Goal: Communication & Community: Answer question/provide support

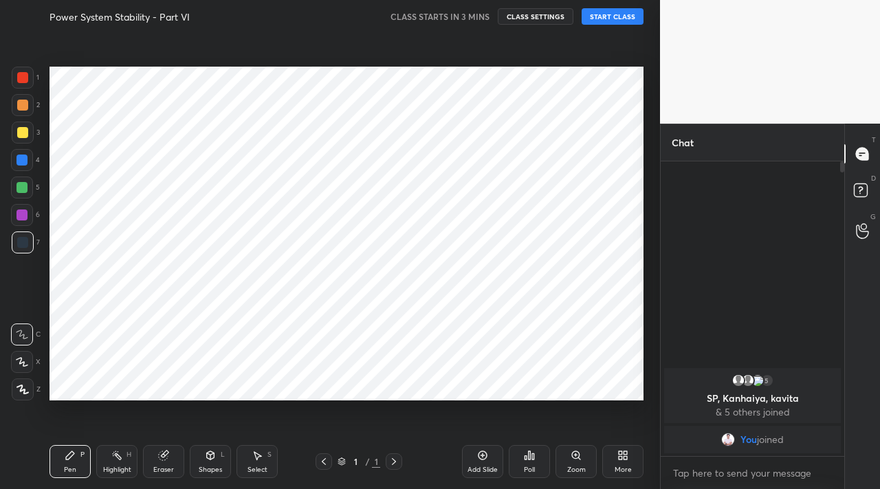
scroll to position [68325, 68121]
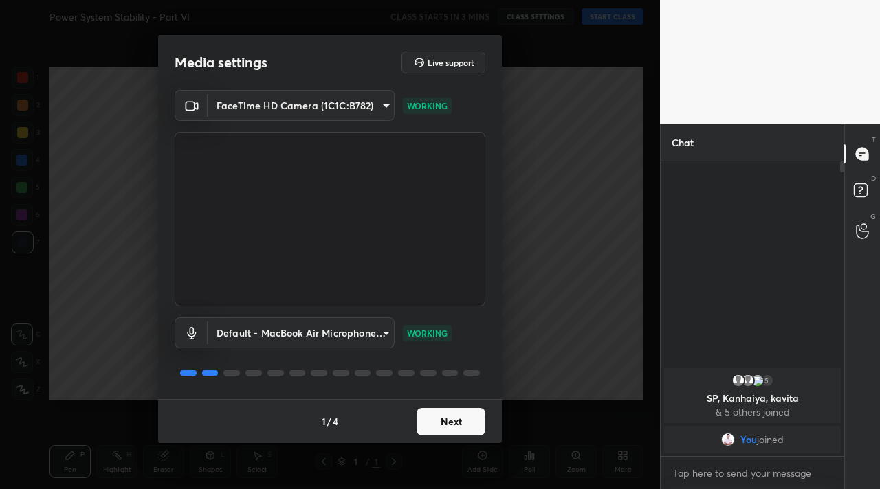
click at [440, 431] on button "Next" at bounding box center [450, 421] width 69 height 27
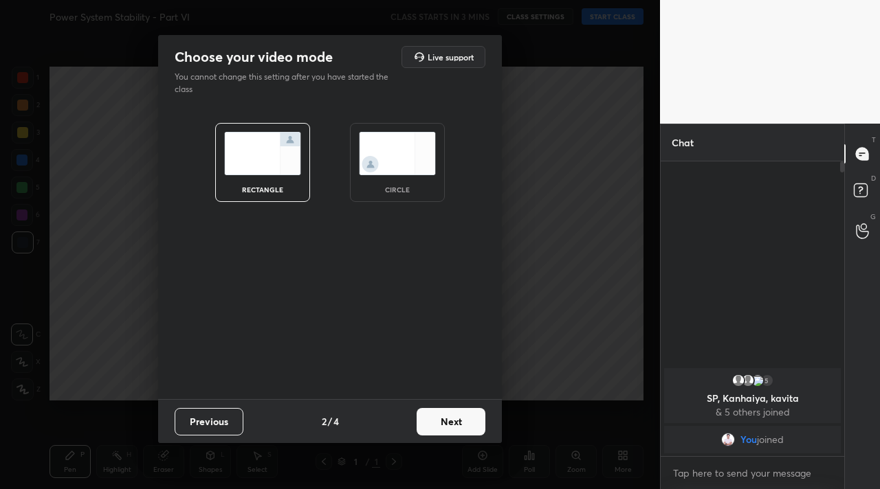
click at [440, 431] on button "Next" at bounding box center [450, 421] width 69 height 27
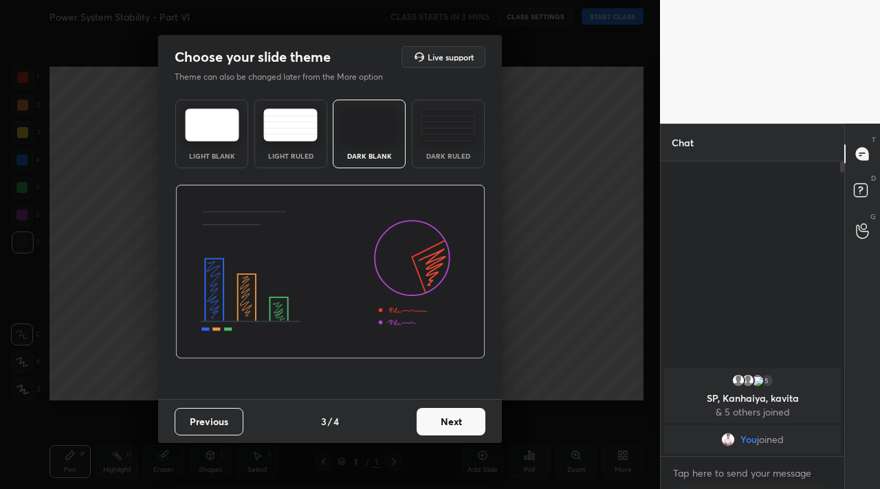
click at [440, 431] on button "Next" at bounding box center [450, 421] width 69 height 27
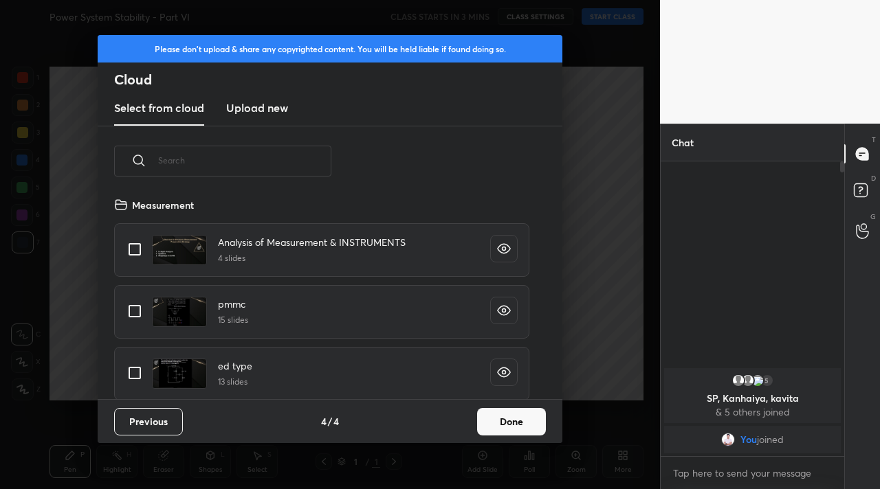
scroll to position [203, 441]
click at [525, 427] on button "Done" at bounding box center [511, 421] width 69 height 27
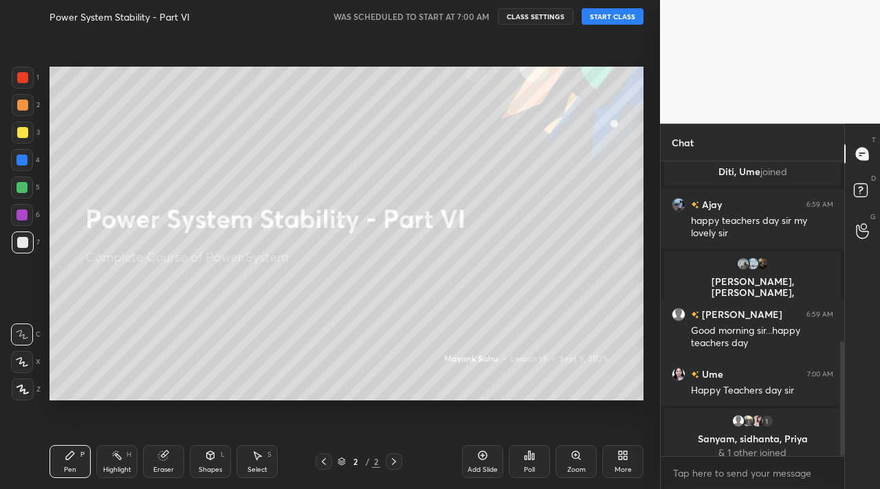
scroll to position [461, 0]
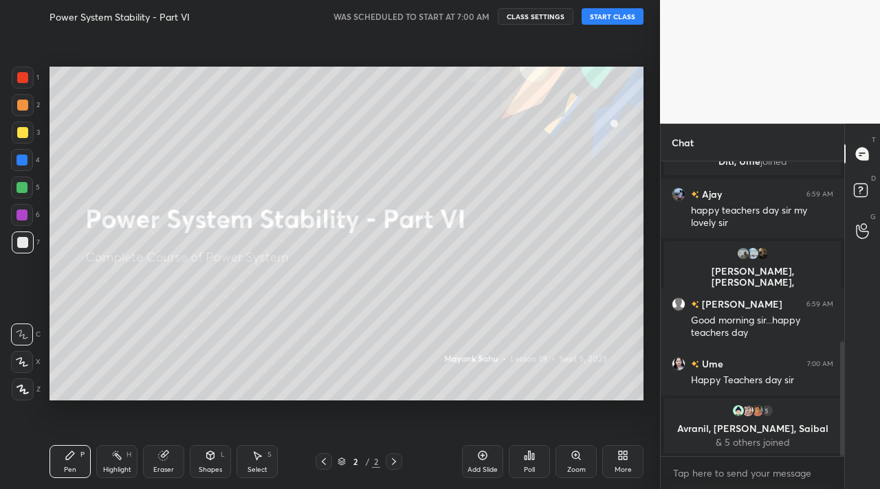
click at [620, 12] on button "START CLASS" at bounding box center [612, 16] width 62 height 16
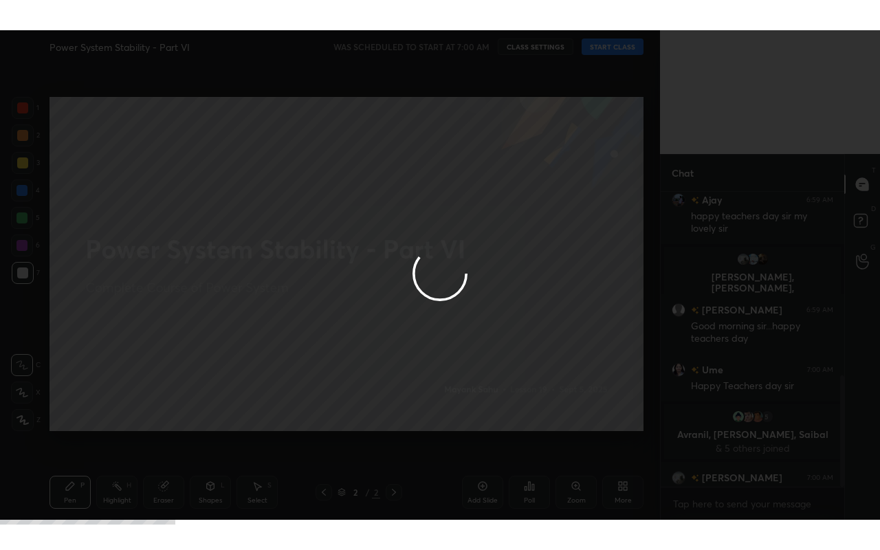
scroll to position [484, 0]
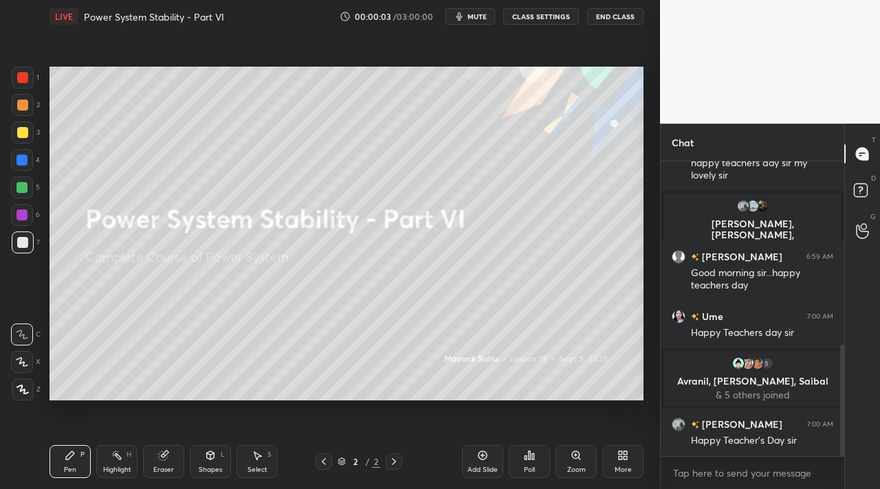
click at [617, 460] on icon at bounding box center [622, 455] width 11 height 11
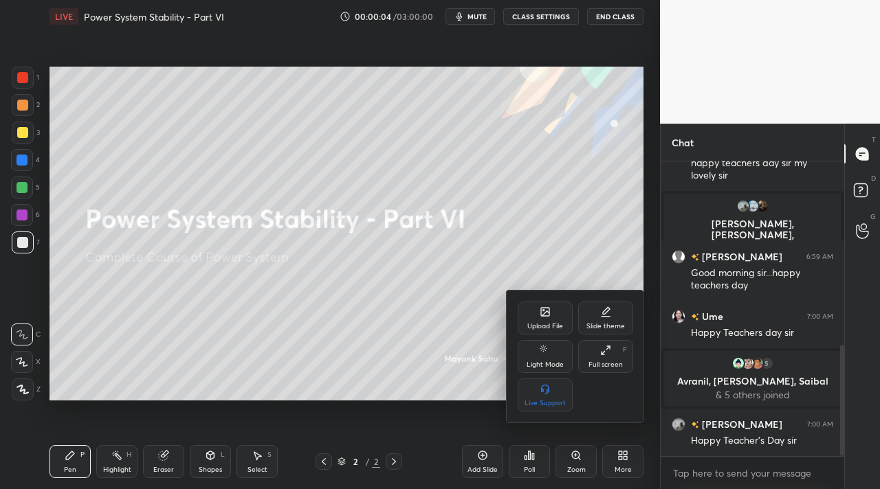
click at [597, 351] on div "Full screen F" at bounding box center [605, 356] width 55 height 33
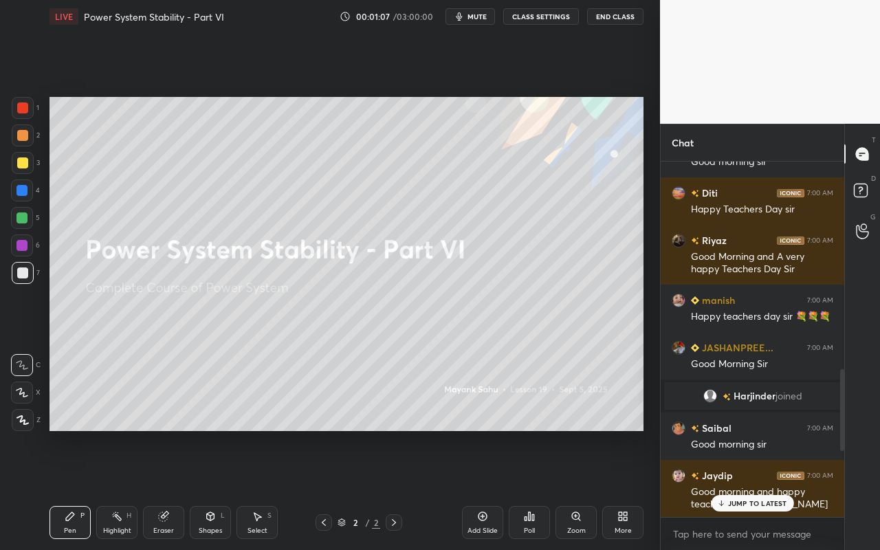
scroll to position [1317, 0]
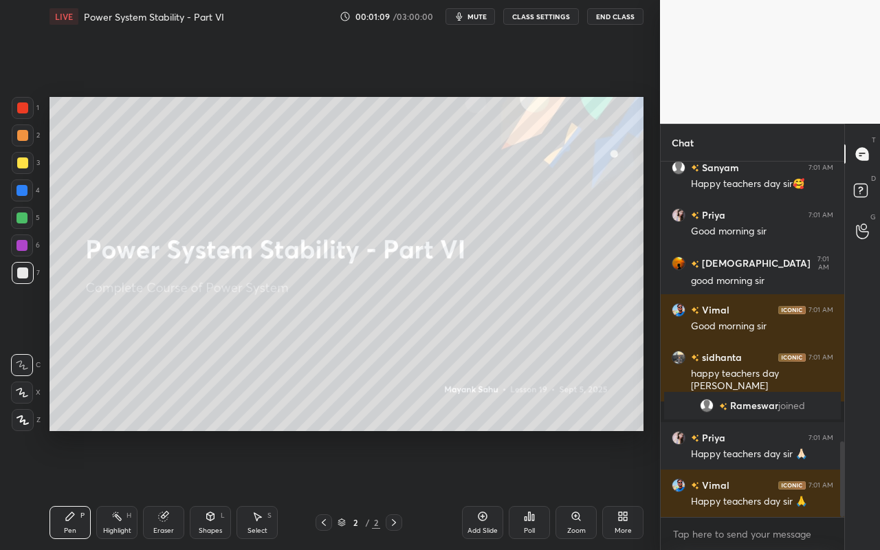
click at [123, 489] on div "Highlight H" at bounding box center [116, 522] width 41 height 33
click at [83, 489] on div "Pen P" at bounding box center [69, 522] width 41 height 33
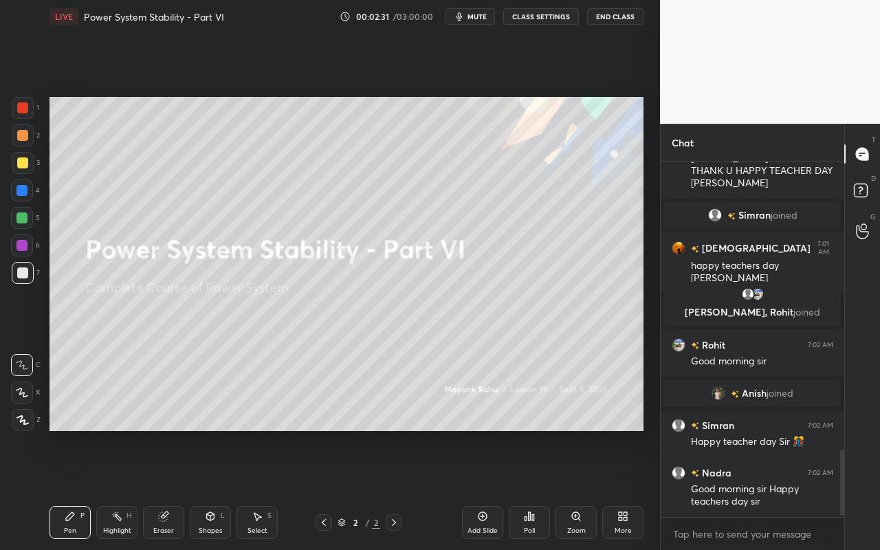
scroll to position [1547, 0]
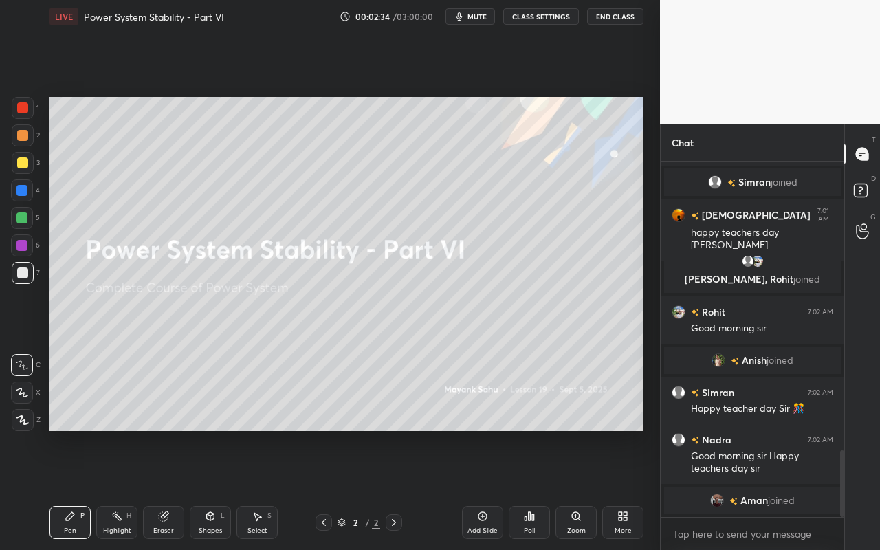
click at [212, 489] on div "Shapes" at bounding box center [210, 530] width 23 height 7
click at [69, 489] on div "Pen P" at bounding box center [69, 522] width 41 height 33
click at [26, 140] on div at bounding box center [22, 135] width 11 height 11
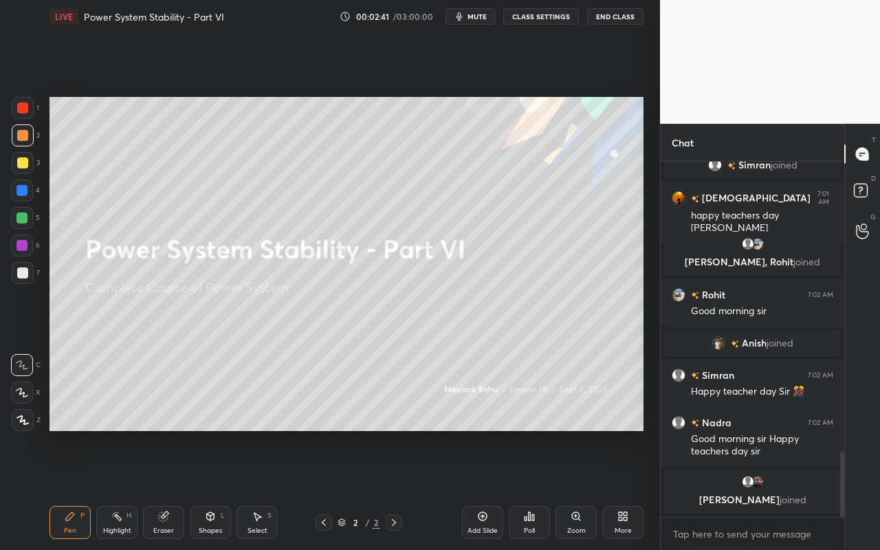
click at [28, 414] on div at bounding box center [23, 420] width 22 height 22
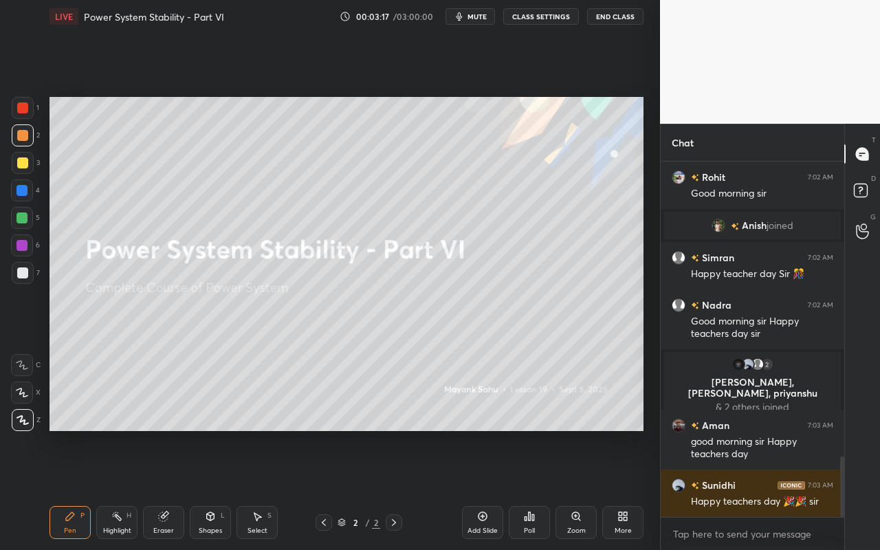
scroll to position [1731, 0]
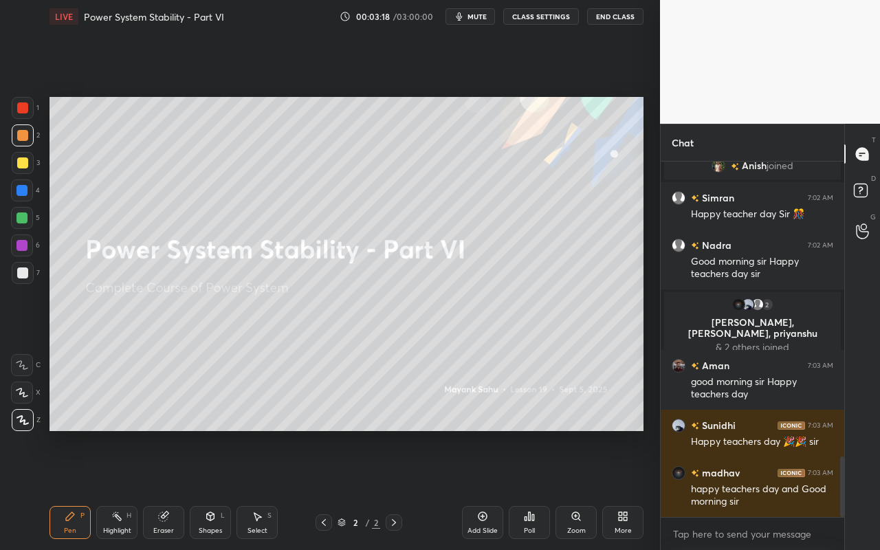
click at [61, 489] on div "Pen P" at bounding box center [69, 522] width 41 height 33
drag, startPoint x: 25, startPoint y: 161, endPoint x: 38, endPoint y: 148, distance: 18.5
click at [25, 161] on div at bounding box center [22, 162] width 11 height 11
click at [23, 195] on div at bounding box center [21, 190] width 11 height 11
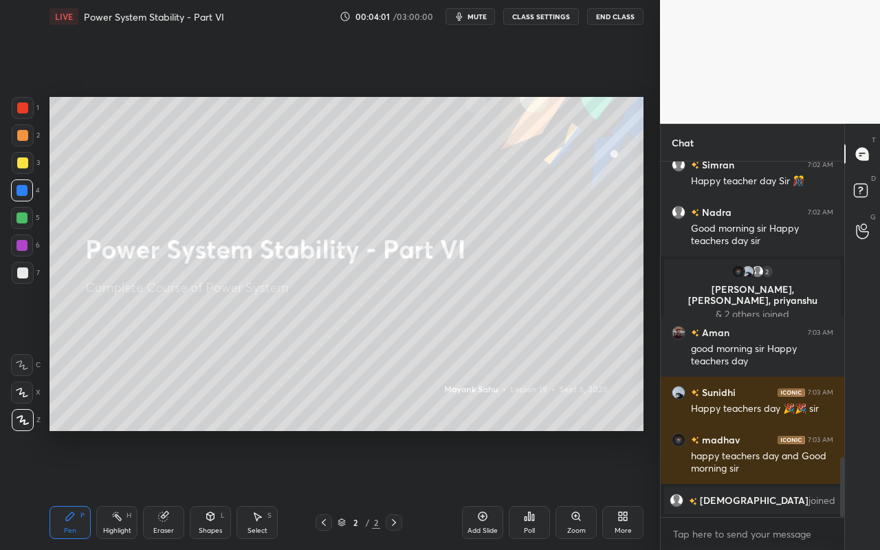
drag, startPoint x: 73, startPoint y: 526, endPoint x: 97, endPoint y: 436, distance: 93.9
click at [76, 489] on div "Pen P" at bounding box center [69, 522] width 41 height 33
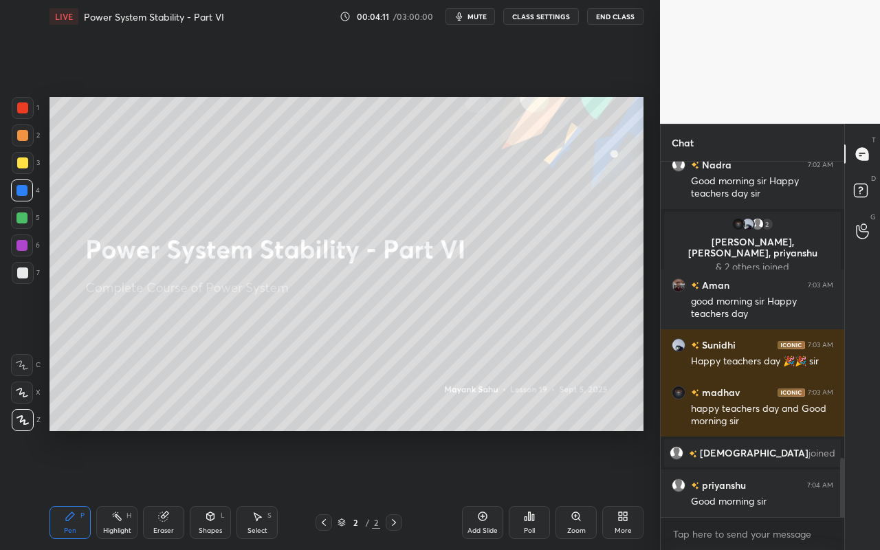
drag, startPoint x: 256, startPoint y: 531, endPoint x: 260, endPoint y: 520, distance: 10.9
click at [258, 489] on div "Select" at bounding box center [257, 530] width 20 height 7
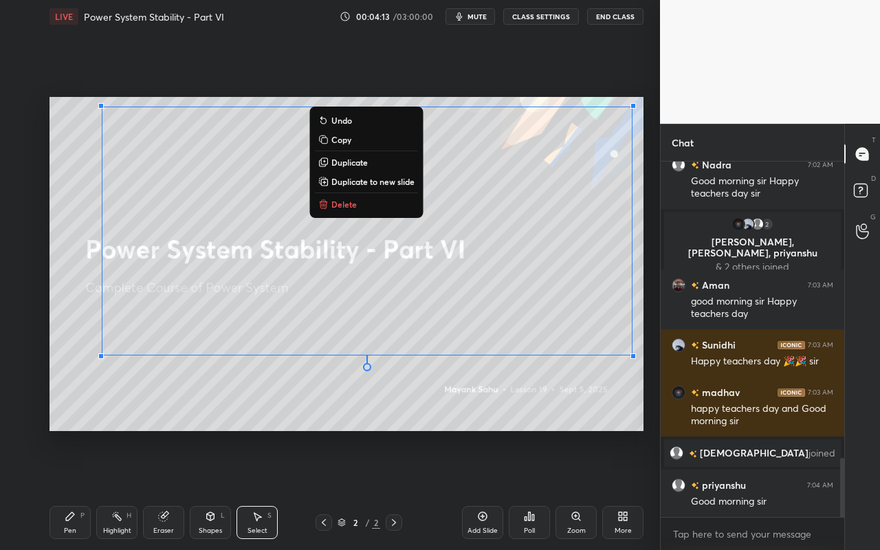
drag, startPoint x: 53, startPoint y: 101, endPoint x: 634, endPoint y: 362, distance: 637.4
click at [663, 393] on div "1 2 3 4 5 6 7 C X Z C X Z E E Erase all H H LIVE Power System Stability - Part …" at bounding box center [440, 275] width 880 height 550
click at [372, 207] on button "Delete" at bounding box center [366, 204] width 102 height 16
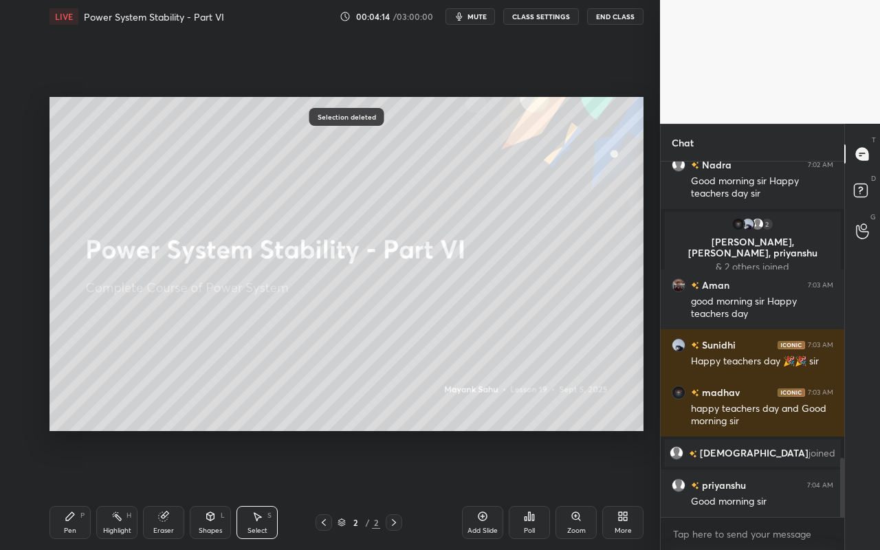
drag, startPoint x: 68, startPoint y: 530, endPoint x: 110, endPoint y: 443, distance: 96.8
click at [68, 489] on div "Pen" at bounding box center [70, 530] width 12 height 7
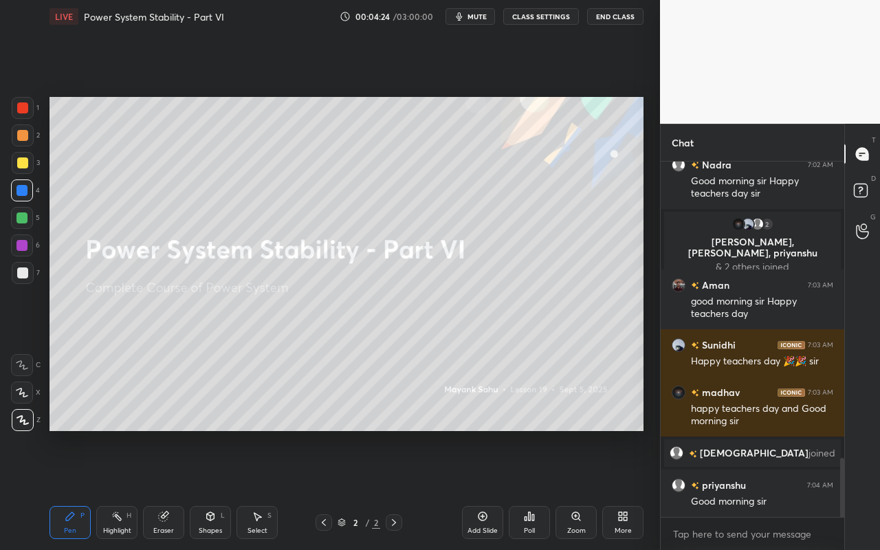
click at [421, 196] on div "Setting up your live class Poll for secs No correct answer Start poll" at bounding box center [346, 264] width 605 height 462
drag, startPoint x: 66, startPoint y: 522, endPoint x: 93, endPoint y: 436, distance: 90.2
click at [68, 489] on div "Pen P" at bounding box center [69, 522] width 41 height 33
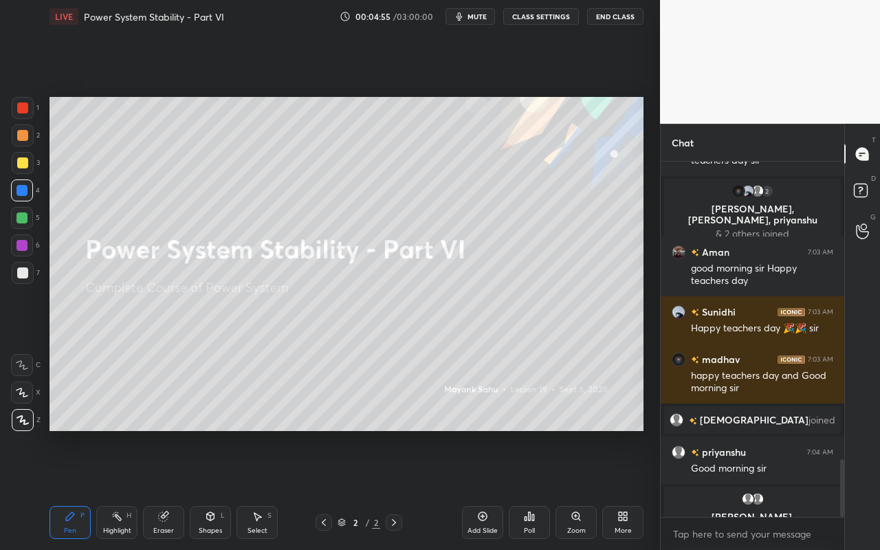
scroll to position [1823, 0]
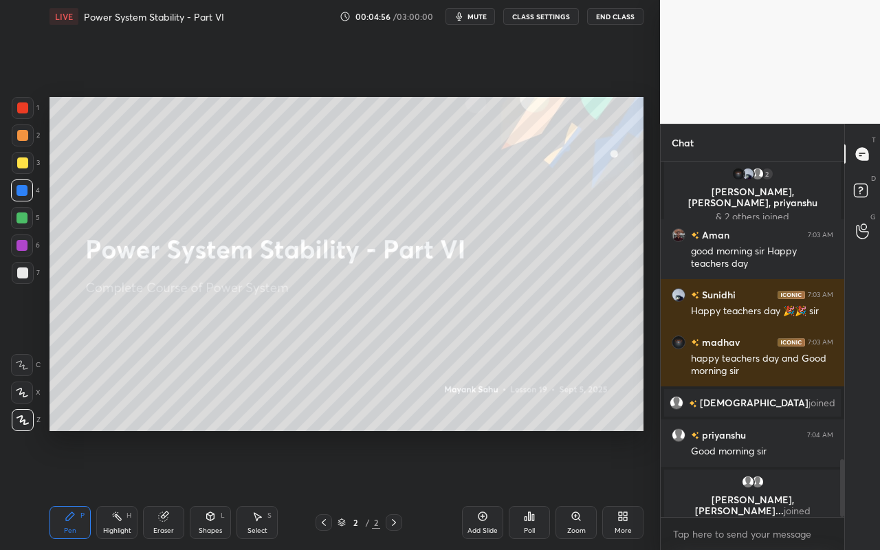
click at [127, 489] on div "Highlight H" at bounding box center [116, 522] width 41 height 33
click at [62, 489] on div "Pen P Highlight H Eraser Shapes L Select S 2 / 2 Add Slide Poll Zoom More" at bounding box center [346, 522] width 594 height 55
click at [68, 489] on div "Pen P" at bounding box center [69, 522] width 41 height 33
drag, startPoint x: 116, startPoint y: 511, endPoint x: 155, endPoint y: 468, distance: 57.4
click at [120, 489] on icon at bounding box center [116, 516] width 11 height 11
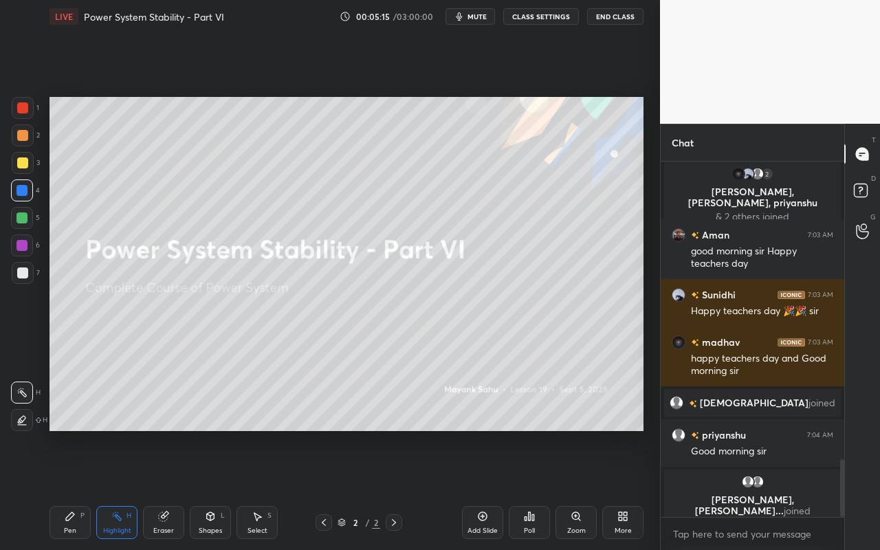
click at [262, 489] on div "Select S" at bounding box center [256, 522] width 41 height 33
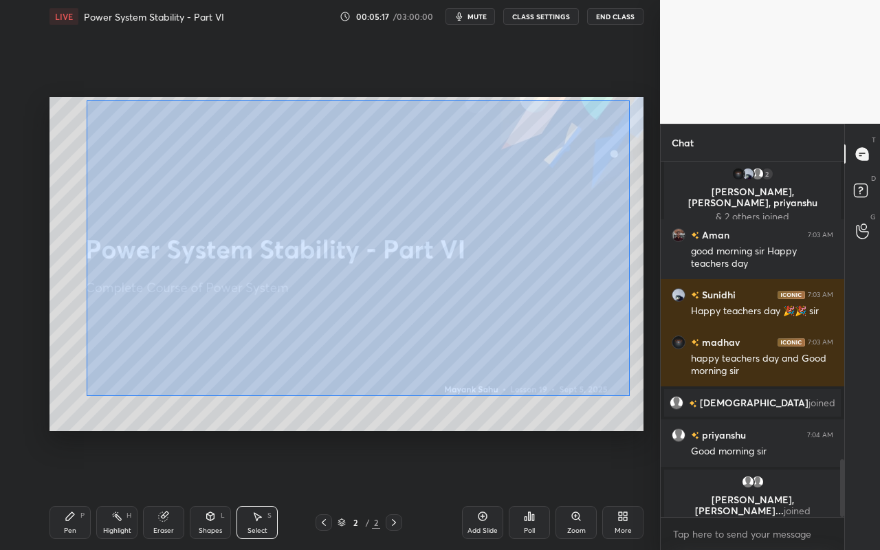
drag, startPoint x: 119, startPoint y: 140, endPoint x: 633, endPoint y: 392, distance: 572.9
click at [634, 397] on div "0 ° Undo Copy Duplicate Duplicate to new slide Delete" at bounding box center [346, 264] width 594 height 334
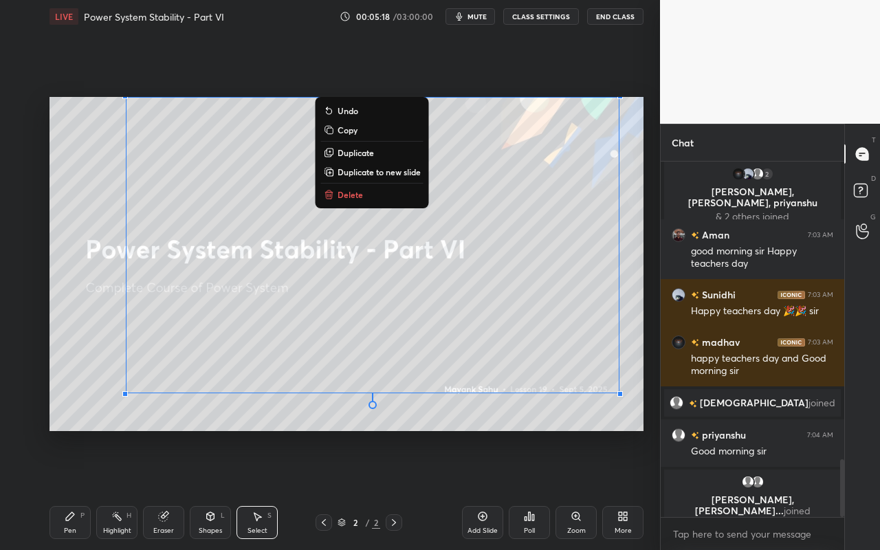
click at [381, 195] on button "Delete" at bounding box center [372, 194] width 102 height 16
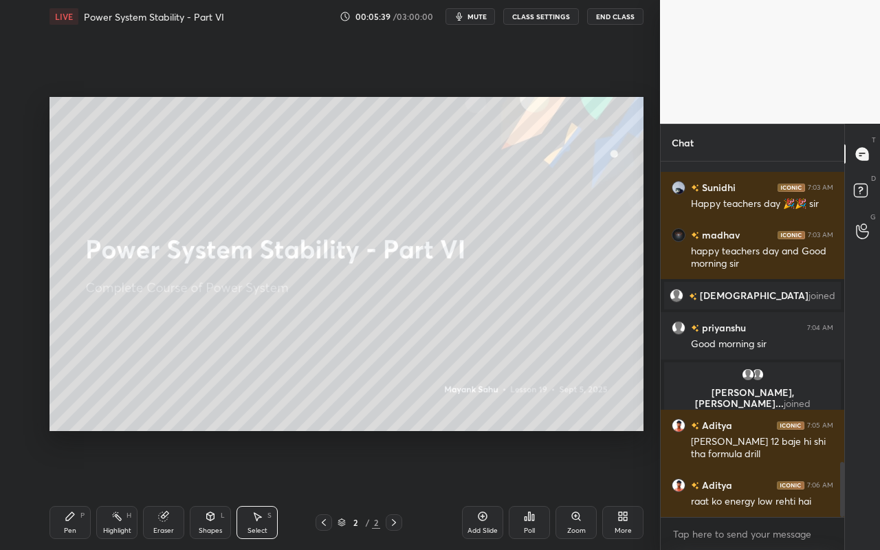
scroll to position [1953, 0]
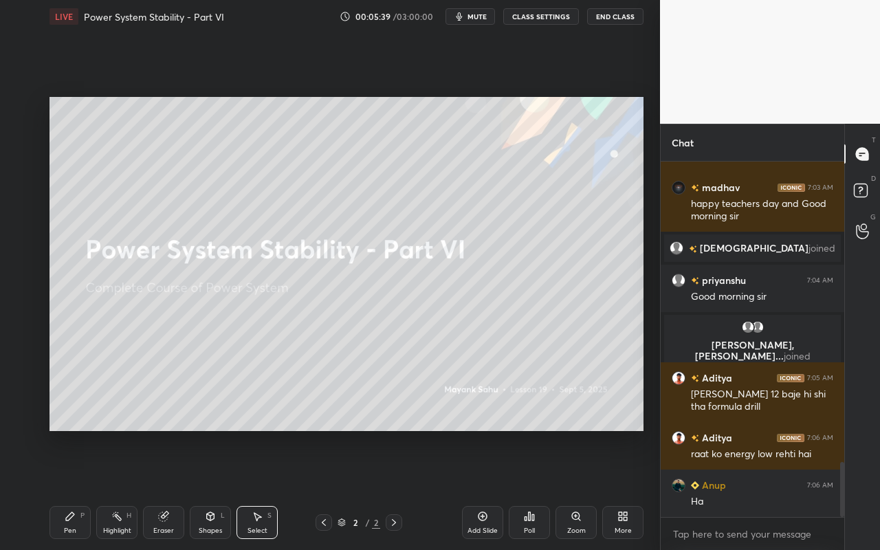
click at [492, 489] on div "Add Slide" at bounding box center [482, 522] width 41 height 33
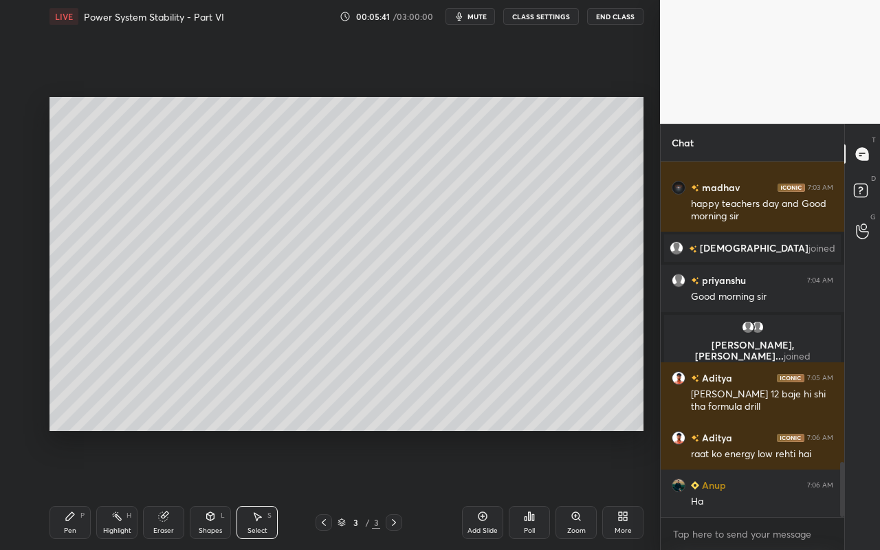
drag, startPoint x: 209, startPoint y: 528, endPoint x: 224, endPoint y: 509, distance: 24.5
click at [212, 489] on div "Shapes" at bounding box center [210, 530] width 23 height 7
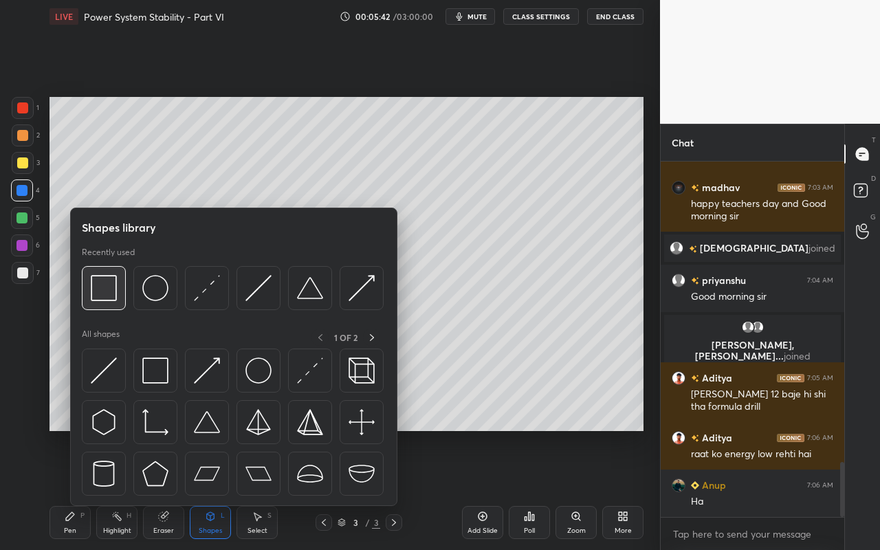
click at [109, 296] on img at bounding box center [104, 288] width 26 height 26
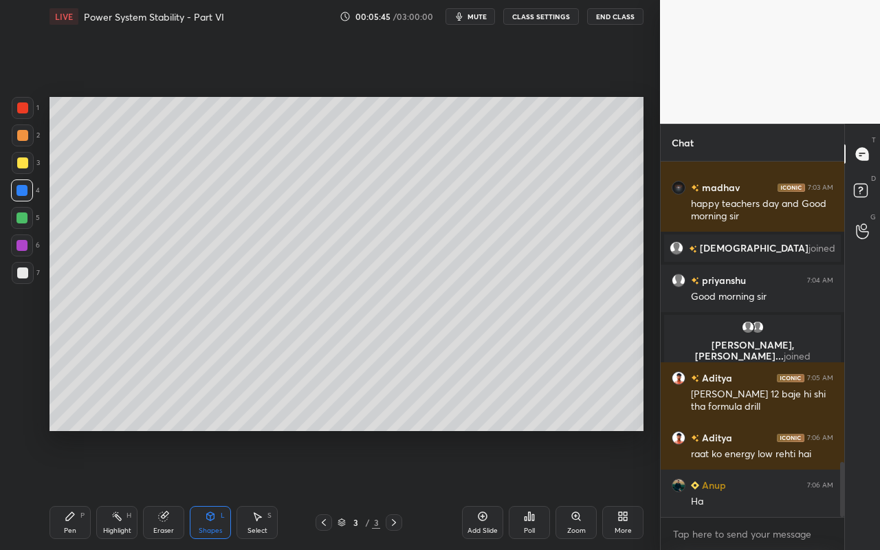
click at [21, 194] on div at bounding box center [21, 190] width 11 height 11
click at [211, 489] on div "Shapes L" at bounding box center [210, 522] width 41 height 33
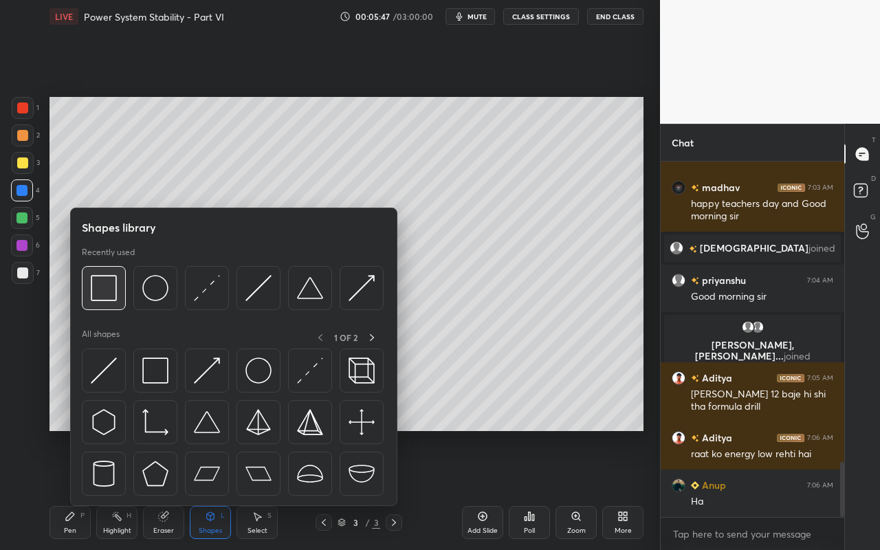
click at [117, 304] on div at bounding box center [104, 288] width 44 height 44
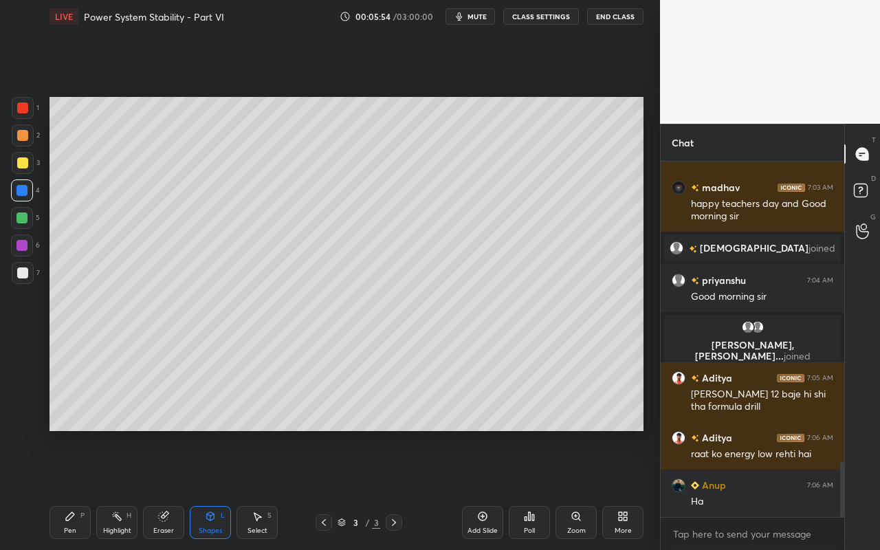
scroll to position [2000, 0]
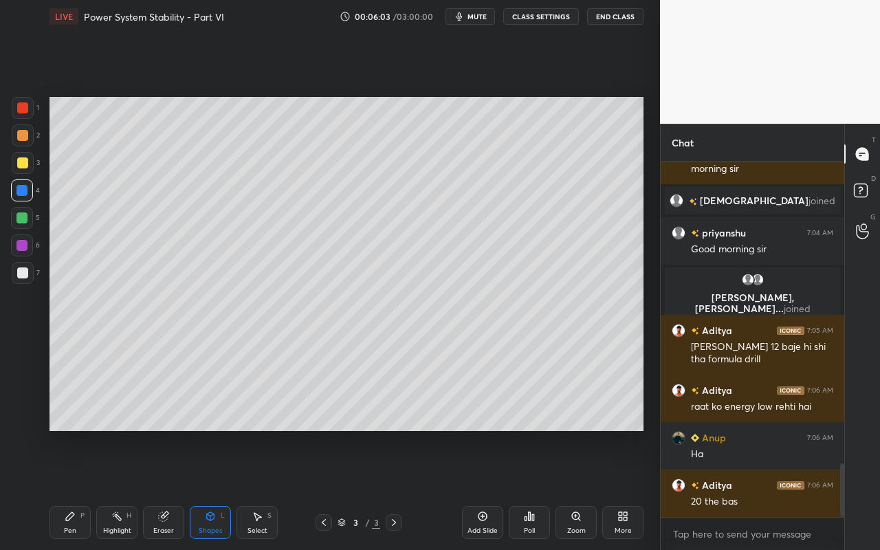
click at [269, 489] on div "Select S" at bounding box center [256, 522] width 41 height 33
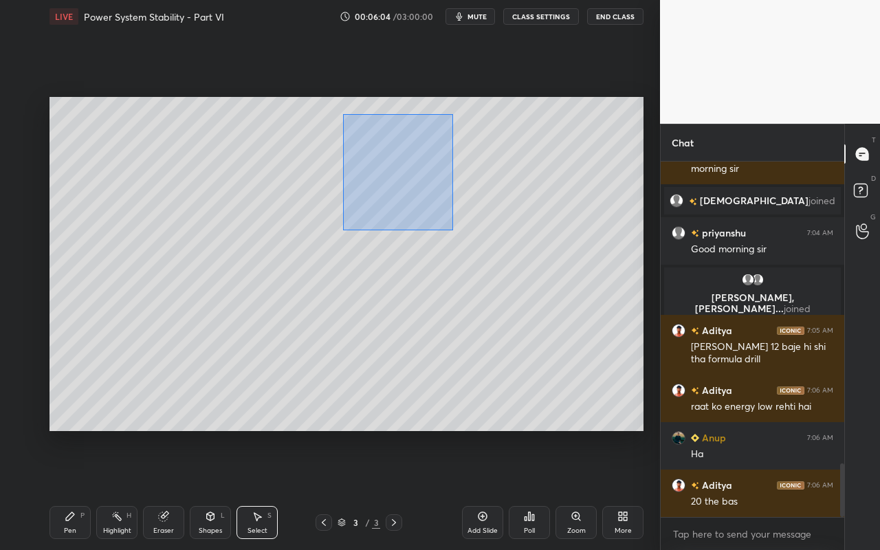
drag, startPoint x: 342, startPoint y: 114, endPoint x: 444, endPoint y: 222, distance: 148.3
click at [445, 224] on div "0 ° Undo Copy Duplicate Duplicate to new slide Delete" at bounding box center [346, 264] width 594 height 334
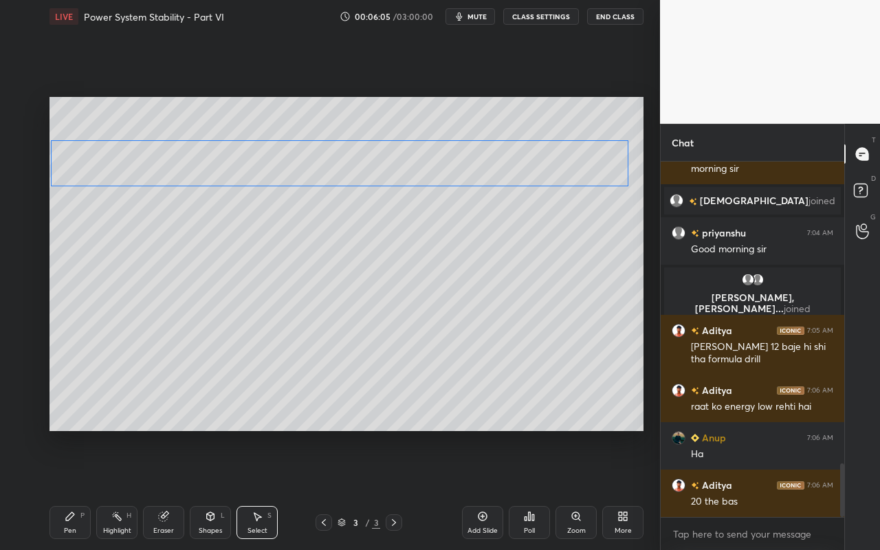
drag, startPoint x: 445, startPoint y: 159, endPoint x: 445, endPoint y: 170, distance: 11.0
click at [445, 170] on div "0 ° Undo Copy Duplicate Duplicate to new slide Delete" at bounding box center [346, 264] width 594 height 334
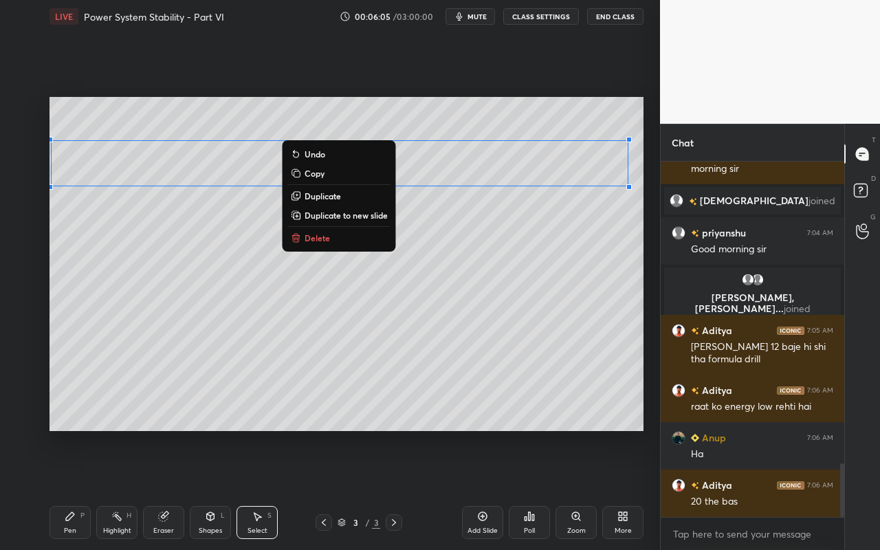
click at [427, 265] on div "0 ° Undo Copy Duplicate Duplicate to new slide Delete" at bounding box center [346, 264] width 594 height 334
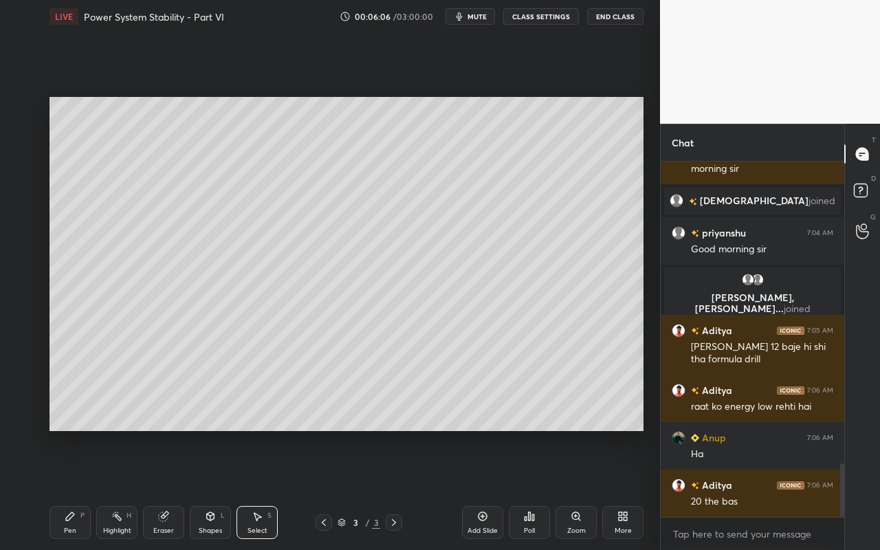
drag, startPoint x: 77, startPoint y: 529, endPoint x: 93, endPoint y: 484, distance: 47.6
click at [77, 489] on div "Pen P" at bounding box center [69, 522] width 41 height 33
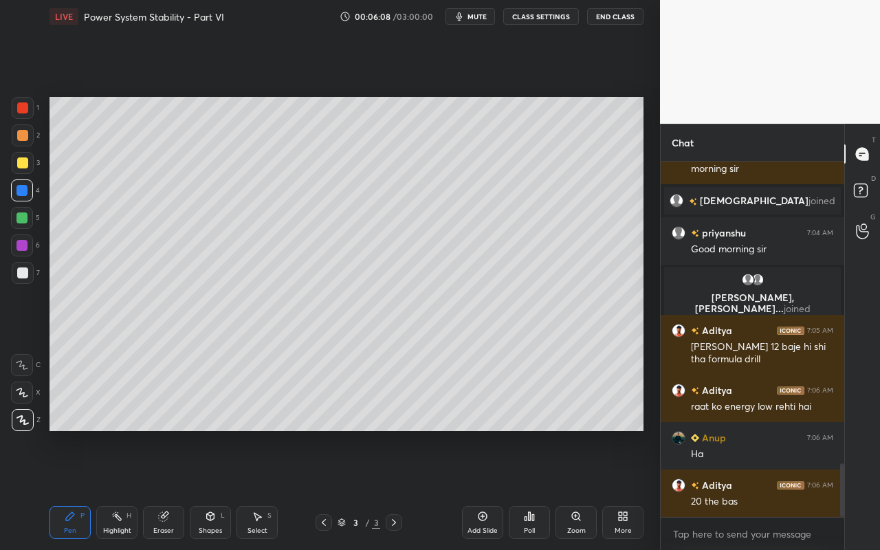
drag, startPoint x: 19, startPoint y: 135, endPoint x: 16, endPoint y: 150, distance: 15.3
click at [19, 134] on div at bounding box center [22, 135] width 11 height 11
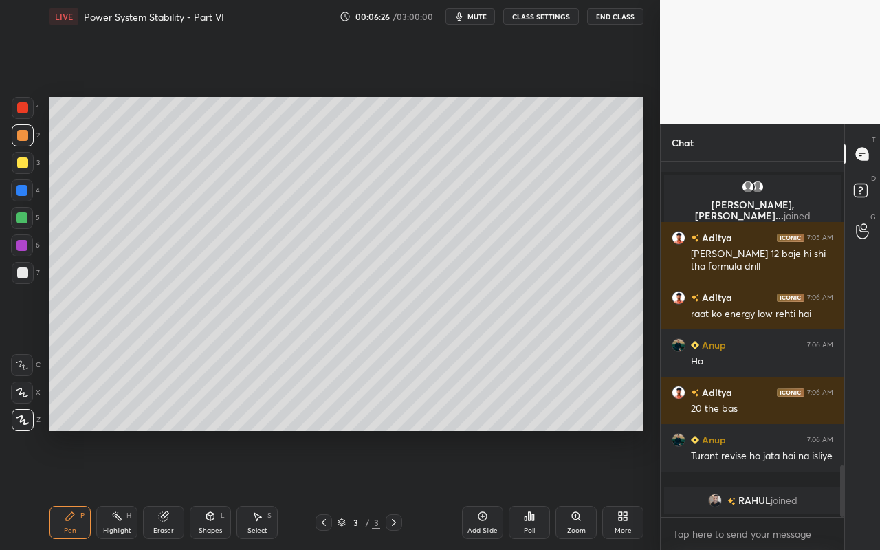
scroll to position [2050, 0]
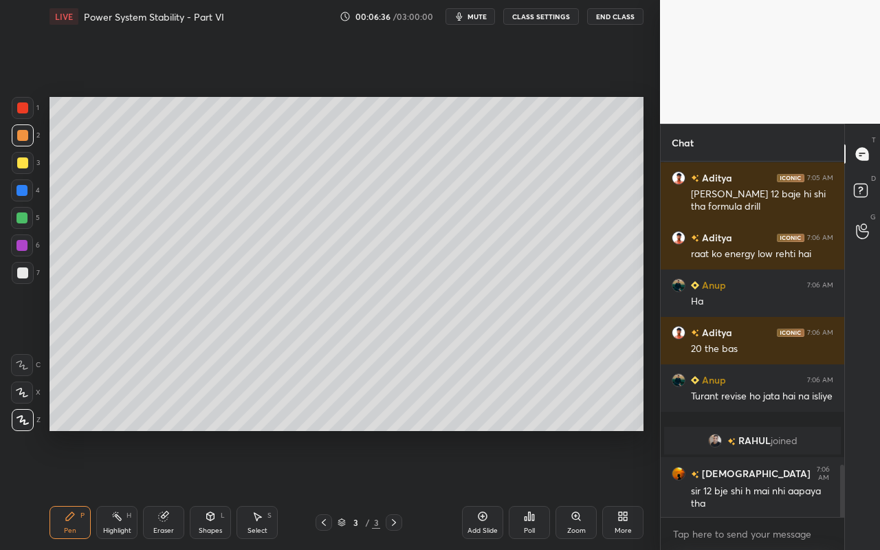
drag, startPoint x: 24, startPoint y: 161, endPoint x: 32, endPoint y: 190, distance: 30.0
click at [24, 161] on div at bounding box center [22, 162] width 11 height 11
click at [120, 489] on rect at bounding box center [118, 517] width 7 height 7
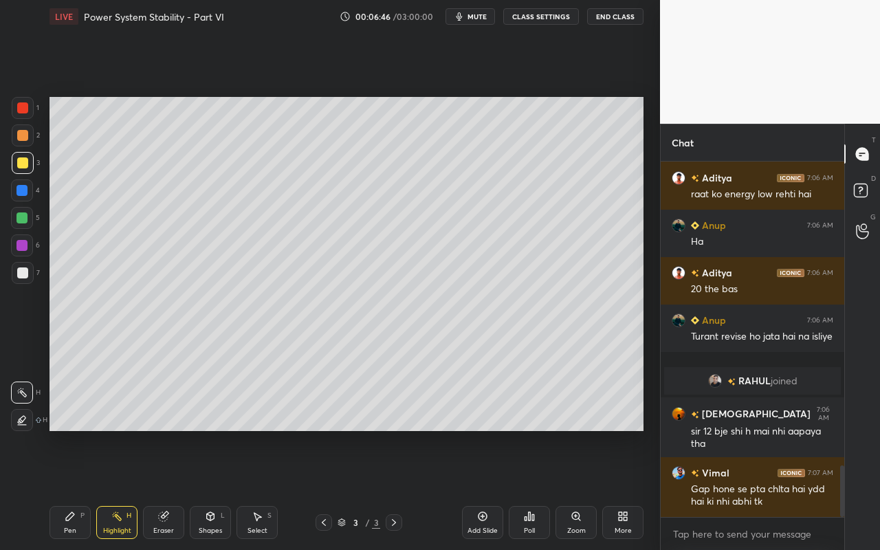
scroll to position [2143, 0]
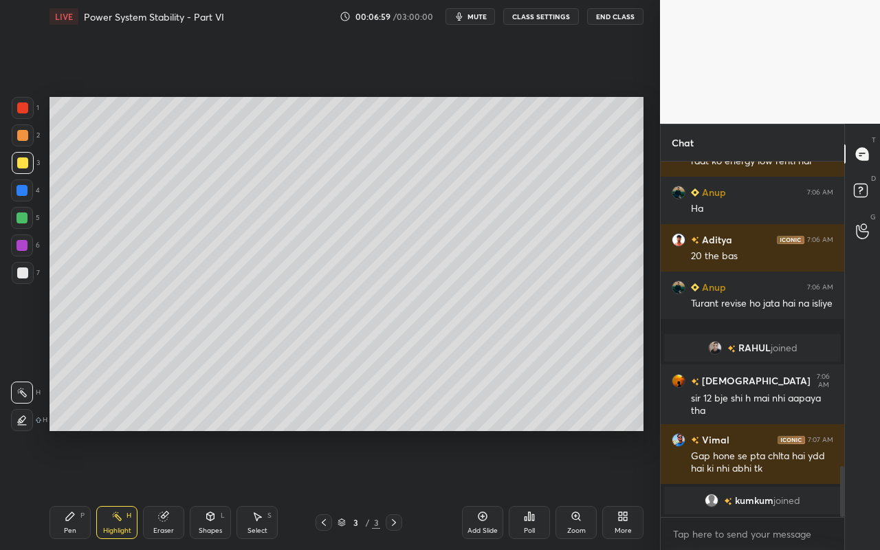
click at [68, 489] on div "Pen" at bounding box center [70, 530] width 12 height 7
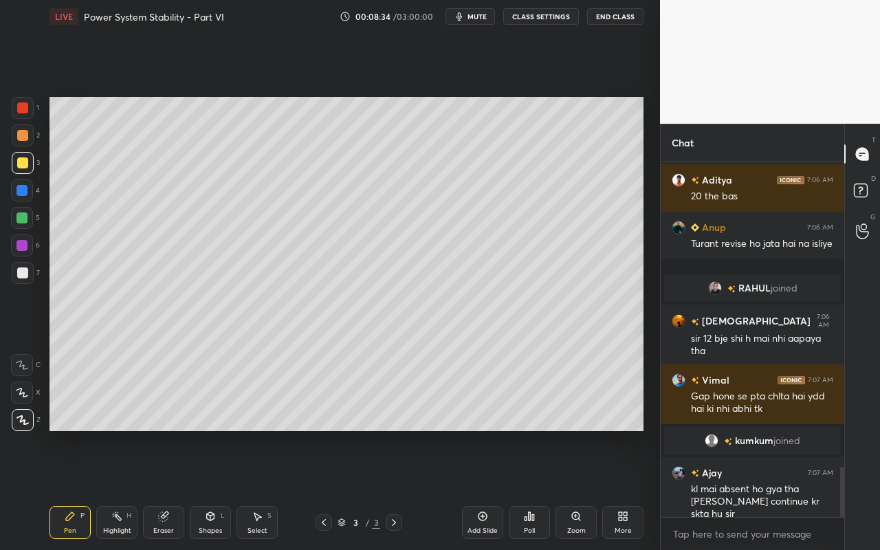
scroll to position [2195, 0]
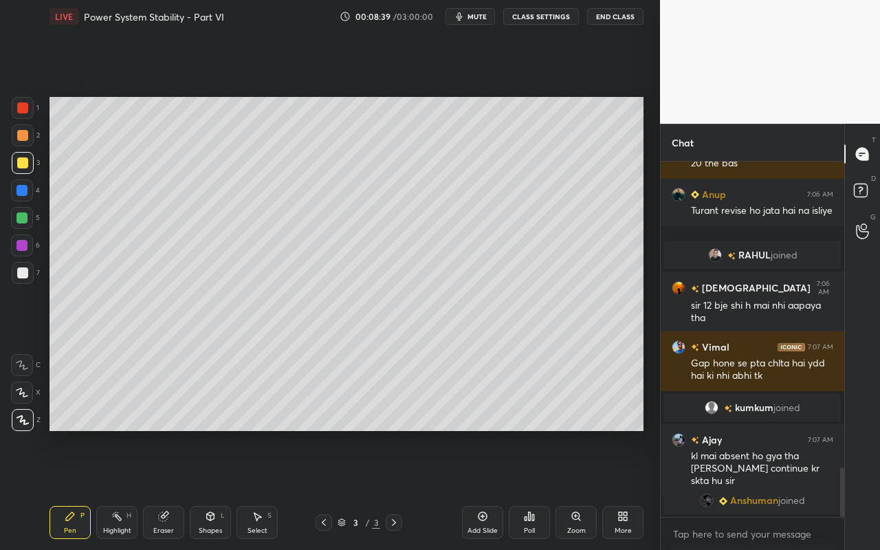
click at [218, 489] on div "Shapes" at bounding box center [210, 530] width 23 height 7
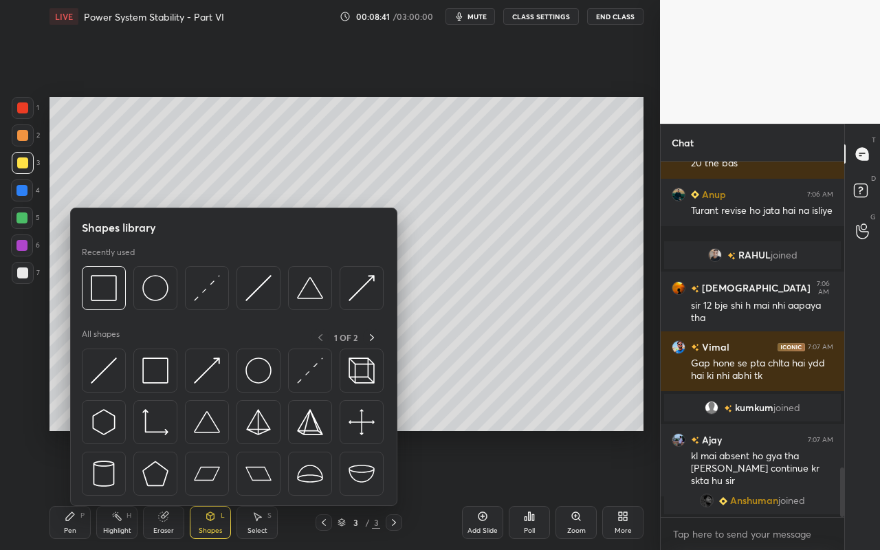
click at [162, 433] on img at bounding box center [155, 422] width 26 height 26
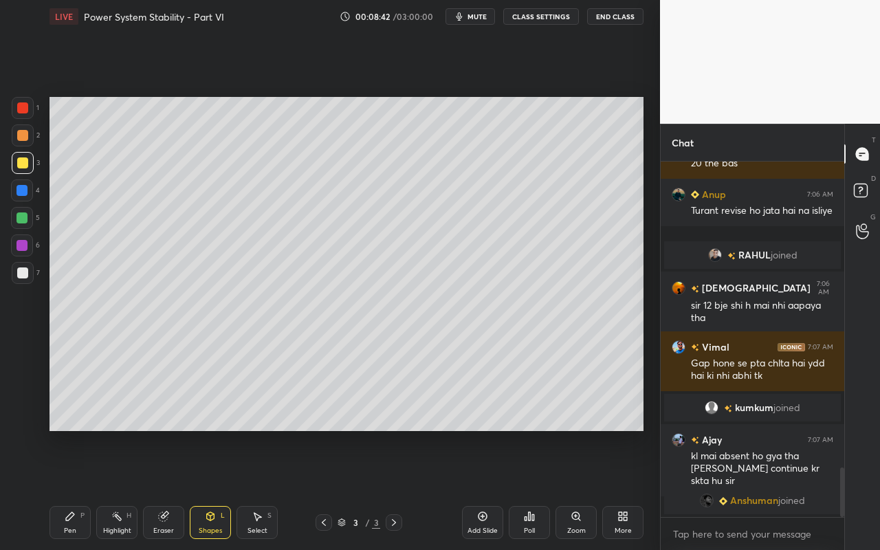
click at [28, 272] on div at bounding box center [23, 273] width 22 height 22
drag, startPoint x: 214, startPoint y: 524, endPoint x: 214, endPoint y: 511, distance: 12.4
click at [214, 489] on div "Shapes L" at bounding box center [210, 522] width 41 height 33
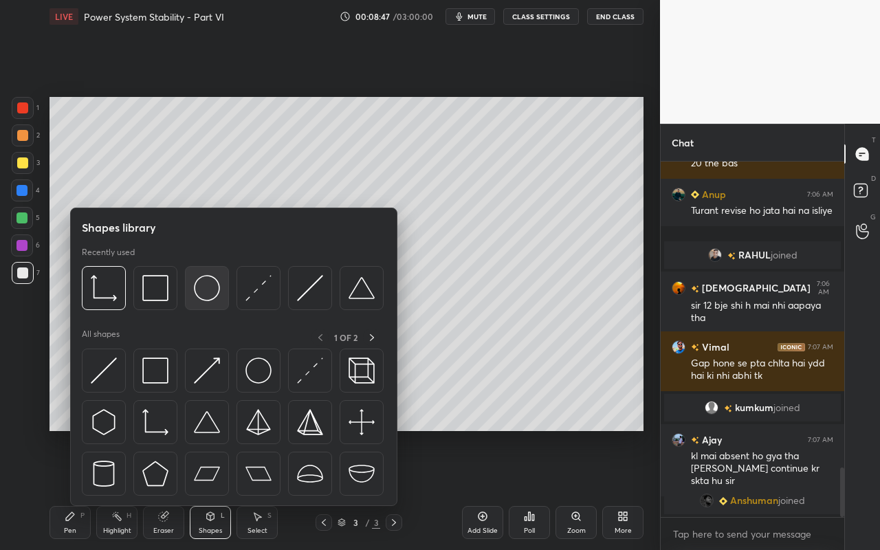
click at [212, 291] on img at bounding box center [207, 288] width 26 height 26
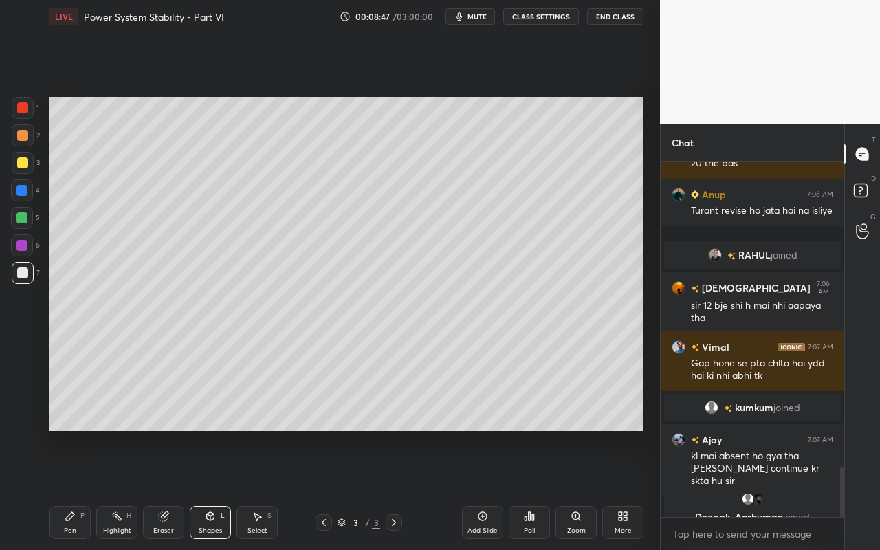
scroll to position [2212, 0]
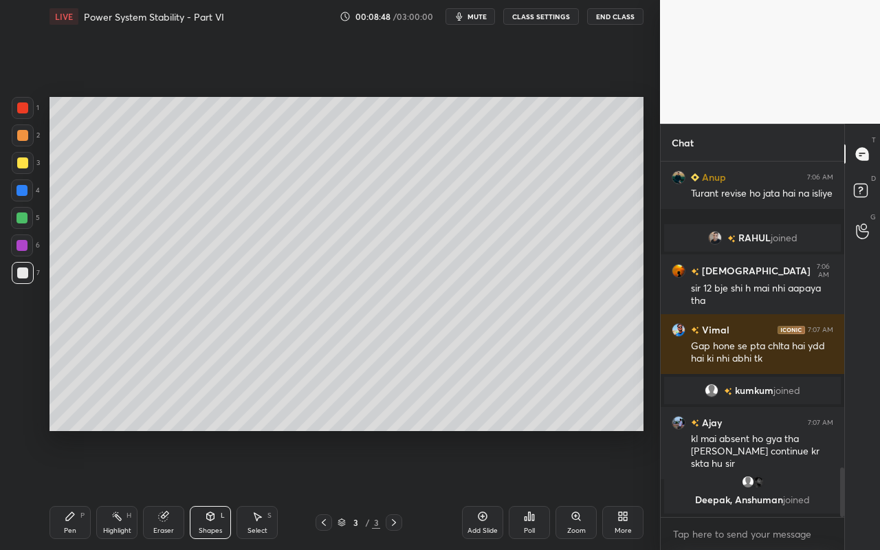
click at [25, 163] on div at bounding box center [22, 162] width 11 height 11
drag, startPoint x: 272, startPoint y: 516, endPoint x: 277, endPoint y: 482, distance: 34.0
click at [272, 489] on div "Select S" at bounding box center [256, 522] width 41 height 33
drag, startPoint x: 271, startPoint y: 243, endPoint x: 288, endPoint y: 263, distance: 26.8
click at [288, 265] on div "0 ° Undo Copy Duplicate Duplicate to new slide Delete" at bounding box center [346, 264] width 594 height 334
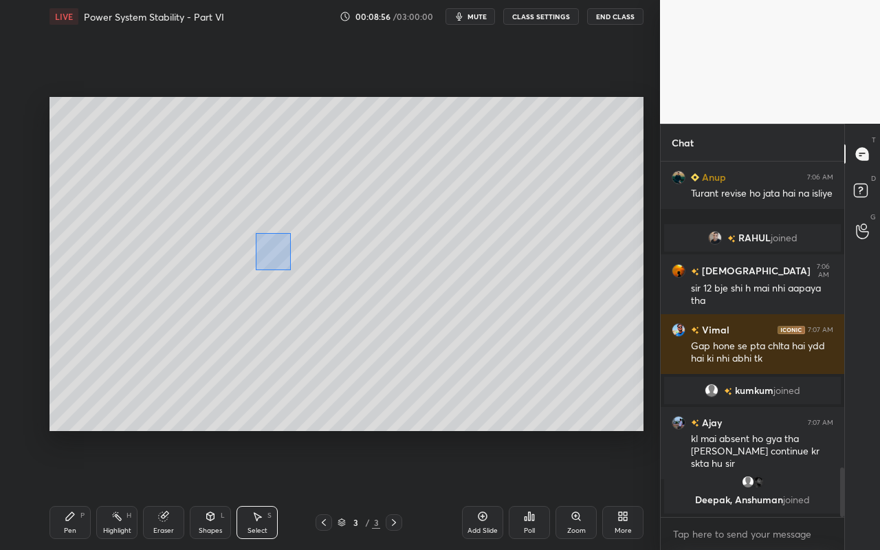
drag, startPoint x: 255, startPoint y: 233, endPoint x: 294, endPoint y: 271, distance: 54.4
click at [302, 272] on div "0 ° Undo Copy Duplicate Duplicate to new slide Delete" at bounding box center [346, 264] width 594 height 334
drag, startPoint x: 265, startPoint y: 271, endPoint x: 263, endPoint y: 285, distance: 14.6
click at [263, 285] on div "0 ° Undo Copy Duplicate Duplicate to new slide Delete" at bounding box center [346, 264] width 594 height 334
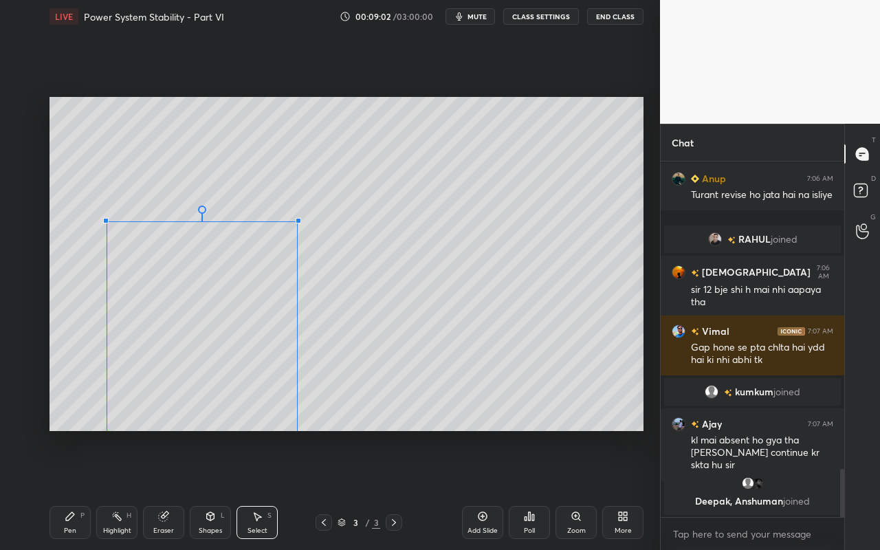
scroll to position [2273, 0]
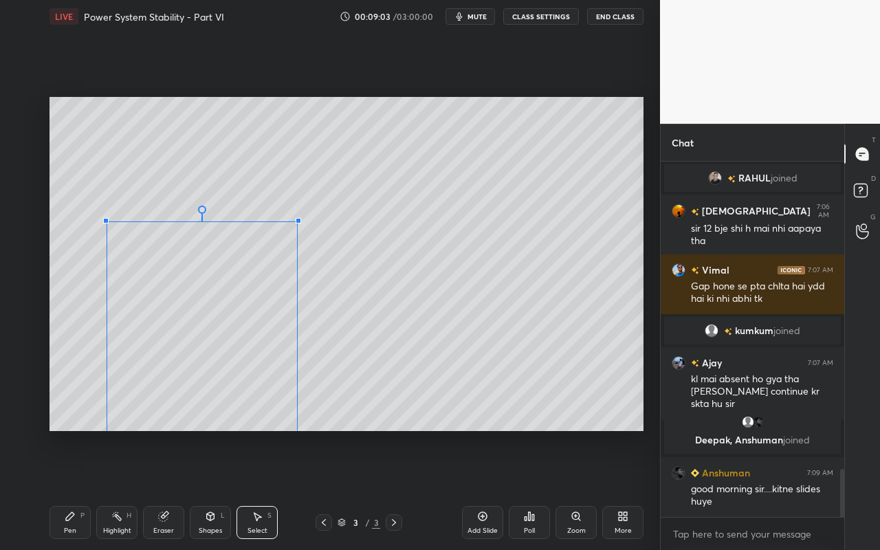
drag, startPoint x: 296, startPoint y: 240, endPoint x: 294, endPoint y: 222, distance: 18.0
click at [296, 222] on div at bounding box center [298, 220] width 5 height 5
drag, startPoint x: 443, startPoint y: 282, endPoint x: 441, endPoint y: 290, distance: 7.8
click at [443, 282] on div "0 ° Undo Copy Duplicate Duplicate to new slide Delete" at bounding box center [346, 264] width 594 height 334
drag, startPoint x: 170, startPoint y: 524, endPoint x: 175, endPoint y: 509, distance: 15.2
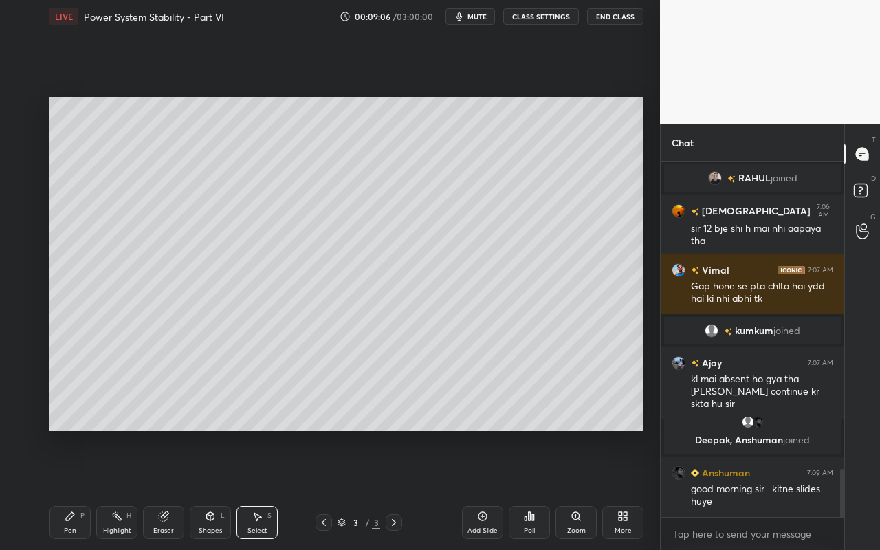
click at [170, 489] on div "Eraser" at bounding box center [163, 522] width 41 height 33
click at [29, 325] on div at bounding box center [23, 320] width 22 height 22
click at [54, 489] on div "Pen P" at bounding box center [69, 522] width 41 height 33
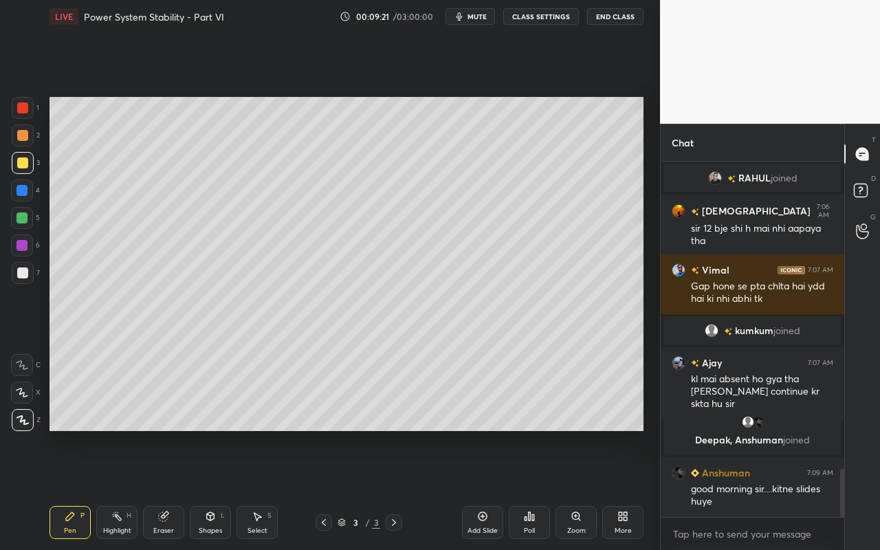
click at [210, 489] on div "Shapes L" at bounding box center [210, 522] width 41 height 33
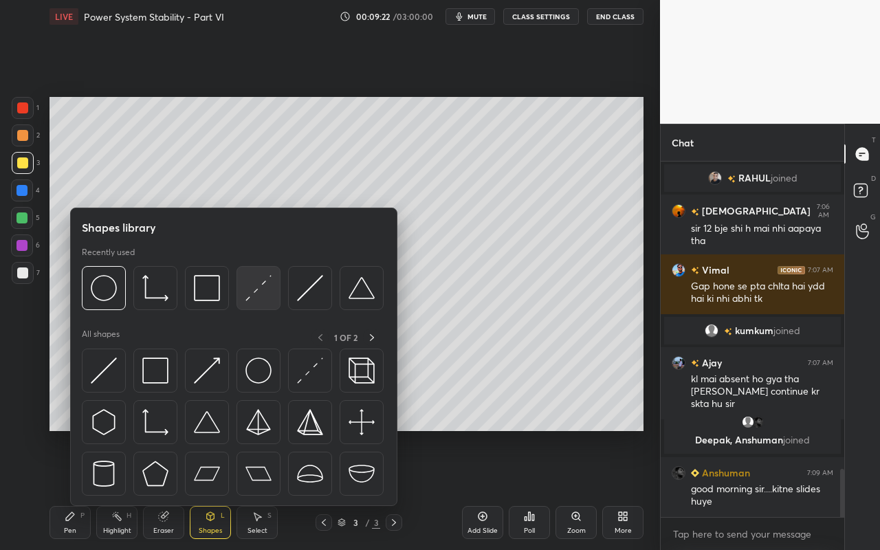
click at [262, 297] on img at bounding box center [258, 288] width 26 height 26
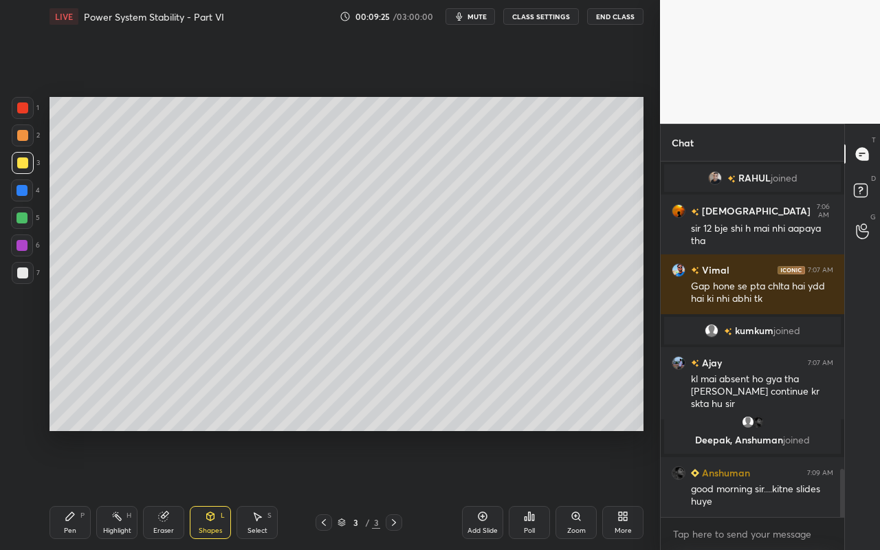
click at [69, 489] on icon at bounding box center [70, 516] width 8 height 8
click at [216, 489] on div "Shapes L" at bounding box center [210, 522] width 41 height 33
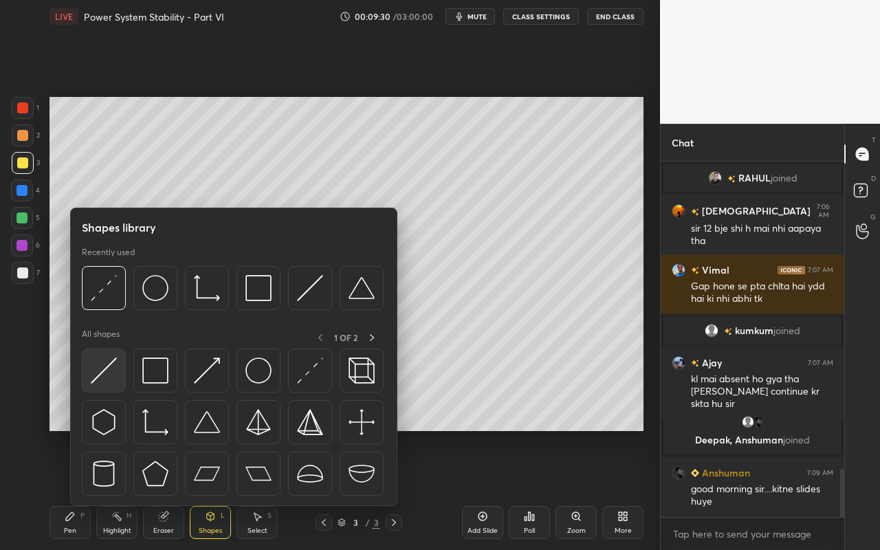
click at [99, 370] on img at bounding box center [104, 370] width 26 height 26
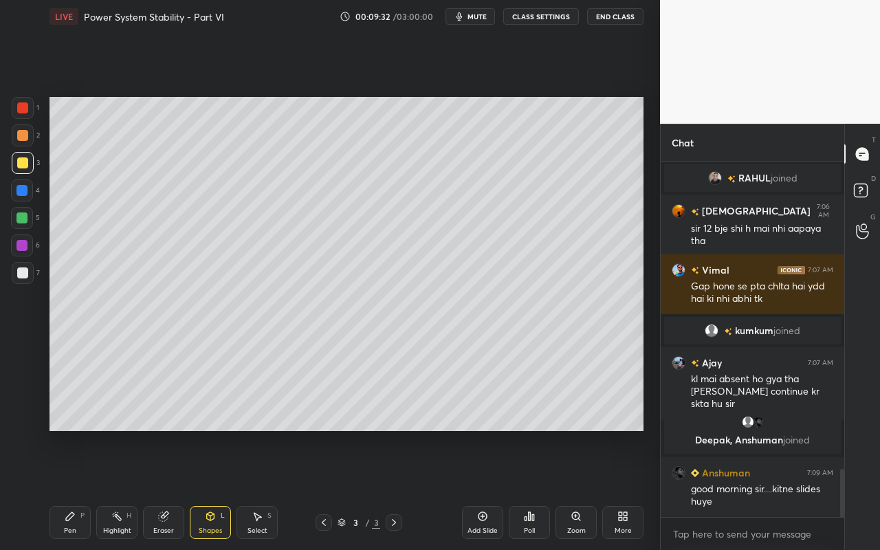
drag, startPoint x: 21, startPoint y: 221, endPoint x: 32, endPoint y: 222, distance: 11.7
click at [21, 221] on div at bounding box center [21, 217] width 11 height 11
click at [63, 489] on div "Pen P" at bounding box center [69, 522] width 41 height 33
click at [213, 489] on icon at bounding box center [211, 516] width 8 height 8
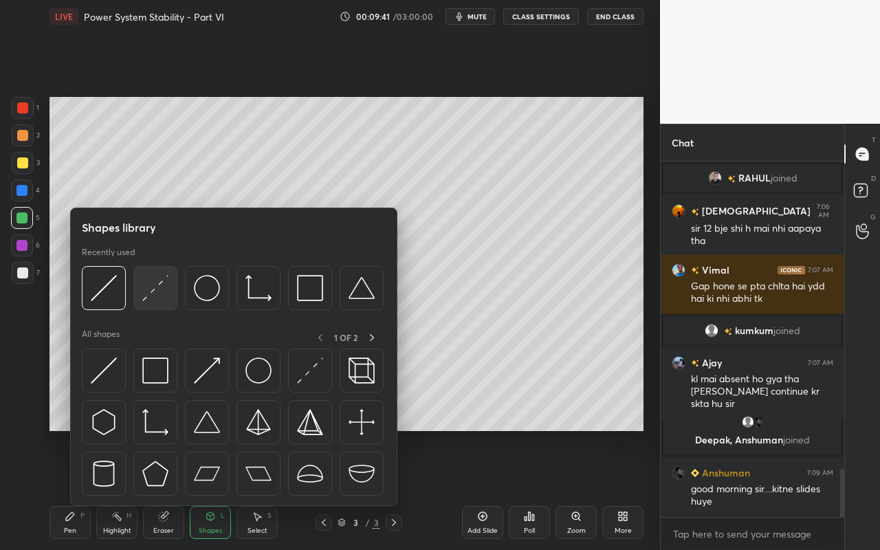
click at [171, 300] on div at bounding box center [155, 288] width 44 height 44
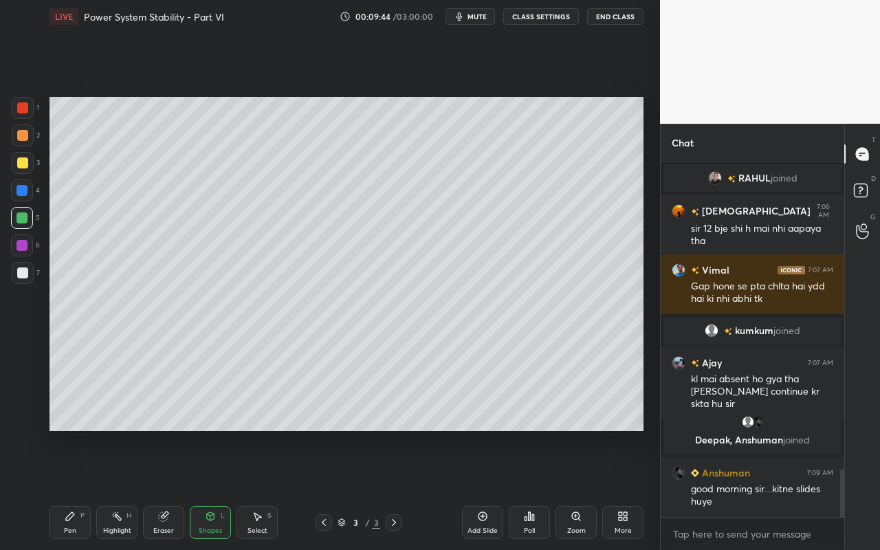
drag, startPoint x: 64, startPoint y: 524, endPoint x: 95, endPoint y: 476, distance: 57.2
click at [64, 489] on div "Pen P" at bounding box center [69, 522] width 41 height 33
click at [82, 489] on div "Pen P" at bounding box center [69, 522] width 41 height 33
click at [25, 165] on div at bounding box center [22, 162] width 11 height 11
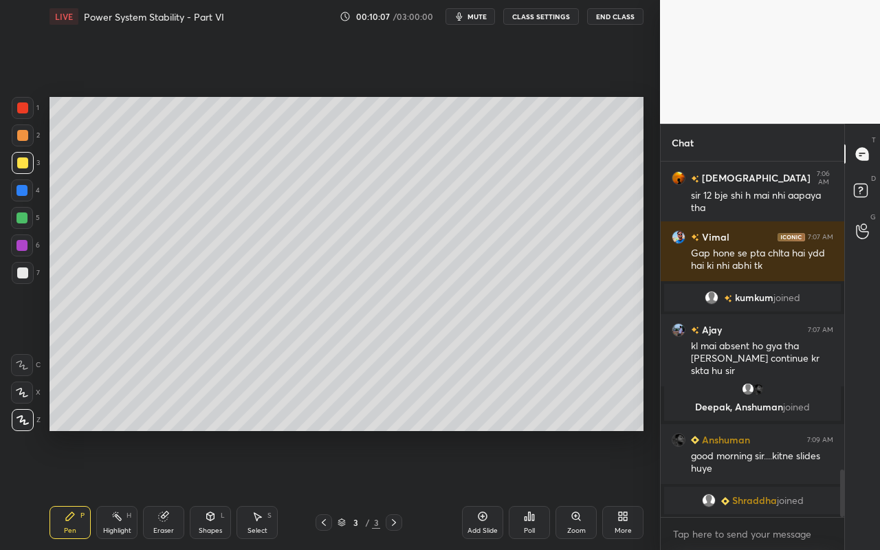
scroll to position [2324, 0]
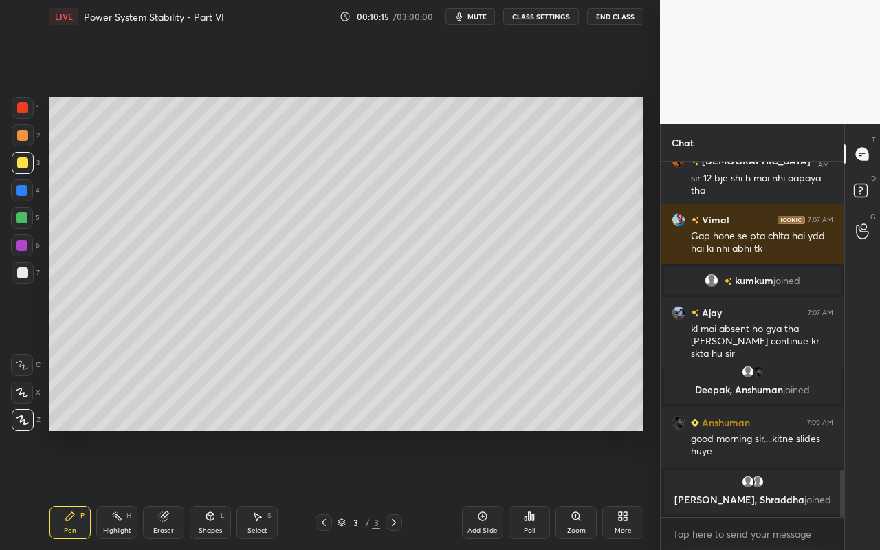
drag, startPoint x: 214, startPoint y: 531, endPoint x: 220, endPoint y: 514, distance: 17.6
click at [214, 489] on div "Shapes" at bounding box center [210, 530] width 23 height 7
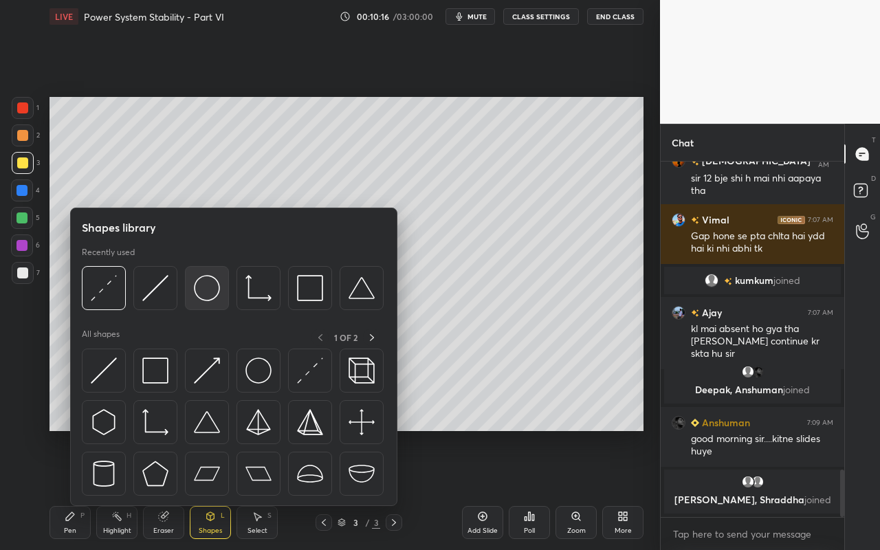
click at [206, 296] on img at bounding box center [207, 288] width 26 height 26
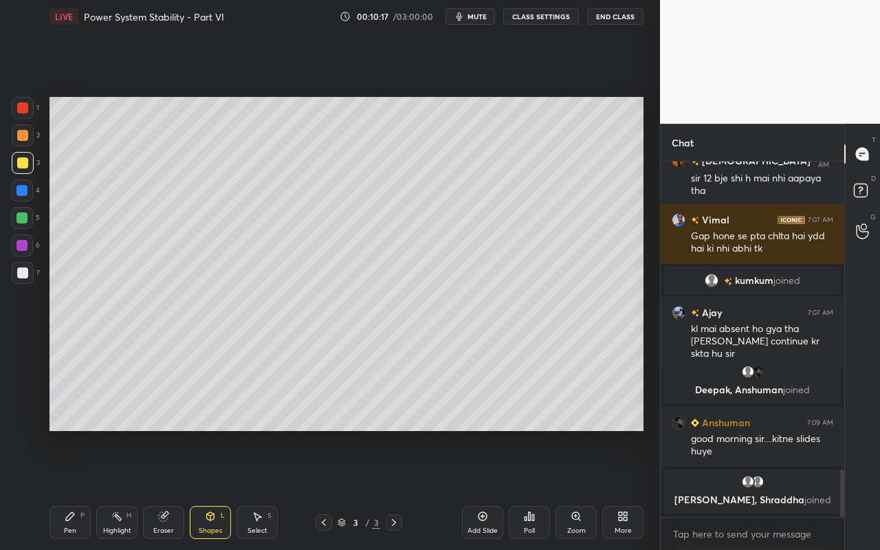
click at [23, 129] on div at bounding box center [23, 135] width 22 height 22
click at [220, 489] on div "Shapes L" at bounding box center [210, 522] width 41 height 33
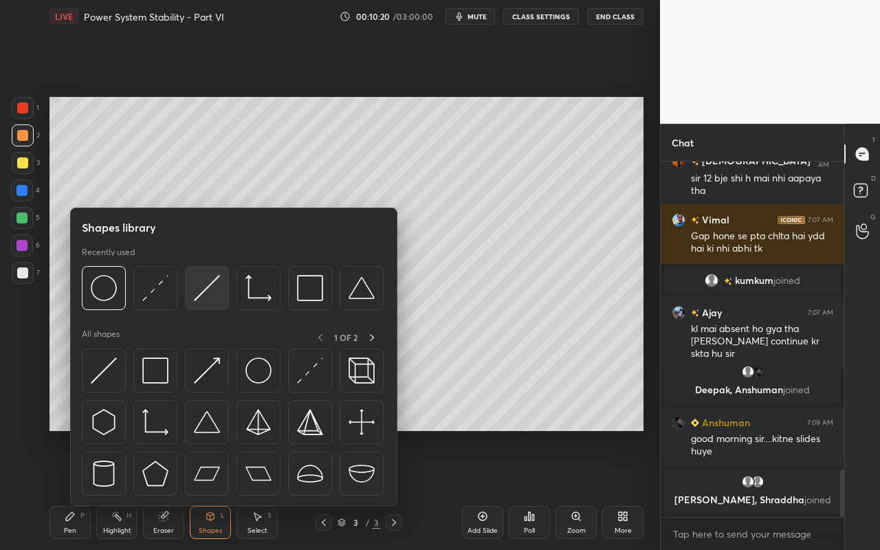
click at [212, 300] on img at bounding box center [207, 288] width 26 height 26
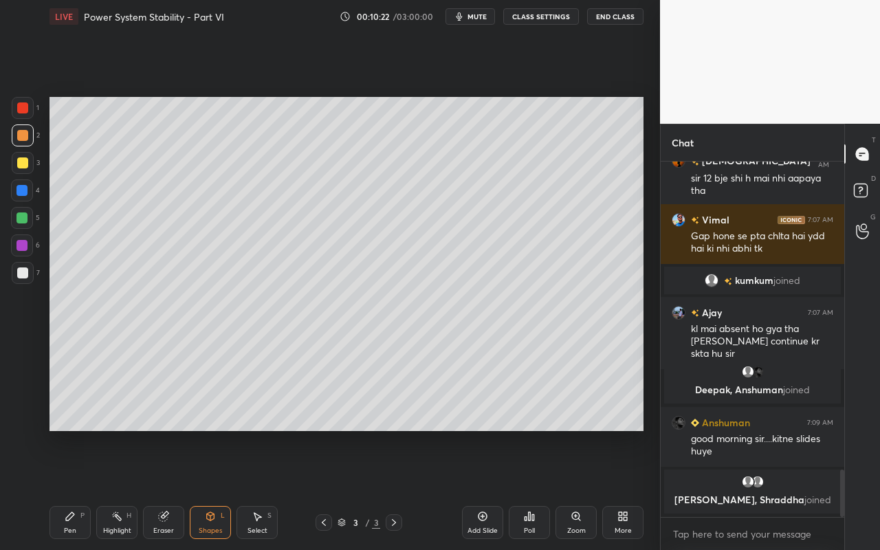
click at [217, 489] on div "Shapes L" at bounding box center [210, 522] width 41 height 33
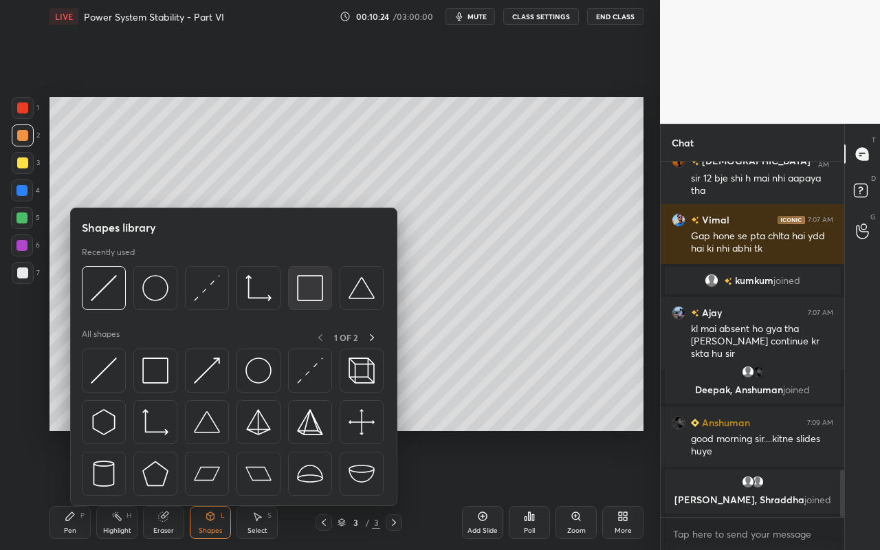
click at [320, 293] on img at bounding box center [310, 288] width 26 height 26
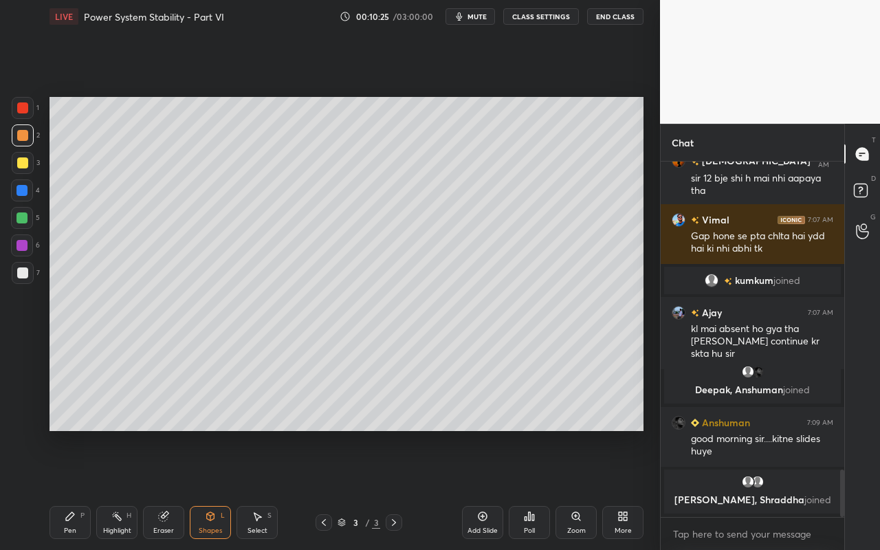
drag, startPoint x: 27, startPoint y: 244, endPoint x: 46, endPoint y: 247, distance: 19.5
click at [30, 244] on div at bounding box center [22, 245] width 22 height 22
click at [214, 489] on icon at bounding box center [210, 516] width 11 height 11
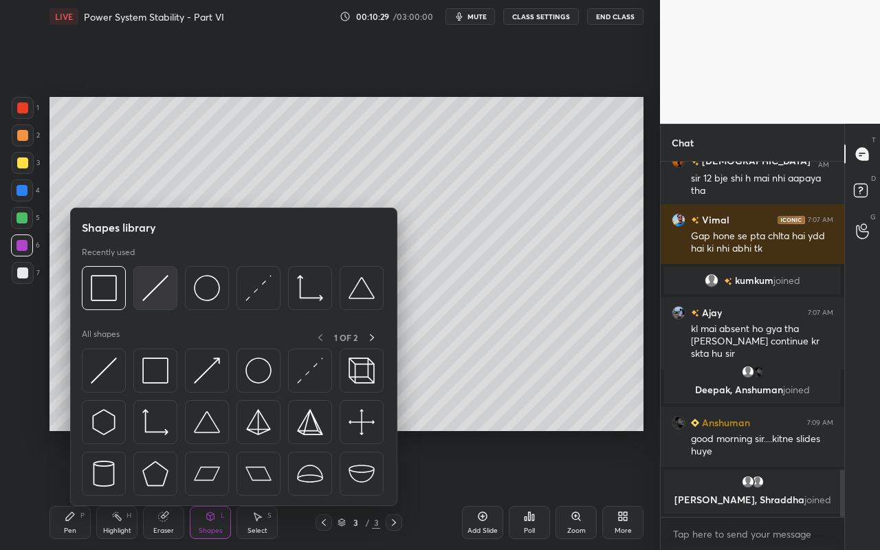
click at [174, 296] on div at bounding box center [155, 288] width 44 height 44
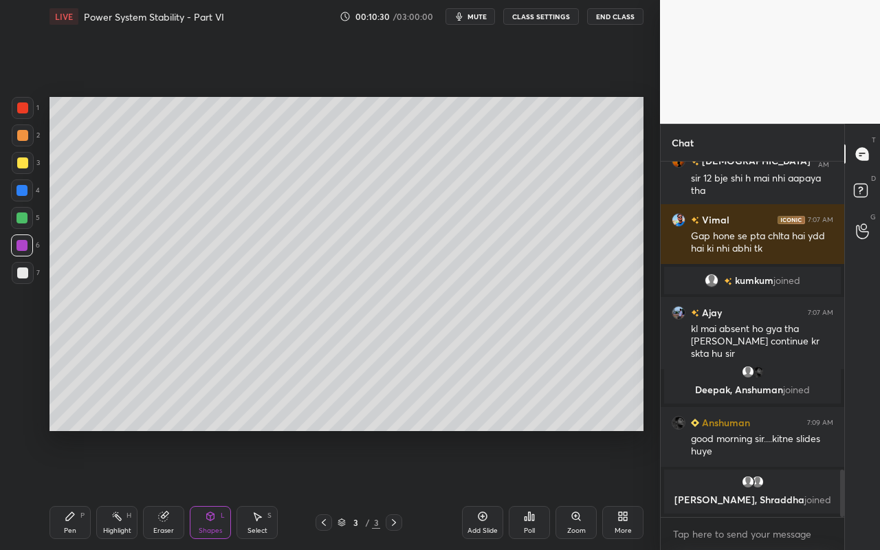
drag, startPoint x: 19, startPoint y: 216, endPoint x: 46, endPoint y: 218, distance: 27.5
click at [21, 216] on div at bounding box center [21, 217] width 11 height 11
drag, startPoint x: 68, startPoint y: 525, endPoint x: 78, endPoint y: 513, distance: 15.7
click at [71, 489] on div "Pen P" at bounding box center [69, 522] width 41 height 33
click at [25, 137] on div at bounding box center [22, 135] width 11 height 11
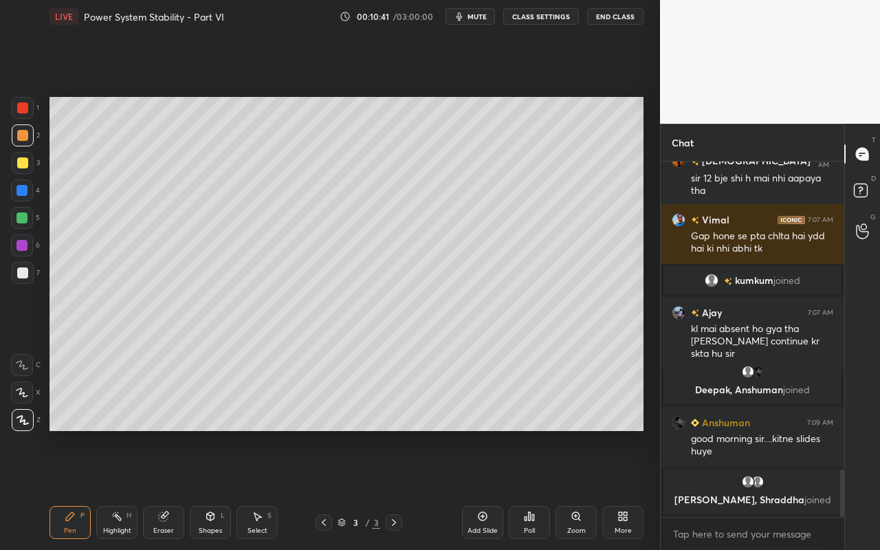
drag, startPoint x: 65, startPoint y: 521, endPoint x: 79, endPoint y: 495, distance: 29.5
click at [68, 489] on div "Pen P" at bounding box center [69, 522] width 41 height 33
click at [27, 276] on div at bounding box center [22, 272] width 11 height 11
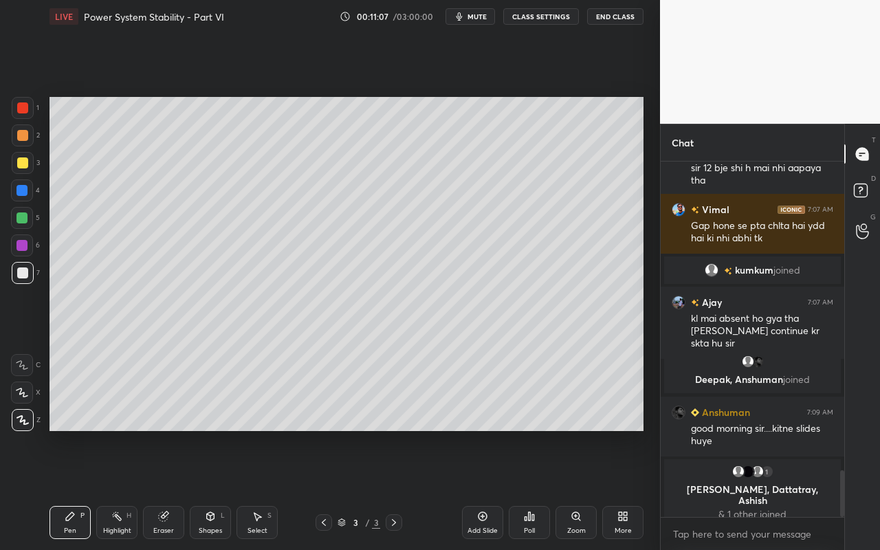
click at [216, 489] on div "Shapes L" at bounding box center [210, 522] width 41 height 33
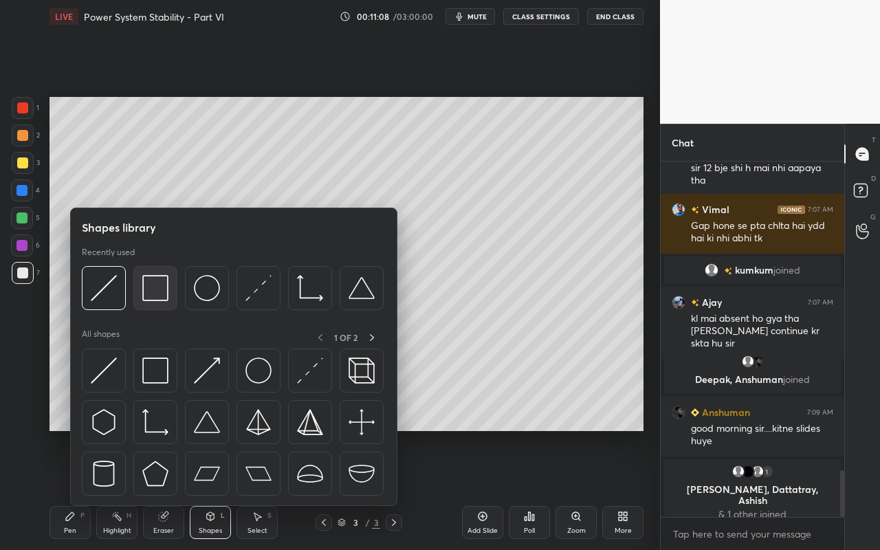
click at [171, 294] on div at bounding box center [155, 288] width 44 height 44
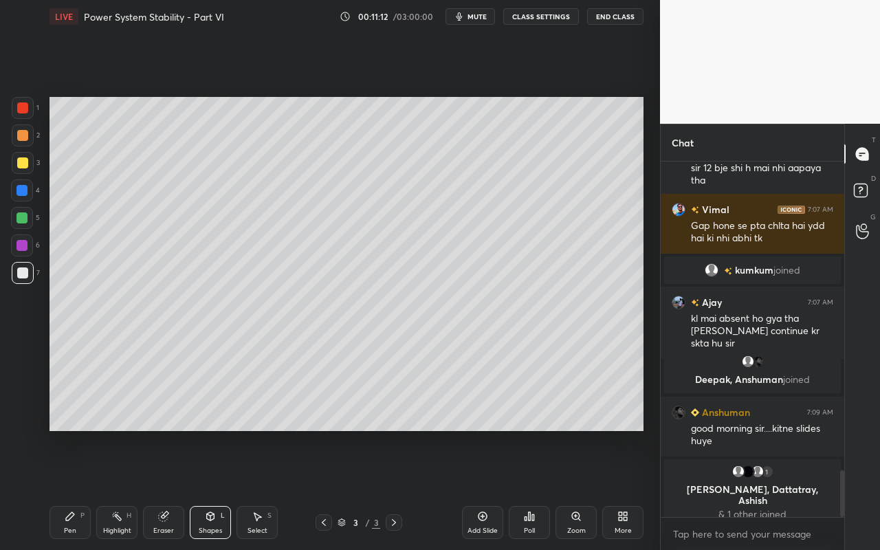
drag, startPoint x: 73, startPoint y: 528, endPoint x: 226, endPoint y: 445, distance: 174.0
click at [76, 489] on div "Pen P" at bounding box center [69, 522] width 41 height 33
drag, startPoint x: 16, startPoint y: 166, endPoint x: 28, endPoint y: 177, distance: 17.0
click at [16, 166] on div at bounding box center [23, 163] width 22 height 22
click at [80, 489] on div "Pen P" at bounding box center [69, 522] width 41 height 33
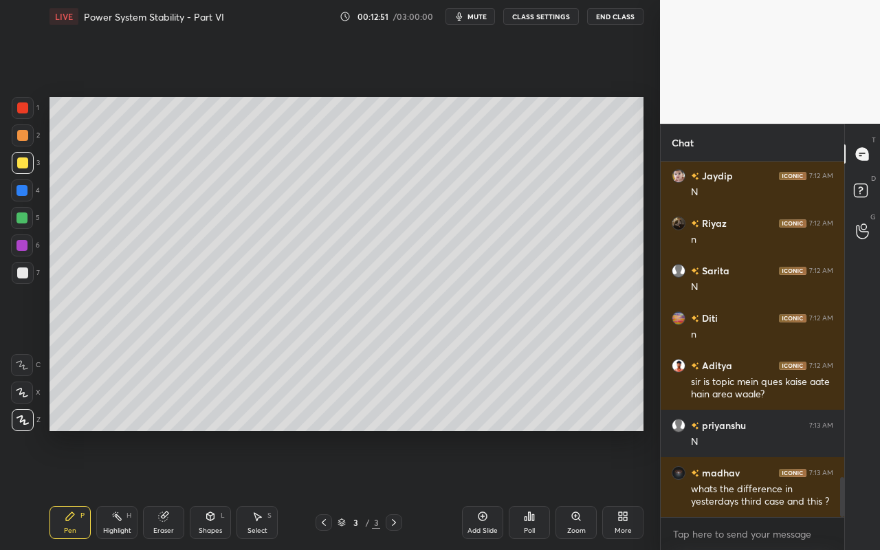
scroll to position [2827, 0]
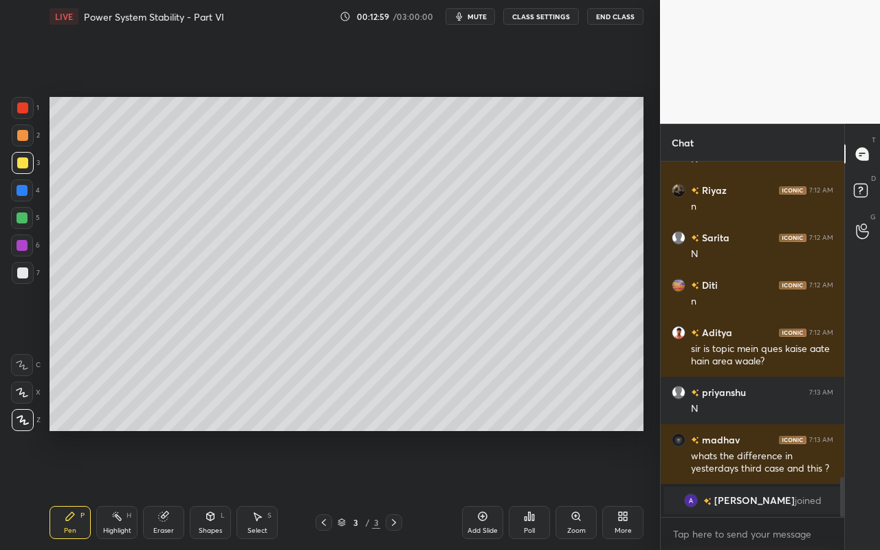
drag, startPoint x: 118, startPoint y: 523, endPoint x: 142, endPoint y: 513, distance: 26.5
click at [118, 489] on div "Highlight H" at bounding box center [116, 522] width 41 height 33
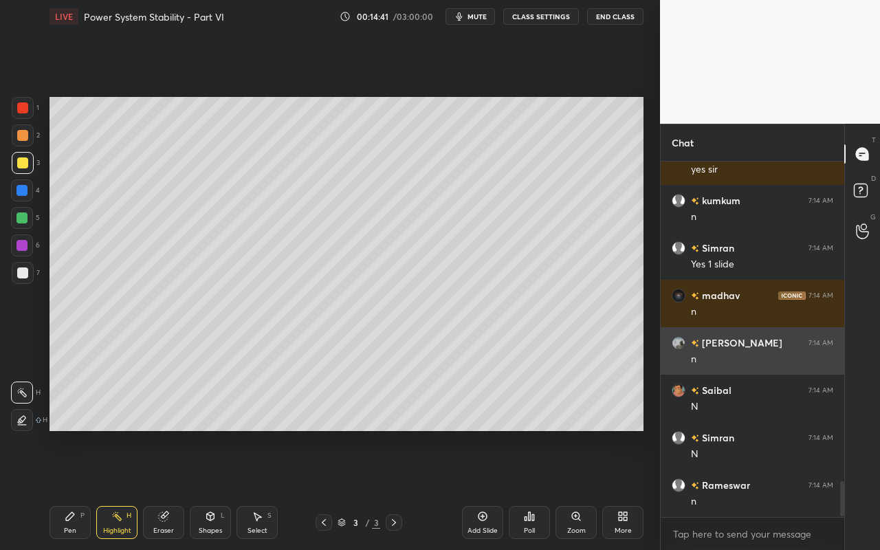
scroll to position [3223, 0]
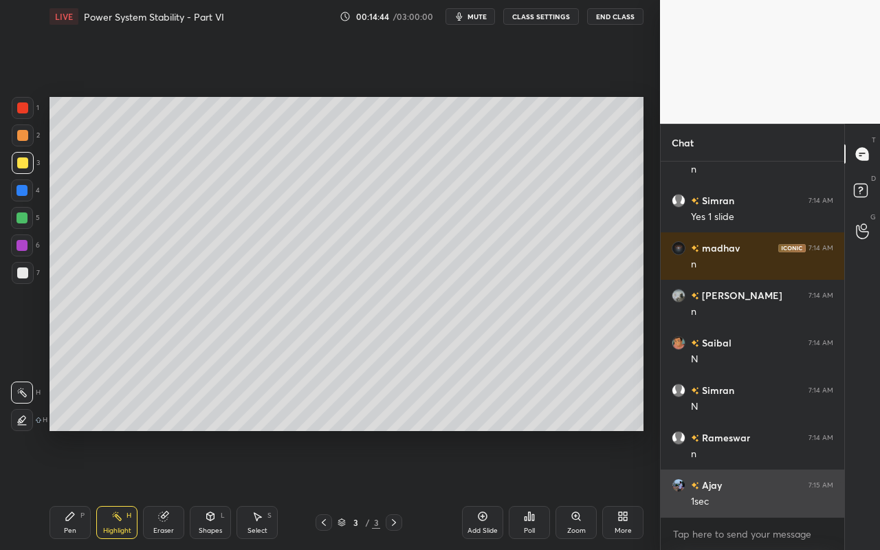
click at [702, 489] on div "1sec" at bounding box center [762, 502] width 142 height 14
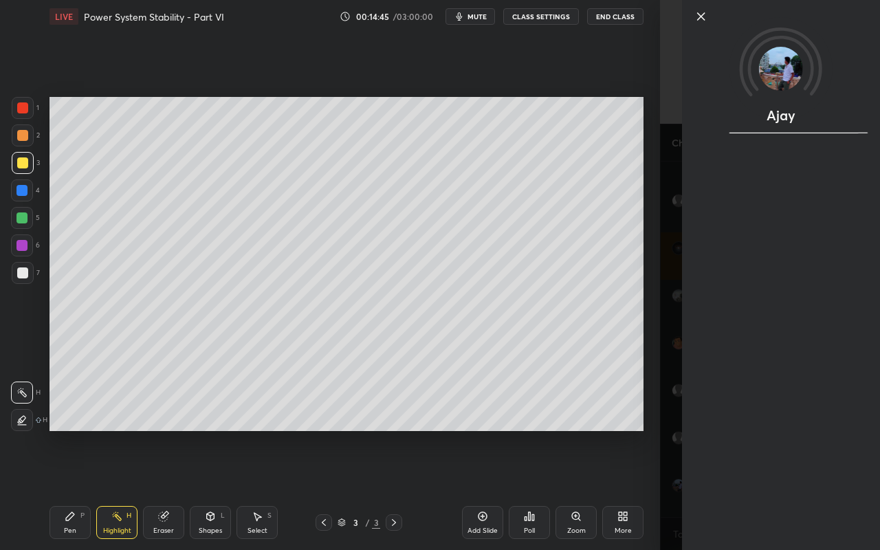
click at [775, 86] on img at bounding box center [781, 69] width 44 height 44
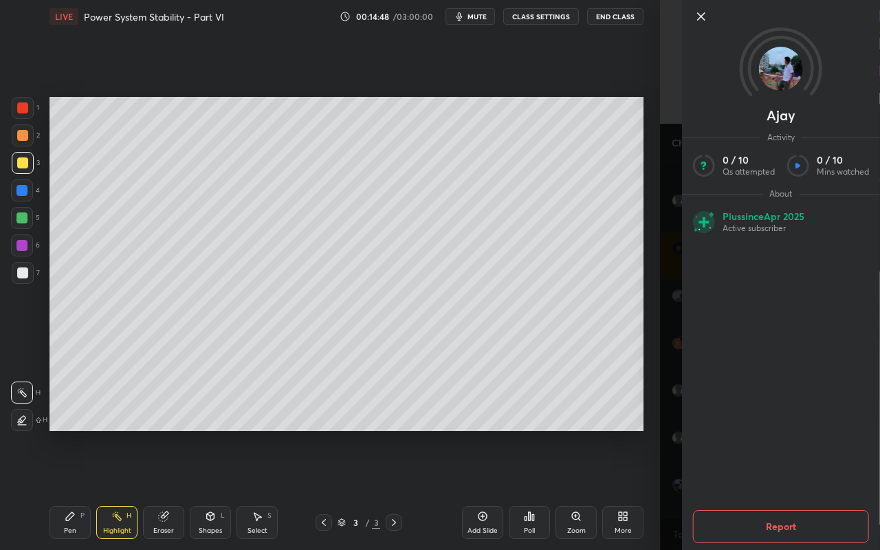
click at [702, 17] on icon at bounding box center [701, 16] width 7 height 7
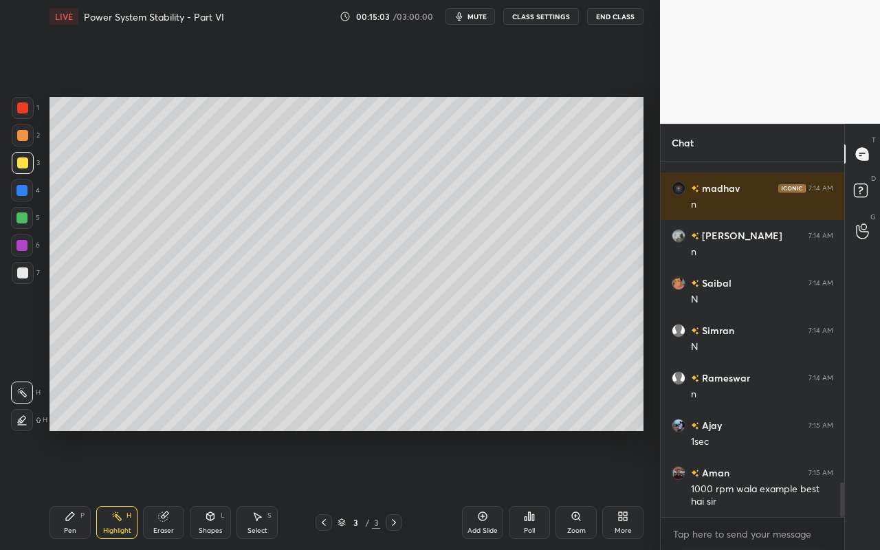
scroll to position [3330, 0]
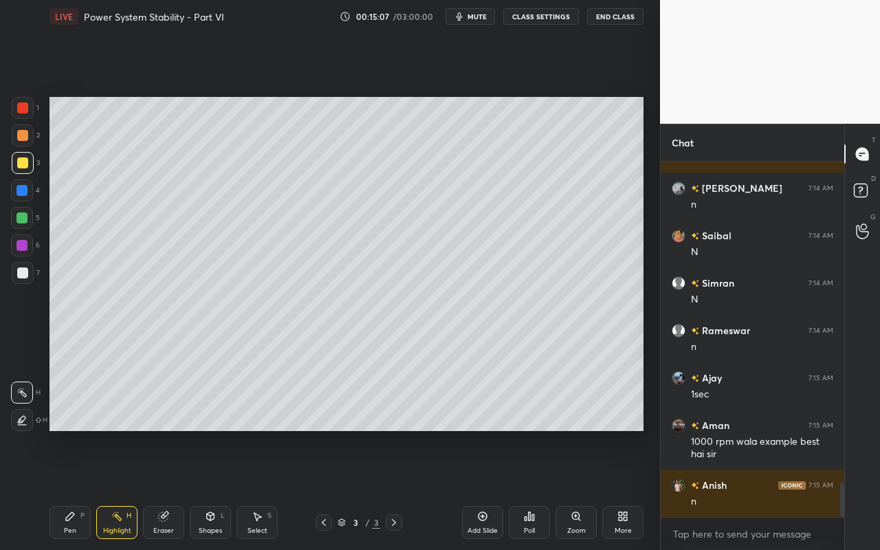
drag, startPoint x: 269, startPoint y: 536, endPoint x: 276, endPoint y: 540, distance: 7.4
click at [271, 489] on div "Select S" at bounding box center [256, 522] width 41 height 33
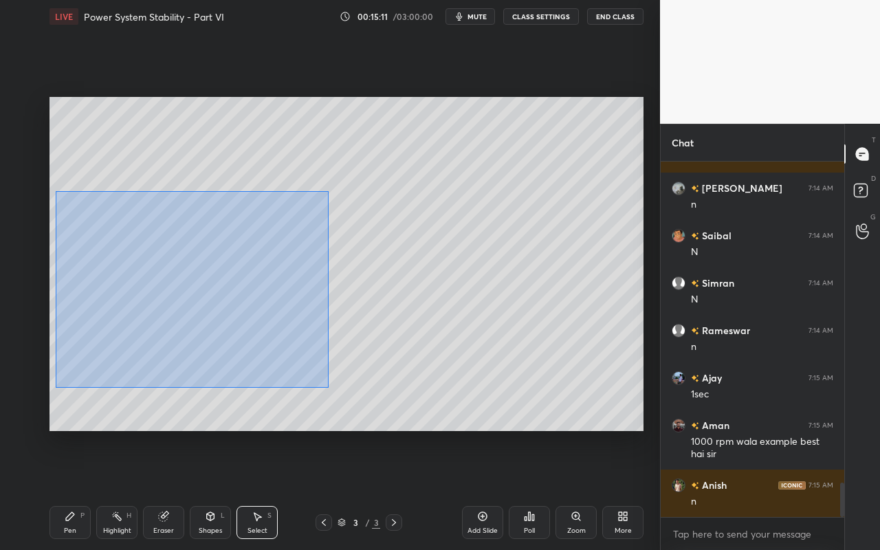
drag, startPoint x: 55, startPoint y: 191, endPoint x: 328, endPoint y: 386, distance: 335.1
click at [328, 387] on div "0 ° Undo Copy Duplicate Duplicate to new slide Delete" at bounding box center [346, 264] width 594 height 334
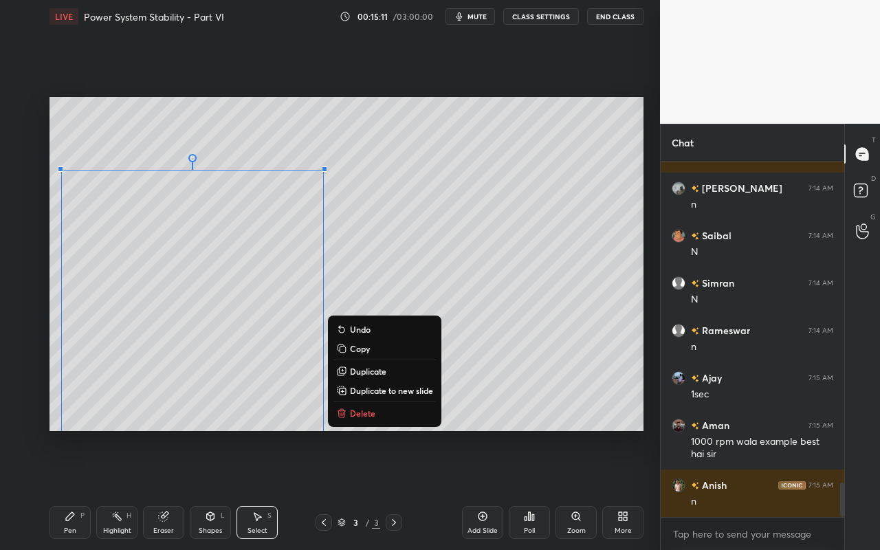
scroll to position [3378, 0]
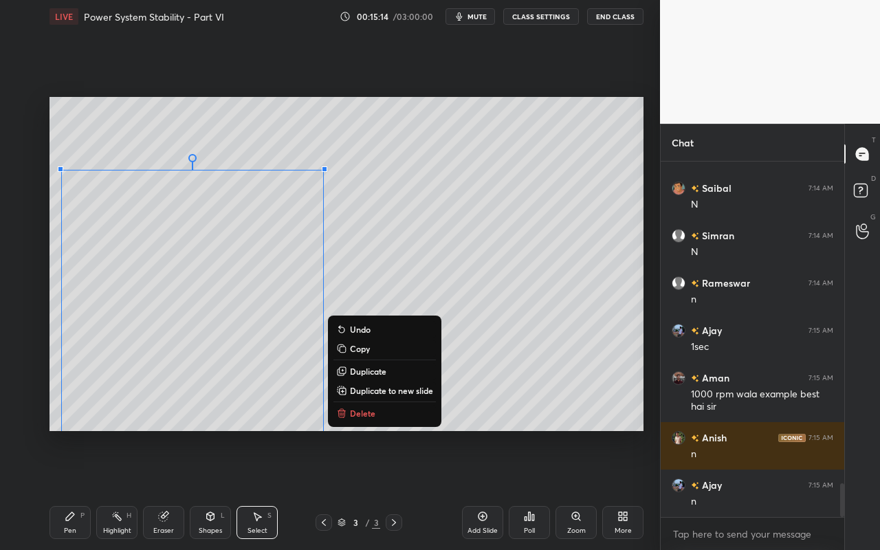
click at [396, 390] on p "Duplicate to new slide" at bounding box center [391, 390] width 83 height 11
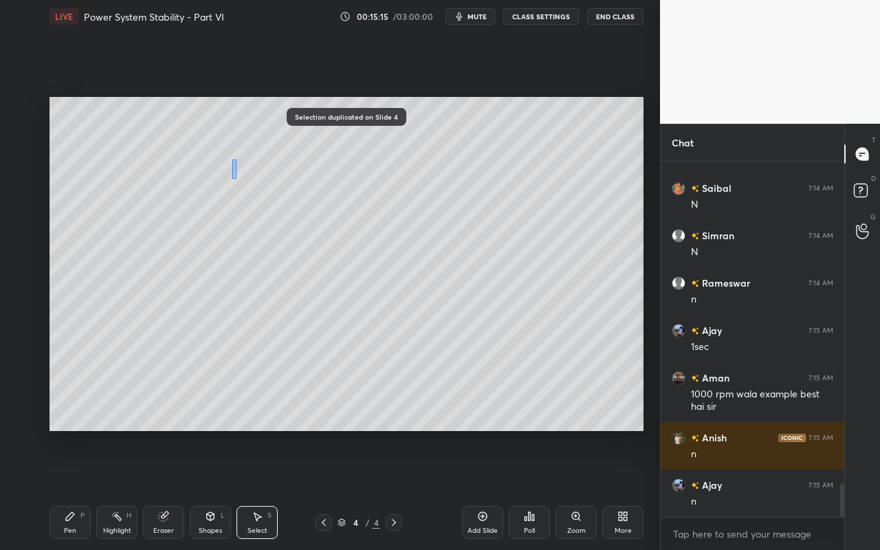
drag, startPoint x: 232, startPoint y: 171, endPoint x: 247, endPoint y: 192, distance: 25.2
click at [246, 191] on div "0 ° Undo Copy Duplicate Duplicate to new slide Delete" at bounding box center [346, 264] width 594 height 334
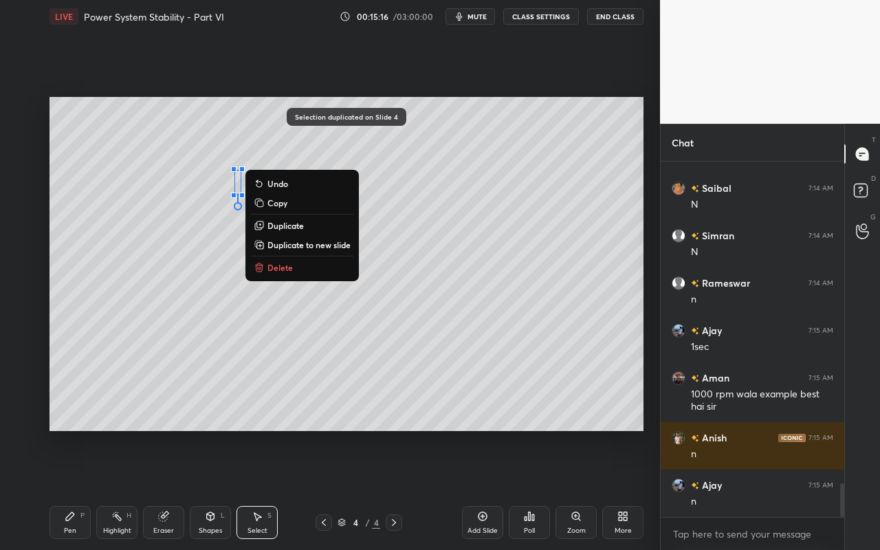
drag, startPoint x: 314, startPoint y: 268, endPoint x: 296, endPoint y: 271, distance: 18.2
click at [314, 271] on button "Delete" at bounding box center [302, 267] width 102 height 16
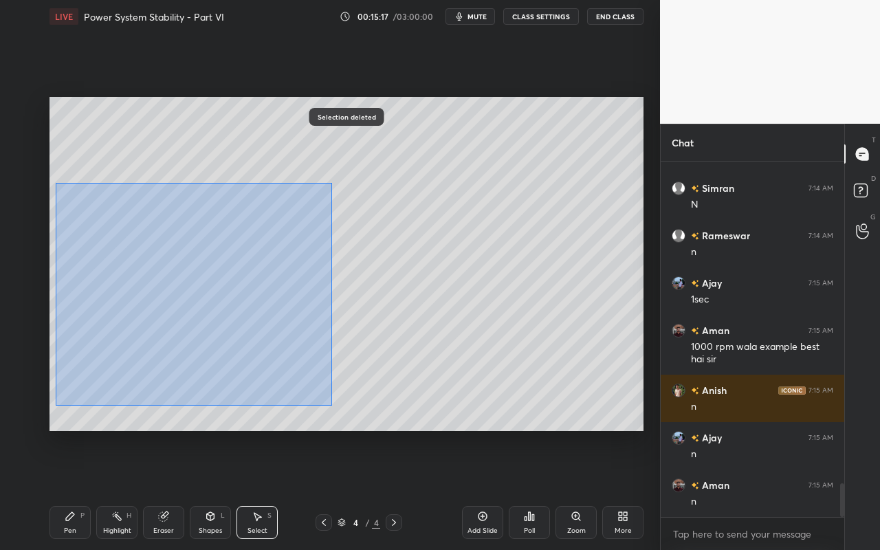
drag, startPoint x: 56, startPoint y: 182, endPoint x: 329, endPoint y: 388, distance: 342.1
click at [344, 402] on div "0 ° Undo Copy Duplicate Duplicate to new slide Delete" at bounding box center [346, 264] width 594 height 334
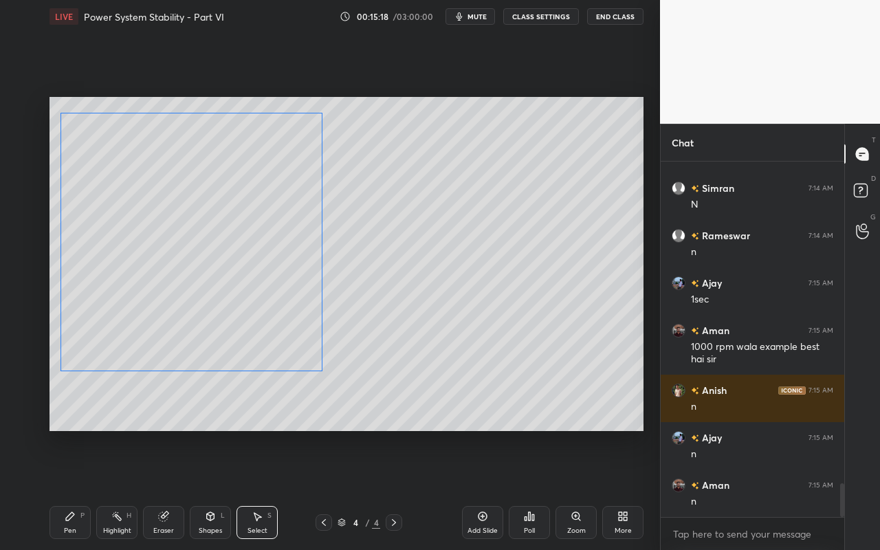
drag, startPoint x: 268, startPoint y: 328, endPoint x: 268, endPoint y: 249, distance: 79.0
click at [267, 247] on div "0 ° Undo Copy Duplicate Duplicate to new slide Delete" at bounding box center [346, 264] width 594 height 334
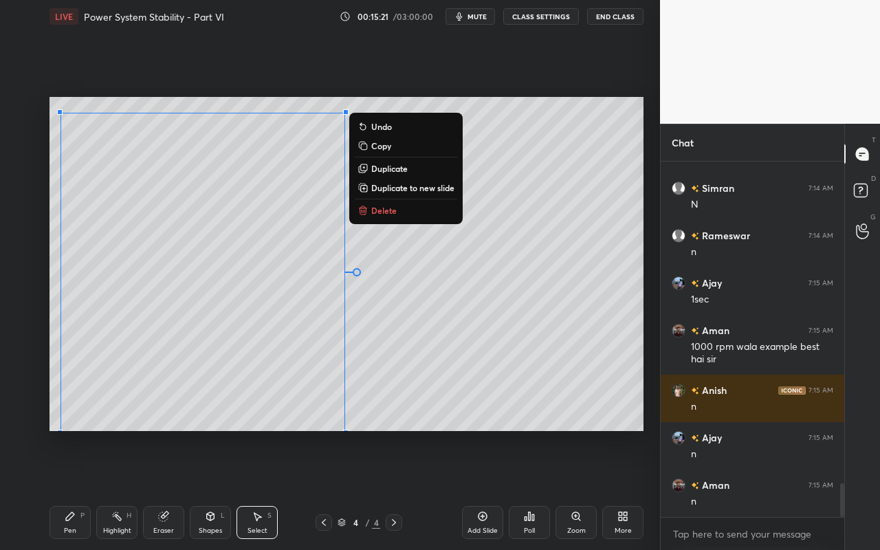
drag, startPoint x: 324, startPoint y: 371, endPoint x: 341, endPoint y: 434, distance: 64.9
click at [341, 436] on div "0 ° Undo Copy Duplicate Duplicate to new slide Delete Setting up your live clas…" at bounding box center [346, 264] width 605 height 462
click at [452, 350] on div "0 ° Undo Copy Duplicate Duplicate to new slide Delete" at bounding box center [346, 264] width 594 height 334
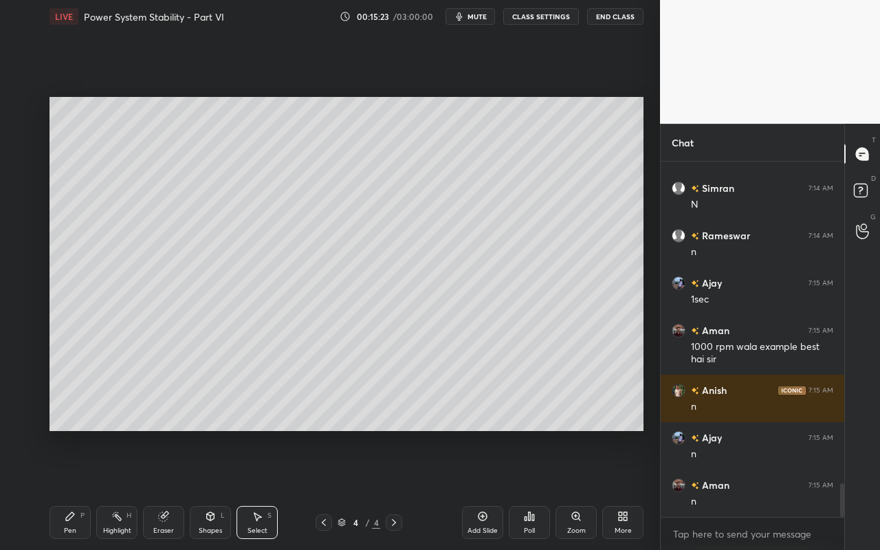
click at [159, 489] on div "Eraser" at bounding box center [163, 522] width 41 height 33
click at [75, 489] on div "Pen" at bounding box center [70, 530] width 12 height 7
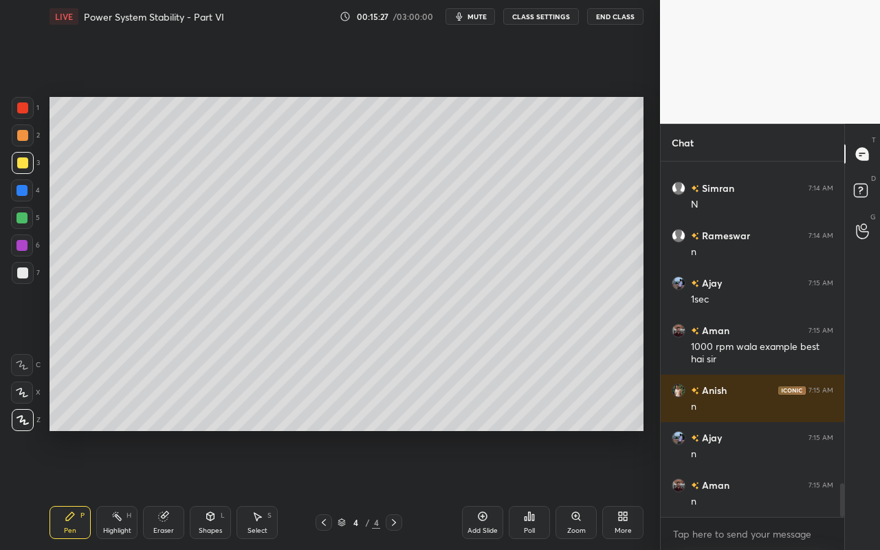
drag, startPoint x: 21, startPoint y: 274, endPoint x: 41, endPoint y: 260, distance: 24.6
click at [21, 274] on div at bounding box center [22, 272] width 11 height 11
click at [263, 489] on div "Select S" at bounding box center [256, 522] width 41 height 33
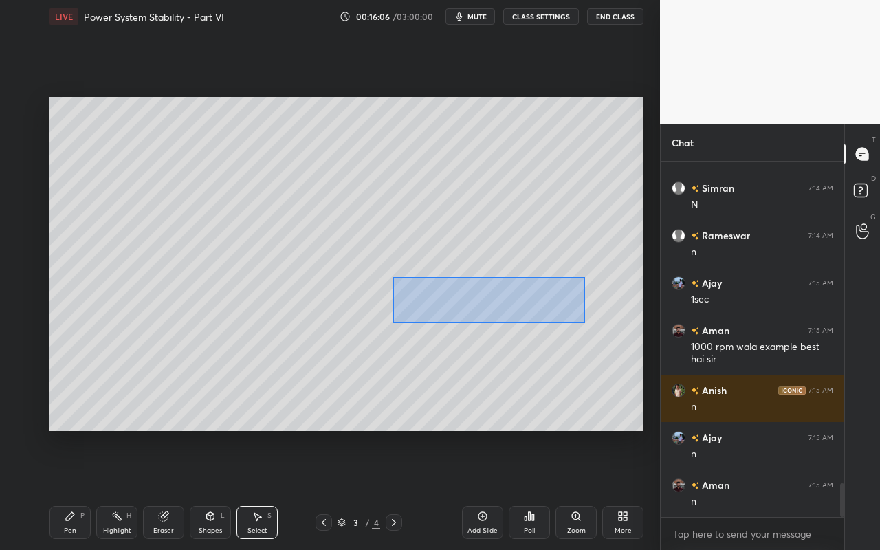
drag, startPoint x: 419, startPoint y: 294, endPoint x: 586, endPoint y: 320, distance: 169.7
click at [585, 322] on div "0 ° Undo Copy Duplicate Duplicate to new slide Delete" at bounding box center [346, 264] width 594 height 334
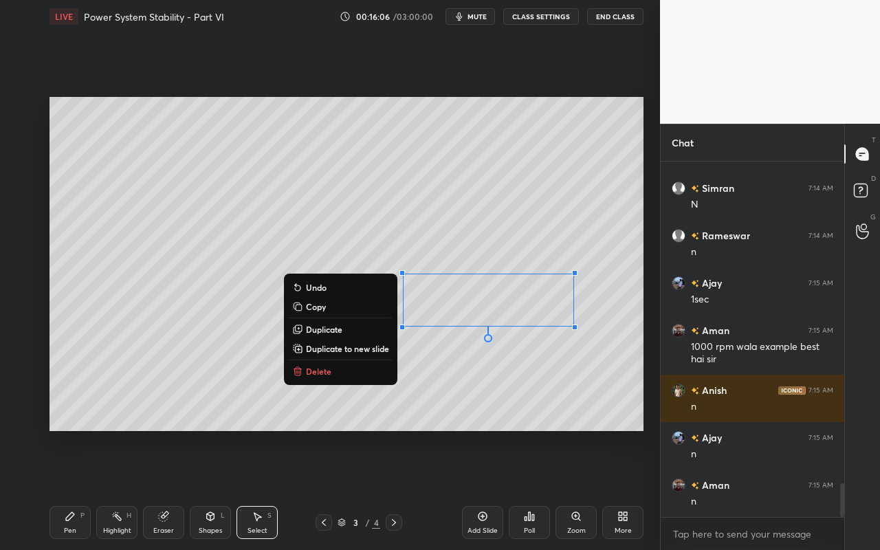
click at [317, 305] on p "Copy" at bounding box center [316, 306] width 20 height 11
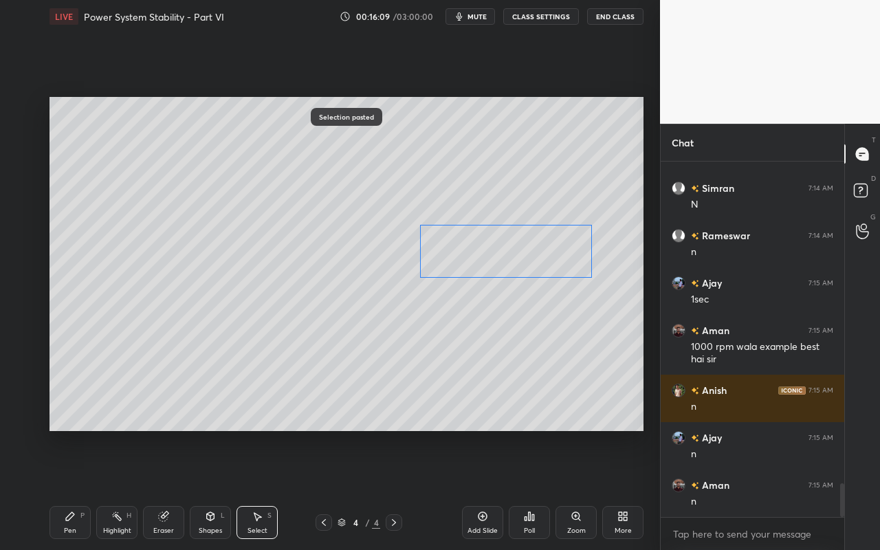
drag, startPoint x: 509, startPoint y: 311, endPoint x: 524, endPoint y: 268, distance: 45.2
click at [525, 264] on div "0 ° Undo Copy Paste here Duplicate Duplicate to new slide Delete" at bounding box center [346, 264] width 594 height 334
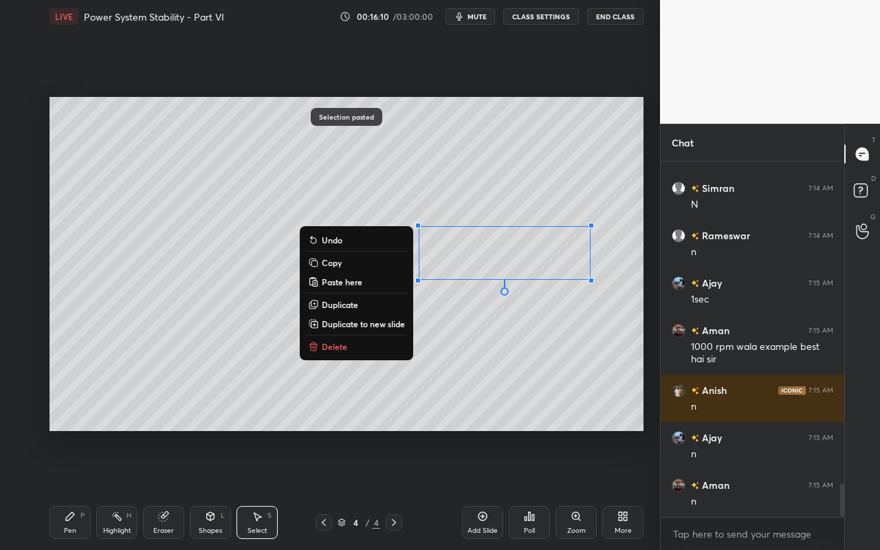
click at [520, 339] on div "0 ° Undo Copy Paste here Duplicate Duplicate to new slide Delete" at bounding box center [346, 264] width 594 height 334
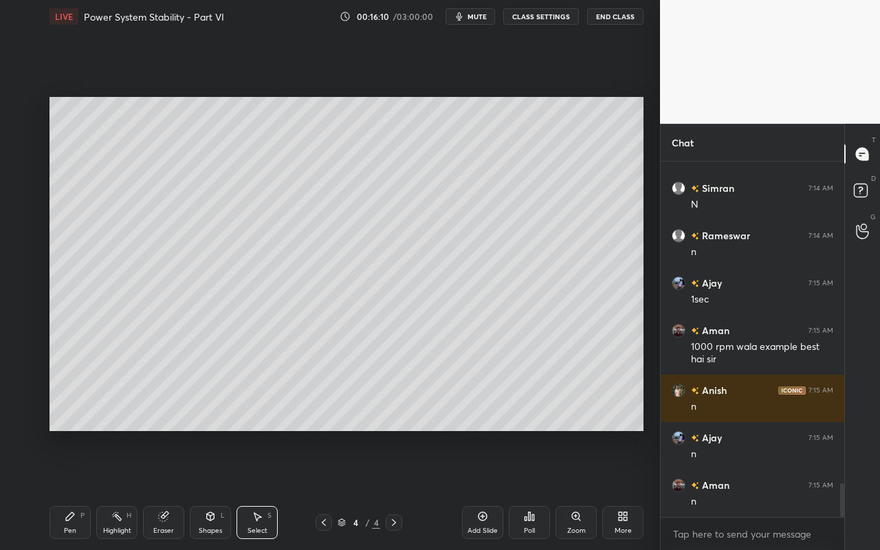
click at [66, 489] on div "Pen P" at bounding box center [69, 522] width 41 height 33
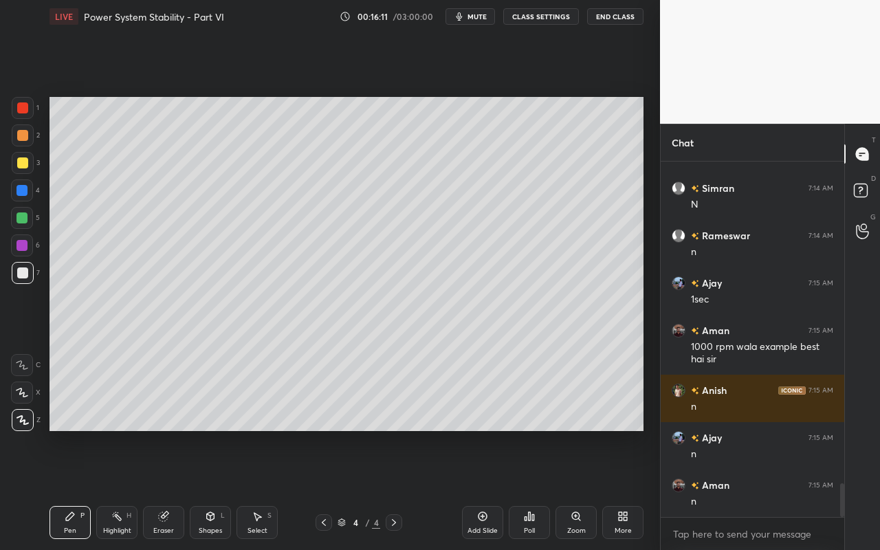
click at [25, 111] on div at bounding box center [22, 107] width 11 height 11
click at [122, 489] on div "Highlight H" at bounding box center [116, 522] width 41 height 33
click at [76, 489] on div "Pen" at bounding box center [70, 530] width 12 height 7
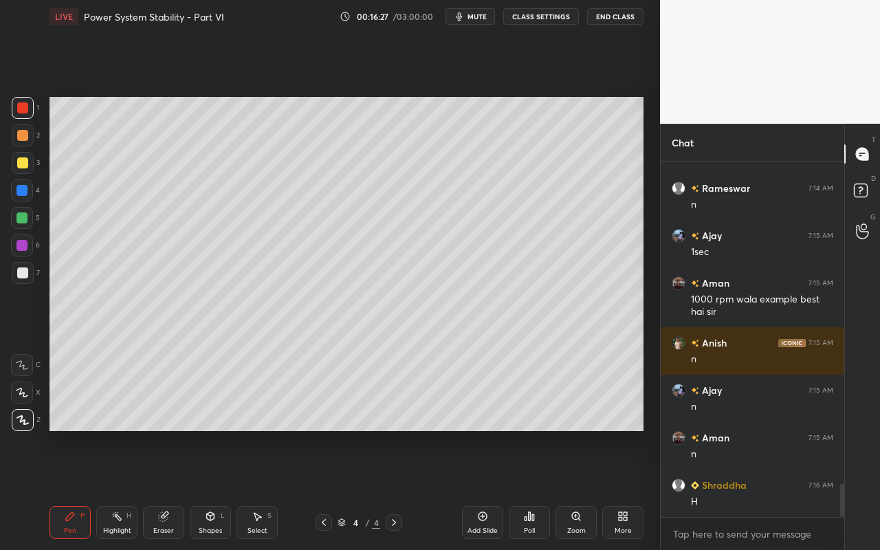
click at [216, 489] on div "Shapes L" at bounding box center [210, 522] width 41 height 33
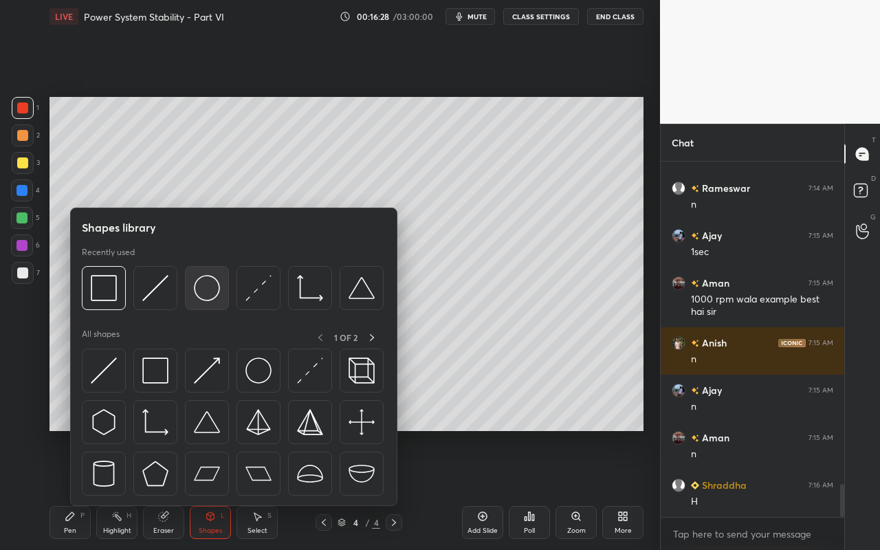
click at [213, 289] on img at bounding box center [207, 288] width 26 height 26
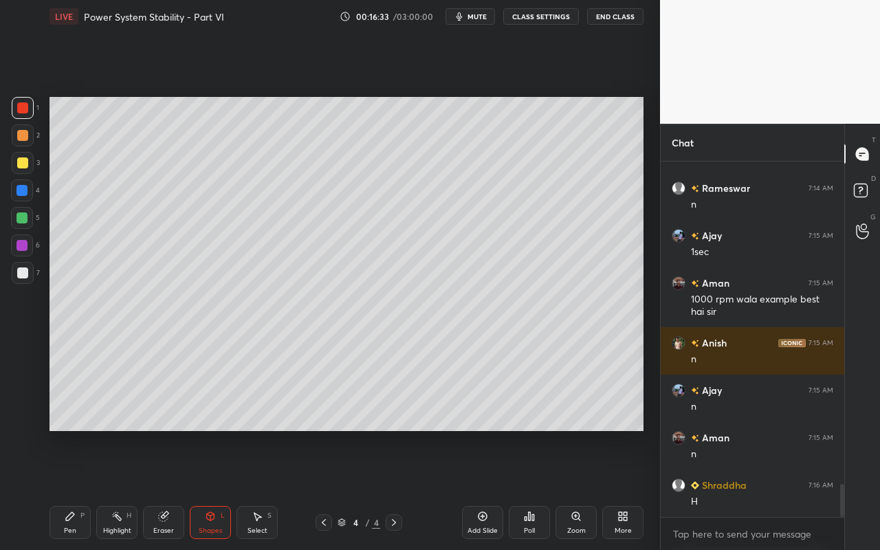
drag, startPoint x: 164, startPoint y: 533, endPoint x: 174, endPoint y: 510, distance: 25.5
click at [165, 489] on div "Eraser" at bounding box center [163, 530] width 21 height 7
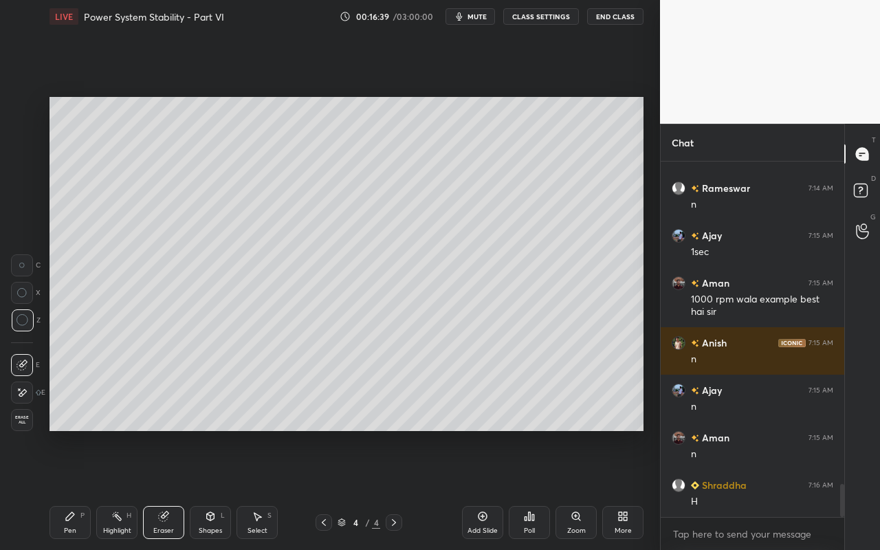
click at [63, 489] on div "Pen P" at bounding box center [69, 522] width 41 height 33
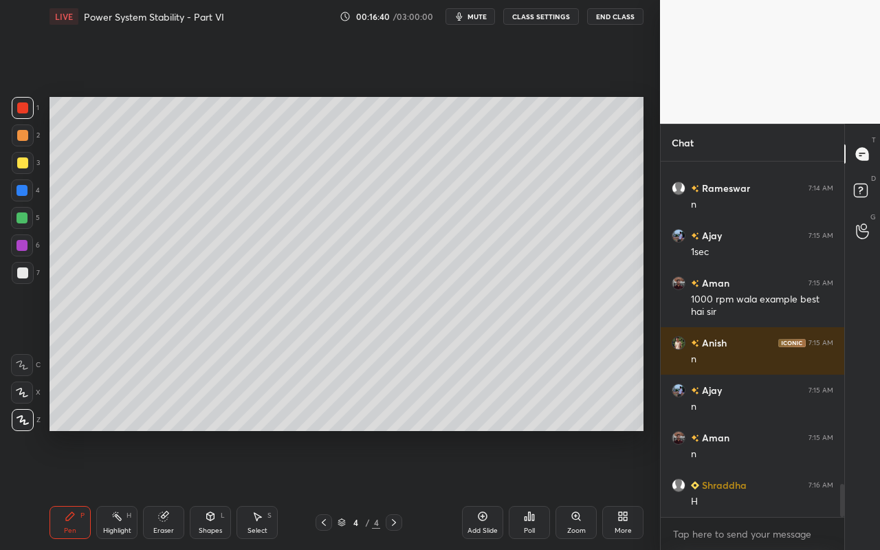
drag, startPoint x: 23, startPoint y: 167, endPoint x: 42, endPoint y: 199, distance: 37.0
click at [23, 167] on div at bounding box center [22, 162] width 11 height 11
click at [210, 489] on div "Shapes L" at bounding box center [210, 522] width 41 height 33
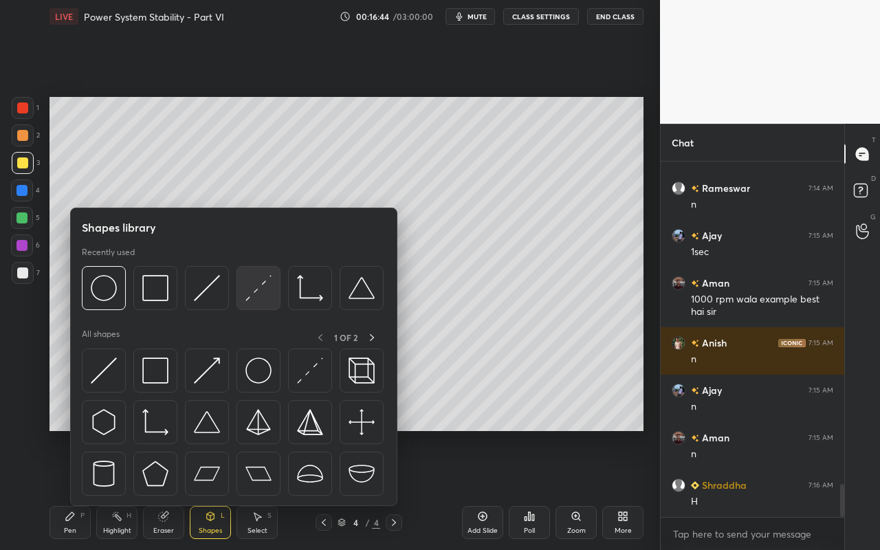
click at [266, 291] on img at bounding box center [258, 288] width 26 height 26
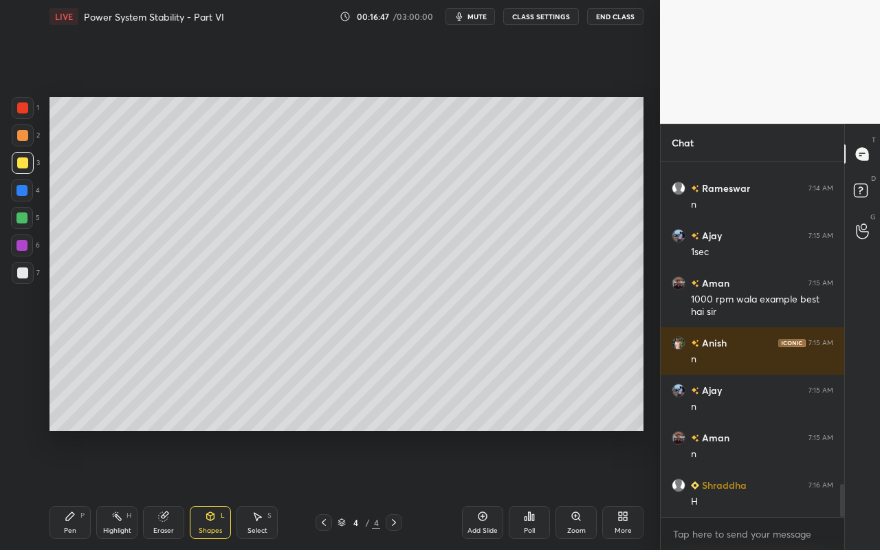
drag, startPoint x: 21, startPoint y: 97, endPoint x: 28, endPoint y: 104, distance: 10.2
click at [24, 100] on div at bounding box center [23, 108] width 22 height 22
drag, startPoint x: 68, startPoint y: 520, endPoint x: 76, endPoint y: 467, distance: 52.9
click at [68, 489] on icon at bounding box center [70, 516] width 8 height 8
click at [109, 489] on div "Highlight H" at bounding box center [116, 522] width 41 height 33
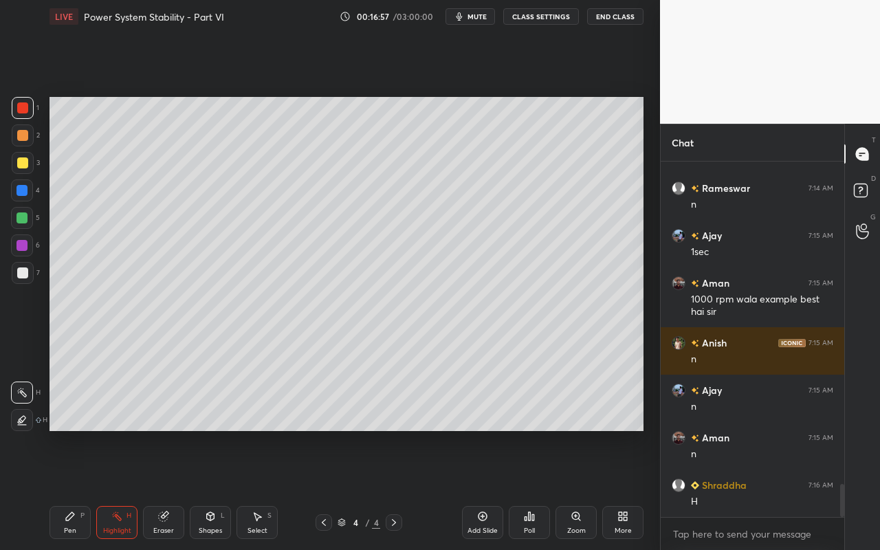
drag, startPoint x: 74, startPoint y: 529, endPoint x: 88, endPoint y: 512, distance: 21.5
click at [74, 489] on div "Pen" at bounding box center [70, 530] width 12 height 7
drag, startPoint x: 108, startPoint y: 524, endPoint x: 98, endPoint y: 478, distance: 47.9
click at [113, 489] on div "Highlight H" at bounding box center [116, 522] width 41 height 33
click at [74, 489] on div "Pen P" at bounding box center [69, 522] width 41 height 33
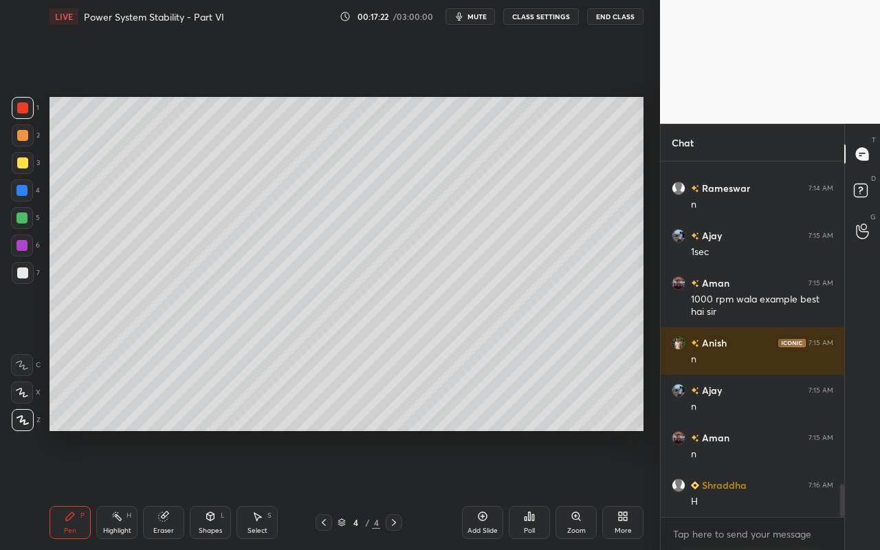
drag, startPoint x: 74, startPoint y: 528, endPoint x: 82, endPoint y: 503, distance: 26.3
click at [76, 489] on div "Pen P" at bounding box center [69, 522] width 41 height 33
drag, startPoint x: 21, startPoint y: 164, endPoint x: 32, endPoint y: 202, distance: 39.8
click at [21, 164] on div at bounding box center [22, 162] width 11 height 11
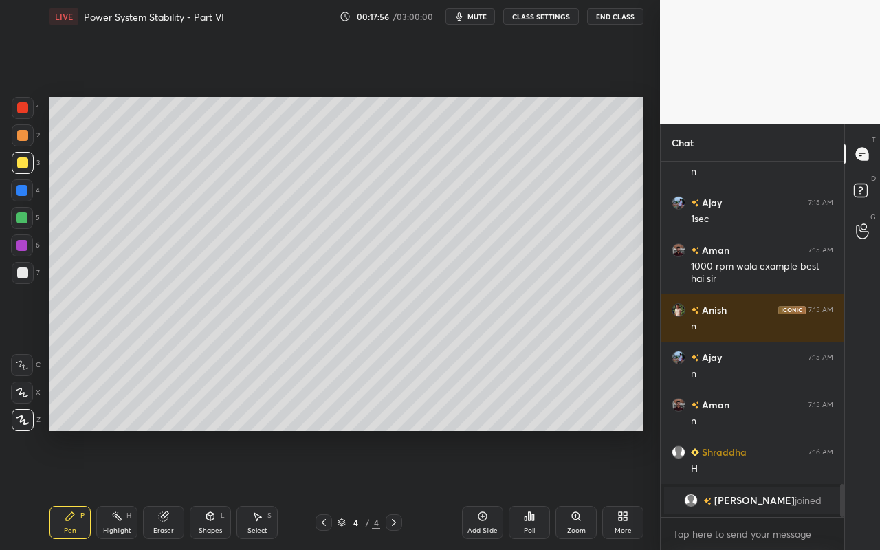
drag, startPoint x: 124, startPoint y: 528, endPoint x: 142, endPoint y: 511, distance: 24.8
click at [126, 489] on div "Highlight" at bounding box center [117, 530] width 28 height 7
click at [71, 489] on icon at bounding box center [70, 516] width 8 height 8
drag, startPoint x: 25, startPoint y: 109, endPoint x: 39, endPoint y: 116, distance: 16.3
click at [27, 113] on div at bounding box center [23, 108] width 22 height 22
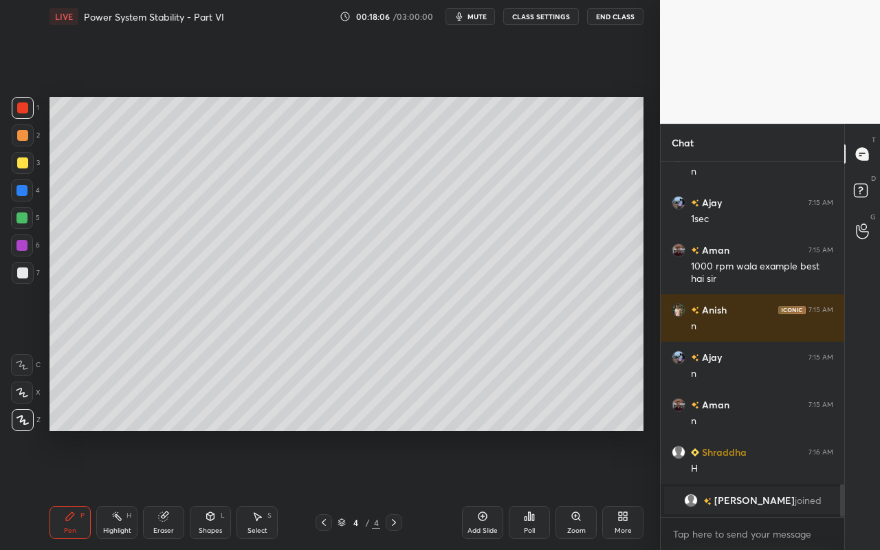
click at [118, 489] on div "Highlight H" at bounding box center [116, 522] width 41 height 33
drag, startPoint x: 43, startPoint y: 532, endPoint x: 67, endPoint y: 514, distance: 30.5
click at [42, 489] on div "1 2 3 4 5 6 7 C X Z C X Z E E Erase all H H LIVE Power System Stability - Part …" at bounding box center [324, 275] width 649 height 550
drag, startPoint x: 60, startPoint y: 522, endPoint x: 126, endPoint y: 467, distance: 85.9
click at [60, 489] on div "Pen P" at bounding box center [69, 522] width 41 height 33
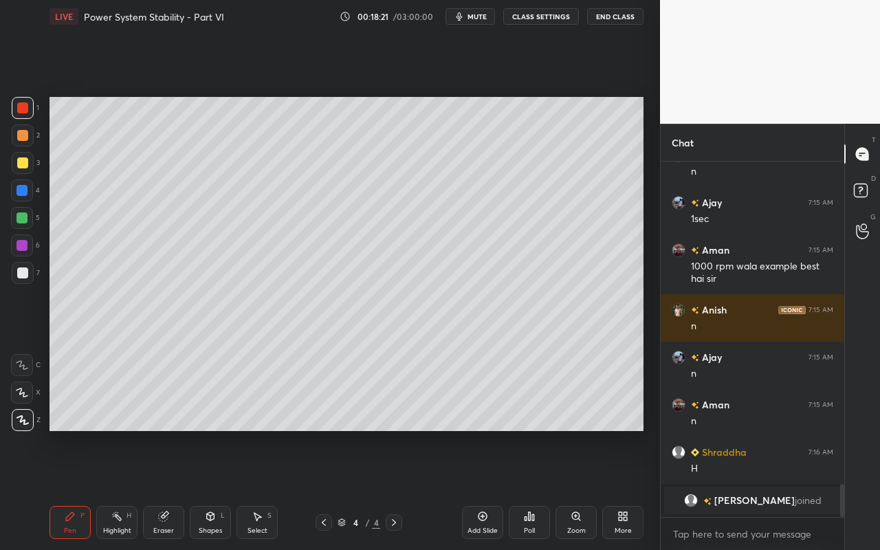
drag, startPoint x: 109, startPoint y: 522, endPoint x: 123, endPoint y: 494, distance: 31.4
click at [111, 489] on div "Highlight H" at bounding box center [116, 522] width 41 height 33
drag, startPoint x: 76, startPoint y: 520, endPoint x: 76, endPoint y: 501, distance: 19.2
click at [74, 489] on div "Pen P" at bounding box center [69, 522] width 41 height 33
drag, startPoint x: 212, startPoint y: 533, endPoint x: 213, endPoint y: 524, distance: 9.7
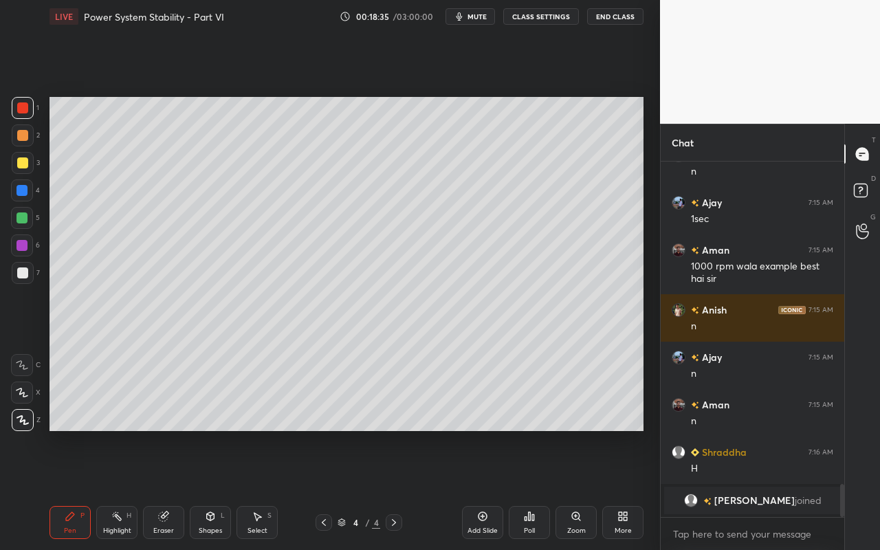
click at [212, 489] on div "Shapes" at bounding box center [210, 530] width 23 height 7
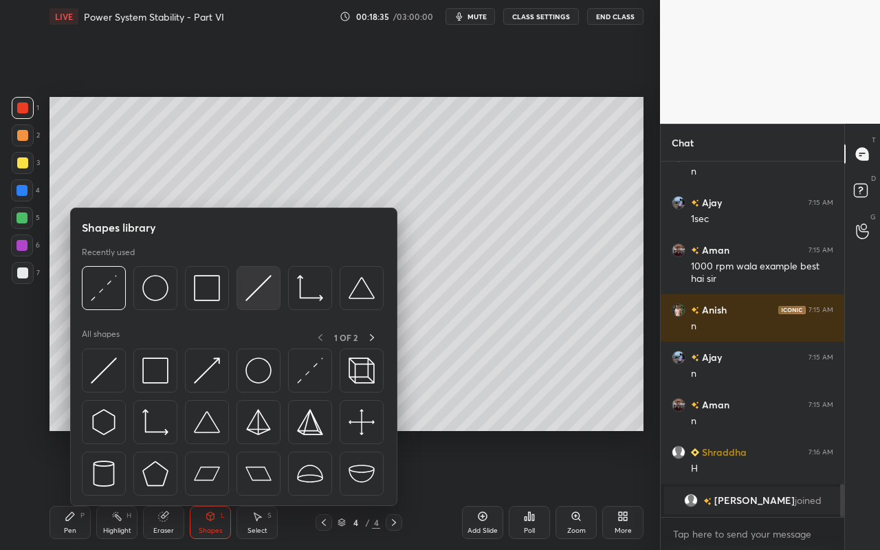
click at [266, 292] on img at bounding box center [258, 288] width 26 height 26
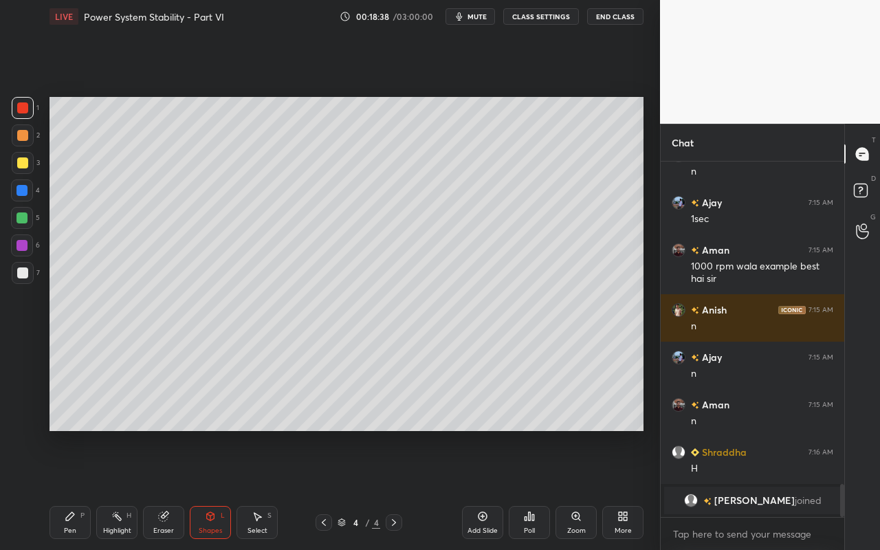
drag, startPoint x: 76, startPoint y: 524, endPoint x: 91, endPoint y: 475, distance: 51.1
click at [76, 489] on div "Pen P" at bounding box center [69, 522] width 41 height 33
click at [118, 489] on div "Highlight H" at bounding box center [116, 522] width 41 height 33
click at [81, 489] on div "Pen P" at bounding box center [69, 522] width 41 height 33
drag, startPoint x: 74, startPoint y: 524, endPoint x: 73, endPoint y: 517, distance: 6.9
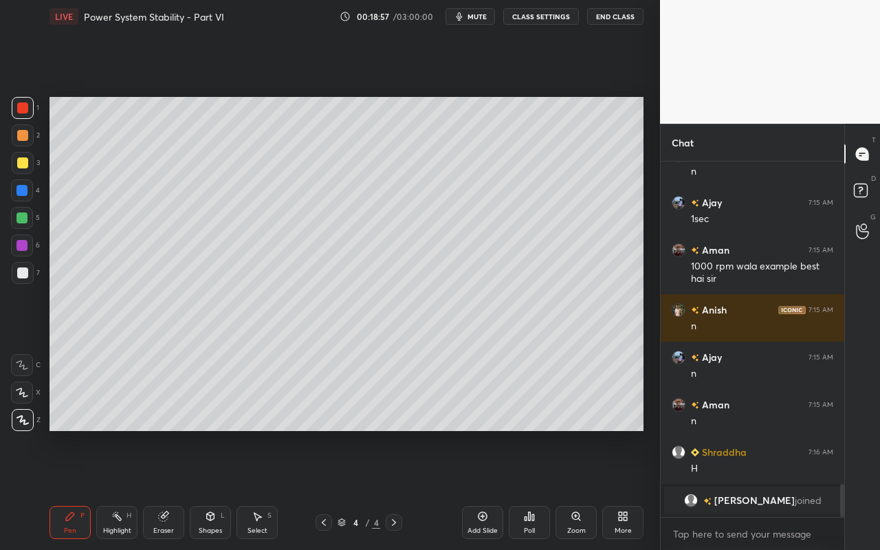
click at [74, 489] on div "Pen P" at bounding box center [69, 522] width 41 height 33
click at [60, 489] on div "Pen P" at bounding box center [69, 522] width 41 height 33
click at [24, 271] on div at bounding box center [22, 272] width 11 height 11
click at [256, 489] on div "Select S" at bounding box center [256, 522] width 41 height 33
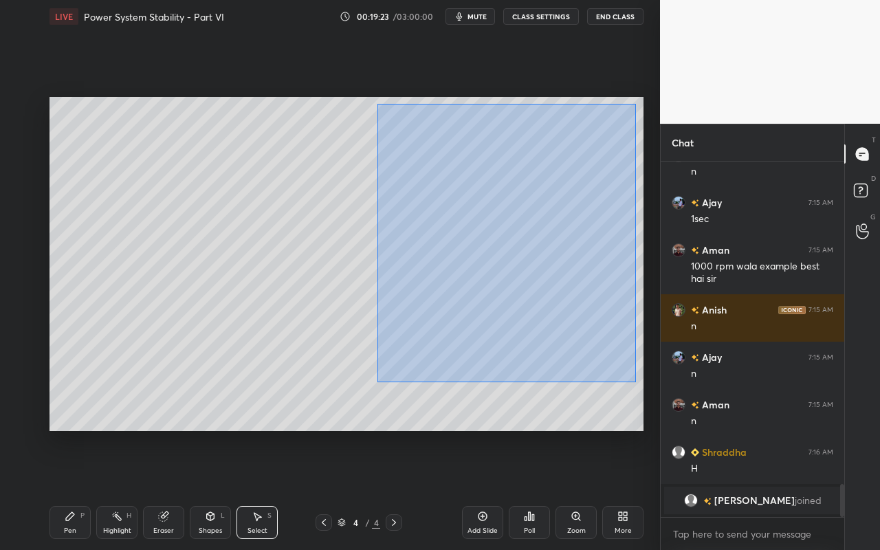
drag, startPoint x: 378, startPoint y: 107, endPoint x: 627, endPoint y: 374, distance: 365.2
click at [635, 379] on div "0 ° Undo Copy Paste here Duplicate Duplicate to new slide Delete" at bounding box center [346, 264] width 594 height 334
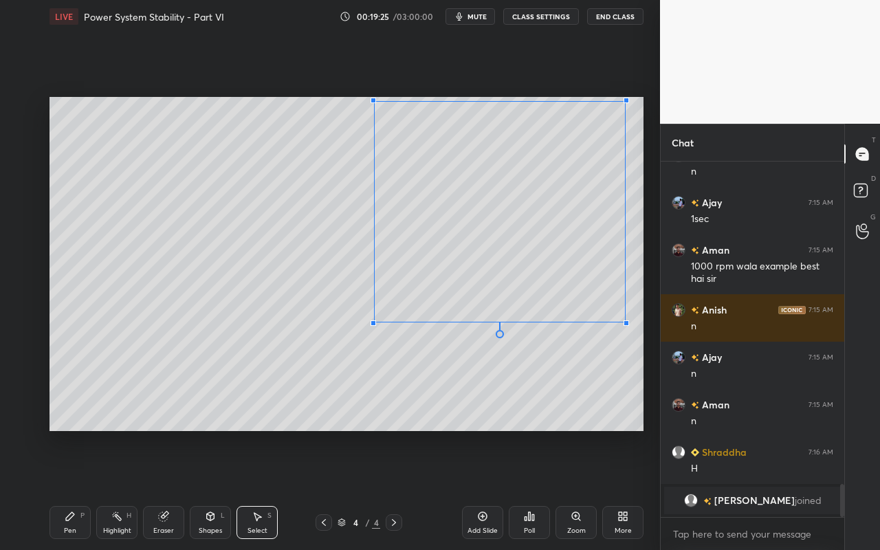
drag, startPoint x: 626, startPoint y: 376, endPoint x: 609, endPoint y: 338, distance: 41.5
click at [623, 322] on div at bounding box center [625, 322] width 5 height 5
click at [539, 366] on div "0 ° Undo Copy Paste here Duplicate Duplicate to new slide Delete" at bounding box center [346, 264] width 594 height 334
click at [76, 489] on div "Pen P" at bounding box center [69, 522] width 41 height 33
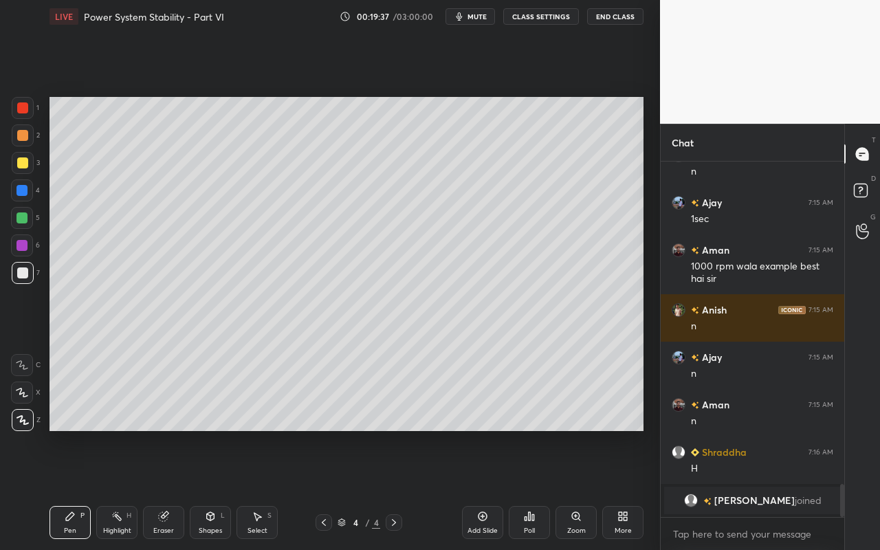
click at [113, 489] on div "Highlight H" at bounding box center [116, 522] width 41 height 33
click at [215, 489] on div "Shapes L" at bounding box center [210, 522] width 41 height 33
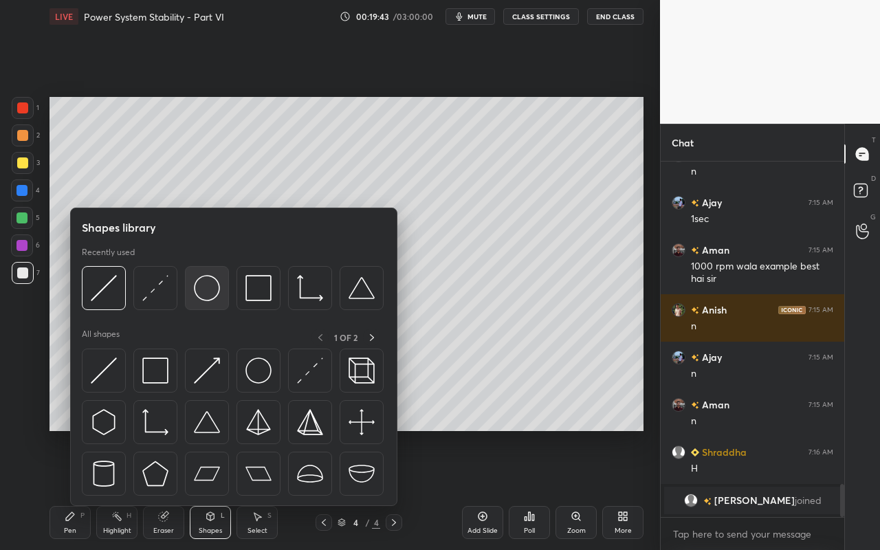
click at [203, 292] on img at bounding box center [207, 288] width 26 height 26
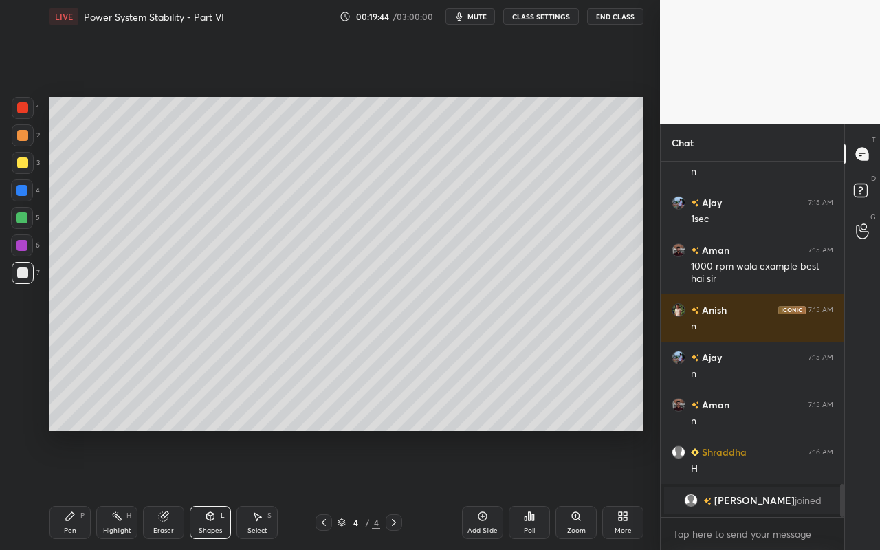
drag, startPoint x: 16, startPoint y: 274, endPoint x: 30, endPoint y: 265, distance: 17.0
click at [19, 271] on div at bounding box center [23, 273] width 22 height 22
drag, startPoint x: 71, startPoint y: 527, endPoint x: 78, endPoint y: 516, distance: 13.3
click at [73, 489] on div "Pen P" at bounding box center [69, 522] width 41 height 33
drag, startPoint x: 256, startPoint y: 526, endPoint x: 294, endPoint y: 466, distance: 71.7
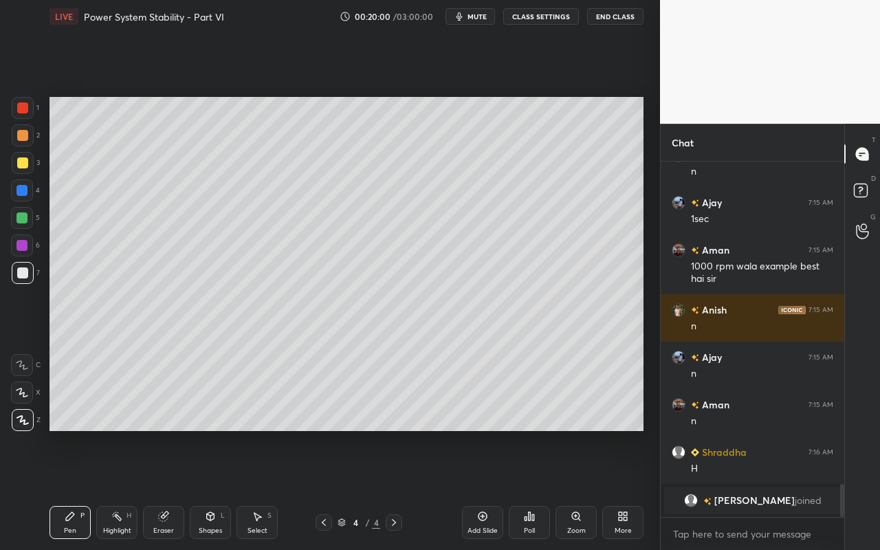
click at [256, 489] on div "Select" at bounding box center [257, 530] width 20 height 7
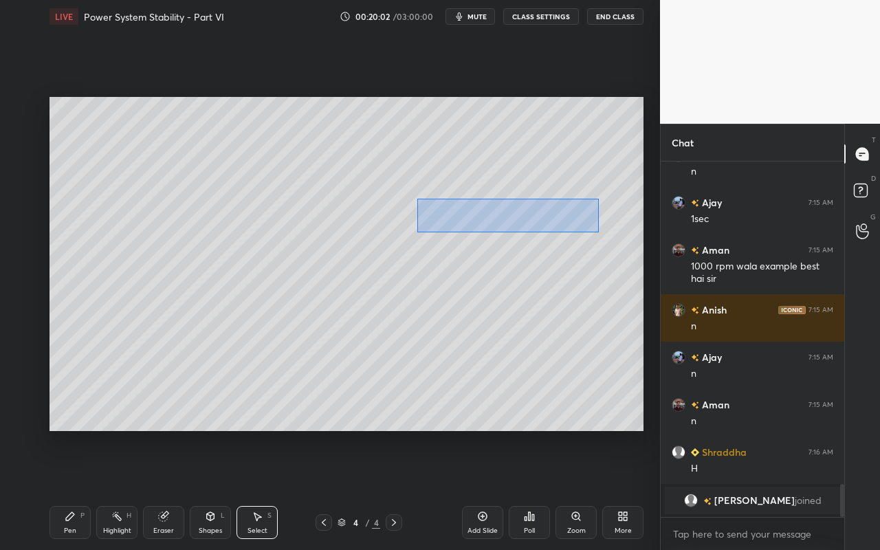
drag, startPoint x: 429, startPoint y: 216, endPoint x: 598, endPoint y: 232, distance: 169.8
click at [598, 232] on div "0 ° Undo Copy Paste here Duplicate Duplicate to new slide Delete" at bounding box center [346, 264] width 594 height 334
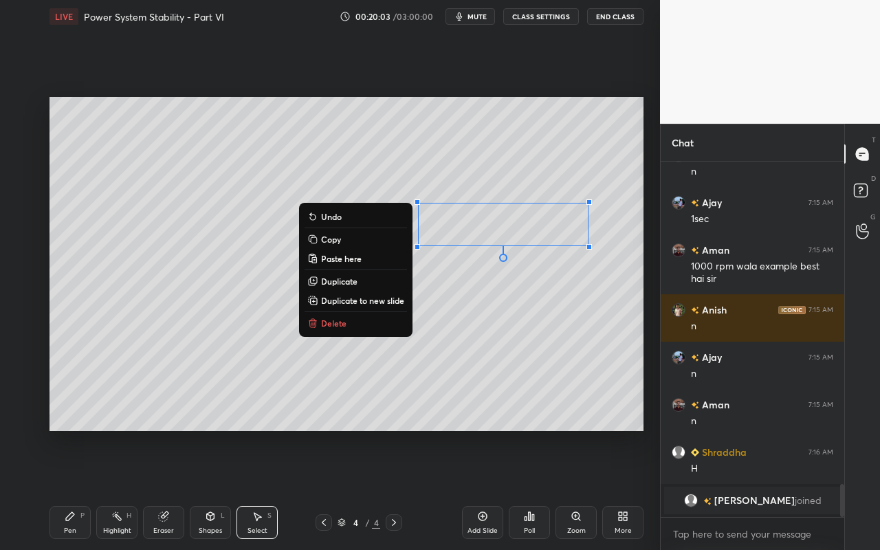
drag, startPoint x: 355, startPoint y: 283, endPoint x: 399, endPoint y: 264, distance: 48.0
click at [355, 283] on p "Duplicate" at bounding box center [339, 281] width 36 height 11
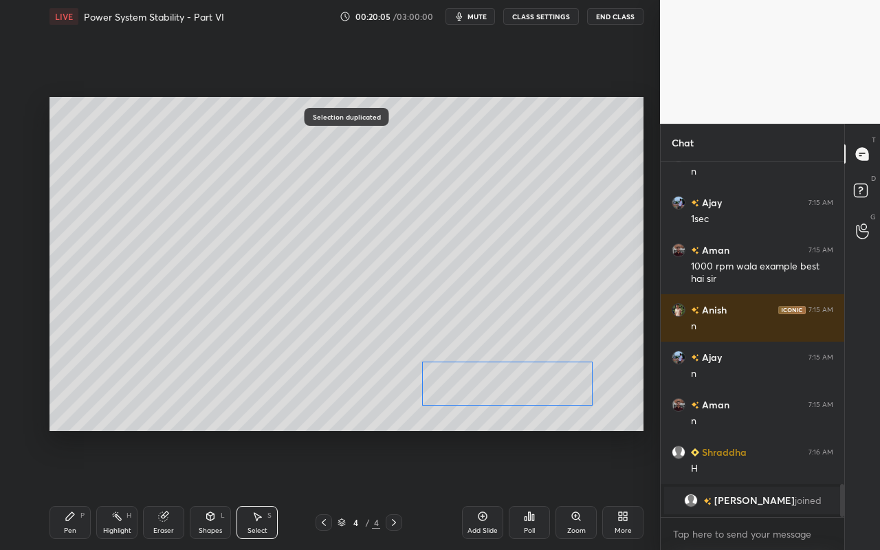
drag, startPoint x: 531, startPoint y: 238, endPoint x: 490, endPoint y: 392, distance: 159.4
click at [522, 384] on div "0 ° Undo Copy Paste here Duplicate Duplicate to new slide Delete" at bounding box center [346, 264] width 594 height 334
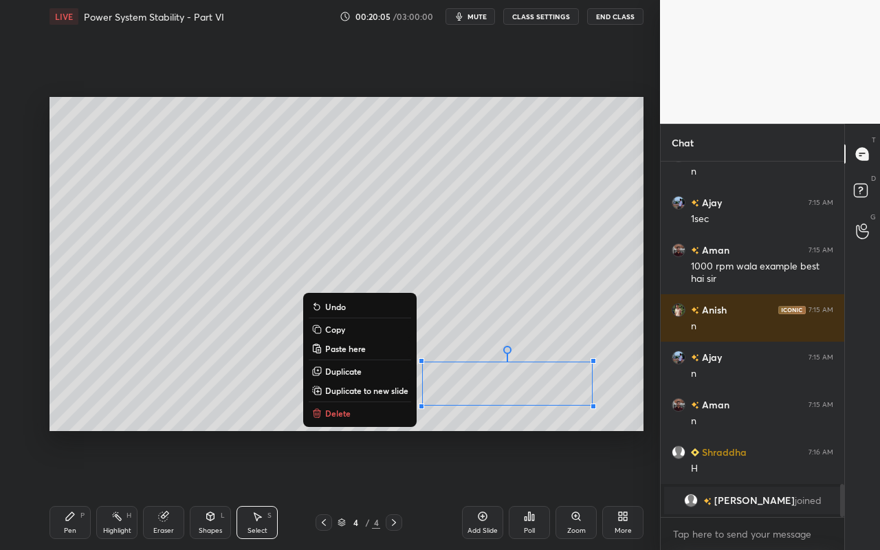
click at [162, 489] on div "Eraser" at bounding box center [163, 522] width 41 height 33
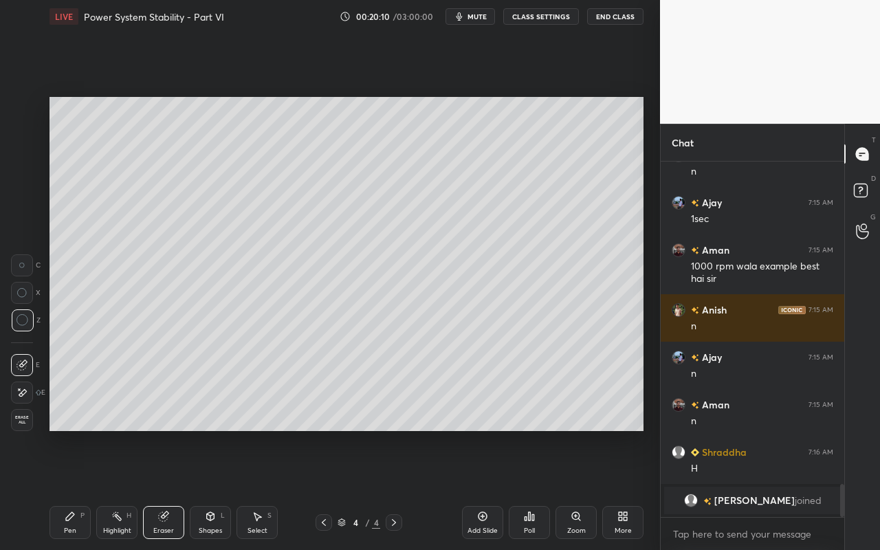
click at [64, 489] on div "Pen P" at bounding box center [69, 522] width 41 height 33
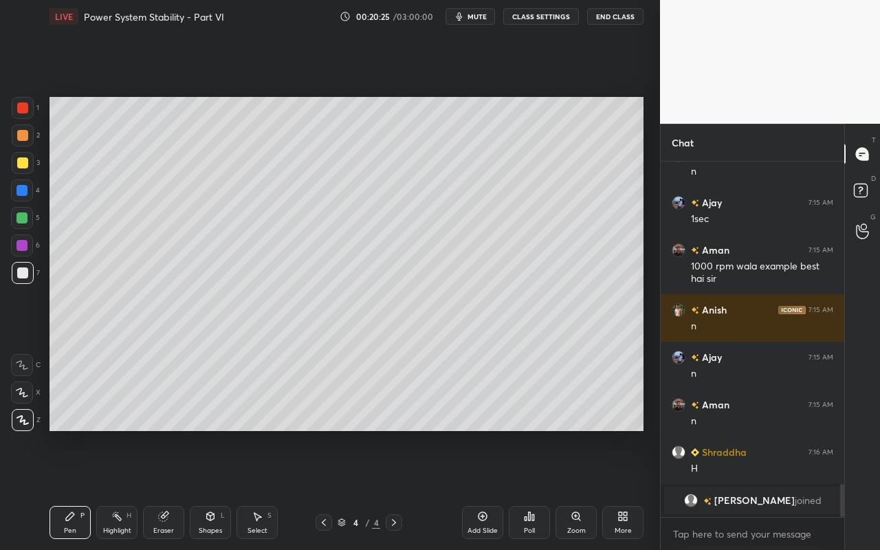
click at [216, 489] on div "Shapes L" at bounding box center [210, 522] width 41 height 33
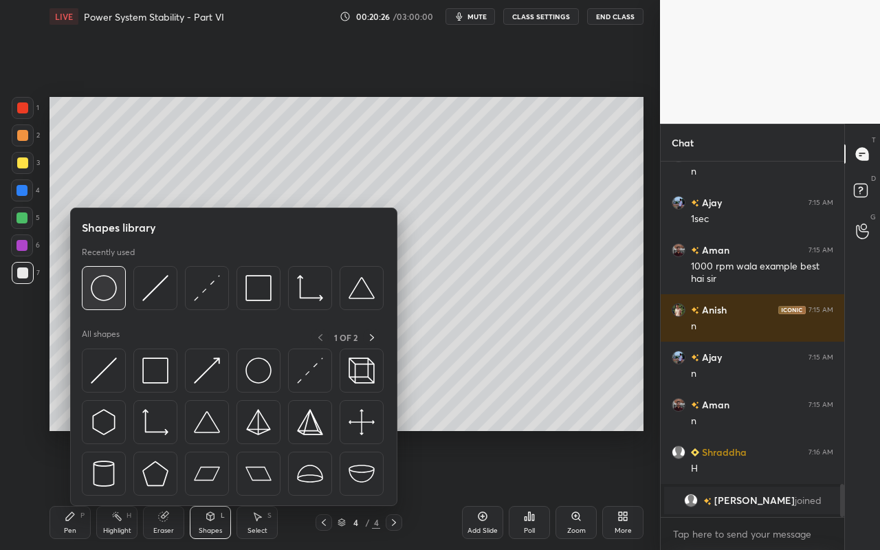
click at [93, 293] on img at bounding box center [104, 288] width 26 height 26
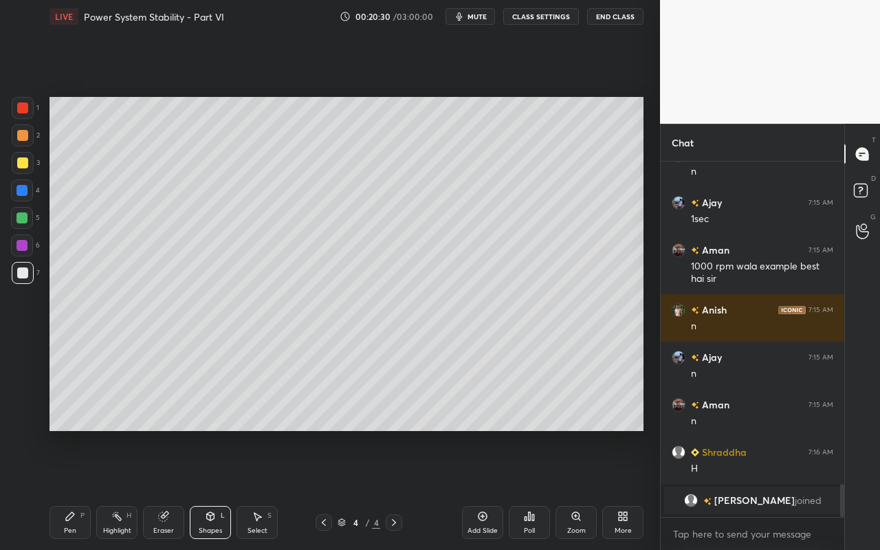
click at [23, 274] on div at bounding box center [22, 272] width 11 height 11
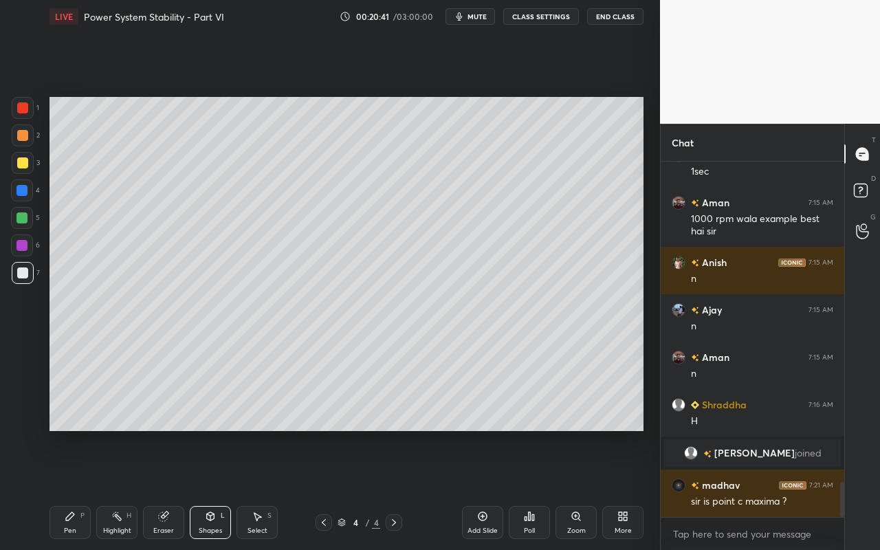
drag, startPoint x: 114, startPoint y: 531, endPoint x: 127, endPoint y: 507, distance: 26.8
click at [114, 489] on div "Highlight" at bounding box center [117, 530] width 28 height 7
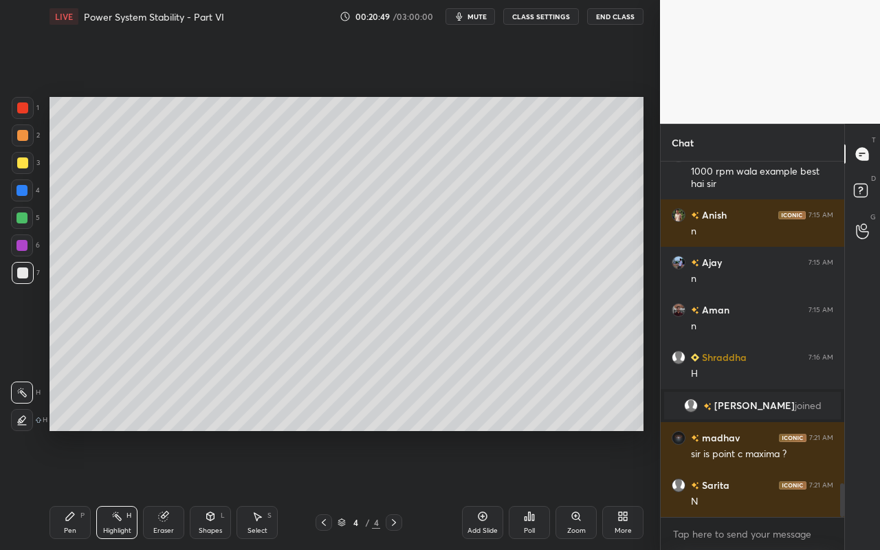
scroll to position [3364, 0]
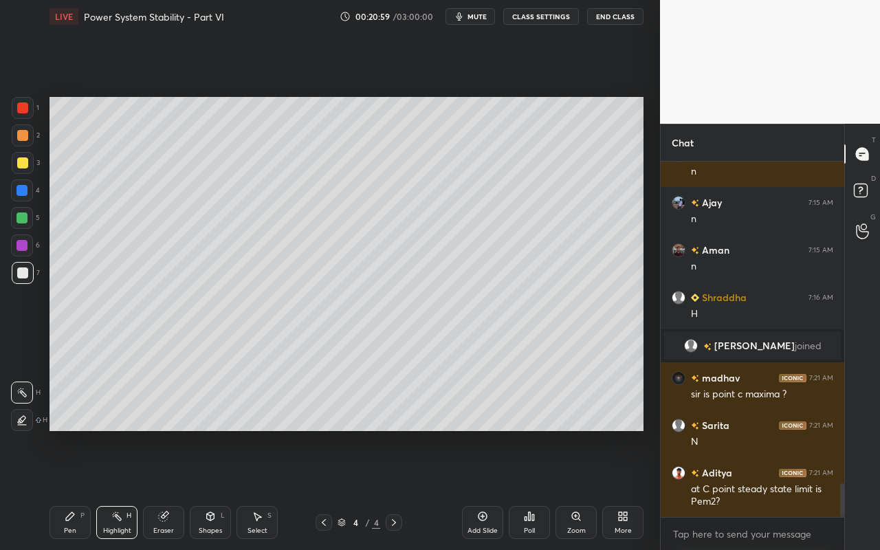
click at [76, 489] on div "Pen P" at bounding box center [69, 522] width 41 height 33
click at [105, 489] on div "Highlight H" at bounding box center [116, 522] width 41 height 33
click at [166, 489] on icon at bounding box center [163, 516] width 11 height 11
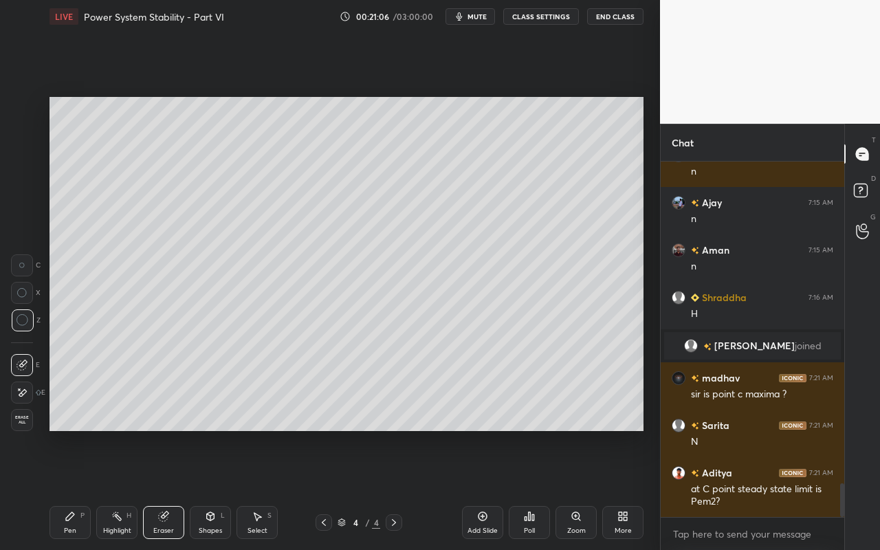
drag, startPoint x: 64, startPoint y: 524, endPoint x: 100, endPoint y: 467, distance: 67.7
click at [64, 489] on div "Pen P" at bounding box center [69, 522] width 41 height 33
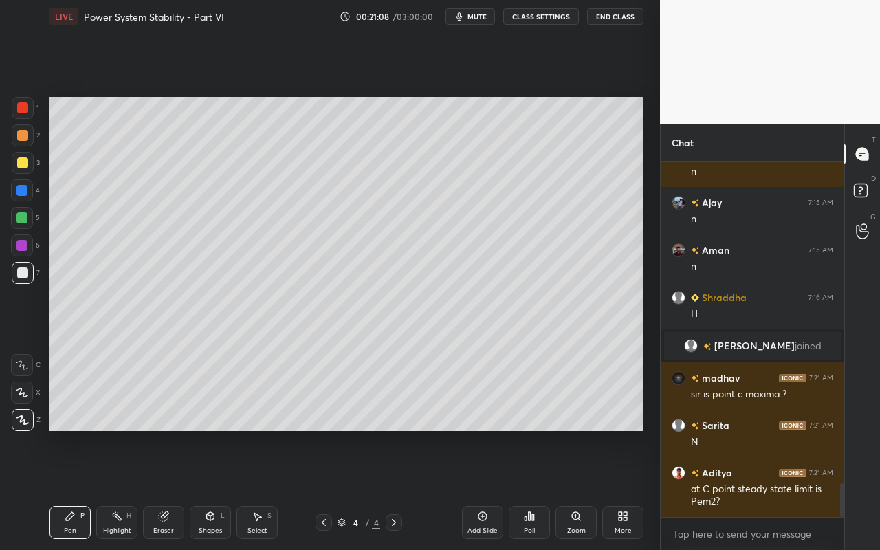
click at [23, 110] on div at bounding box center [22, 107] width 11 height 11
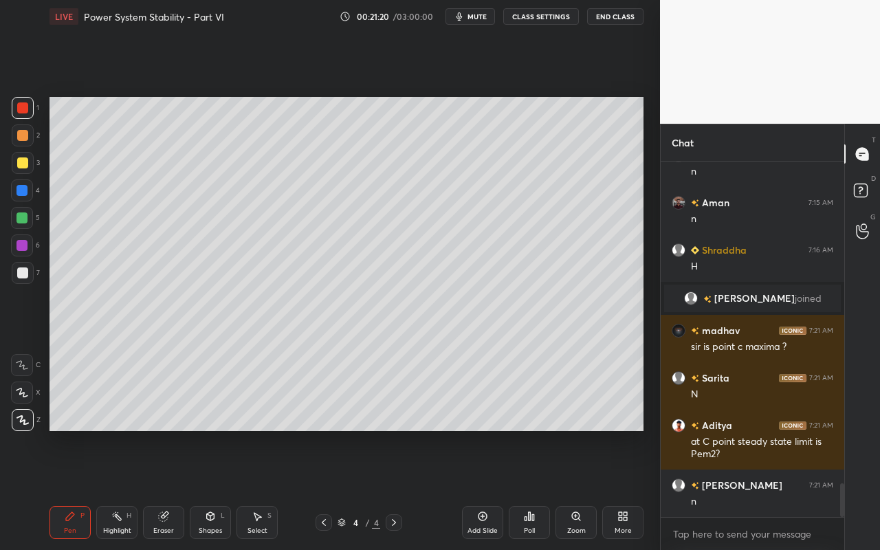
drag, startPoint x: 126, startPoint y: 526, endPoint x: 144, endPoint y: 478, distance: 51.3
click at [126, 489] on div "Highlight" at bounding box center [117, 530] width 28 height 7
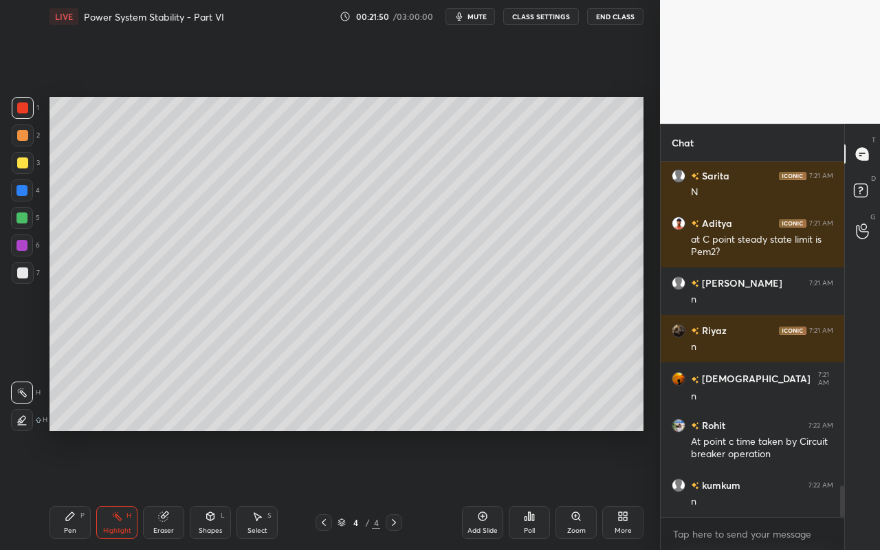
scroll to position [3673, 0]
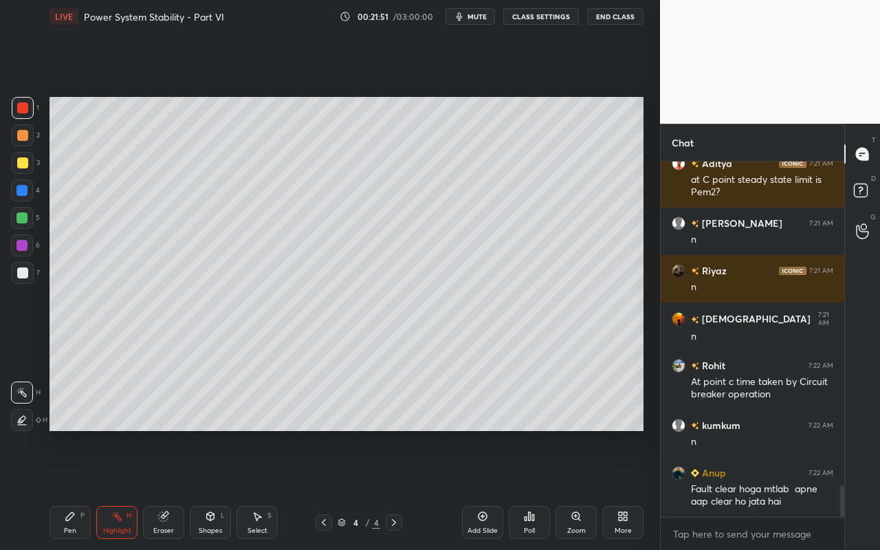
click at [118, 489] on div "Highlight H" at bounding box center [116, 522] width 41 height 33
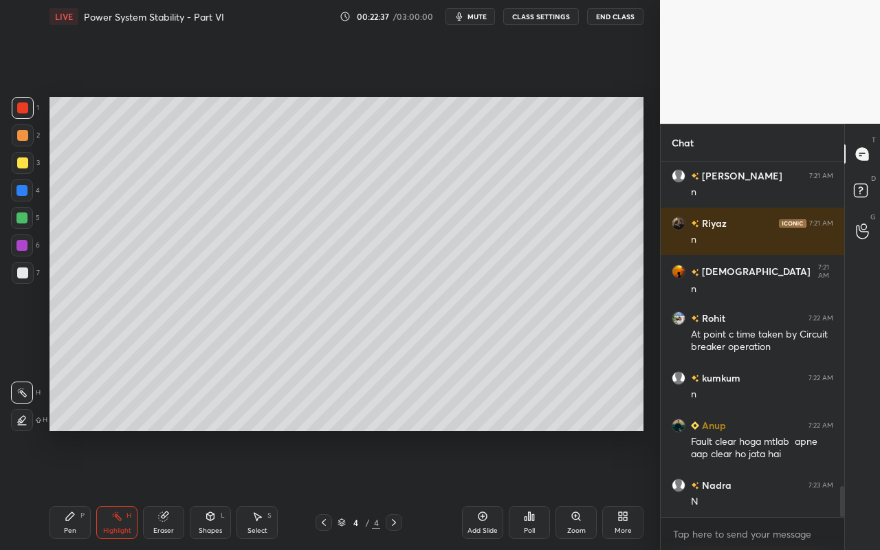
click at [133, 489] on div "Highlight H" at bounding box center [116, 522] width 41 height 33
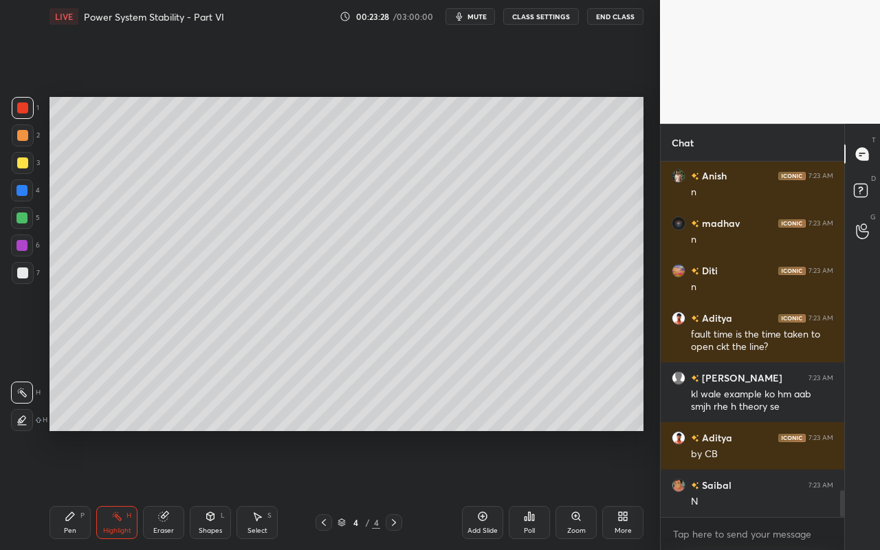
scroll to position [4407, 0]
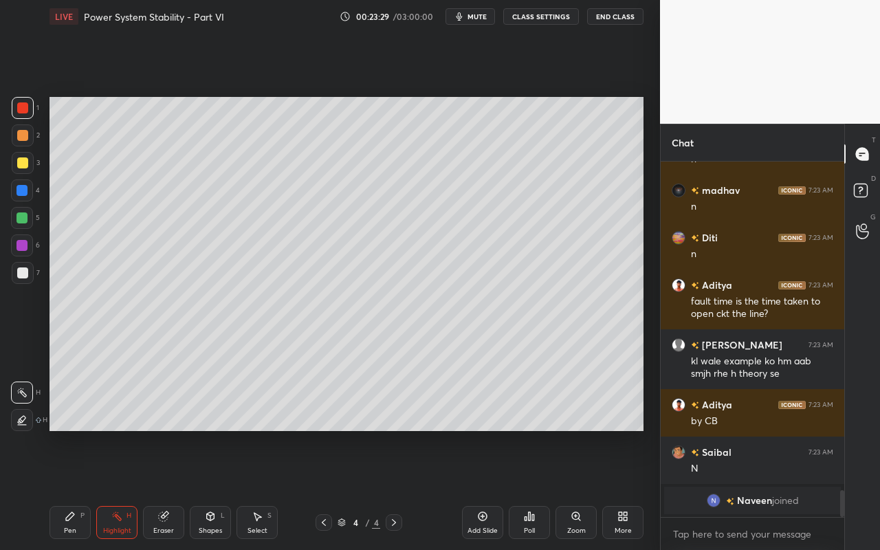
drag, startPoint x: 268, startPoint y: 522, endPoint x: 269, endPoint y: 496, distance: 26.8
click at [268, 489] on div "Select S" at bounding box center [256, 522] width 41 height 33
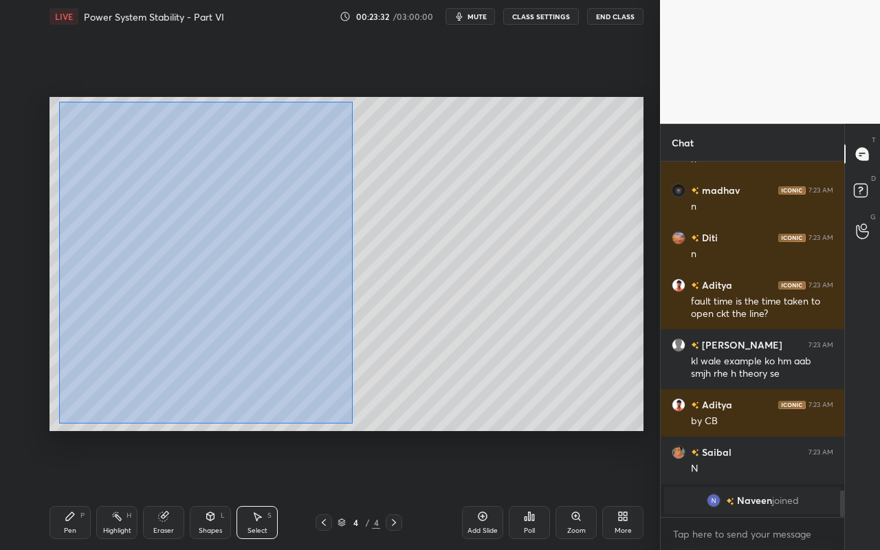
drag, startPoint x: 59, startPoint y: 101, endPoint x: 361, endPoint y: 414, distance: 435.0
click at [351, 424] on div "0 ° Undo Copy Paste here Duplicate Duplicate to new slide Delete" at bounding box center [346, 264] width 594 height 334
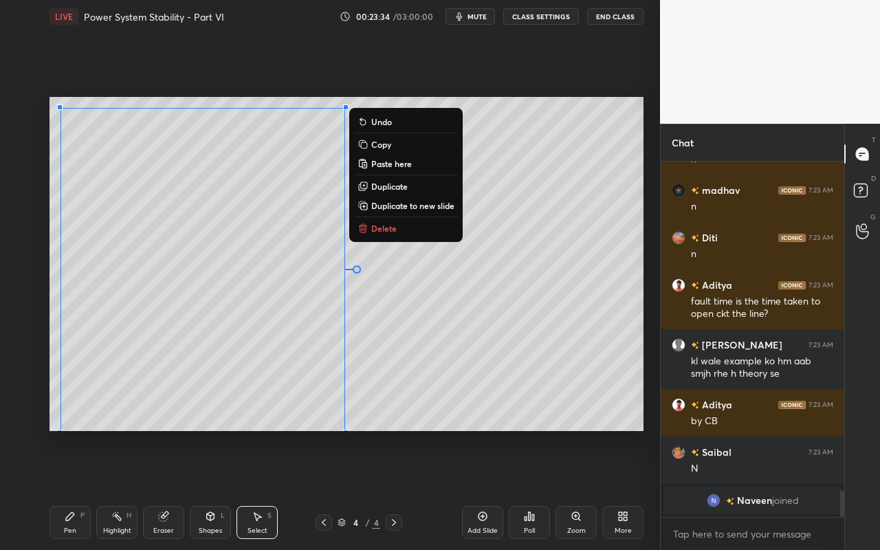
click at [402, 205] on p "Duplicate to new slide" at bounding box center [412, 205] width 83 height 11
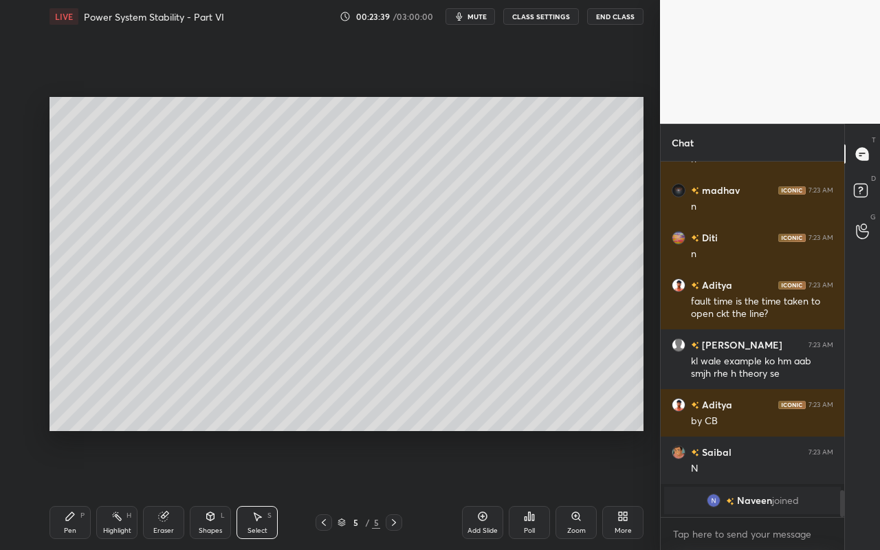
click at [63, 489] on div "Pen P" at bounding box center [69, 522] width 41 height 33
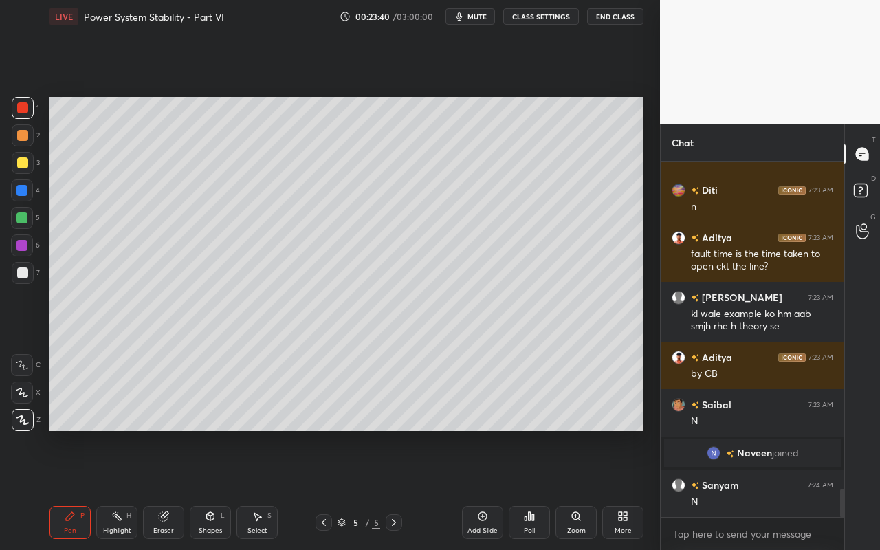
drag, startPoint x: 23, startPoint y: 162, endPoint x: 46, endPoint y: 156, distance: 24.2
click at [25, 162] on div at bounding box center [22, 162] width 11 height 11
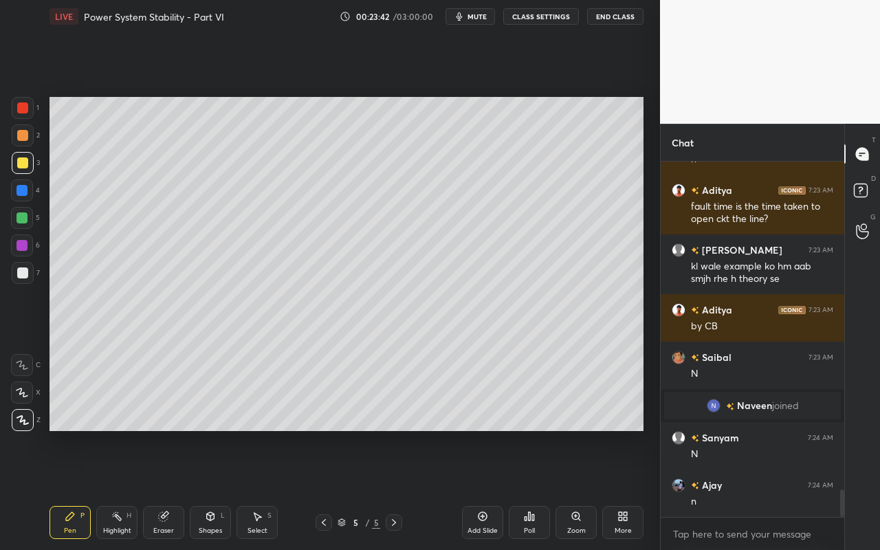
scroll to position [4253, 0]
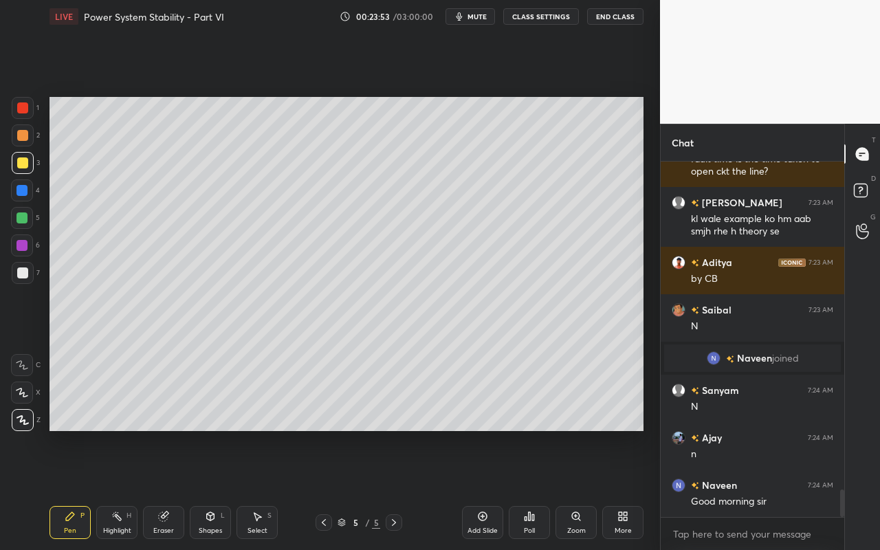
drag, startPoint x: 115, startPoint y: 524, endPoint x: 153, endPoint y: 446, distance: 87.0
click at [118, 489] on div "Highlight H" at bounding box center [116, 522] width 41 height 33
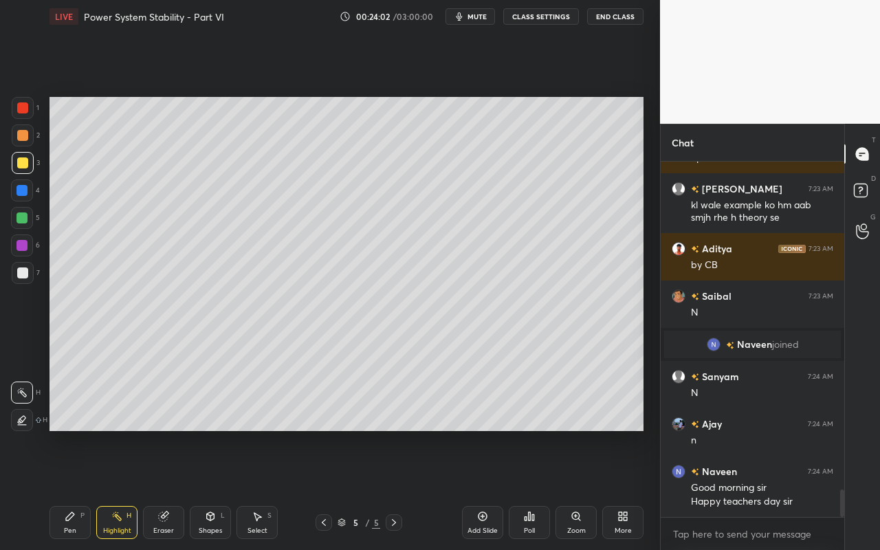
drag, startPoint x: 230, startPoint y: 529, endPoint x: 238, endPoint y: 468, distance: 61.1
click at [231, 489] on div "Pen P Highlight H Eraser Shapes L Select S" at bounding box center [152, 522] width 206 height 33
drag, startPoint x: 205, startPoint y: 516, endPoint x: 210, endPoint y: 508, distance: 9.5
click at [208, 489] on icon at bounding box center [210, 516] width 11 height 11
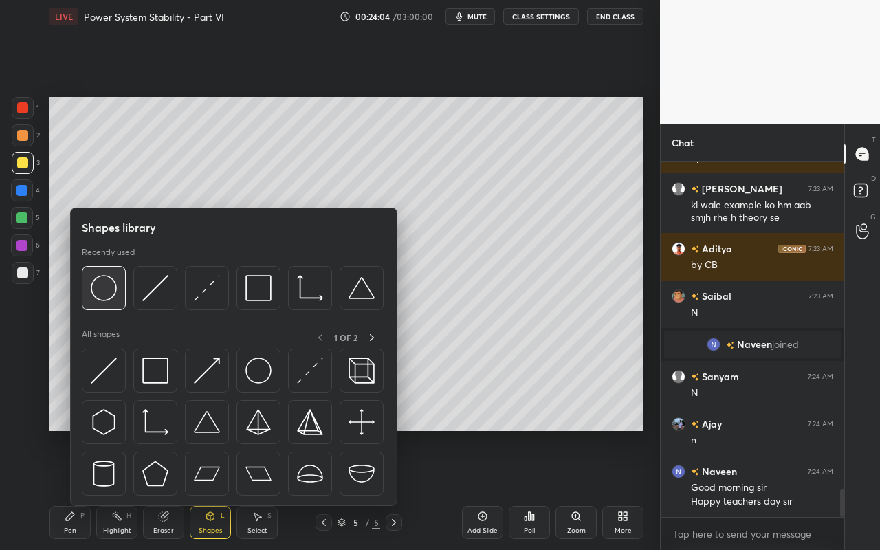
click at [100, 296] on img at bounding box center [104, 288] width 26 height 26
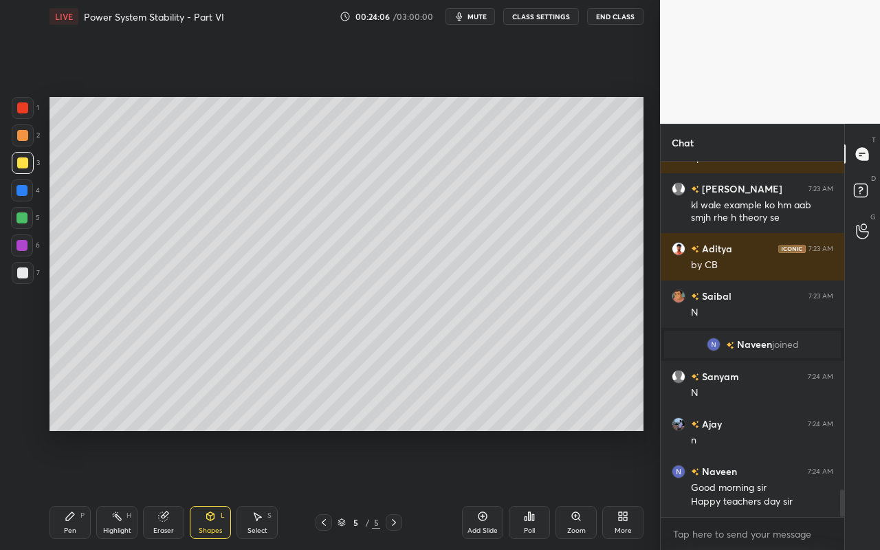
drag, startPoint x: 23, startPoint y: 247, endPoint x: 33, endPoint y: 239, distance: 12.2
click at [24, 247] on div at bounding box center [21, 245] width 11 height 11
click at [174, 489] on div "Eraser" at bounding box center [163, 522] width 41 height 33
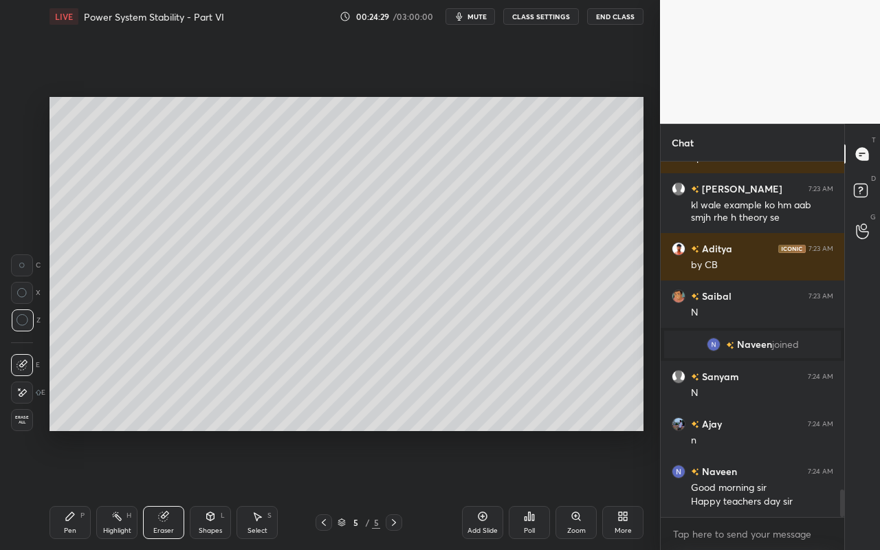
click at [68, 489] on div "Pen P" at bounding box center [69, 522] width 41 height 33
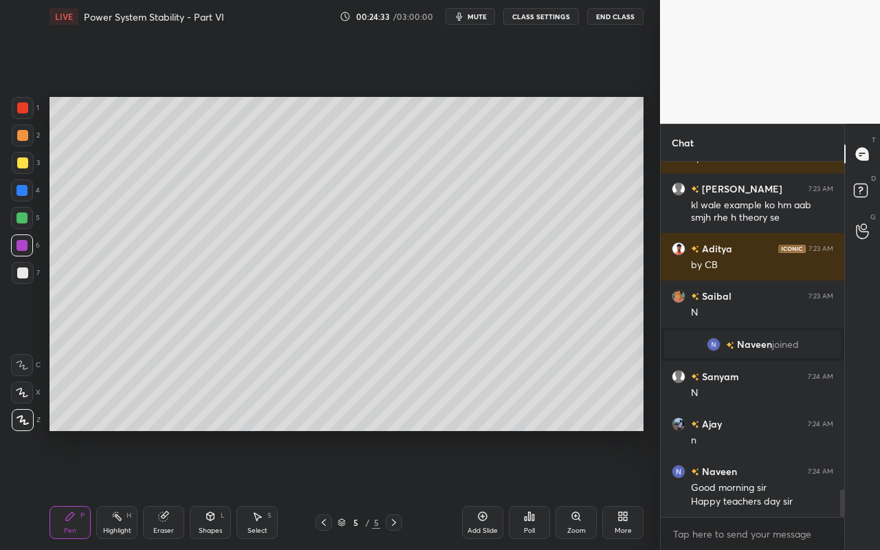
click at [205, 489] on div "Shapes L" at bounding box center [210, 522] width 41 height 33
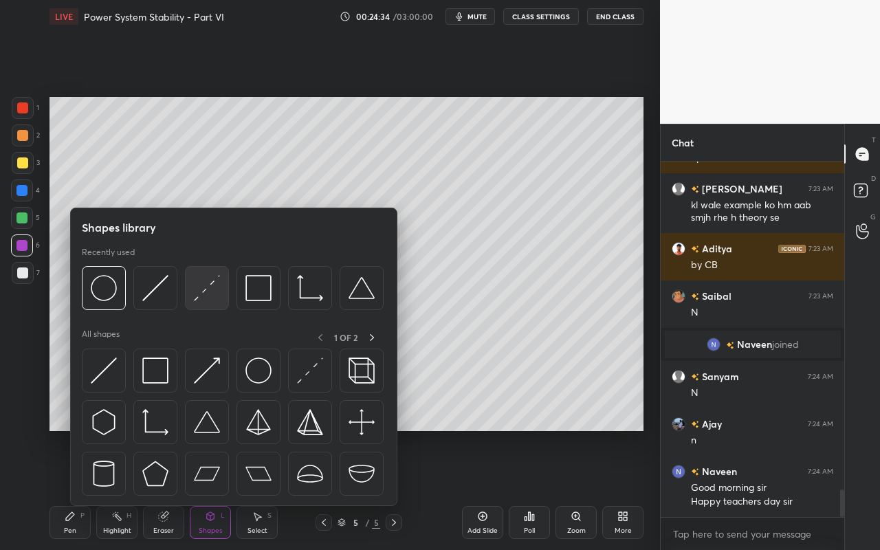
click at [207, 293] on img at bounding box center [207, 288] width 26 height 26
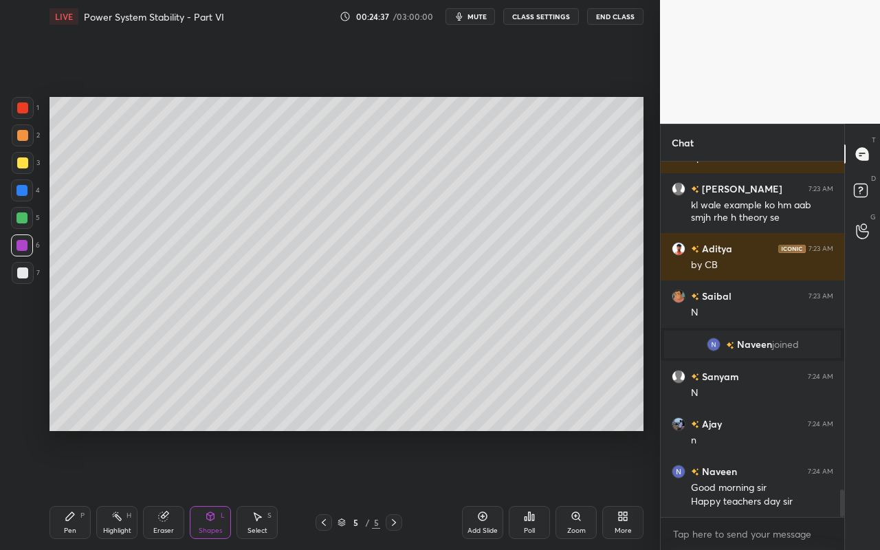
click at [66, 489] on icon at bounding box center [70, 516] width 11 height 11
click at [118, 489] on div "Highlight H" at bounding box center [116, 522] width 41 height 33
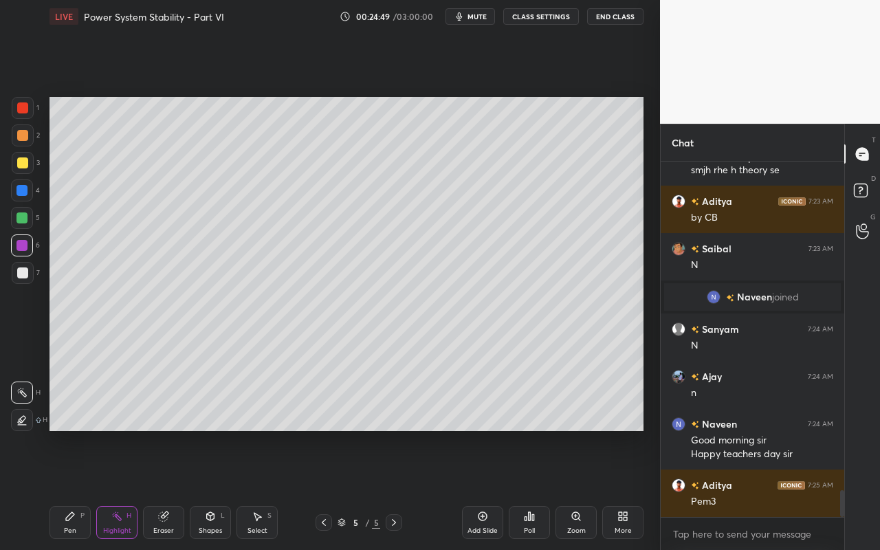
click at [70, 489] on div "Pen P" at bounding box center [69, 522] width 41 height 33
drag, startPoint x: 122, startPoint y: 522, endPoint x: 135, endPoint y: 438, distance: 84.3
click at [122, 489] on div "Highlight H" at bounding box center [116, 522] width 41 height 33
click at [212, 489] on div "Shapes" at bounding box center [210, 530] width 23 height 7
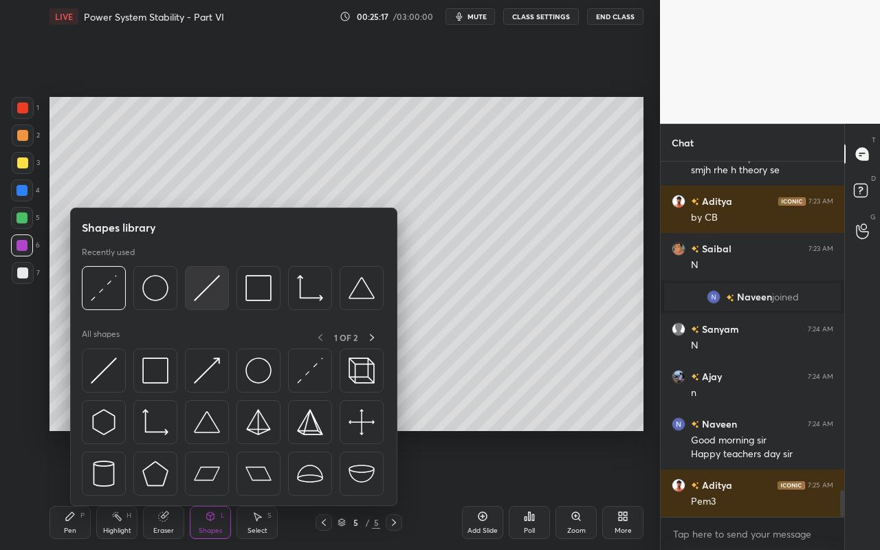
click at [214, 297] on img at bounding box center [207, 288] width 26 height 26
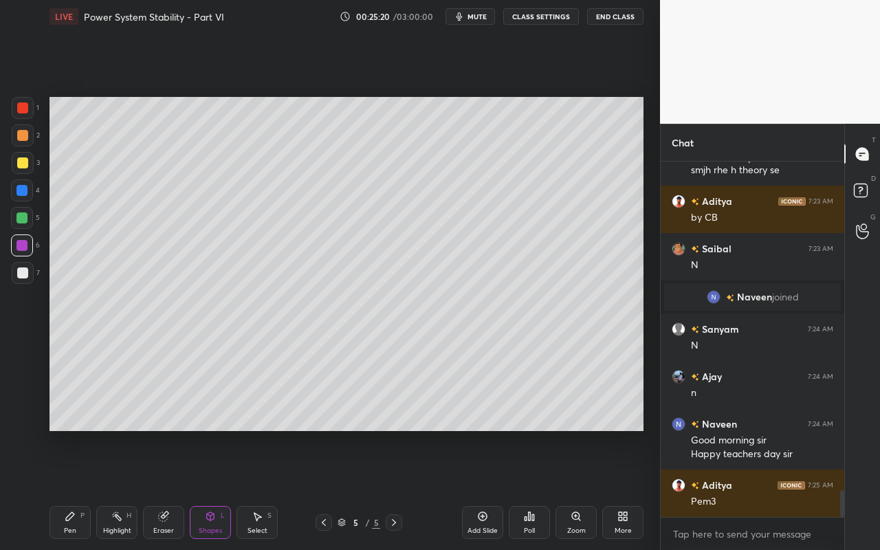
click at [77, 489] on div "Pen P" at bounding box center [69, 522] width 41 height 33
click at [69, 489] on div "Pen P" at bounding box center [69, 522] width 41 height 33
click at [22, 166] on div at bounding box center [22, 162] width 11 height 11
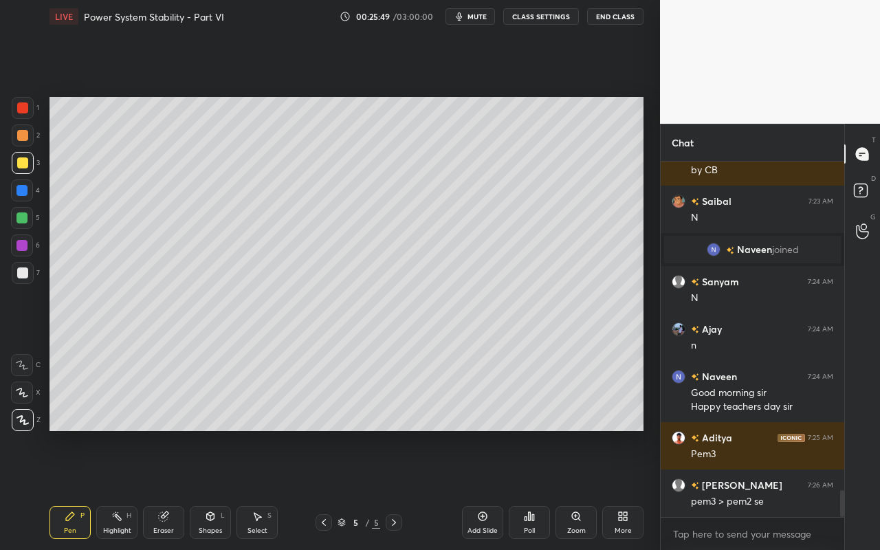
drag, startPoint x: 167, startPoint y: 518, endPoint x: 190, endPoint y: 485, distance: 39.9
click at [165, 489] on icon at bounding box center [163, 516] width 11 height 11
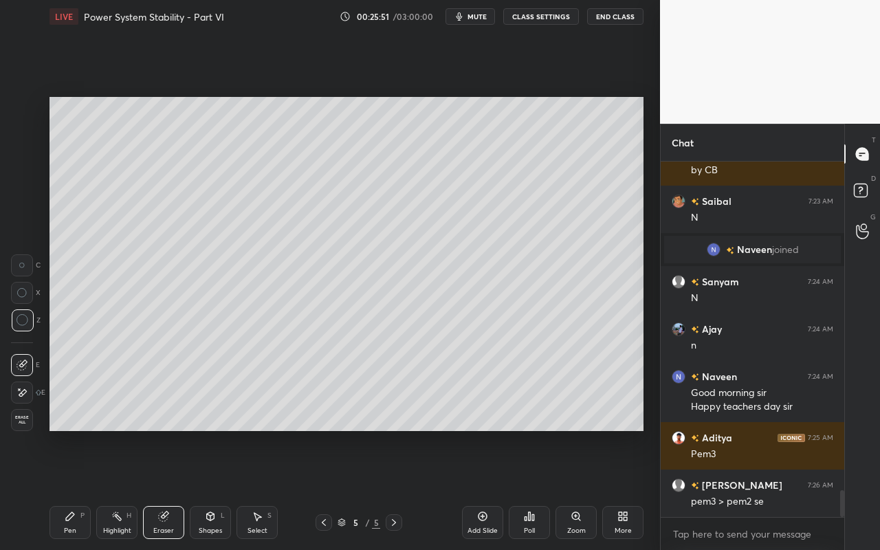
drag, startPoint x: 67, startPoint y: 531, endPoint x: 99, endPoint y: 489, distance: 52.4
click at [69, 489] on div "Pen" at bounding box center [70, 530] width 12 height 7
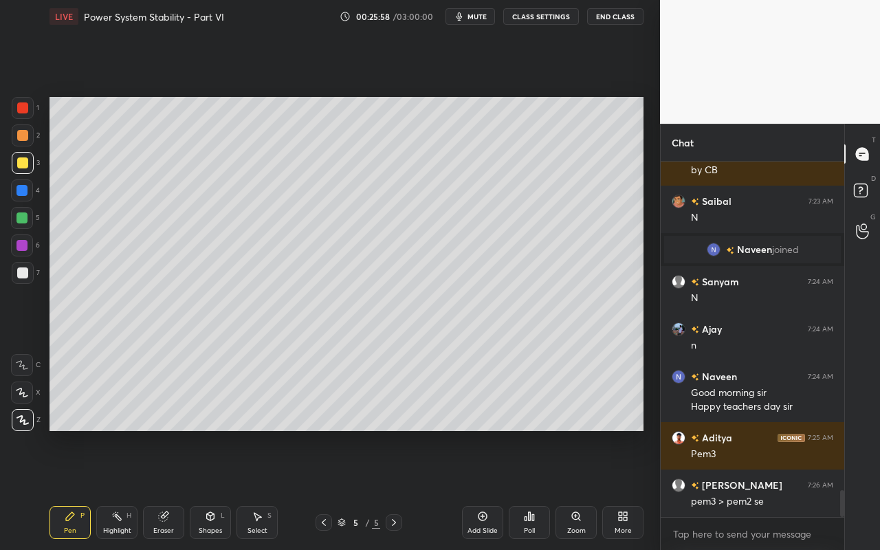
click at [118, 489] on div "Highlight" at bounding box center [117, 530] width 28 height 7
drag, startPoint x: 69, startPoint y: 522, endPoint x: 117, endPoint y: 476, distance: 66.1
click at [69, 489] on div "Pen P" at bounding box center [69, 522] width 41 height 33
click at [115, 489] on div "Highlight" at bounding box center [117, 530] width 28 height 7
drag, startPoint x: 69, startPoint y: 511, endPoint x: 91, endPoint y: 450, distance: 64.1
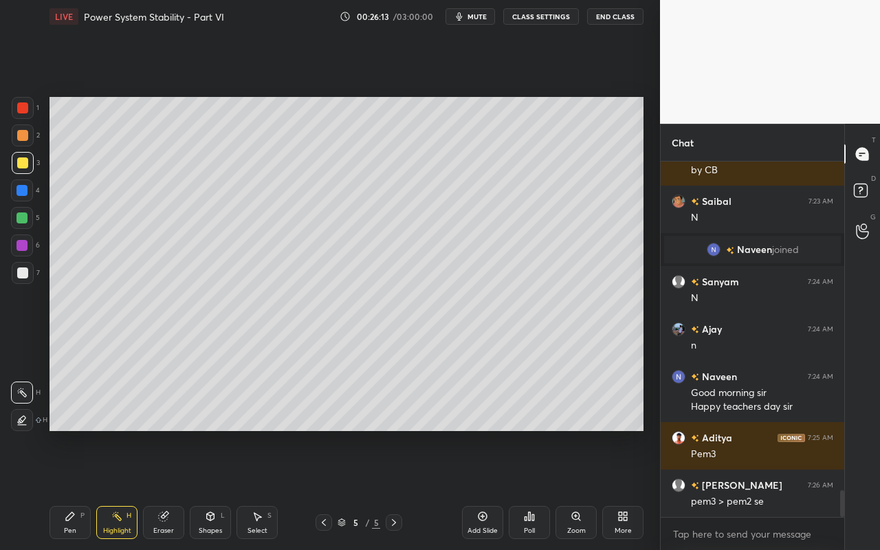
click at [70, 489] on div "Pen P Highlight H Eraser Shapes L Select S 5 / 5 Add Slide Poll Zoom More" at bounding box center [346, 522] width 594 height 55
drag, startPoint x: 80, startPoint y: 531, endPoint x: 91, endPoint y: 492, distance: 40.5
click at [82, 489] on div "Pen P" at bounding box center [69, 522] width 41 height 33
drag, startPoint x: 123, startPoint y: 526, endPoint x: 126, endPoint y: 482, distance: 44.1
click at [128, 489] on div "Highlight H" at bounding box center [116, 522] width 41 height 33
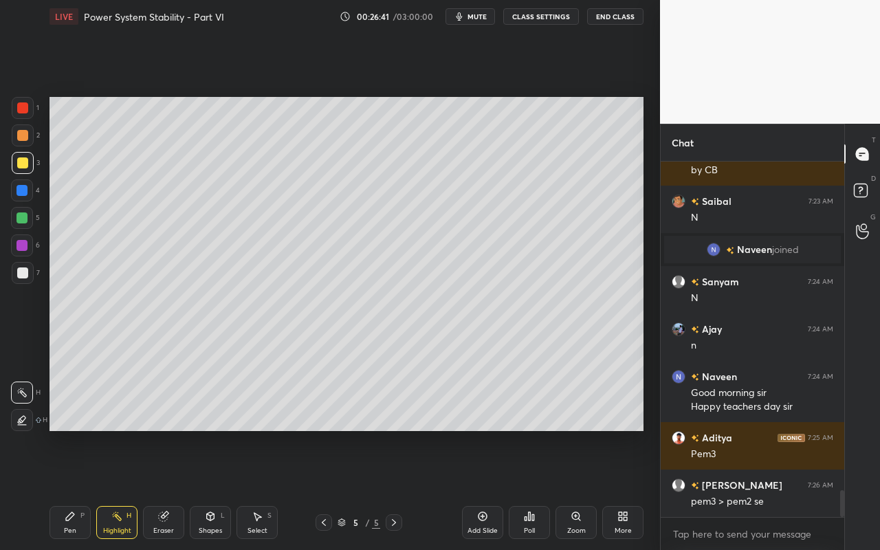
click at [71, 489] on div "Pen" at bounding box center [70, 530] width 12 height 7
drag, startPoint x: 209, startPoint y: 531, endPoint x: 210, endPoint y: 508, distance: 22.7
click at [209, 489] on div "Shapes" at bounding box center [210, 530] width 23 height 7
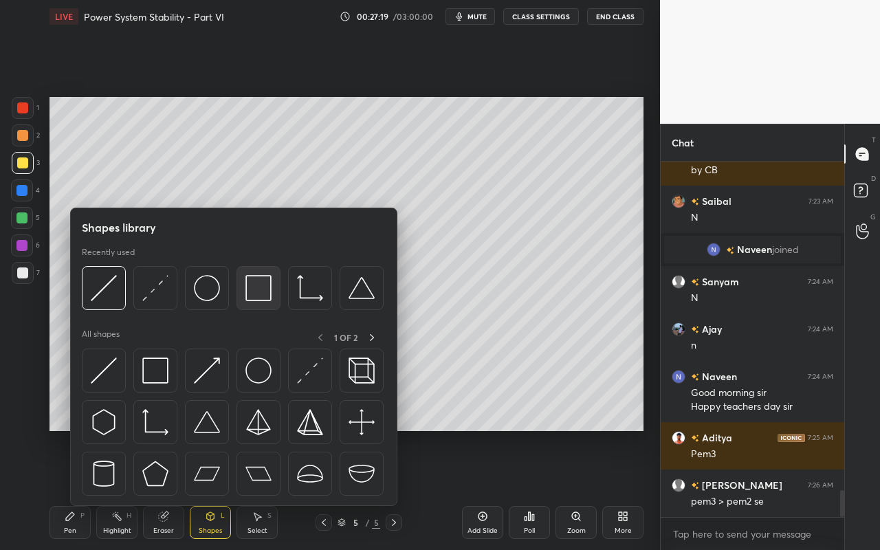
click at [268, 289] on img at bounding box center [258, 288] width 26 height 26
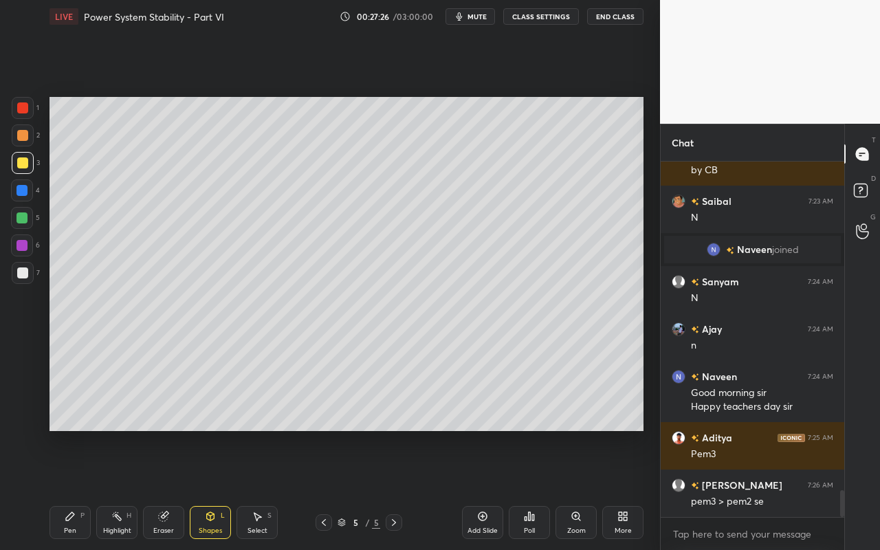
drag, startPoint x: 64, startPoint y: 527, endPoint x: 150, endPoint y: 436, distance: 124.9
click at [64, 489] on div "Pen" at bounding box center [70, 530] width 12 height 7
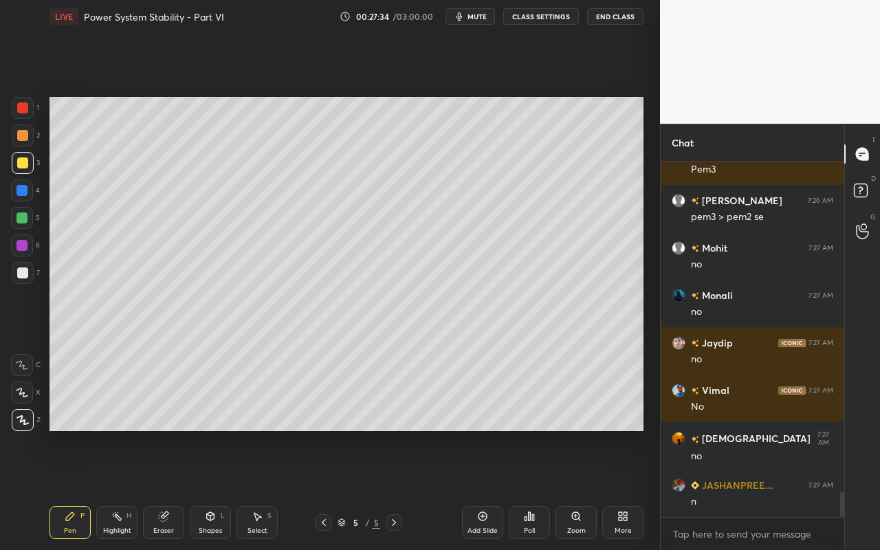
scroll to position [4741, 0]
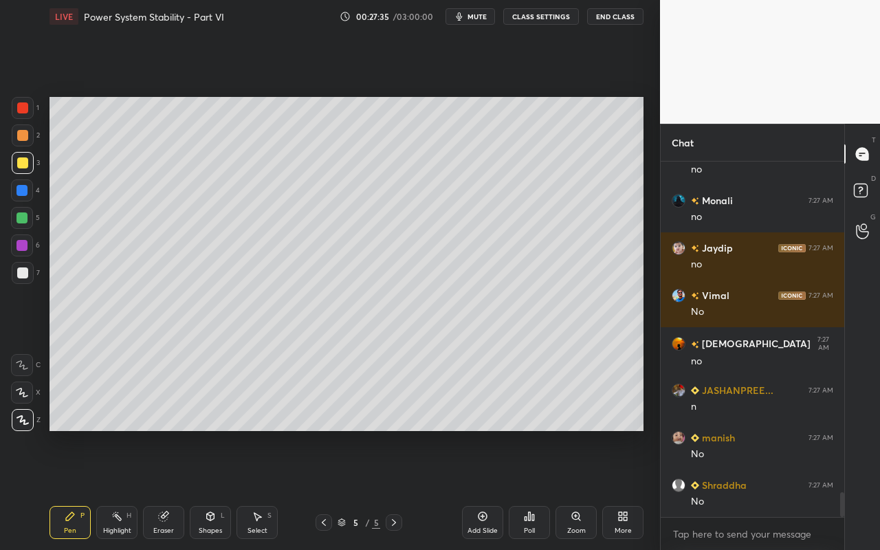
click at [119, 489] on icon at bounding box center [116, 516] width 11 height 11
drag, startPoint x: 70, startPoint y: 526, endPoint x: 87, endPoint y: 502, distance: 28.6
click at [70, 489] on div "Pen" at bounding box center [70, 530] width 12 height 7
drag, startPoint x: 109, startPoint y: 521, endPoint x: 148, endPoint y: 441, distance: 89.7
click at [113, 489] on div "Highlight H" at bounding box center [116, 522] width 41 height 33
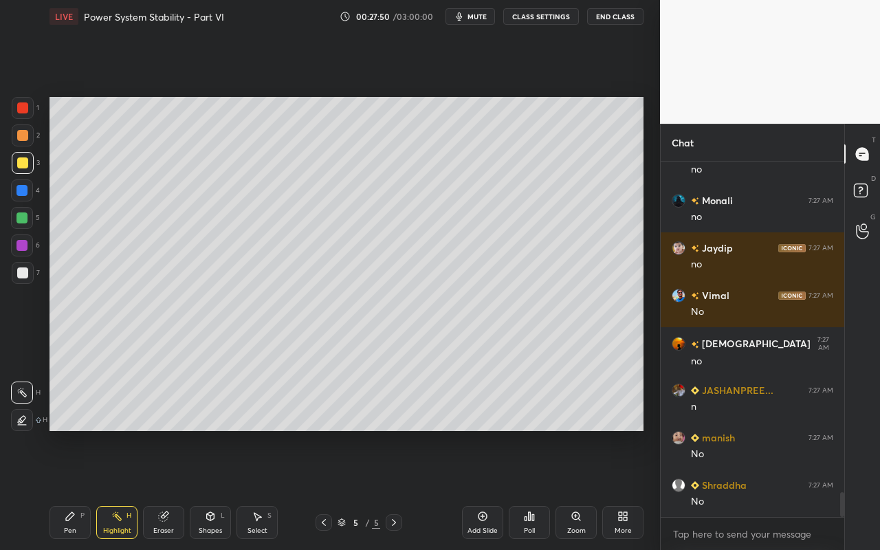
drag, startPoint x: 221, startPoint y: 521, endPoint x: 217, endPoint y: 511, distance: 10.2
click at [220, 489] on div "Shapes L" at bounding box center [210, 522] width 41 height 33
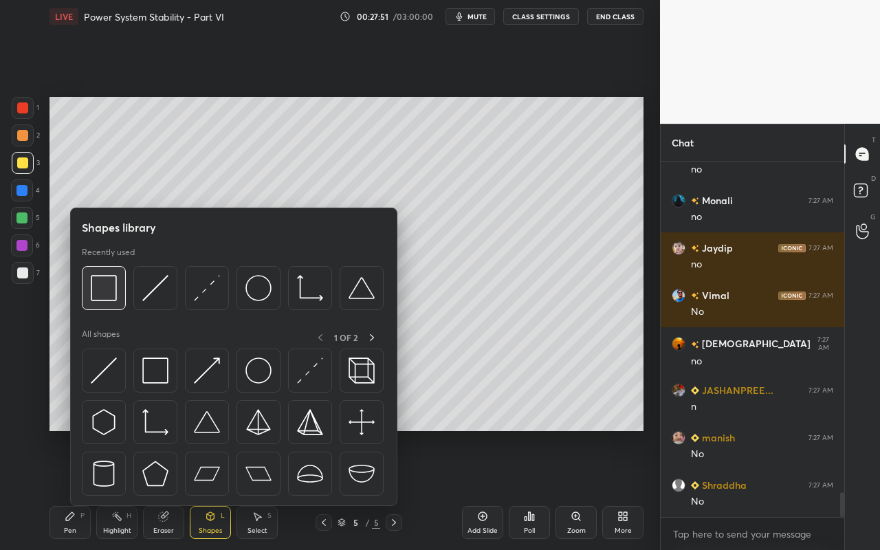
click at [114, 297] on img at bounding box center [104, 288] width 26 height 26
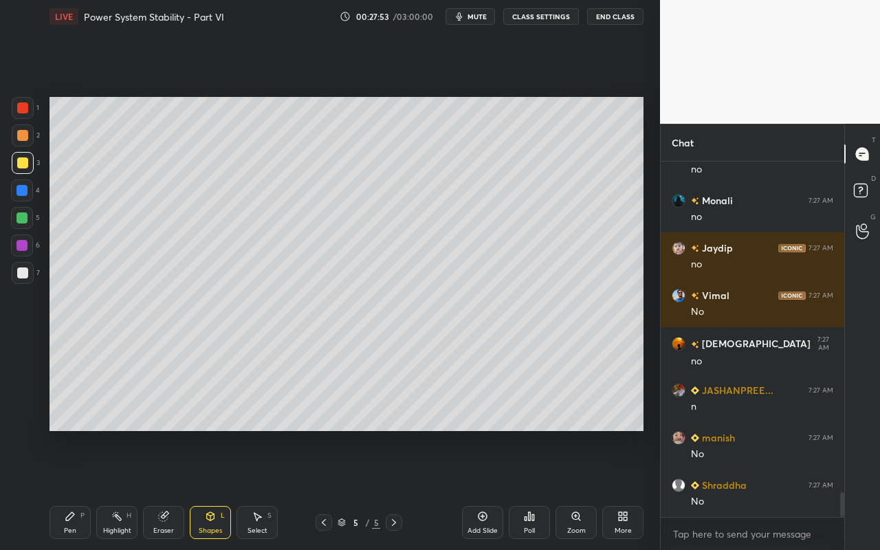
click at [68, 489] on div "Pen P" at bounding box center [69, 522] width 41 height 33
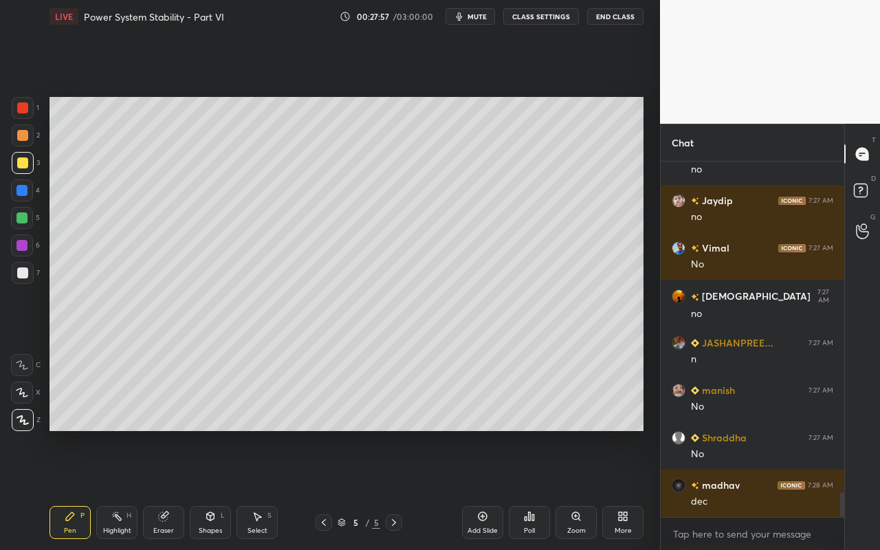
click at [118, 489] on div "Highlight H" at bounding box center [116, 522] width 41 height 33
click at [76, 489] on div "Pen P" at bounding box center [69, 522] width 41 height 33
click at [120, 489] on div "Highlight H" at bounding box center [116, 522] width 41 height 33
click at [212, 489] on div "Shapes" at bounding box center [210, 530] width 23 height 7
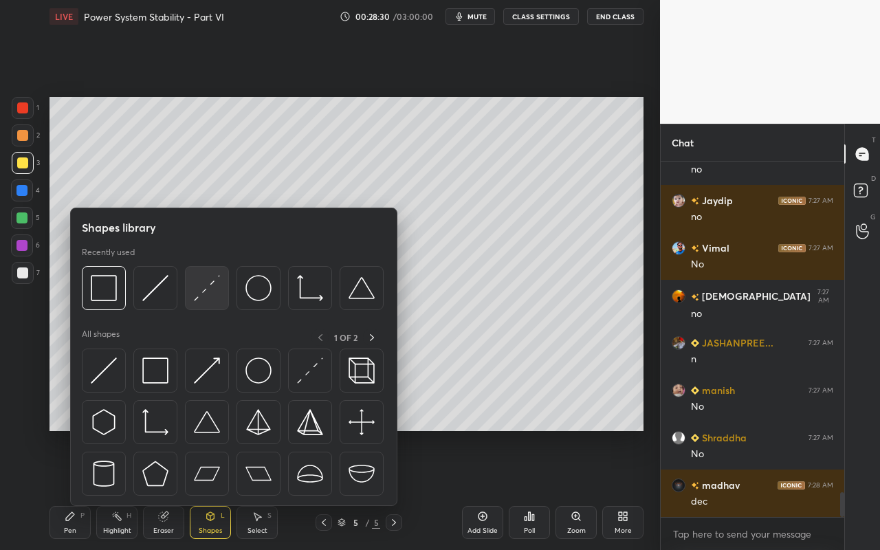
click at [220, 294] on div at bounding box center [207, 288] width 44 height 44
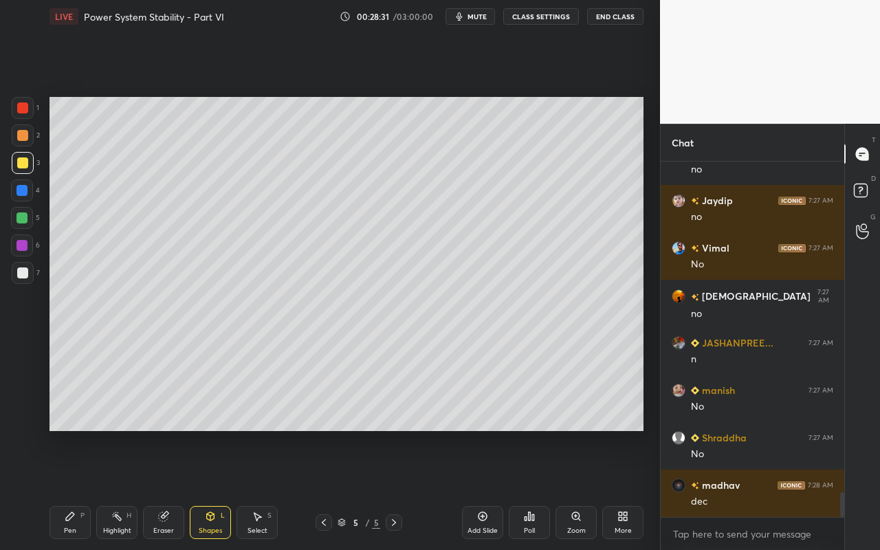
click at [22, 134] on div at bounding box center [22, 135] width 11 height 11
drag, startPoint x: 60, startPoint y: 523, endPoint x: 96, endPoint y: 453, distance: 78.7
click at [60, 489] on div "Pen P" at bounding box center [69, 522] width 41 height 33
click at [69, 489] on div "Pen P" at bounding box center [69, 522] width 41 height 33
click at [265, 489] on div "Select S" at bounding box center [256, 522] width 41 height 33
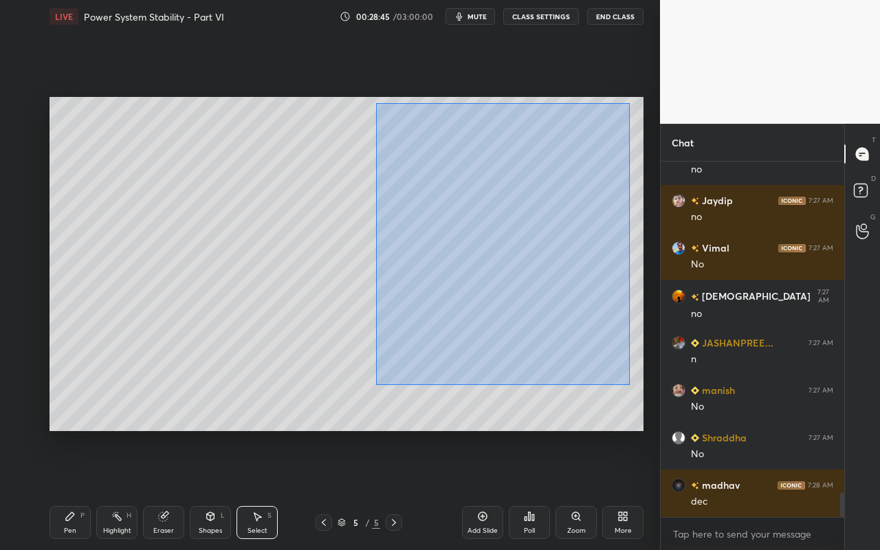
drag, startPoint x: 375, startPoint y: 102, endPoint x: 625, endPoint y: 381, distance: 374.7
click at [627, 383] on div "0 ° Undo Copy Paste here Duplicate Duplicate to new slide Delete" at bounding box center [346, 264] width 594 height 334
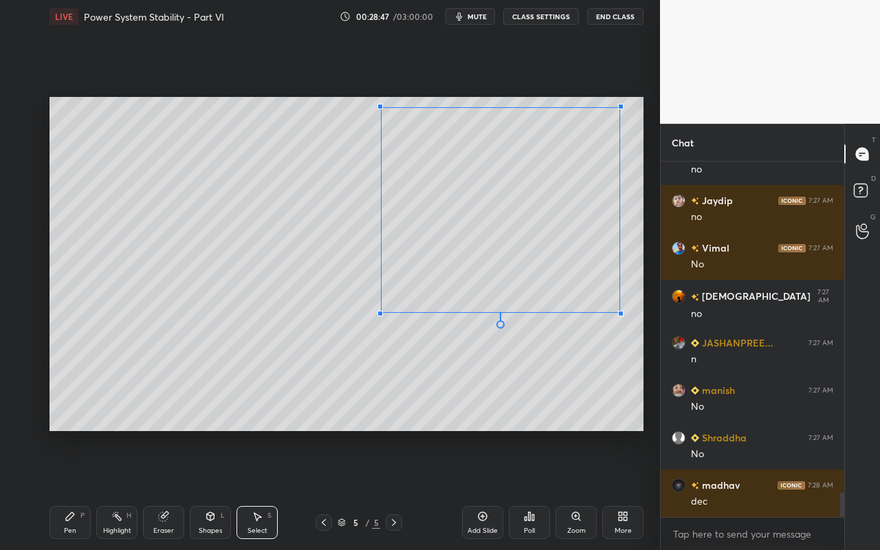
drag, startPoint x: 621, startPoint y: 357, endPoint x: 612, endPoint y: 313, distance: 45.0
click at [618, 311] on div at bounding box center [620, 313] width 5 height 5
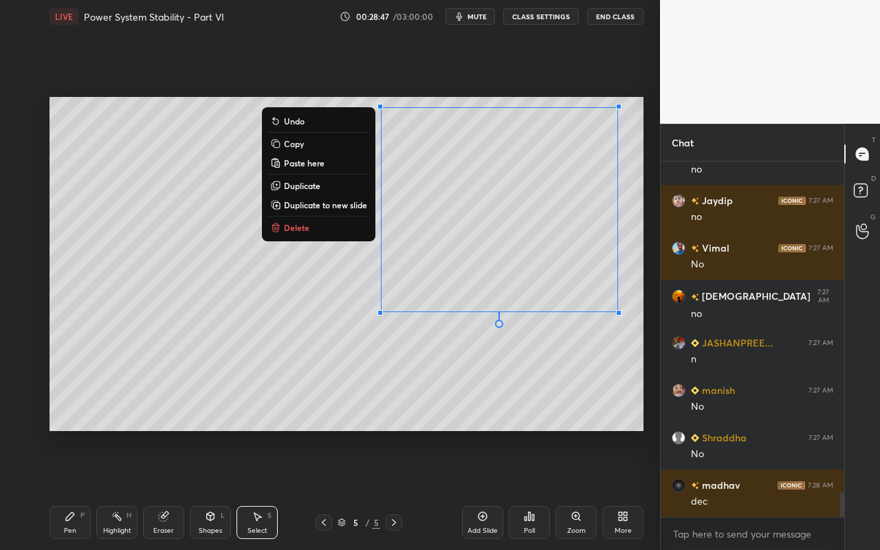
click at [559, 361] on div "0 ° Undo Copy Paste here Duplicate Duplicate to new slide Delete" at bounding box center [346, 264] width 594 height 334
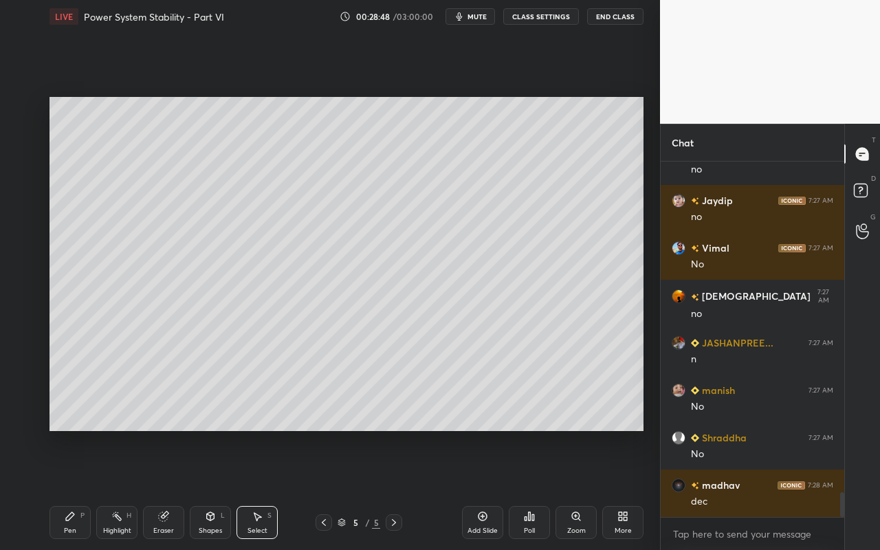
click at [84, 489] on div "Pen P" at bounding box center [69, 522] width 41 height 33
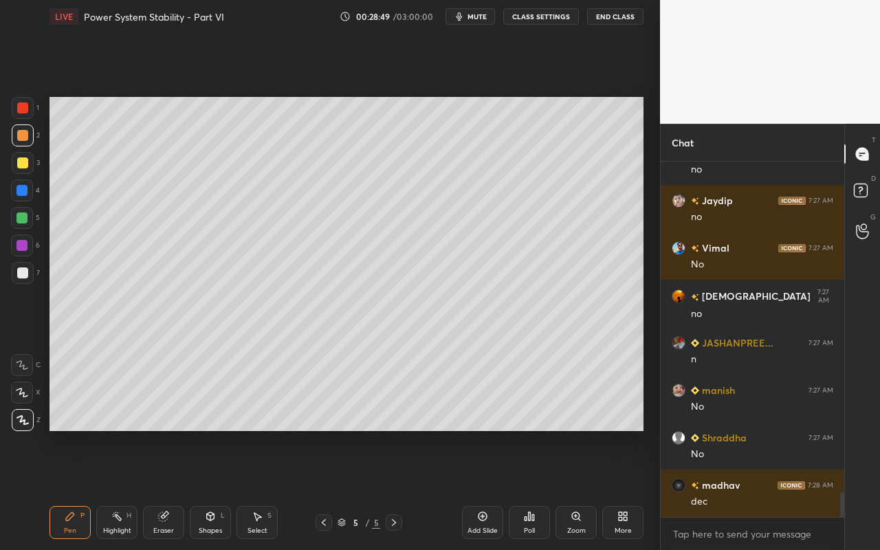
click at [25, 269] on div at bounding box center [22, 272] width 11 height 11
click at [120, 489] on div "Highlight H" at bounding box center [116, 522] width 41 height 33
click at [74, 489] on div "Pen P" at bounding box center [69, 522] width 41 height 33
click at [75, 489] on div "Pen" at bounding box center [70, 530] width 12 height 7
click at [116, 489] on icon at bounding box center [116, 516] width 11 height 11
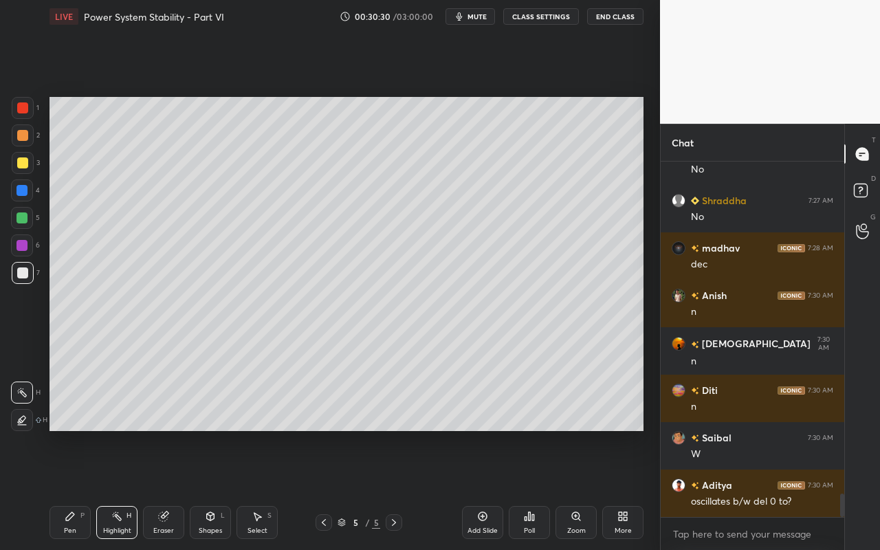
scroll to position [5073, 0]
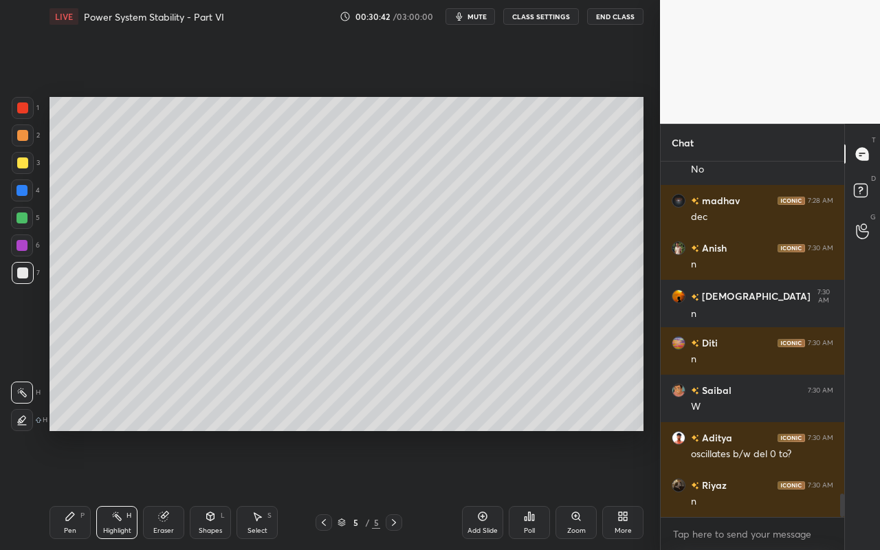
drag, startPoint x: 177, startPoint y: 526, endPoint x: 191, endPoint y: 522, distance: 15.0
click at [177, 489] on div "Eraser" at bounding box center [163, 522] width 41 height 33
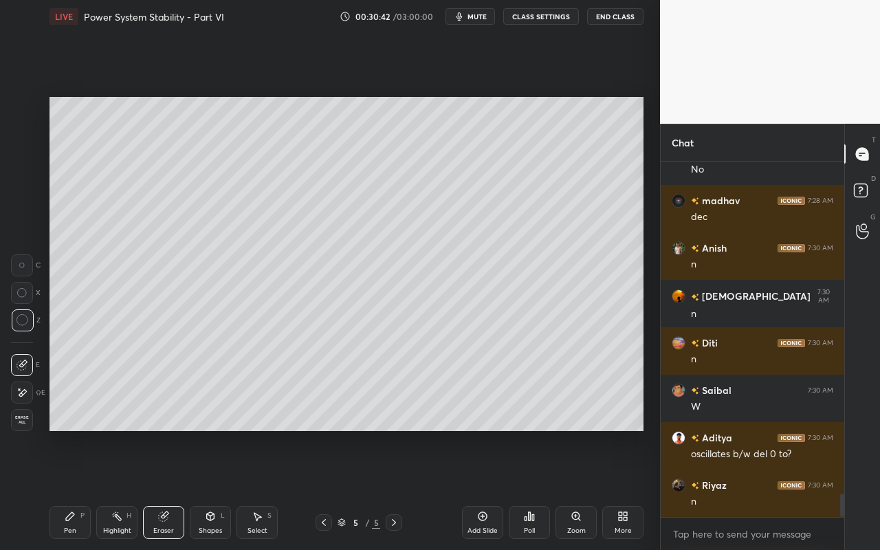
scroll to position [5121, 0]
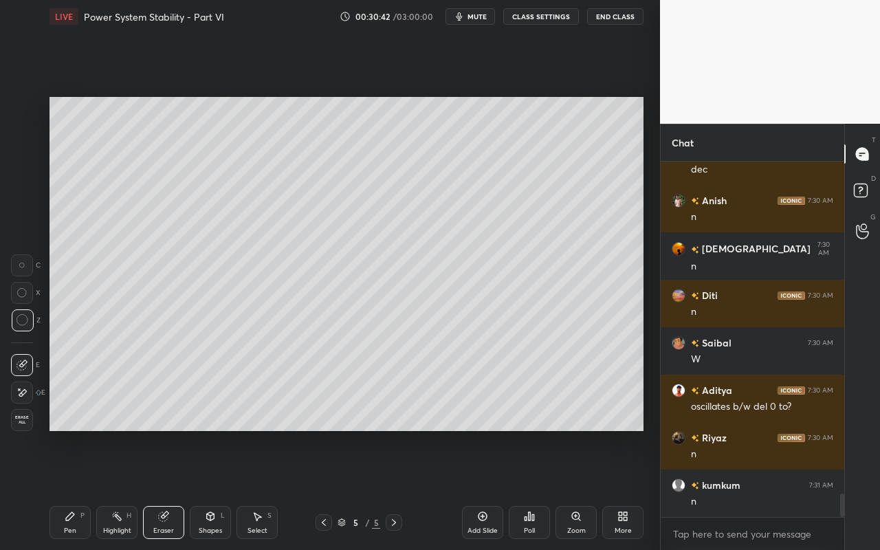
drag, startPoint x: 217, startPoint y: 525, endPoint x: 220, endPoint y: 509, distance: 16.7
click at [217, 489] on div "Shapes L" at bounding box center [210, 522] width 41 height 33
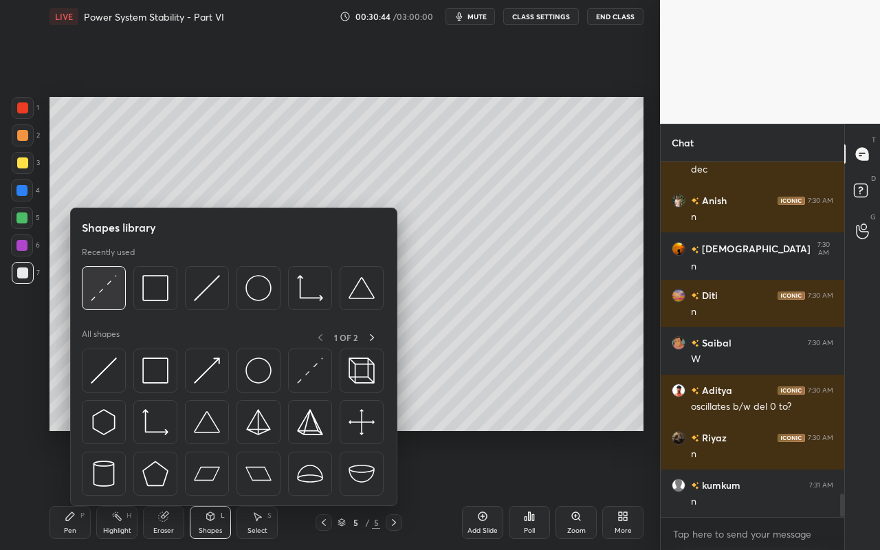
click at [111, 296] on img at bounding box center [104, 288] width 26 height 26
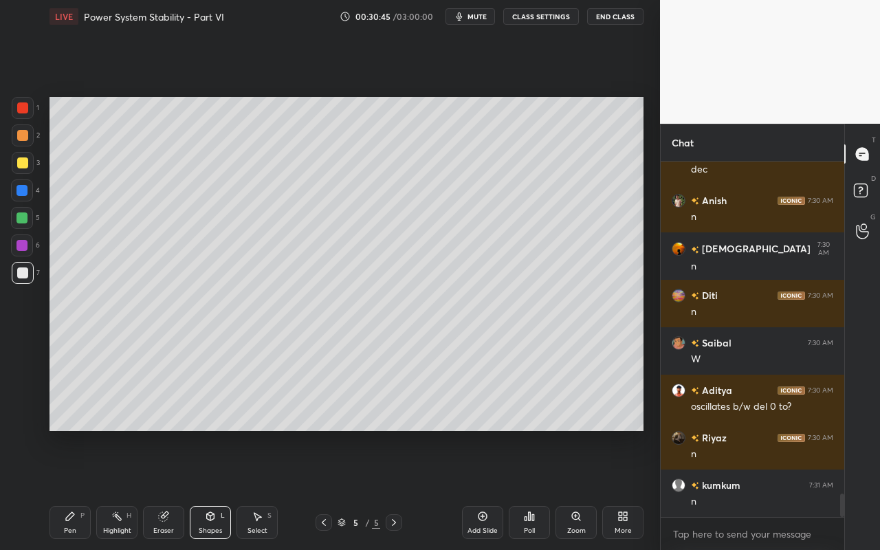
drag, startPoint x: 23, startPoint y: 164, endPoint x: 41, endPoint y: 168, distance: 18.9
click at [23, 164] on div at bounding box center [22, 162] width 11 height 11
drag, startPoint x: 70, startPoint y: 516, endPoint x: 130, endPoint y: 441, distance: 96.4
click at [70, 489] on icon at bounding box center [70, 516] width 8 height 8
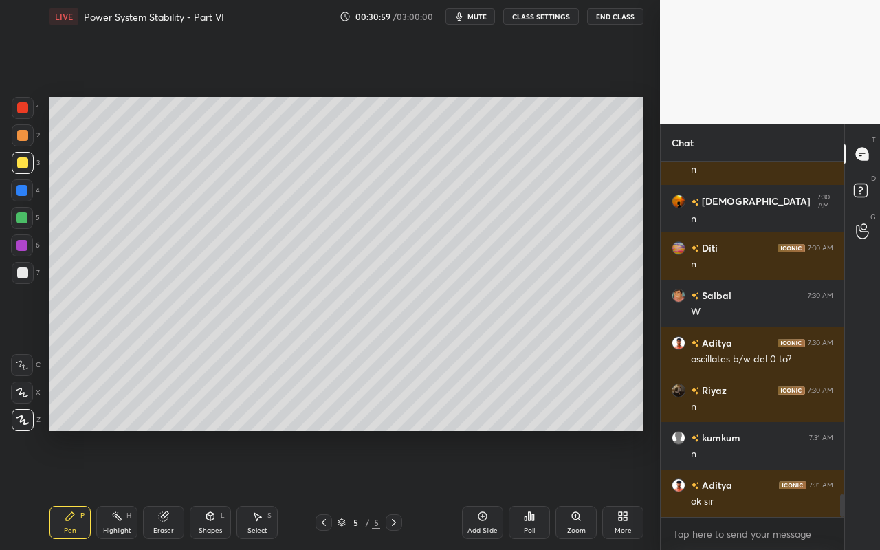
click at [217, 489] on div "Shapes" at bounding box center [210, 530] width 23 height 7
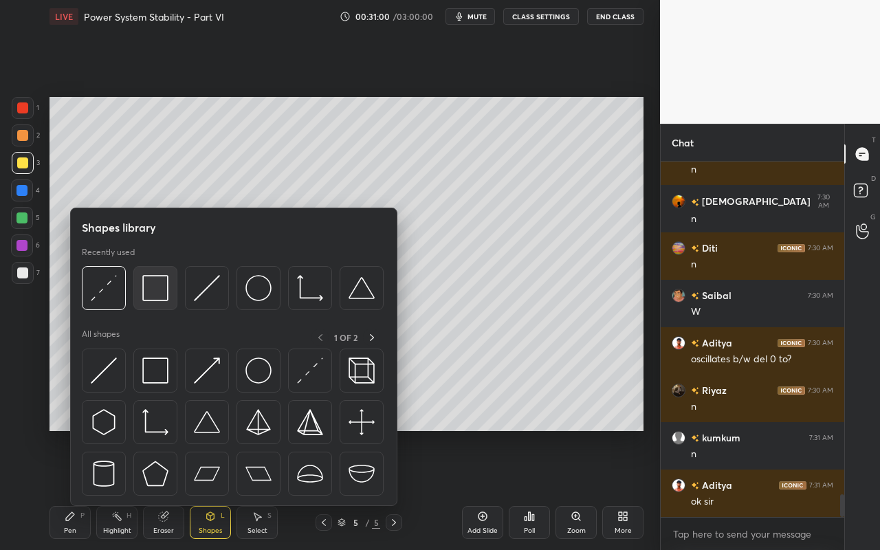
scroll to position [5228, 0]
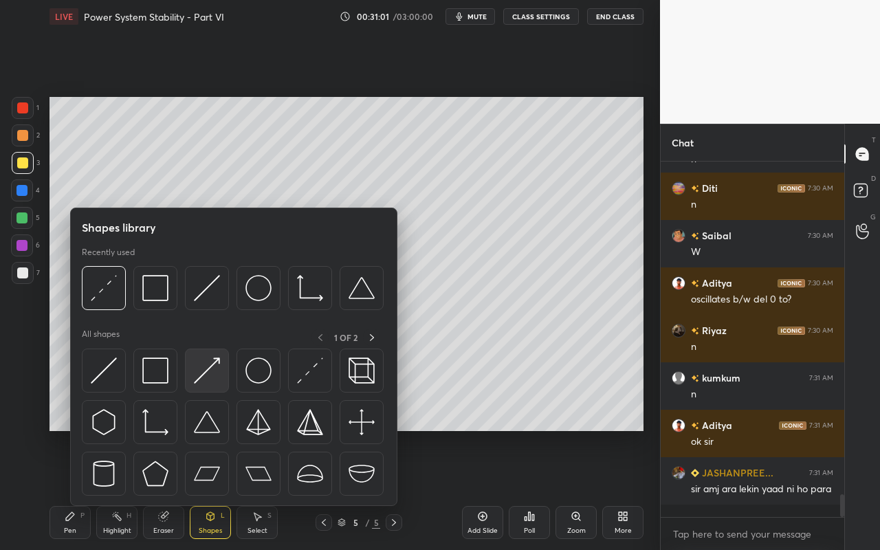
click at [207, 382] on img at bounding box center [207, 370] width 26 height 26
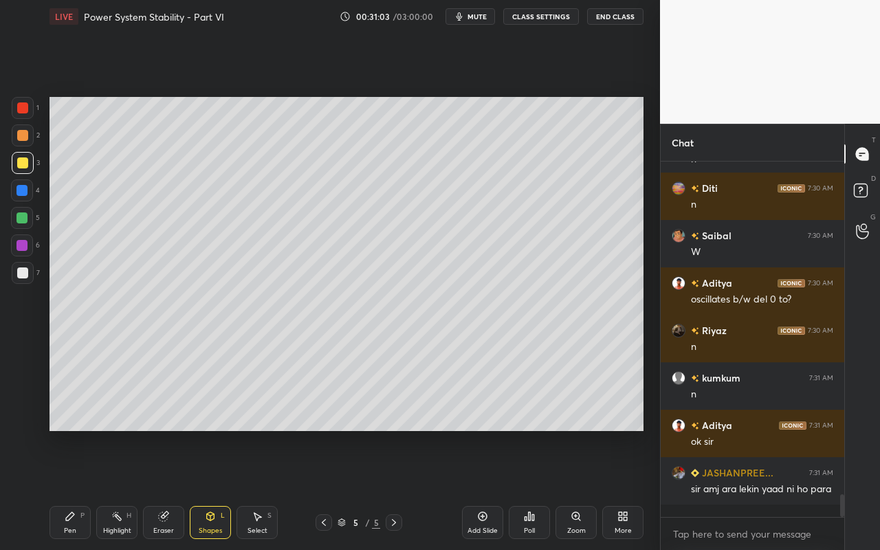
drag, startPoint x: 24, startPoint y: 139, endPoint x: 38, endPoint y: 151, distance: 19.0
click at [25, 142] on div at bounding box center [23, 135] width 22 height 22
click at [64, 489] on div "Pen P" at bounding box center [69, 522] width 41 height 33
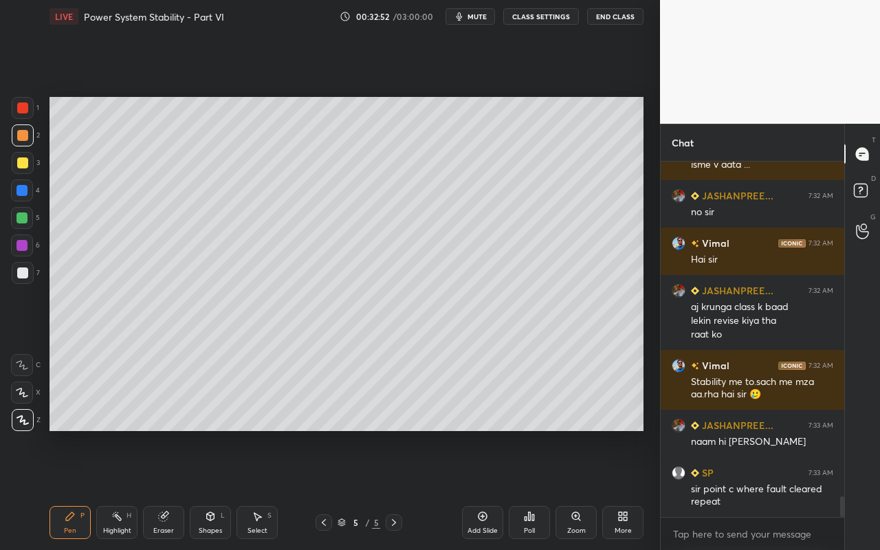
scroll to position [5733, 0]
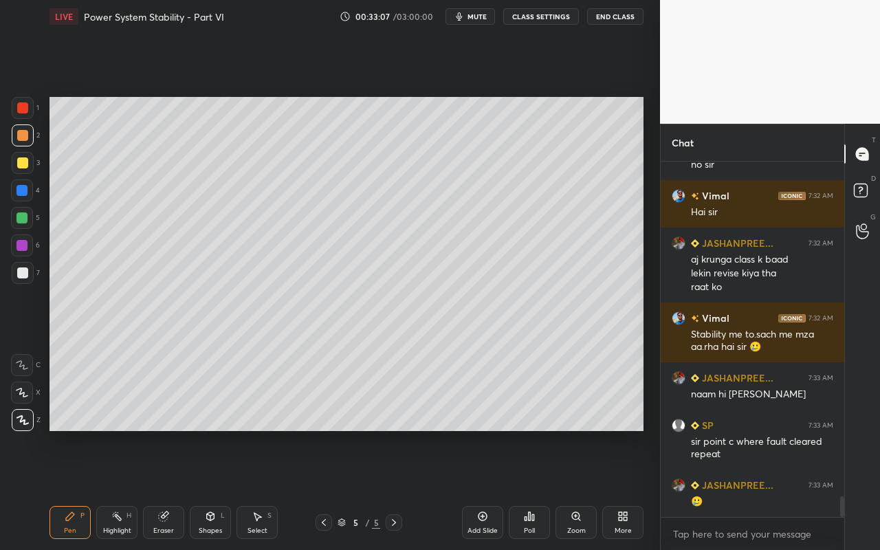
click at [120, 489] on div "Highlight H" at bounding box center [116, 522] width 41 height 33
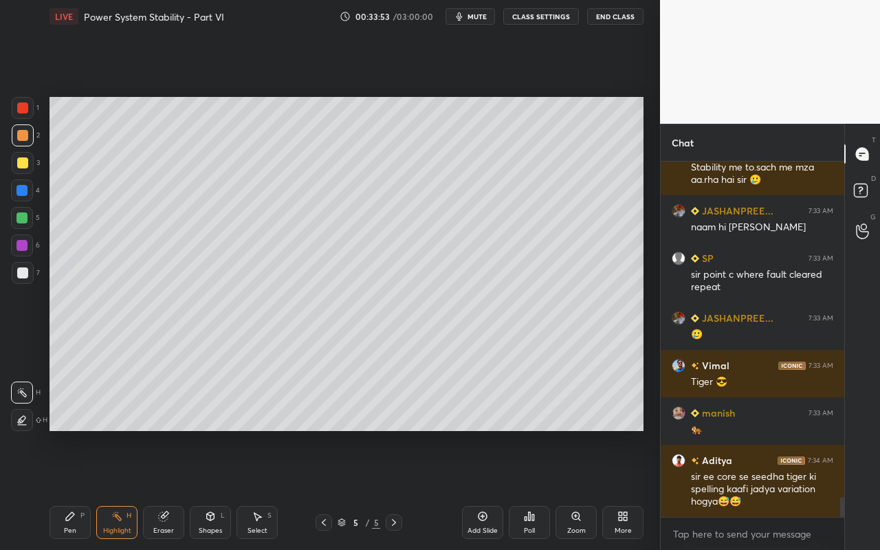
scroll to position [5948, 0]
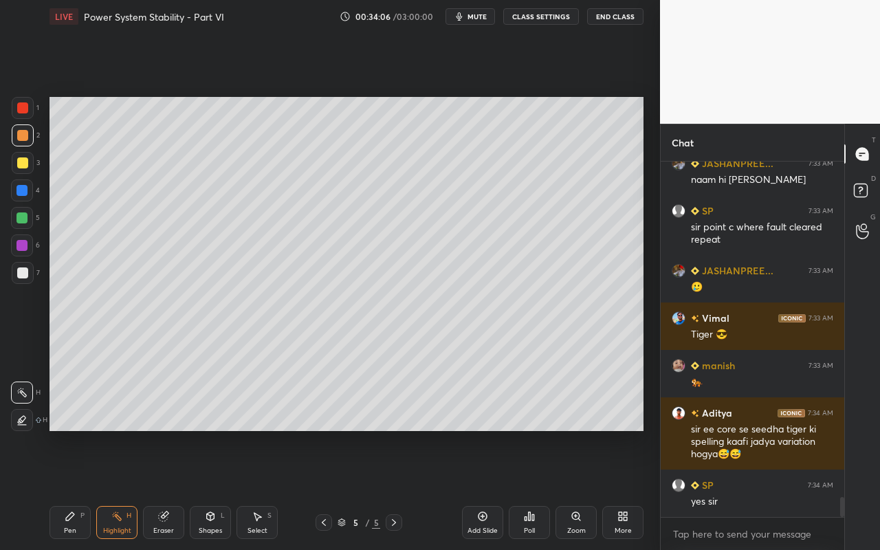
drag, startPoint x: 116, startPoint y: 524, endPoint x: 127, endPoint y: 469, distance: 56.1
click at [116, 489] on div "Highlight H" at bounding box center [116, 522] width 41 height 33
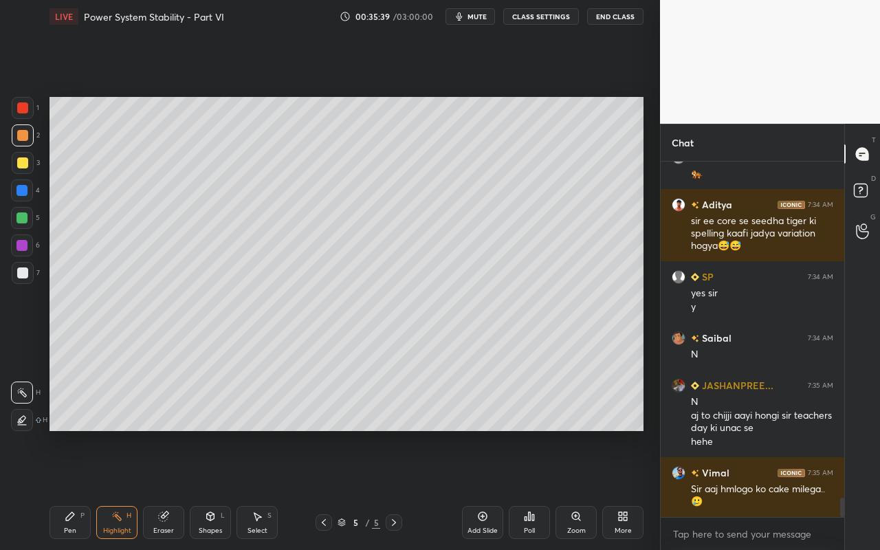
scroll to position [6216, 0]
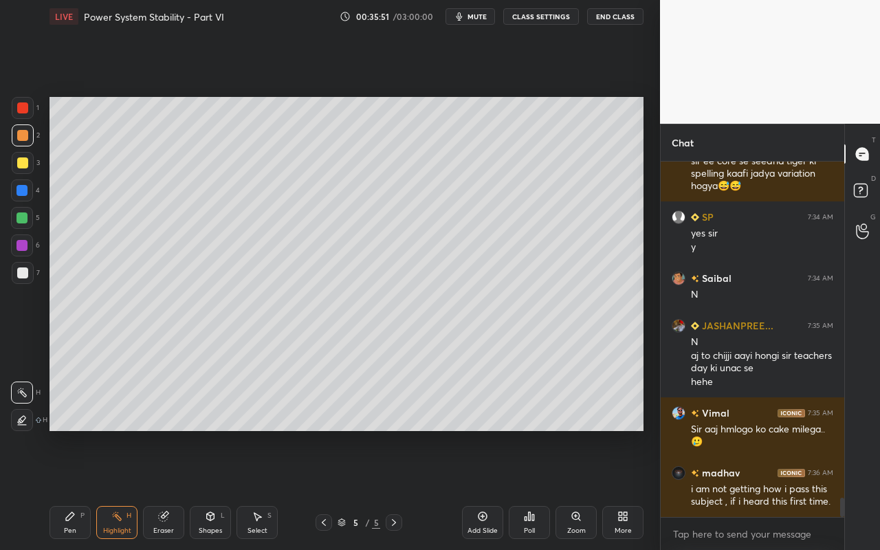
drag, startPoint x: 263, startPoint y: 534, endPoint x: 266, endPoint y: 523, distance: 11.5
click at [265, 489] on div "Select" at bounding box center [257, 530] width 20 height 7
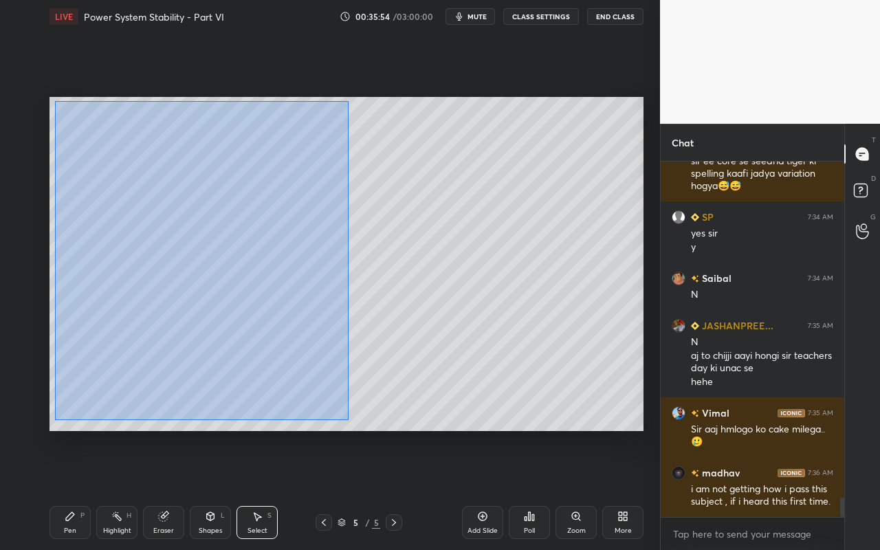
drag, startPoint x: 54, startPoint y: 101, endPoint x: 348, endPoint y: 420, distance: 433.4
click at [348, 421] on div "0 ° Undo Copy Paste here Duplicate Duplicate to new slide Delete" at bounding box center [346, 264] width 594 height 334
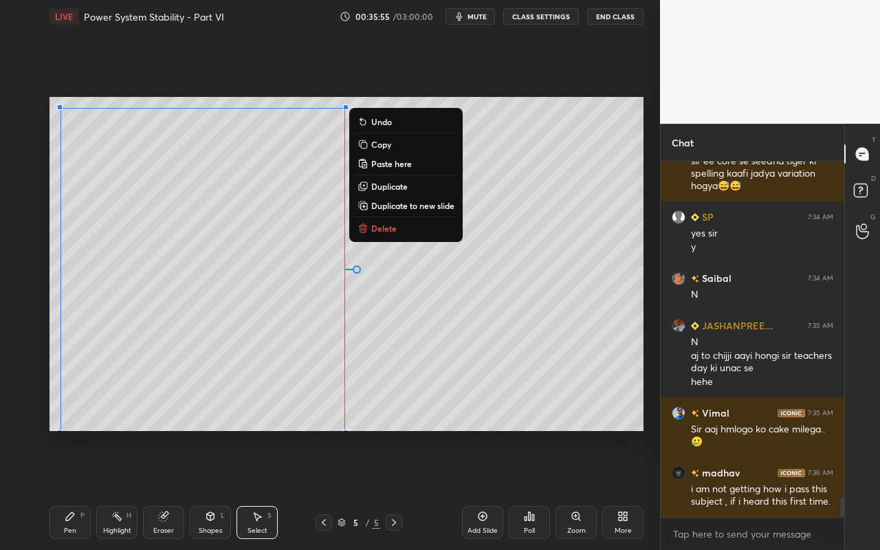
scroll to position [6263, 0]
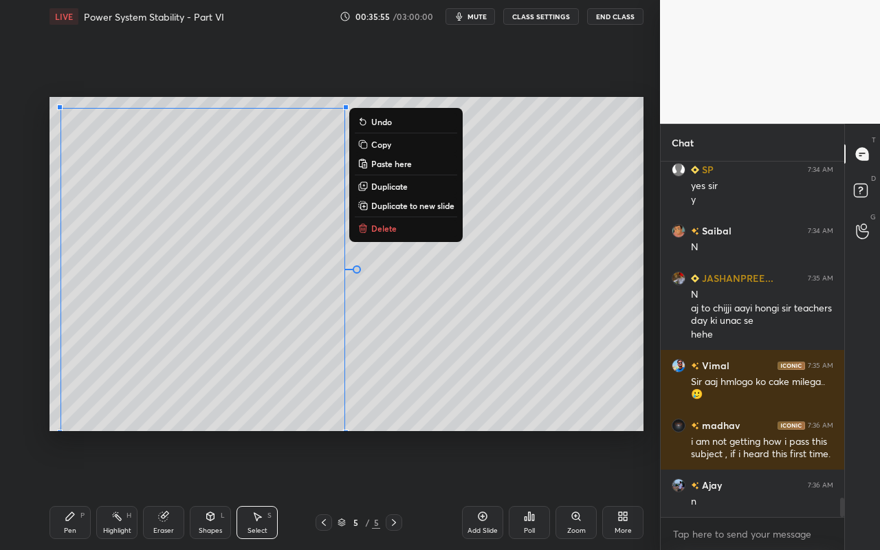
click at [399, 202] on p "Duplicate to new slide" at bounding box center [412, 205] width 83 height 11
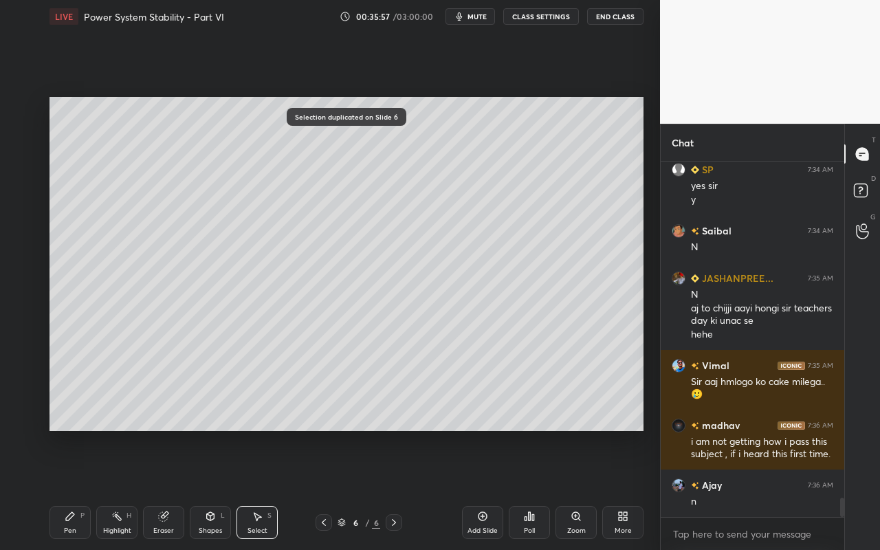
drag, startPoint x: 116, startPoint y: 522, endPoint x: 124, endPoint y: 511, distance: 13.7
click at [118, 489] on div "Highlight H" at bounding box center [116, 522] width 41 height 33
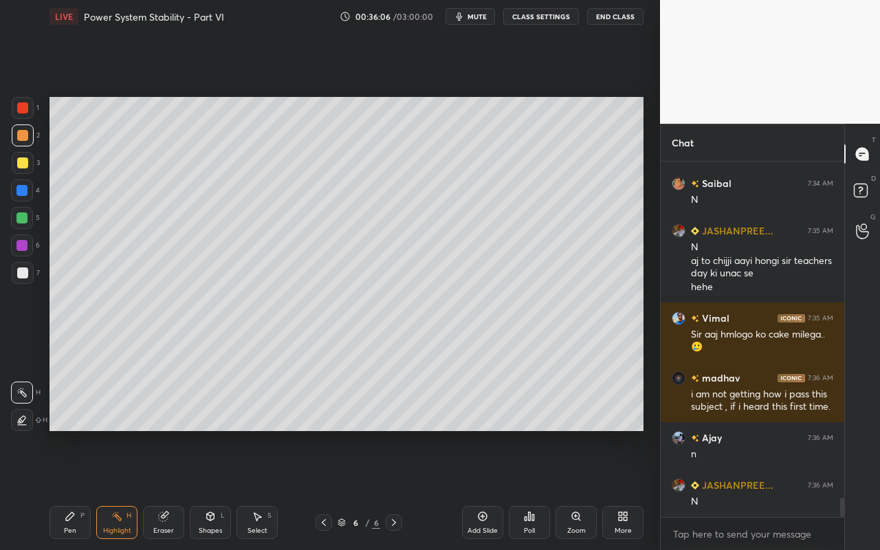
scroll to position [6358, 0]
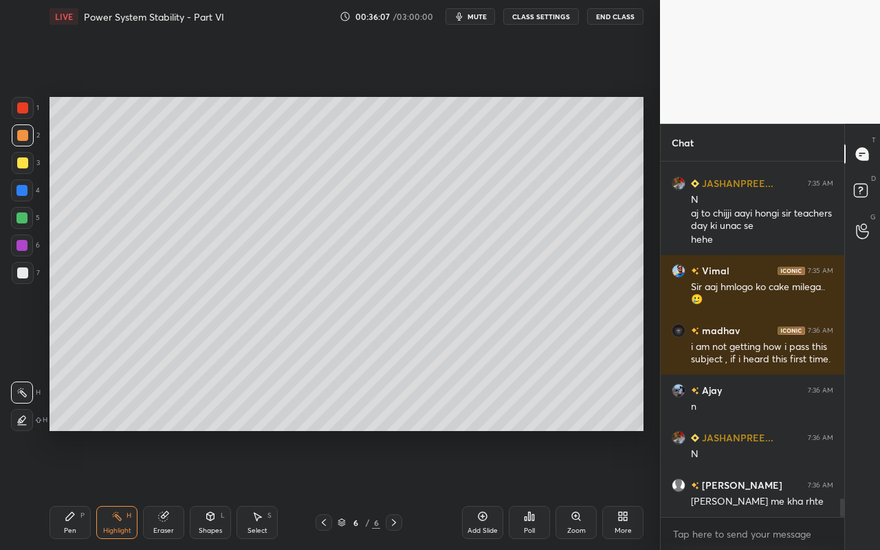
click at [207, 489] on div "Shapes L" at bounding box center [210, 522] width 41 height 33
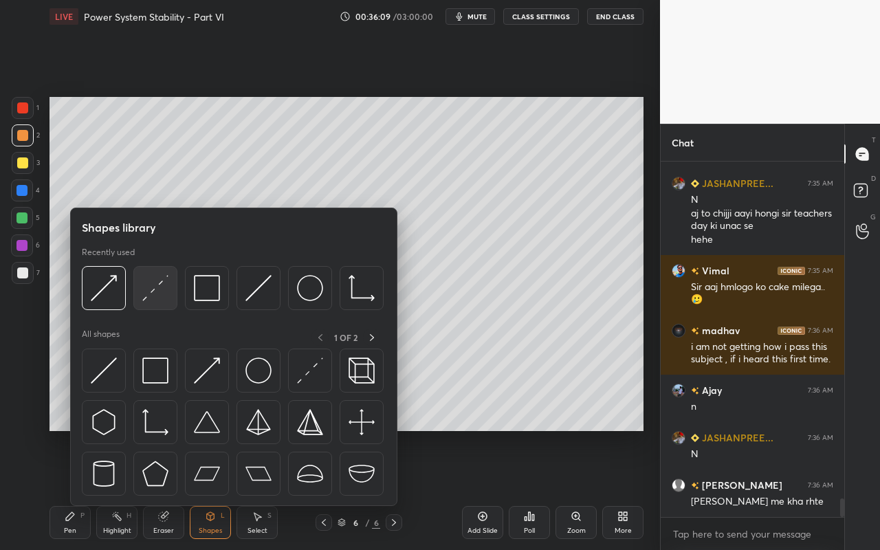
click at [161, 300] on img at bounding box center [155, 288] width 26 height 26
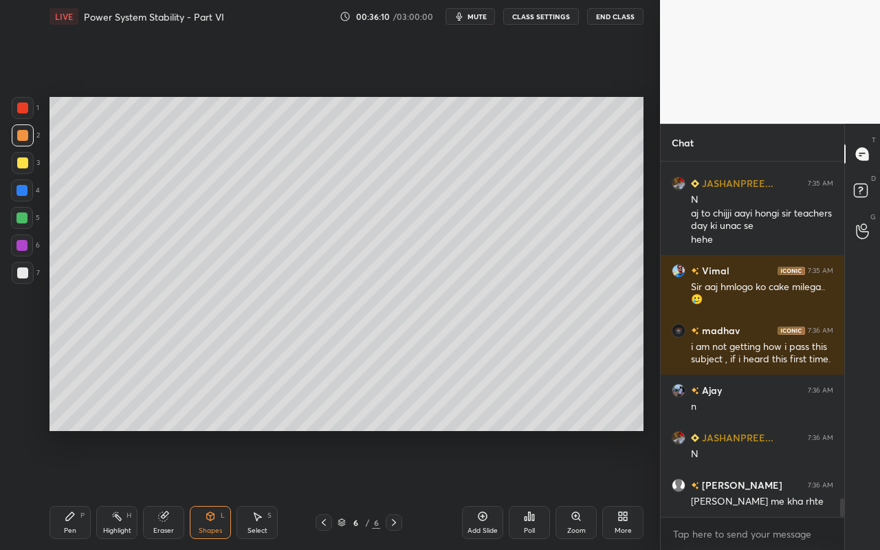
click at [25, 164] on div at bounding box center [22, 162] width 11 height 11
drag, startPoint x: 72, startPoint y: 521, endPoint x: 85, endPoint y: 493, distance: 30.4
click at [72, 489] on icon at bounding box center [70, 516] width 11 height 11
drag, startPoint x: 20, startPoint y: 164, endPoint x: 27, endPoint y: 173, distance: 12.2
click at [20, 164] on div at bounding box center [22, 162] width 11 height 11
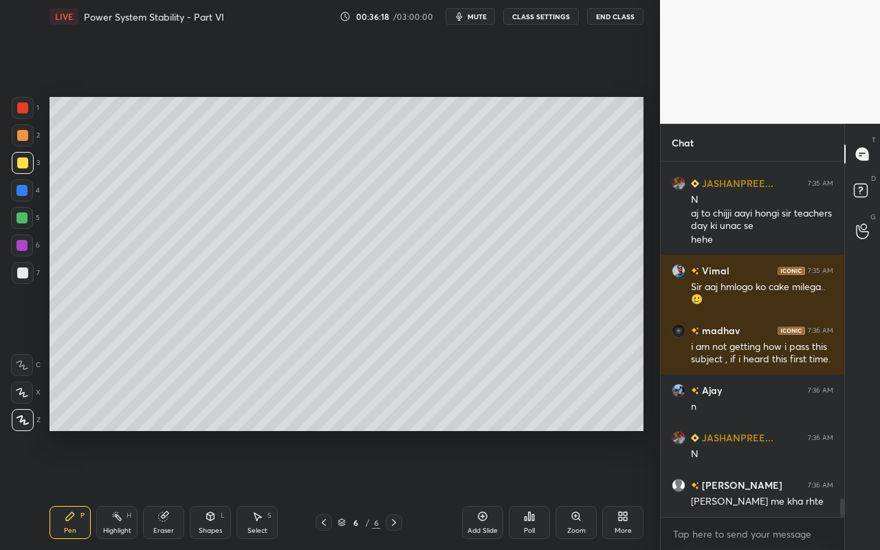
drag, startPoint x: 19, startPoint y: 278, endPoint x: 41, endPoint y: 270, distance: 23.3
click at [19, 278] on div at bounding box center [22, 272] width 11 height 11
click at [74, 489] on icon at bounding box center [70, 516] width 11 height 11
click at [119, 489] on div "Highlight" at bounding box center [117, 530] width 28 height 7
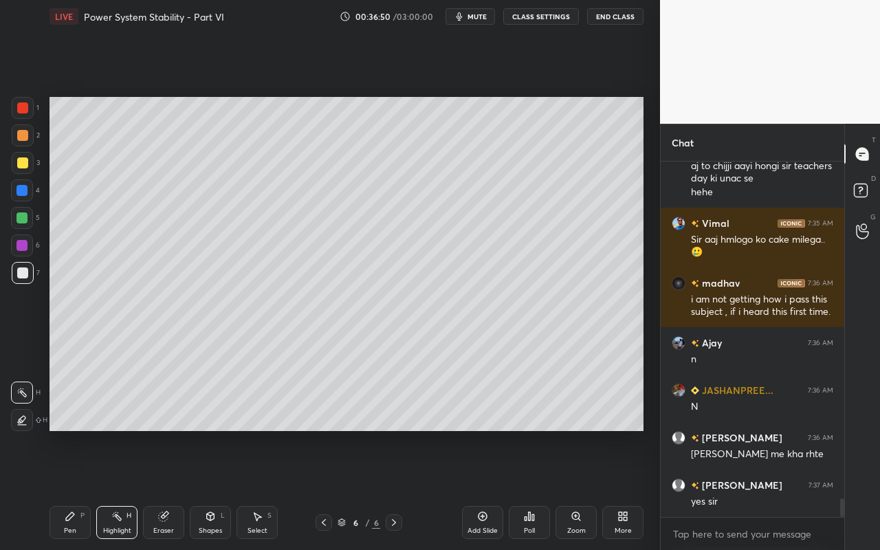
click at [71, 489] on div "Pen P" at bounding box center [69, 522] width 41 height 33
click at [120, 489] on div "Highlight H" at bounding box center [116, 522] width 41 height 33
drag, startPoint x: 67, startPoint y: 525, endPoint x: 129, endPoint y: 457, distance: 92.4
click at [72, 489] on div "Pen P" at bounding box center [69, 522] width 41 height 33
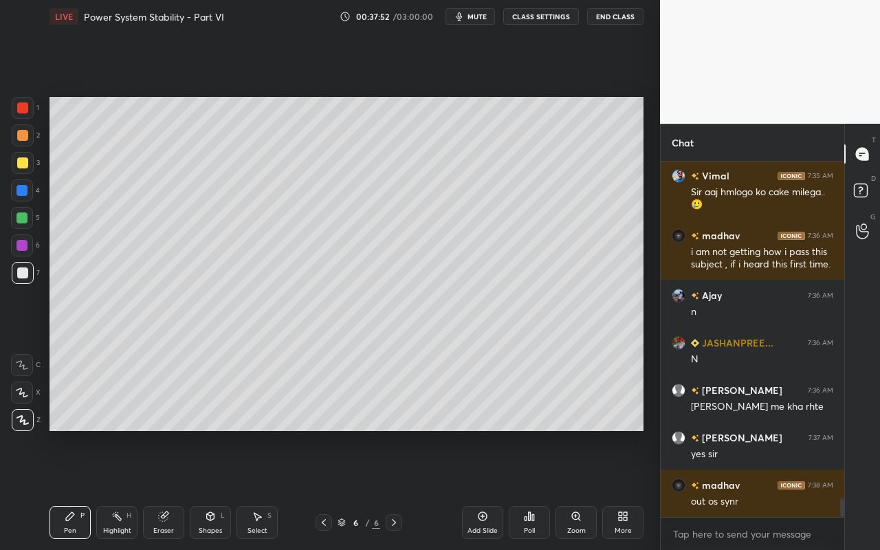
drag, startPoint x: 120, startPoint y: 524, endPoint x: 157, endPoint y: 436, distance: 95.5
click at [122, 489] on div "Highlight H" at bounding box center [116, 522] width 41 height 33
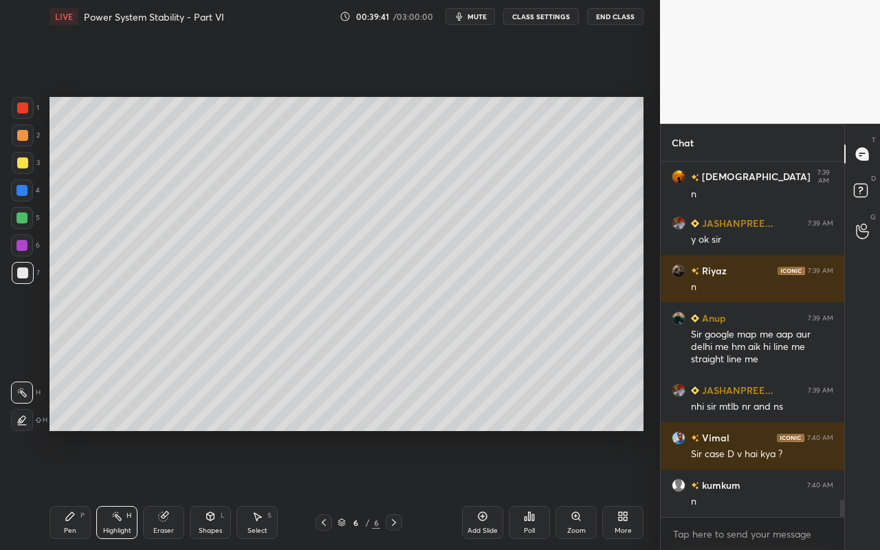
scroll to position [7119, 0]
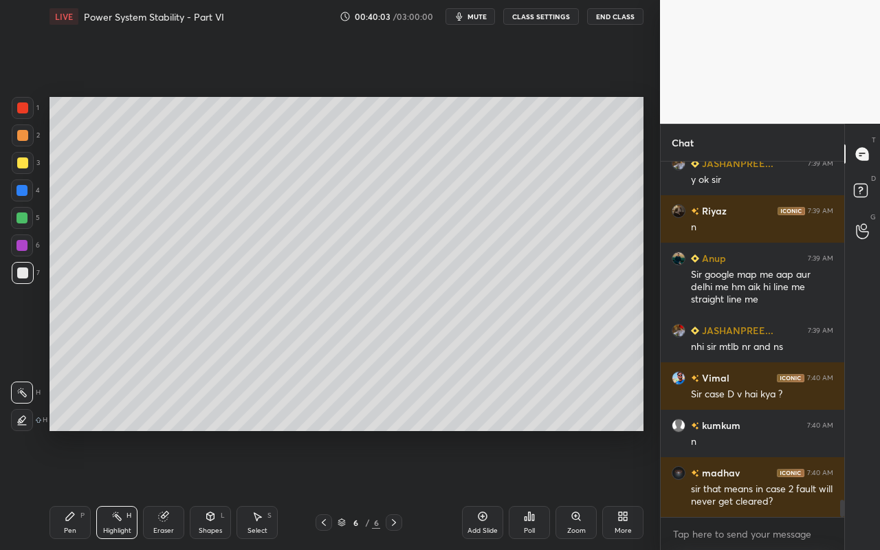
drag, startPoint x: 162, startPoint y: 525, endPoint x: 166, endPoint y: 518, distance: 8.6
click at [166, 489] on div "Eraser" at bounding box center [163, 522] width 41 height 33
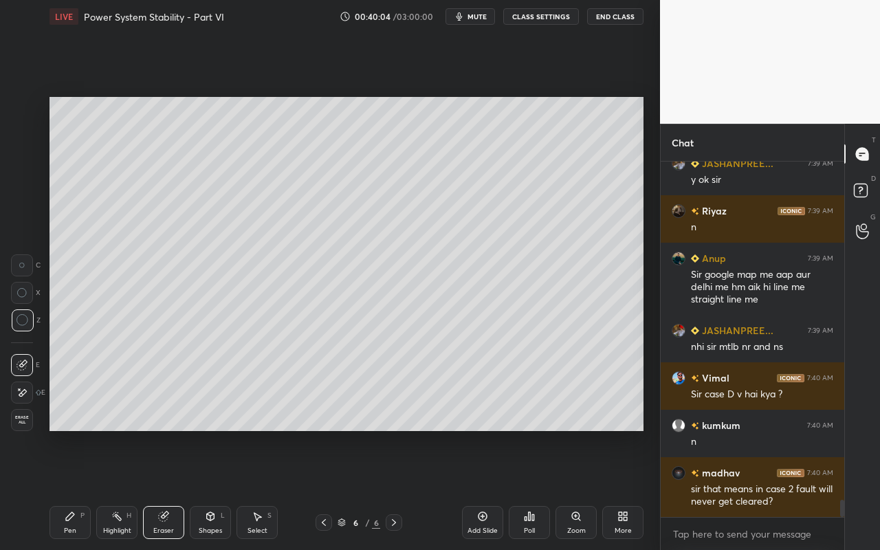
drag, startPoint x: 111, startPoint y: 529, endPoint x: 129, endPoint y: 435, distance: 95.2
click at [113, 489] on div "Highlight H" at bounding box center [116, 522] width 41 height 33
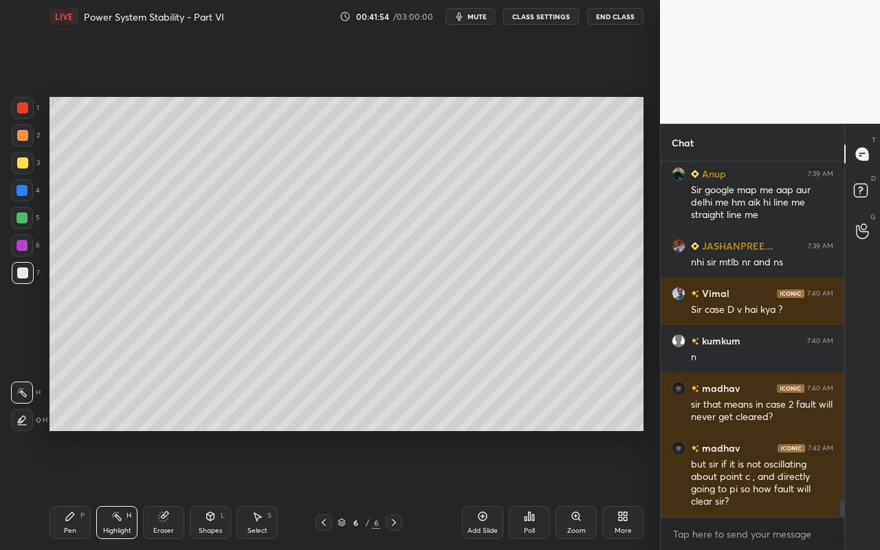
scroll to position [7251, 0]
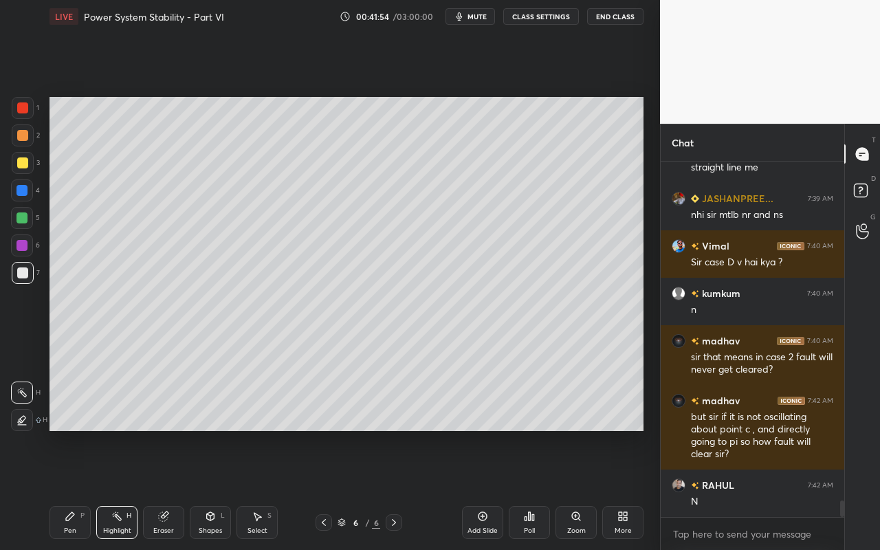
drag, startPoint x: 111, startPoint y: 521, endPoint x: 117, endPoint y: 510, distance: 12.6
click at [111, 489] on icon at bounding box center [116, 516] width 11 height 11
drag, startPoint x: 78, startPoint y: 520, endPoint x: 76, endPoint y: 501, distance: 18.6
click at [78, 489] on div "Pen P" at bounding box center [69, 522] width 41 height 33
click at [77, 489] on div "Pen P" at bounding box center [69, 522] width 41 height 33
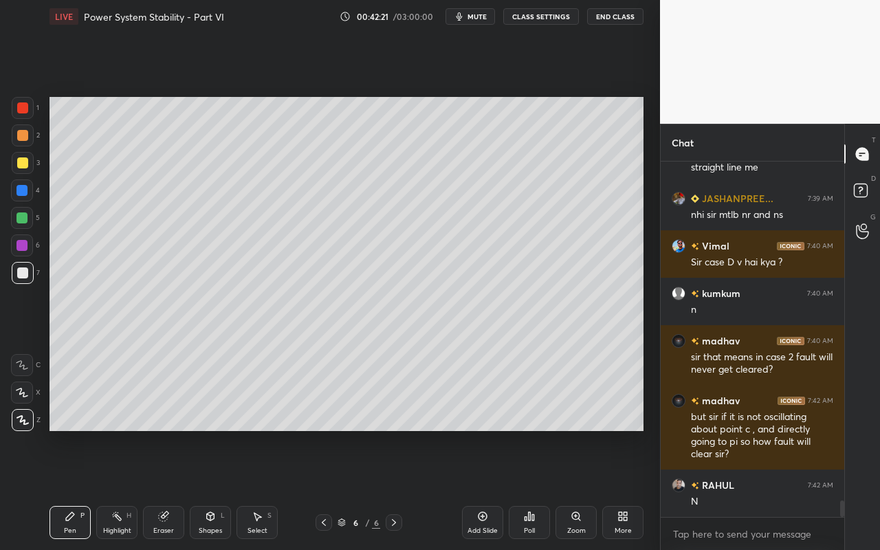
drag, startPoint x: 116, startPoint y: 523, endPoint x: 122, endPoint y: 437, distance: 86.1
click at [115, 489] on div "Highlight H" at bounding box center [116, 522] width 41 height 33
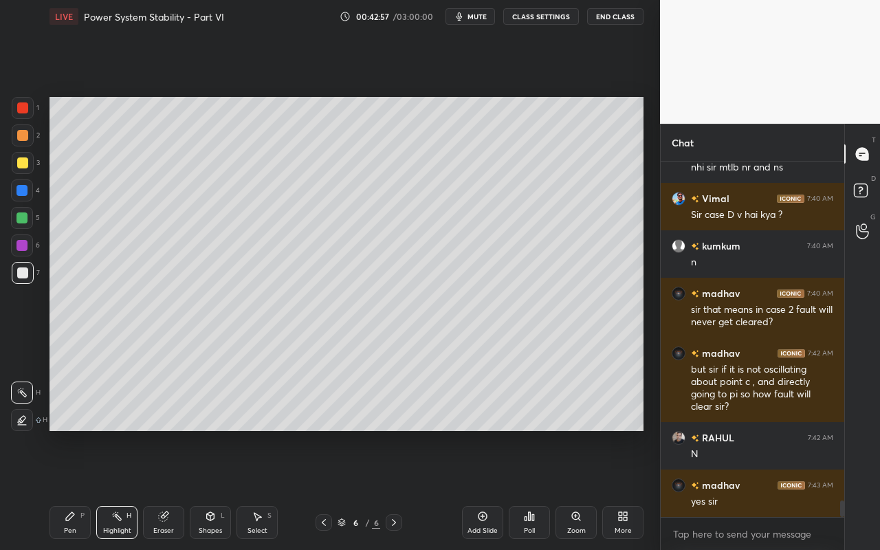
drag, startPoint x: 120, startPoint y: 520, endPoint x: 142, endPoint y: 477, distance: 47.6
click at [120, 489] on rect at bounding box center [118, 517] width 7 height 7
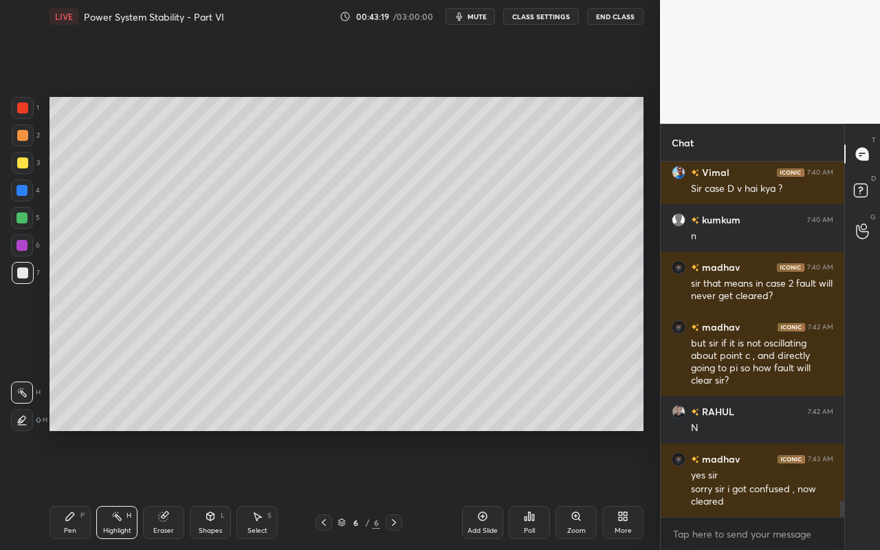
scroll to position [7396, 0]
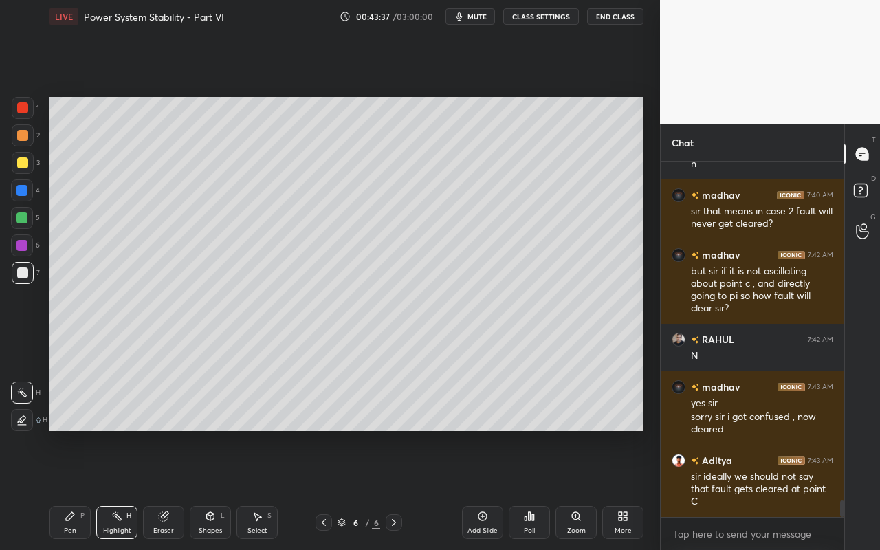
click at [122, 489] on div "Highlight H" at bounding box center [116, 522] width 41 height 33
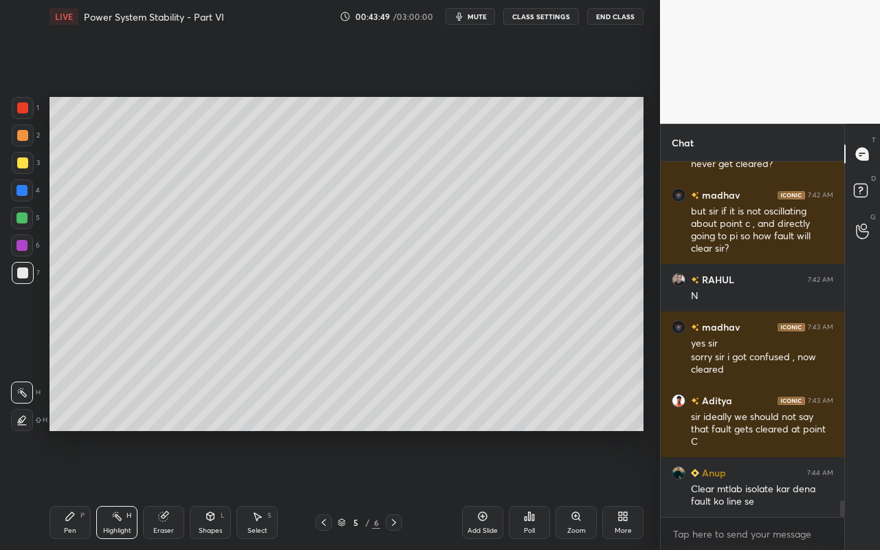
scroll to position [7516, 0]
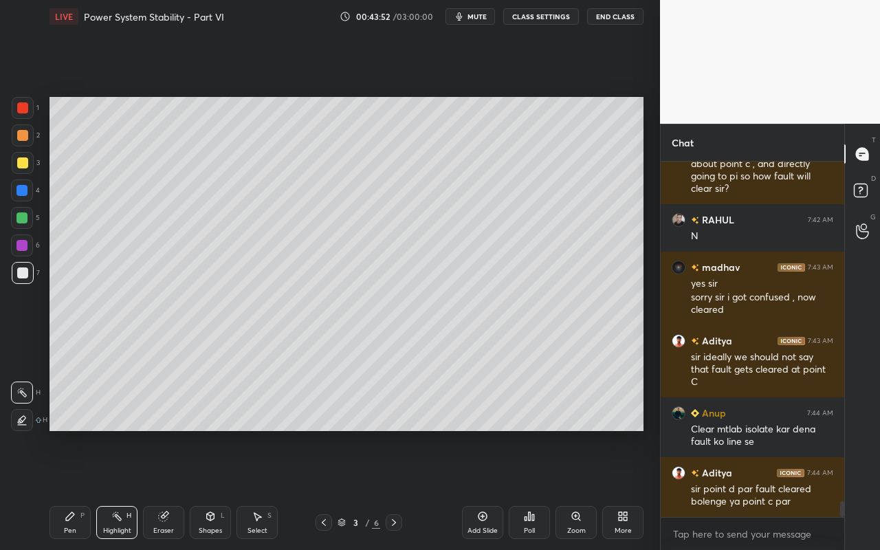
drag, startPoint x: 126, startPoint y: 518, endPoint x: 201, endPoint y: 446, distance: 103.5
click at [135, 489] on div "Highlight H" at bounding box center [116, 522] width 41 height 33
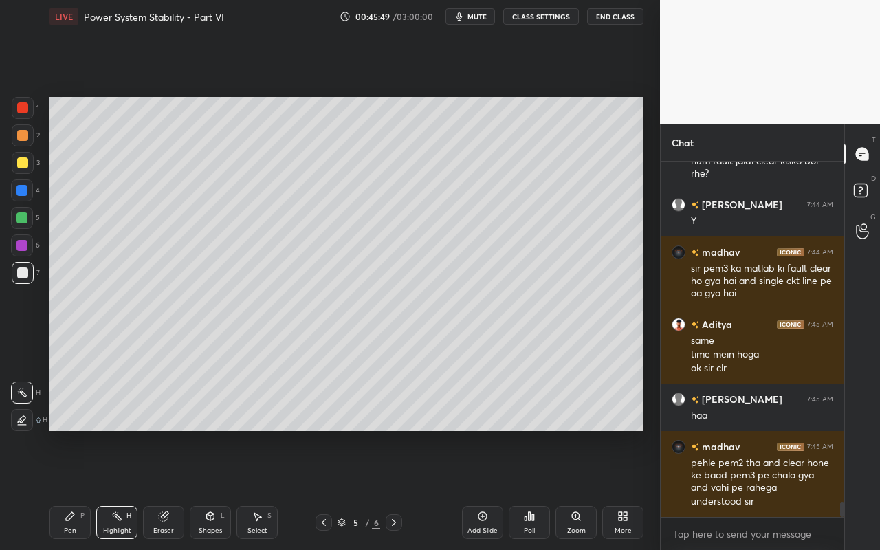
scroll to position [7963, 0]
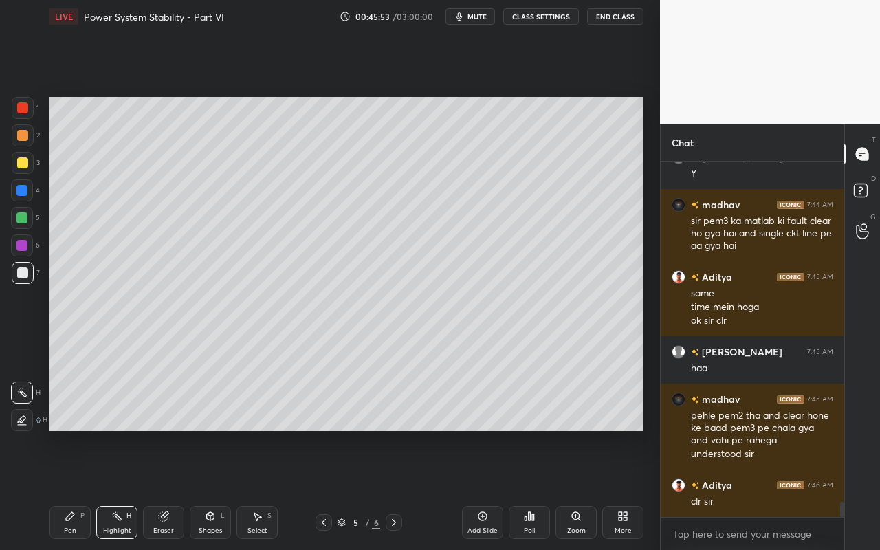
click at [485, 489] on div "Add Slide" at bounding box center [482, 522] width 41 height 33
click at [212, 489] on icon at bounding box center [210, 516] width 11 height 11
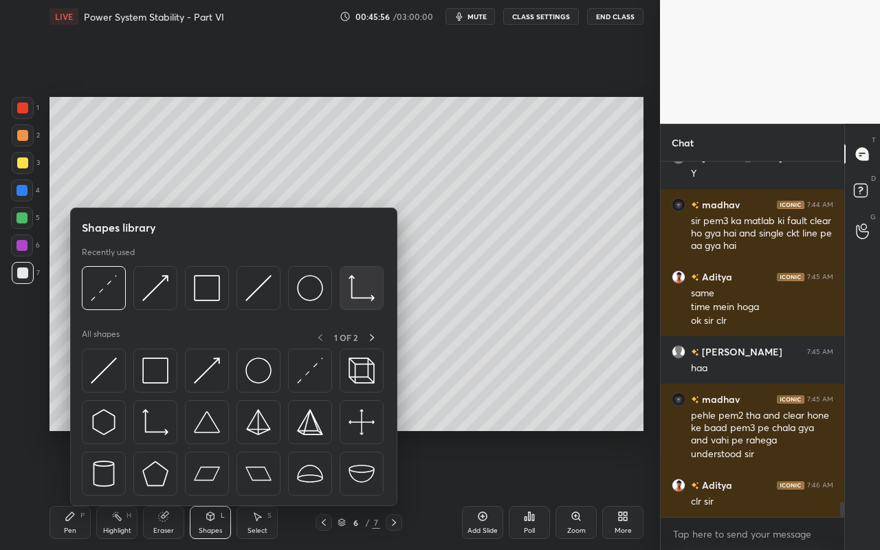
click at [364, 290] on img at bounding box center [361, 288] width 26 height 26
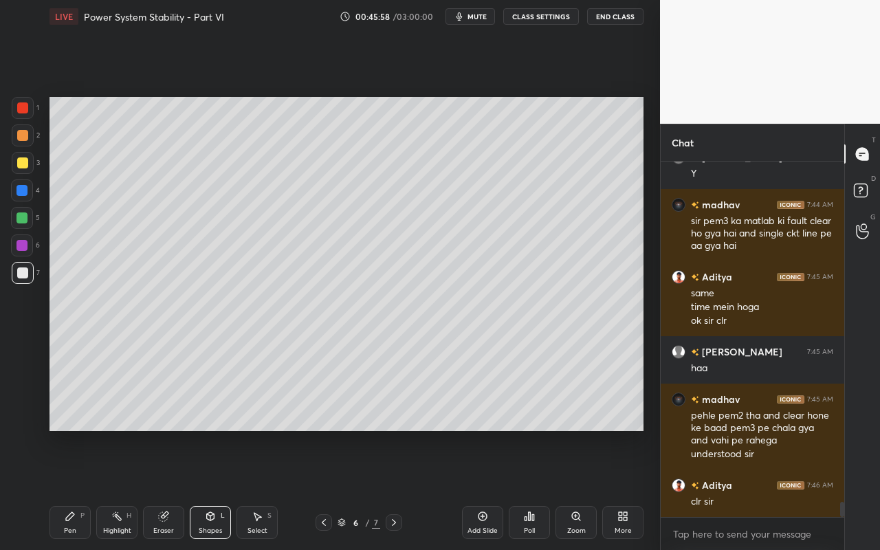
drag, startPoint x: 25, startPoint y: 163, endPoint x: 33, endPoint y: 171, distance: 11.2
click at [25, 163] on div at bounding box center [22, 162] width 11 height 11
click at [24, 275] on div at bounding box center [22, 272] width 11 height 11
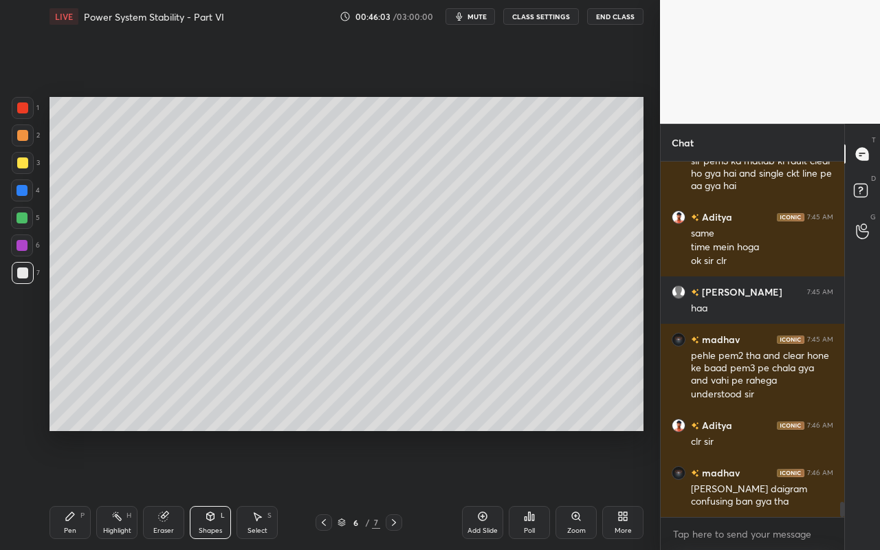
click at [223, 489] on div "Shapes L" at bounding box center [210, 522] width 41 height 33
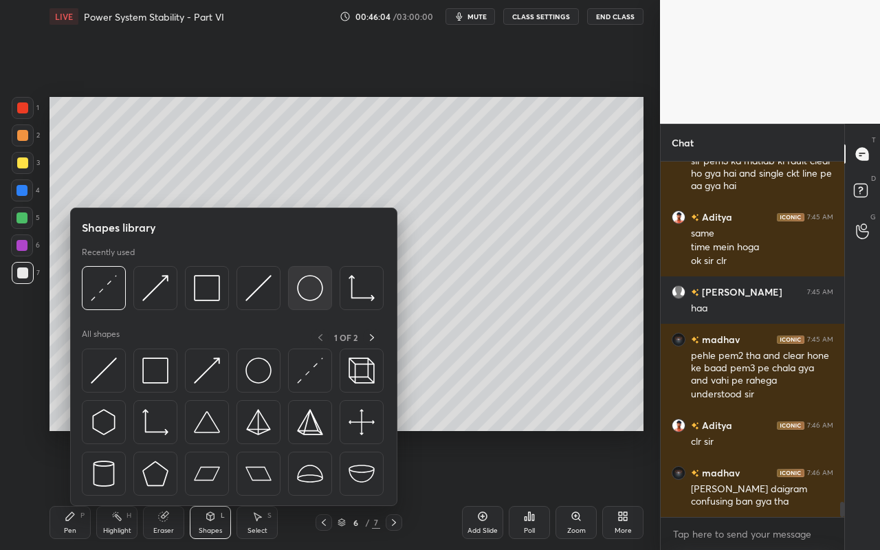
click at [304, 293] on img at bounding box center [310, 288] width 26 height 26
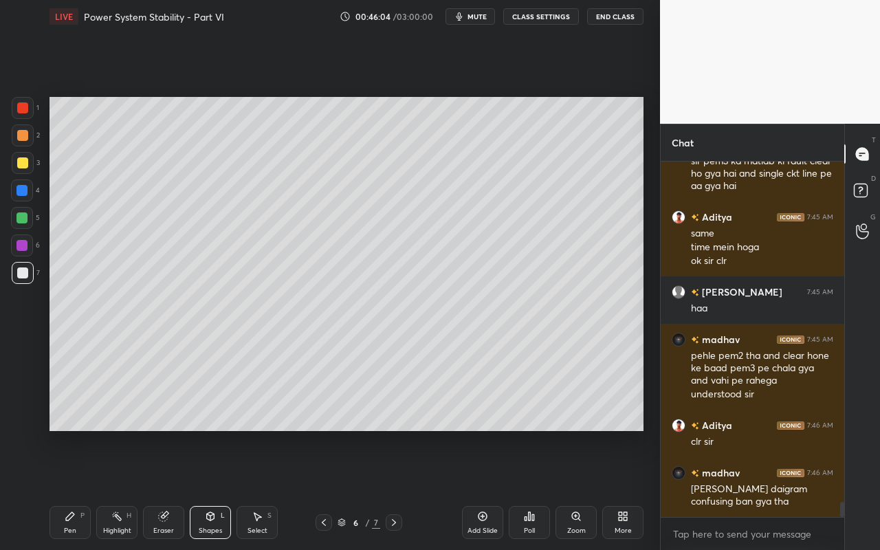
scroll to position [8056, 0]
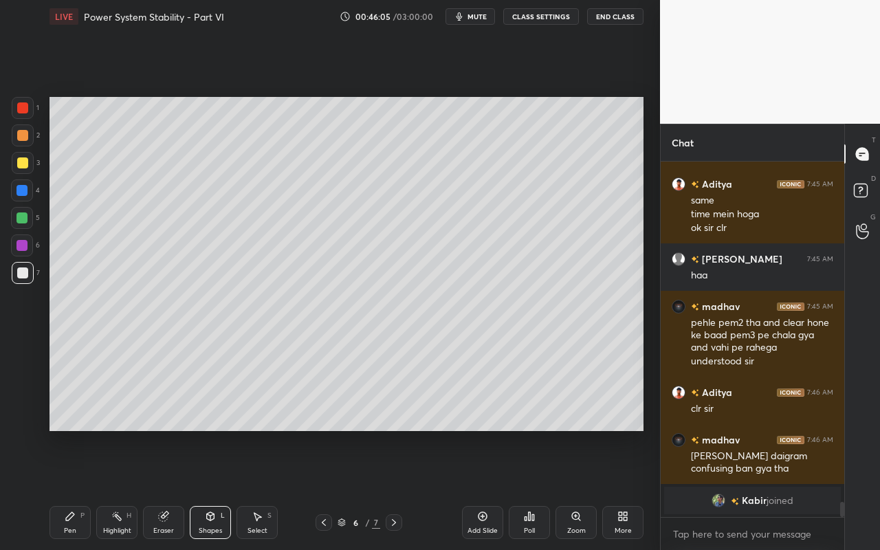
click at [21, 164] on div at bounding box center [22, 162] width 11 height 11
click at [216, 489] on div "Shapes L" at bounding box center [210, 522] width 41 height 33
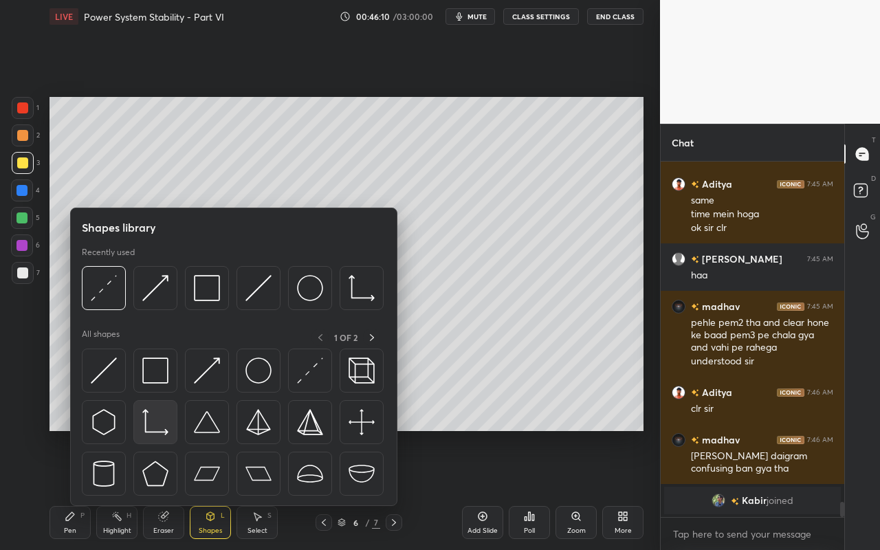
click at [160, 436] on div at bounding box center [155, 422] width 44 height 44
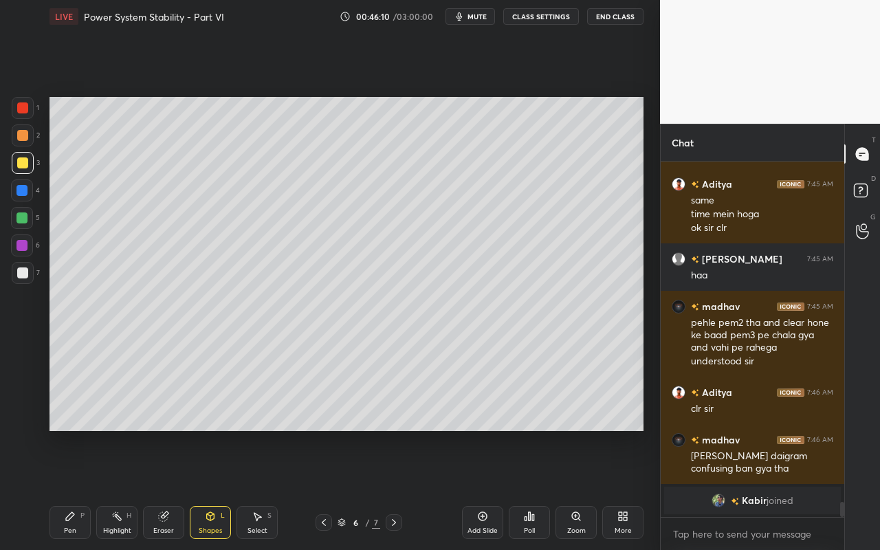
click at [25, 276] on div at bounding box center [22, 272] width 11 height 11
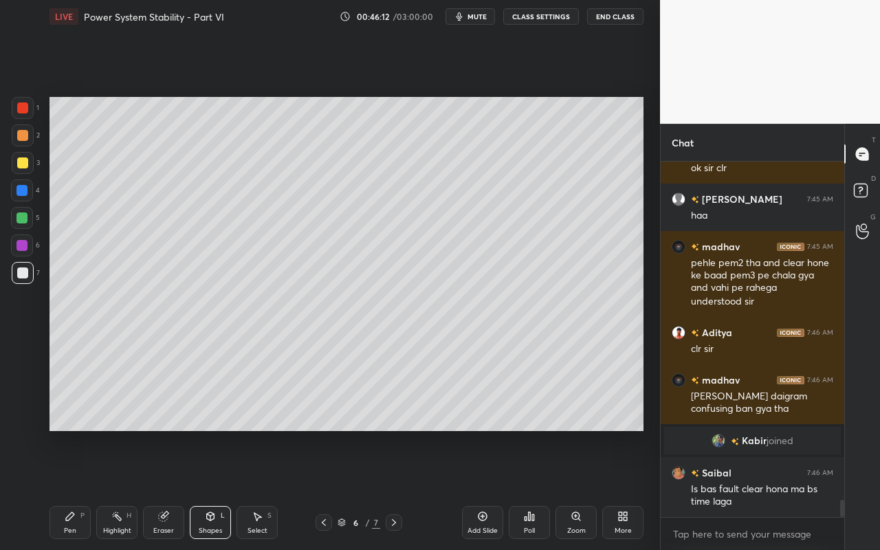
scroll to position [6908, 0]
drag, startPoint x: 270, startPoint y: 539, endPoint x: 279, endPoint y: 485, distance: 55.0
click at [270, 489] on div "Pen P Highlight H Eraser Shapes L Select S 6 / 7 Add Slide Poll Zoom More" at bounding box center [346, 522] width 594 height 55
click at [271, 489] on div "Select S" at bounding box center [256, 522] width 41 height 33
drag, startPoint x: 280, startPoint y: 292, endPoint x: 374, endPoint y: 348, distance: 109.4
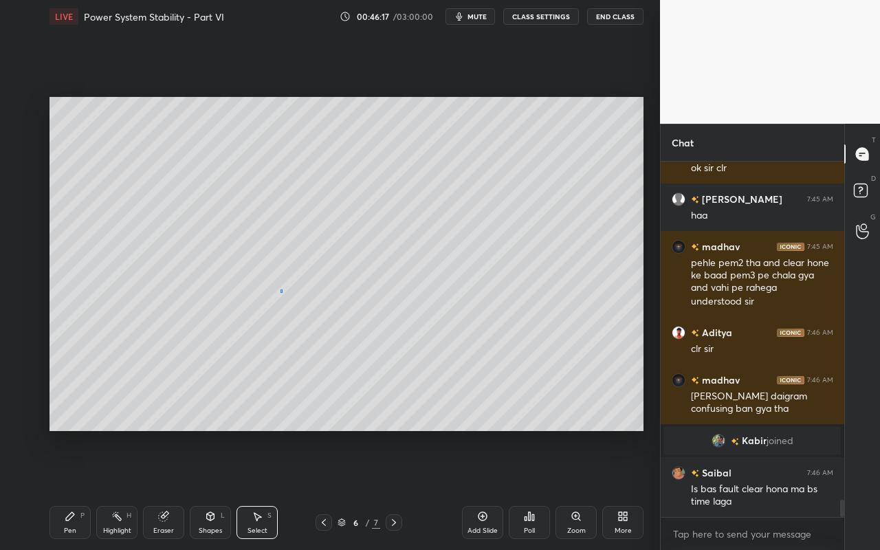
click at [380, 353] on div "0 ° Undo Copy Paste here Duplicate Duplicate to new slide Delete" at bounding box center [346, 264] width 594 height 334
drag, startPoint x: 345, startPoint y: 309, endPoint x: 392, endPoint y: 295, distance: 48.7
click at [351, 298] on div "0 ° Undo Copy Paste here Duplicate Duplicate to new slide Delete" at bounding box center [346, 264] width 594 height 334
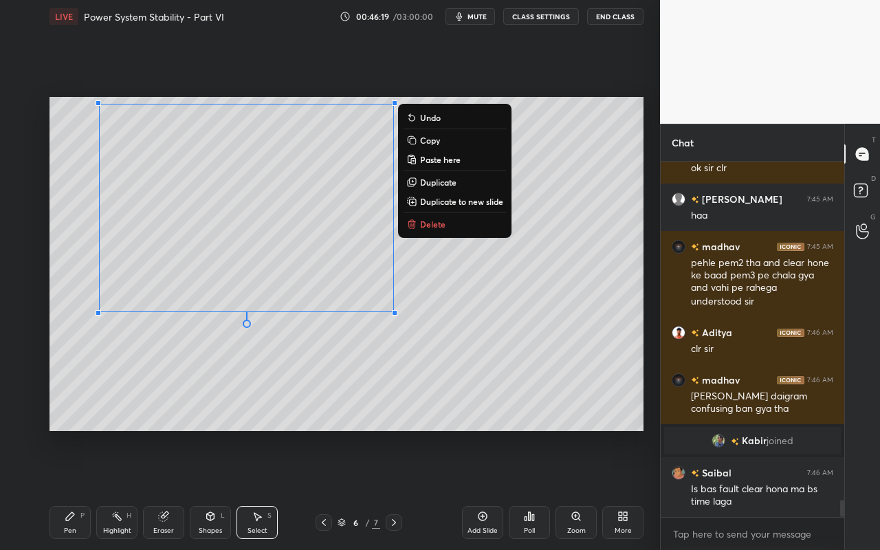
click at [566, 300] on div "0 ° Undo Copy Paste here Duplicate Duplicate to new slide Delete" at bounding box center [346, 264] width 594 height 334
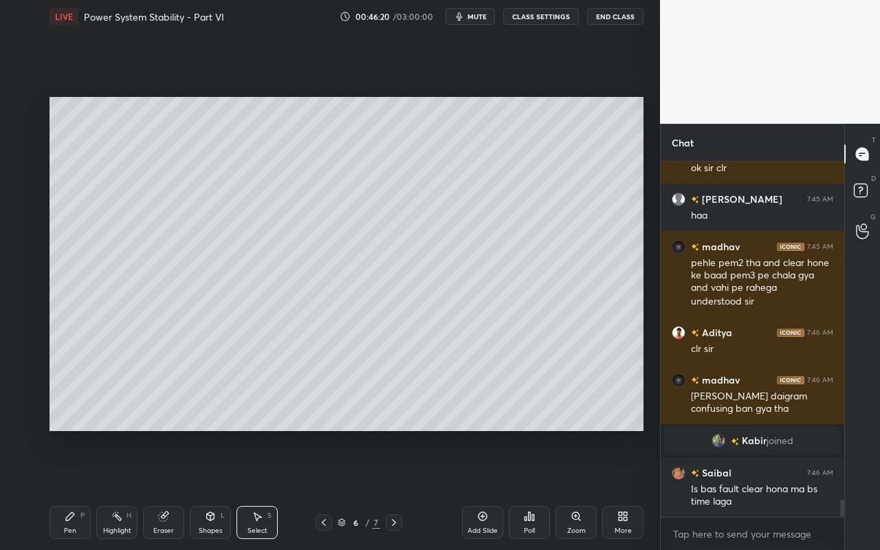
click at [211, 489] on icon at bounding box center [211, 516] width 8 height 8
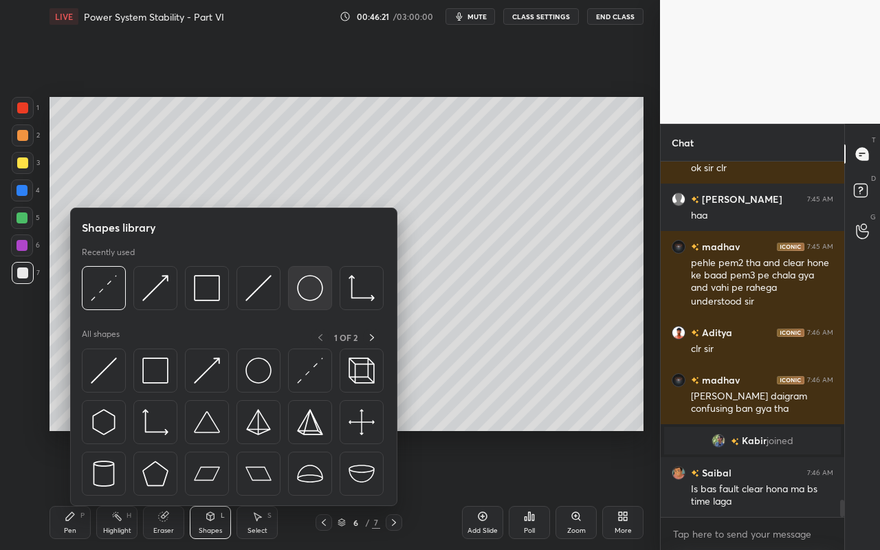
click at [309, 286] on img at bounding box center [310, 288] width 26 height 26
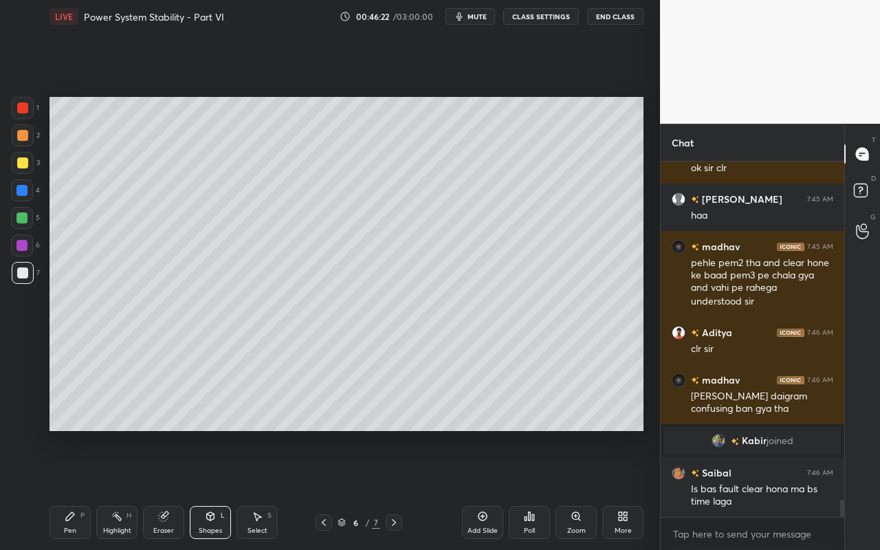
click at [24, 166] on div at bounding box center [22, 162] width 11 height 11
drag, startPoint x: 271, startPoint y: 520, endPoint x: 271, endPoint y: 508, distance: 11.7
click at [271, 489] on div "Select S" at bounding box center [256, 522] width 41 height 33
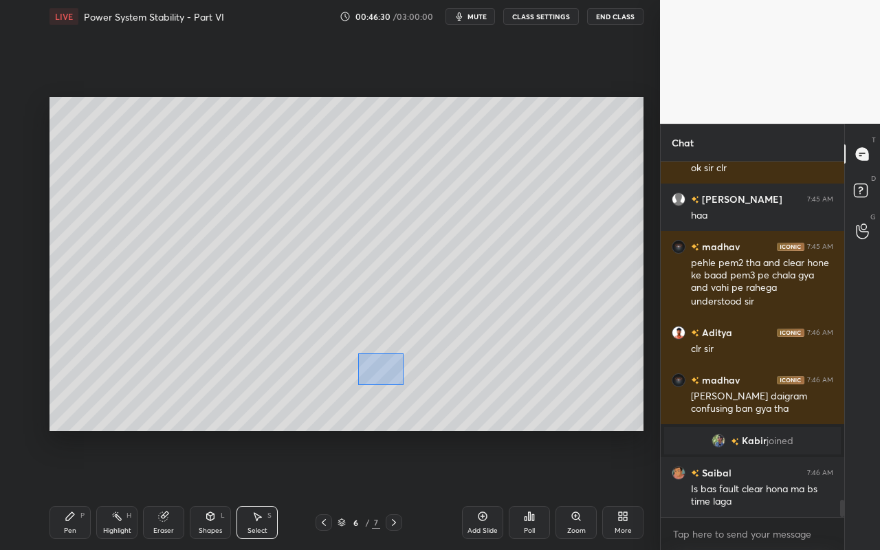
drag, startPoint x: 357, startPoint y: 353, endPoint x: 390, endPoint y: 375, distance: 39.6
click at [401, 385] on div "0 ° Undo Copy Paste here Duplicate Duplicate to new slide Delete" at bounding box center [346, 264] width 594 height 334
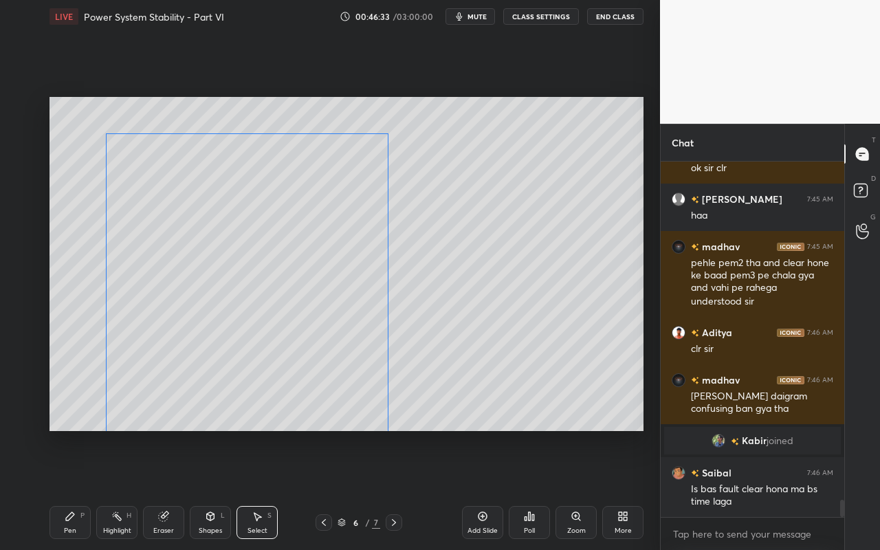
drag, startPoint x: 376, startPoint y: 365, endPoint x: 368, endPoint y: 377, distance: 14.3
click at [368, 377] on div "0 ° Undo Copy Paste here Duplicate Duplicate to new slide Delete" at bounding box center [346, 264] width 594 height 334
drag, startPoint x: 390, startPoint y: 133, endPoint x: 382, endPoint y: 125, distance: 11.7
click at [383, 124] on div at bounding box center [384, 122] width 5 height 5
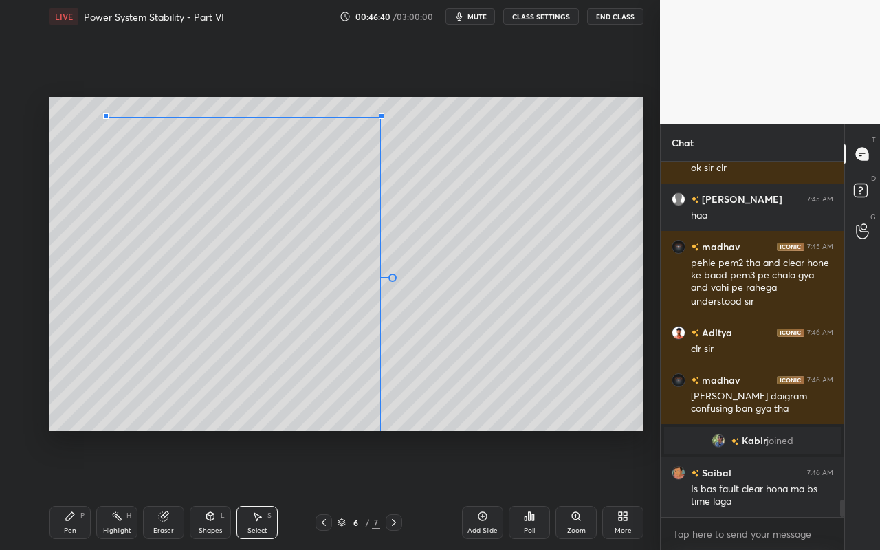
drag, startPoint x: 387, startPoint y: 123, endPoint x: 381, endPoint y: 118, distance: 7.8
click at [379, 118] on div at bounding box center [381, 115] width 5 height 5
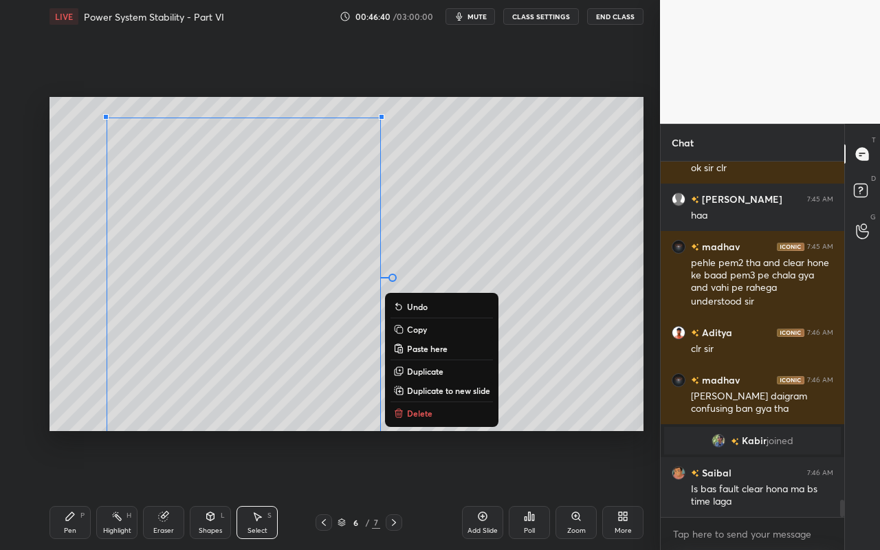
drag, startPoint x: 545, startPoint y: 218, endPoint x: 474, endPoint y: 219, distance: 70.8
click at [545, 218] on div "0 ° Undo Copy Paste here Duplicate Duplicate to new slide Delete" at bounding box center [346, 264] width 594 height 334
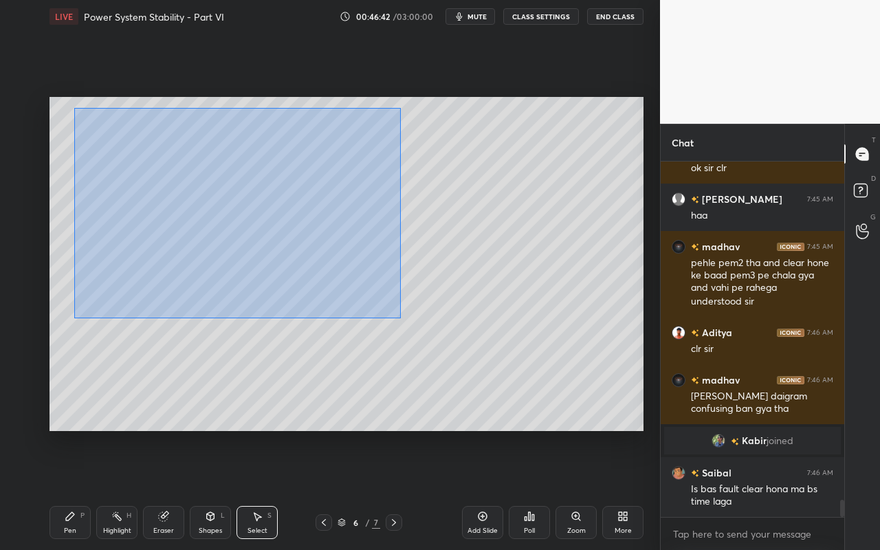
drag, startPoint x: 74, startPoint y: 108, endPoint x: 403, endPoint y: 320, distance: 391.4
click at [403, 320] on div "0 ° Undo Copy Paste here Duplicate Duplicate to new slide Delete" at bounding box center [346, 264] width 594 height 334
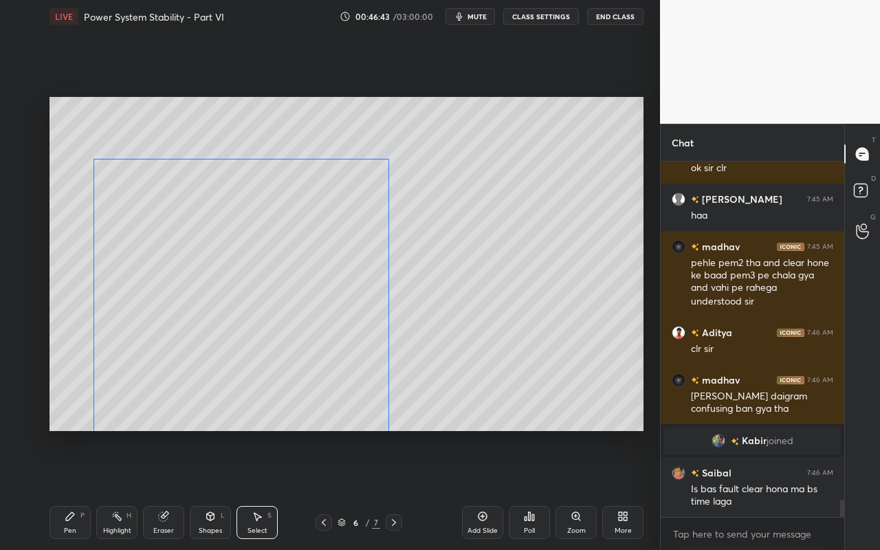
drag, startPoint x: 362, startPoint y: 183, endPoint x: 357, endPoint y: 224, distance: 41.6
click at [357, 227] on div "0 ° Undo Copy Paste here Duplicate Duplicate to new slide Delete" at bounding box center [346, 264] width 594 height 334
drag, startPoint x: 388, startPoint y: 145, endPoint x: 382, endPoint y: 133, distance: 13.2
click at [388, 112] on div at bounding box center [388, 109] width 5 height 5
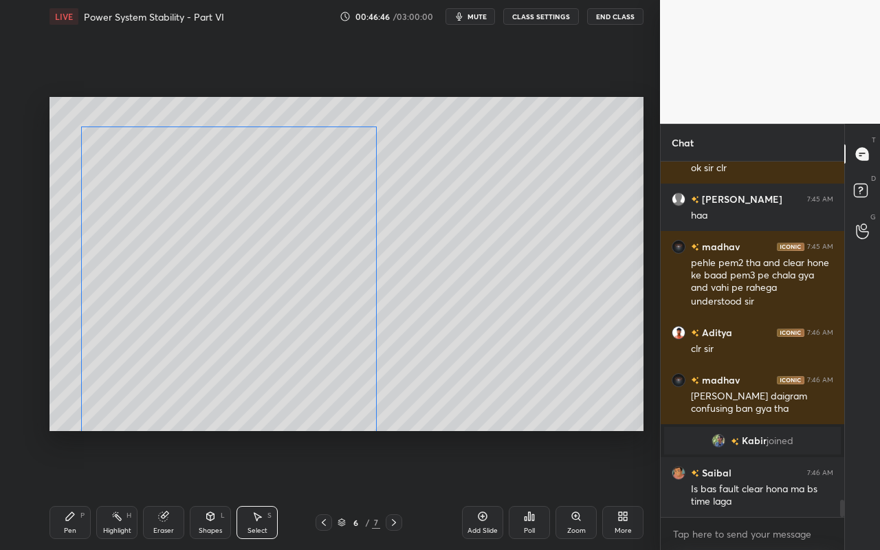
drag, startPoint x: 368, startPoint y: 197, endPoint x: 357, endPoint y: 203, distance: 12.6
click at [358, 208] on div "0 ° Undo Copy Paste here Duplicate Duplicate to new slide Delete" at bounding box center [346, 264] width 594 height 334
drag, startPoint x: 376, startPoint y: 124, endPoint x: 375, endPoint y: 113, distance: 11.7
click at [375, 113] on div at bounding box center [377, 111] width 5 height 5
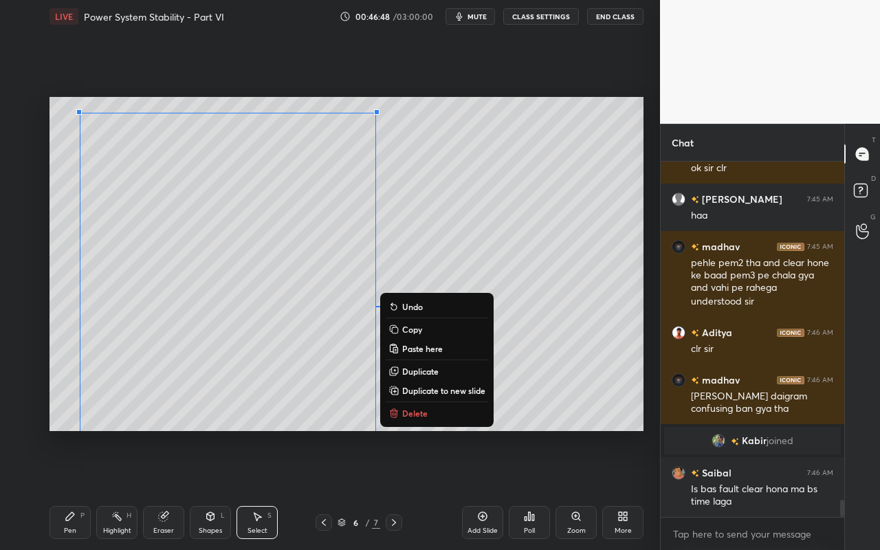
click at [500, 174] on div "0 ° Undo Copy Paste here Duplicate Duplicate to new slide Delete" at bounding box center [346, 264] width 594 height 334
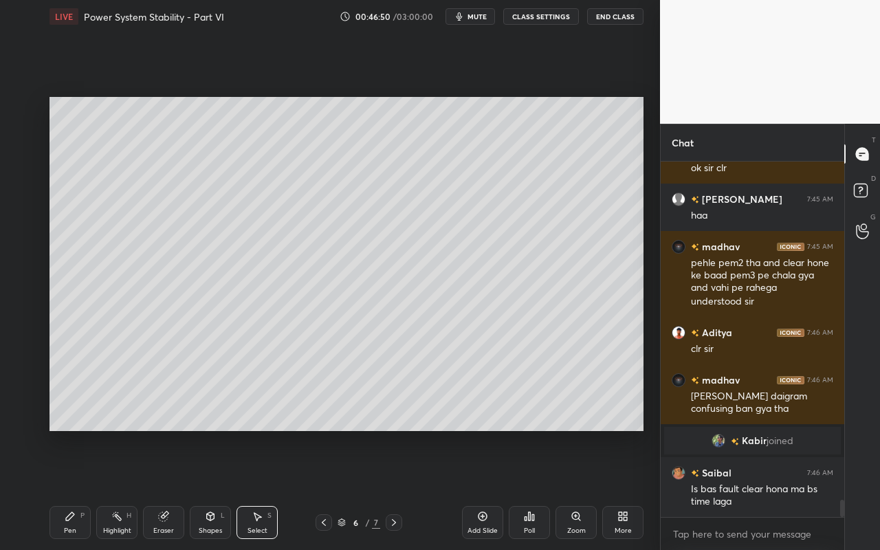
click at [223, 489] on div "Shapes L" at bounding box center [210, 522] width 41 height 33
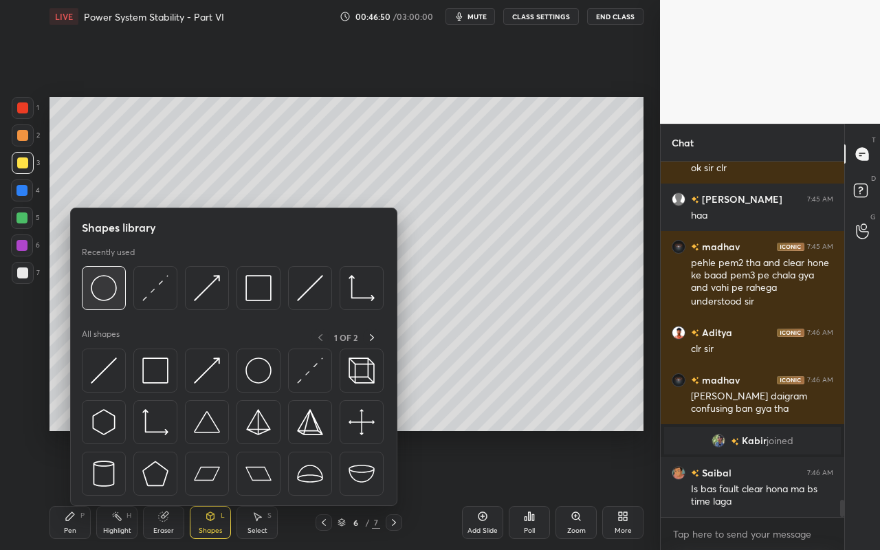
click at [109, 292] on img at bounding box center [104, 288] width 26 height 26
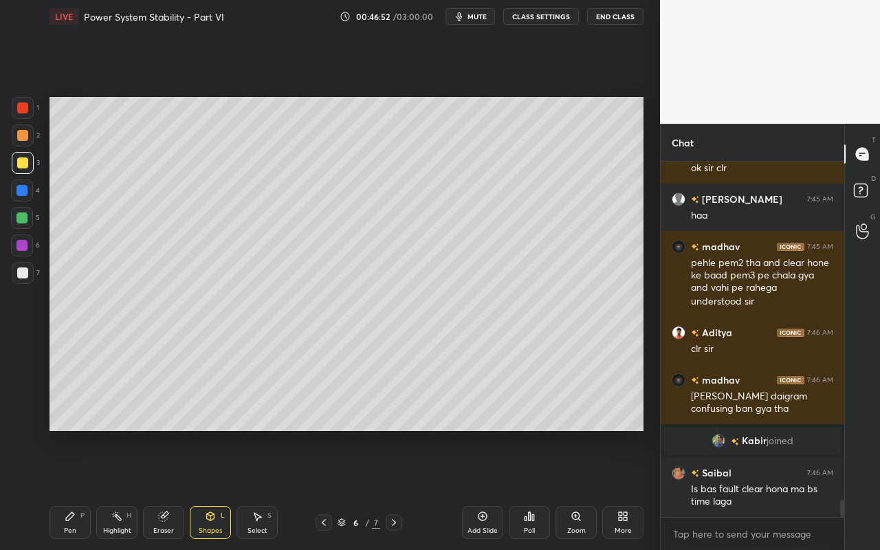
click at [23, 110] on div at bounding box center [22, 107] width 11 height 11
click at [253, 489] on div "Select" at bounding box center [257, 530] width 20 height 7
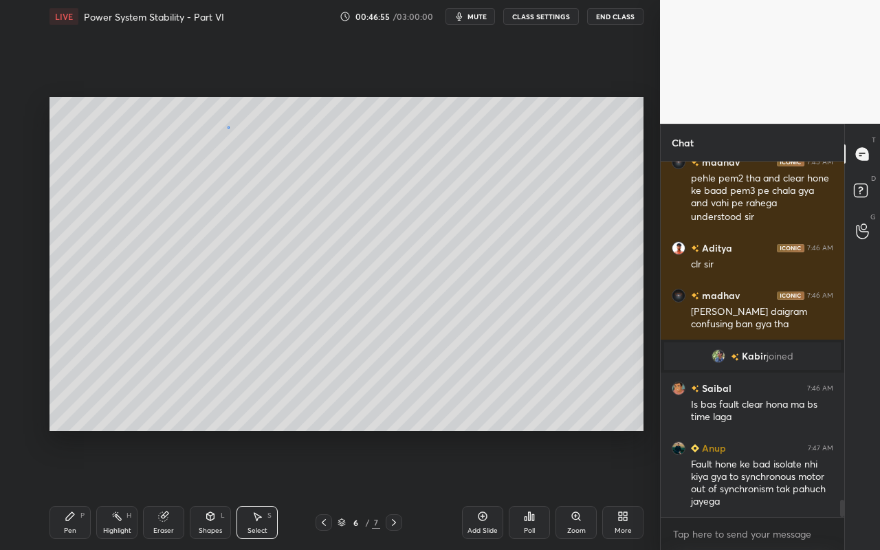
drag, startPoint x: 227, startPoint y: 126, endPoint x: 256, endPoint y: 145, distance: 34.1
click at [256, 149] on div "0 ° Undo Copy Paste here Duplicate Duplicate to new slide Delete" at bounding box center [346, 264] width 594 height 334
drag, startPoint x: 87, startPoint y: 128, endPoint x: 93, endPoint y: 137, distance: 10.5
click at [93, 137] on div at bounding box center [91, 135] width 5 height 5
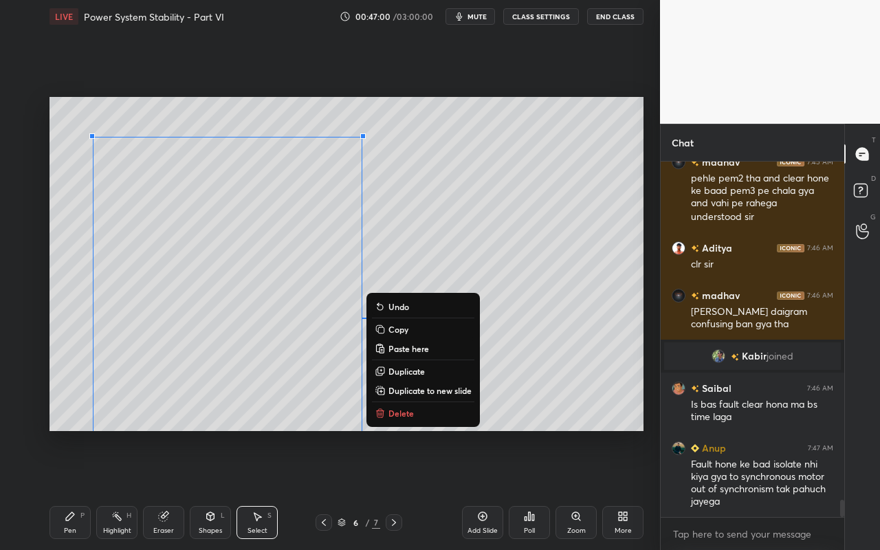
click at [478, 182] on div "0 ° Undo Copy Paste here Duplicate Duplicate to new slide Delete" at bounding box center [346, 264] width 594 height 334
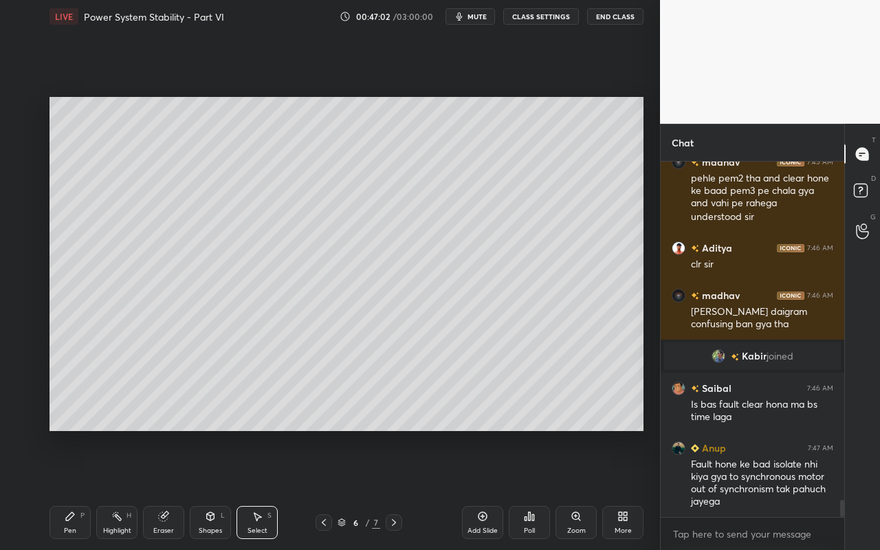
drag, startPoint x: 223, startPoint y: 524, endPoint x: 222, endPoint y: 508, distance: 16.5
click at [223, 489] on div "Shapes L" at bounding box center [210, 522] width 41 height 33
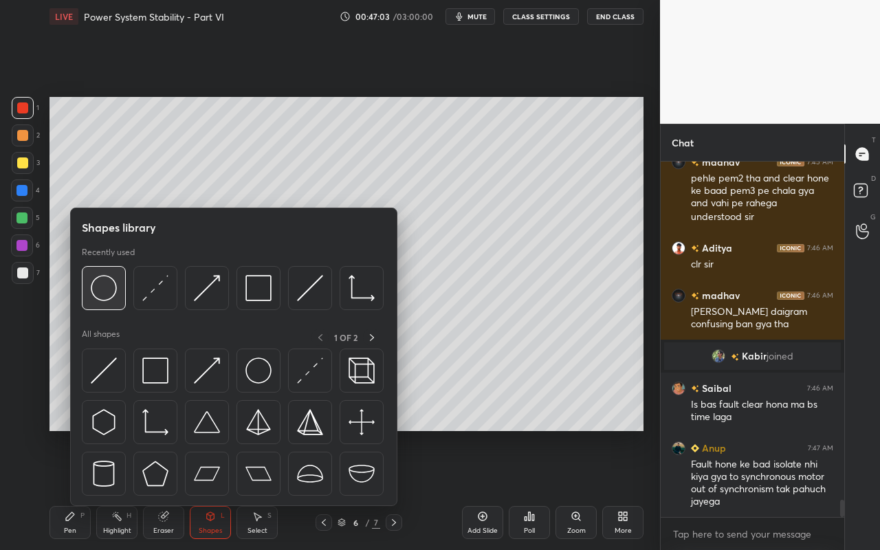
click at [114, 296] on img at bounding box center [104, 288] width 26 height 26
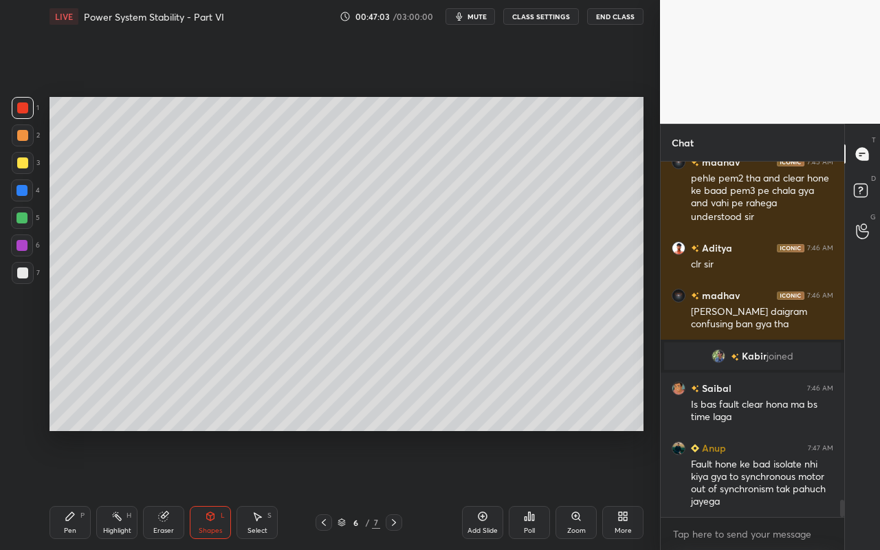
drag, startPoint x: 25, startPoint y: 108, endPoint x: 43, endPoint y: 116, distance: 19.1
click at [25, 108] on div at bounding box center [22, 107] width 11 height 11
click at [266, 489] on div "Select" at bounding box center [257, 530] width 20 height 7
drag, startPoint x: 404, startPoint y: 346, endPoint x: 410, endPoint y: 353, distance: 9.2
click at [412, 354] on div "0 ° Undo Copy Paste here Duplicate Duplicate to new slide Delete" at bounding box center [346, 264] width 594 height 334
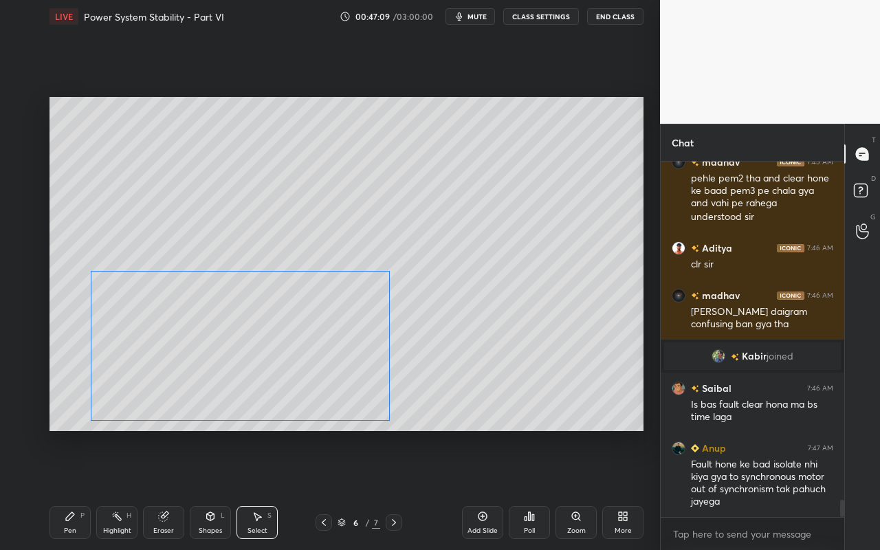
drag, startPoint x: 392, startPoint y: 361, endPoint x: 381, endPoint y: 363, distance: 11.8
click at [381, 363] on div "0 ° Undo Copy Paste here Duplicate Duplicate to new slide Delete" at bounding box center [346, 264] width 594 height 334
drag, startPoint x: 391, startPoint y: 420, endPoint x: 361, endPoint y: 417, distance: 29.7
click at [361, 417] on div at bounding box center [362, 418] width 5 height 5
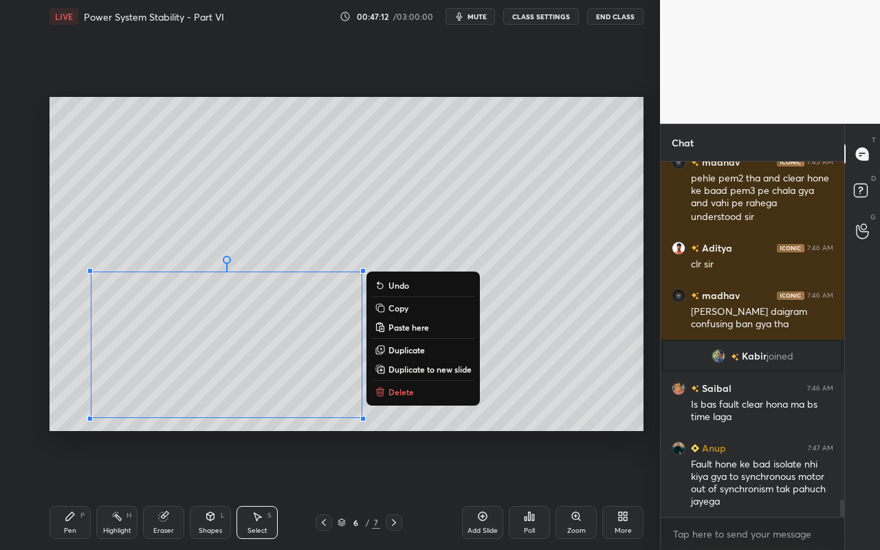
click at [572, 254] on div "0 ° Undo Copy Paste here Duplicate Duplicate to new slide Delete" at bounding box center [346, 264] width 594 height 334
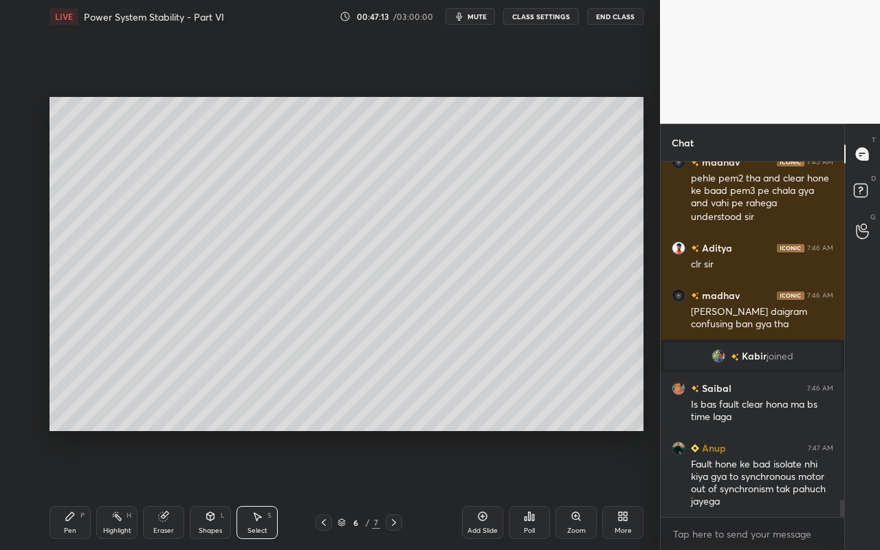
click at [219, 489] on div "Shapes L" at bounding box center [210, 522] width 41 height 33
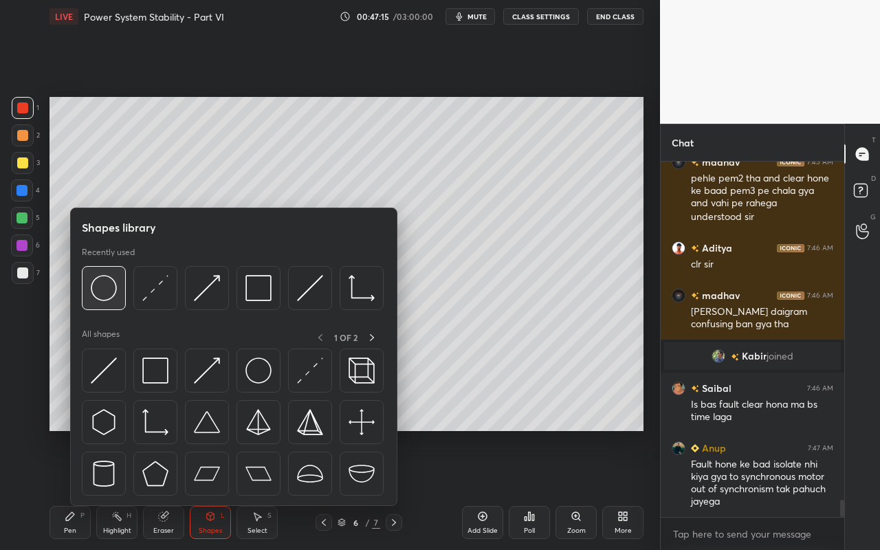
click at [107, 303] on div at bounding box center [104, 288] width 44 height 44
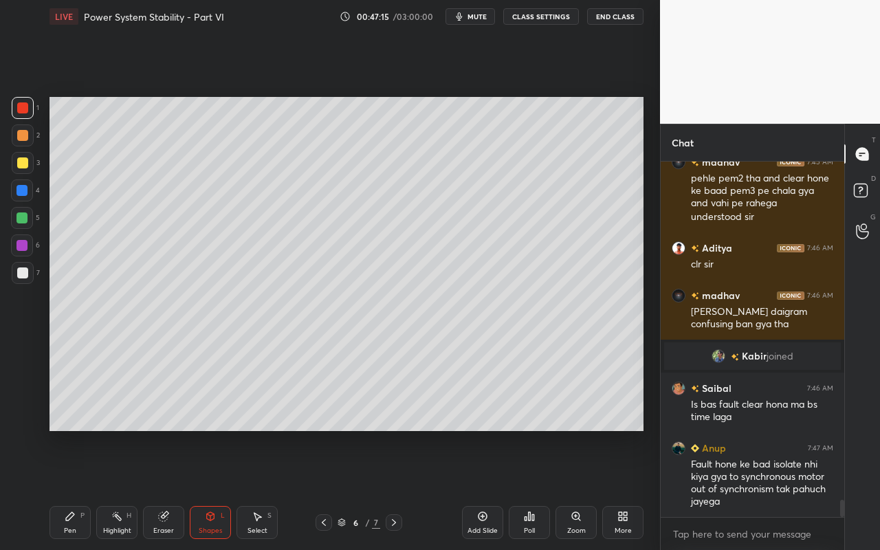
drag, startPoint x: 21, startPoint y: 247, endPoint x: 41, endPoint y: 239, distance: 20.9
click at [21, 247] on div at bounding box center [21, 245] width 11 height 11
click at [267, 489] on div "Select S" at bounding box center [256, 522] width 41 height 33
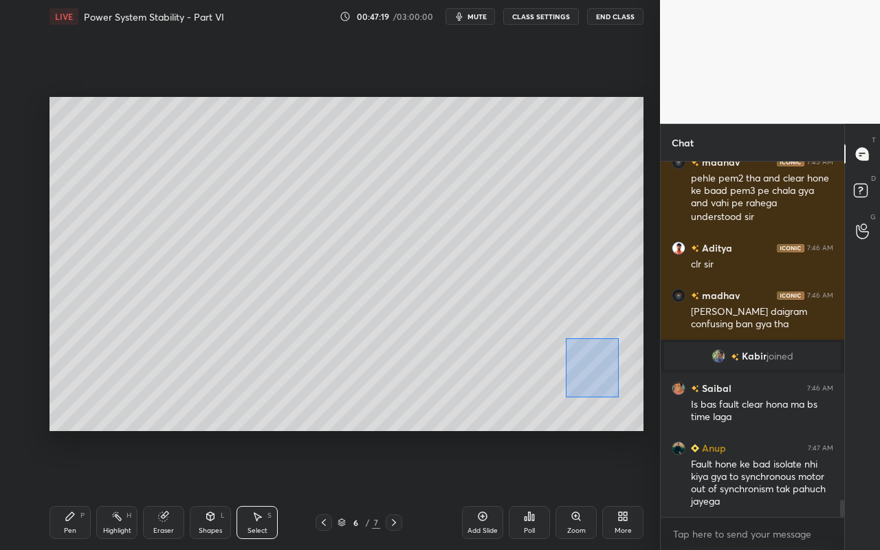
drag, startPoint x: 575, startPoint y: 351, endPoint x: 597, endPoint y: 376, distance: 33.6
click at [619, 399] on div "0 ° Undo Copy Paste here Duplicate Duplicate to new slide Delete" at bounding box center [346, 264] width 594 height 334
drag, startPoint x: 574, startPoint y: 360, endPoint x: 304, endPoint y: 422, distance: 276.4
click at [304, 422] on div "0 ° Undo Copy Paste here Duplicate Duplicate to new slide Delete" at bounding box center [346, 264] width 594 height 334
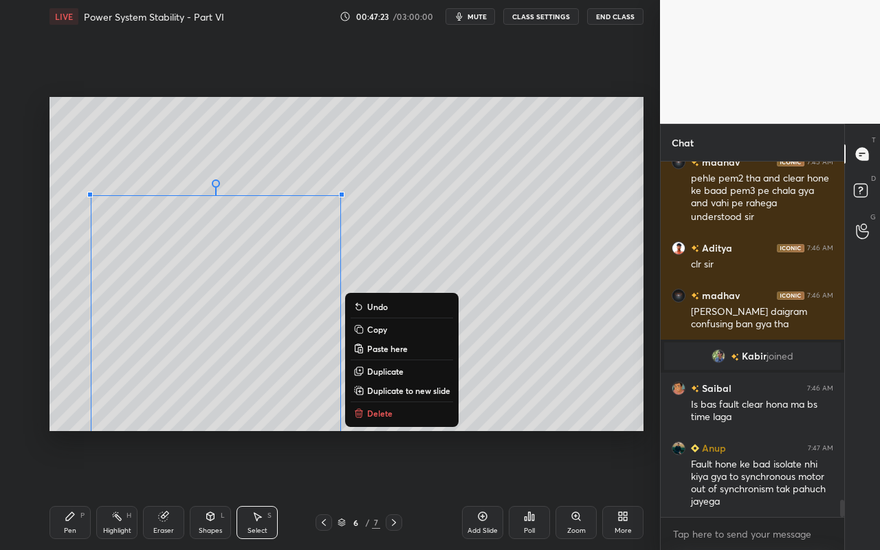
scroll to position [7007, 0]
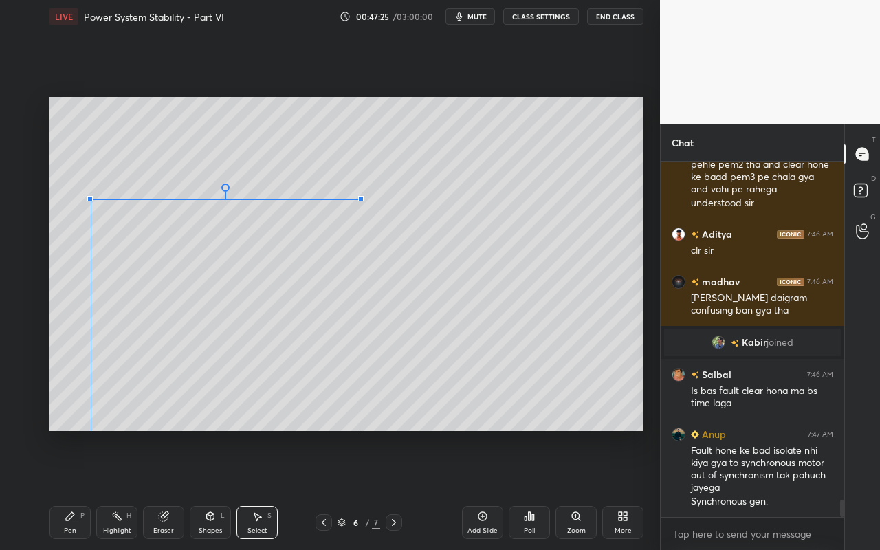
drag, startPoint x: 345, startPoint y: 195, endPoint x: 357, endPoint y: 200, distance: 12.6
click at [358, 200] on div at bounding box center [360, 198] width 5 height 5
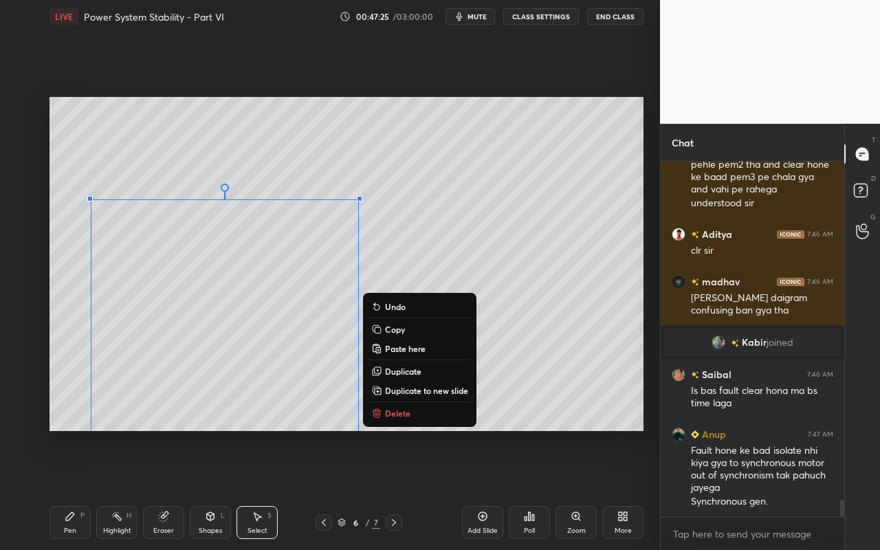
click at [531, 144] on div "0 ° Undo Copy Paste here Duplicate Duplicate to new slide Delete" at bounding box center [346, 264] width 594 height 334
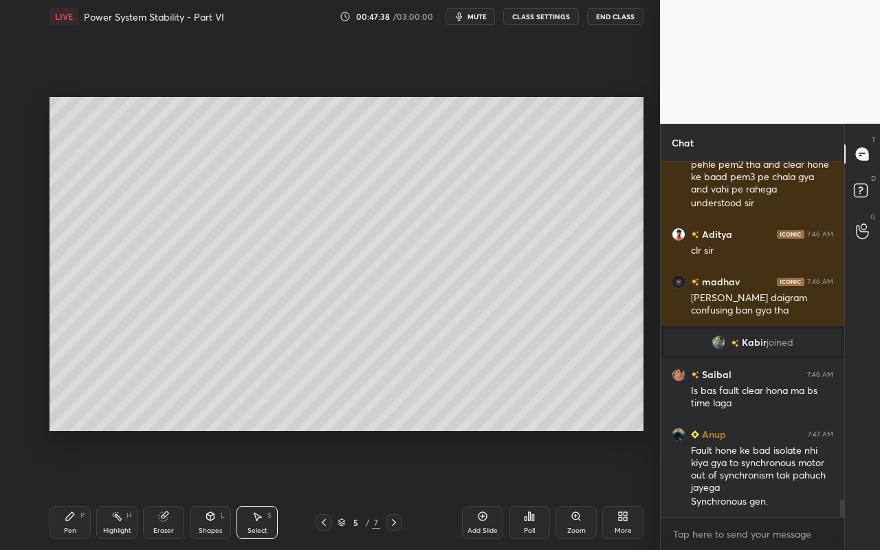
drag, startPoint x: 117, startPoint y: 525, endPoint x: 125, endPoint y: 512, distance: 15.4
click at [122, 489] on div "Highlight H" at bounding box center [116, 522] width 41 height 33
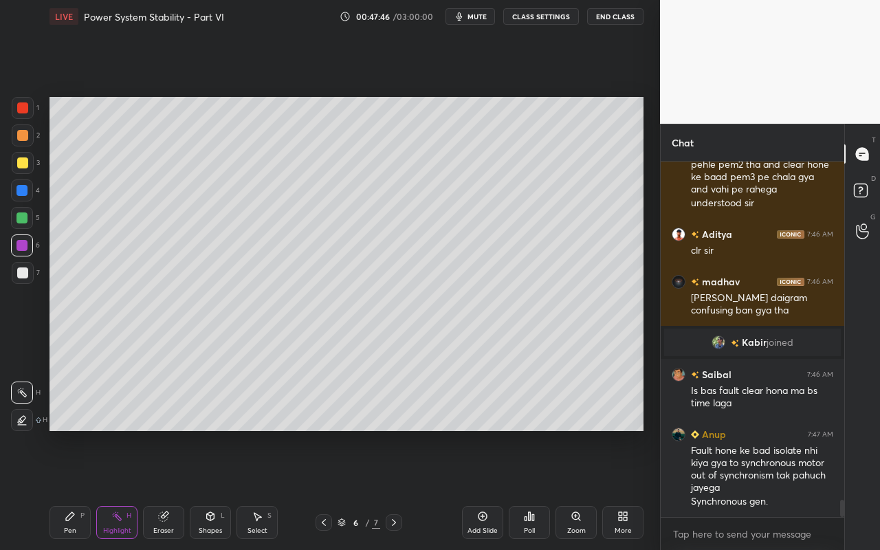
drag, startPoint x: 161, startPoint y: 522, endPoint x: 168, endPoint y: 484, distance: 39.1
click at [161, 489] on div "Eraser" at bounding box center [163, 522] width 41 height 33
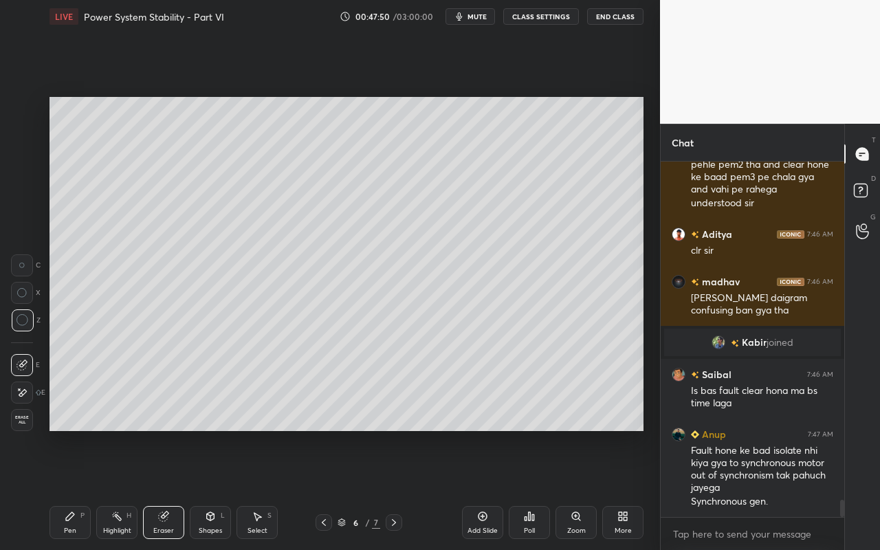
scroll to position [7054, 0]
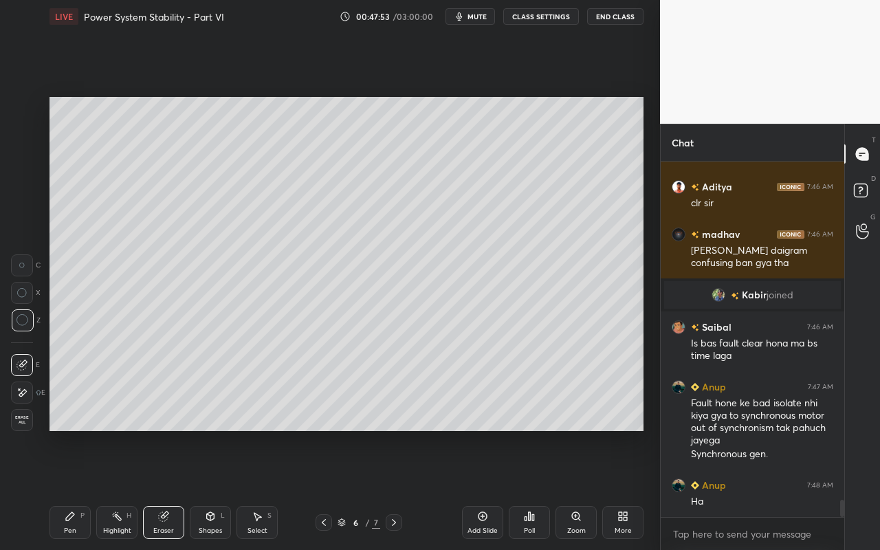
click at [216, 489] on div "Shapes L" at bounding box center [210, 522] width 41 height 33
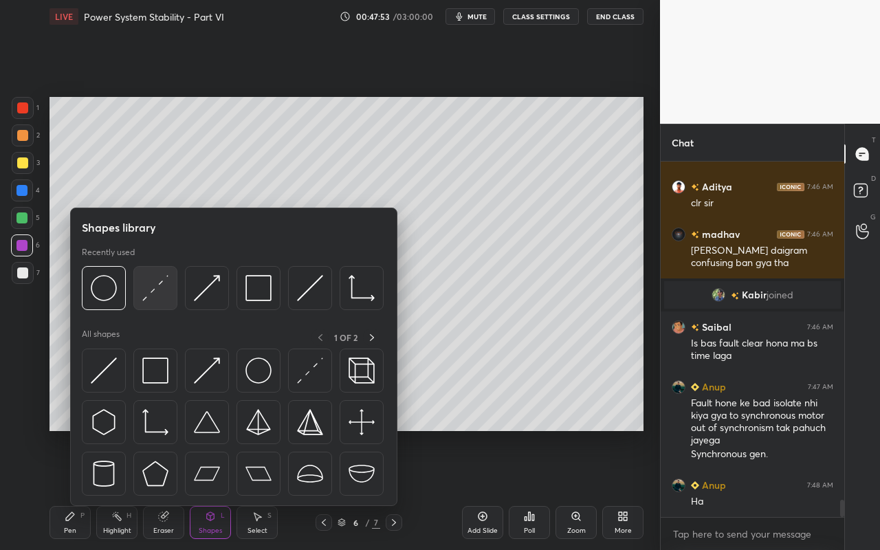
click at [162, 301] on div at bounding box center [155, 288] width 44 height 44
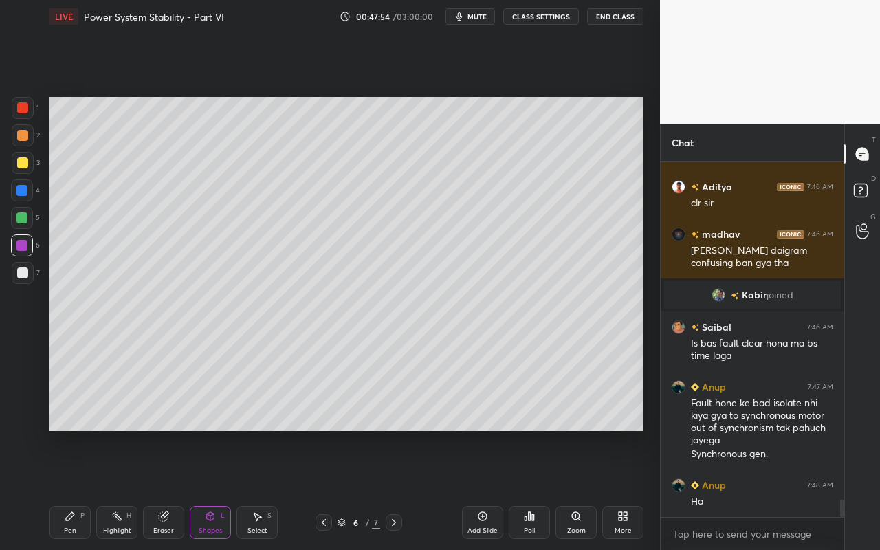
drag, startPoint x: 21, startPoint y: 165, endPoint x: 42, endPoint y: 159, distance: 21.5
click at [24, 168] on div at bounding box center [22, 162] width 11 height 11
click at [77, 489] on div "Pen P" at bounding box center [69, 522] width 41 height 33
click at [26, 269] on div at bounding box center [22, 272] width 11 height 11
drag, startPoint x: 205, startPoint y: 524, endPoint x: 208, endPoint y: 509, distance: 15.3
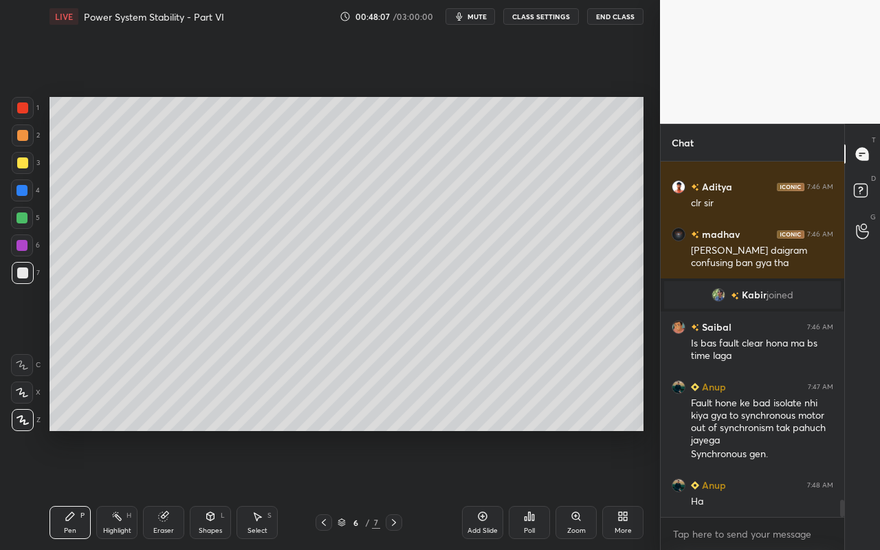
click at [208, 489] on div "Shapes L" at bounding box center [210, 522] width 41 height 33
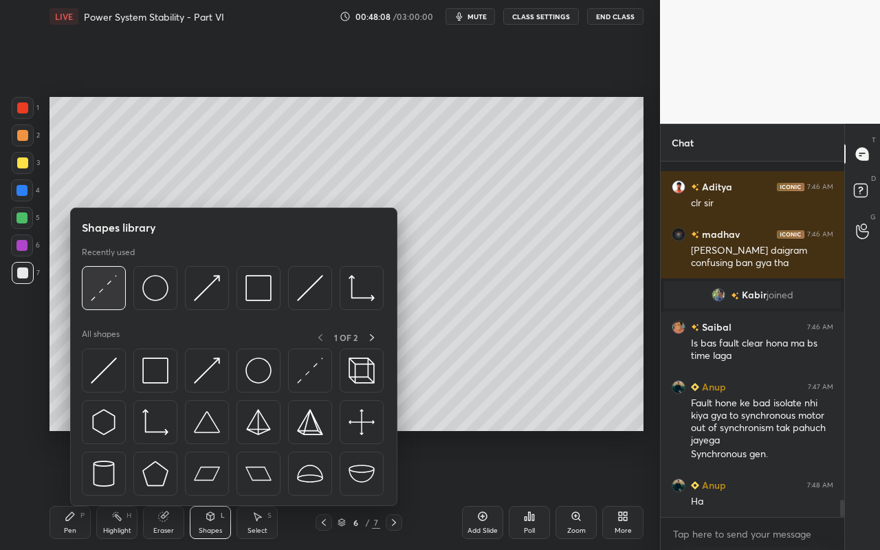
scroll to position [7114, 0]
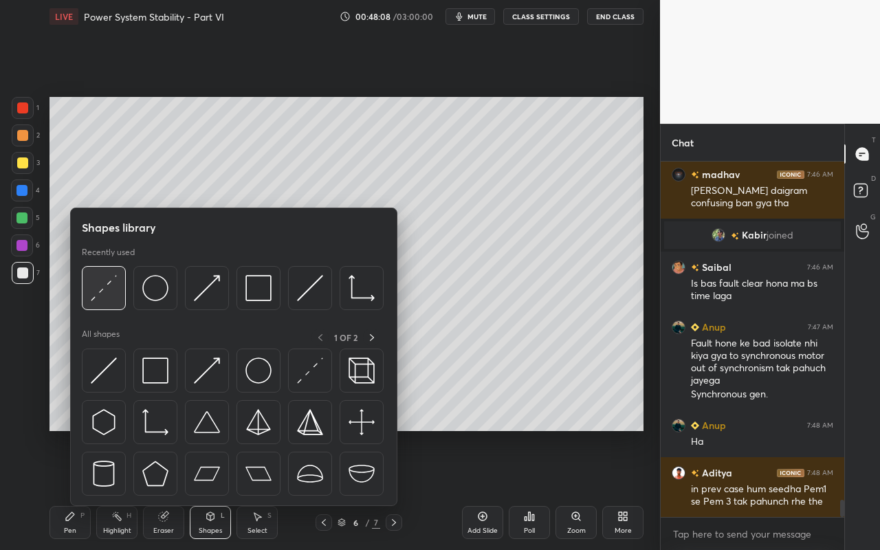
click at [112, 299] on img at bounding box center [104, 288] width 26 height 26
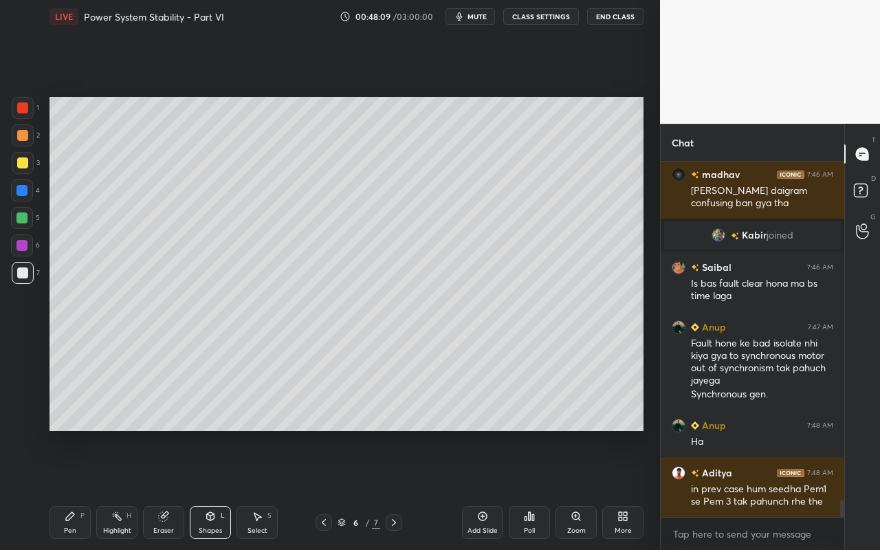
drag, startPoint x: 25, startPoint y: 107, endPoint x: 42, endPoint y: 143, distance: 39.7
click at [25, 113] on div at bounding box center [22, 107] width 11 height 11
click at [65, 489] on div "Pen" at bounding box center [70, 530] width 12 height 7
drag, startPoint x: 209, startPoint y: 525, endPoint x: 210, endPoint y: 509, distance: 15.8
click at [210, 489] on div "Shapes L" at bounding box center [210, 522] width 41 height 33
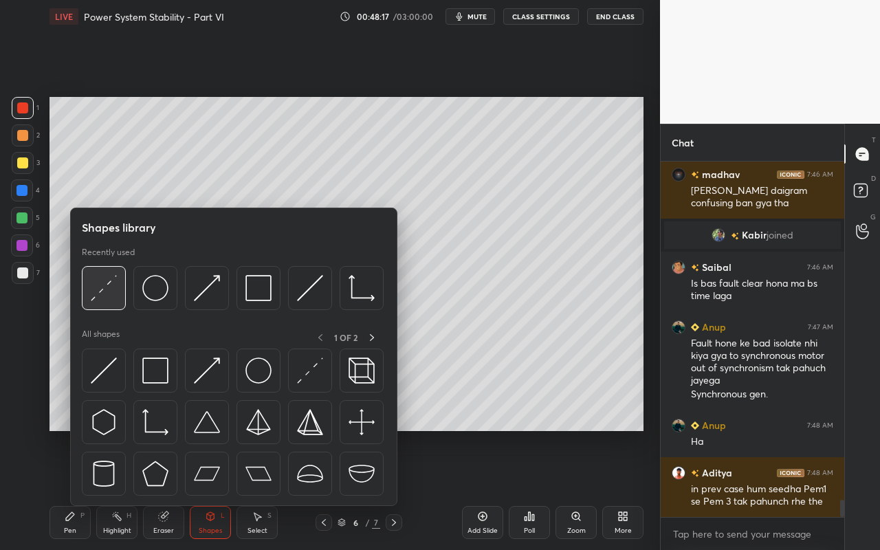
click at [113, 298] on img at bounding box center [104, 288] width 26 height 26
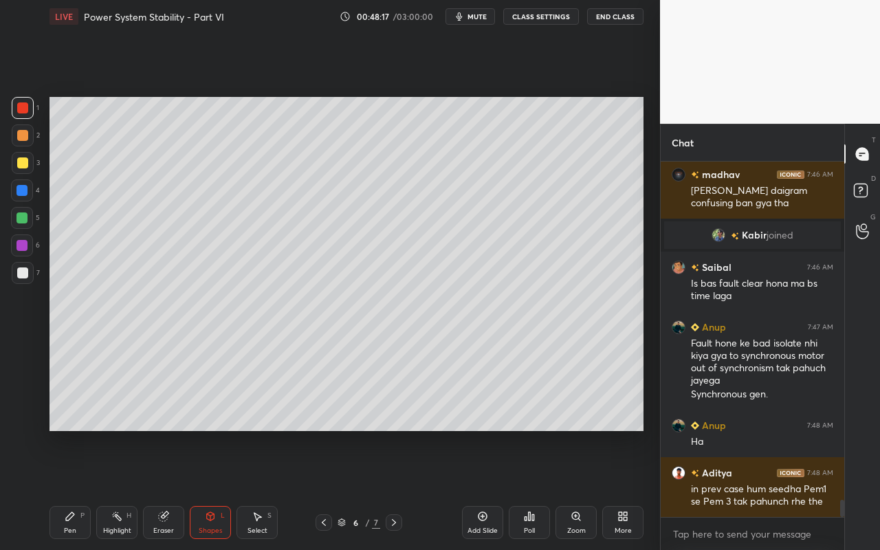
scroll to position [7128, 0]
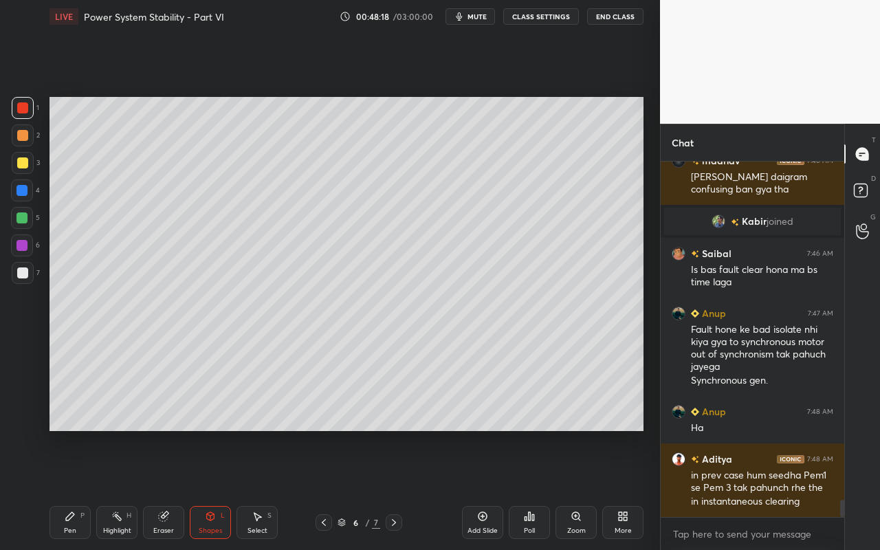
click at [19, 246] on div at bounding box center [21, 245] width 11 height 11
drag, startPoint x: 71, startPoint y: 522, endPoint x: 83, endPoint y: 456, distance: 67.8
click at [71, 489] on div "Pen P" at bounding box center [69, 522] width 41 height 33
drag, startPoint x: 113, startPoint y: 537, endPoint x: 150, endPoint y: 456, distance: 88.6
click at [113, 489] on div "Highlight H" at bounding box center [116, 522] width 41 height 33
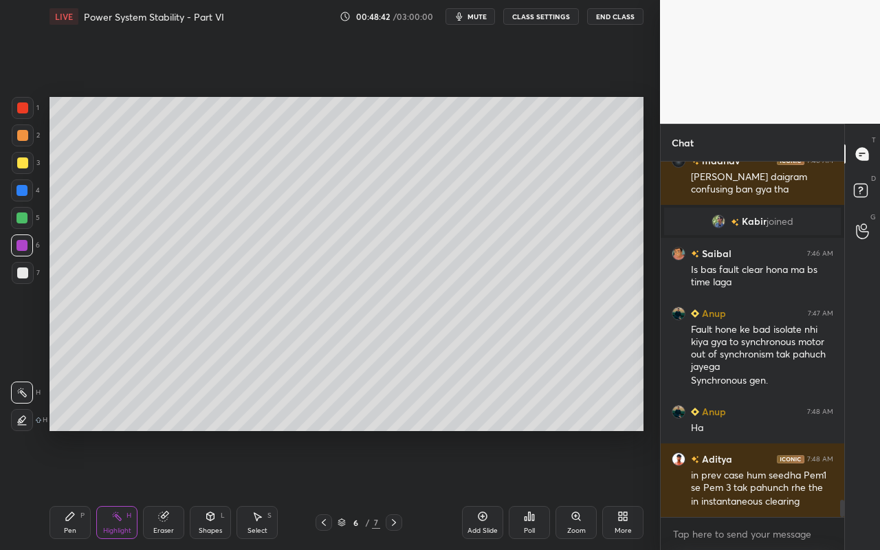
scroll to position [7175, 0]
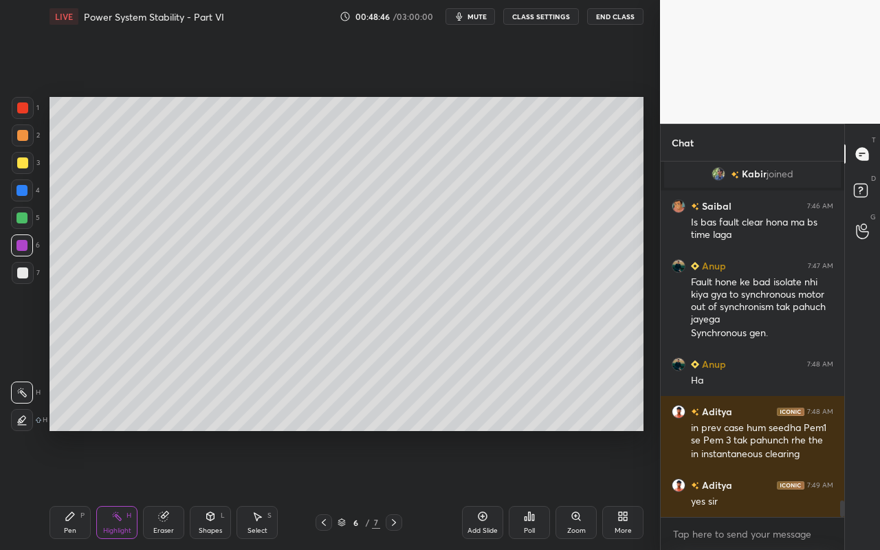
click at [217, 489] on div "Shapes L" at bounding box center [210, 522] width 41 height 33
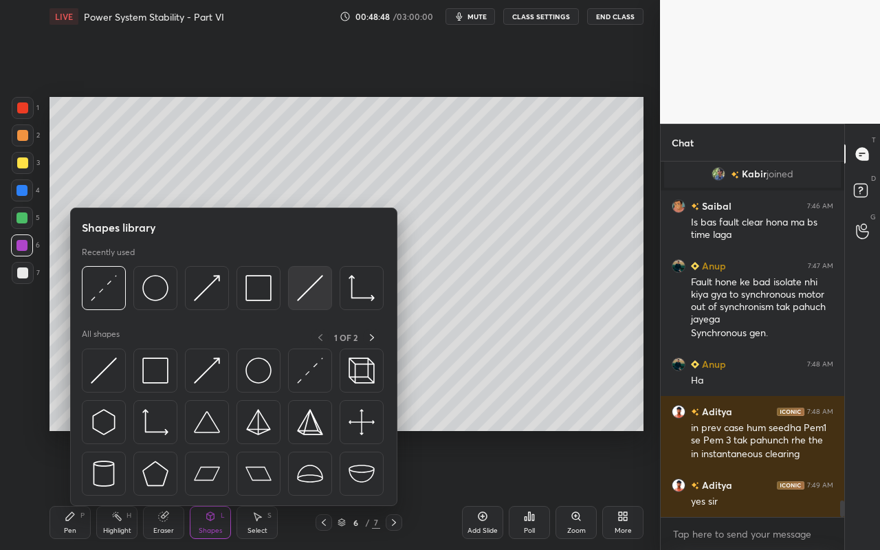
click at [313, 293] on img at bounding box center [310, 288] width 26 height 26
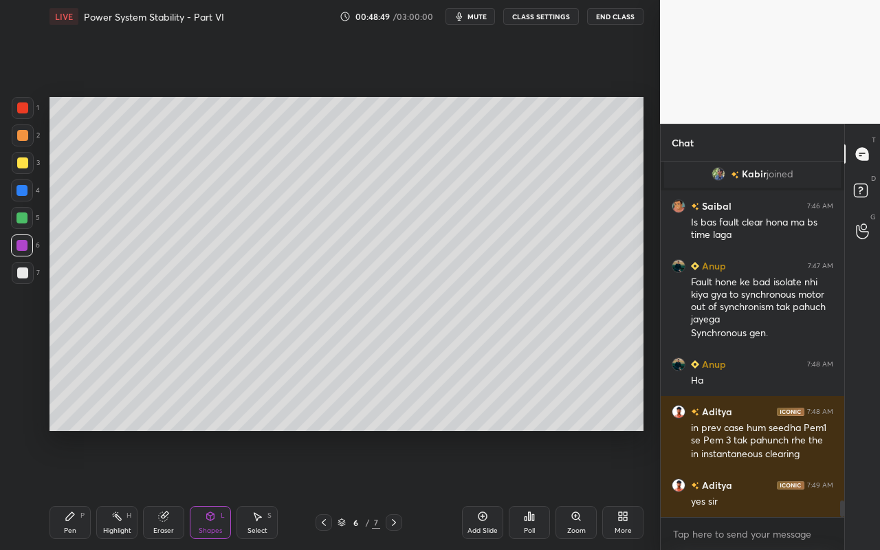
drag, startPoint x: 20, startPoint y: 214, endPoint x: 43, endPoint y: 212, distance: 22.8
click at [22, 214] on div at bounding box center [21, 217] width 11 height 11
click at [66, 489] on div "Pen" at bounding box center [70, 530] width 12 height 7
drag, startPoint x: 217, startPoint y: 521, endPoint x: 219, endPoint y: 506, distance: 15.3
click at [218, 489] on div "Shapes L" at bounding box center [210, 522] width 41 height 33
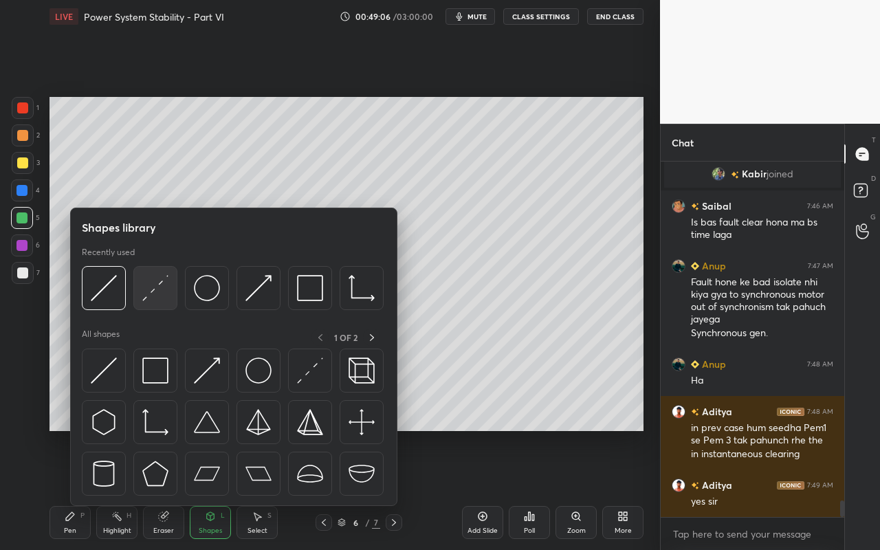
click at [168, 298] on img at bounding box center [155, 288] width 26 height 26
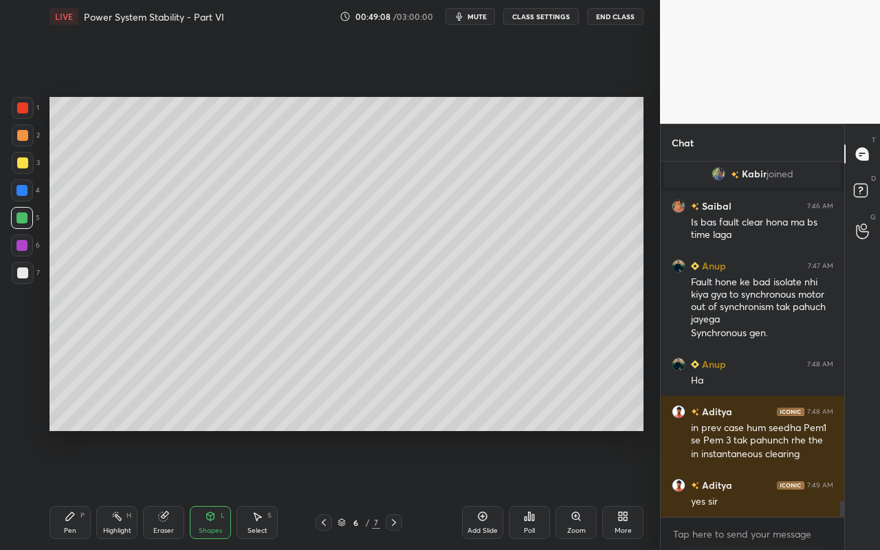
drag, startPoint x: 23, startPoint y: 165, endPoint x: 40, endPoint y: 187, distance: 27.9
click at [25, 167] on div at bounding box center [22, 162] width 11 height 11
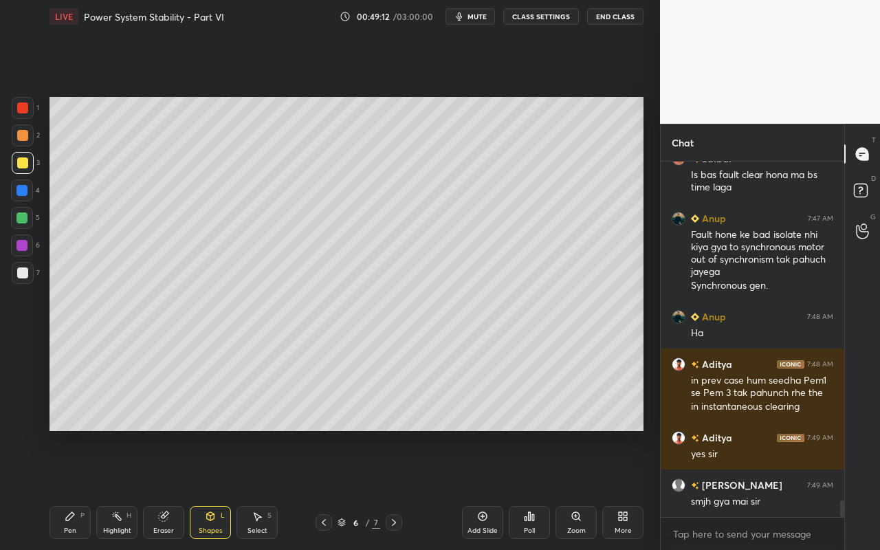
drag, startPoint x: 69, startPoint y: 524, endPoint x: 71, endPoint y: 505, distance: 18.8
click at [69, 489] on div "Pen P" at bounding box center [69, 522] width 41 height 33
click at [212, 489] on div "Shapes L" at bounding box center [210, 522] width 41 height 33
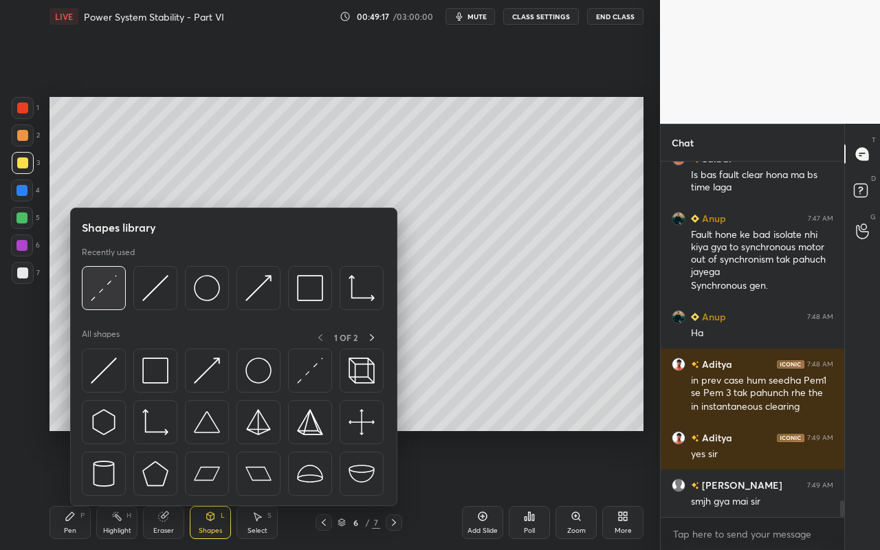
click at [105, 295] on img at bounding box center [104, 288] width 26 height 26
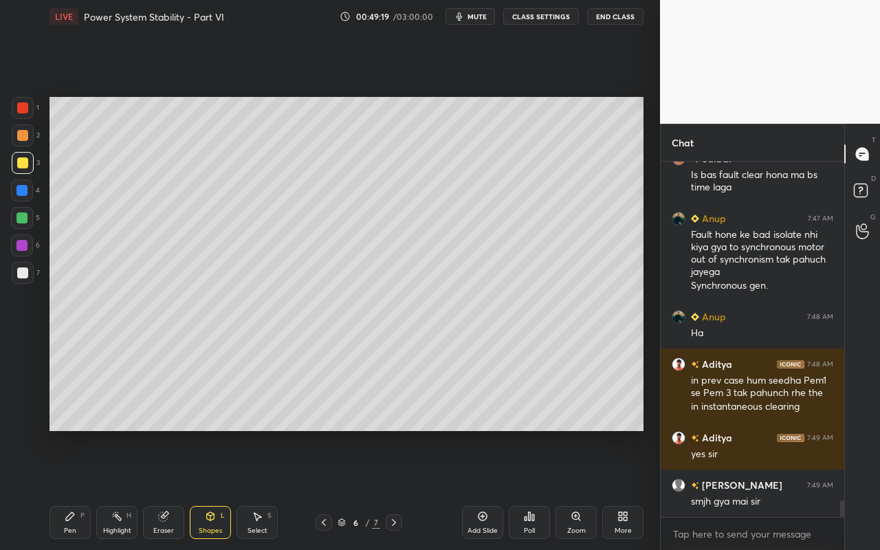
click at [25, 240] on div at bounding box center [21, 245] width 11 height 11
drag, startPoint x: 62, startPoint y: 534, endPoint x: 63, endPoint y: 519, distance: 15.2
click at [62, 489] on div "Pen P" at bounding box center [69, 522] width 41 height 33
click at [215, 489] on div "Shapes" at bounding box center [210, 530] width 23 height 7
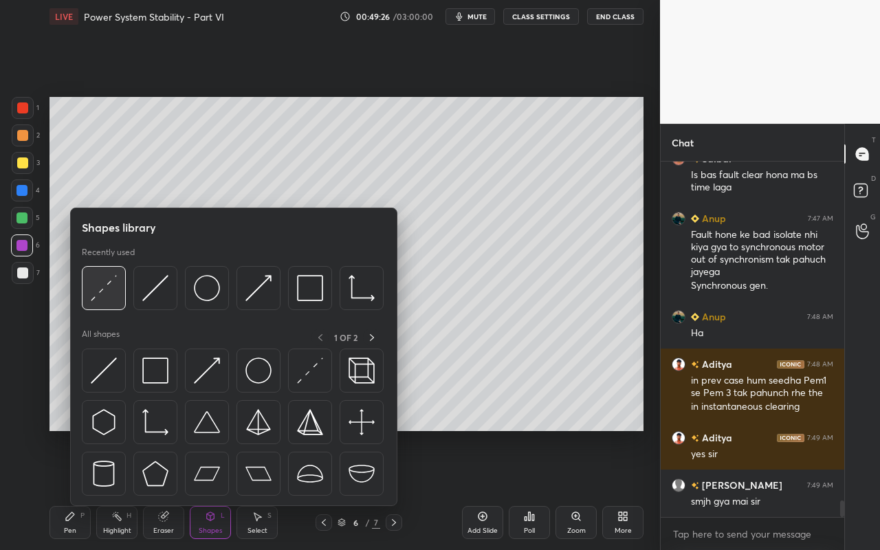
click at [109, 290] on img at bounding box center [104, 288] width 26 height 26
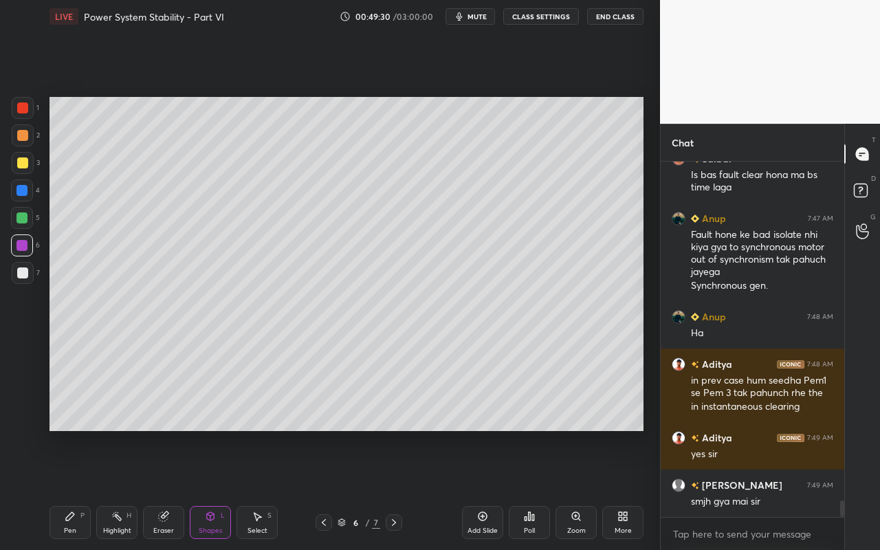
click at [25, 222] on div at bounding box center [21, 217] width 11 height 11
click at [69, 489] on div "Pen" at bounding box center [70, 530] width 12 height 7
drag, startPoint x: 212, startPoint y: 525, endPoint x: 212, endPoint y: 514, distance: 11.0
click at [212, 489] on div "Shapes L" at bounding box center [210, 522] width 41 height 33
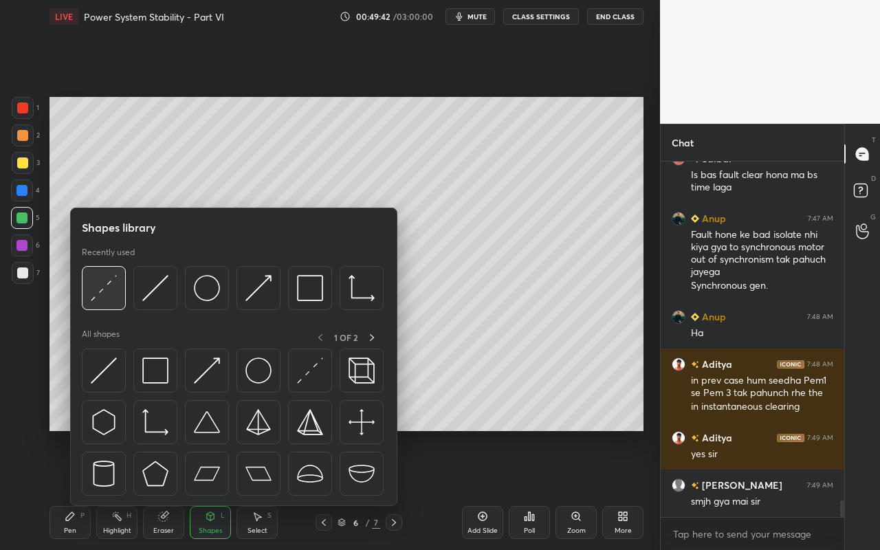
click at [109, 300] on img at bounding box center [104, 288] width 26 height 26
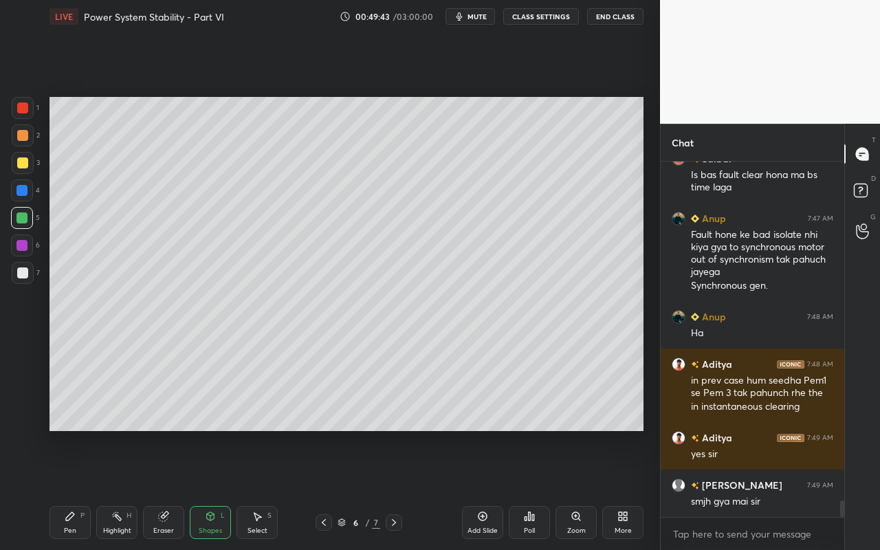
click at [26, 162] on div at bounding box center [22, 162] width 11 height 11
drag, startPoint x: 69, startPoint y: 521, endPoint x: 129, endPoint y: 447, distance: 95.3
click at [73, 489] on icon at bounding box center [70, 516] width 11 height 11
click at [24, 244] on div at bounding box center [21, 245] width 11 height 11
click at [214, 489] on div "Shapes" at bounding box center [210, 530] width 23 height 7
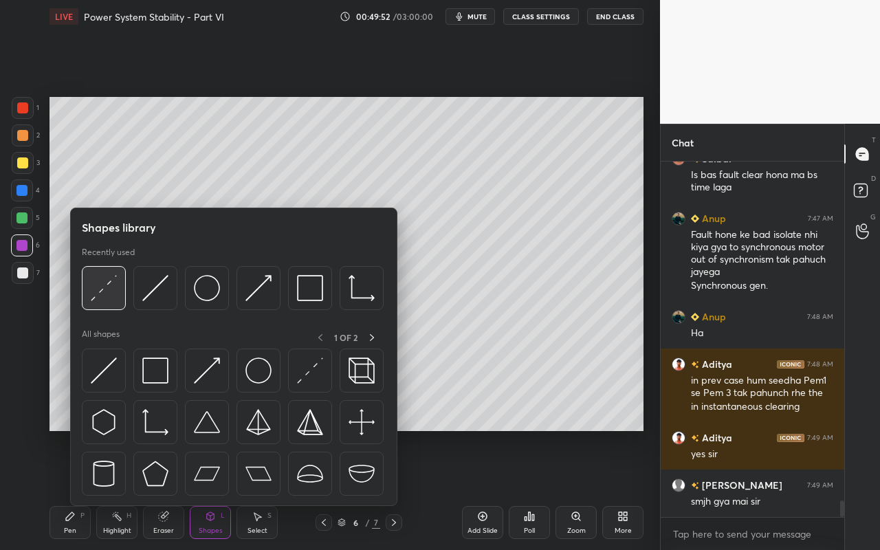
click at [112, 300] on img at bounding box center [104, 288] width 26 height 26
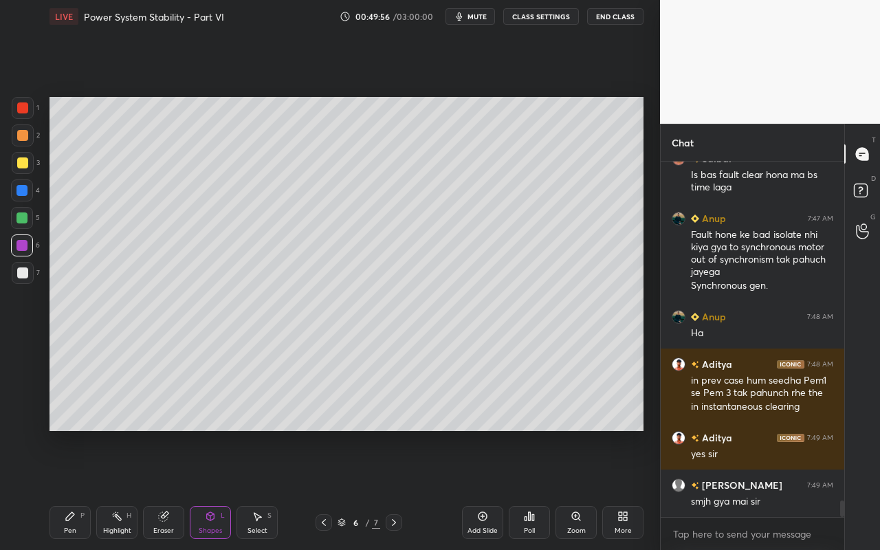
click at [76, 489] on div "Pen P" at bounding box center [69, 522] width 41 height 33
drag, startPoint x: 118, startPoint y: 524, endPoint x: 144, endPoint y: 477, distance: 53.9
click at [120, 489] on div "Highlight H" at bounding box center [116, 522] width 41 height 33
click at [118, 489] on icon at bounding box center [116, 516] width 11 height 11
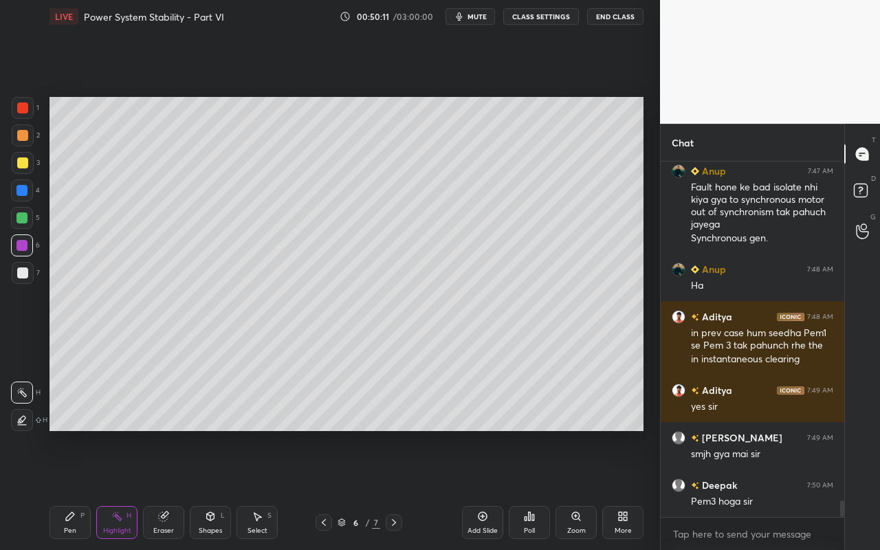
click at [27, 394] on div at bounding box center [22, 392] width 22 height 22
click at [170, 489] on div "Eraser" at bounding box center [163, 522] width 41 height 33
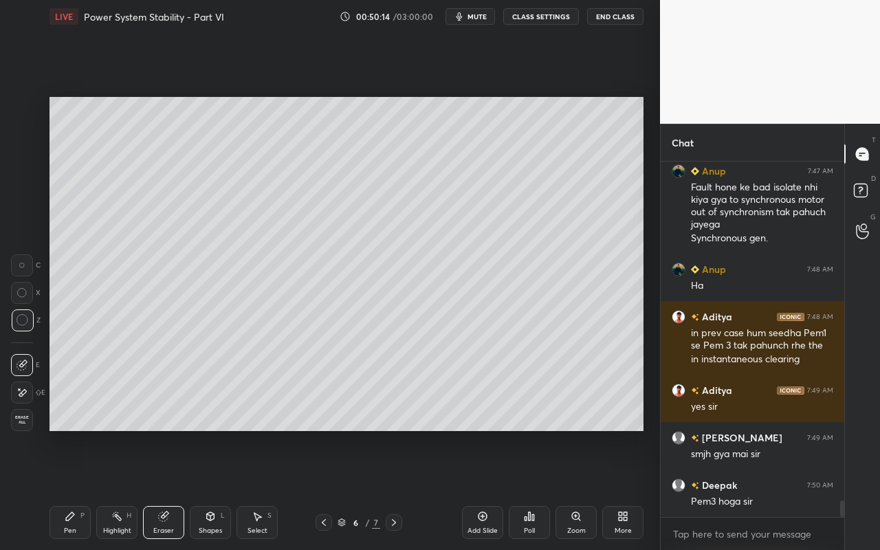
click at [78, 489] on div "Pen P" at bounding box center [69, 522] width 41 height 33
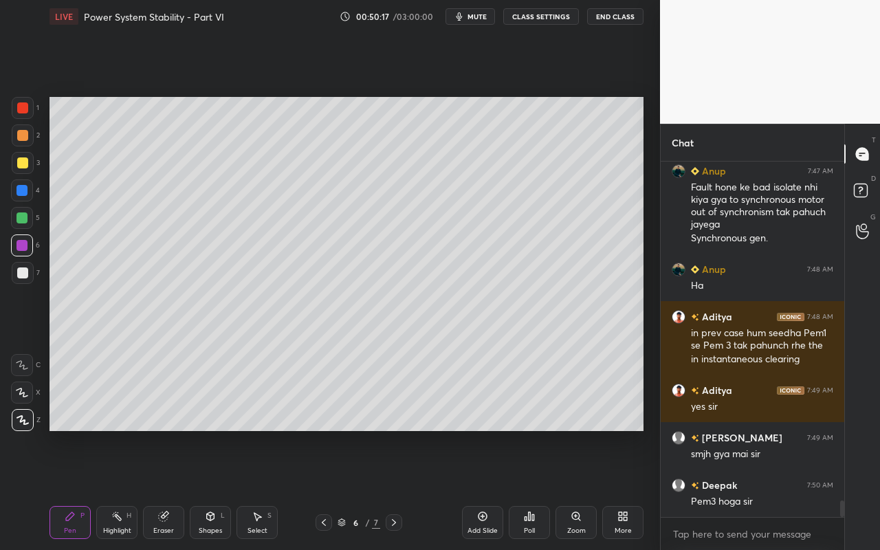
drag, startPoint x: 120, startPoint y: 528, endPoint x: 123, endPoint y: 436, distance: 91.5
click at [120, 489] on div "Highlight" at bounding box center [117, 530] width 28 height 7
click at [131, 489] on div "Highlight H" at bounding box center [116, 522] width 41 height 33
click at [25, 425] on icon at bounding box center [21, 419] width 11 height 11
drag, startPoint x: 21, startPoint y: 165, endPoint x: 41, endPoint y: 183, distance: 26.8
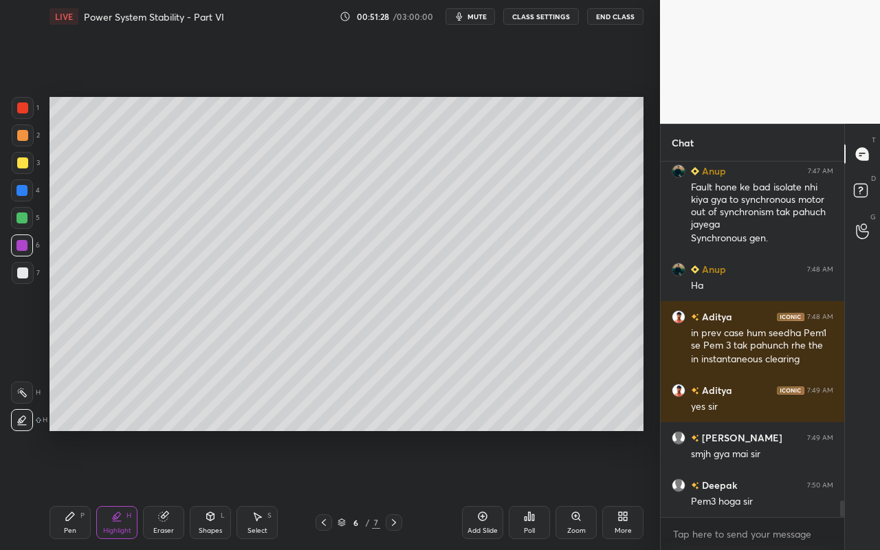
click at [22, 164] on div at bounding box center [22, 162] width 11 height 11
drag, startPoint x: 63, startPoint y: 530, endPoint x: 65, endPoint y: 522, distance: 7.8
click at [63, 489] on div "Pen P" at bounding box center [69, 522] width 41 height 33
click at [218, 489] on div "Shapes L" at bounding box center [210, 522] width 41 height 33
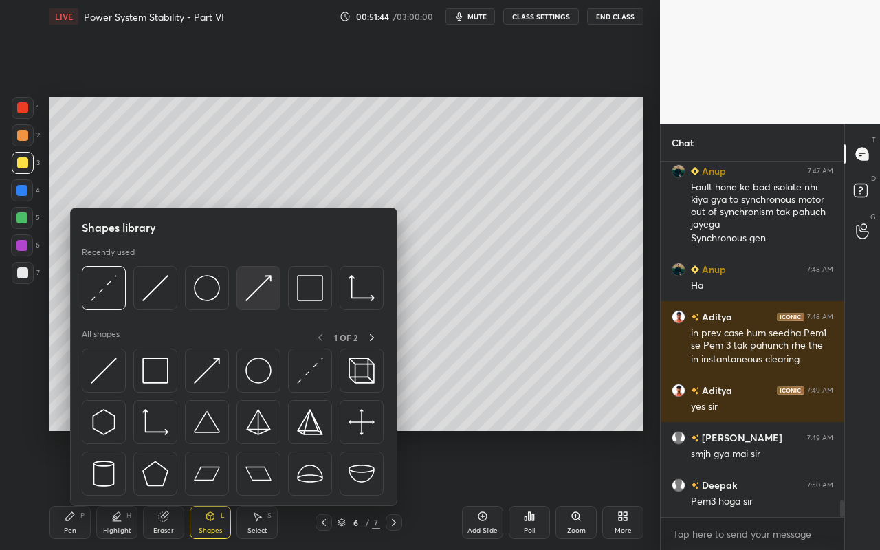
click at [262, 299] on img at bounding box center [258, 288] width 26 height 26
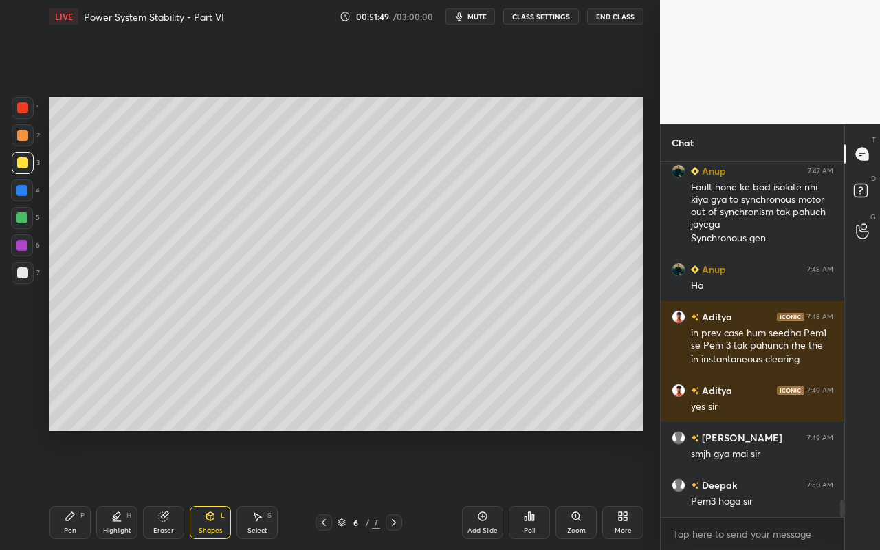
click at [76, 489] on div "Pen P" at bounding box center [69, 522] width 41 height 33
drag, startPoint x: 205, startPoint y: 526, endPoint x: 204, endPoint y: 516, distance: 9.7
click at [205, 489] on div "Shapes" at bounding box center [210, 530] width 23 height 7
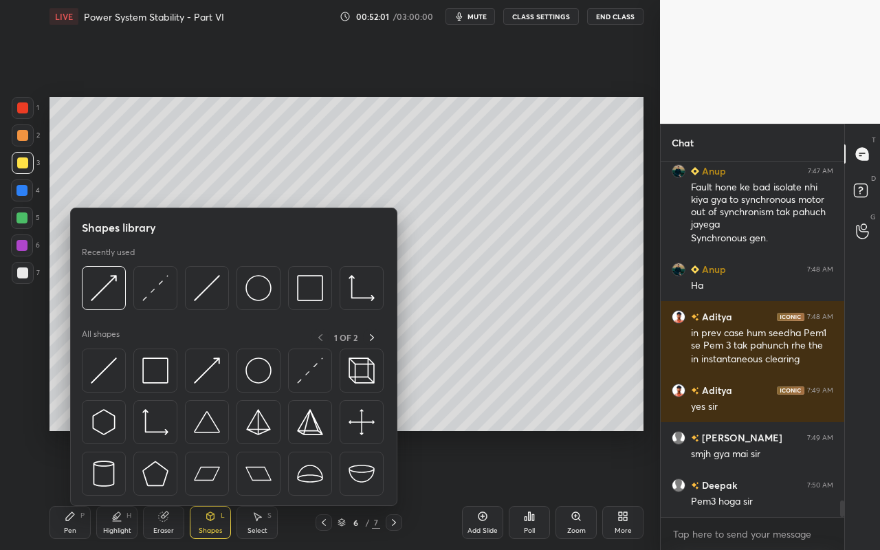
click at [120, 489] on div "Highlight H" at bounding box center [116, 522] width 41 height 33
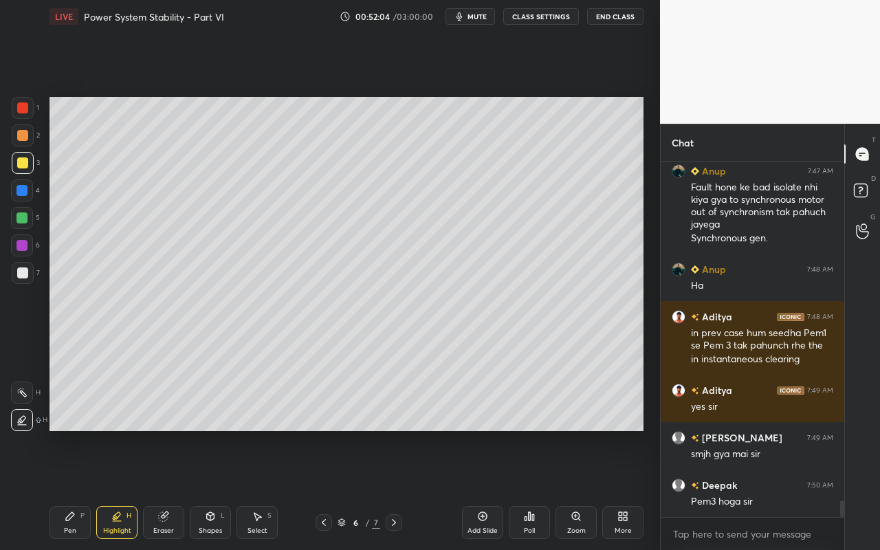
click at [22, 217] on div at bounding box center [21, 217] width 11 height 11
click at [213, 489] on div "Shapes L" at bounding box center [210, 522] width 41 height 33
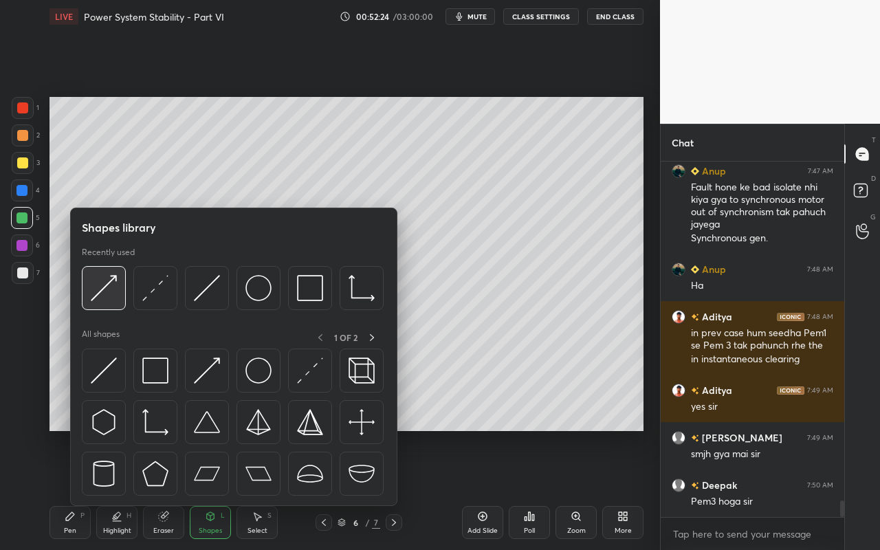
click at [113, 300] on img at bounding box center [104, 288] width 26 height 26
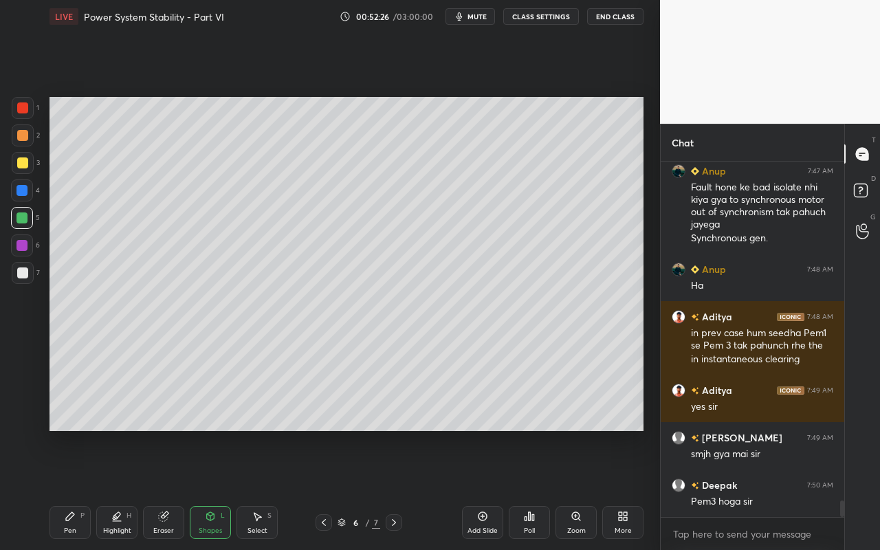
click at [71, 489] on div "Pen P" at bounding box center [69, 522] width 41 height 33
drag, startPoint x: 216, startPoint y: 515, endPoint x: 220, endPoint y: 507, distance: 8.3
click at [218, 489] on div "Shapes L" at bounding box center [210, 522] width 41 height 33
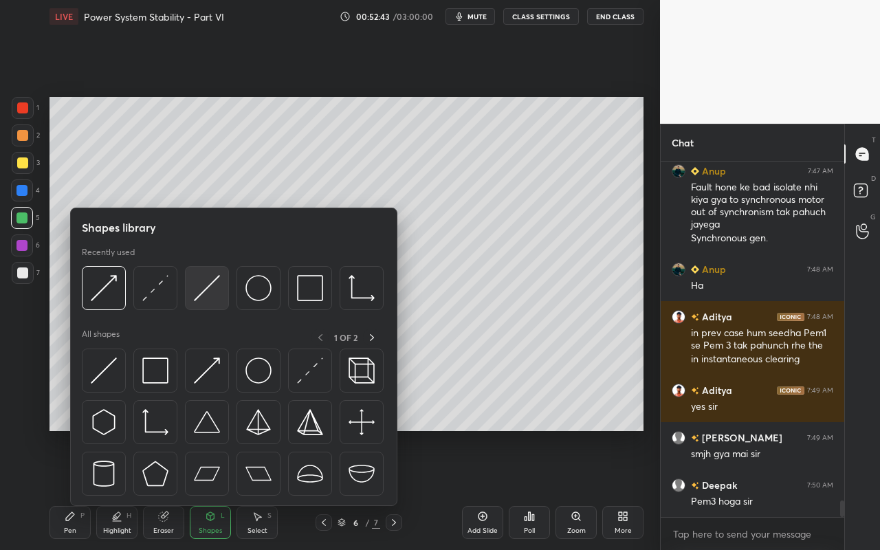
click at [212, 292] on img at bounding box center [207, 288] width 26 height 26
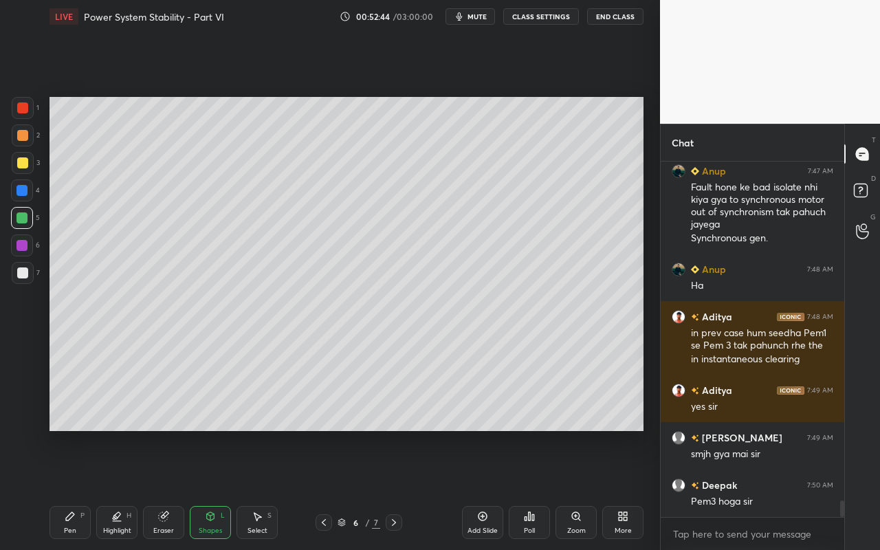
drag, startPoint x: 16, startPoint y: 107, endPoint x: 43, endPoint y: 122, distance: 30.4
click at [16, 109] on div at bounding box center [23, 108] width 22 height 22
click at [216, 489] on div "Shapes L" at bounding box center [210, 522] width 41 height 33
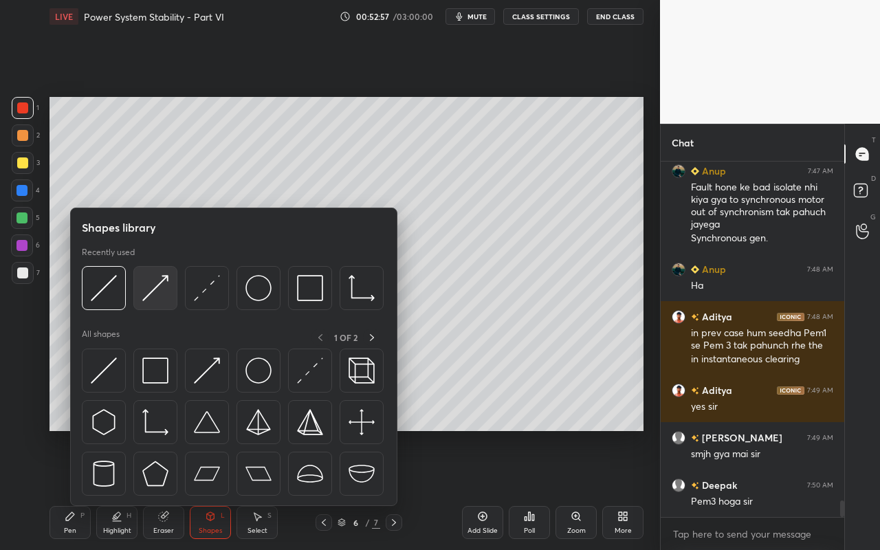
click at [157, 287] on img at bounding box center [155, 288] width 26 height 26
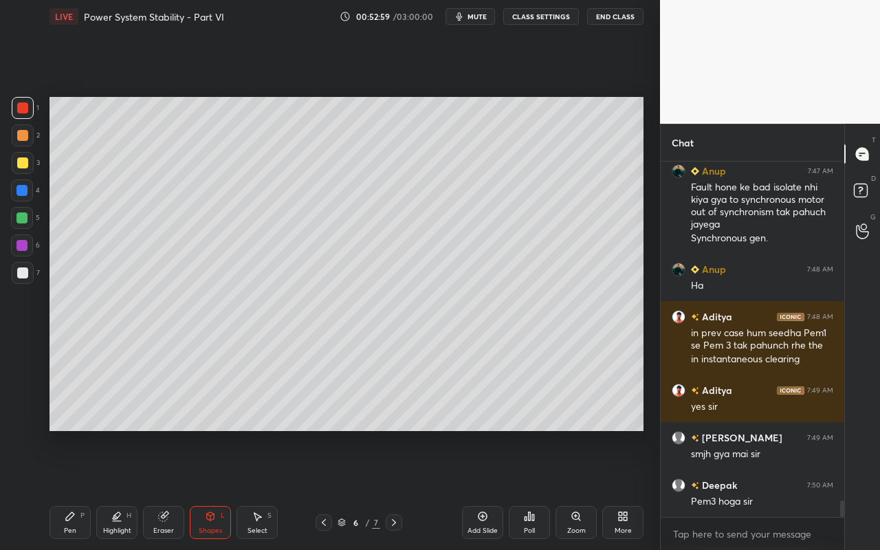
click at [91, 489] on div "Pen P Highlight H Eraser Shapes L Select S" at bounding box center [152, 522] width 206 height 33
click at [68, 489] on div "Pen" at bounding box center [70, 530] width 12 height 7
drag, startPoint x: 72, startPoint y: 531, endPoint x: 72, endPoint y: 514, distance: 17.2
click at [72, 489] on div "Pen P" at bounding box center [69, 522] width 41 height 33
click at [25, 279] on div at bounding box center [23, 273] width 22 height 22
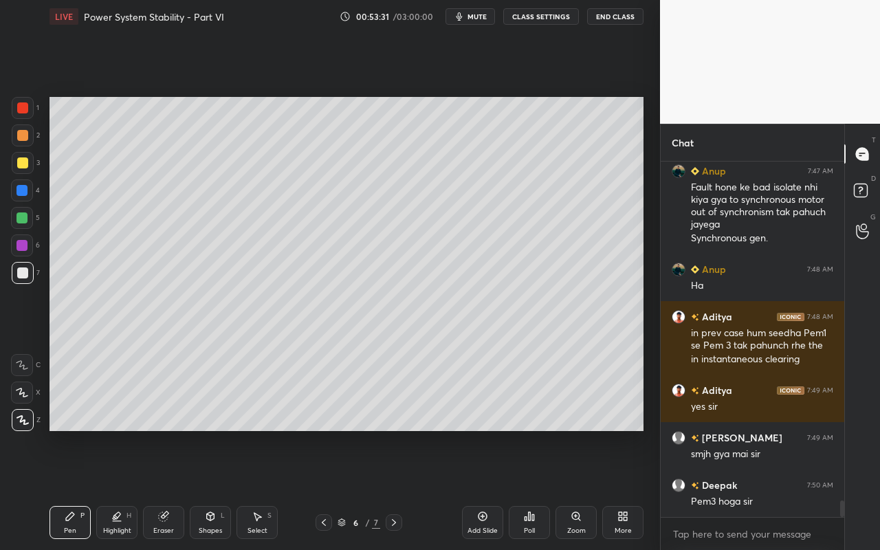
drag, startPoint x: 216, startPoint y: 525, endPoint x: 223, endPoint y: 509, distance: 17.0
click at [216, 489] on div "Shapes" at bounding box center [210, 530] width 23 height 7
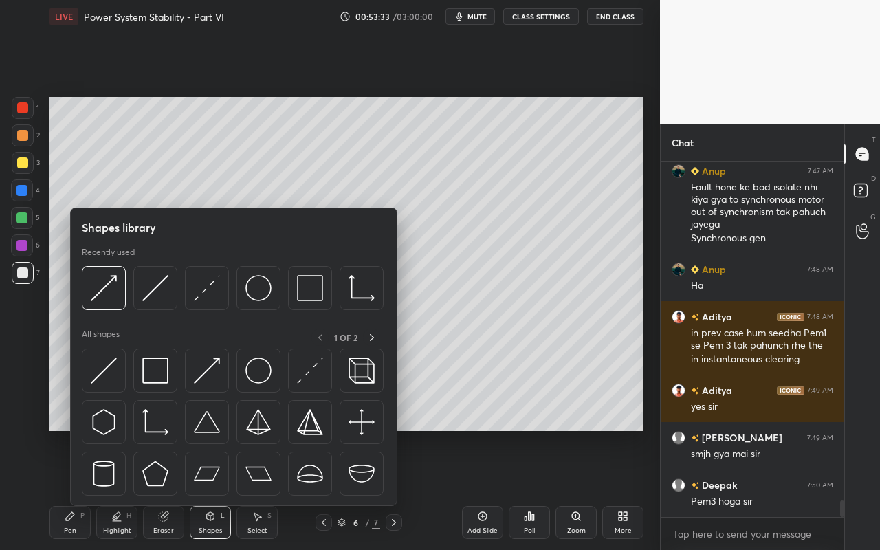
click at [333, 292] on div at bounding box center [233, 292] width 302 height 52
click at [318, 296] on img at bounding box center [310, 288] width 26 height 26
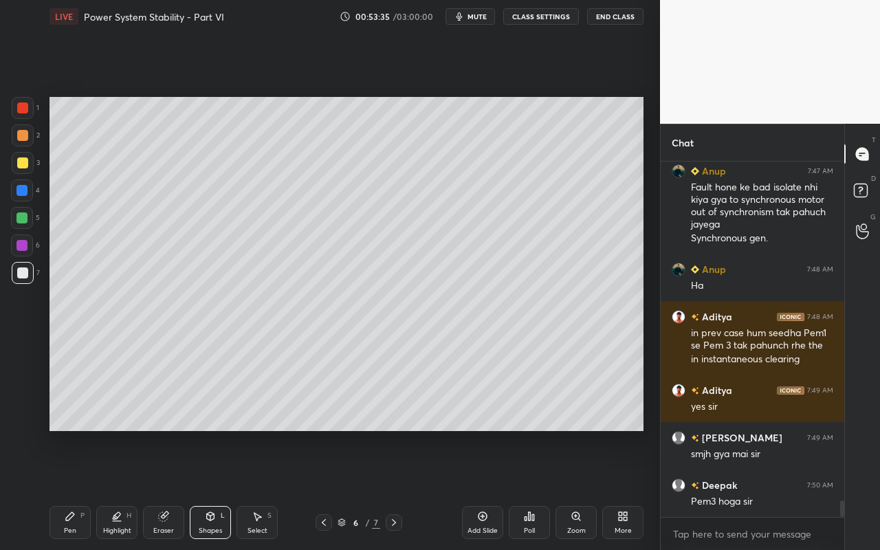
click at [67, 489] on div "Pen P" at bounding box center [69, 522] width 41 height 33
click at [26, 222] on div at bounding box center [21, 217] width 11 height 11
click at [23, 142] on div at bounding box center [23, 135] width 22 height 22
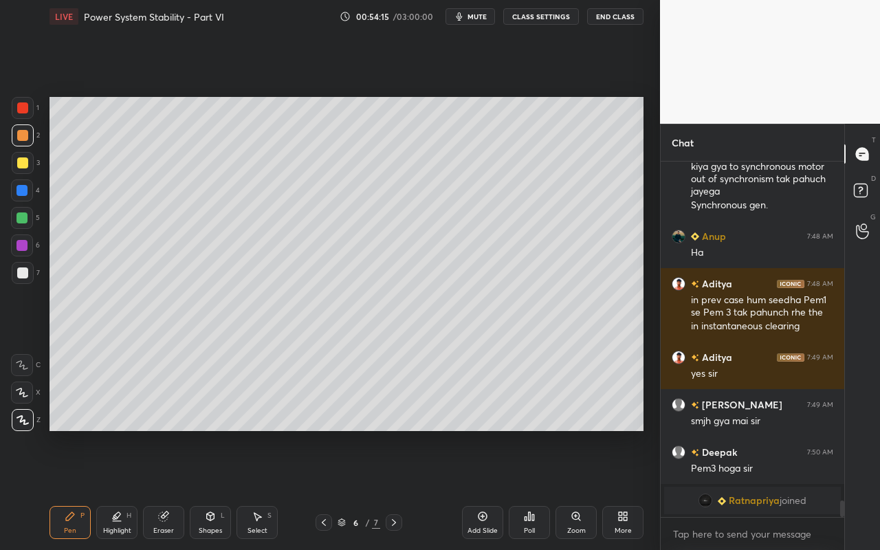
click at [111, 489] on div "Highlight H" at bounding box center [116, 522] width 41 height 33
drag, startPoint x: 24, startPoint y: 391, endPoint x: 32, endPoint y: 368, distance: 24.8
click at [25, 390] on icon at bounding box center [21, 392] width 11 height 11
click at [42, 402] on div "H H" at bounding box center [29, 403] width 36 height 55
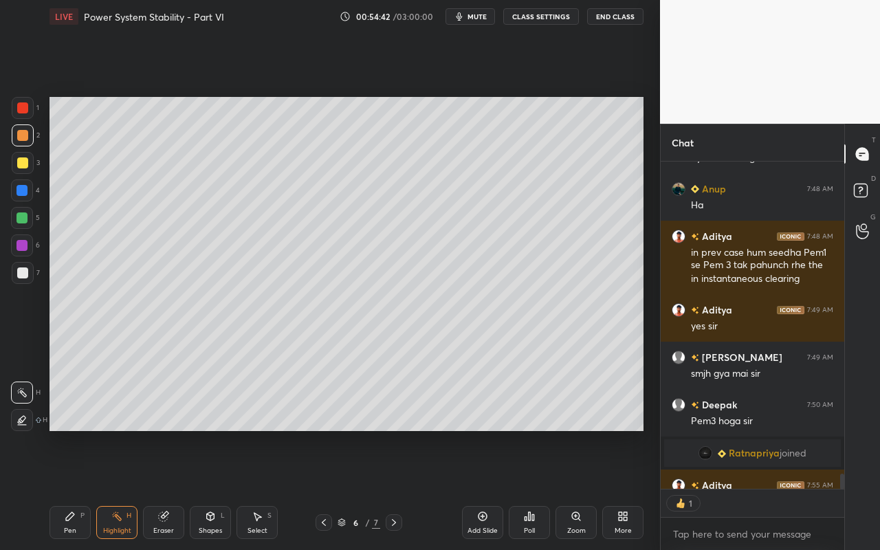
scroll to position [5, 5]
click at [77, 489] on div "Pen P" at bounding box center [69, 522] width 41 height 33
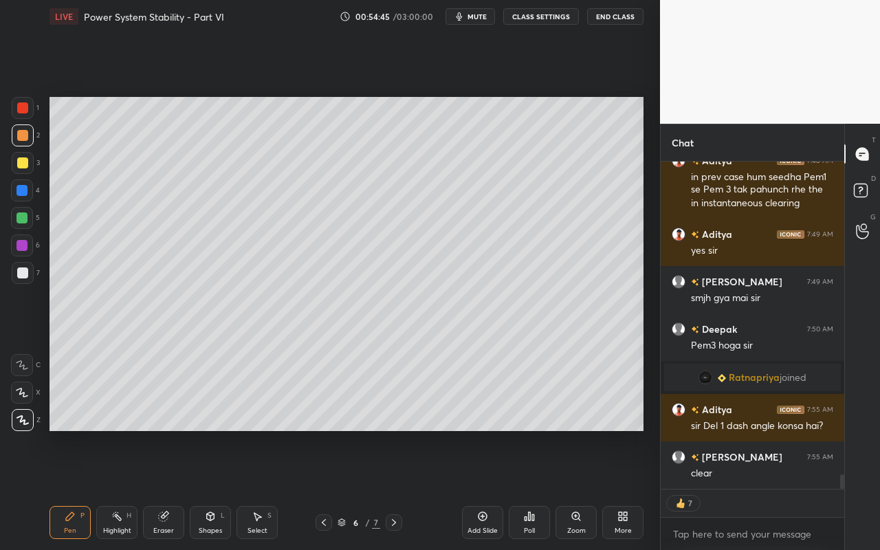
click at [21, 140] on div at bounding box center [22, 135] width 11 height 11
drag, startPoint x: 118, startPoint y: 525, endPoint x: 135, endPoint y: 459, distance: 68.2
click at [120, 489] on div "Highlight H" at bounding box center [116, 522] width 41 height 33
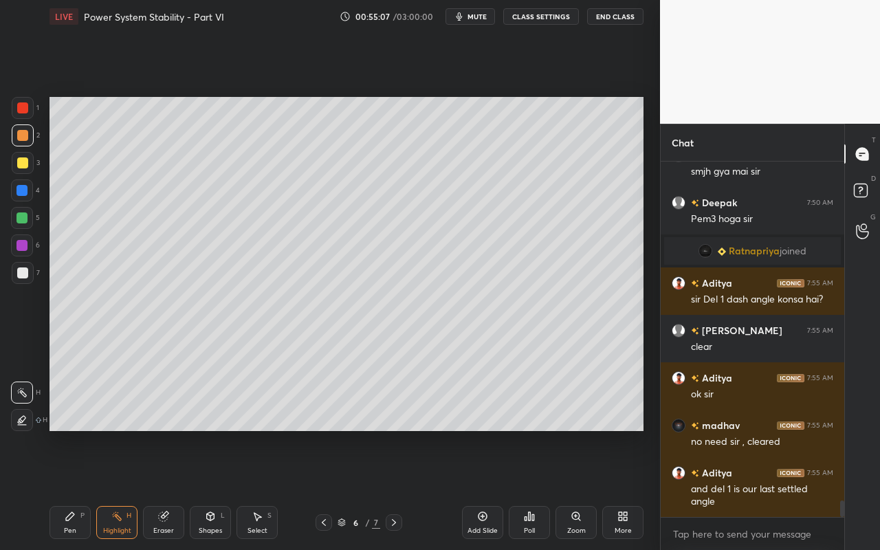
scroll to position [7434, 0]
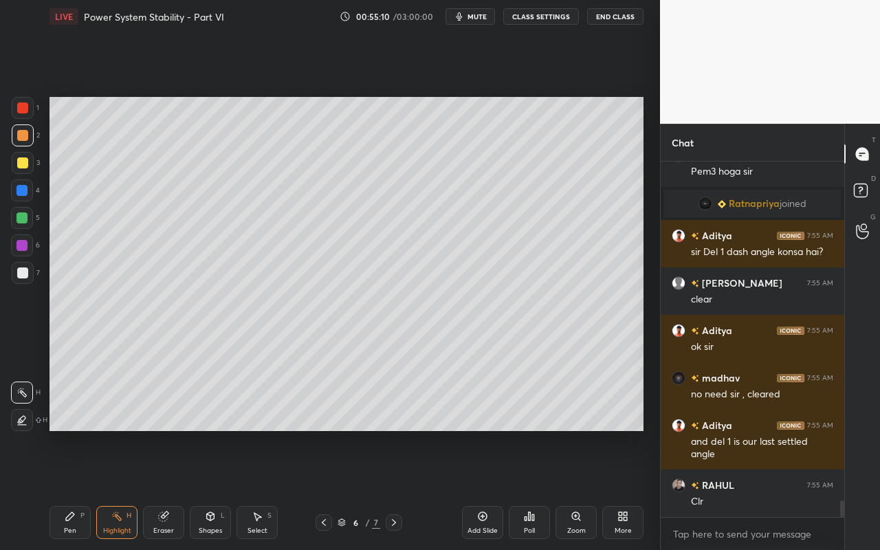
drag, startPoint x: 118, startPoint y: 528, endPoint x: 122, endPoint y: 517, distance: 11.7
click at [120, 489] on div "Highlight" at bounding box center [117, 530] width 28 height 7
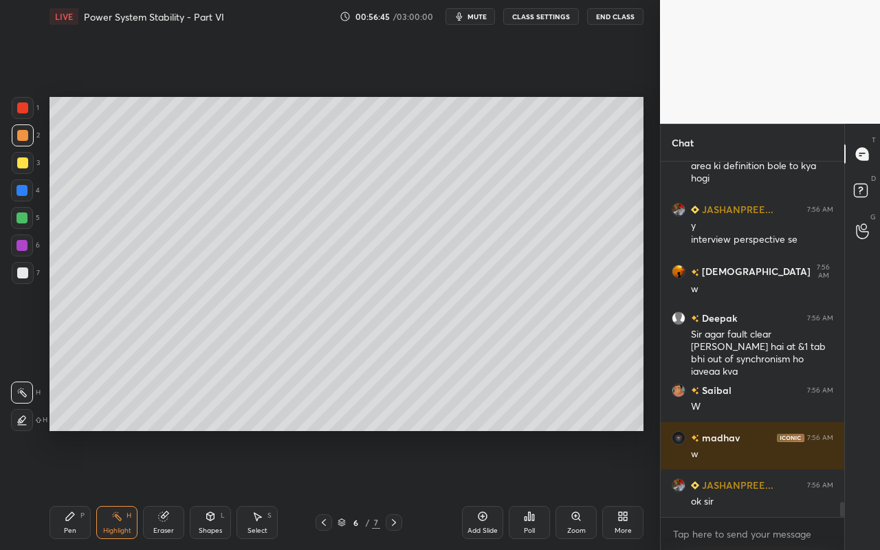
scroll to position [7877, 0]
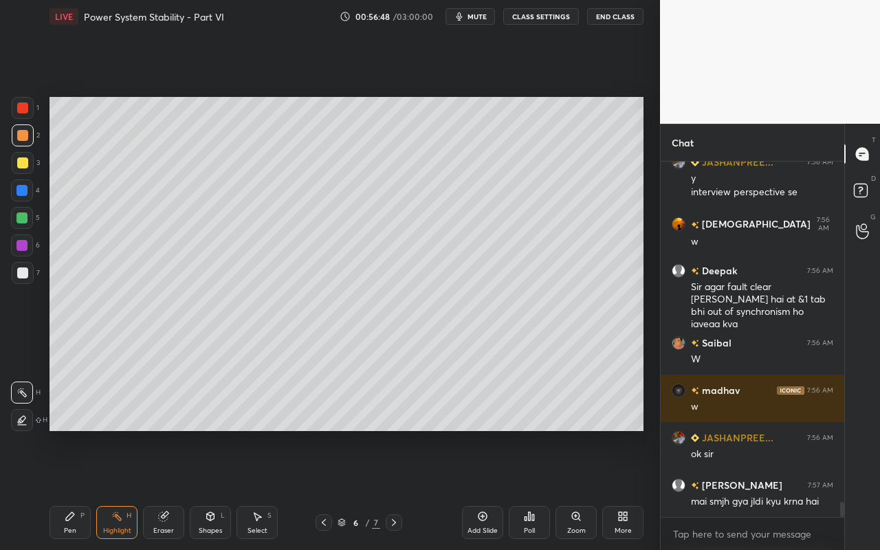
click at [262, 489] on div "Select" at bounding box center [257, 530] width 20 height 7
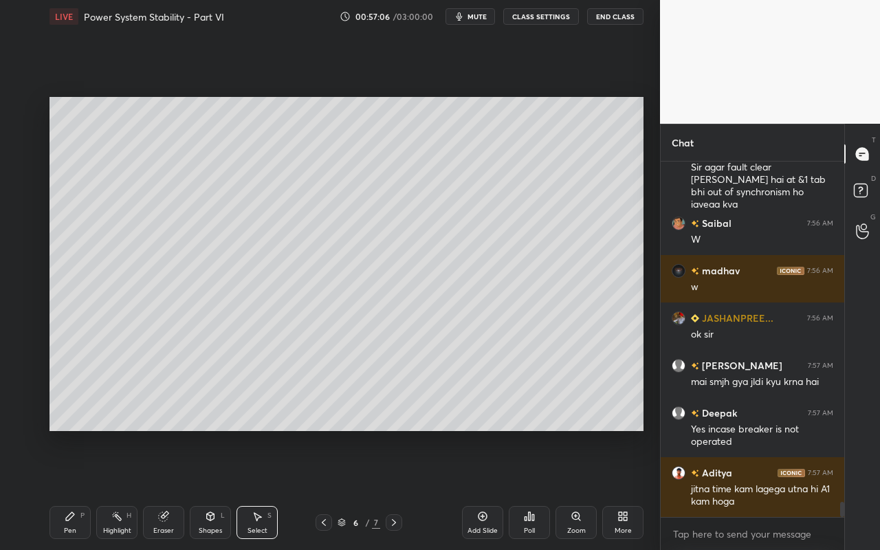
scroll to position [8010, 0]
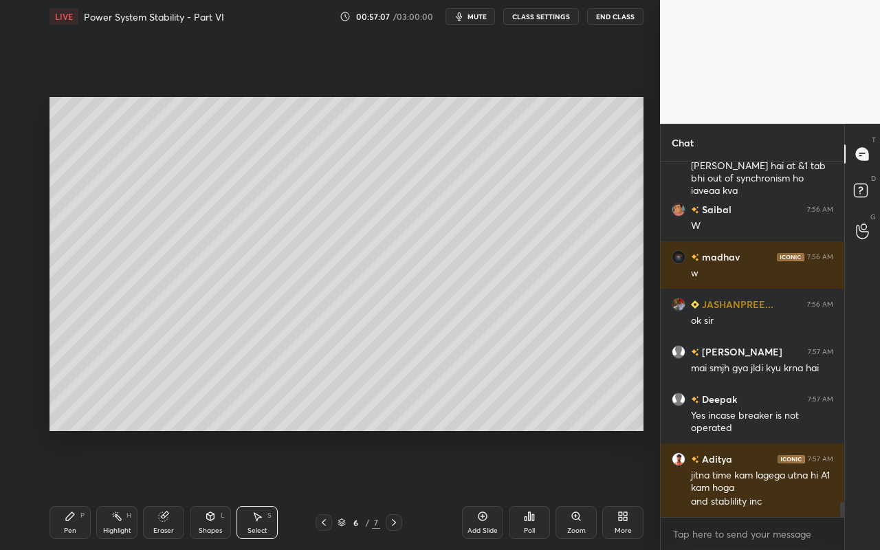
click at [109, 489] on div "Highlight" at bounding box center [117, 530] width 28 height 7
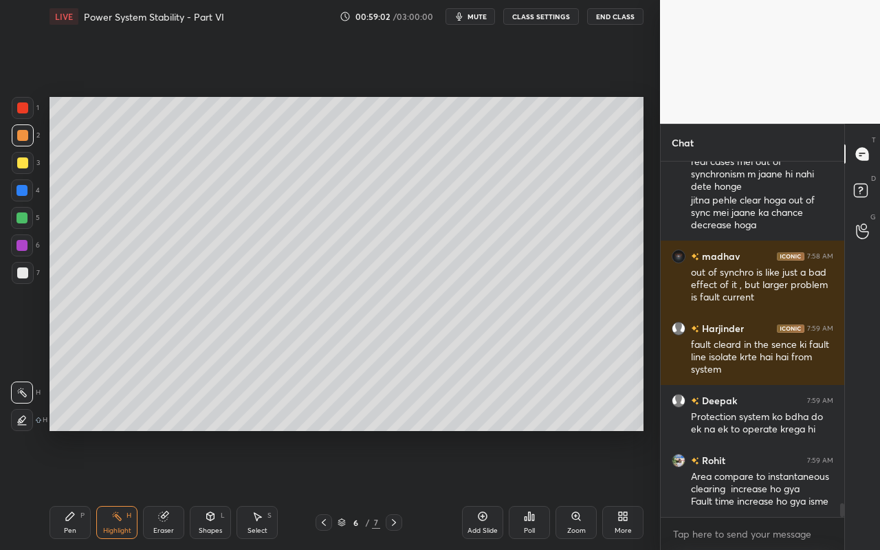
scroll to position [8694, 0]
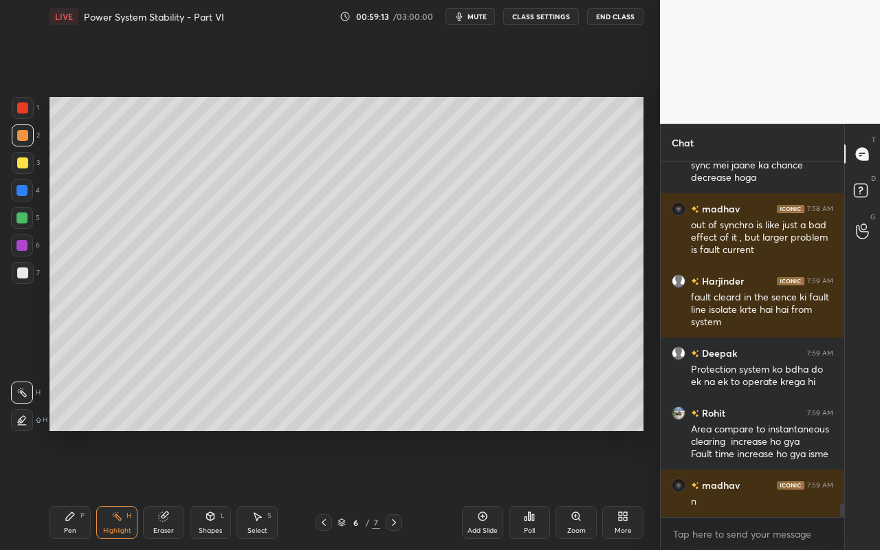
drag, startPoint x: 262, startPoint y: 528, endPoint x: 274, endPoint y: 511, distance: 20.8
click at [262, 489] on div "Select" at bounding box center [257, 530] width 20 height 7
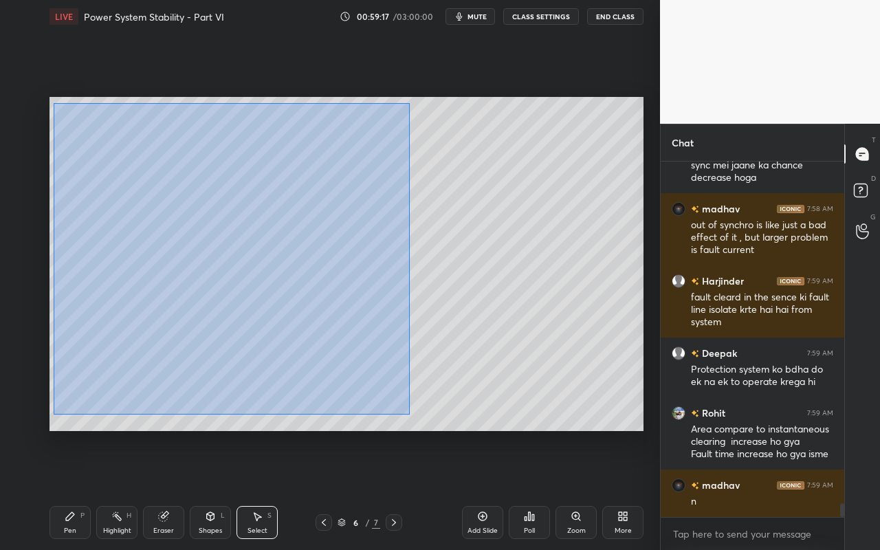
drag, startPoint x: 49, startPoint y: 104, endPoint x: 412, endPoint y: 402, distance: 469.7
click at [408, 414] on div "0 ° Undo Copy Paste here Duplicate Duplicate to new slide Delete" at bounding box center [346, 264] width 594 height 334
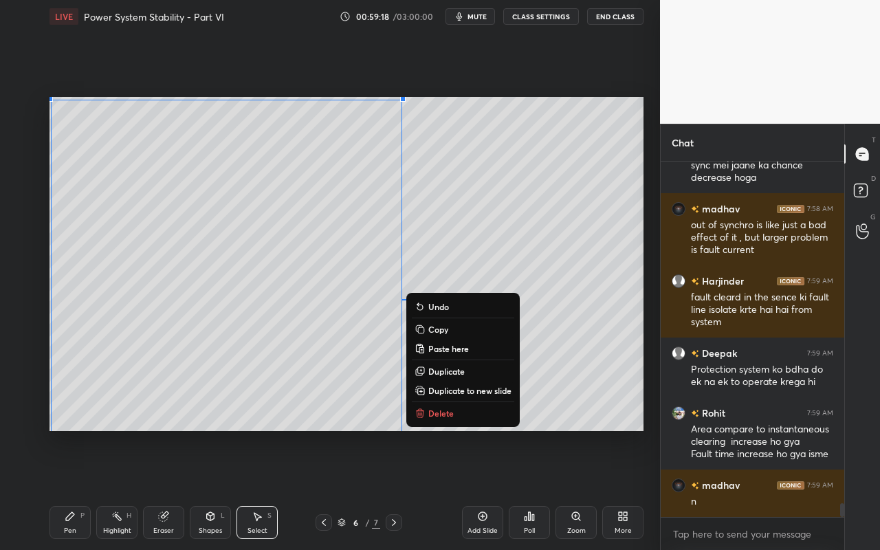
click at [458, 389] on p "Duplicate to new slide" at bounding box center [469, 390] width 83 height 11
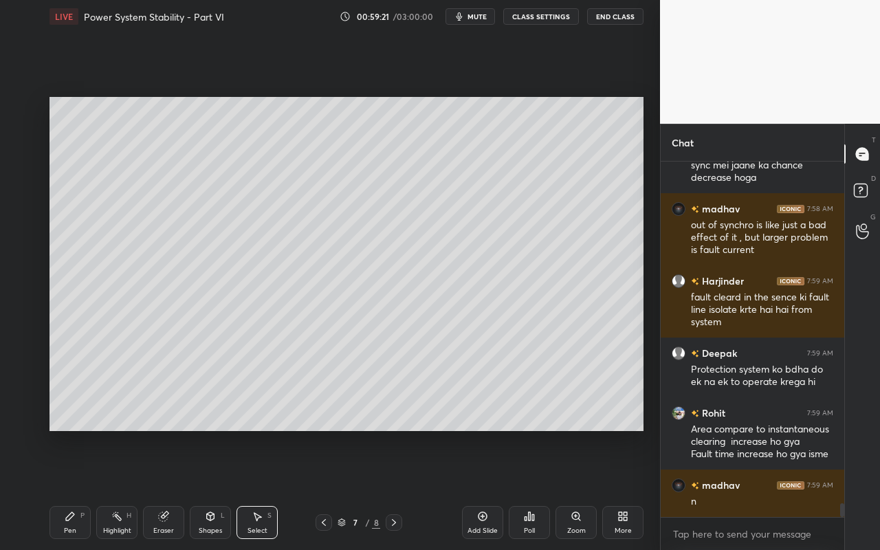
drag, startPoint x: 51, startPoint y: 96, endPoint x: 293, endPoint y: 353, distance: 353.4
click at [311, 373] on div "0 ° Undo Copy Paste here Duplicate Duplicate to new slide Delete Setting up you…" at bounding box center [346, 264] width 605 height 462
drag, startPoint x: 47, startPoint y: 101, endPoint x: 302, endPoint y: 345, distance: 352.4
click at [302, 345] on div "0 ° Undo Copy Paste here Duplicate Duplicate to new slide Delete Setting up you…" at bounding box center [346, 264] width 605 height 462
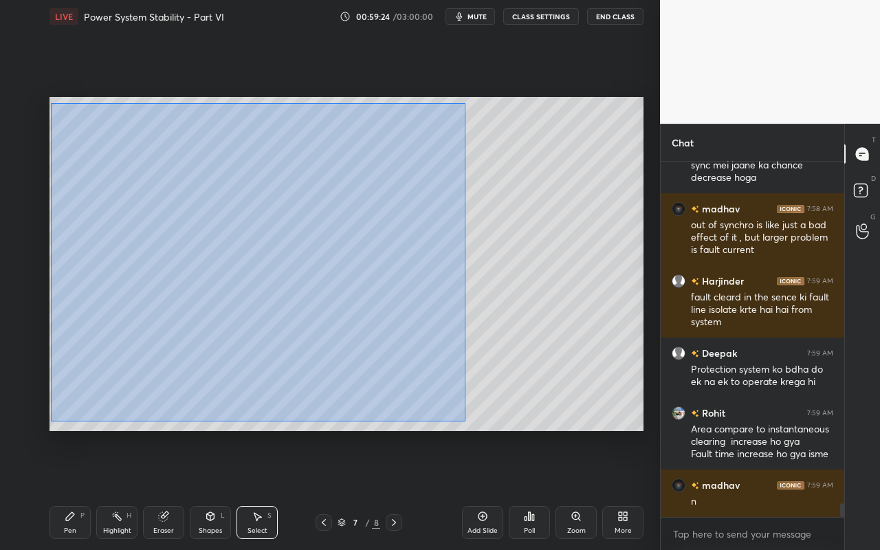
drag, startPoint x: 54, startPoint y: 113, endPoint x: 456, endPoint y: 415, distance: 502.1
click at [460, 416] on div "0 ° Undo Copy Paste here Duplicate Duplicate to new slide Delete" at bounding box center [346, 264] width 594 height 334
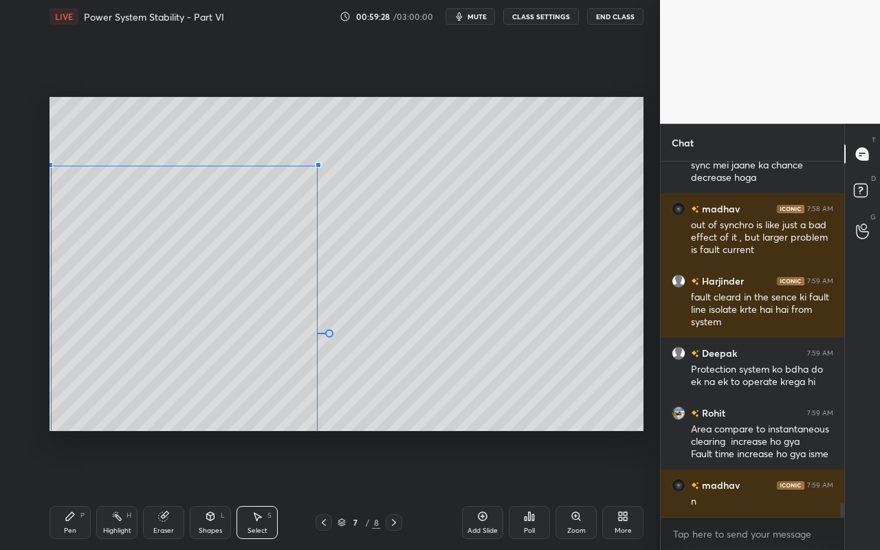
scroll to position [8741, 0]
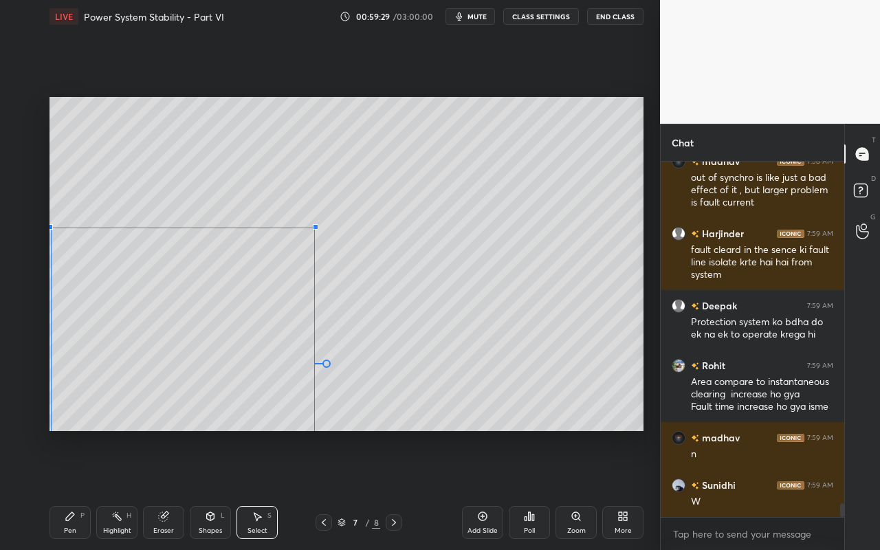
drag, startPoint x: 403, startPoint y: 100, endPoint x: 301, endPoint y: 242, distance: 175.3
click at [313, 230] on div at bounding box center [315, 226] width 5 height 5
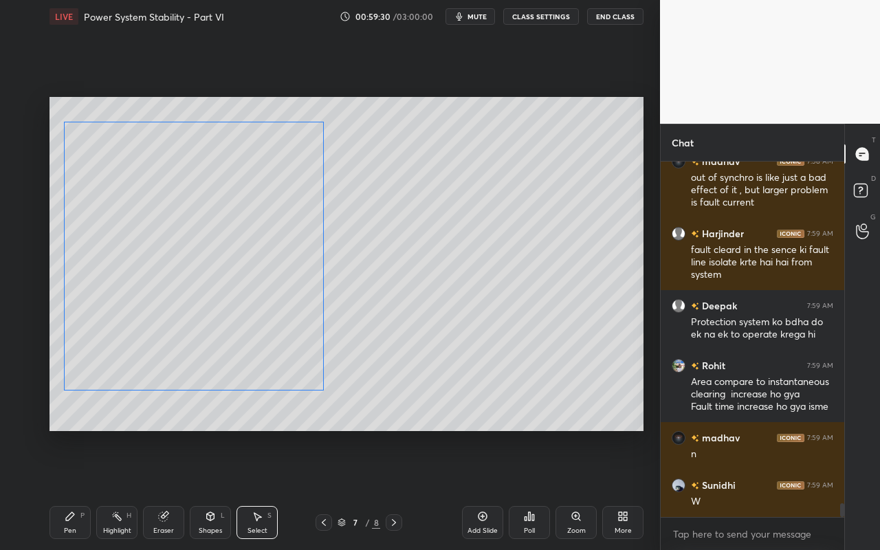
drag, startPoint x: 276, startPoint y: 310, endPoint x: 285, endPoint y: 194, distance: 115.9
click at [287, 201] on div "0 ° Undo Copy Paste here Duplicate Duplicate to new slide Delete" at bounding box center [346, 264] width 594 height 334
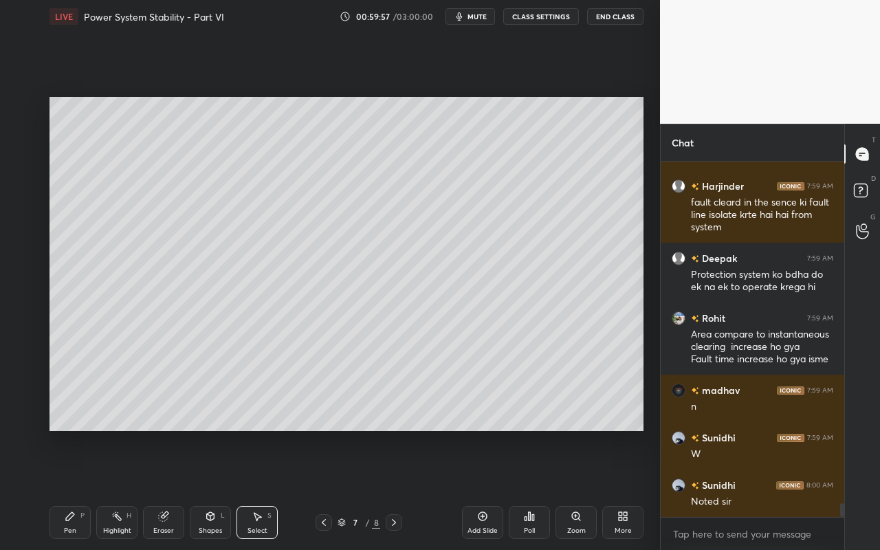
scroll to position [8822, 0]
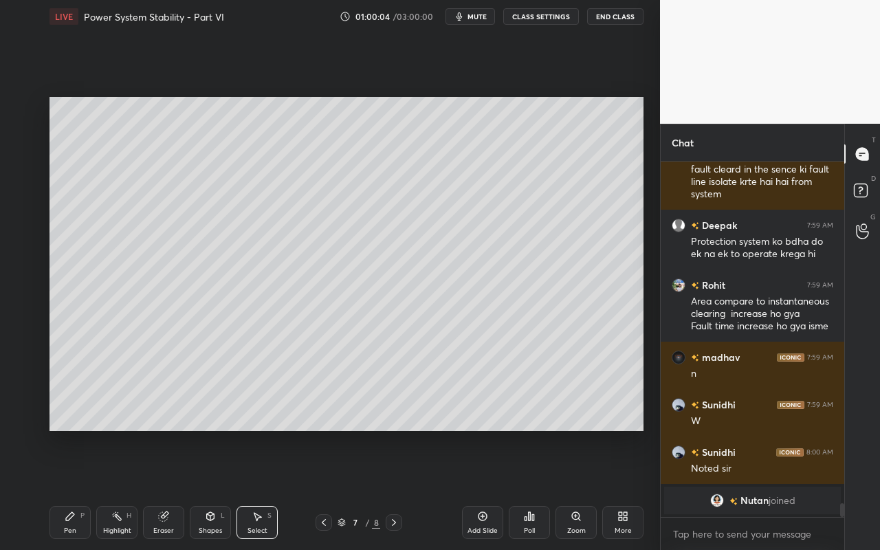
click at [270, 489] on div "S" at bounding box center [269, 515] width 4 height 7
drag, startPoint x: 162, startPoint y: 356, endPoint x: 199, endPoint y: 387, distance: 48.8
click at [199, 387] on div "0 ° Undo Copy Paste here Duplicate Duplicate to new slide Delete" at bounding box center [346, 264] width 594 height 334
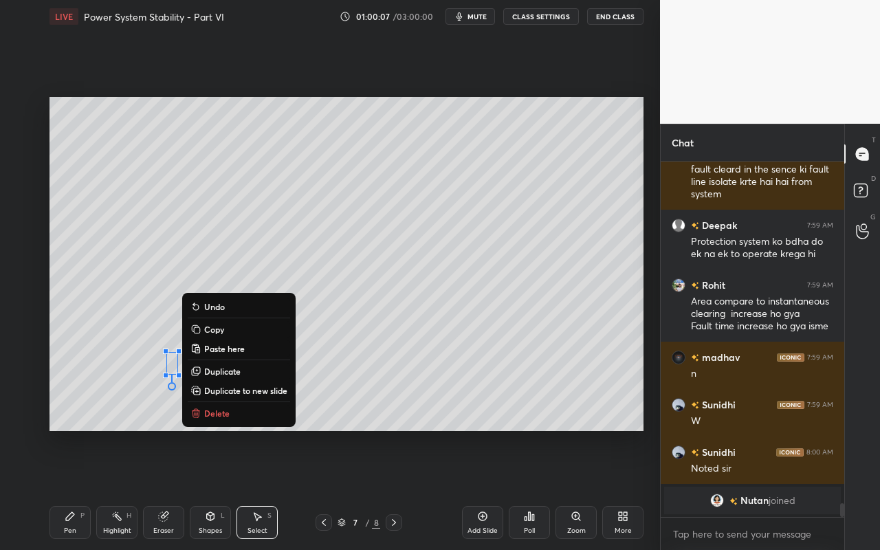
click at [220, 412] on p "Delete" at bounding box center [216, 413] width 25 height 11
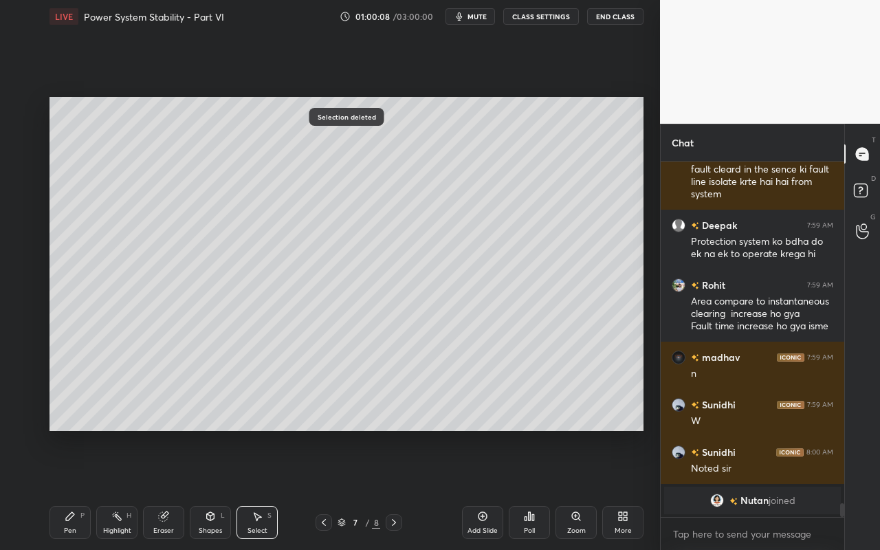
click at [172, 489] on div "Eraser" at bounding box center [163, 530] width 21 height 7
drag, startPoint x: 25, startPoint y: 397, endPoint x: 40, endPoint y: 370, distance: 30.2
click at [25, 397] on icon at bounding box center [21, 393] width 11 height 12
click at [24, 360] on icon at bounding box center [23, 363] width 8 height 7
drag, startPoint x: 267, startPoint y: 520, endPoint x: 260, endPoint y: 433, distance: 87.5
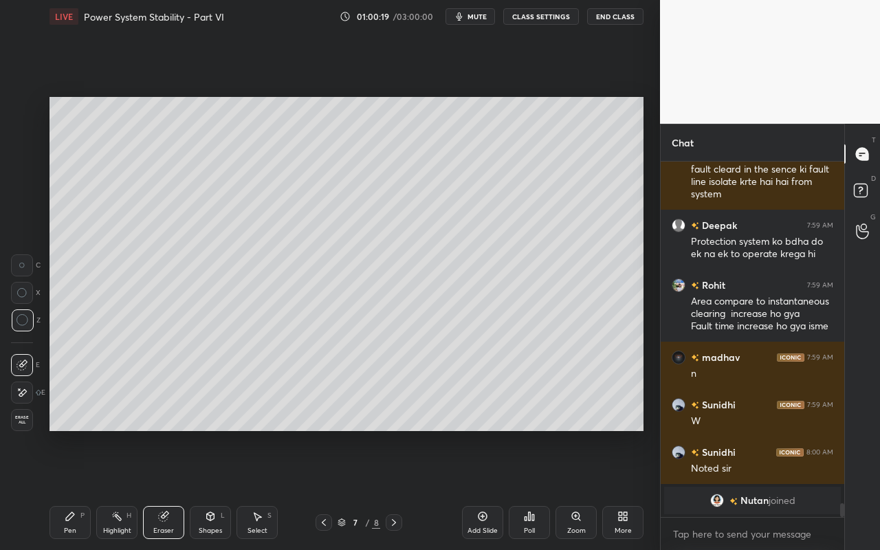
click at [267, 489] on div "Select S" at bounding box center [256, 522] width 41 height 33
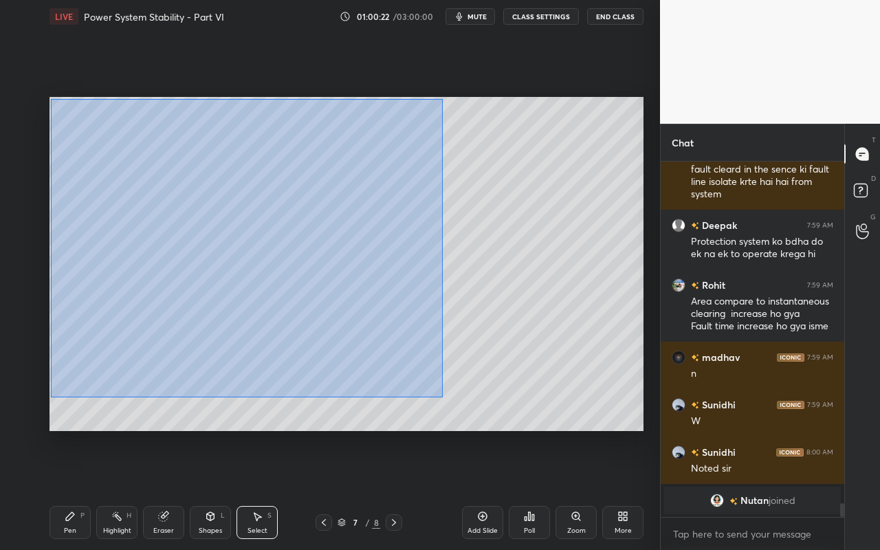
drag, startPoint x: 50, startPoint y: 98, endPoint x: 434, endPoint y: 388, distance: 481.4
click at [441, 394] on div "0 ° Undo Copy Paste here Duplicate Duplicate to new slide Delete" at bounding box center [346, 264] width 594 height 334
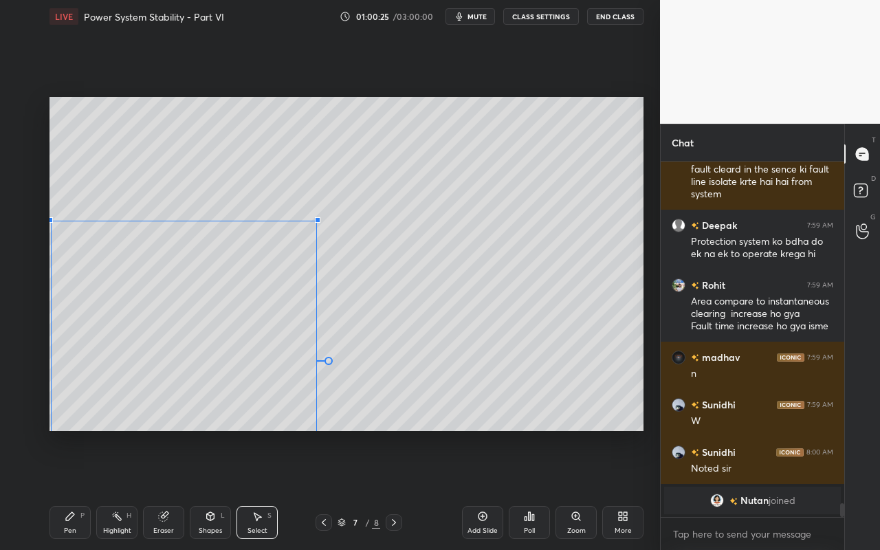
drag, startPoint x: 397, startPoint y: 107, endPoint x: 304, endPoint y: 236, distance: 159.2
click at [315, 219] on div at bounding box center [317, 219] width 5 height 5
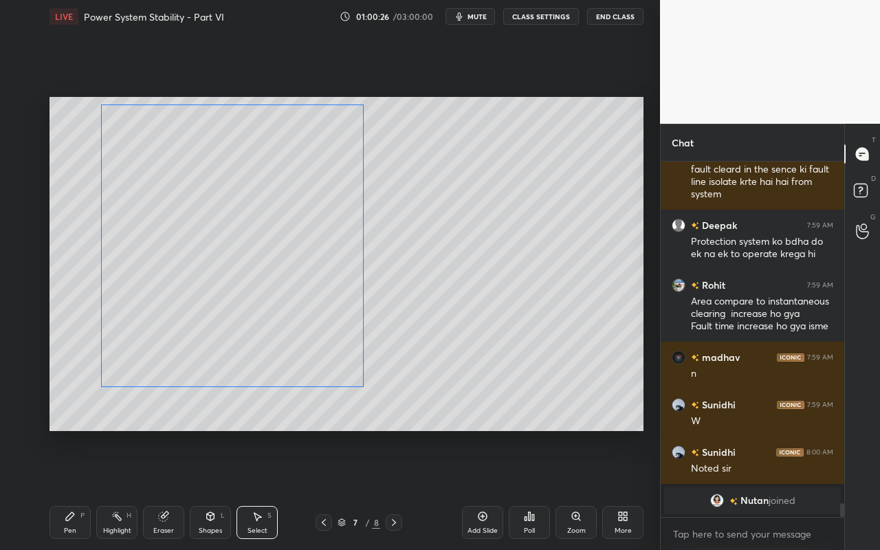
drag, startPoint x: 273, startPoint y: 302, endPoint x: 322, endPoint y: 190, distance: 122.5
click at [322, 188] on div "0 ° Undo Copy Paste here Duplicate Duplicate to new slide Delete" at bounding box center [346, 264] width 594 height 334
drag, startPoint x: 363, startPoint y: 387, endPoint x: 329, endPoint y: 348, distance: 51.6
click at [330, 349] on div at bounding box center [332, 351] width 5 height 5
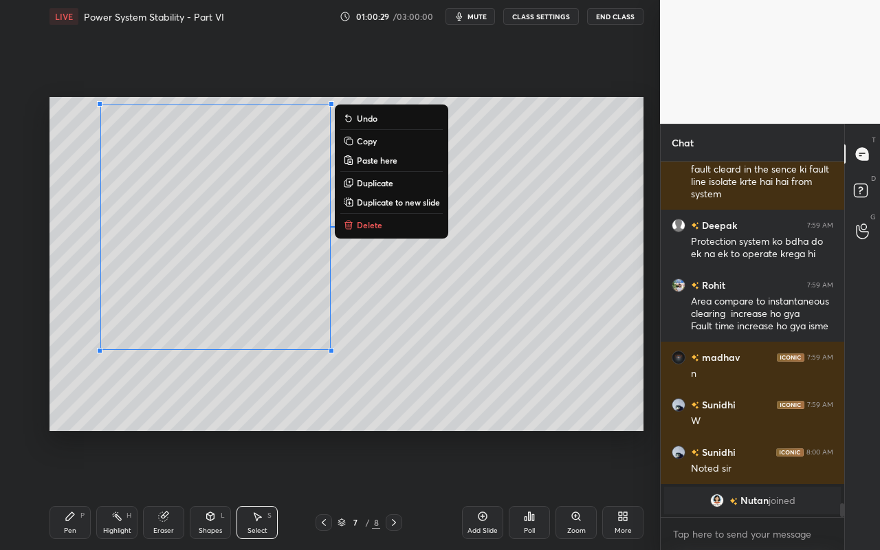
drag, startPoint x: 375, startPoint y: 182, endPoint x: 307, endPoint y: 220, distance: 78.4
click at [372, 185] on p "Duplicate" at bounding box center [375, 182] width 36 height 11
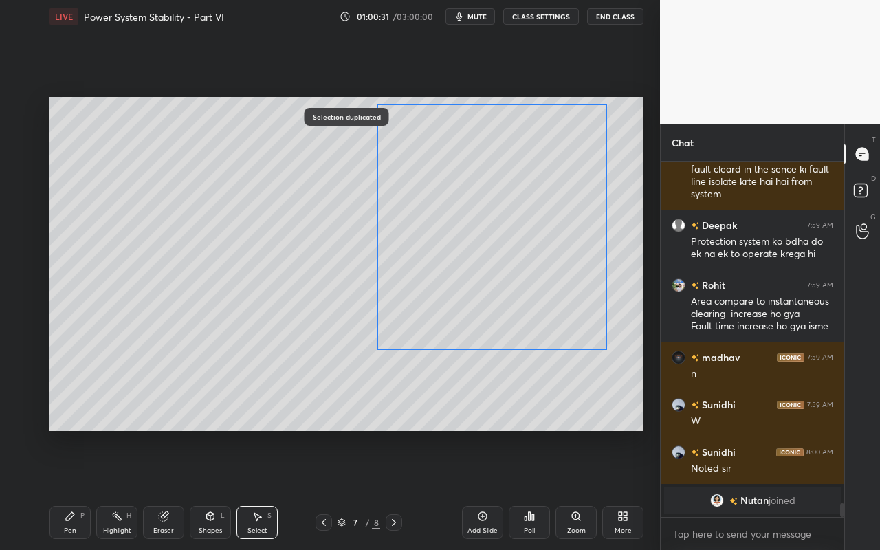
drag, startPoint x: 277, startPoint y: 255, endPoint x: 531, endPoint y: 240, distance: 254.7
click at [533, 239] on div "0 ° Undo Copy Paste here Duplicate Duplicate to new slide Delete" at bounding box center [346, 264] width 594 height 334
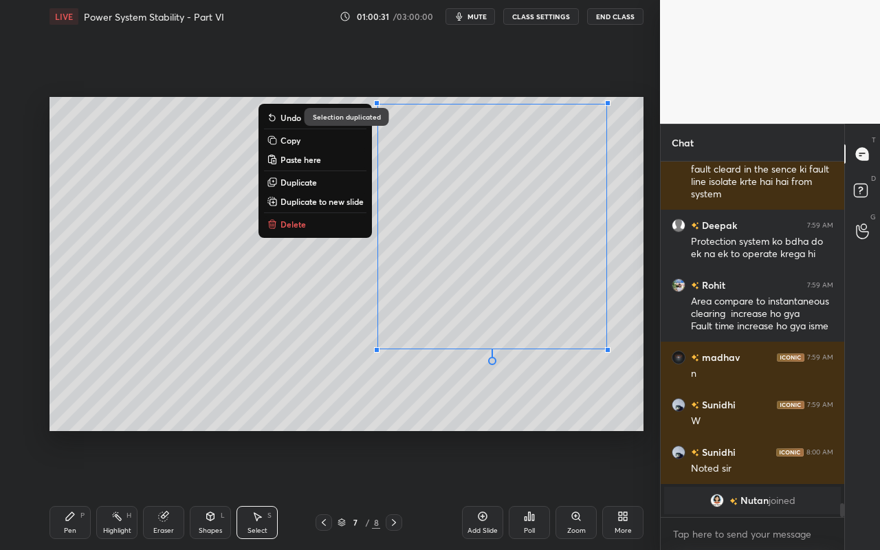
drag, startPoint x: 362, startPoint y: 443, endPoint x: 335, endPoint y: 440, distance: 26.9
click at [359, 443] on div "0 ° Undo Copy Paste here Duplicate Duplicate to new slide Delete Selection dupl…" at bounding box center [346, 264] width 605 height 462
click at [170, 489] on div "Eraser" at bounding box center [163, 530] width 21 height 7
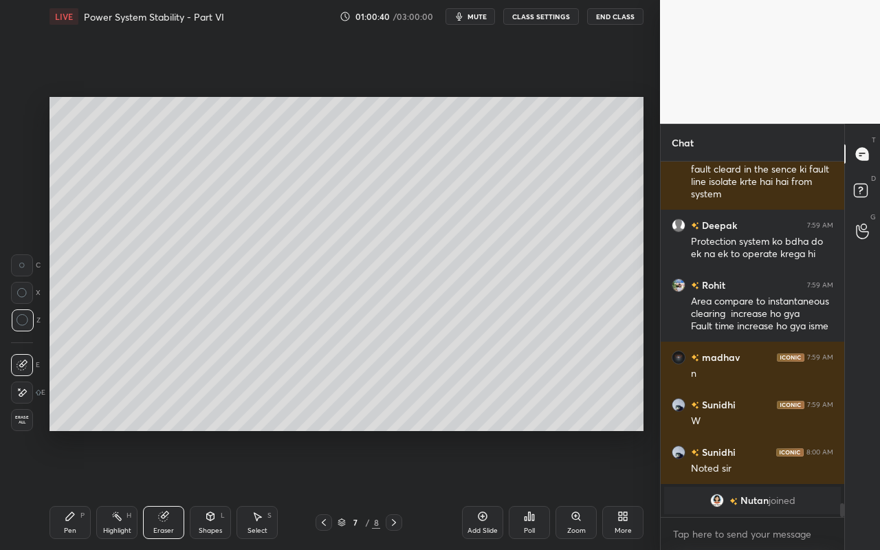
click at [215, 489] on icon at bounding box center [210, 516] width 11 height 11
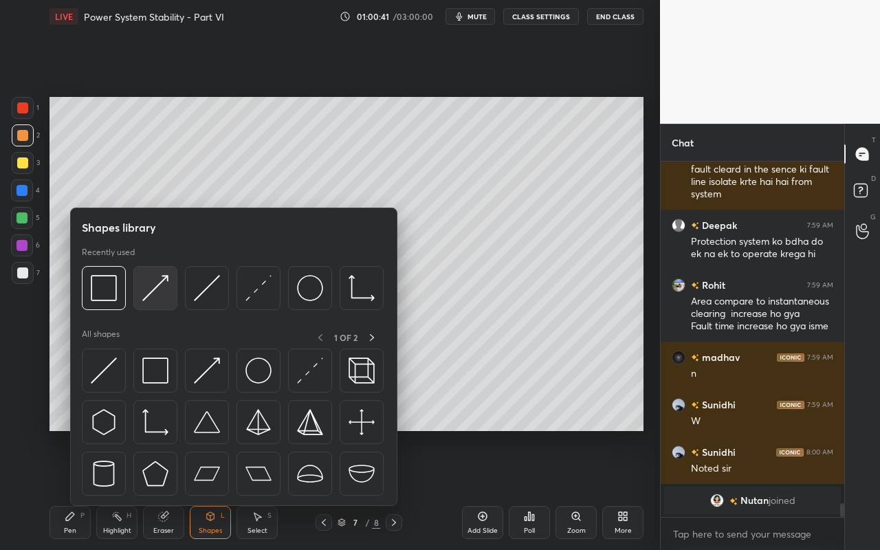
click at [160, 298] on img at bounding box center [155, 288] width 26 height 26
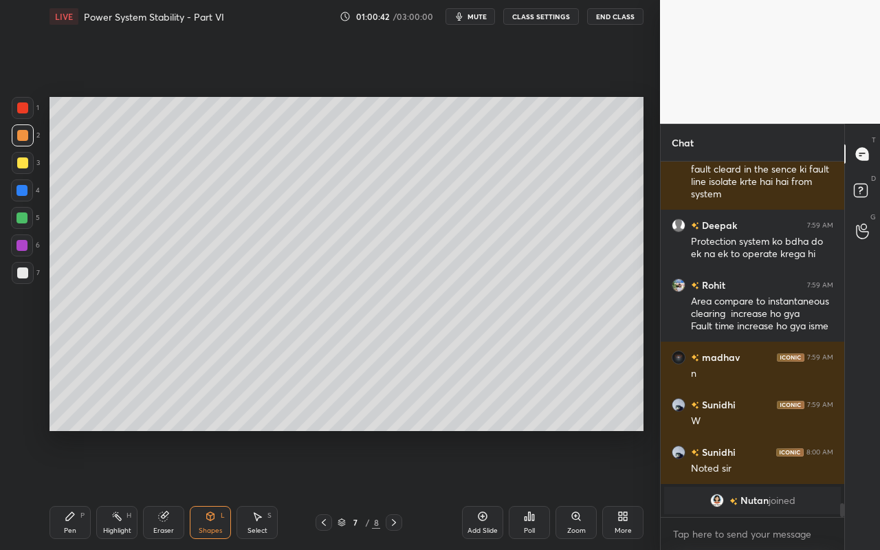
click at [23, 277] on div at bounding box center [22, 272] width 11 height 11
click at [67, 489] on div "Pen P" at bounding box center [69, 522] width 41 height 33
drag, startPoint x: 208, startPoint y: 533, endPoint x: 216, endPoint y: 518, distance: 17.2
click at [208, 489] on div "Shapes" at bounding box center [210, 530] width 23 height 7
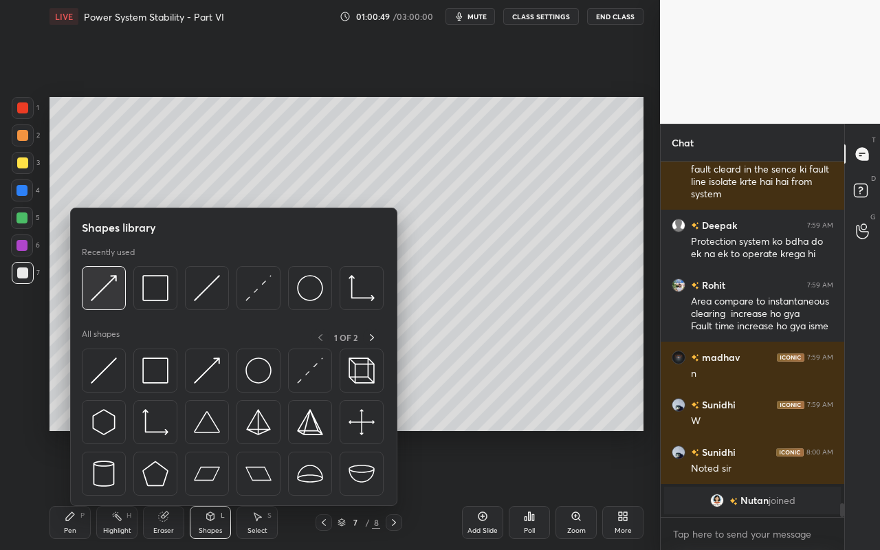
click at [115, 300] on img at bounding box center [104, 288] width 26 height 26
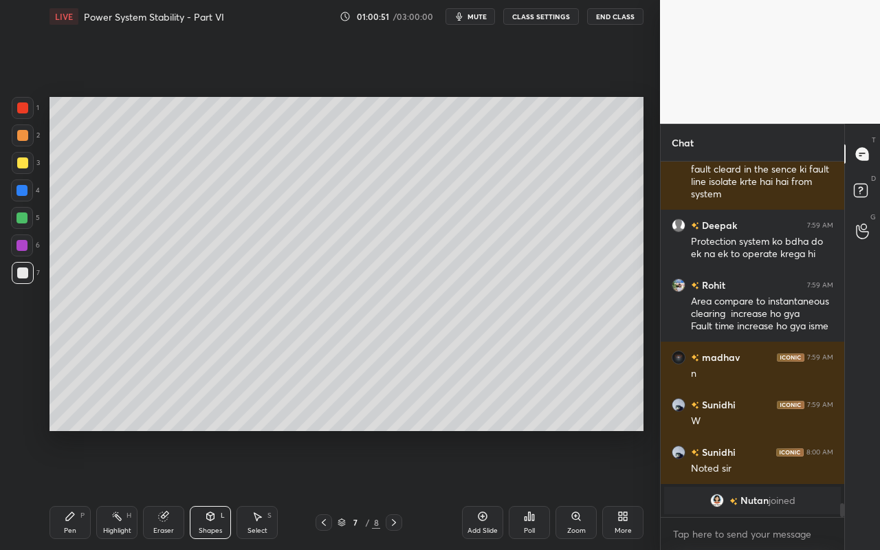
click at [67, 489] on div "Pen" at bounding box center [70, 530] width 12 height 7
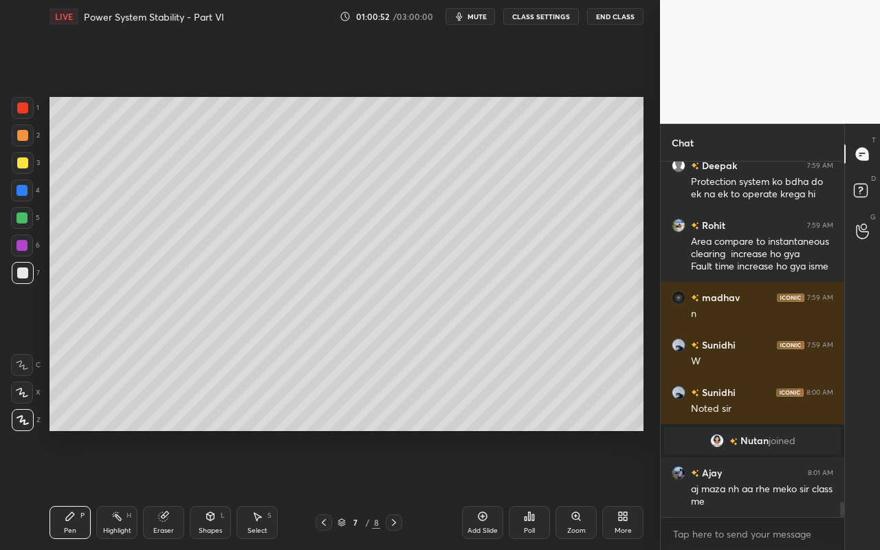
scroll to position [8111, 0]
drag, startPoint x: 115, startPoint y: 526, endPoint x: 132, endPoint y: 500, distance: 31.5
click at [118, 489] on div "Highlight" at bounding box center [117, 530] width 28 height 7
click at [65, 489] on div "Pen P" at bounding box center [69, 522] width 41 height 33
click at [256, 489] on div "Select S" at bounding box center [256, 522] width 41 height 33
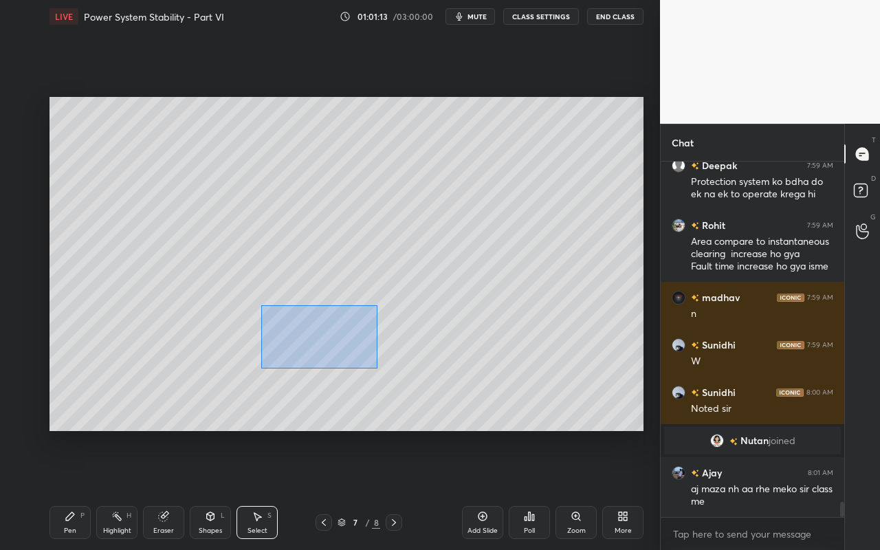
drag, startPoint x: 261, startPoint y: 305, endPoint x: 380, endPoint y: 365, distance: 133.1
click at [381, 368] on div "0 ° Undo Copy Paste here Duplicate Duplicate to new slide Delete" at bounding box center [346, 264] width 594 height 334
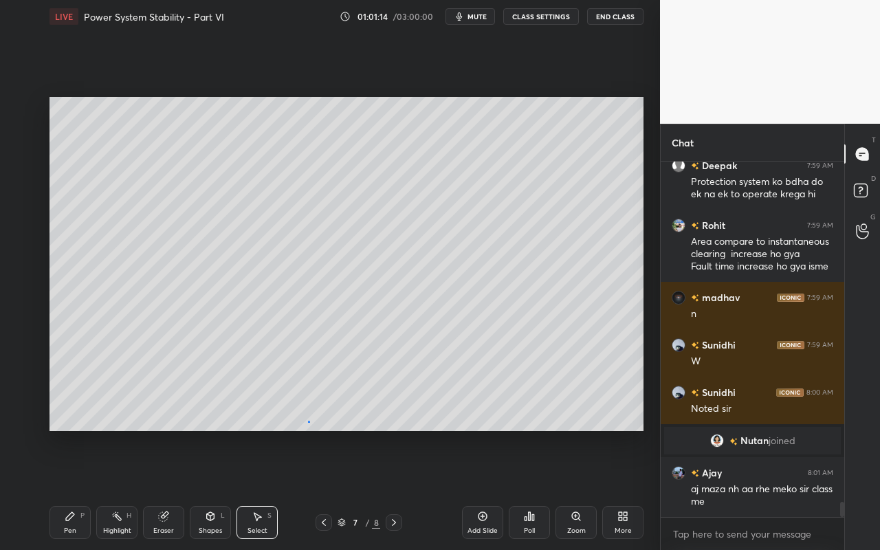
click at [308, 421] on div "0 ° Undo Copy Paste here Duplicate Duplicate to new slide Delete" at bounding box center [346, 264] width 594 height 334
click at [120, 489] on div "Highlight H" at bounding box center [116, 522] width 41 height 33
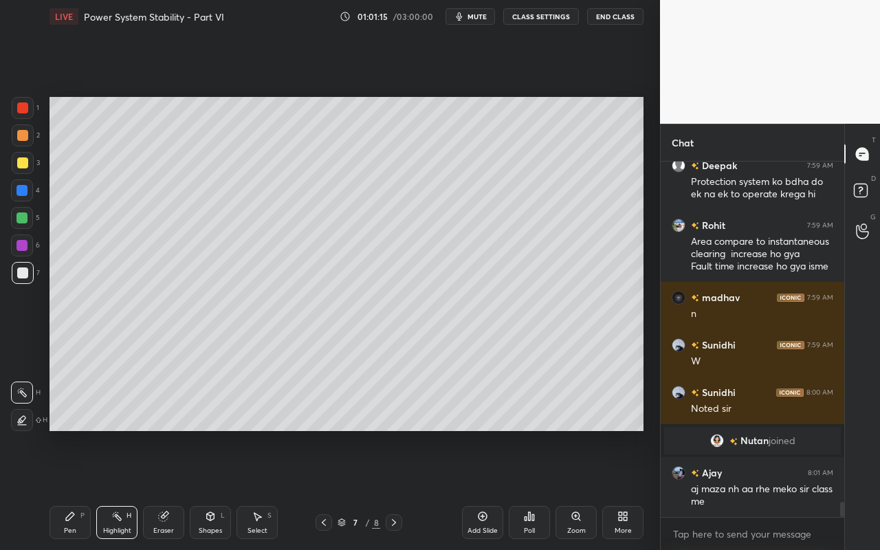
click at [179, 489] on div "Eraser" at bounding box center [163, 522] width 41 height 33
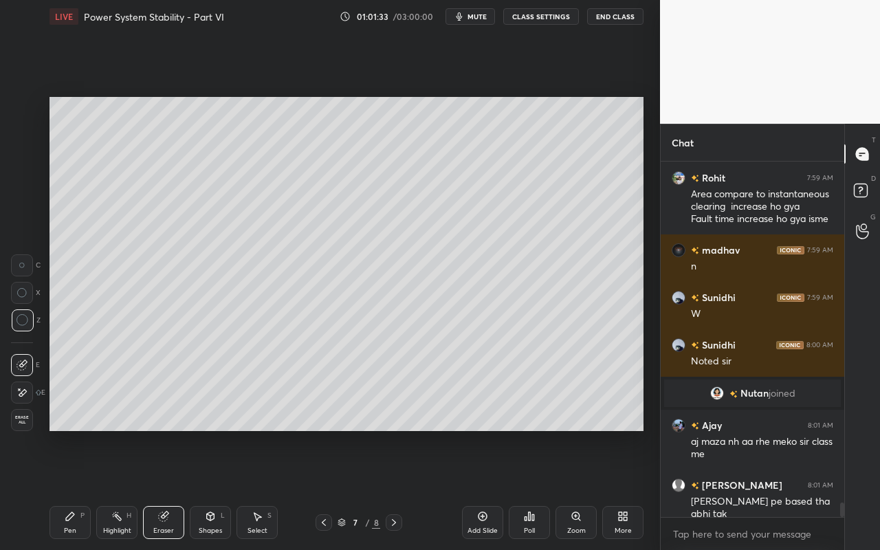
scroll to position [8206, 0]
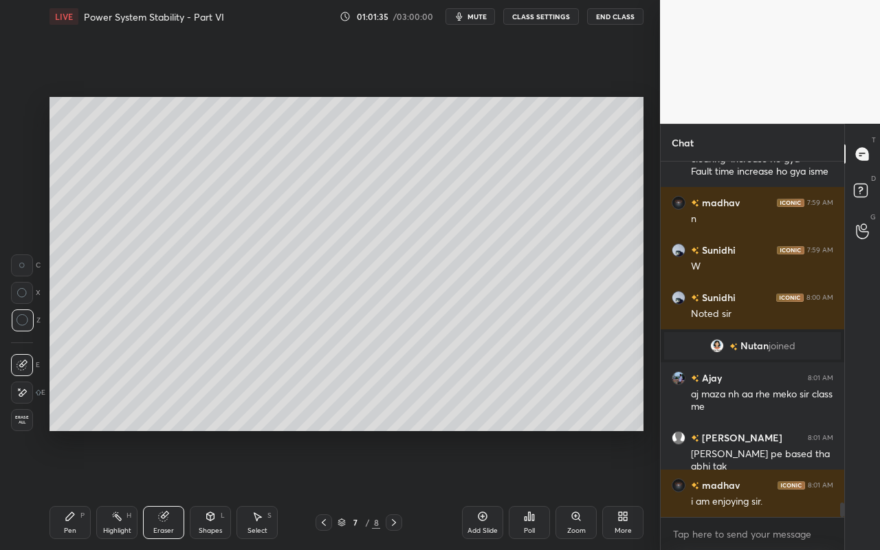
click at [75, 489] on icon at bounding box center [70, 516] width 11 height 11
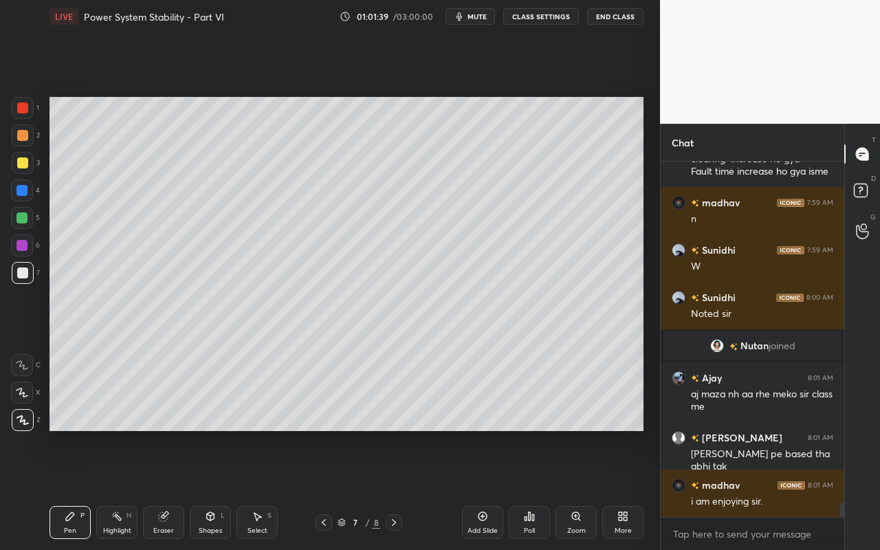
scroll to position [8253, 0]
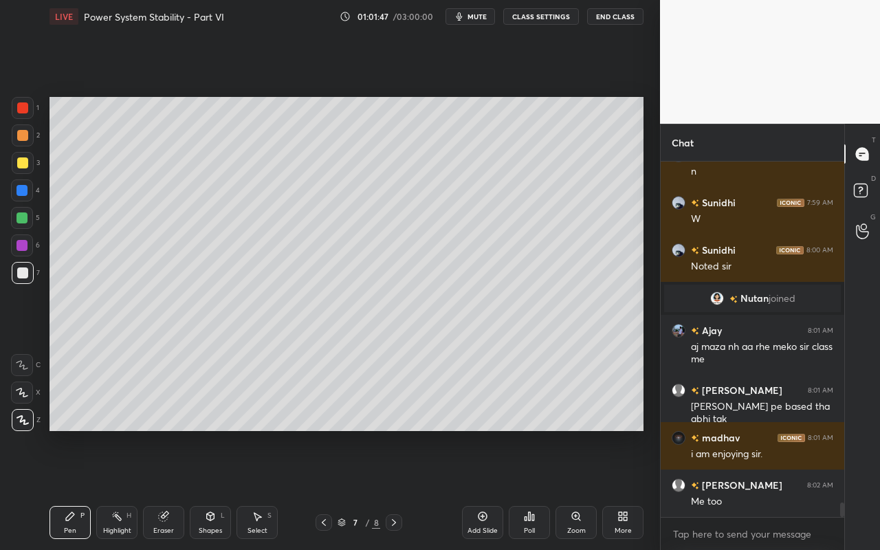
drag, startPoint x: 120, startPoint y: 533, endPoint x: 148, endPoint y: 513, distance: 34.9
click at [121, 489] on div "Highlight" at bounding box center [117, 530] width 28 height 7
drag, startPoint x: 118, startPoint y: 529, endPoint x: 119, endPoint y: 519, distance: 10.3
click at [119, 489] on div "Highlight" at bounding box center [117, 530] width 28 height 7
click at [19, 279] on div at bounding box center [23, 273] width 22 height 22
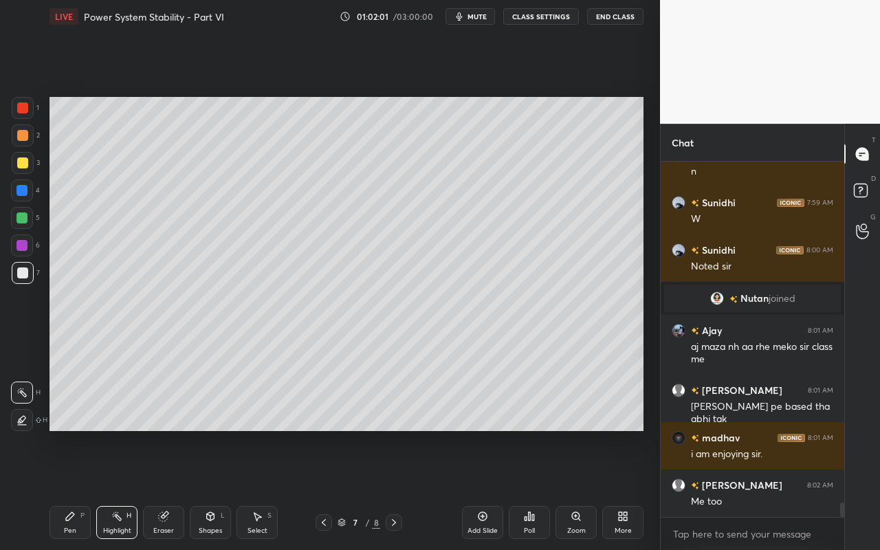
click at [123, 489] on div "Pen P Highlight H Eraser Shapes L Select S 7 / 8 Add Slide Poll Zoom More" at bounding box center [346, 522] width 594 height 55
click at [70, 489] on div "Pen" at bounding box center [70, 530] width 12 height 7
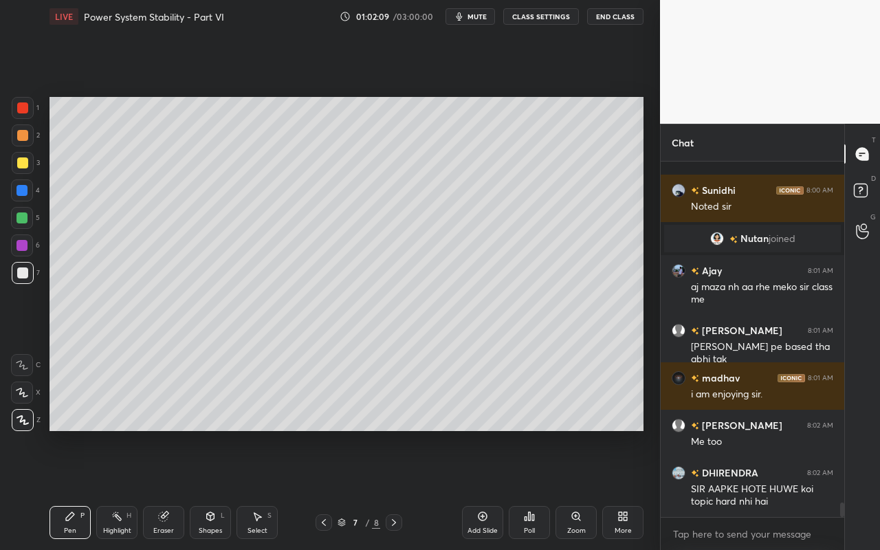
scroll to position [8385, 0]
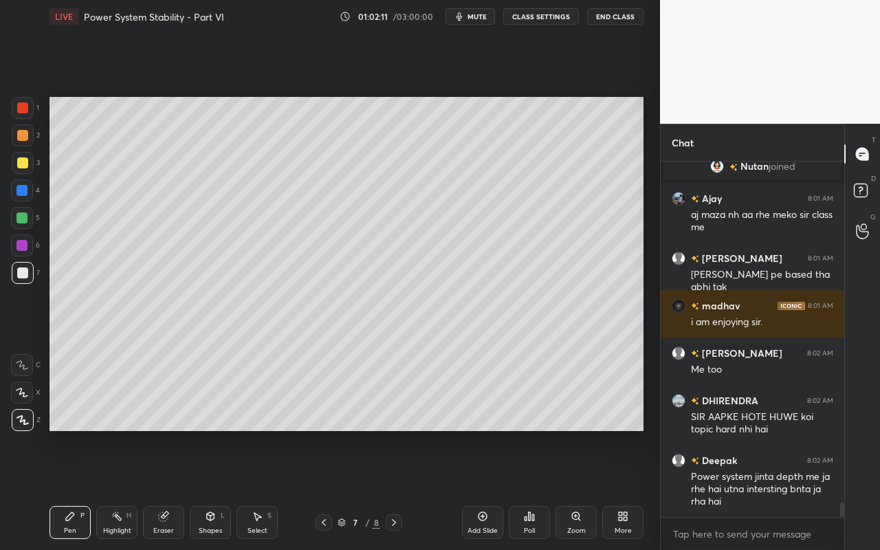
click at [223, 489] on div "Shapes L" at bounding box center [210, 522] width 41 height 33
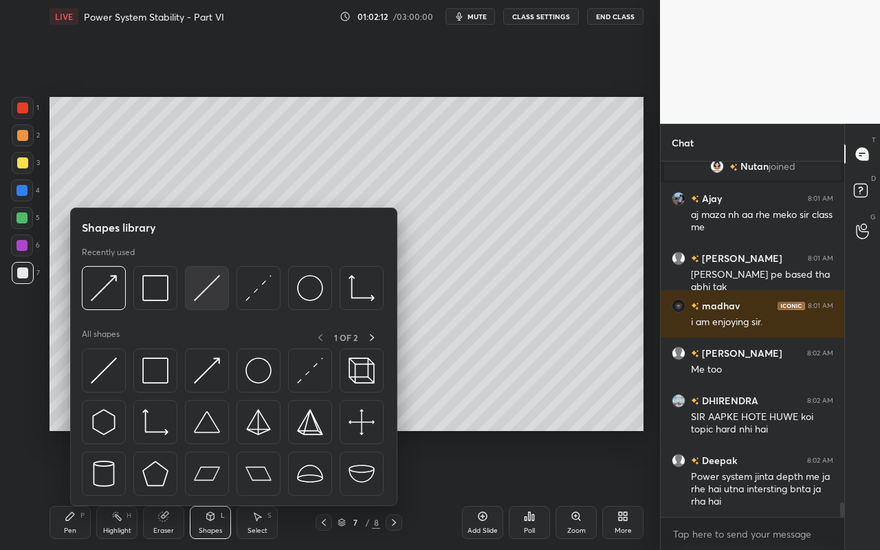
click at [212, 304] on div at bounding box center [207, 288] width 44 height 44
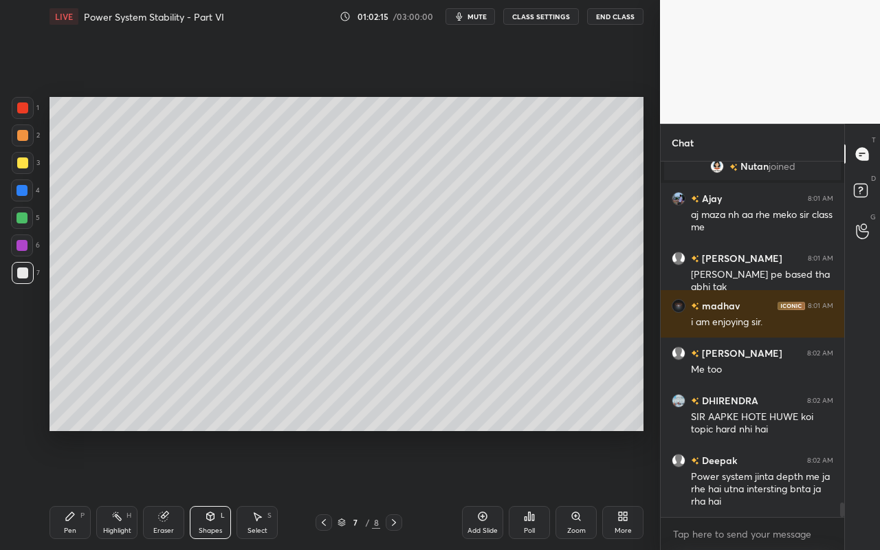
click at [119, 489] on icon at bounding box center [116, 516] width 11 height 11
drag, startPoint x: 64, startPoint y: 525, endPoint x: 101, endPoint y: 480, distance: 58.1
click at [64, 489] on div "Pen" at bounding box center [70, 530] width 12 height 7
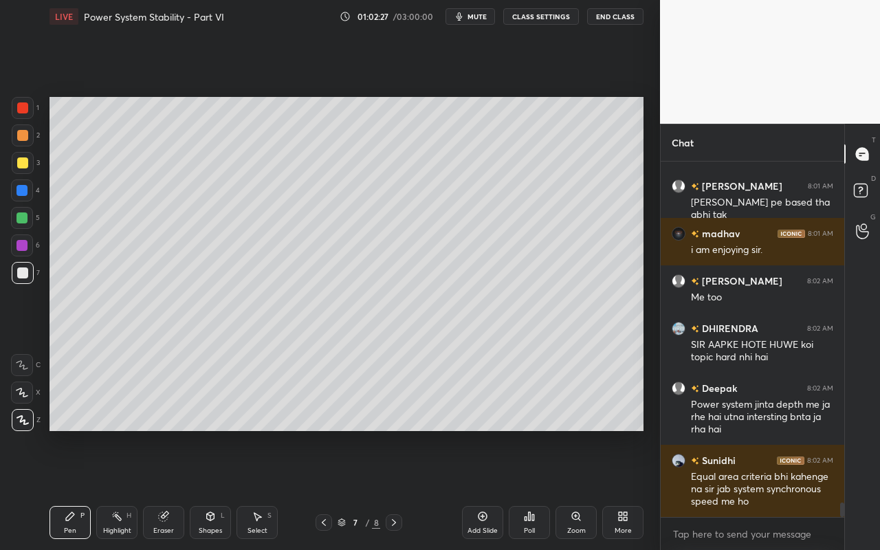
click at [249, 489] on div "Select S" at bounding box center [256, 522] width 41 height 33
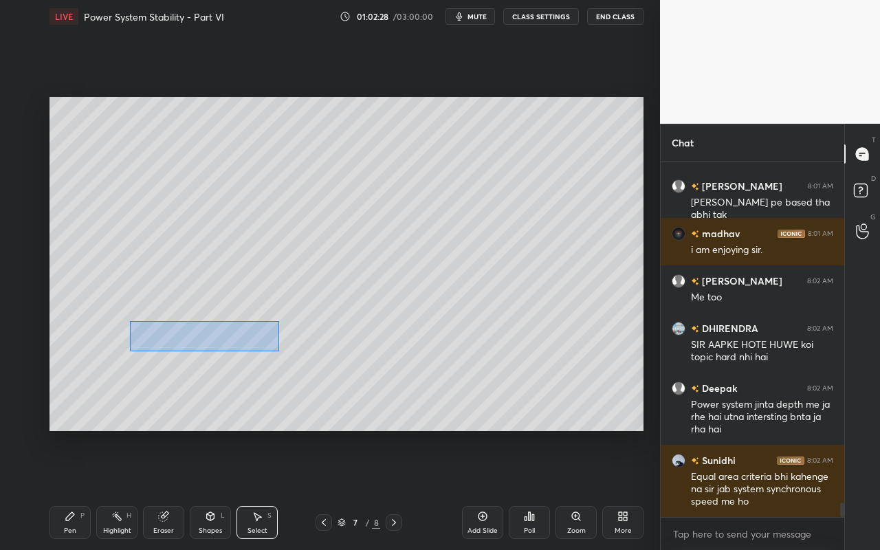
drag, startPoint x: 157, startPoint y: 340, endPoint x: 292, endPoint y: 355, distance: 136.2
click at [295, 355] on div "0 ° Undo Copy Paste here Duplicate Duplicate to new slide Delete" at bounding box center [346, 264] width 594 height 334
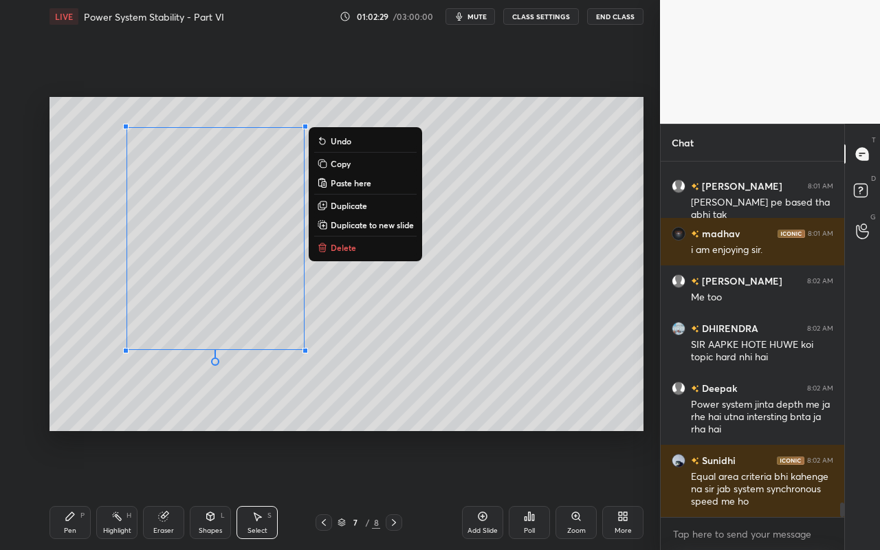
drag, startPoint x: 273, startPoint y: 427, endPoint x: 259, endPoint y: 422, distance: 14.6
click at [271, 423] on div "0 ° Undo Copy Paste here Duplicate Duplicate to new slide Delete" at bounding box center [346, 264] width 594 height 334
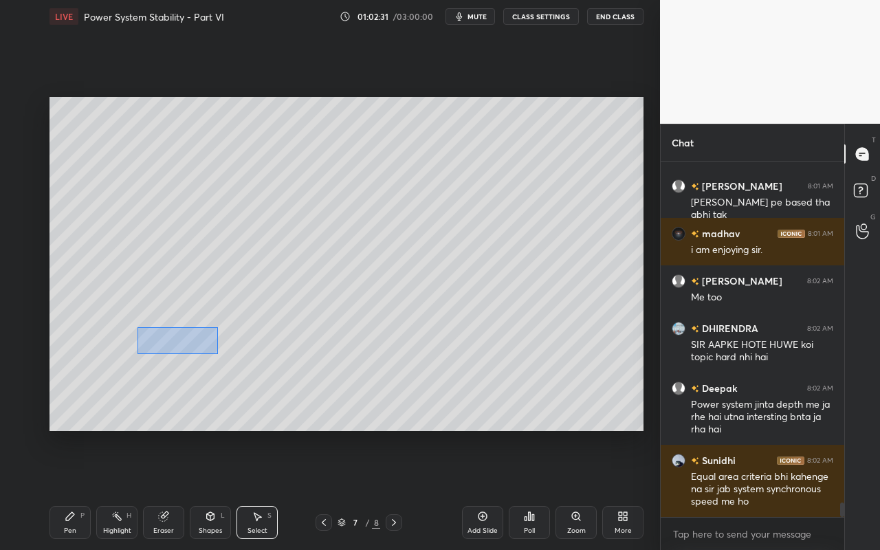
drag, startPoint x: 185, startPoint y: 347, endPoint x: 269, endPoint y: 361, distance: 85.1
click at [237, 359] on div "0 ° Undo Copy Paste here Duplicate Duplicate to new slide Delete" at bounding box center [346, 264] width 594 height 334
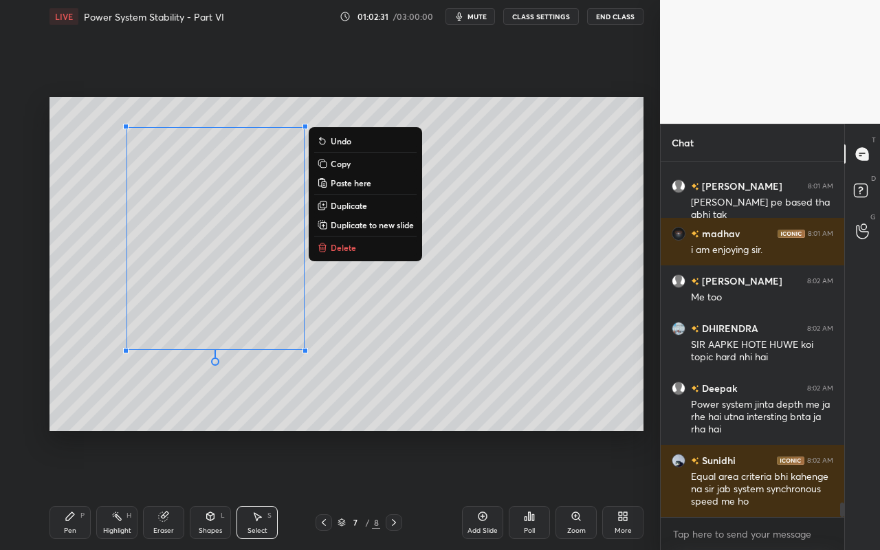
drag, startPoint x: 305, startPoint y: 386, endPoint x: 303, endPoint y: 397, distance: 11.2
click at [305, 386] on div "0 ° Undo Copy Paste here Duplicate Duplicate to new slide Delete" at bounding box center [346, 264] width 594 height 334
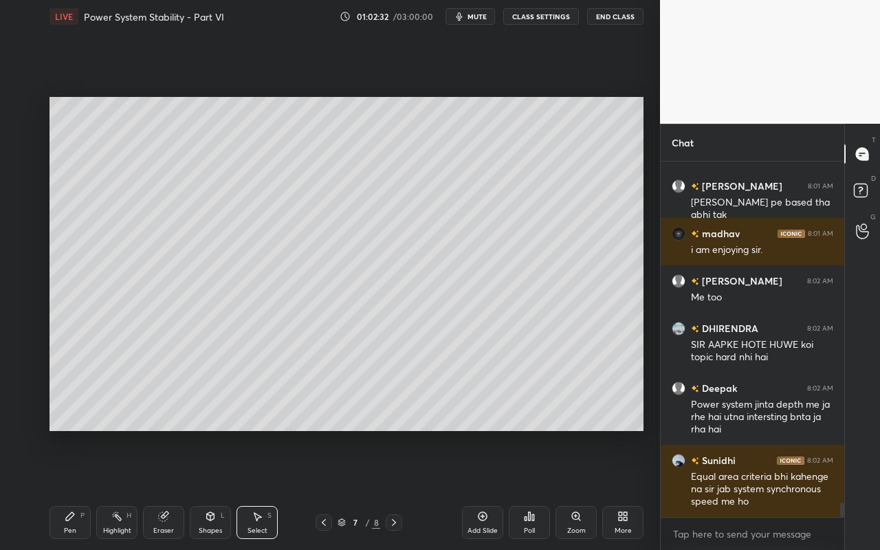
drag, startPoint x: 210, startPoint y: 526, endPoint x: 216, endPoint y: 510, distance: 16.7
click at [210, 489] on div "Shapes" at bounding box center [210, 530] width 23 height 7
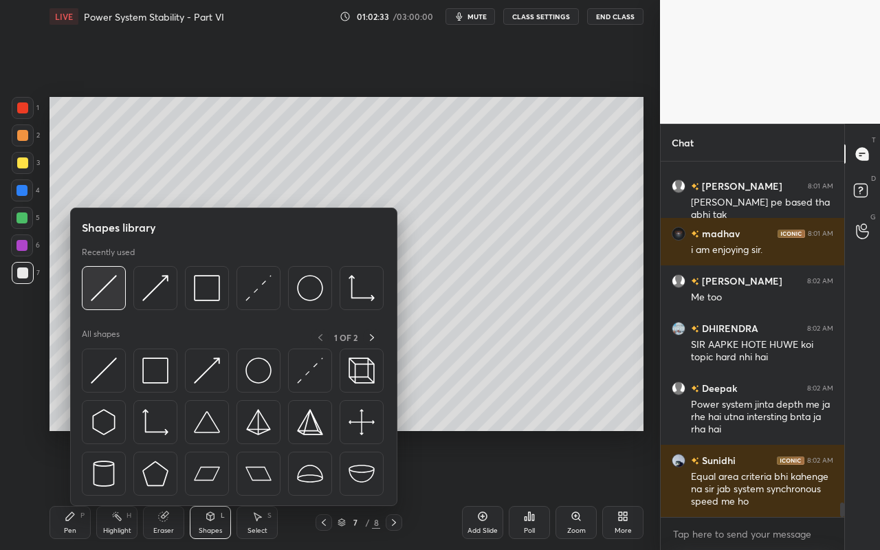
click at [110, 300] on img at bounding box center [104, 288] width 26 height 26
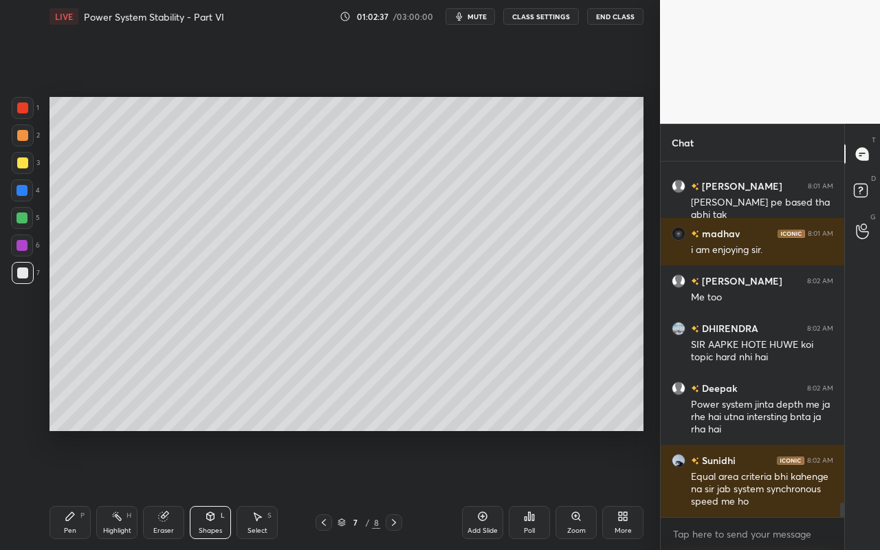
click at [64, 489] on div "Pen P" at bounding box center [69, 522] width 41 height 33
click at [168, 489] on div "Eraser" at bounding box center [163, 522] width 41 height 33
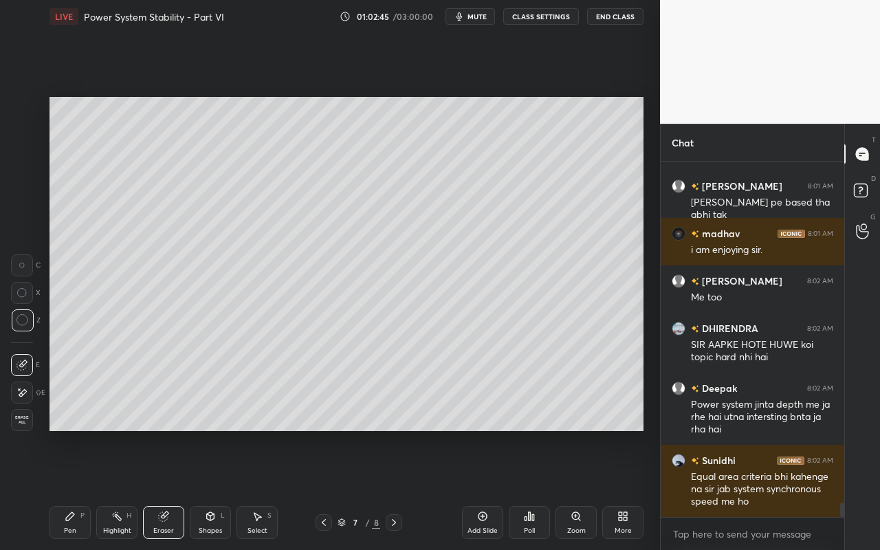
click at [73, 489] on div "Pen P" at bounding box center [69, 522] width 41 height 33
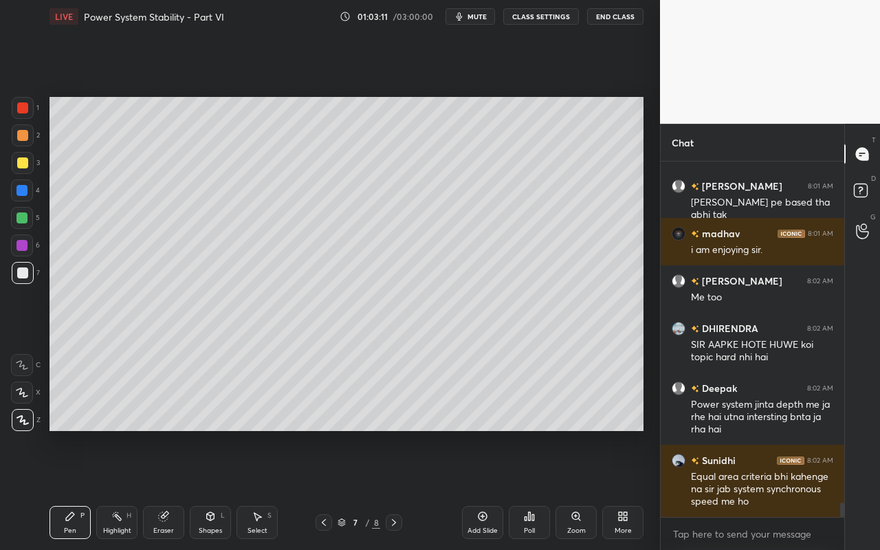
click at [114, 489] on div "Highlight H" at bounding box center [116, 522] width 41 height 33
click at [115, 489] on icon at bounding box center [116, 516] width 11 height 11
click at [212, 489] on div "Shapes L" at bounding box center [210, 522] width 41 height 33
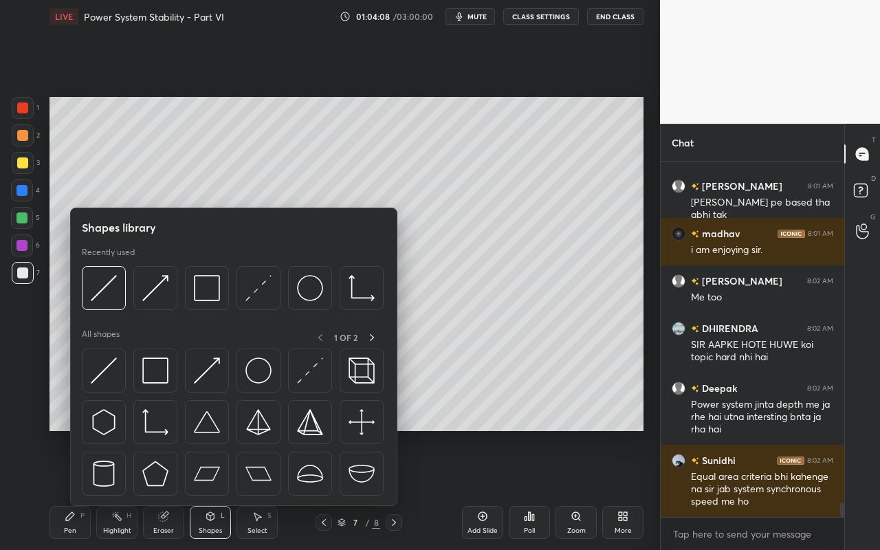
scroll to position [5, 5]
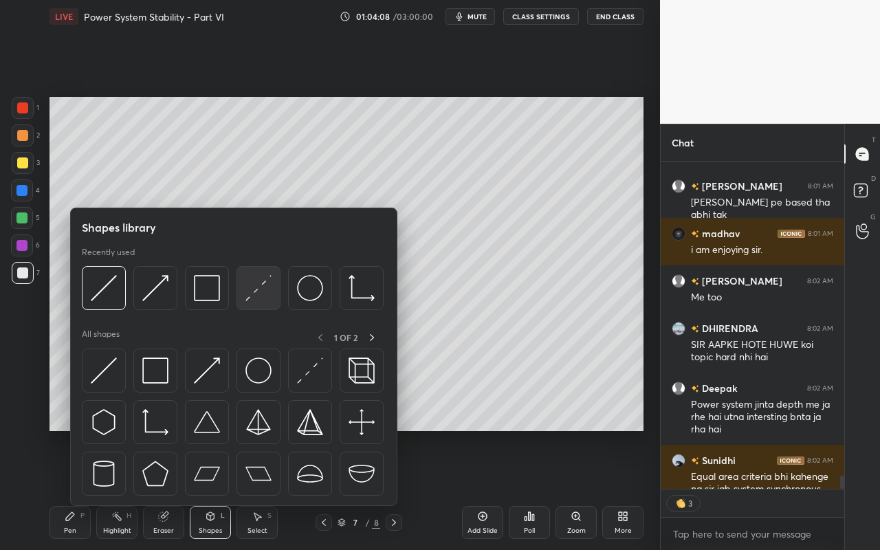
click at [261, 296] on img at bounding box center [258, 288] width 26 height 26
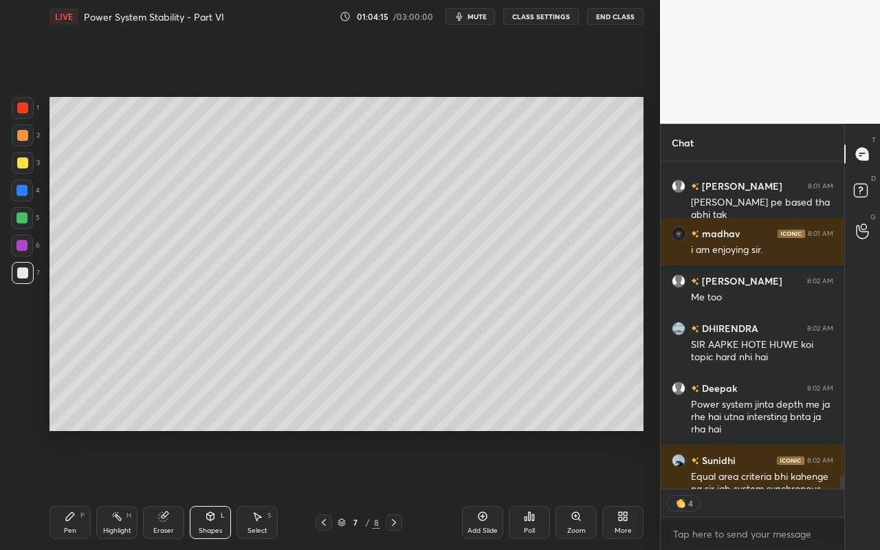
click at [65, 489] on div "Pen" at bounding box center [70, 530] width 12 height 7
click at [114, 489] on div "Highlight" at bounding box center [117, 530] width 28 height 7
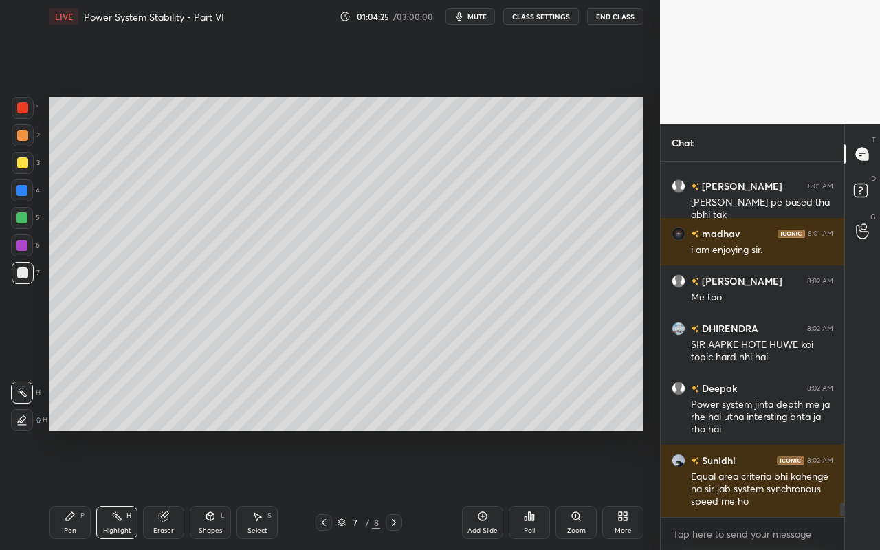
click at [213, 489] on div "Shapes" at bounding box center [210, 530] width 23 height 7
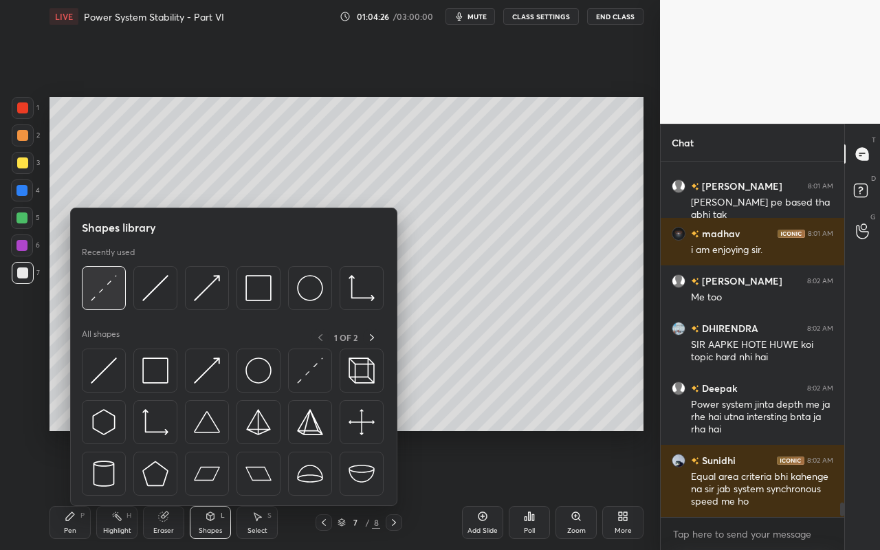
click at [111, 303] on div at bounding box center [104, 288] width 44 height 44
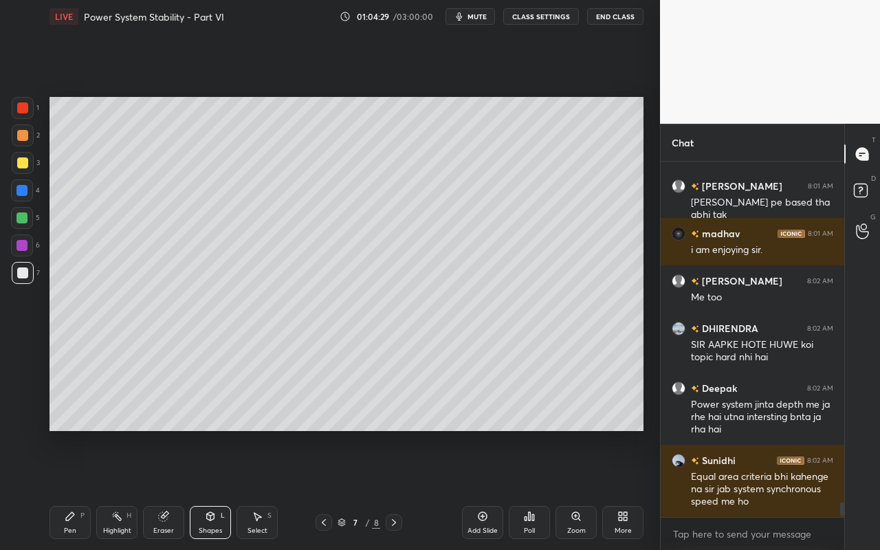
click at [115, 489] on div "Highlight" at bounding box center [117, 530] width 28 height 7
click at [120, 489] on div "Highlight" at bounding box center [117, 530] width 28 height 7
click at [25, 167] on div at bounding box center [22, 162] width 11 height 11
drag, startPoint x: 24, startPoint y: 419, endPoint x: 45, endPoint y: 354, distance: 68.5
click at [24, 416] on icon at bounding box center [21, 419] width 11 height 11
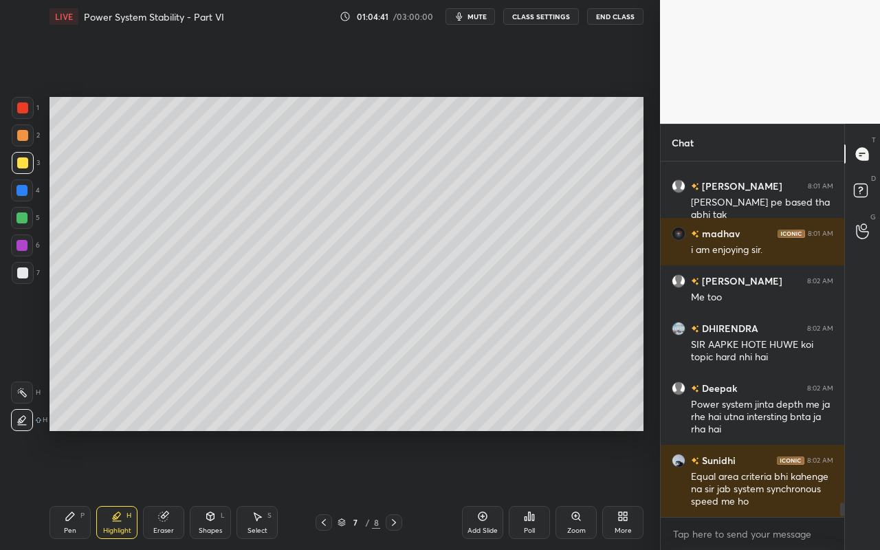
drag, startPoint x: 209, startPoint y: 531, endPoint x: 213, endPoint y: 514, distance: 17.0
click at [209, 489] on div "Shapes" at bounding box center [210, 530] width 23 height 7
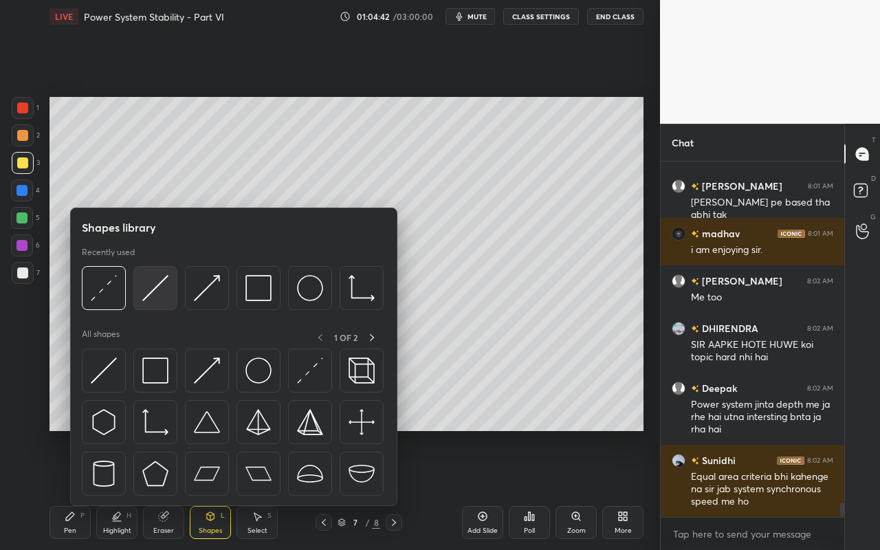
click at [158, 300] on img at bounding box center [155, 288] width 26 height 26
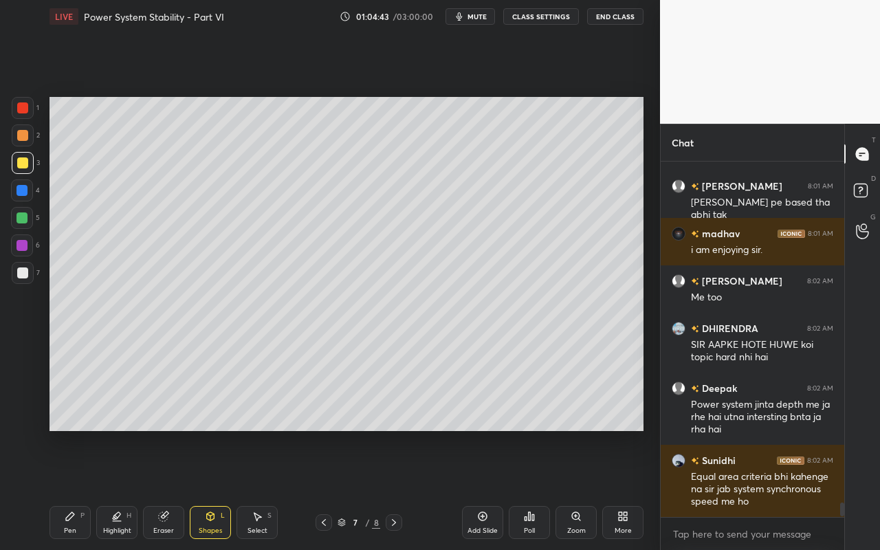
click at [28, 110] on div at bounding box center [23, 108] width 22 height 22
click at [73, 489] on icon at bounding box center [70, 516] width 11 height 11
drag, startPoint x: 86, startPoint y: 515, endPoint x: 97, endPoint y: 516, distance: 11.1
click at [83, 489] on div "Pen P" at bounding box center [69, 522] width 41 height 33
click at [125, 489] on div "Highlight H" at bounding box center [116, 522] width 41 height 33
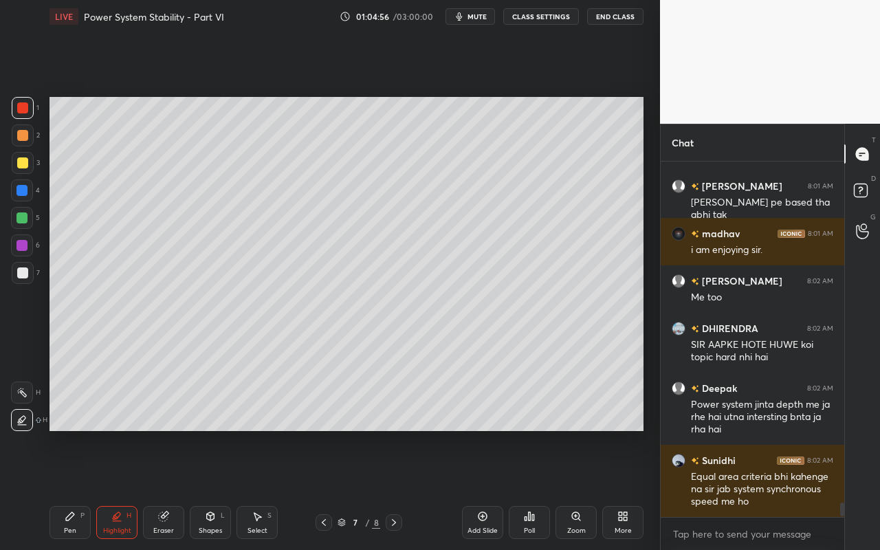
click at [25, 392] on icon at bounding box center [21, 392] width 11 height 11
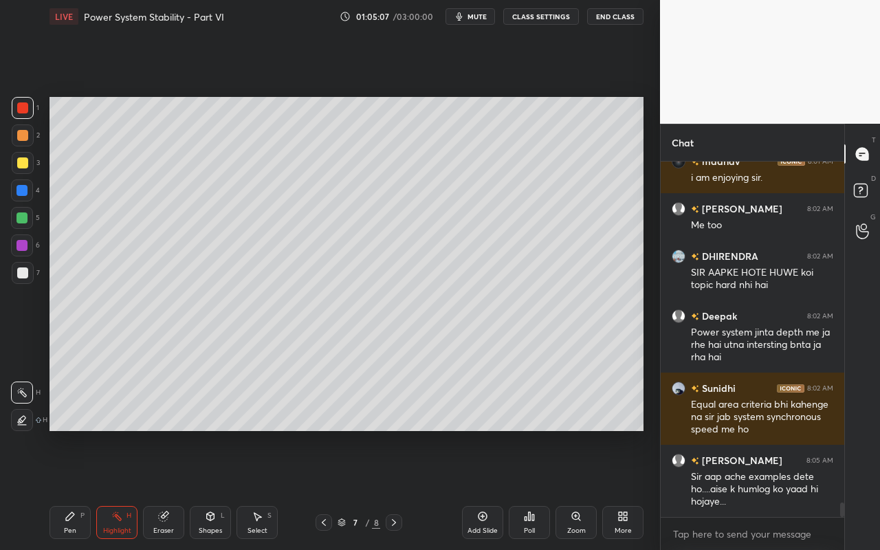
click at [130, 489] on div "Highlight H" at bounding box center [116, 522] width 41 height 33
click at [22, 221] on div at bounding box center [21, 217] width 11 height 11
click at [23, 422] on icon at bounding box center [21, 419] width 11 height 11
click at [65, 489] on div "Pen" at bounding box center [70, 530] width 12 height 7
click at [19, 164] on div at bounding box center [22, 162] width 11 height 11
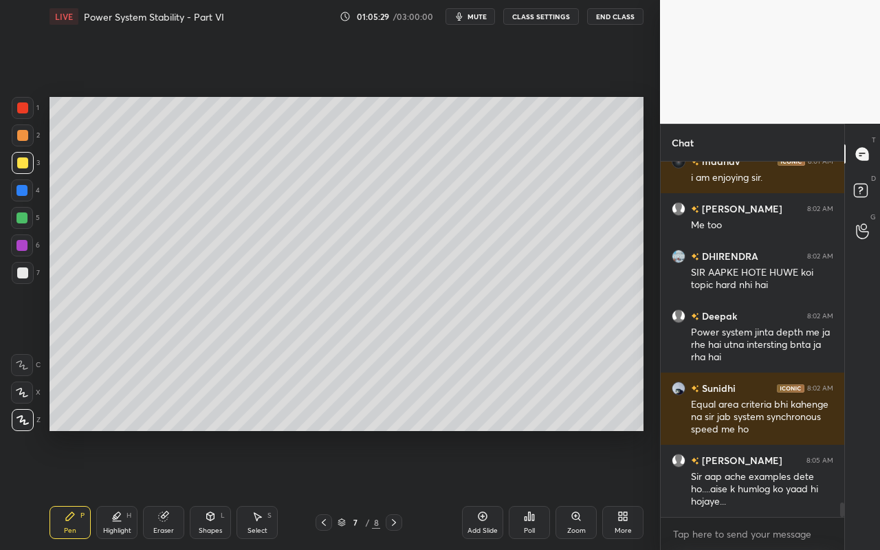
click at [26, 219] on div at bounding box center [21, 217] width 11 height 11
click at [112, 489] on div "Highlight H" at bounding box center [116, 522] width 41 height 33
click at [23, 397] on icon at bounding box center [21, 392] width 11 height 11
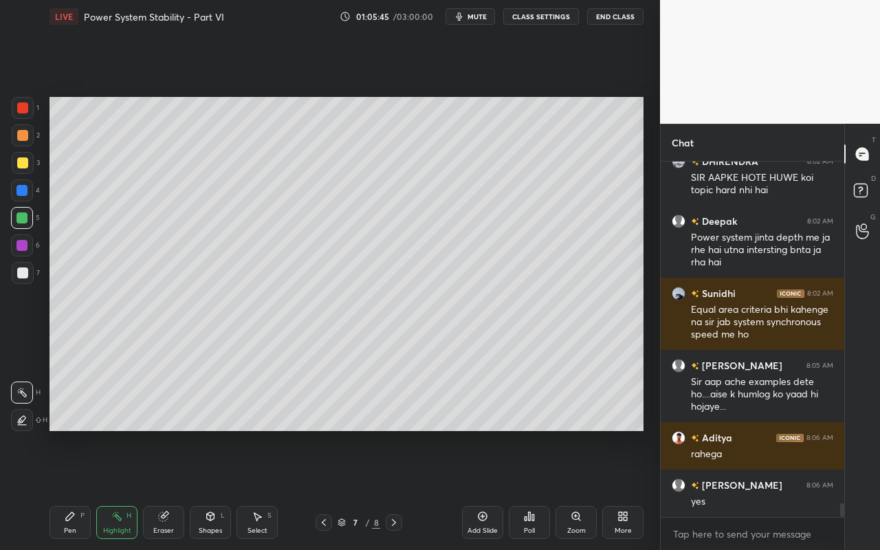
scroll to position [8672, 0]
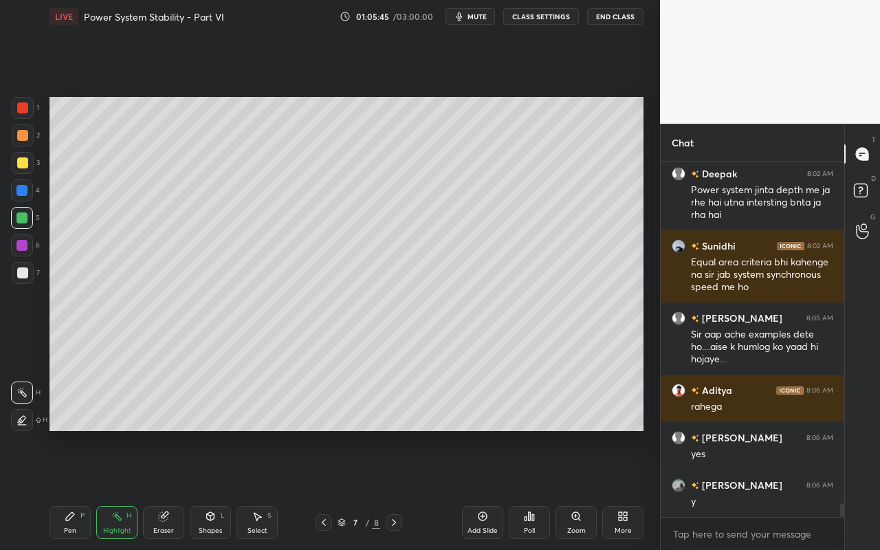
click at [74, 489] on div "Pen P" at bounding box center [69, 522] width 41 height 33
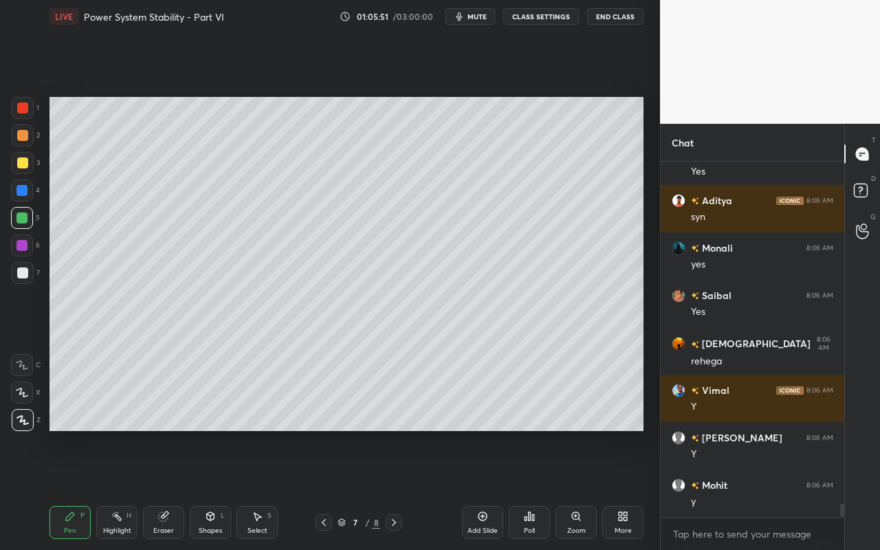
scroll to position [9146, 0]
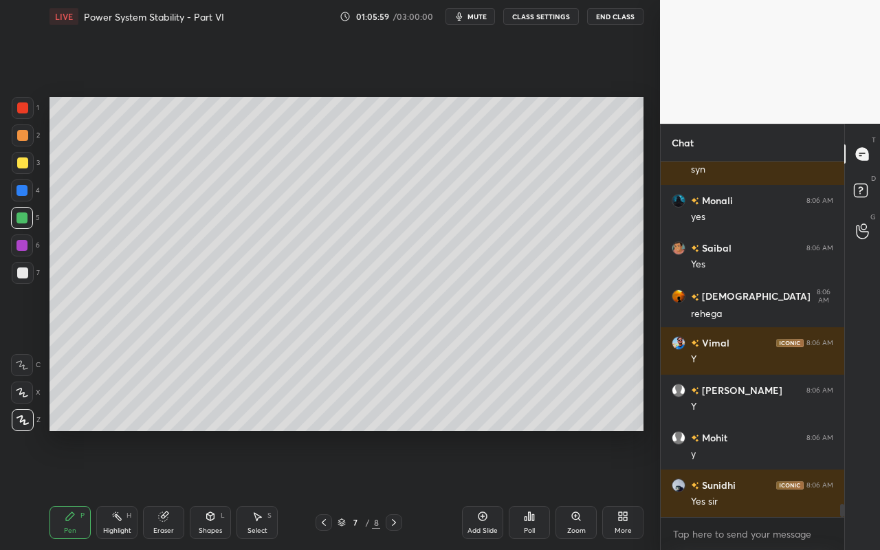
drag, startPoint x: 114, startPoint y: 525, endPoint x: 133, endPoint y: 499, distance: 32.0
click at [114, 489] on div "Highlight H" at bounding box center [116, 522] width 41 height 33
drag, startPoint x: 59, startPoint y: 514, endPoint x: 158, endPoint y: 436, distance: 126.2
click at [64, 489] on div "Pen P" at bounding box center [69, 522] width 41 height 33
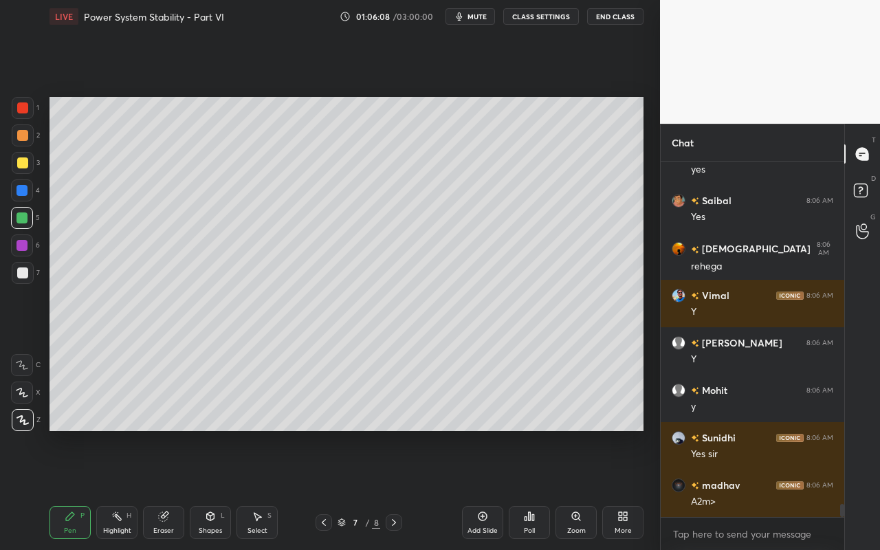
click at [118, 489] on icon at bounding box center [116, 516] width 11 height 11
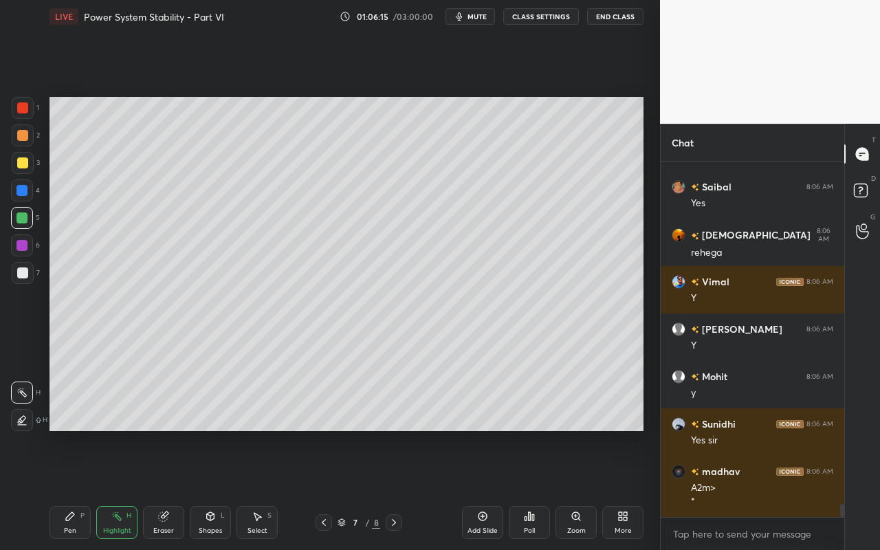
click at [210, 489] on div "Shapes L" at bounding box center [210, 522] width 41 height 33
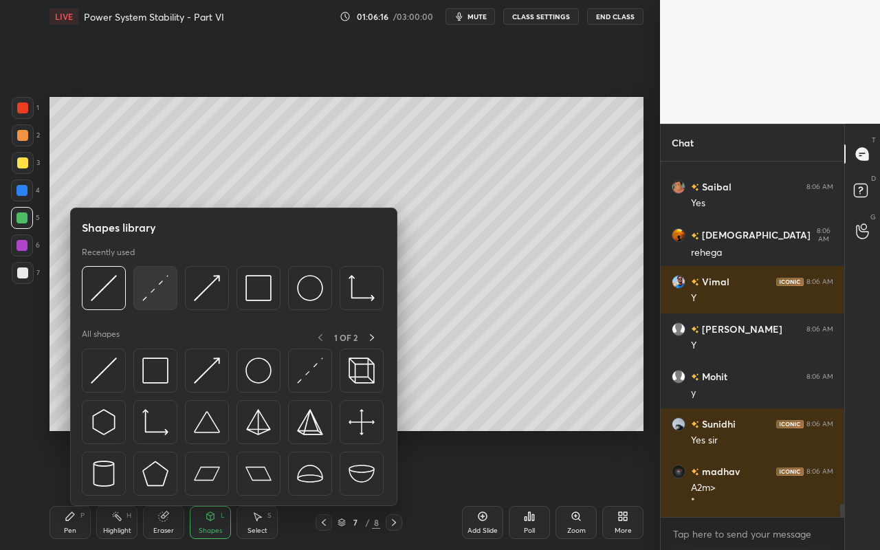
click at [160, 300] on img at bounding box center [155, 288] width 26 height 26
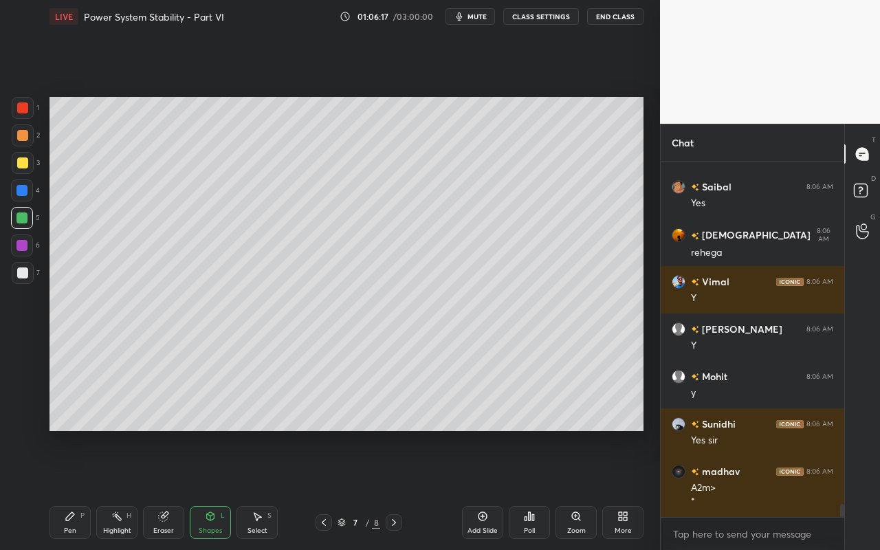
click at [23, 166] on div at bounding box center [22, 162] width 11 height 11
click at [120, 489] on div "Highlight H" at bounding box center [116, 522] width 41 height 33
click at [119, 489] on div "Highlight" at bounding box center [117, 530] width 28 height 7
drag, startPoint x: 23, startPoint y: 166, endPoint x: 21, endPoint y: 178, distance: 12.4
click at [23, 166] on div at bounding box center [22, 162] width 11 height 11
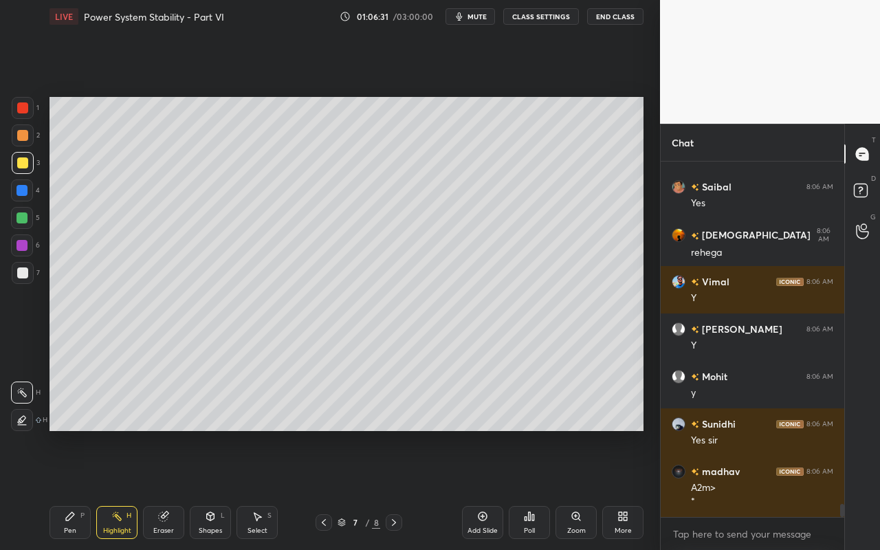
click at [25, 420] on icon at bounding box center [21, 419] width 11 height 11
click at [69, 489] on div "Pen P" at bounding box center [69, 522] width 41 height 33
click at [199, 489] on div "Shapes" at bounding box center [210, 530] width 23 height 7
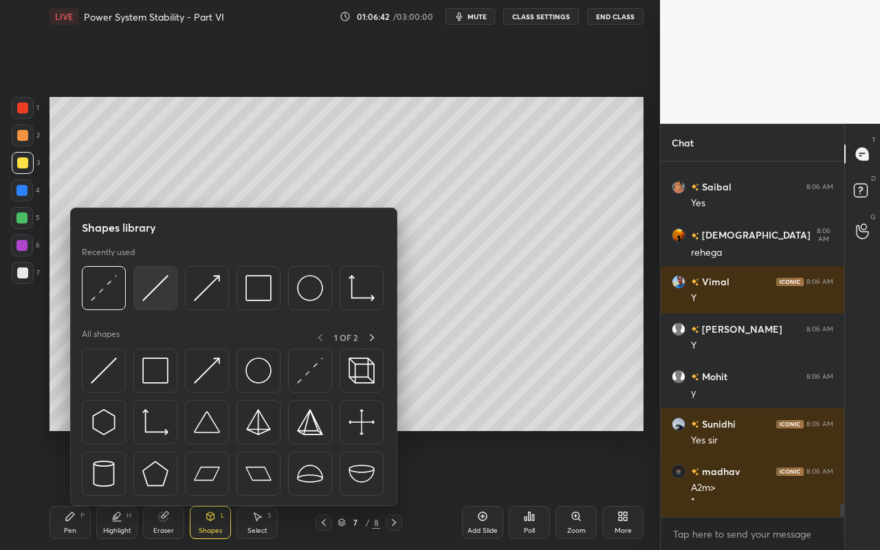
click at [159, 289] on img at bounding box center [155, 288] width 26 height 26
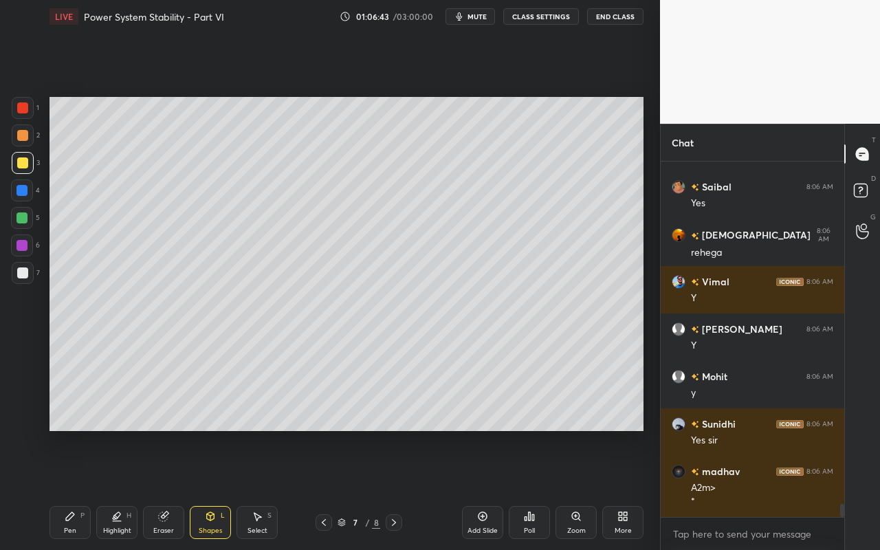
click at [23, 112] on div at bounding box center [22, 107] width 11 height 11
click at [67, 489] on icon at bounding box center [70, 516] width 11 height 11
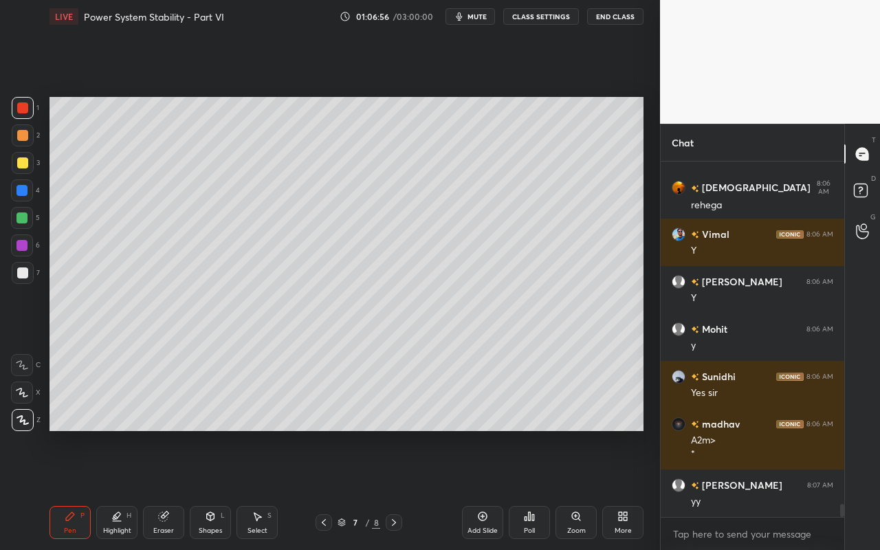
drag, startPoint x: 115, startPoint y: 537, endPoint x: 118, endPoint y: 528, distance: 9.2
click at [117, 489] on div "Highlight H" at bounding box center [116, 522] width 41 height 33
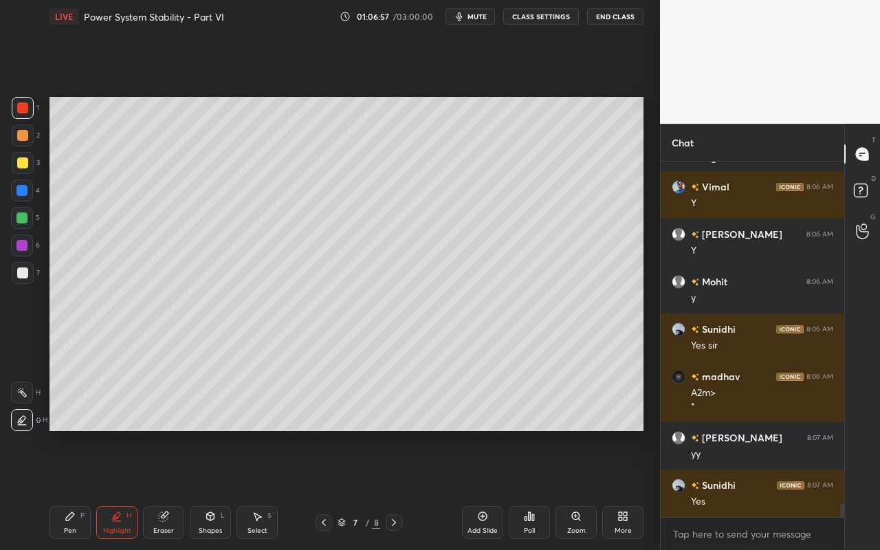
drag, startPoint x: 16, startPoint y: 397, endPoint x: 38, endPoint y: 391, distance: 22.7
click at [21, 400] on div at bounding box center [22, 392] width 22 height 22
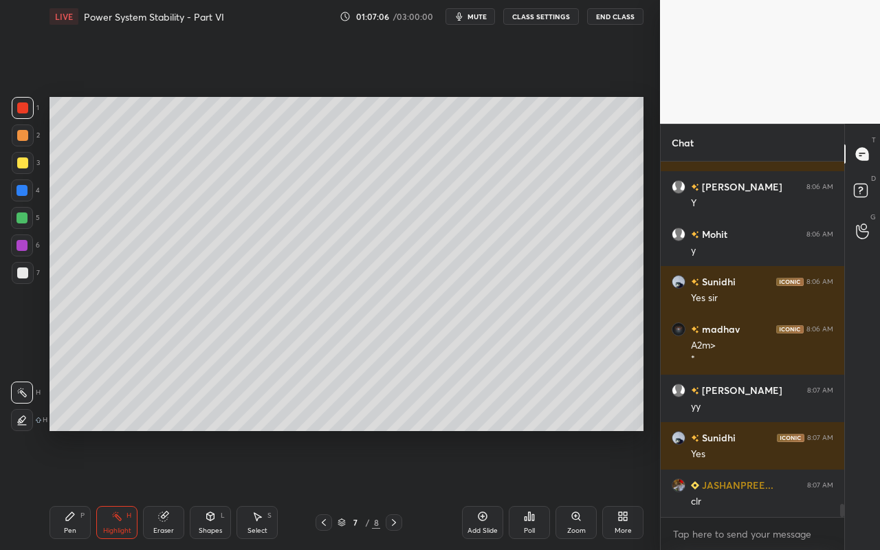
scroll to position [9397, 0]
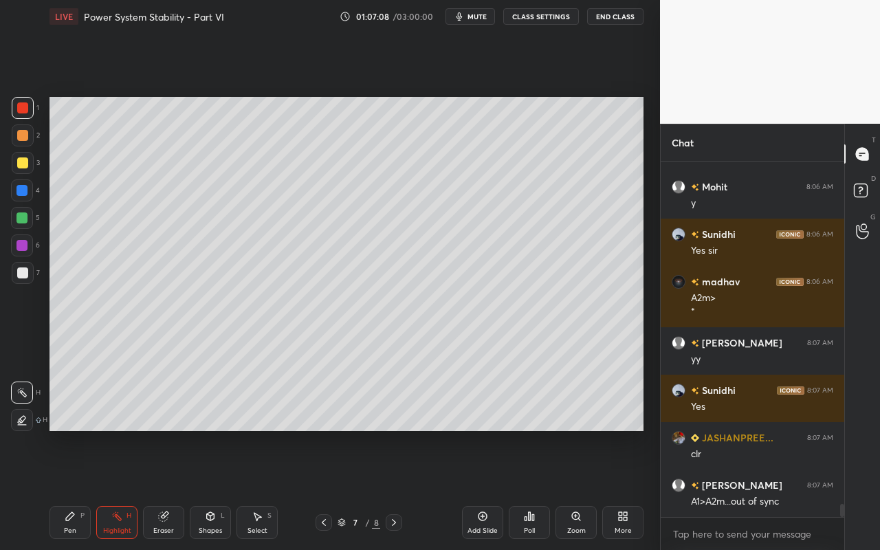
click at [73, 489] on div "Pen P" at bounding box center [69, 522] width 41 height 33
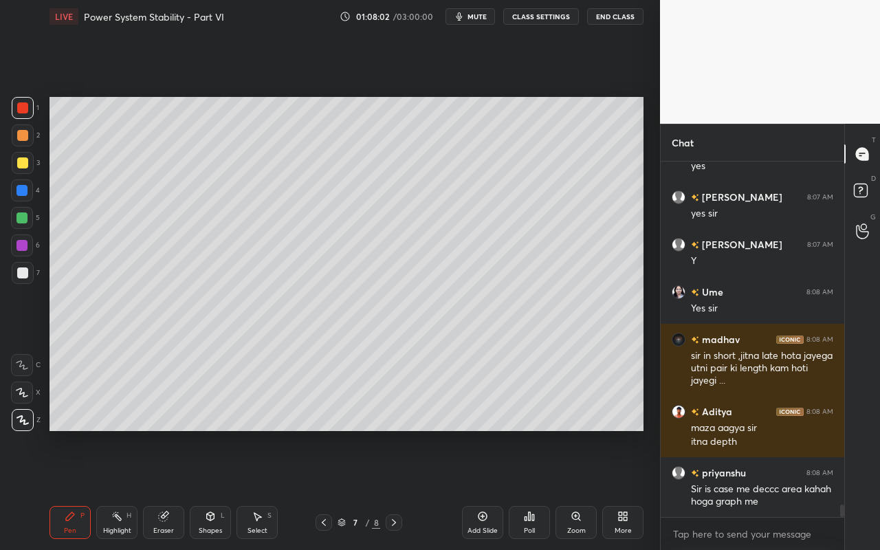
scroll to position [9827, 0]
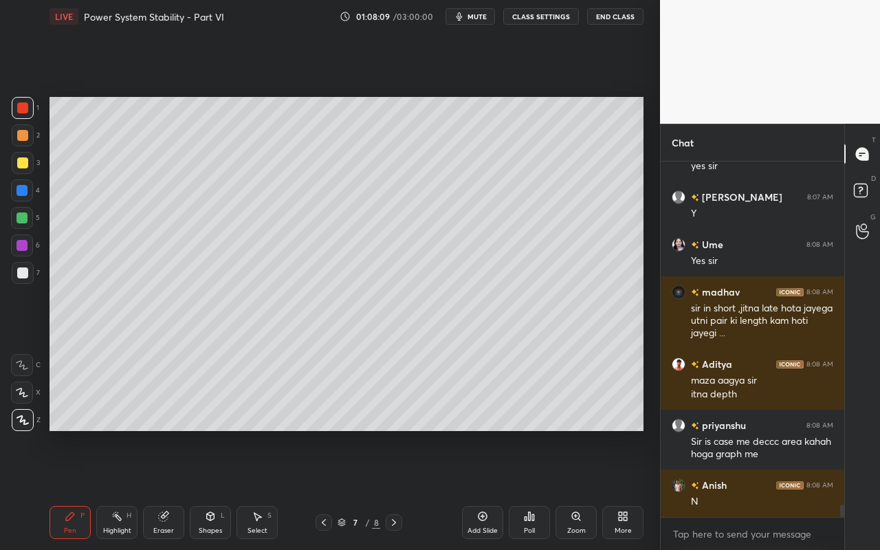
click at [76, 489] on div "Pen P" at bounding box center [69, 522] width 41 height 33
click at [20, 219] on div at bounding box center [21, 217] width 11 height 11
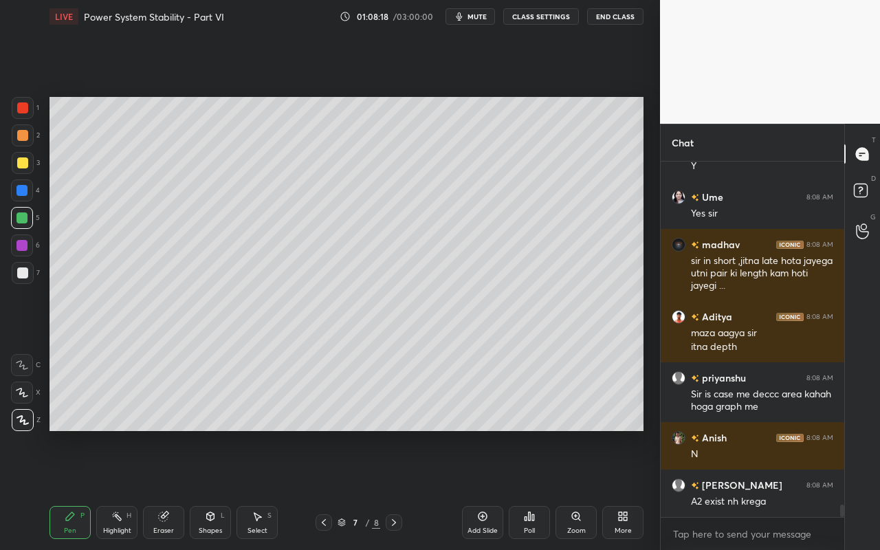
click at [107, 489] on div "Highlight H" at bounding box center [116, 522] width 41 height 33
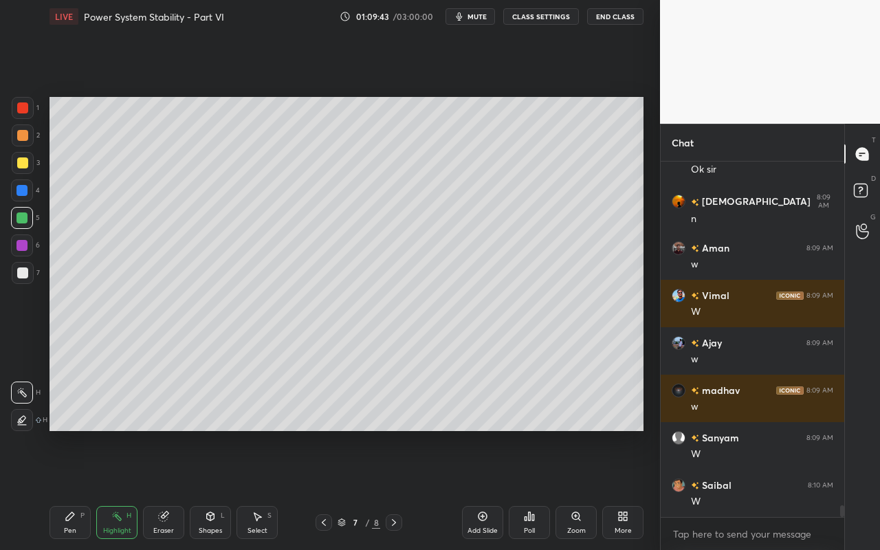
scroll to position [10301, 0]
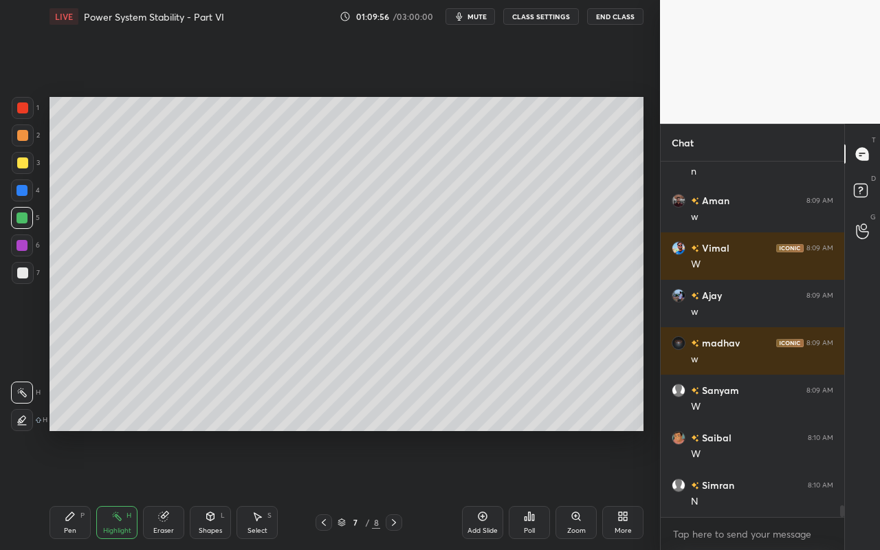
click at [533, 489] on div "Poll" at bounding box center [529, 522] width 41 height 33
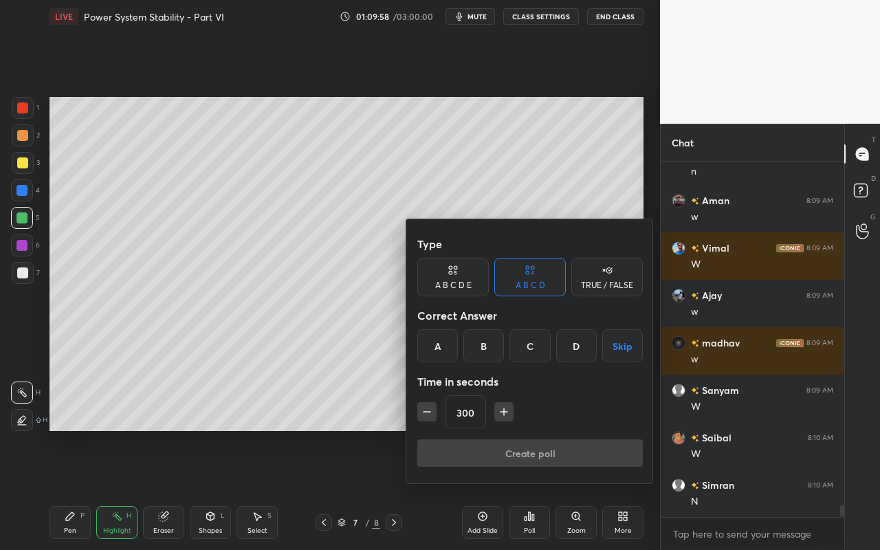
click at [444, 347] on div "A" at bounding box center [437, 345] width 41 height 33
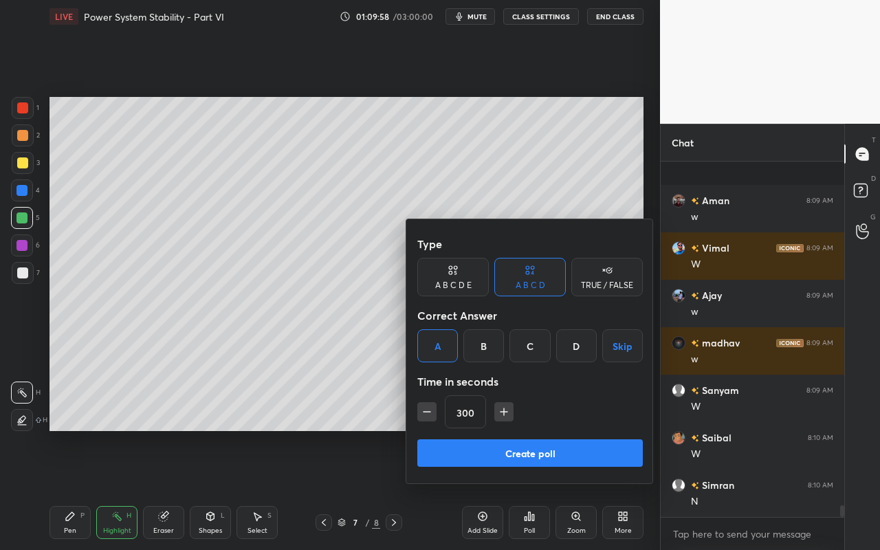
scroll to position [10374, 0]
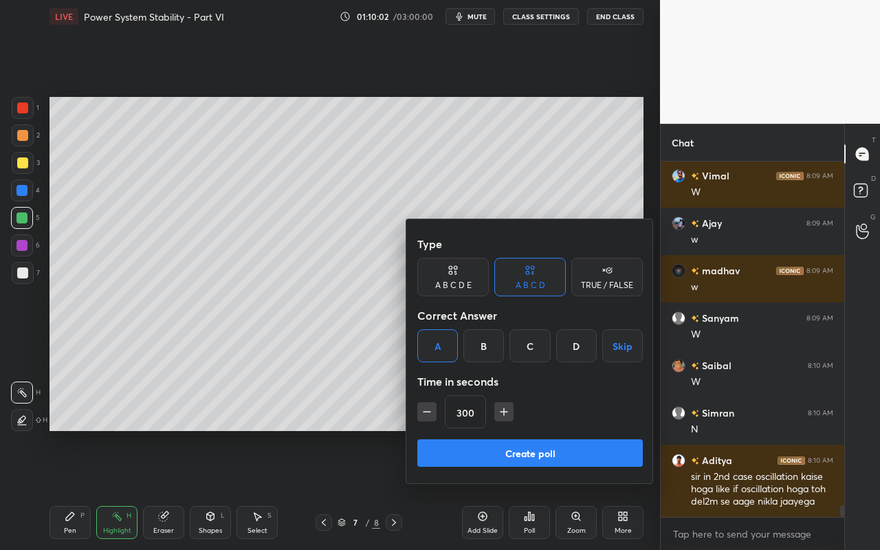
click at [573, 144] on div at bounding box center [440, 275] width 880 height 550
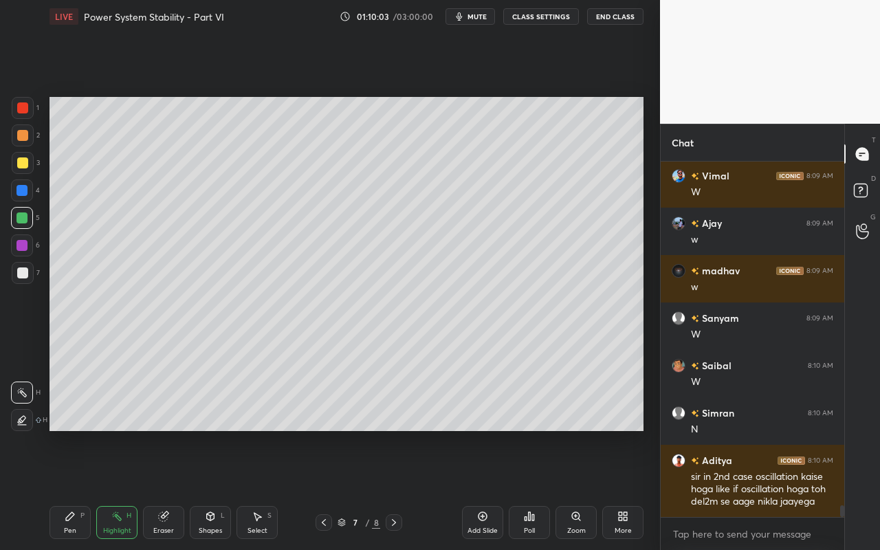
scroll to position [10387, 0]
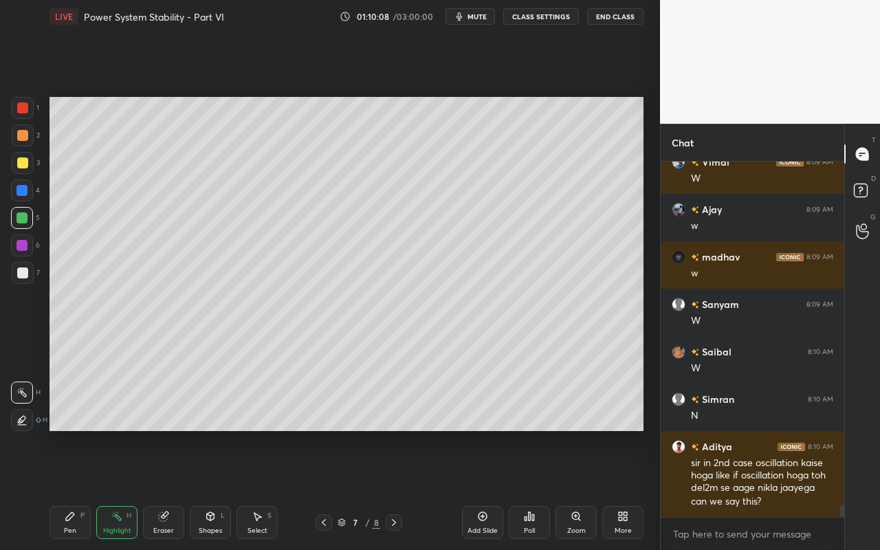
drag, startPoint x: 118, startPoint y: 524, endPoint x: 191, endPoint y: 445, distance: 107.5
click at [122, 489] on div "Highlight H" at bounding box center [116, 522] width 41 height 33
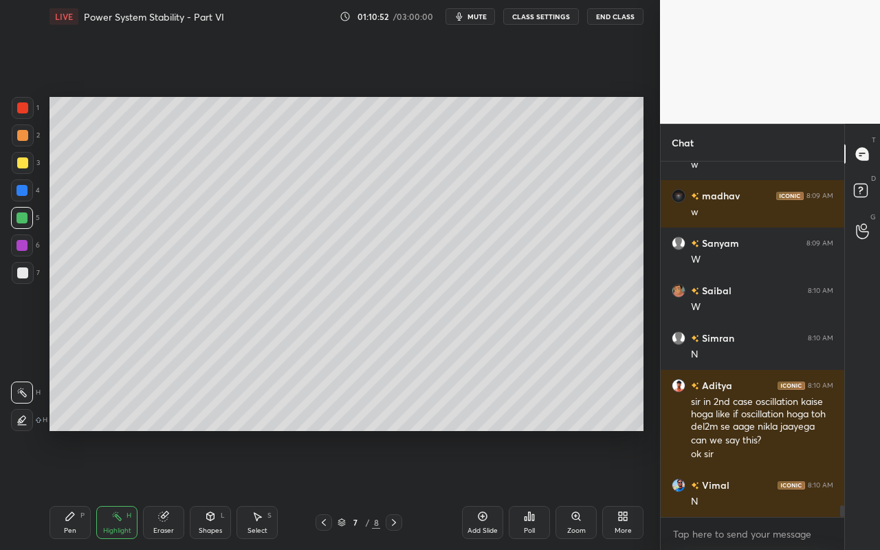
scroll to position [10496, 0]
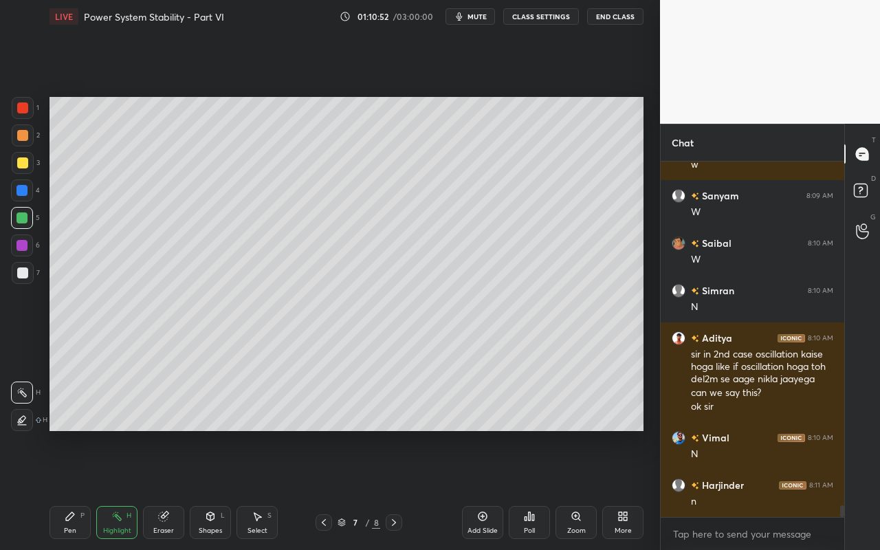
click at [521, 489] on div "Poll" at bounding box center [529, 522] width 41 height 33
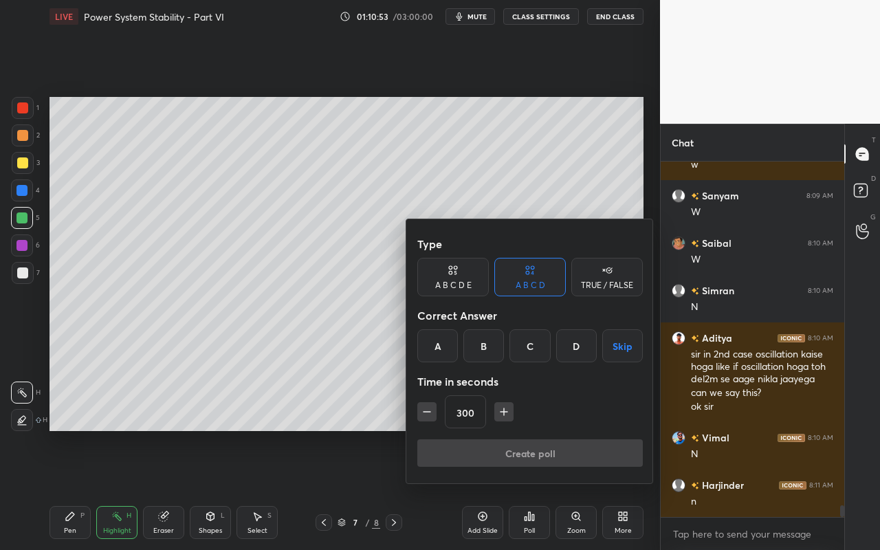
click at [440, 347] on div "A" at bounding box center [437, 345] width 41 height 33
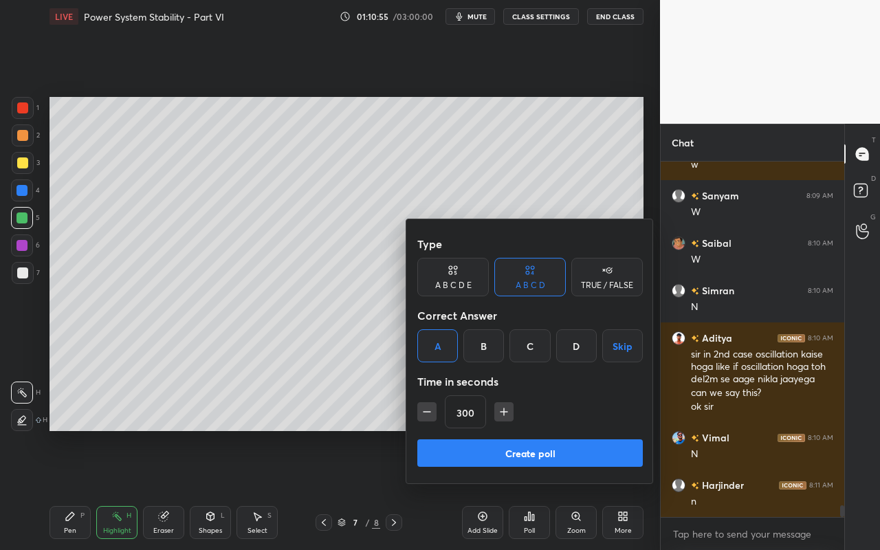
scroll to position [10543, 0]
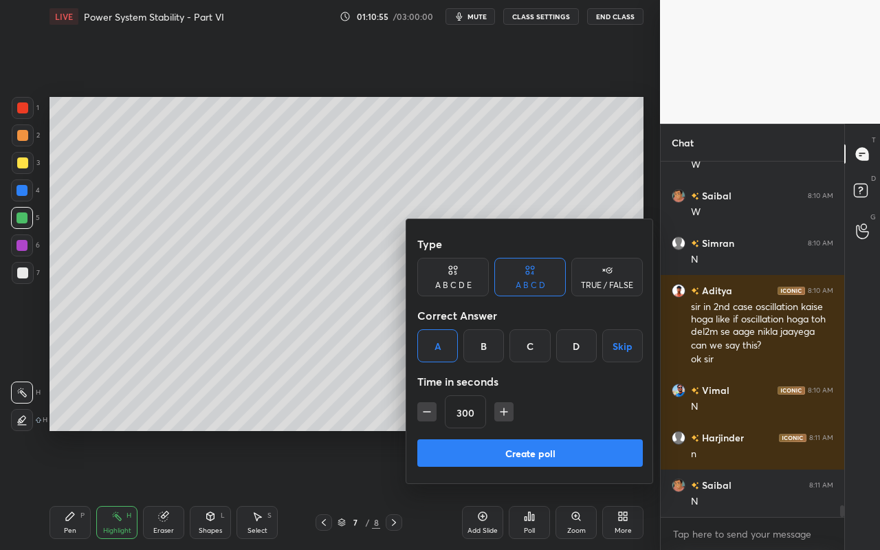
click at [535, 456] on button "Create poll" at bounding box center [529, 452] width 225 height 27
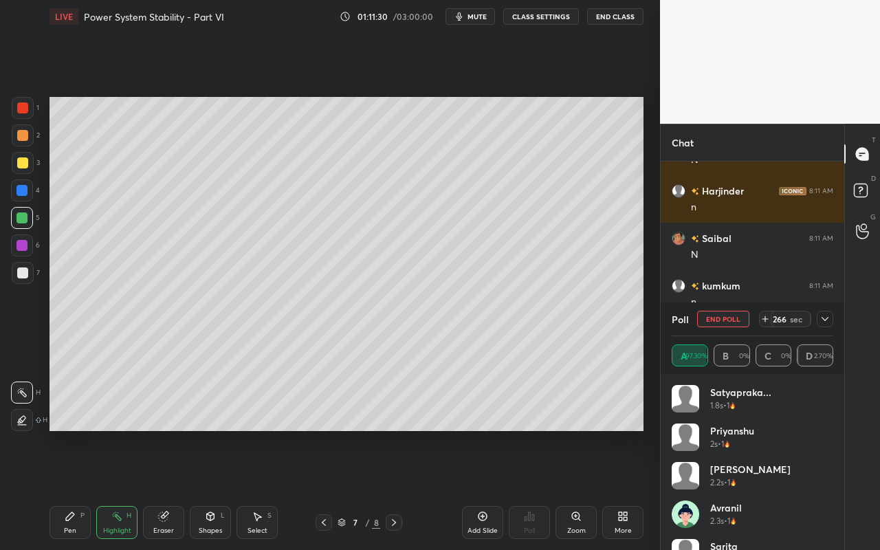
scroll to position [10790, 0]
click at [816, 327] on div "Poll End Poll 174 sec" at bounding box center [752, 318] width 162 height 33
click at [823, 313] on icon at bounding box center [824, 318] width 11 height 11
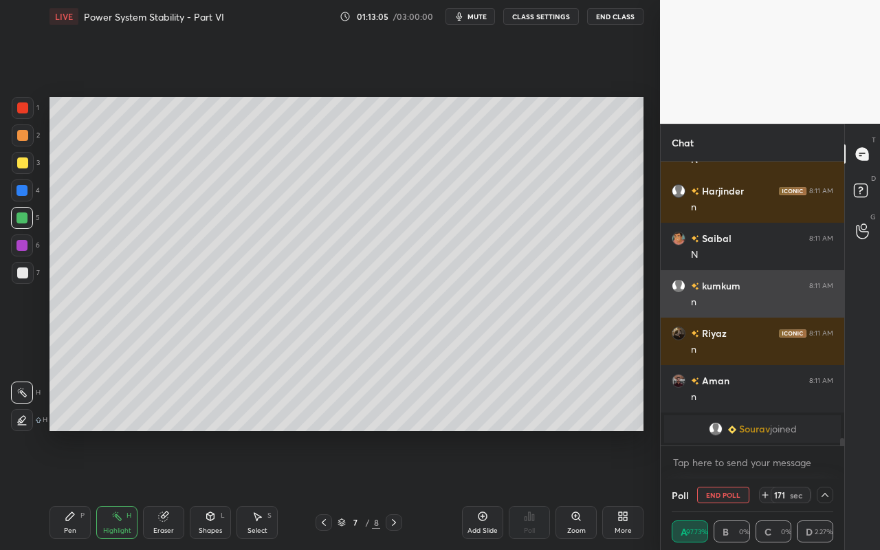
scroll to position [1, 5]
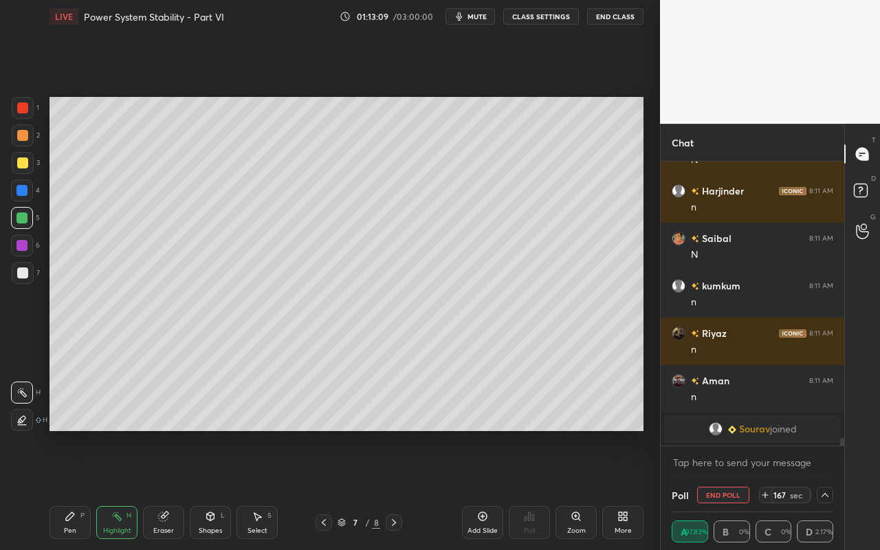
drag, startPoint x: 484, startPoint y: 522, endPoint x: 485, endPoint y: 496, distance: 25.5
click at [486, 489] on div "Add Slide" at bounding box center [482, 522] width 41 height 33
drag, startPoint x: 66, startPoint y: 520, endPoint x: 85, endPoint y: 477, distance: 47.1
click at [66, 489] on icon at bounding box center [70, 516] width 8 height 8
click at [26, 271] on div at bounding box center [22, 272] width 11 height 11
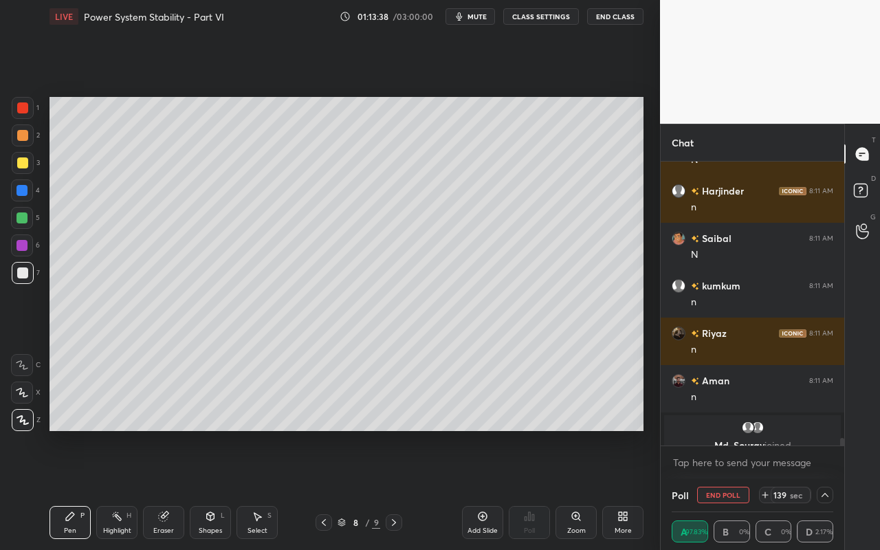
scroll to position [10807, 0]
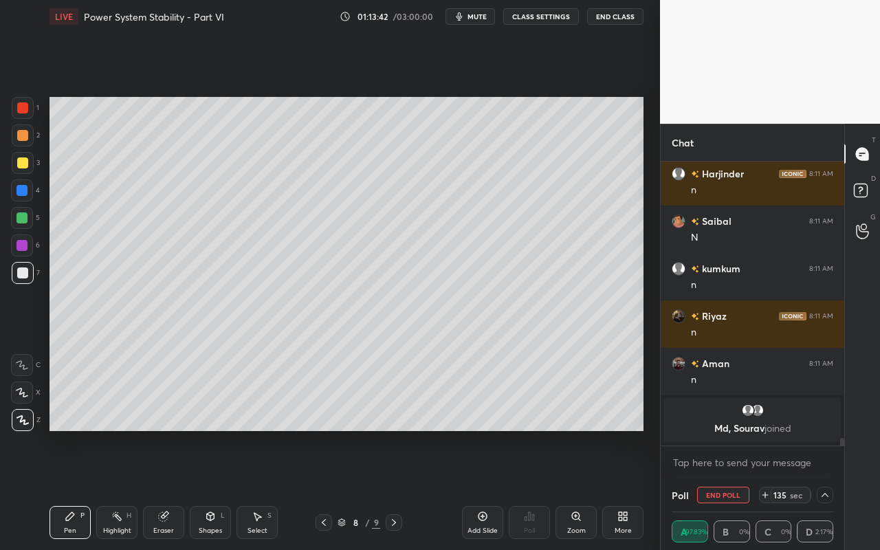
click at [25, 164] on div at bounding box center [22, 162] width 11 height 11
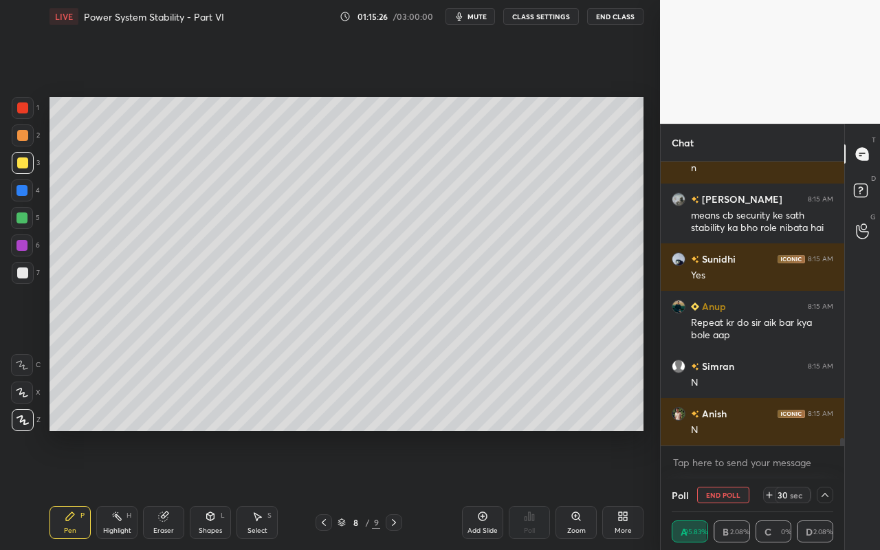
scroll to position [10346, 0]
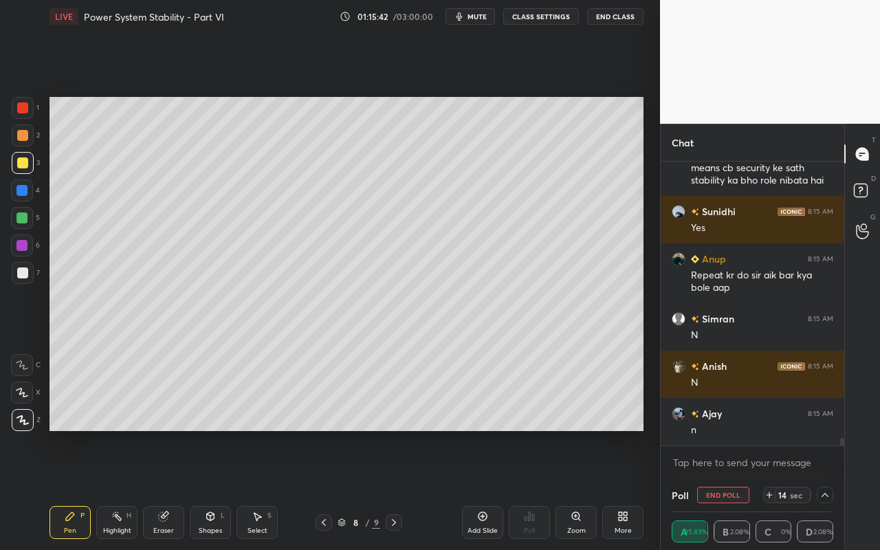
click at [716, 489] on button "End Poll" at bounding box center [723, 495] width 52 height 16
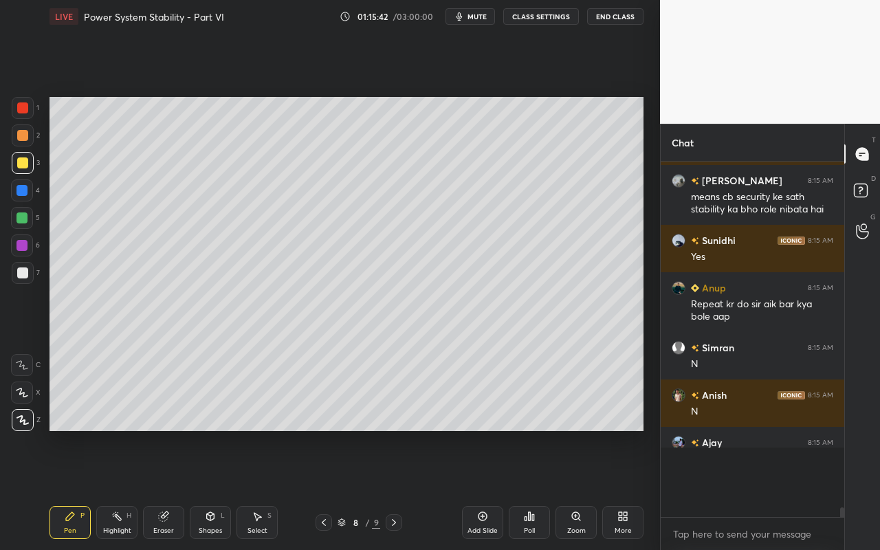
scroll to position [10279, 0]
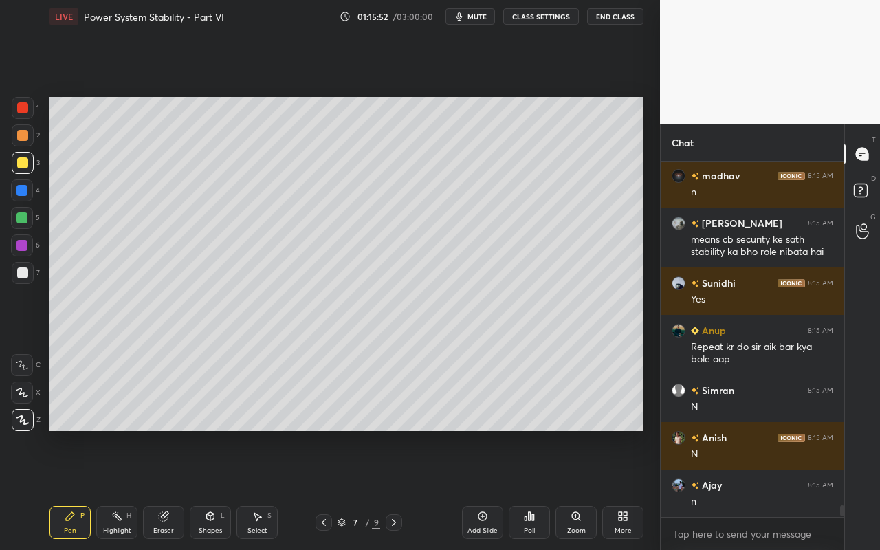
click at [122, 489] on div "Highlight H" at bounding box center [116, 522] width 41 height 33
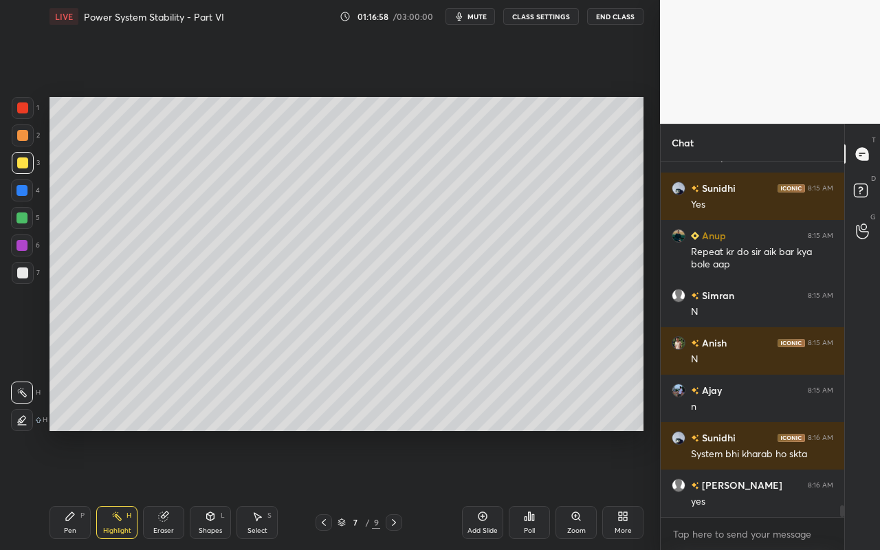
scroll to position [10417, 0]
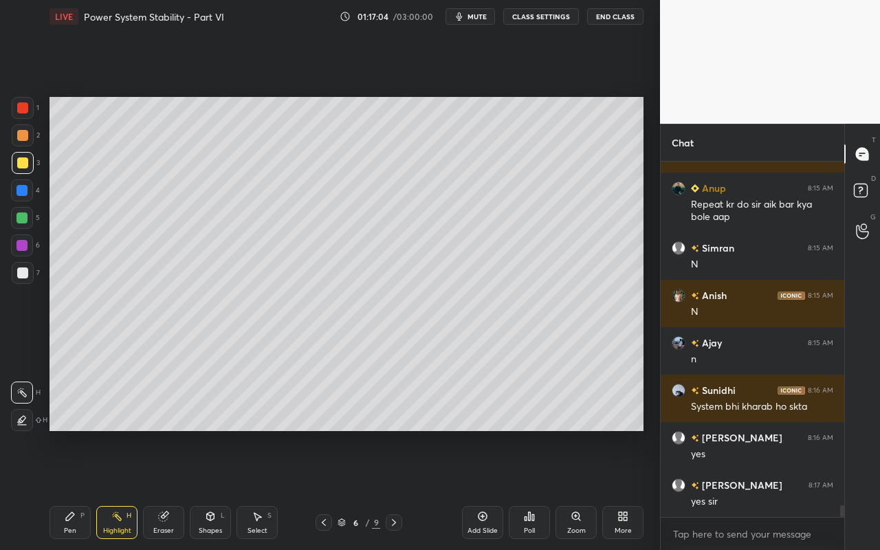
click at [262, 489] on div "Select S" at bounding box center [256, 522] width 41 height 33
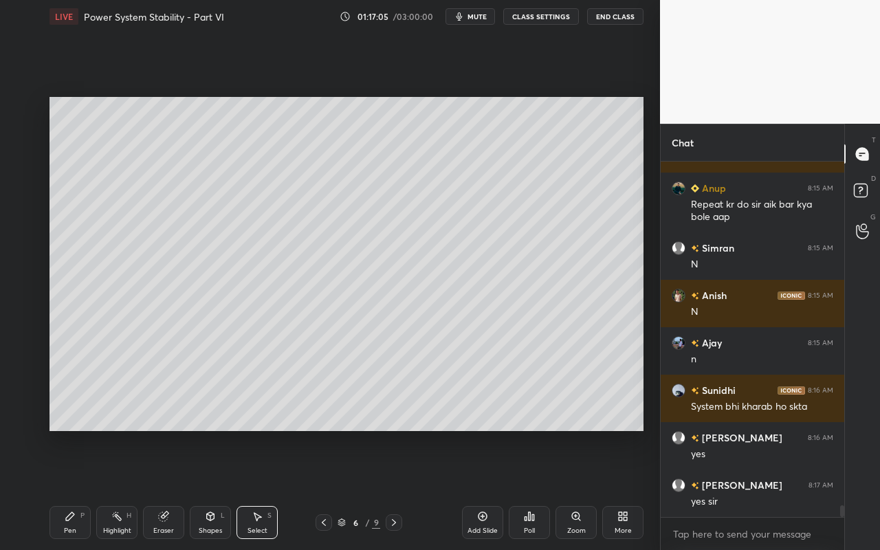
scroll to position [10464, 0]
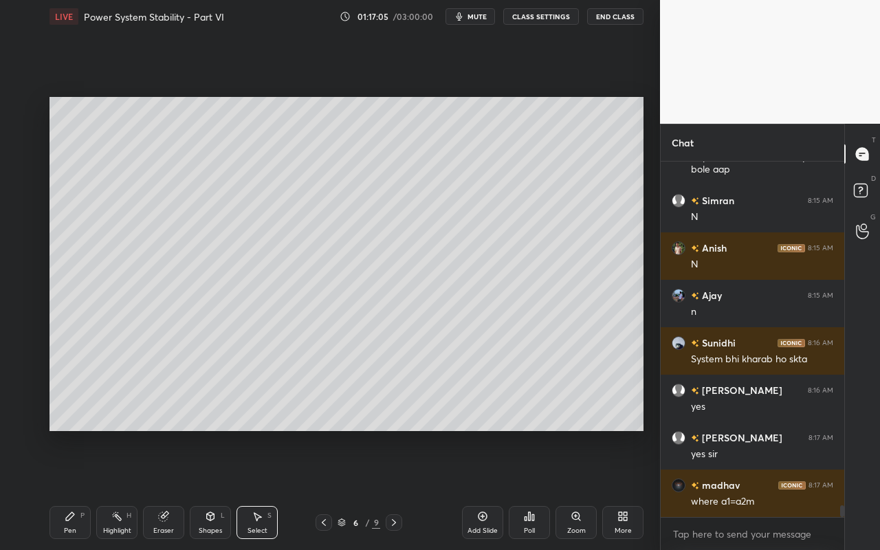
drag, startPoint x: 45, startPoint y: 100, endPoint x: 271, endPoint y: 315, distance: 312.1
click at [285, 333] on div "0 ° Undo Copy Paste here Duplicate Duplicate to new slide Delete Setting up you…" at bounding box center [346, 264] width 605 height 462
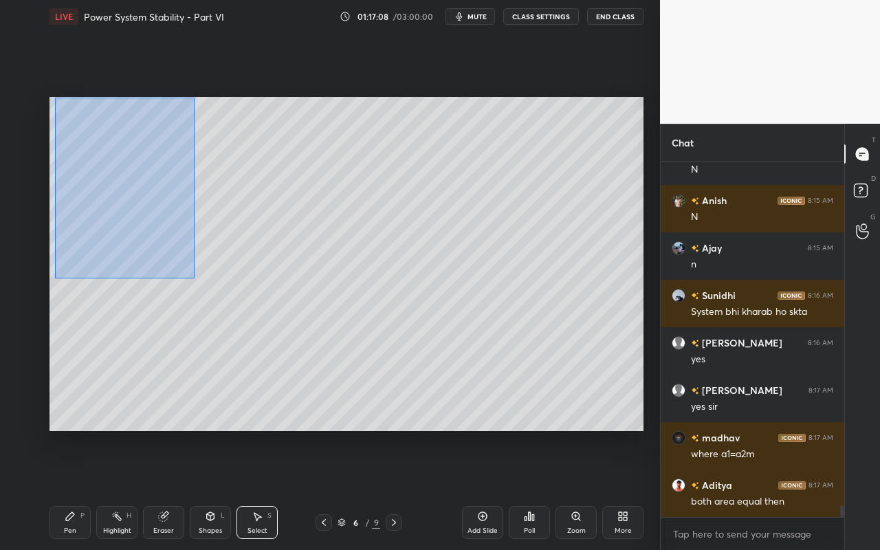
scroll to position [10559, 0]
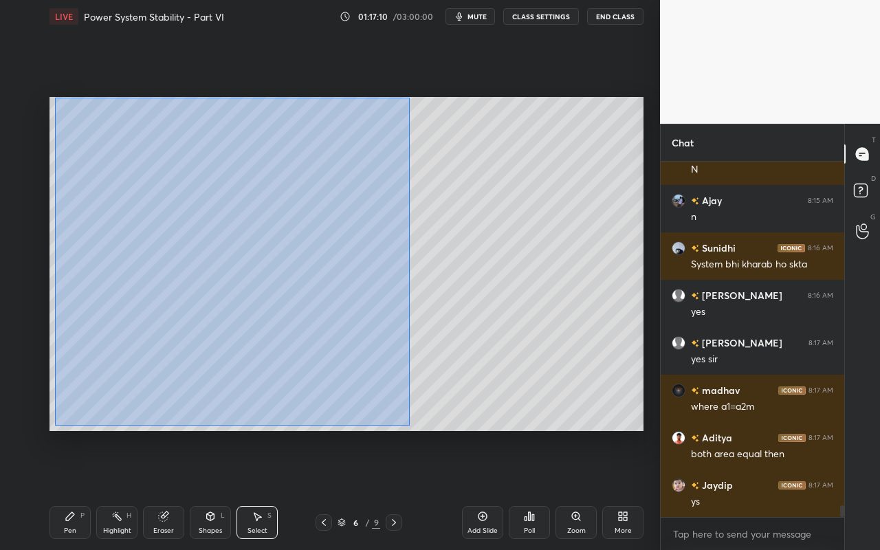
drag, startPoint x: 52, startPoint y: 103, endPoint x: 409, endPoint y: 423, distance: 479.4
click at [410, 425] on div "0 ° Undo Copy Paste here Duplicate Duplicate to new slide Delete" at bounding box center [346, 264] width 594 height 334
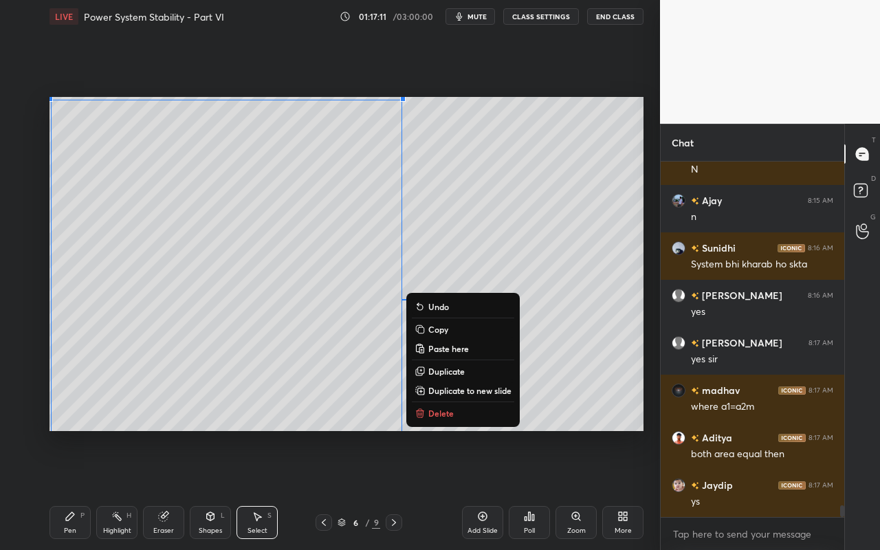
click at [447, 332] on p "Copy" at bounding box center [438, 329] width 20 height 11
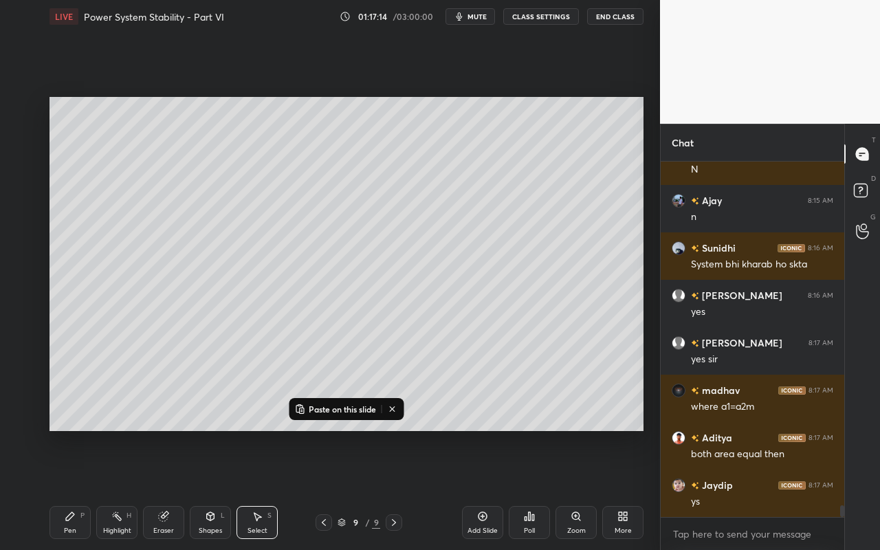
drag, startPoint x: 490, startPoint y: 525, endPoint x: 491, endPoint y: 509, distance: 15.8
click at [491, 489] on div "Add Slide" at bounding box center [482, 530] width 30 height 7
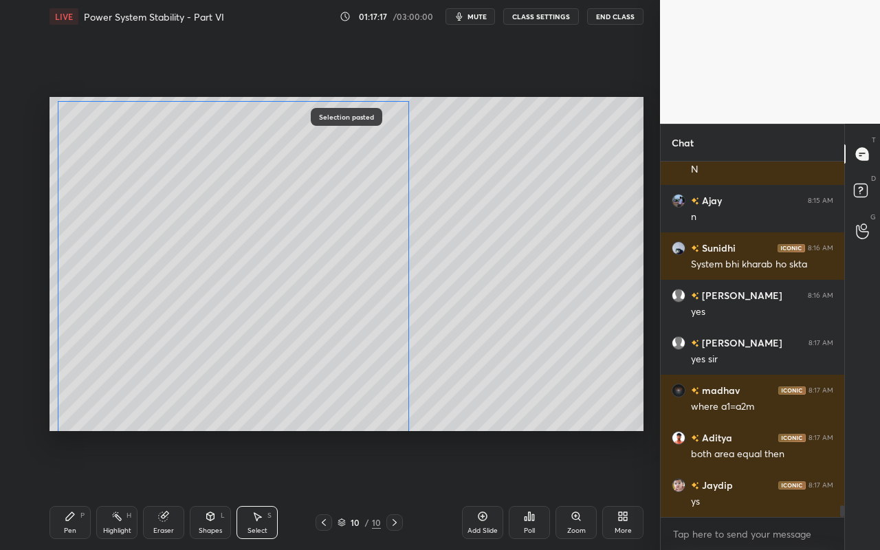
drag, startPoint x: 332, startPoint y: 333, endPoint x: 334, endPoint y: 340, distance: 7.2
click at [333, 340] on div "0 ° Undo Copy Paste here Duplicate Duplicate to new slide Delete" at bounding box center [346, 264] width 594 height 334
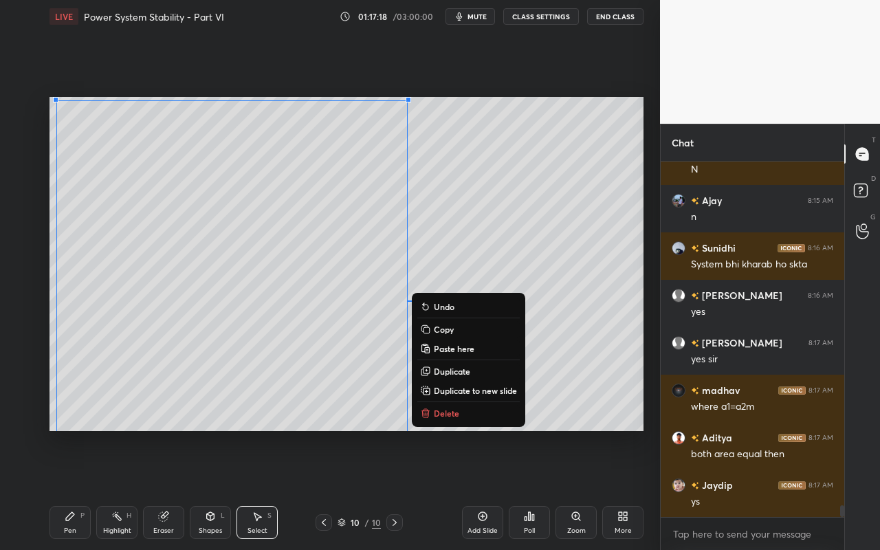
drag, startPoint x: 558, startPoint y: 311, endPoint x: 540, endPoint y: 328, distance: 24.8
click at [557, 309] on div "0 ° Undo Copy Paste here Duplicate Duplicate to new slide Delete" at bounding box center [346, 264] width 594 height 334
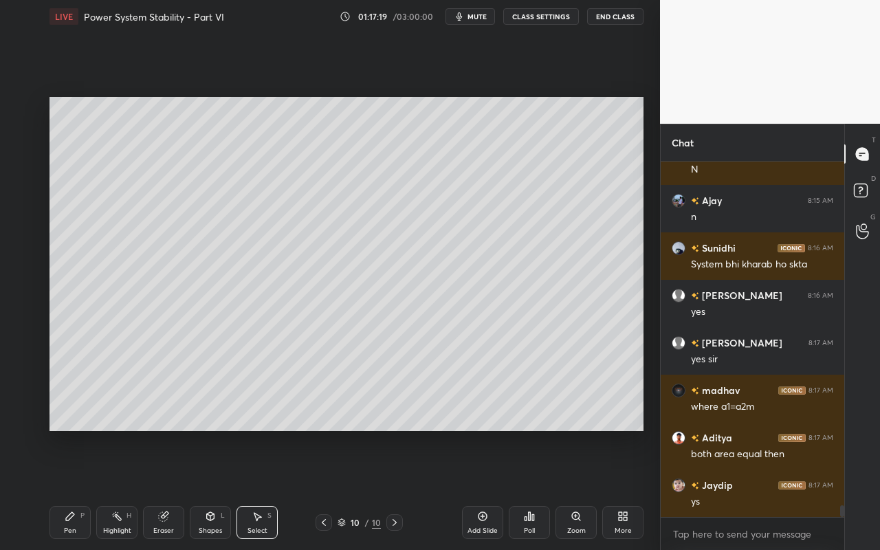
click at [172, 489] on div "Eraser" at bounding box center [163, 530] width 21 height 7
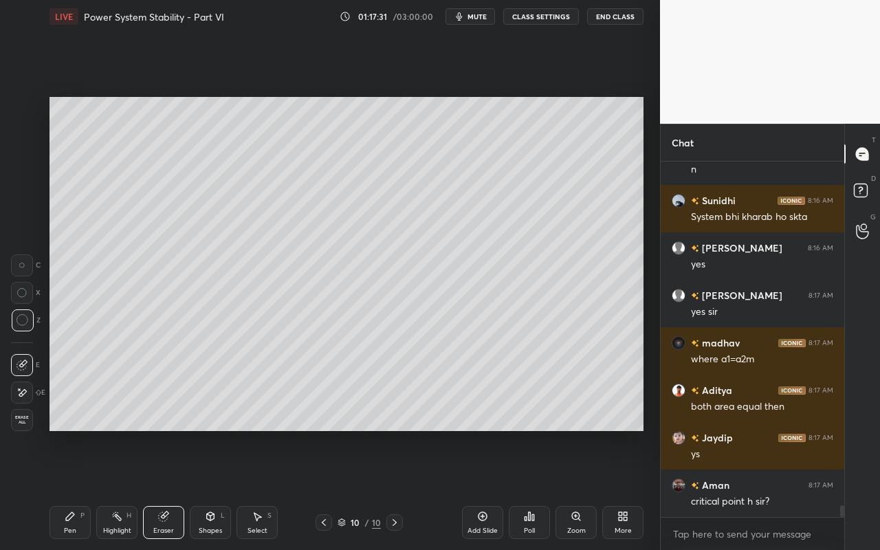
click at [73, 489] on div "Pen P" at bounding box center [69, 522] width 41 height 33
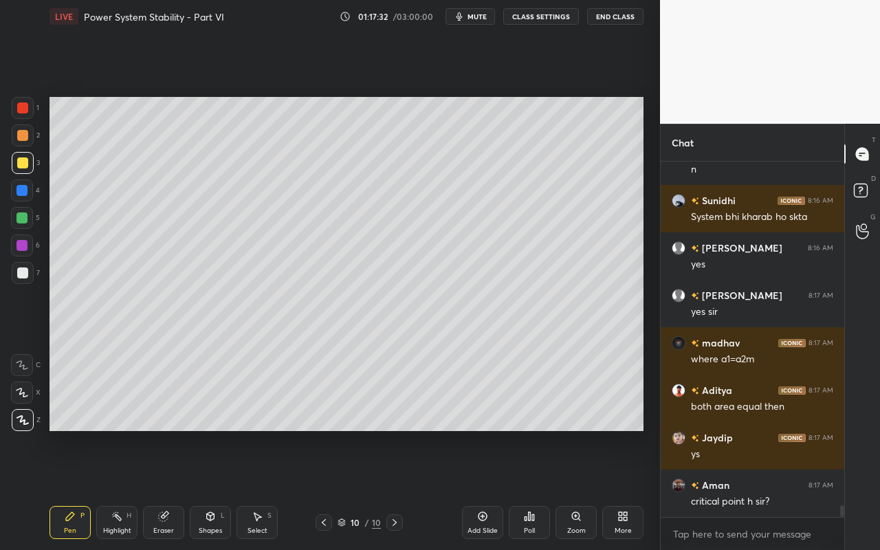
drag, startPoint x: 23, startPoint y: 247, endPoint x: 47, endPoint y: 237, distance: 25.3
click at [24, 246] on div at bounding box center [21, 245] width 11 height 11
drag, startPoint x: 165, startPoint y: 525, endPoint x: 166, endPoint y: 508, distance: 17.2
click at [165, 489] on div "Eraser" at bounding box center [163, 530] width 21 height 7
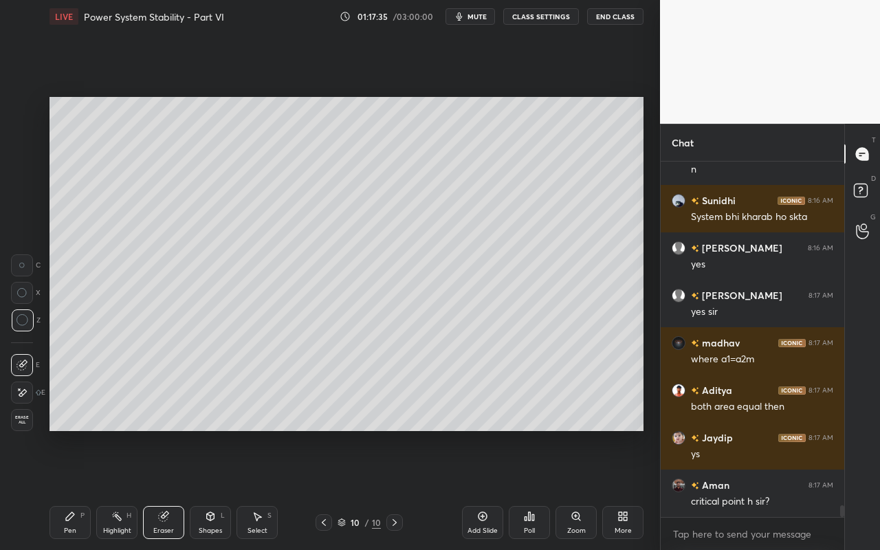
click at [26, 397] on icon at bounding box center [21, 393] width 11 height 12
click at [27, 368] on div at bounding box center [22, 365] width 22 height 22
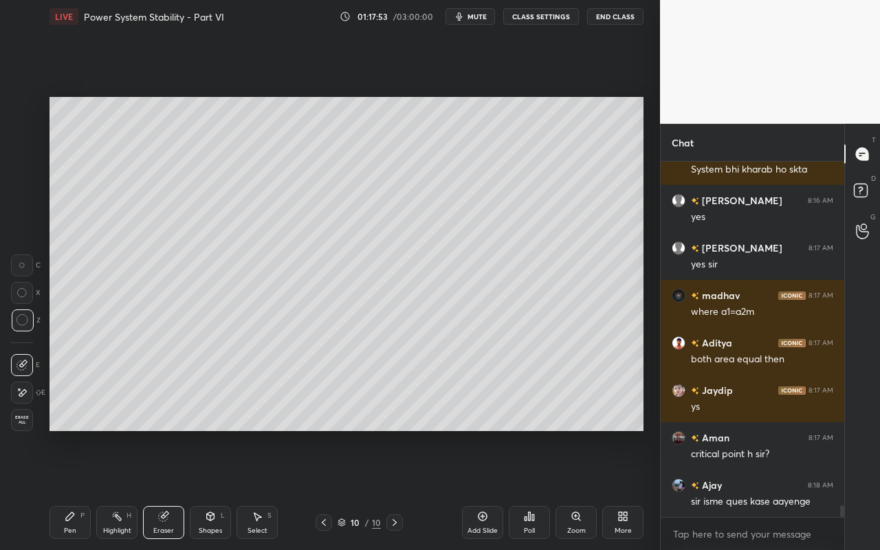
drag, startPoint x: 205, startPoint y: 527, endPoint x: 214, endPoint y: 510, distance: 19.4
click at [205, 489] on div "Shapes" at bounding box center [210, 530] width 23 height 7
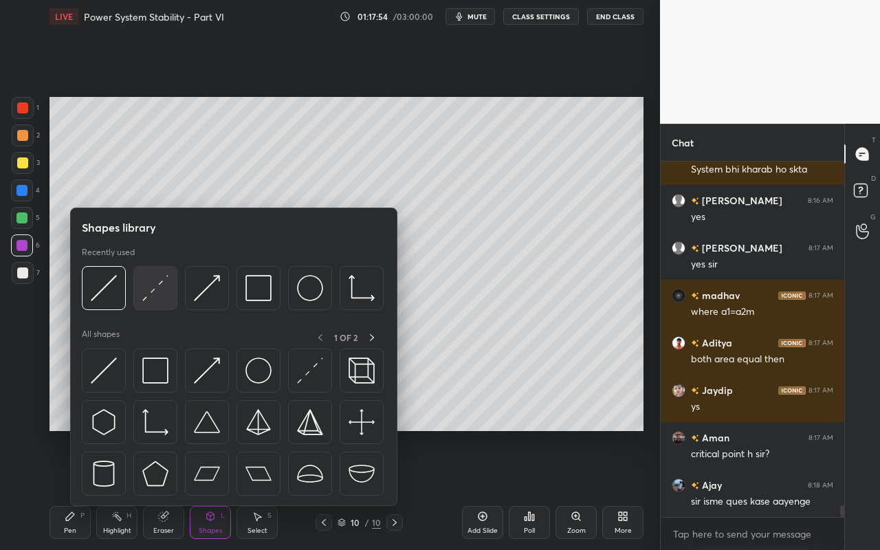
click at [166, 300] on img at bounding box center [155, 288] width 26 height 26
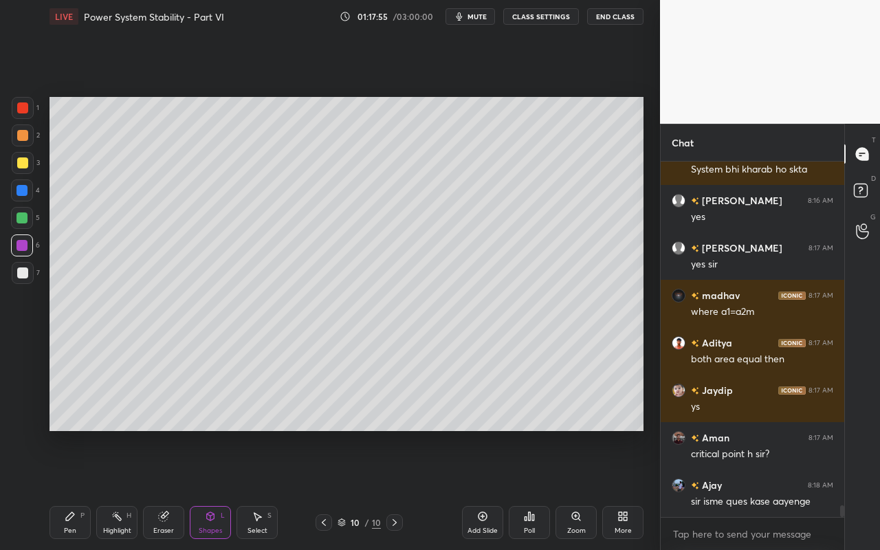
drag, startPoint x: 30, startPoint y: 282, endPoint x: 41, endPoint y: 279, distance: 11.5
click at [30, 282] on div at bounding box center [23, 273] width 22 height 22
drag, startPoint x: 74, startPoint y: 526, endPoint x: 75, endPoint y: 515, distance: 11.0
click at [74, 489] on div "Pen P" at bounding box center [69, 522] width 41 height 33
drag, startPoint x: 126, startPoint y: 531, endPoint x: 141, endPoint y: 507, distance: 28.1
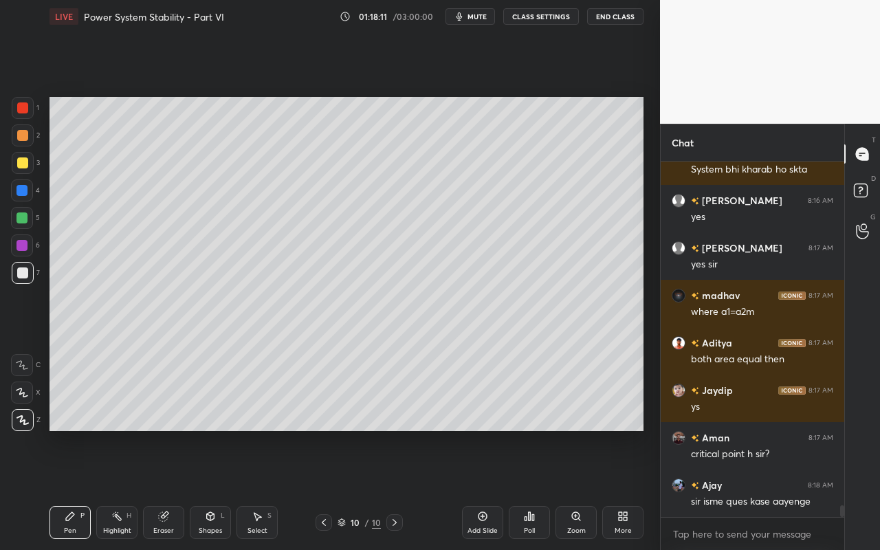
click at [129, 489] on div "Highlight" at bounding box center [117, 530] width 28 height 7
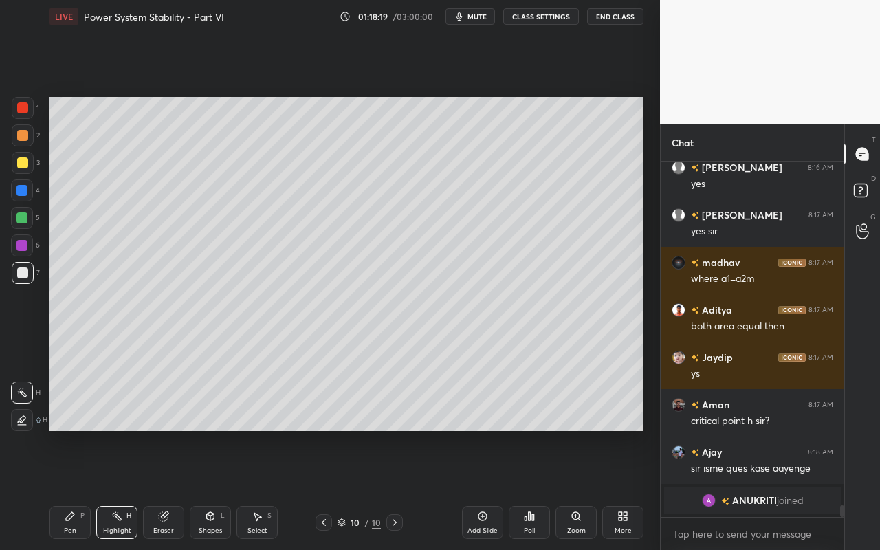
click at [121, 489] on div "Highlight" at bounding box center [117, 530] width 28 height 7
drag, startPoint x: 26, startPoint y: 164, endPoint x: 35, endPoint y: 174, distance: 13.1
click at [27, 165] on div at bounding box center [23, 163] width 22 height 22
drag, startPoint x: 25, startPoint y: 416, endPoint x: 26, endPoint y: 409, distance: 7.7
click at [25, 416] on icon at bounding box center [22, 419] width 7 height 7
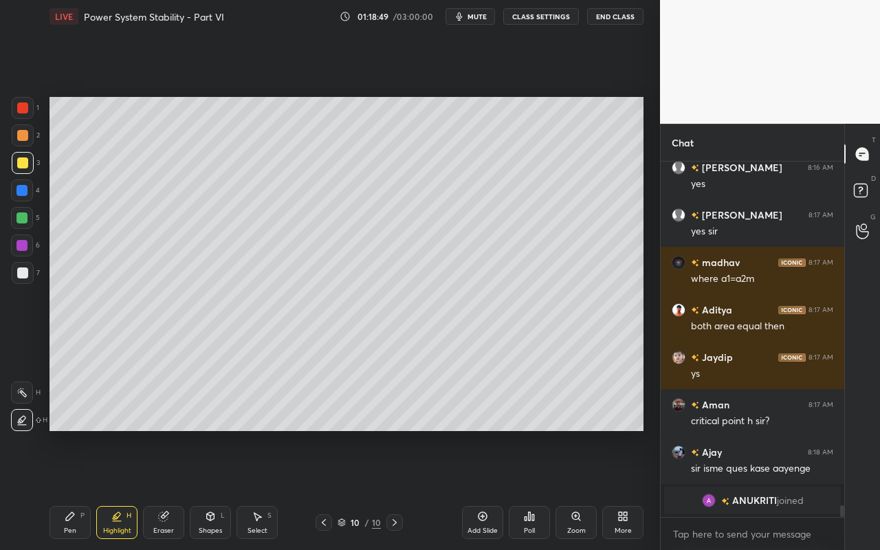
click at [26, 247] on div at bounding box center [21, 245] width 11 height 11
drag, startPoint x: 74, startPoint y: 533, endPoint x: 80, endPoint y: 515, distance: 18.9
click at [74, 489] on div "Pen" at bounding box center [70, 530] width 12 height 7
click at [23, 166] on div at bounding box center [22, 162] width 11 height 11
click at [115, 489] on div "Highlight" at bounding box center [117, 530] width 28 height 7
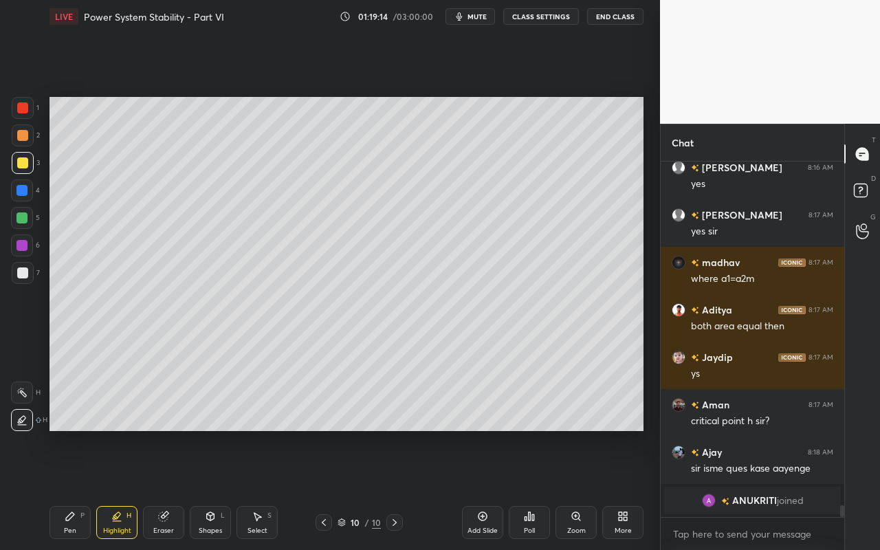
click at [13, 395] on div at bounding box center [22, 392] width 22 height 22
drag, startPoint x: 70, startPoint y: 532, endPoint x: 153, endPoint y: 453, distance: 114.2
click at [70, 489] on div "Pen" at bounding box center [70, 530] width 12 height 7
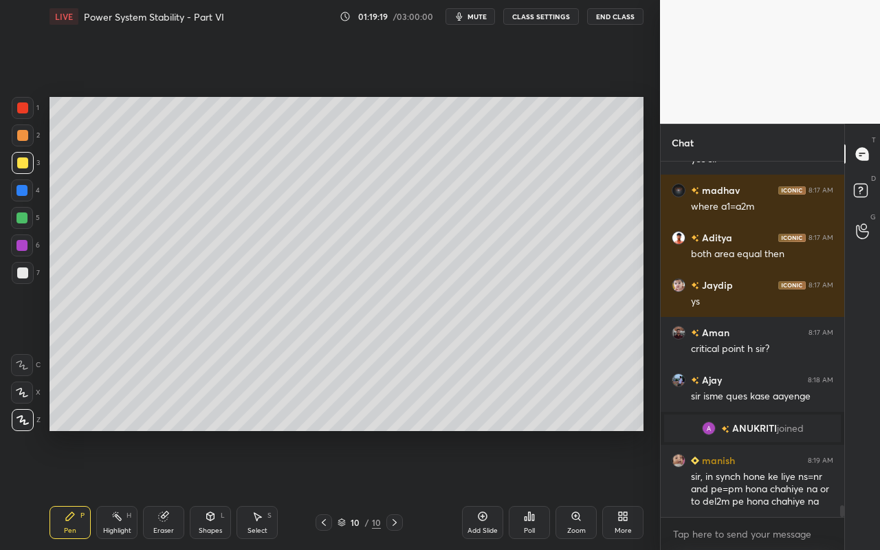
scroll to position [10469, 0]
click at [217, 489] on div "Shapes L" at bounding box center [210, 522] width 41 height 33
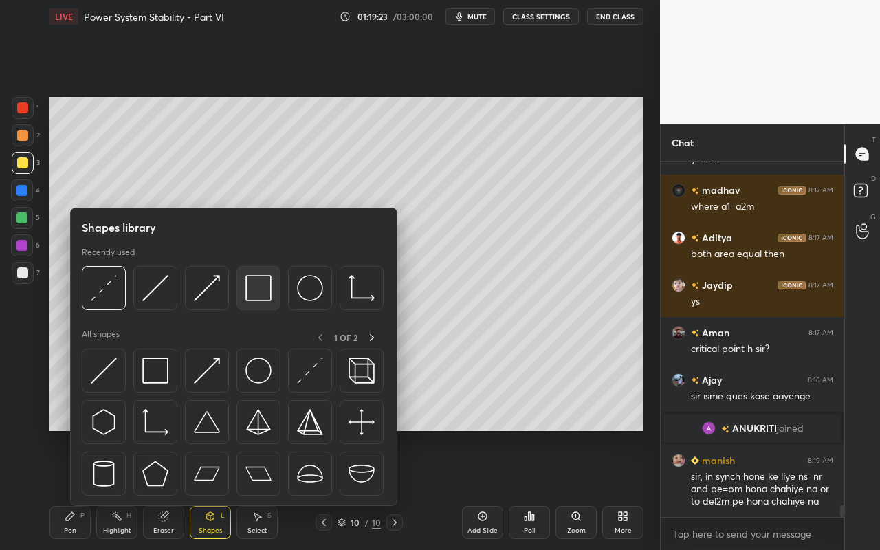
click at [263, 298] on img at bounding box center [258, 288] width 26 height 26
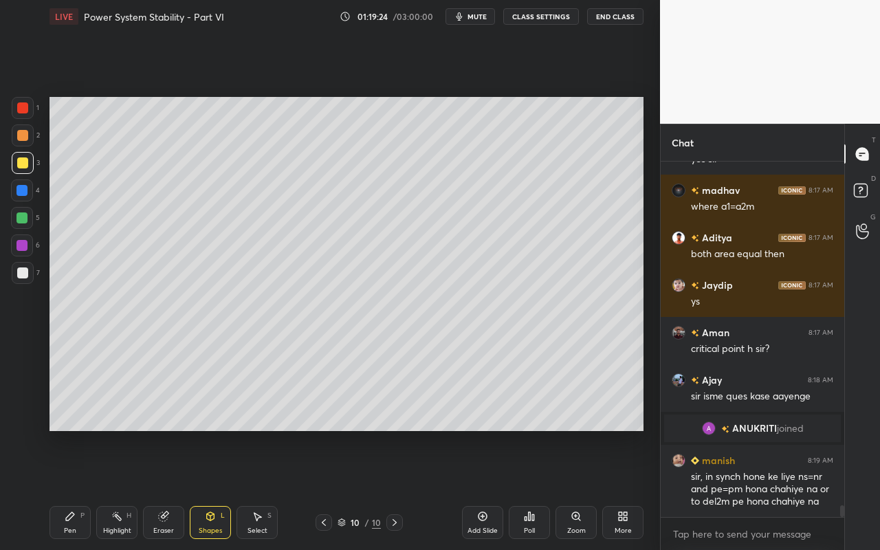
click at [116, 489] on icon at bounding box center [116, 516] width 11 height 11
click at [118, 489] on div "Highlight" at bounding box center [117, 530] width 28 height 7
click at [124, 489] on div "Highlight H" at bounding box center [116, 522] width 41 height 33
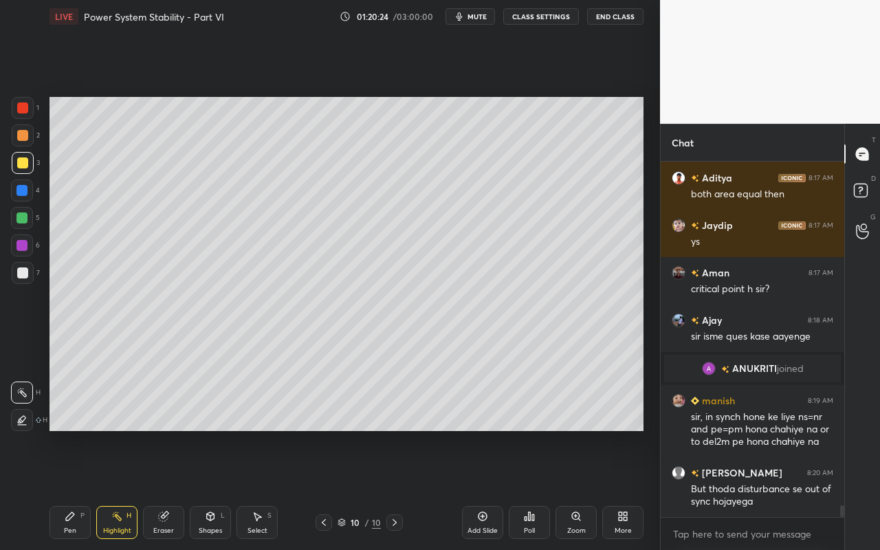
click at [121, 489] on icon at bounding box center [116, 516] width 11 height 11
click at [73, 489] on div "Pen" at bounding box center [70, 530] width 12 height 7
drag, startPoint x: 22, startPoint y: 246, endPoint x: 42, endPoint y: 234, distance: 23.1
click at [22, 246] on div at bounding box center [21, 245] width 11 height 11
drag, startPoint x: 71, startPoint y: 523, endPoint x: 126, endPoint y: 453, distance: 89.1
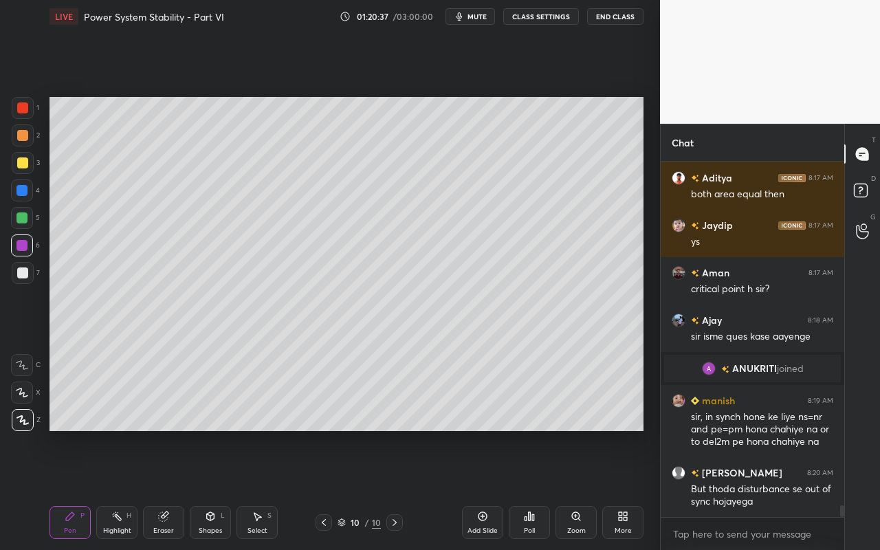
click at [73, 489] on div "Pen P" at bounding box center [69, 522] width 41 height 33
click at [20, 165] on div at bounding box center [22, 162] width 11 height 11
click at [72, 489] on div "Pen" at bounding box center [70, 530] width 12 height 7
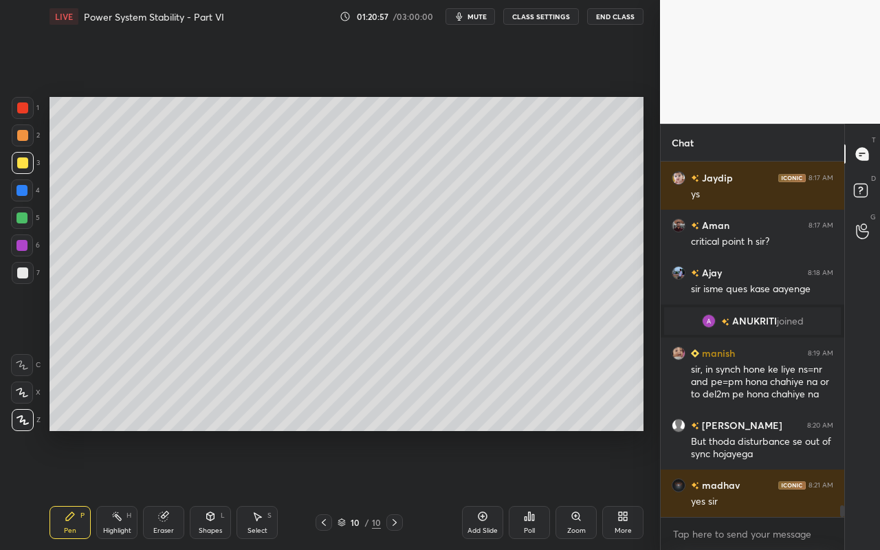
drag, startPoint x: 22, startPoint y: 276, endPoint x: 38, endPoint y: 268, distance: 17.5
click at [22, 276] on div at bounding box center [22, 272] width 11 height 11
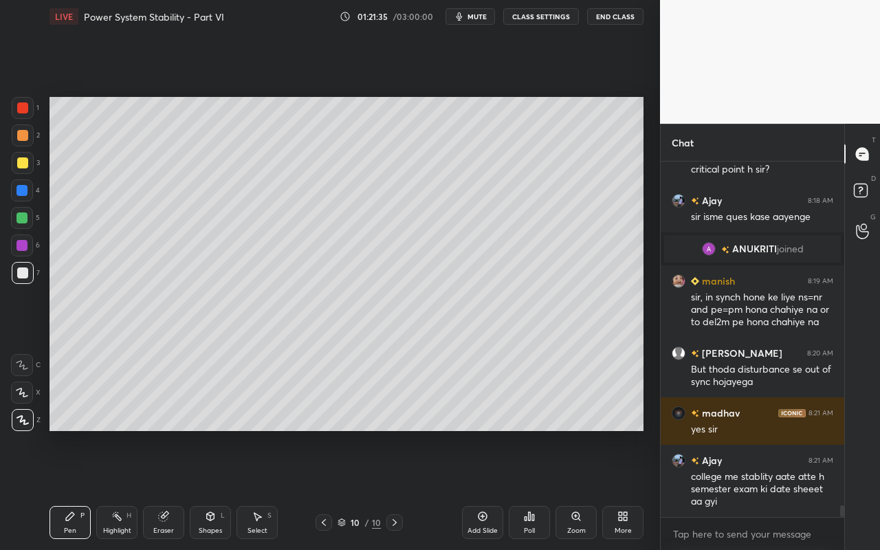
drag, startPoint x: 120, startPoint y: 527, endPoint x: 159, endPoint y: 445, distance: 90.7
click at [122, 489] on div "Highlight H" at bounding box center [116, 522] width 41 height 33
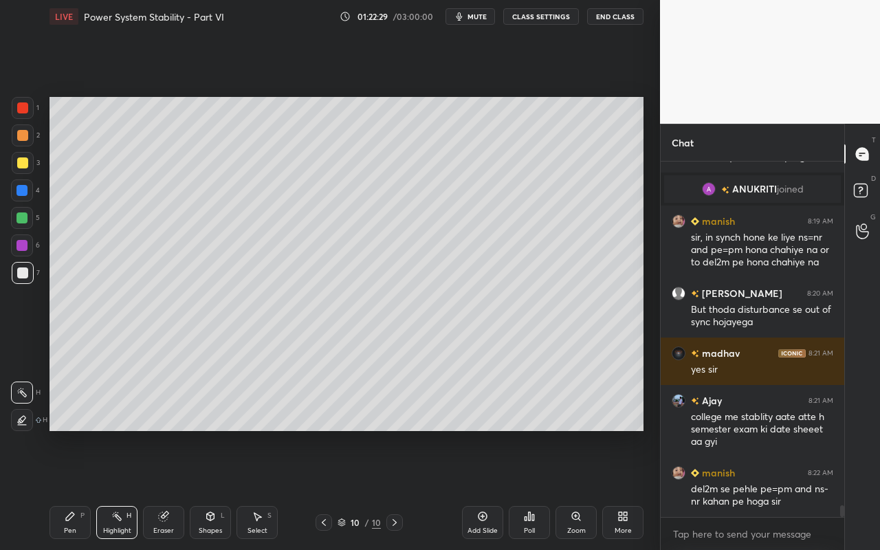
click at [126, 489] on div "Highlight H" at bounding box center [116, 522] width 41 height 33
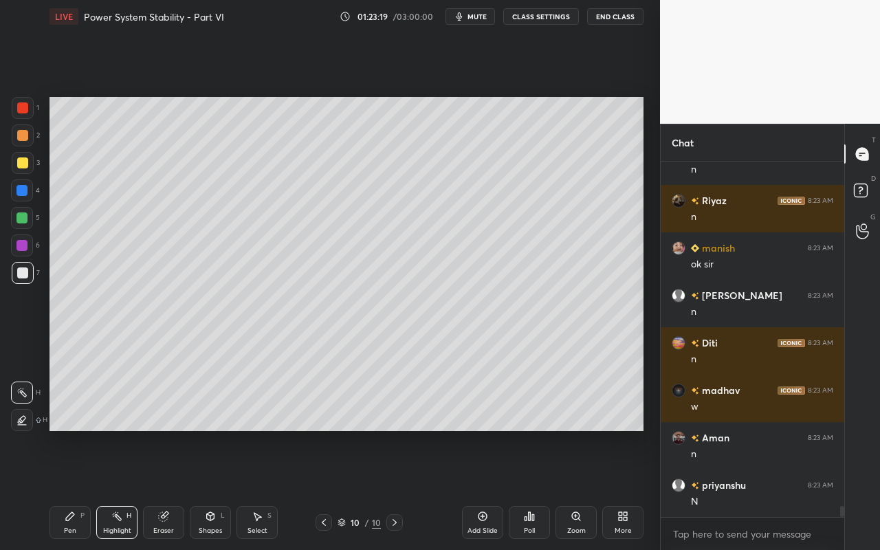
scroll to position [11244, 0]
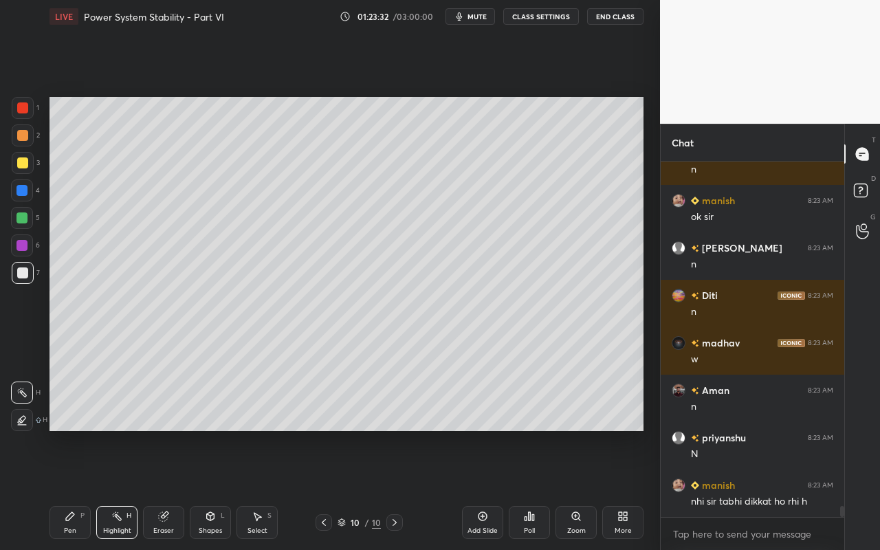
drag, startPoint x: 157, startPoint y: 518, endPoint x: 185, endPoint y: 480, distance: 47.3
click at [161, 489] on div "Eraser" at bounding box center [163, 522] width 41 height 33
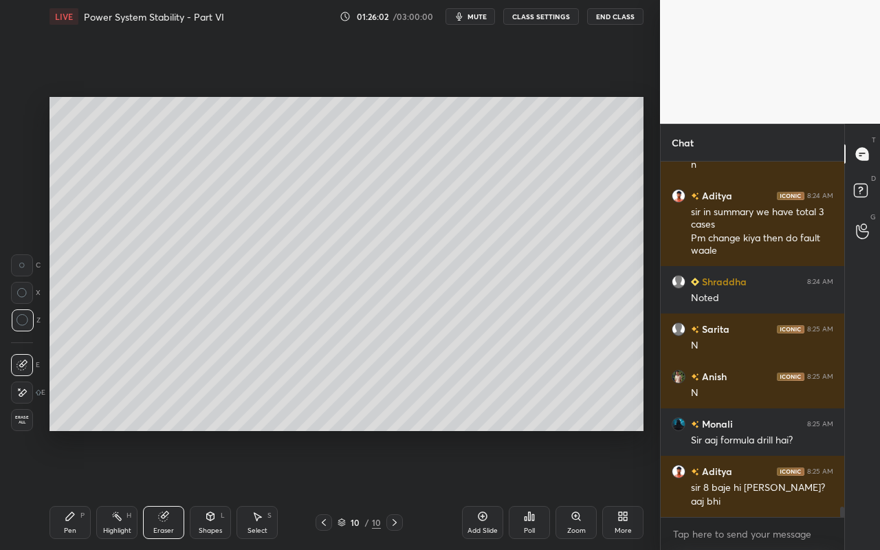
scroll to position [11723, 0]
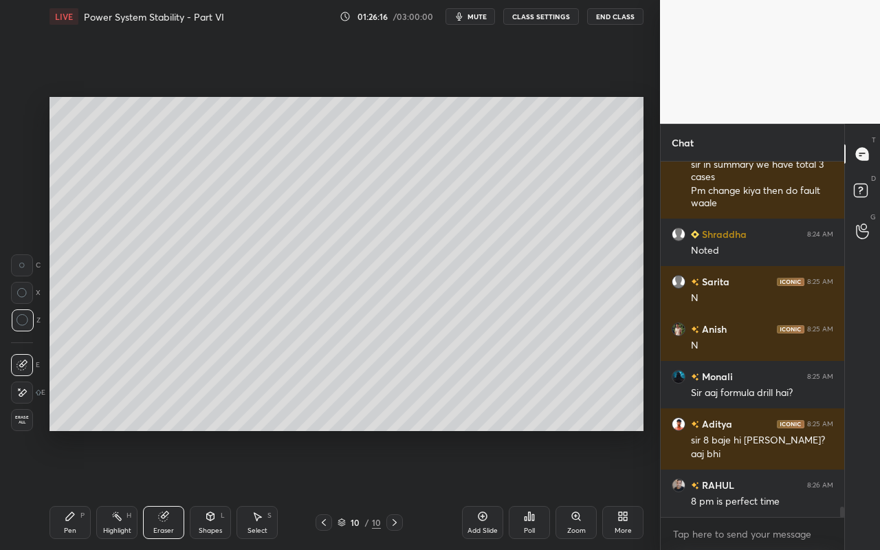
click at [267, 489] on div "Select S" at bounding box center [256, 522] width 41 height 33
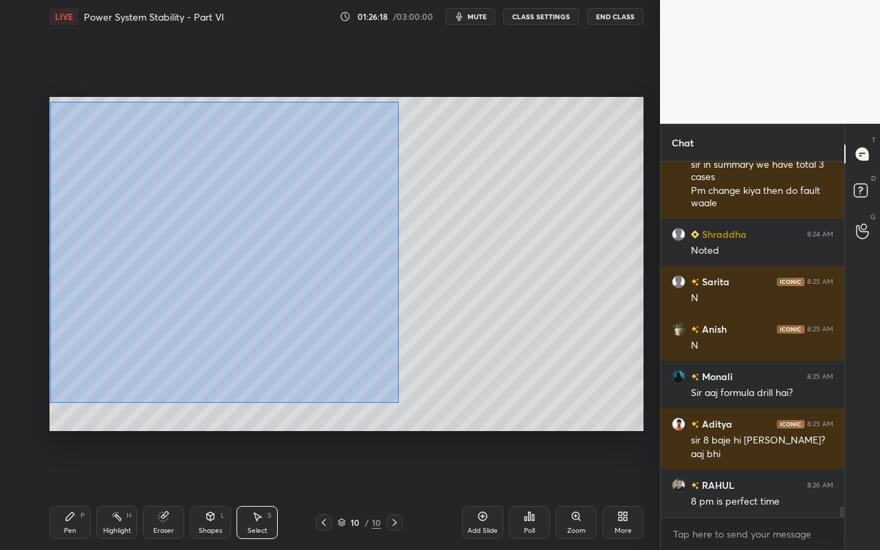
drag, startPoint x: 50, startPoint y: 108, endPoint x: 403, endPoint y: 386, distance: 449.7
click at [398, 403] on div "0 ° Undo Copy Paste here Duplicate Duplicate to new slide Delete" at bounding box center [346, 264] width 594 height 334
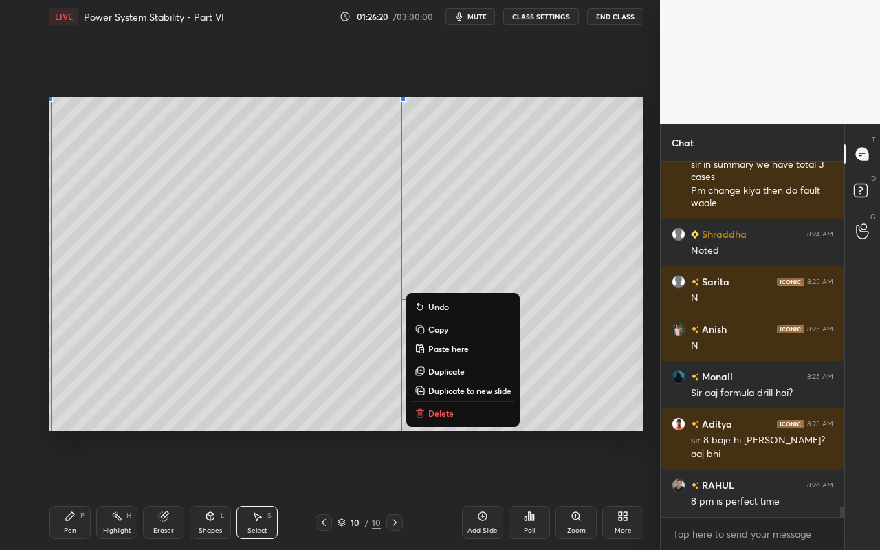
click at [449, 387] on p "Duplicate to new slide" at bounding box center [469, 390] width 83 height 11
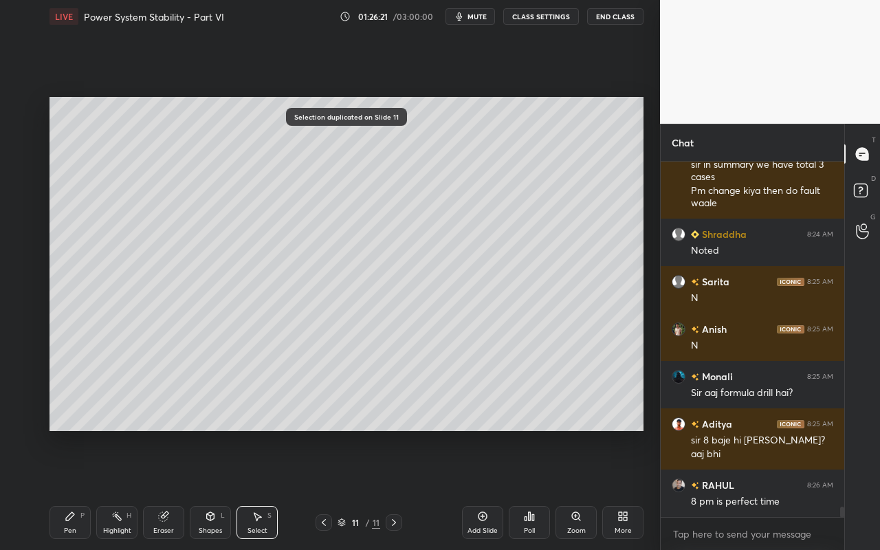
click at [105, 489] on div "Highlight" at bounding box center [117, 530] width 28 height 7
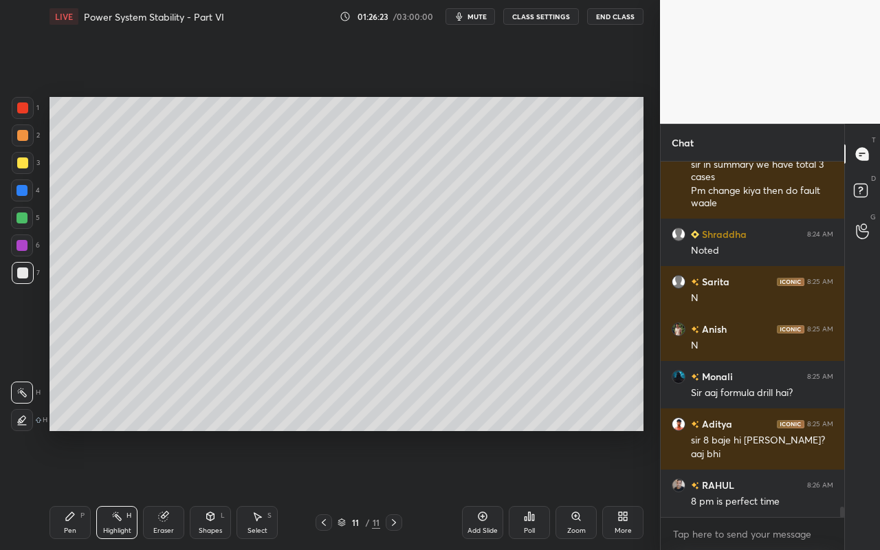
click at [87, 489] on div "Pen P" at bounding box center [69, 522] width 41 height 33
click at [25, 165] on div at bounding box center [22, 162] width 11 height 11
drag, startPoint x: 117, startPoint y: 524, endPoint x: 140, endPoint y: 444, distance: 82.9
click at [118, 489] on div "Highlight H" at bounding box center [116, 522] width 41 height 33
drag, startPoint x: 74, startPoint y: 527, endPoint x: 136, endPoint y: 448, distance: 100.8
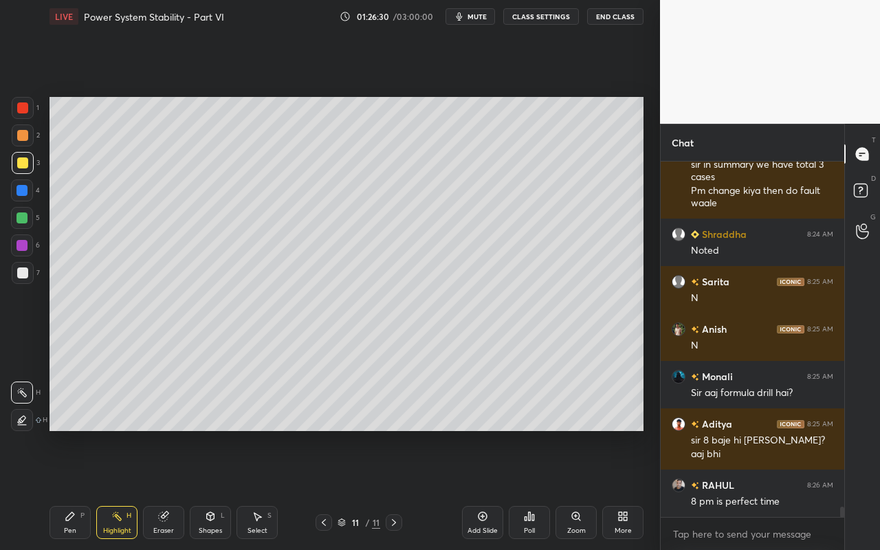
click at [76, 489] on div "Pen P" at bounding box center [69, 522] width 41 height 33
click at [114, 489] on div "Highlight H" at bounding box center [116, 522] width 41 height 33
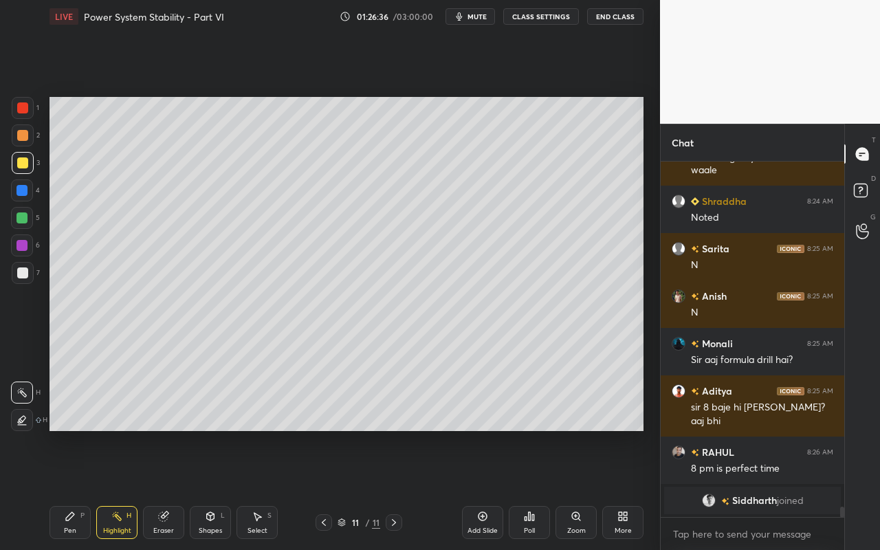
drag, startPoint x: 65, startPoint y: 520, endPoint x: 71, endPoint y: 502, distance: 18.3
click at [65, 489] on icon at bounding box center [70, 516] width 11 height 11
click at [116, 489] on icon at bounding box center [116, 516] width 11 height 11
drag, startPoint x: 72, startPoint y: 522, endPoint x: 74, endPoint y: 513, distance: 9.0
click at [72, 489] on div "Pen P" at bounding box center [69, 522] width 41 height 33
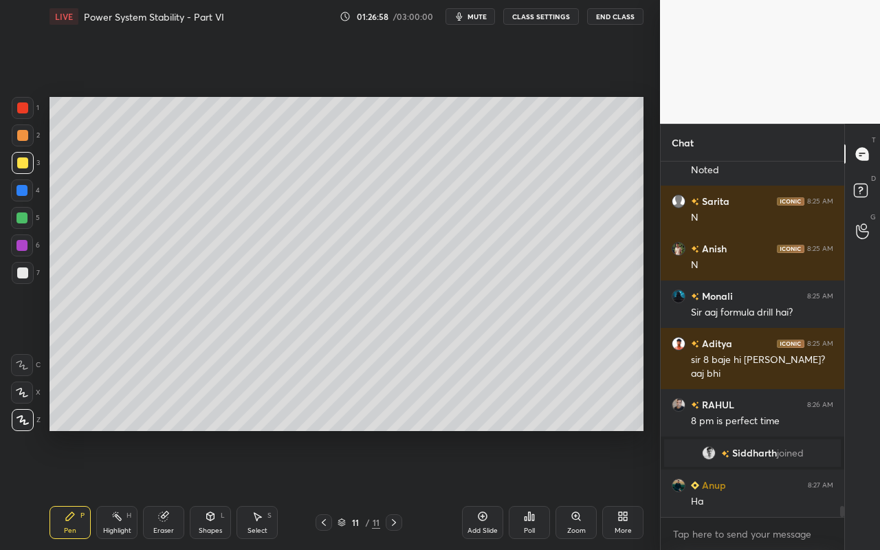
scroll to position [11352, 0]
click at [74, 489] on div "Pen" at bounding box center [70, 530] width 12 height 7
click at [21, 219] on div at bounding box center [21, 217] width 11 height 11
click at [122, 489] on div "Highlight H" at bounding box center [116, 522] width 41 height 33
drag, startPoint x: 67, startPoint y: 521, endPoint x: 82, endPoint y: 509, distance: 19.1
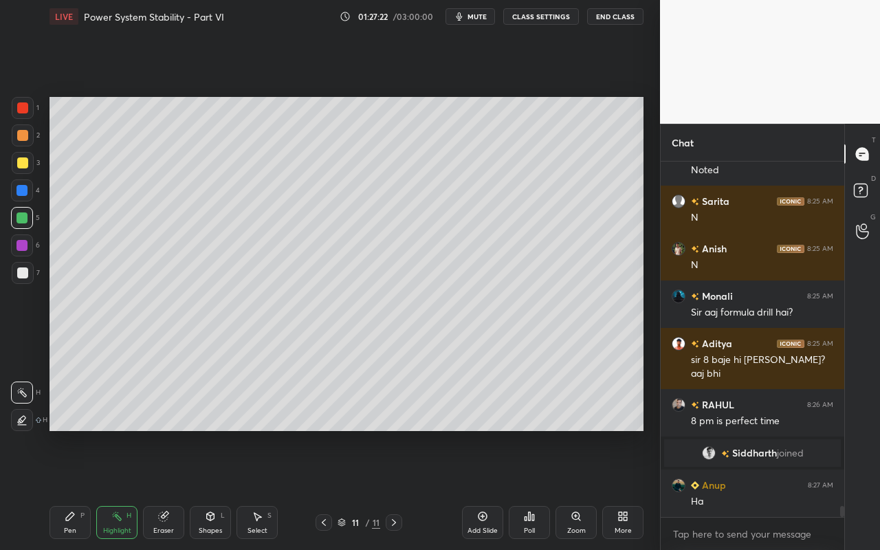
click at [71, 489] on div "Pen P" at bounding box center [69, 522] width 41 height 33
drag, startPoint x: 120, startPoint y: 522, endPoint x: 165, endPoint y: 434, distance: 98.0
click at [122, 489] on div "Highlight H" at bounding box center [116, 522] width 41 height 33
click at [74, 489] on div "Pen P" at bounding box center [69, 522] width 41 height 33
click at [72, 489] on div "Pen P" at bounding box center [69, 522] width 41 height 33
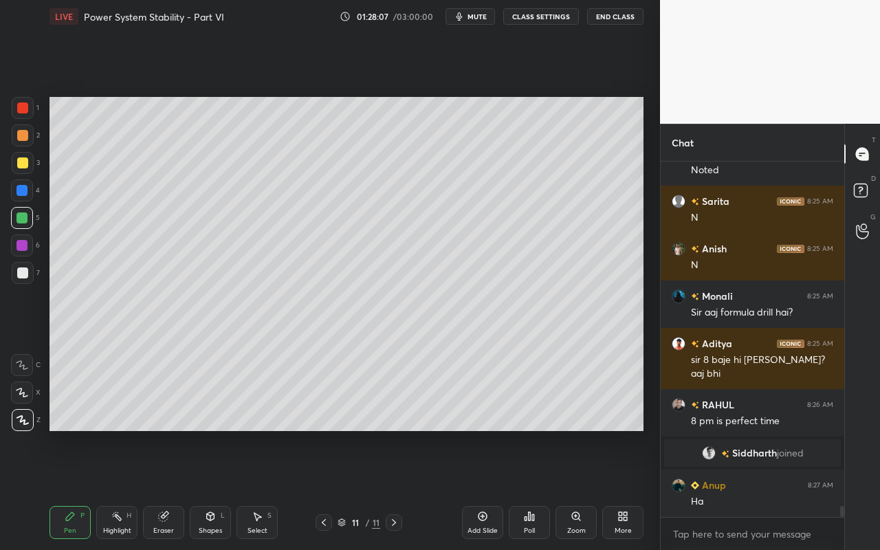
click at [60, 489] on div "Pen P" at bounding box center [69, 522] width 41 height 33
click at [23, 163] on div at bounding box center [22, 162] width 11 height 11
drag, startPoint x: 210, startPoint y: 523, endPoint x: 216, endPoint y: 507, distance: 17.6
click at [213, 489] on div "Shapes L" at bounding box center [210, 522] width 41 height 33
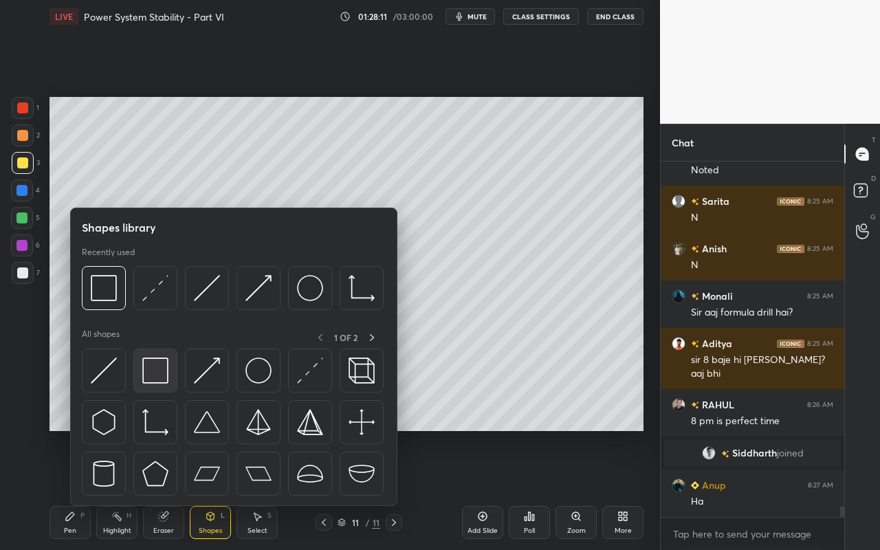
click at [160, 380] on img at bounding box center [155, 370] width 26 height 26
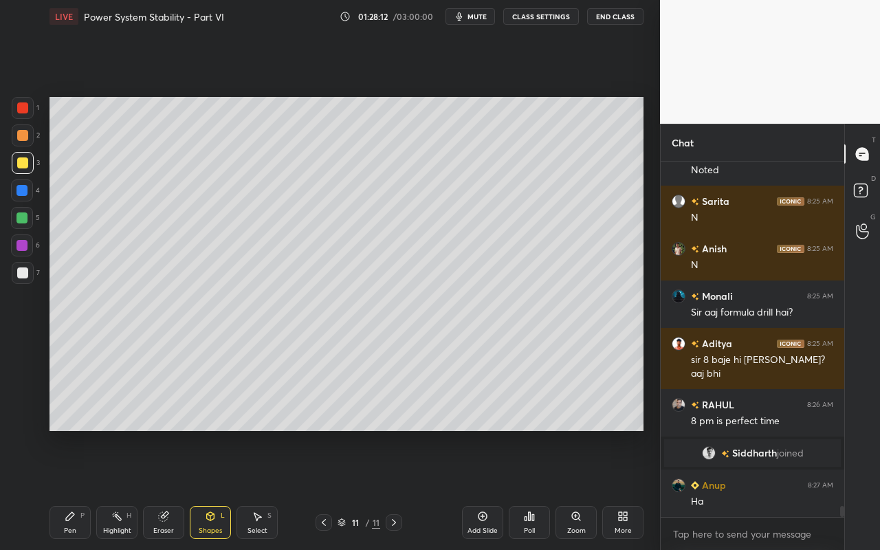
drag, startPoint x: 21, startPoint y: 274, endPoint x: 41, endPoint y: 261, distance: 23.5
click at [22, 273] on div at bounding box center [22, 272] width 11 height 11
drag, startPoint x: 260, startPoint y: 526, endPoint x: 324, endPoint y: 447, distance: 102.2
click at [260, 489] on div "Select" at bounding box center [257, 530] width 20 height 7
drag, startPoint x: 447, startPoint y: 272, endPoint x: 456, endPoint y: 273, distance: 9.6
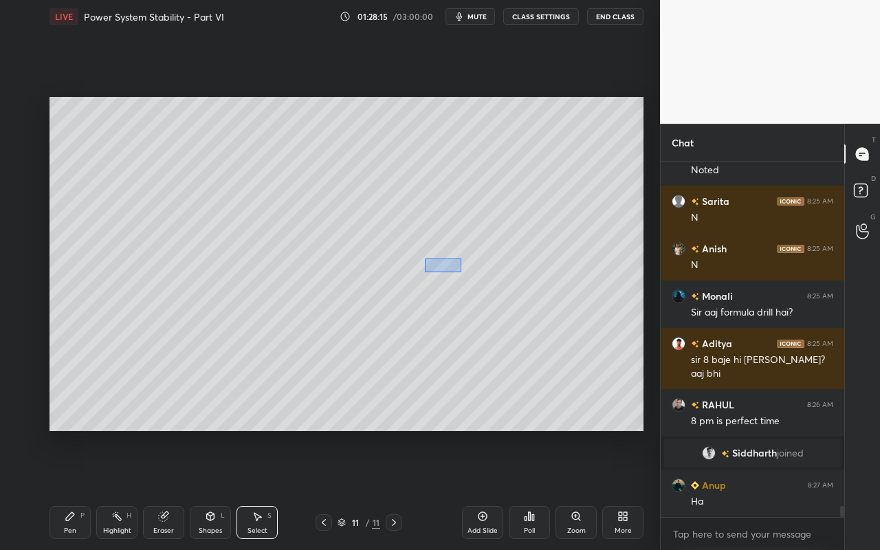
click at [460, 271] on div "0 ° Undo Copy Paste here Duplicate Duplicate to new slide Delete" at bounding box center [346, 264] width 594 height 334
click at [432, 276] on div "0 ° Undo Copy Paste here Duplicate Duplicate to new slide Delete" at bounding box center [346, 264] width 594 height 334
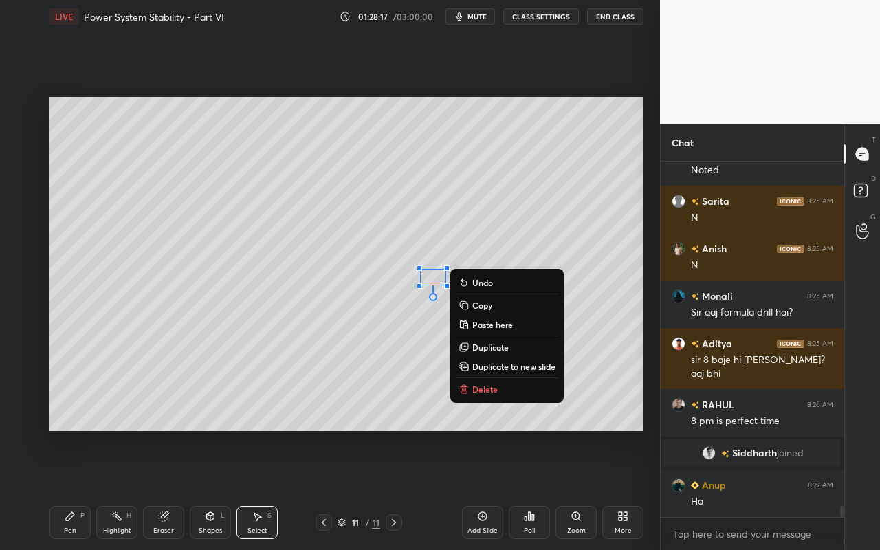
click at [356, 395] on div "0 ° Undo Copy Paste here Duplicate Duplicate to new slide Delete" at bounding box center [346, 264] width 594 height 334
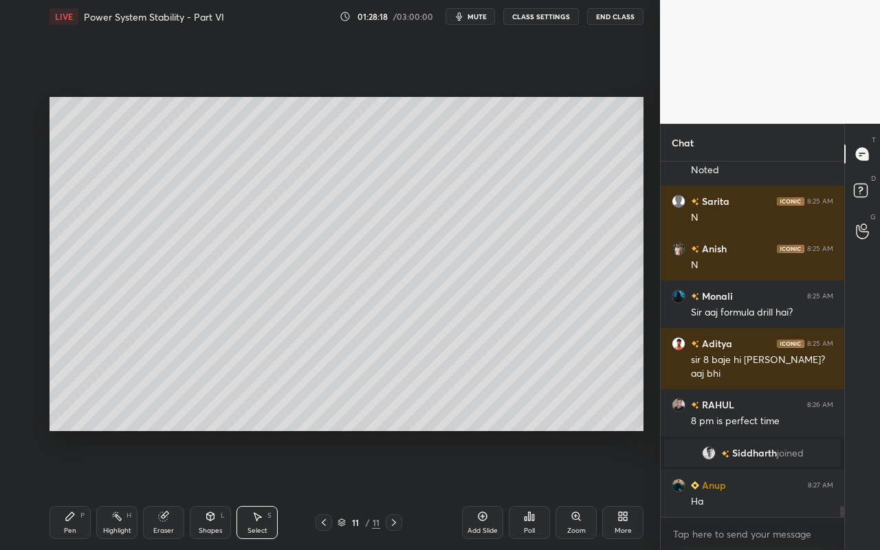
click at [252, 489] on icon at bounding box center [257, 516] width 11 height 11
click at [219, 489] on div "Shapes L" at bounding box center [210, 522] width 41 height 33
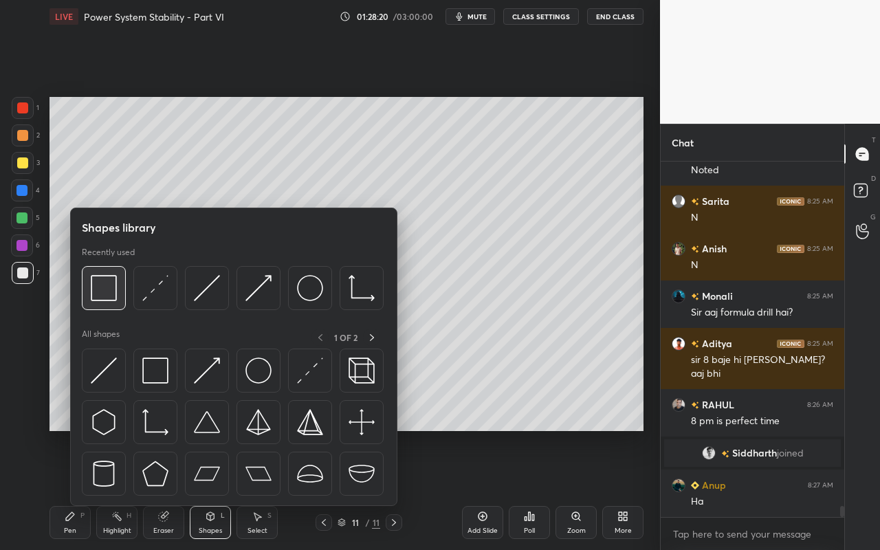
click at [112, 296] on img at bounding box center [104, 288] width 26 height 26
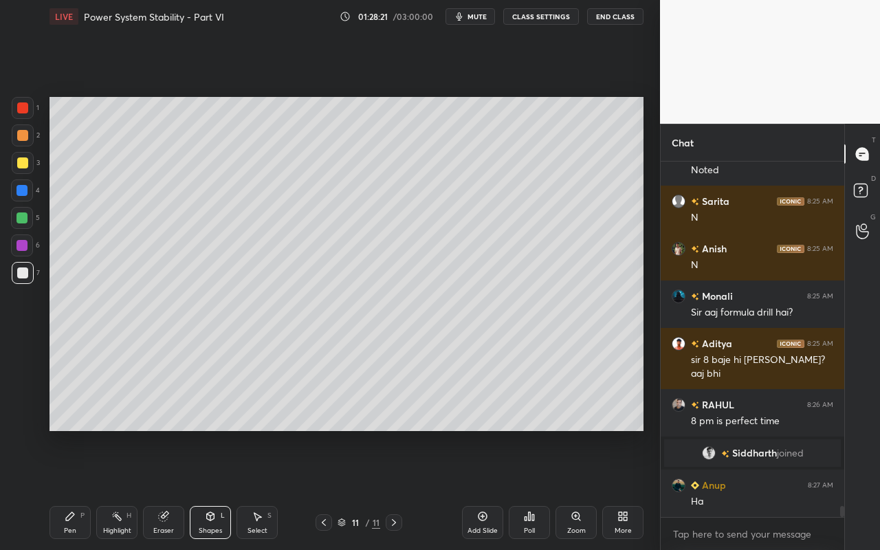
click at [30, 271] on div at bounding box center [23, 273] width 22 height 22
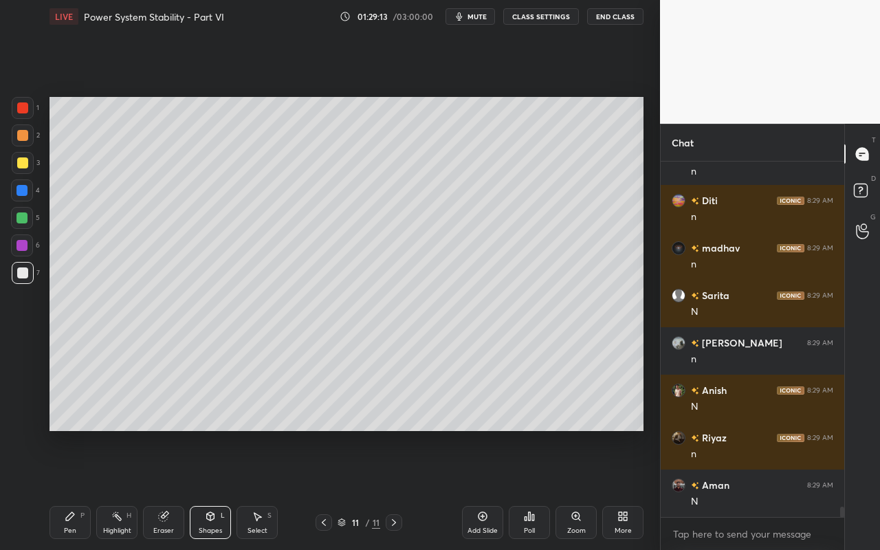
scroll to position [11874, 0]
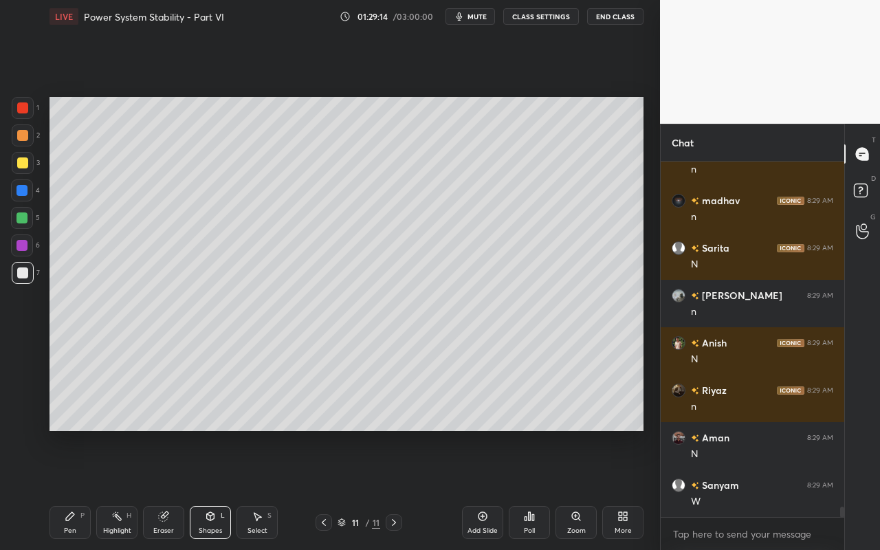
click at [263, 489] on div "Select S" at bounding box center [256, 522] width 41 height 33
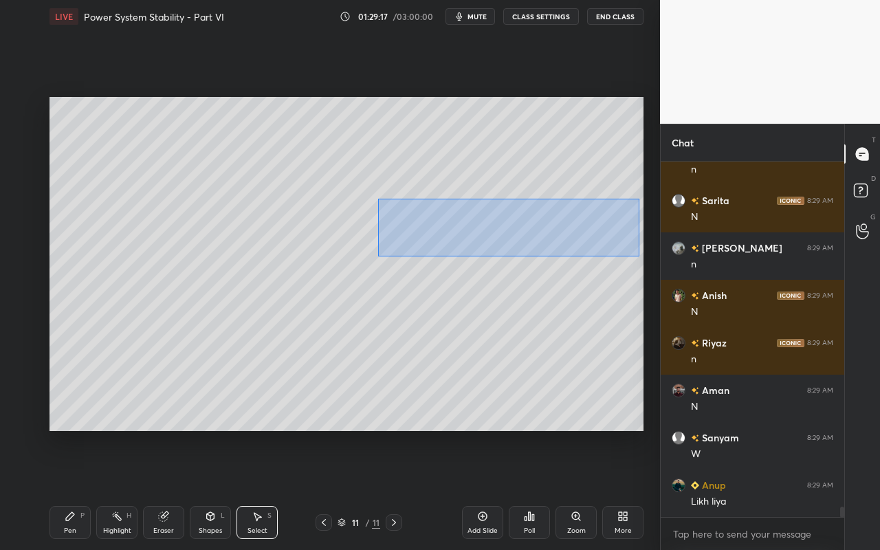
drag, startPoint x: 377, startPoint y: 198, endPoint x: 644, endPoint y: 256, distance: 272.8
click at [636, 257] on div "0 ° Undo Copy Paste here Duplicate Duplicate to new slide Delete" at bounding box center [346, 264] width 594 height 334
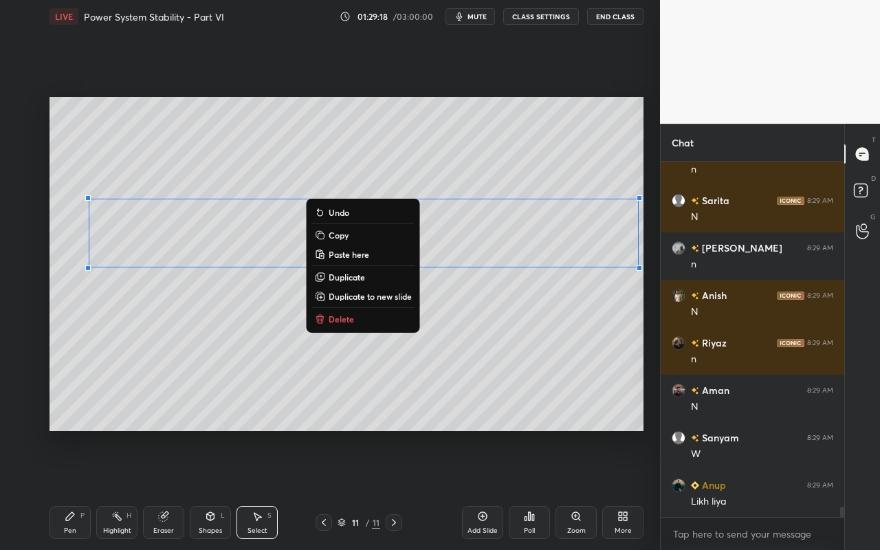
scroll to position [11969, 0]
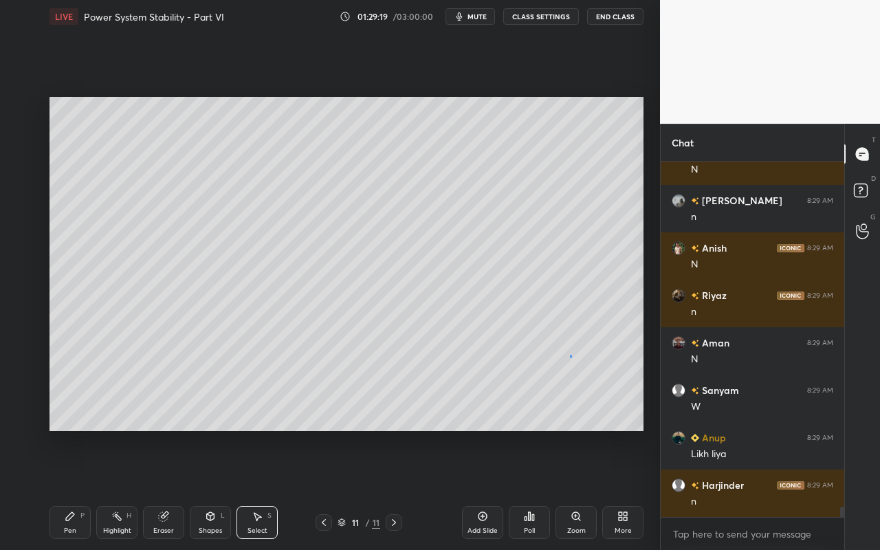
click at [570, 355] on div "0 ° Undo Copy Paste here Duplicate Duplicate to new slide Delete" at bounding box center [346, 264] width 594 height 334
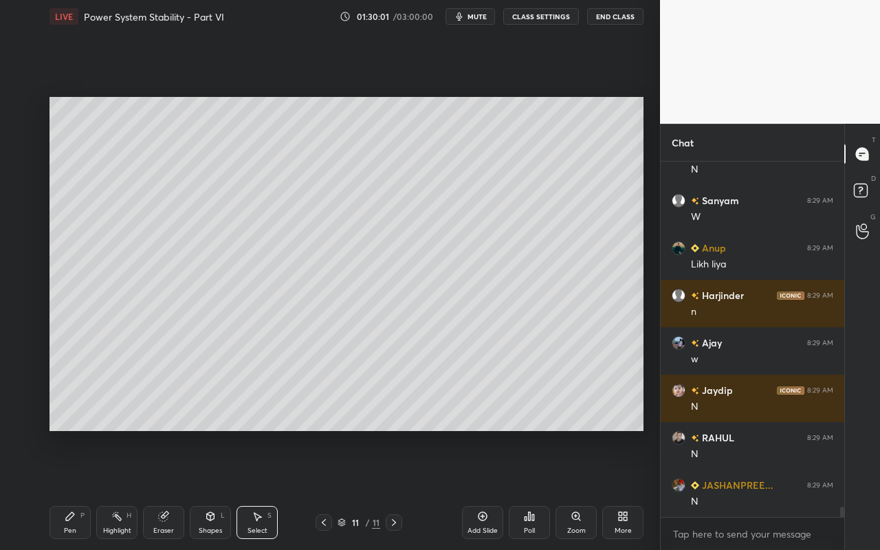
scroll to position [12206, 0]
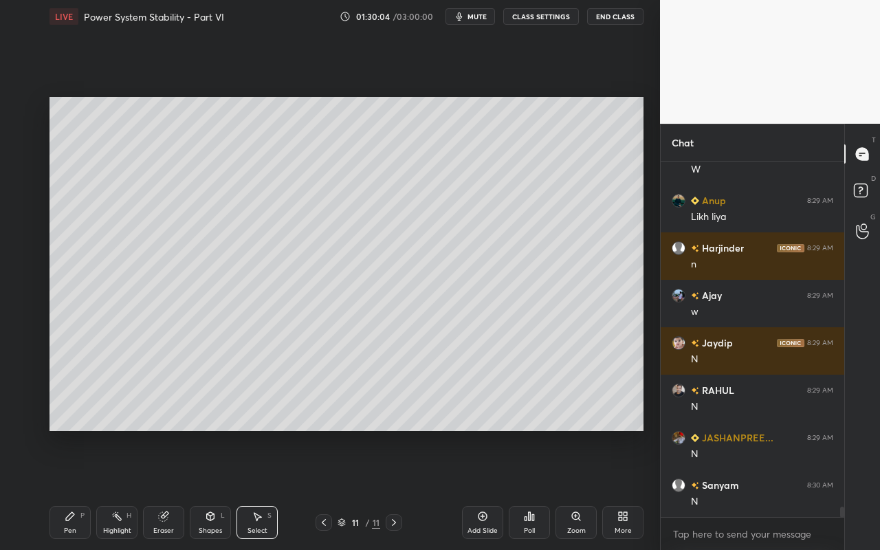
drag, startPoint x: 269, startPoint y: 527, endPoint x: 296, endPoint y: 478, distance: 56.0
click at [272, 489] on div "Select S" at bounding box center [256, 522] width 41 height 33
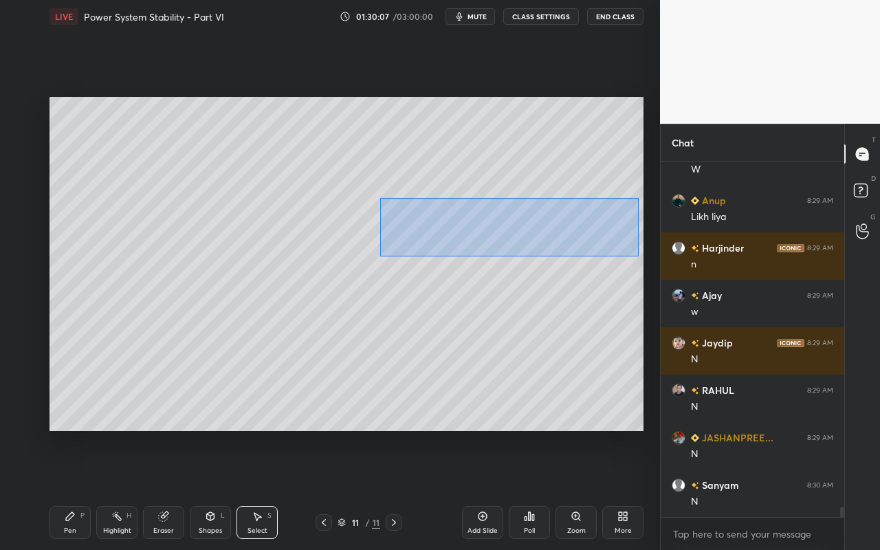
drag, startPoint x: 380, startPoint y: 197, endPoint x: 636, endPoint y: 257, distance: 263.2
click at [637, 256] on div "0 ° Undo Copy Paste here Duplicate Duplicate to new slide Delete" at bounding box center [346, 264] width 594 height 334
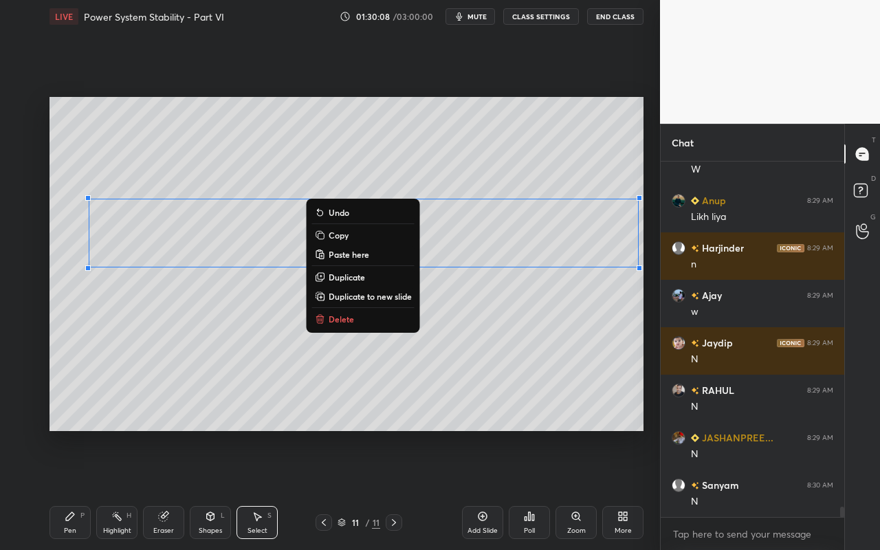
click at [394, 295] on p "Duplicate to new slide" at bounding box center [370, 296] width 83 height 11
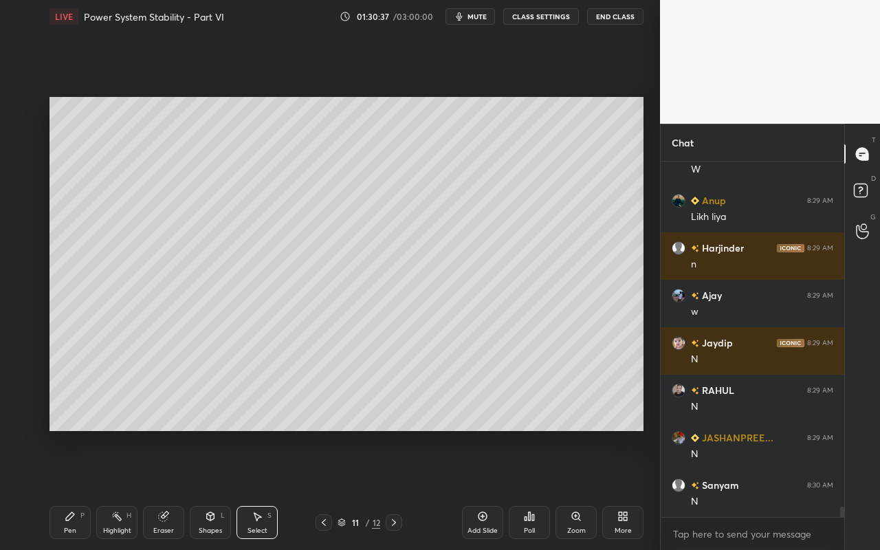
scroll to position [12253, 0]
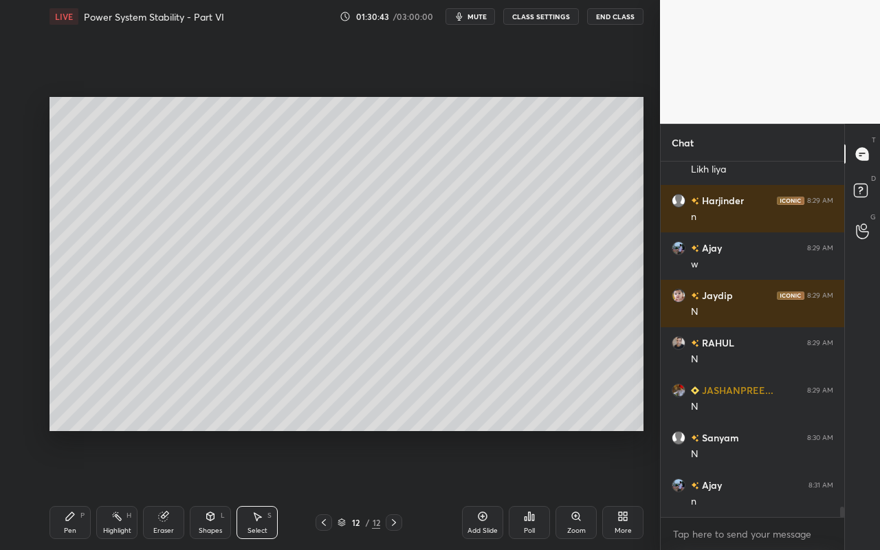
click at [167, 489] on div "Eraser" at bounding box center [163, 522] width 41 height 33
click at [23, 391] on icon at bounding box center [21, 393] width 11 height 12
click at [252, 489] on div "Select" at bounding box center [257, 530] width 20 height 7
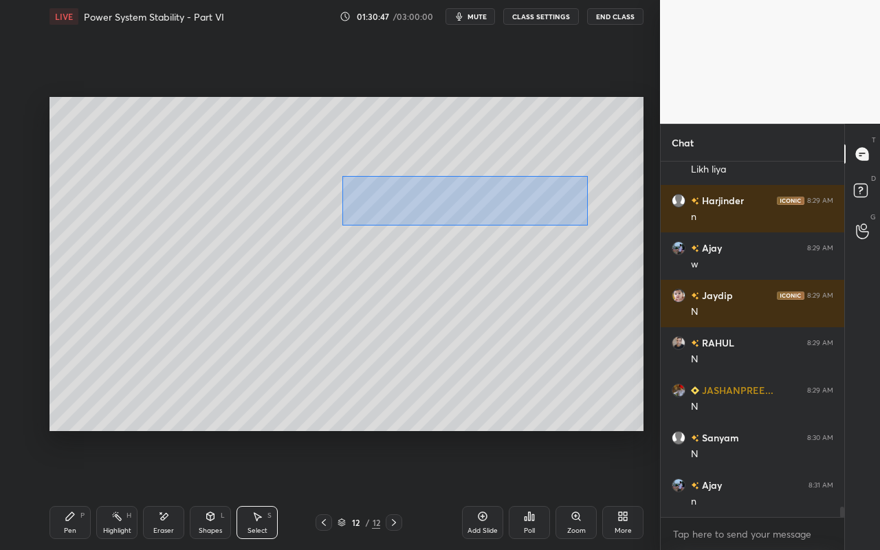
drag, startPoint x: 339, startPoint y: 182, endPoint x: 578, endPoint y: 221, distance: 242.4
click at [586, 224] on div "0 ° Undo Copy Paste here Duplicate Duplicate to new slide Delete" at bounding box center [346, 264] width 594 height 334
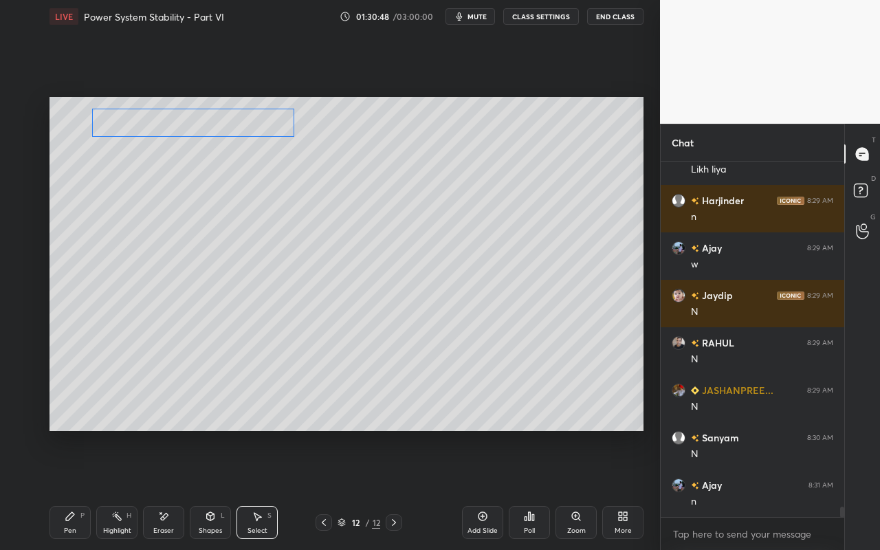
scroll to position [12301, 0]
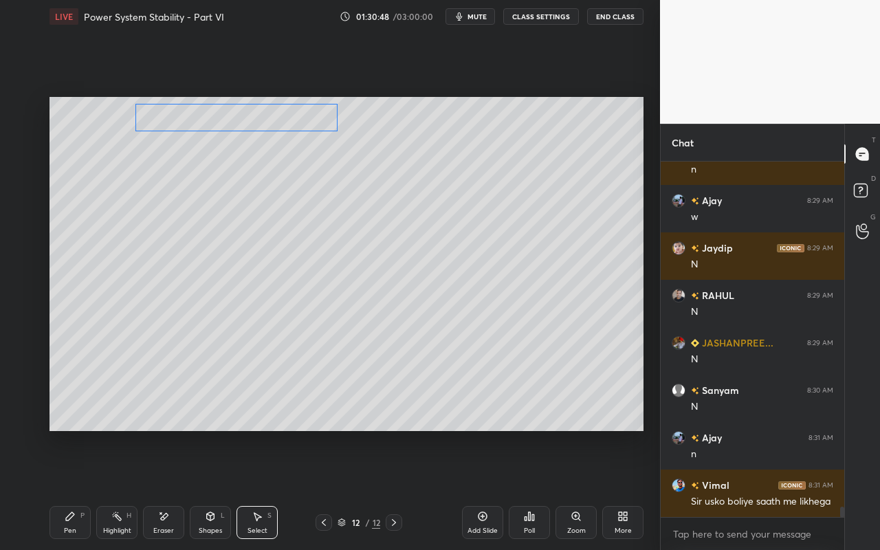
drag, startPoint x: 538, startPoint y: 212, endPoint x: 311, endPoint y: 154, distance: 234.7
click at [296, 122] on div "0 ° Undo Copy Paste here Duplicate Duplicate to new slide Delete" at bounding box center [346, 264] width 594 height 334
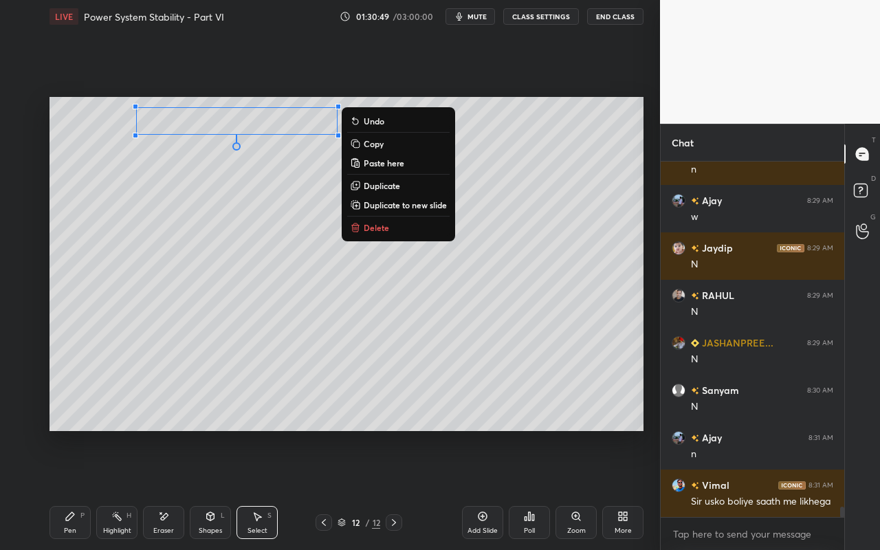
drag, startPoint x: 377, startPoint y: 245, endPoint x: 423, endPoint y: 277, distance: 55.9
click at [382, 250] on div "0 ° Undo Copy Paste here Duplicate Duplicate to new slide Delete" at bounding box center [346, 264] width 594 height 334
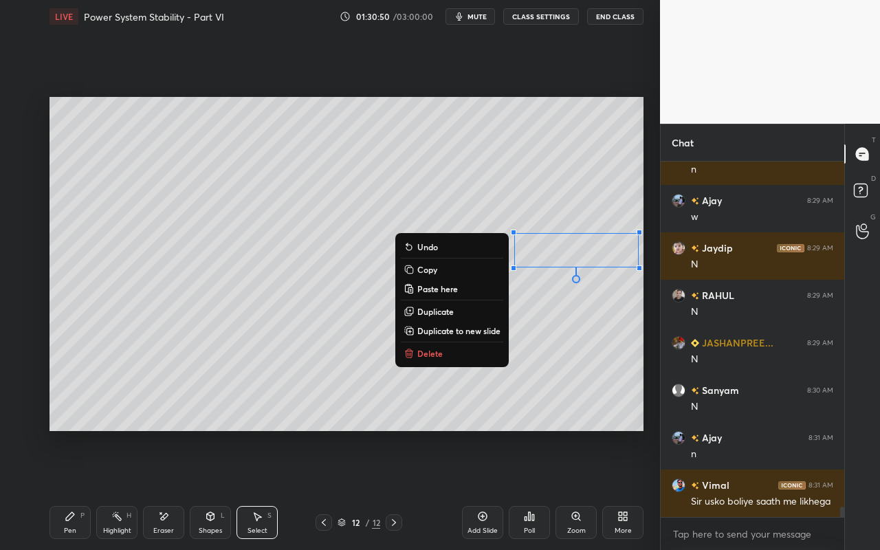
drag, startPoint x: 493, startPoint y: 223, endPoint x: 625, endPoint y: 267, distance: 139.1
click at [647, 277] on div "0 ° Undo Copy Paste here Duplicate Duplicate to new slide Delete Setting up you…" at bounding box center [346, 264] width 605 height 462
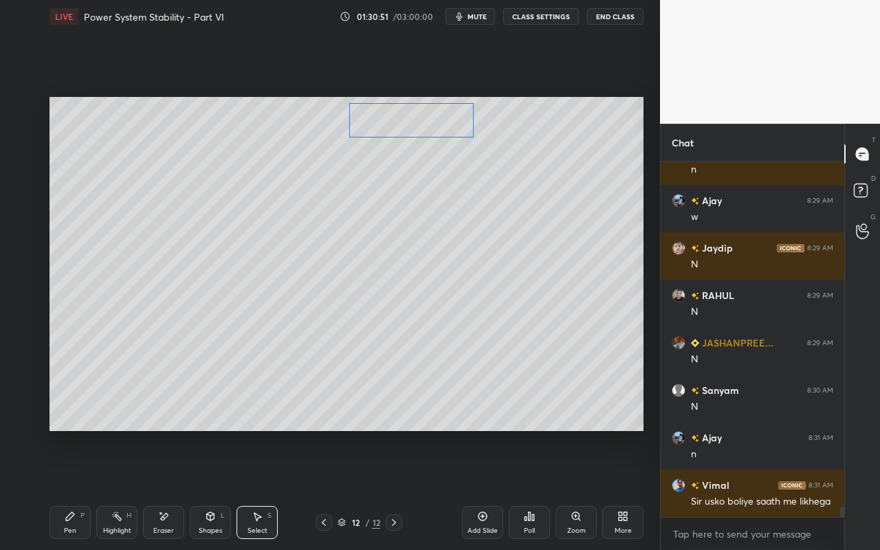
drag, startPoint x: 585, startPoint y: 253, endPoint x: 423, endPoint y: 124, distance: 207.4
click at [423, 124] on div "0 ° Undo Copy Paste here Duplicate Duplicate to new slide Delete" at bounding box center [346, 264] width 594 height 334
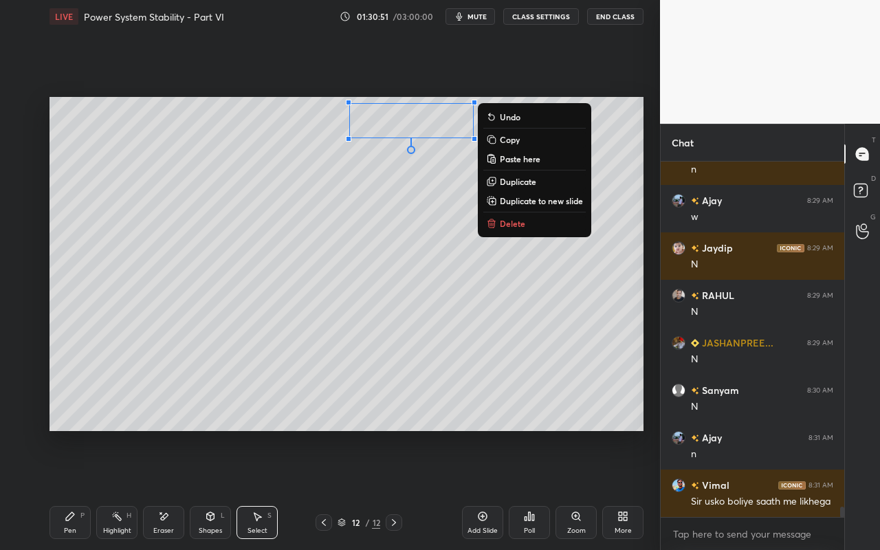
click at [408, 233] on div "0 ° Undo Copy Paste here Duplicate Duplicate to new slide Delete" at bounding box center [346, 264] width 594 height 334
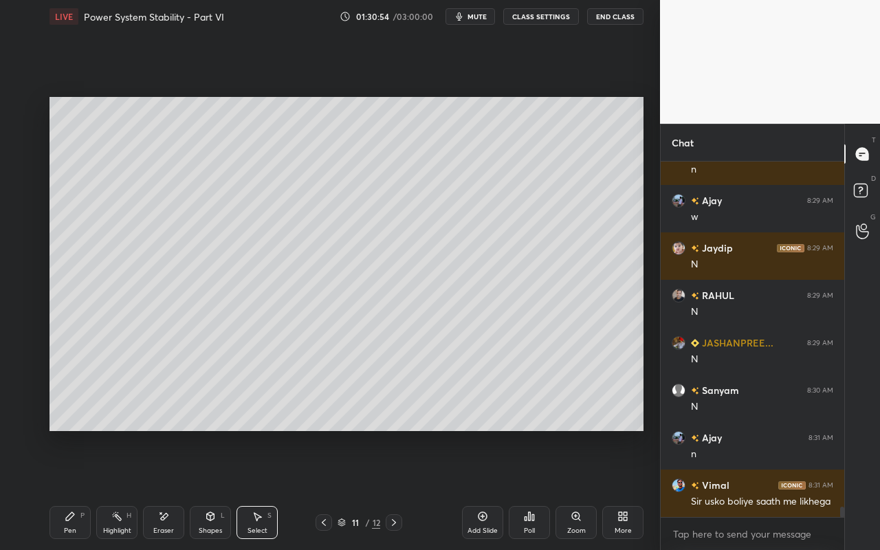
drag, startPoint x: 265, startPoint y: 524, endPoint x: 302, endPoint y: 458, distance: 75.4
click at [266, 489] on div "Select S" at bounding box center [256, 522] width 41 height 33
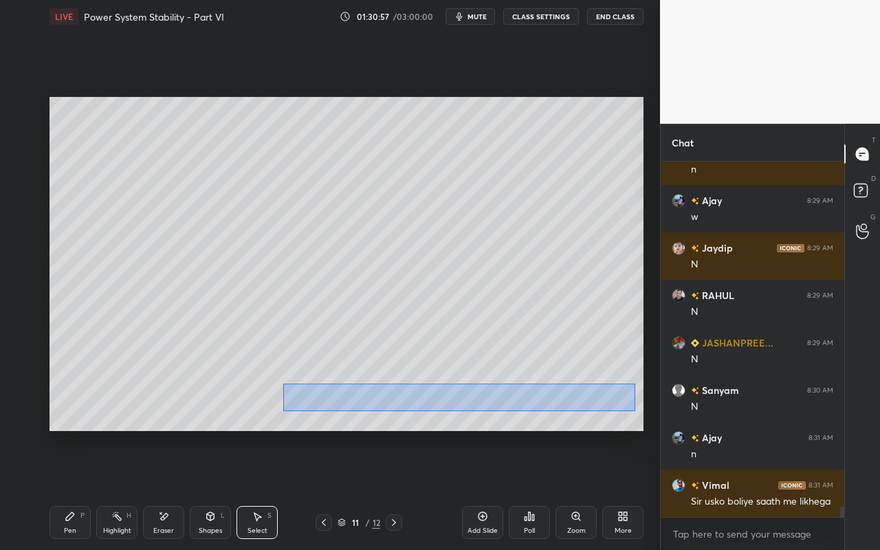
drag, startPoint x: 282, startPoint y: 383, endPoint x: 601, endPoint y: 402, distance: 319.4
click at [635, 410] on div "0 ° Undo Copy Paste here Duplicate Duplicate to new slide Delete" at bounding box center [346, 264] width 594 height 334
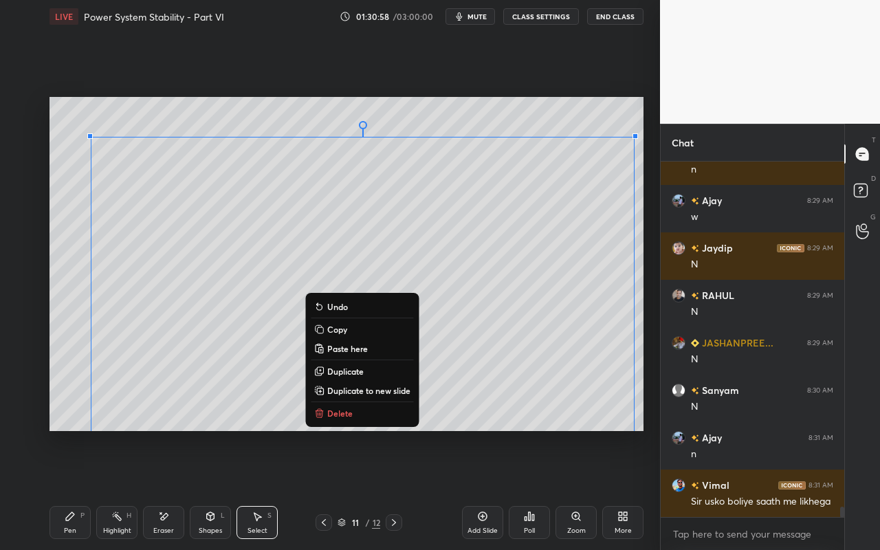
click at [346, 331] on button "Copy" at bounding box center [362, 329] width 102 height 16
click at [599, 113] on div "0 ° Undo Copy Paste here Duplicate Duplicate to new slide Delete" at bounding box center [346, 264] width 594 height 334
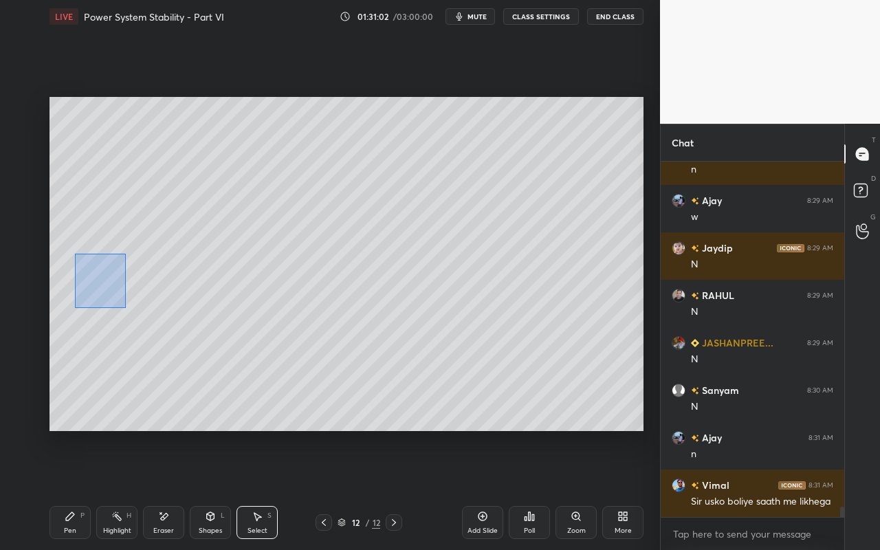
drag, startPoint x: 104, startPoint y: 283, endPoint x: 131, endPoint y: 334, distance: 57.8
click at [139, 327] on div "0 ° Undo Copy Paste here Duplicate Duplicate to new slide Delete" at bounding box center [346, 264] width 594 height 334
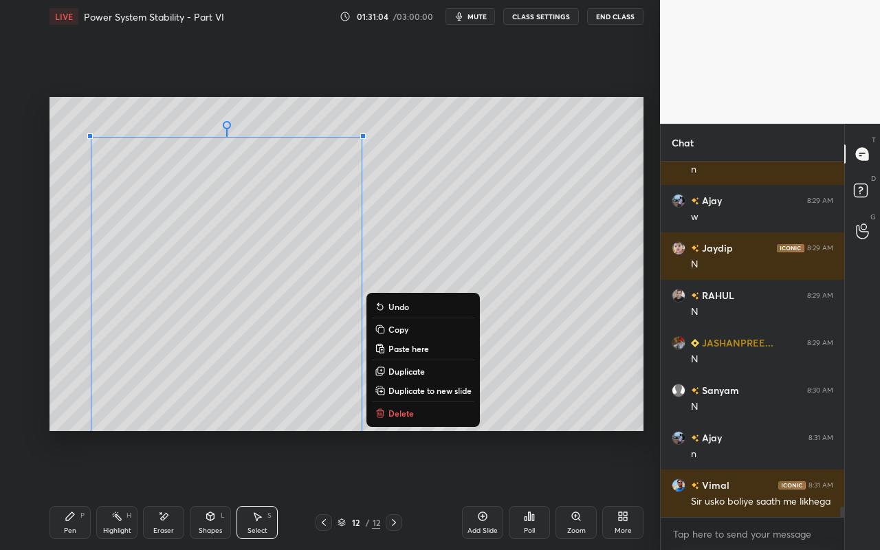
click at [400, 411] on p "Delete" at bounding box center [400, 413] width 25 height 11
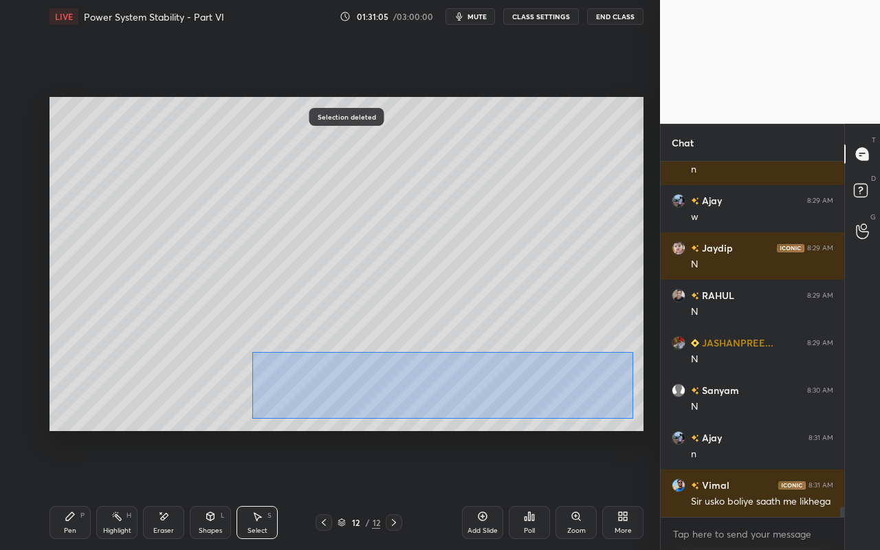
drag, startPoint x: 256, startPoint y: 364, endPoint x: 634, endPoint y: 418, distance: 381.8
click at [637, 419] on div "0 ° Undo Copy Paste here Duplicate Duplicate to new slide Delete" at bounding box center [346, 264] width 594 height 334
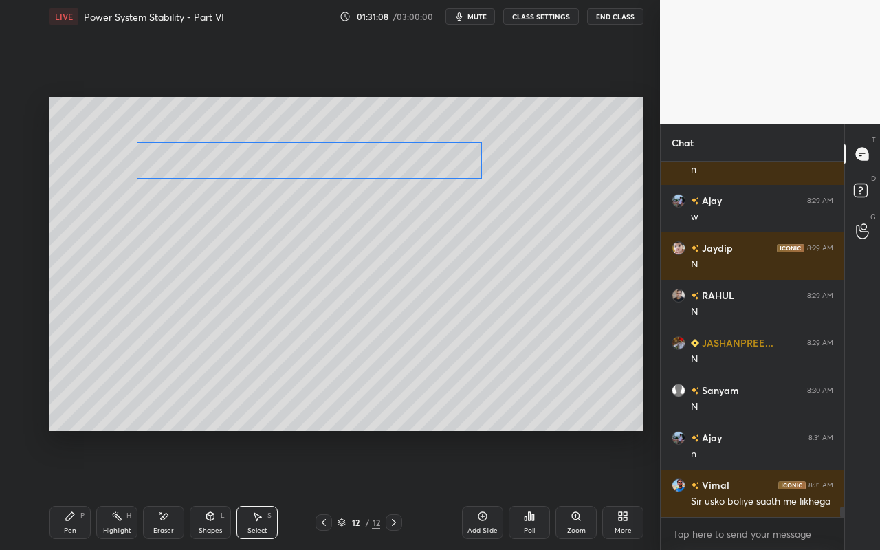
drag, startPoint x: 516, startPoint y: 369, endPoint x: 412, endPoint y: 157, distance: 235.7
click at [412, 157] on div "0 ° Undo Copy Paste here Duplicate Duplicate to new slide Delete" at bounding box center [346, 264] width 594 height 334
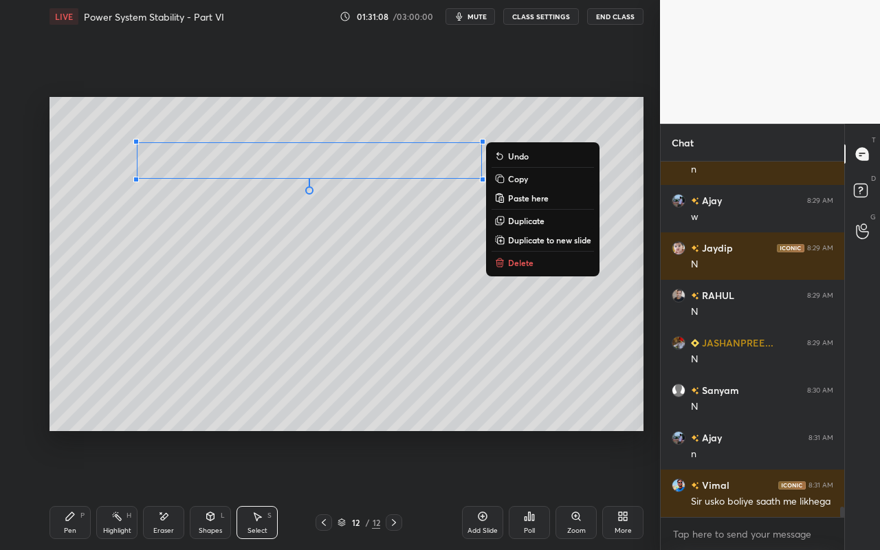
drag, startPoint x: 390, startPoint y: 274, endPoint x: 376, endPoint y: 284, distance: 17.2
click at [390, 274] on div "0 ° Undo Copy Paste here Duplicate Duplicate to new slide Delete" at bounding box center [346, 264] width 594 height 334
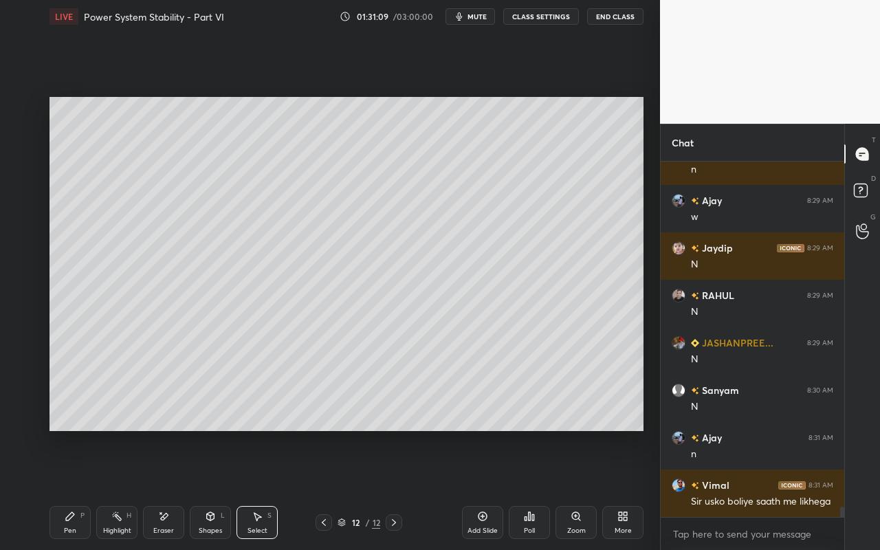
click at [70, 489] on div "Pen P" at bounding box center [69, 522] width 41 height 33
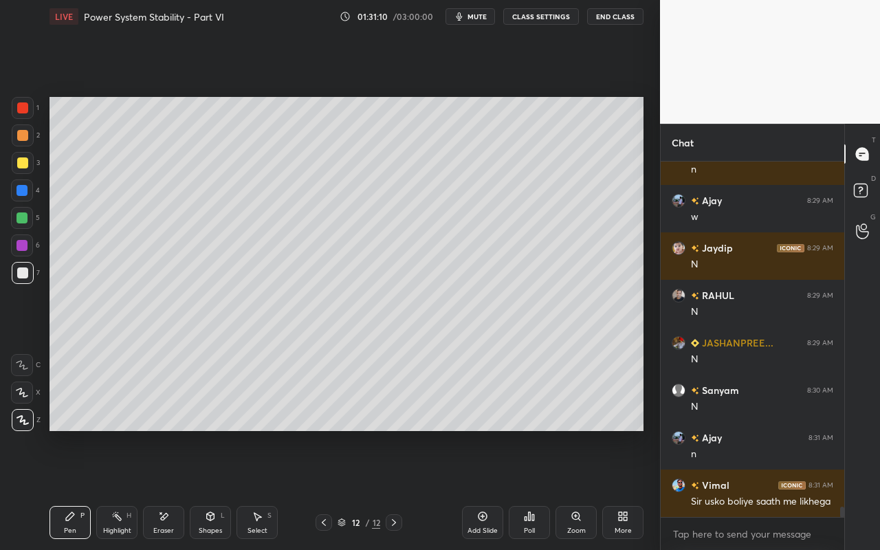
click at [16, 273] on div at bounding box center [23, 273] width 22 height 22
click at [126, 489] on div "Highlight H" at bounding box center [116, 522] width 41 height 33
click at [72, 489] on div "Pen" at bounding box center [70, 530] width 12 height 7
click at [253, 489] on div "Select" at bounding box center [257, 530] width 20 height 7
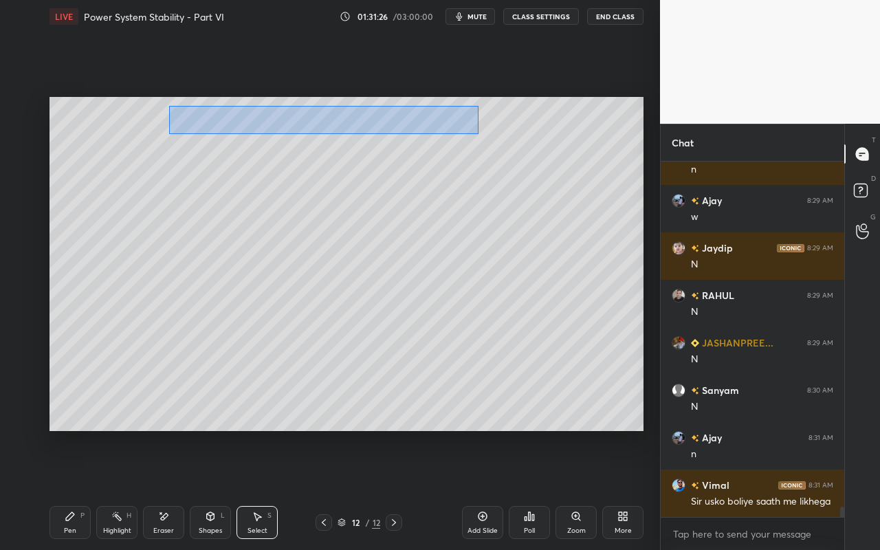
drag, startPoint x: 176, startPoint y: 110, endPoint x: 476, endPoint y: 134, distance: 301.3
click at [478, 134] on div "0 ° Undo Copy Paste here Duplicate Duplicate to new slide Delete" at bounding box center [346, 264] width 594 height 334
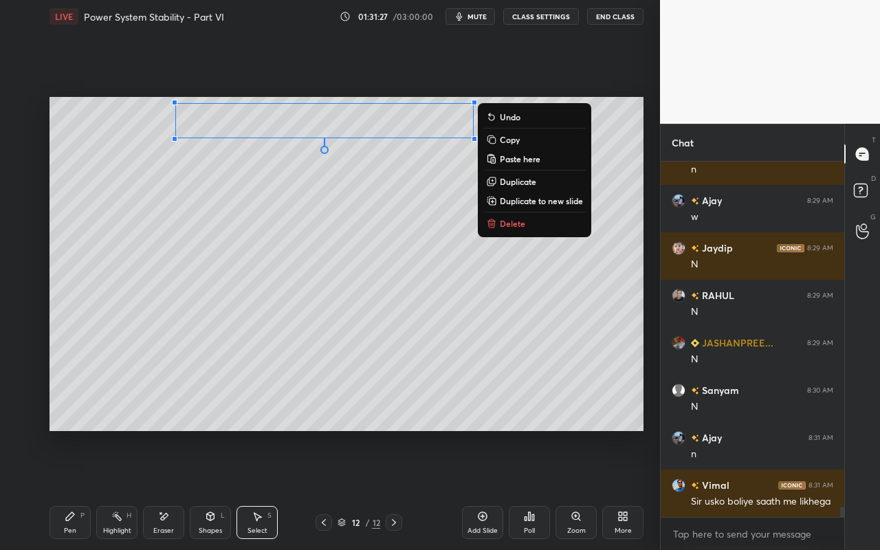
click at [511, 182] on p "Duplicate" at bounding box center [518, 181] width 36 height 11
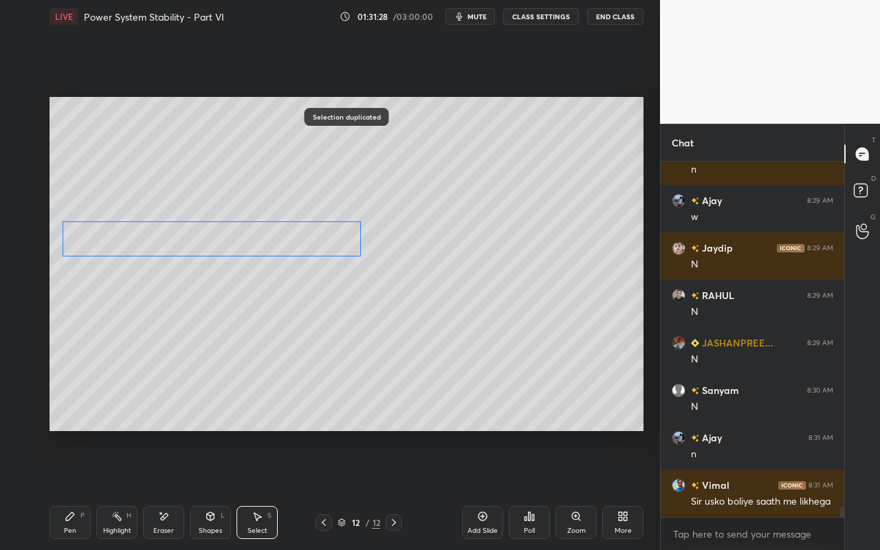
drag, startPoint x: 392, startPoint y: 133, endPoint x: 264, endPoint y: 238, distance: 166.0
click at [264, 238] on div "0 ° Undo Copy Paste here Duplicate Duplicate to new slide Delete" at bounding box center [346, 264] width 594 height 334
drag, startPoint x: 361, startPoint y: 258, endPoint x: 287, endPoint y: 249, distance: 74.2
click at [309, 253] on div at bounding box center [311, 254] width 5 height 5
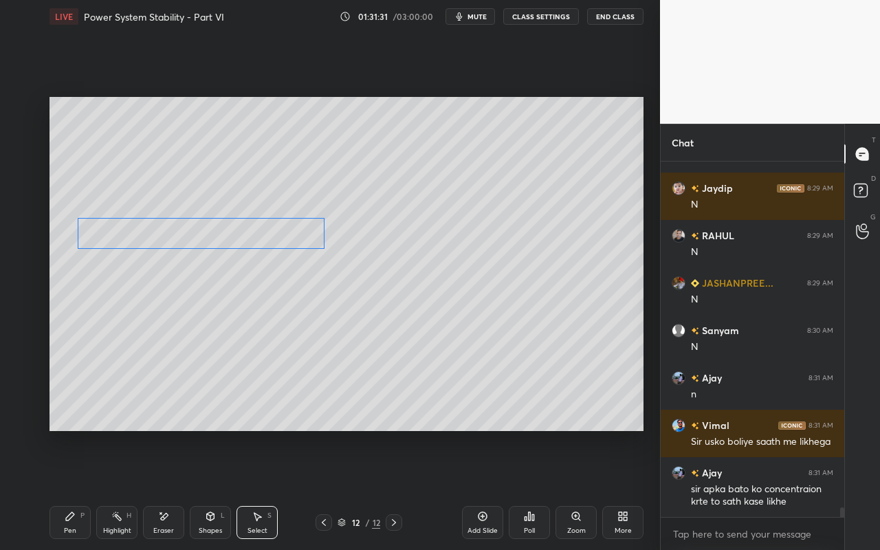
drag, startPoint x: 286, startPoint y: 245, endPoint x: 301, endPoint y: 241, distance: 15.7
click at [302, 241] on div "0 ° Undo Copy Paste here Duplicate Duplicate to new slide Delete" at bounding box center [346, 264] width 594 height 334
drag, startPoint x: 270, startPoint y: 298, endPoint x: 223, endPoint y: 343, distance: 64.6
click at [270, 298] on div "0 ° Undo Copy Paste here Duplicate Duplicate to new slide Delete" at bounding box center [346, 264] width 594 height 334
drag, startPoint x: 74, startPoint y: 523, endPoint x: 115, endPoint y: 469, distance: 67.6
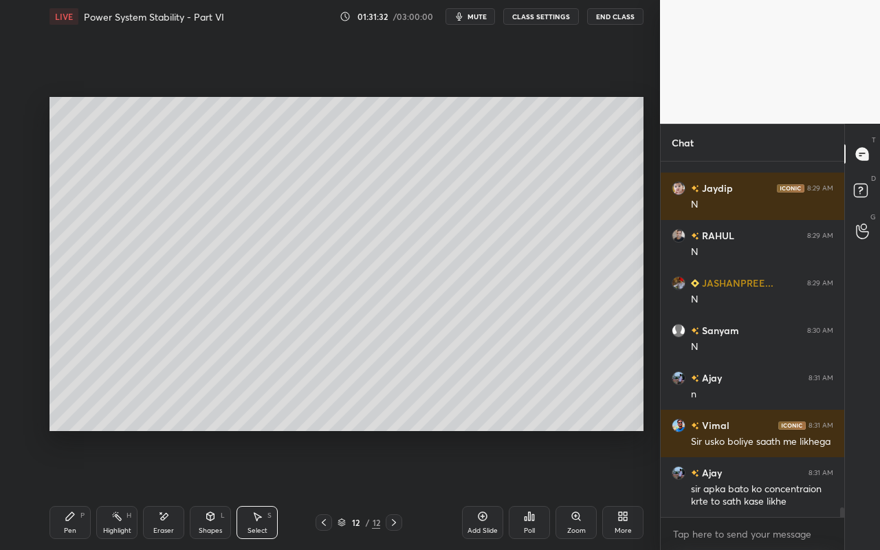
click at [74, 489] on div "Pen P" at bounding box center [69, 522] width 41 height 33
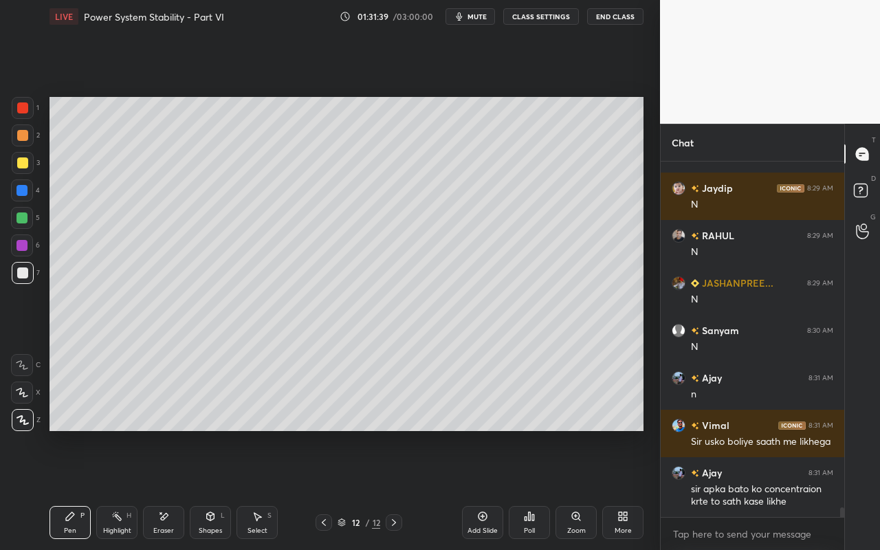
click at [261, 489] on div "Select" at bounding box center [257, 530] width 20 height 7
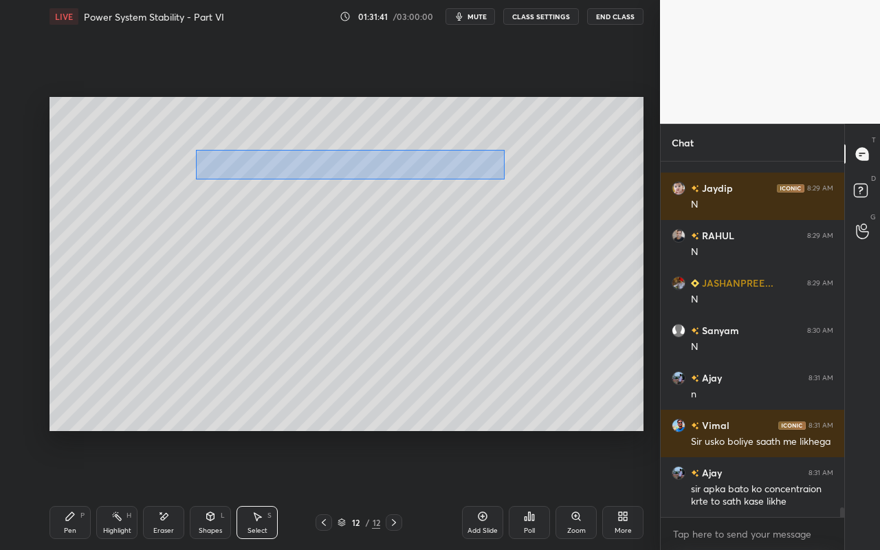
drag, startPoint x: 195, startPoint y: 149, endPoint x: 502, endPoint y: 178, distance: 307.9
click at [503, 178] on div "0 ° Undo Copy Paste here Duplicate Duplicate to new slide Delete" at bounding box center [346, 264] width 594 height 334
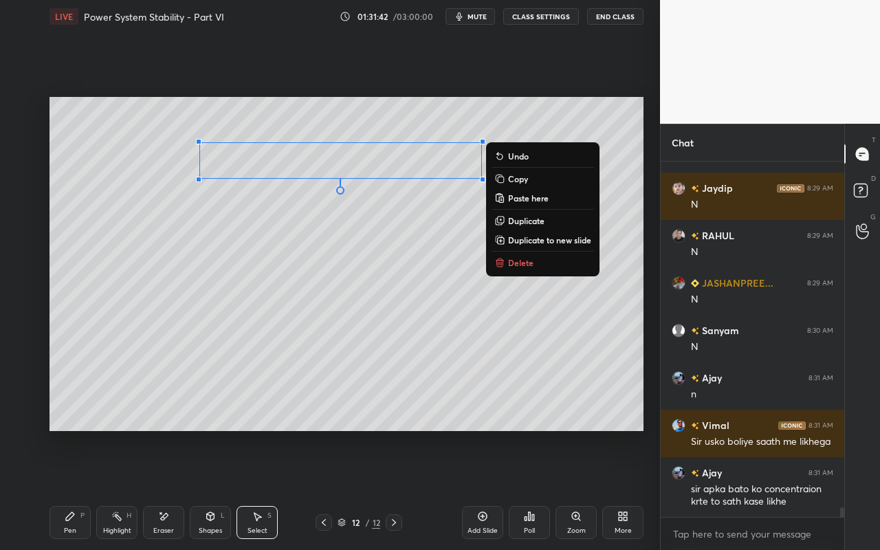
click at [522, 220] on p "Duplicate" at bounding box center [526, 220] width 36 height 11
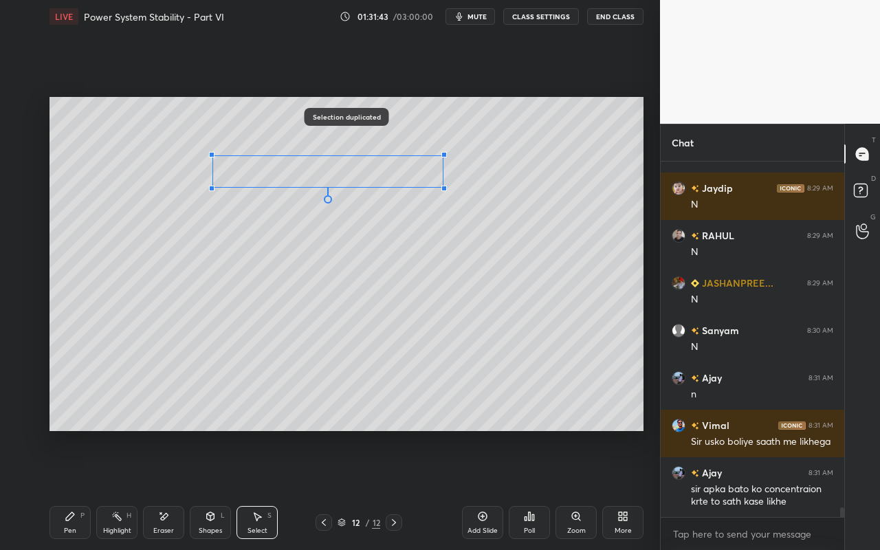
drag, startPoint x: 492, startPoint y: 193, endPoint x: 402, endPoint y: 179, distance: 91.2
click at [441, 187] on div at bounding box center [443, 188] width 5 height 5
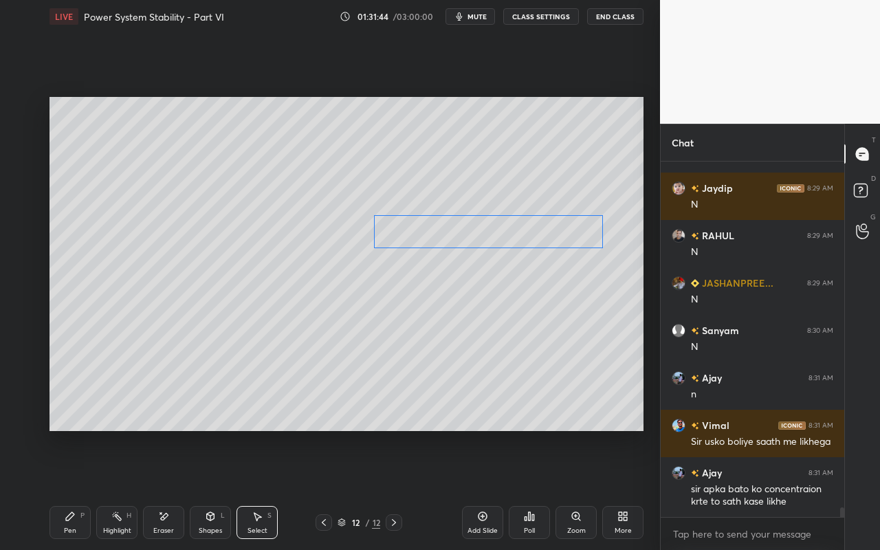
drag, startPoint x: 395, startPoint y: 176, endPoint x: 558, endPoint y: 235, distance: 173.3
click at [558, 235] on div "0 ° Undo Copy Paste here Duplicate Duplicate to new slide Delete" at bounding box center [346, 264] width 594 height 334
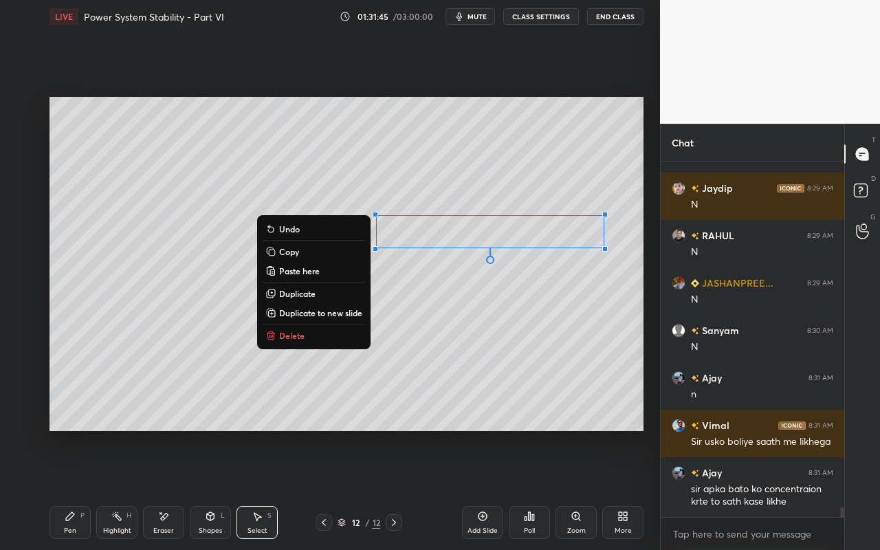
click at [437, 351] on div "0 ° Undo Copy Paste here Duplicate Duplicate to new slide Delete" at bounding box center [346, 264] width 594 height 334
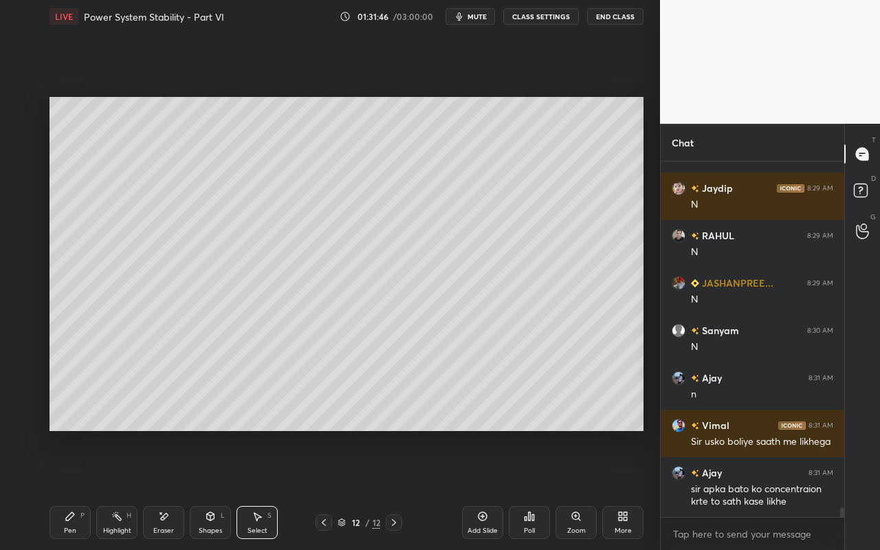
click at [67, 489] on div "Pen" at bounding box center [70, 530] width 12 height 7
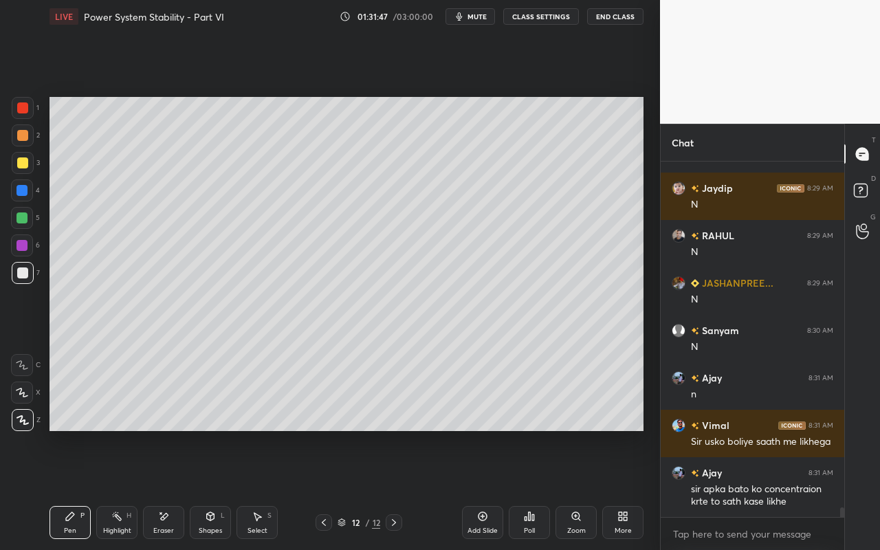
click at [20, 165] on div at bounding box center [22, 162] width 11 height 11
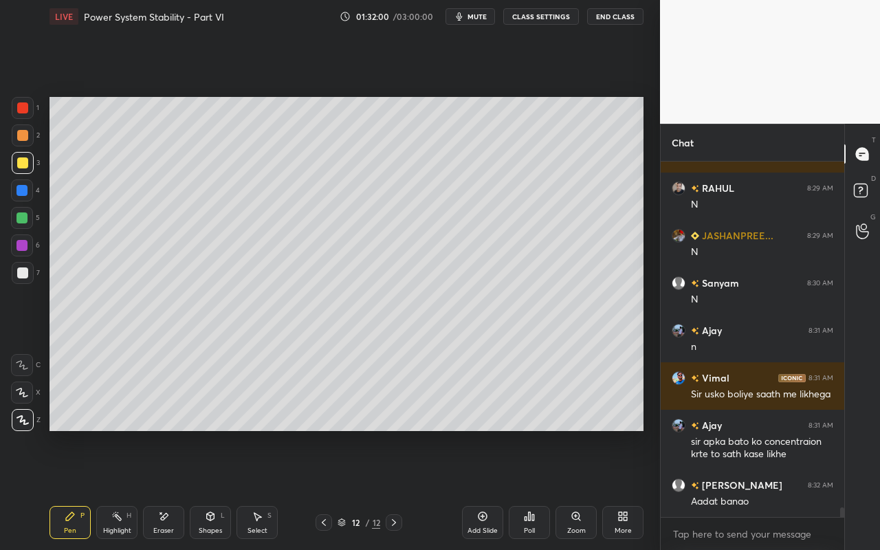
scroll to position [12441, 0]
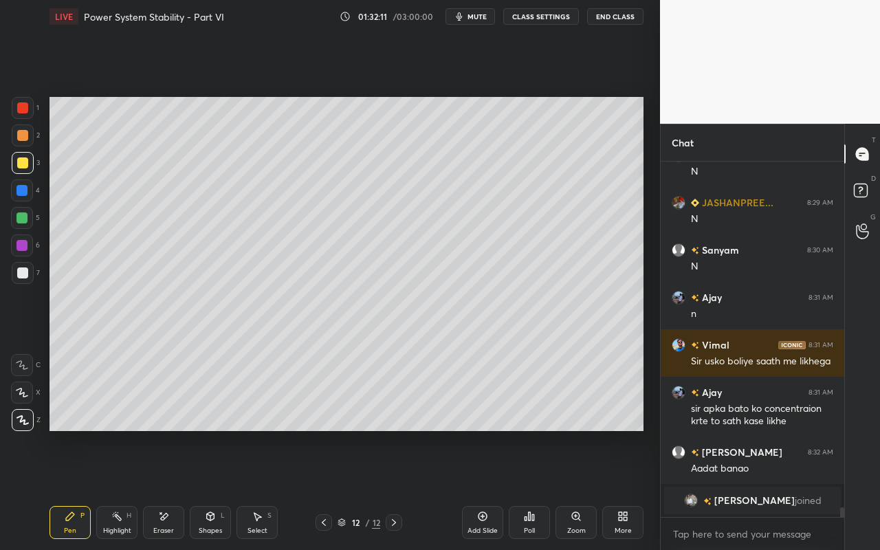
click at [22, 219] on div at bounding box center [21, 217] width 11 height 11
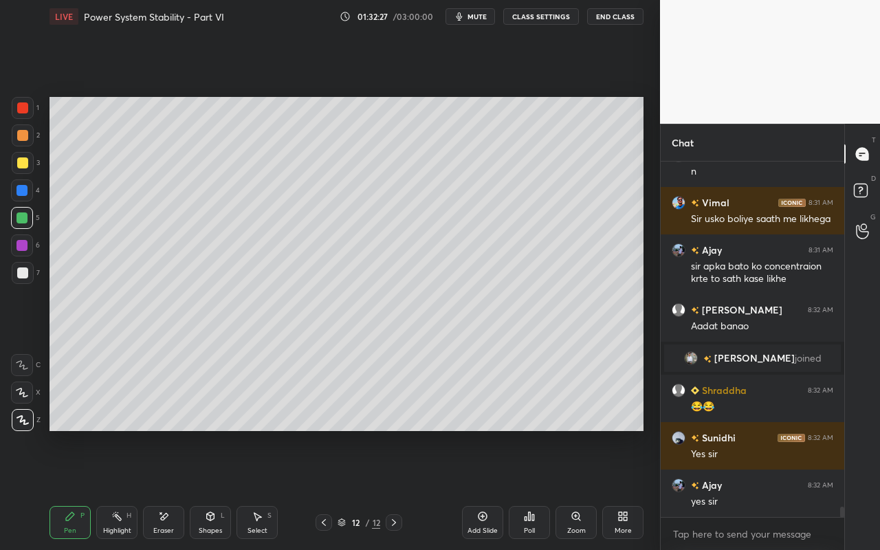
scroll to position [12292, 0]
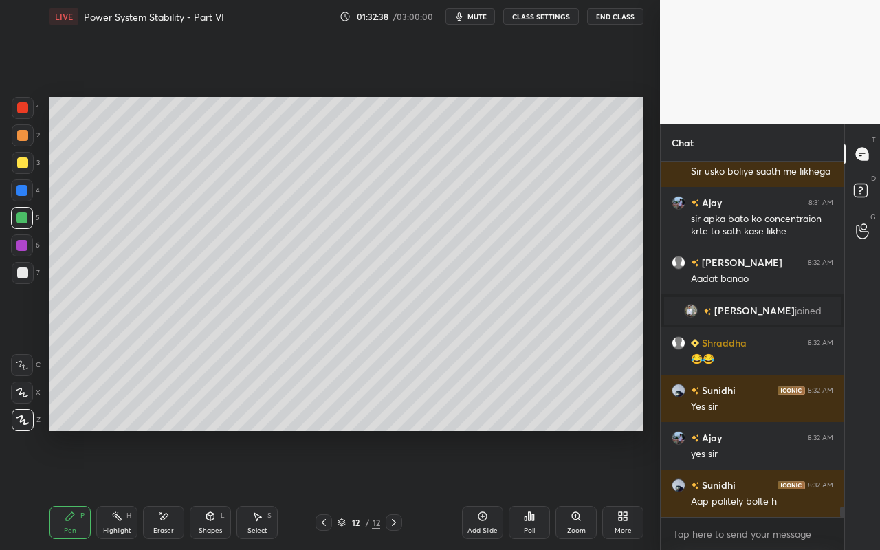
click at [115, 489] on div "Highlight" at bounding box center [117, 530] width 28 height 7
click at [264, 489] on div "Select S" at bounding box center [256, 522] width 41 height 33
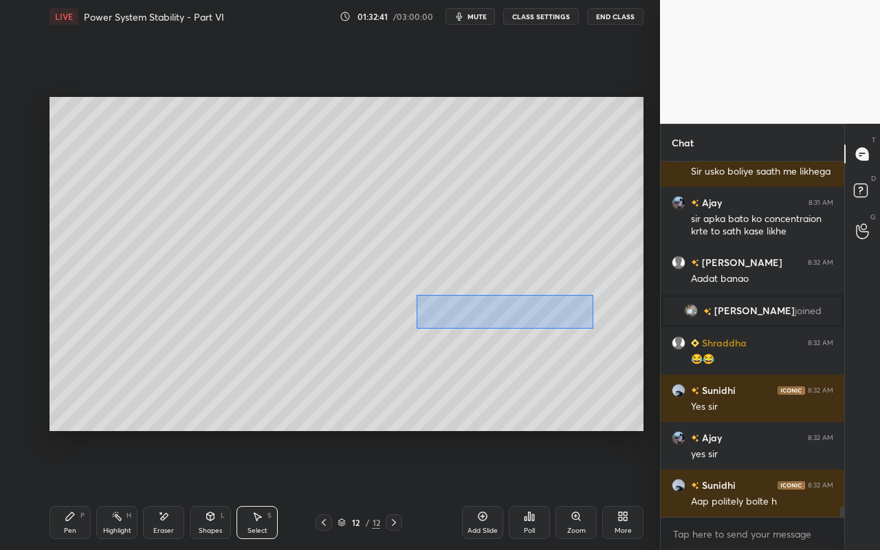
drag, startPoint x: 416, startPoint y: 295, endPoint x: 562, endPoint y: 326, distance: 149.8
click at [588, 334] on div "0 ° Undo Copy Paste here Duplicate Duplicate to new slide Delete" at bounding box center [346, 264] width 594 height 334
drag, startPoint x: 552, startPoint y: 319, endPoint x: 572, endPoint y: 331, distance: 23.5
click at [575, 315] on div "0 ° Undo Copy Paste here Duplicate Duplicate to new slide Delete" at bounding box center [346, 264] width 594 height 334
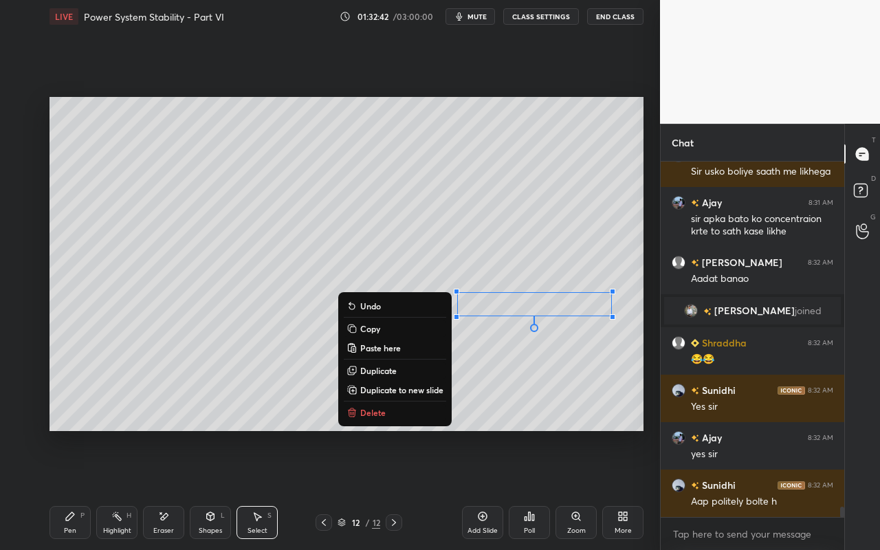
click at [497, 388] on div "0 ° Undo Copy Paste here Duplicate Duplicate to new slide Delete" at bounding box center [346, 264] width 594 height 334
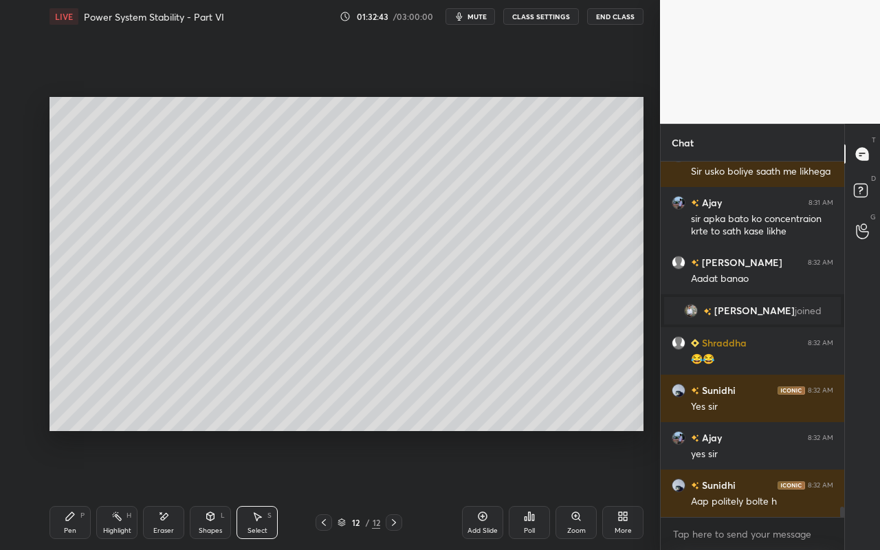
drag, startPoint x: 116, startPoint y: 524, endPoint x: 122, endPoint y: 511, distance: 14.8
click at [118, 489] on div "Highlight H" at bounding box center [116, 522] width 41 height 33
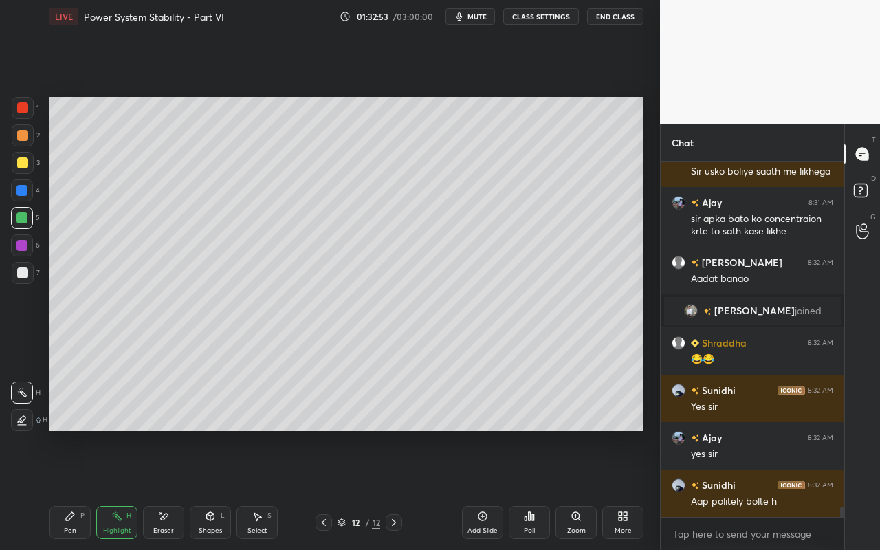
drag, startPoint x: 68, startPoint y: 536, endPoint x: 85, endPoint y: 458, distance: 79.4
click at [68, 489] on div "Pen P" at bounding box center [69, 522] width 41 height 33
click at [23, 278] on div at bounding box center [22, 272] width 11 height 11
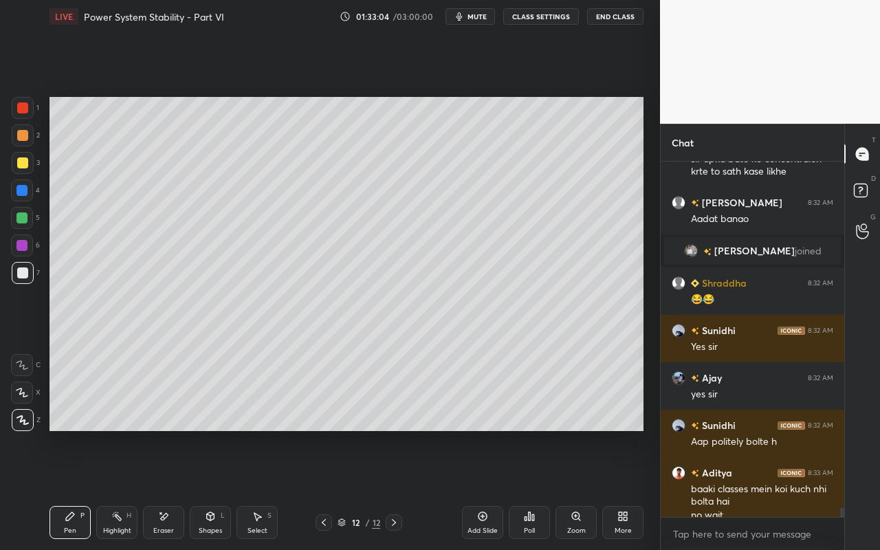
scroll to position [12366, 0]
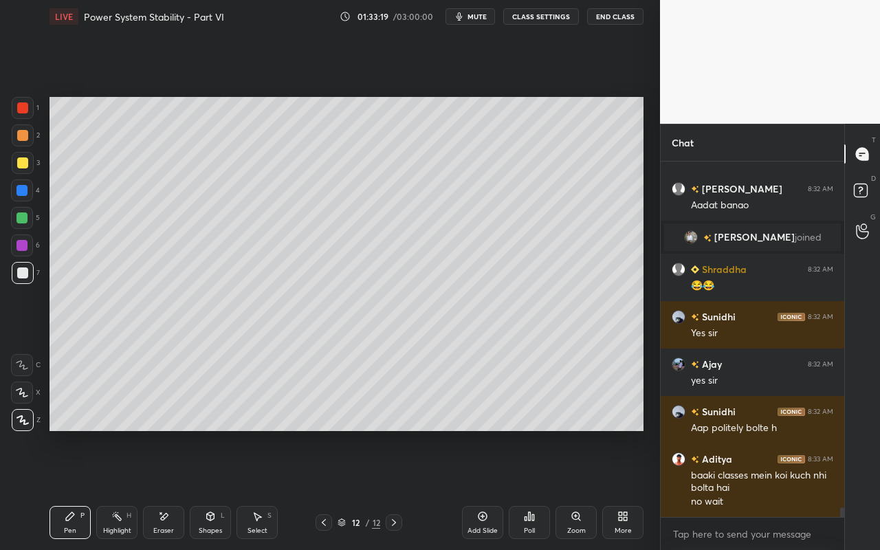
click at [118, 489] on div "Highlight H" at bounding box center [116, 522] width 41 height 33
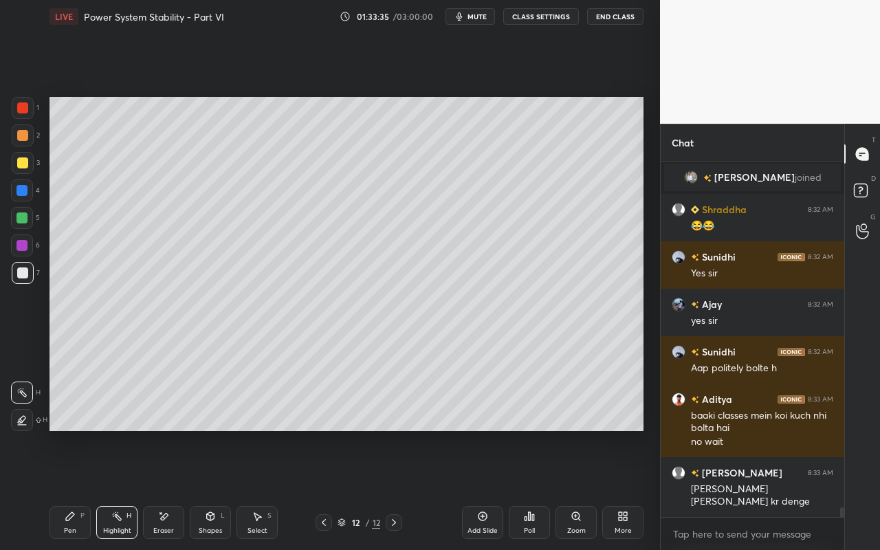
click at [60, 489] on div "Pen P" at bounding box center [69, 522] width 41 height 33
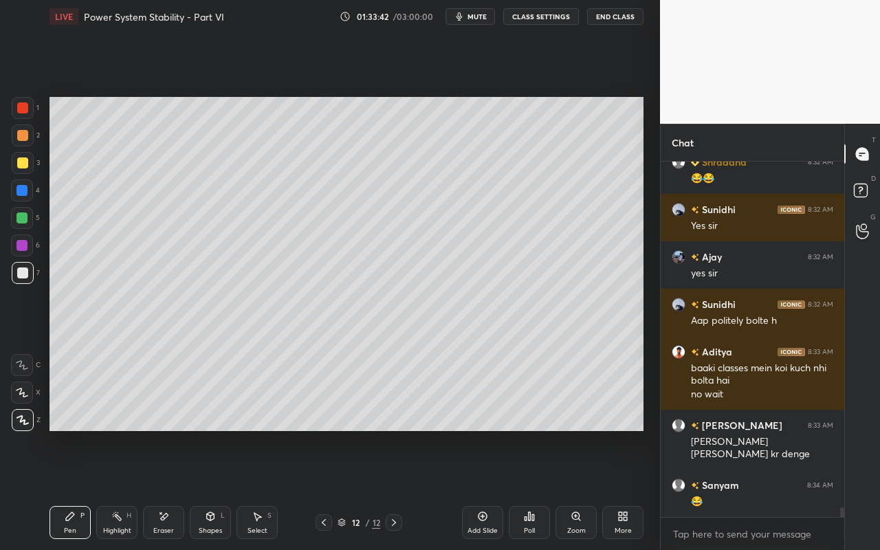
click at [80, 489] on div "P" at bounding box center [82, 515] width 4 height 7
drag, startPoint x: 24, startPoint y: 276, endPoint x: 41, endPoint y: 283, distance: 18.8
click at [26, 276] on div at bounding box center [22, 272] width 11 height 11
drag, startPoint x: 258, startPoint y: 524, endPoint x: 289, endPoint y: 482, distance: 52.7
click at [260, 489] on div "Select S" at bounding box center [256, 522] width 41 height 33
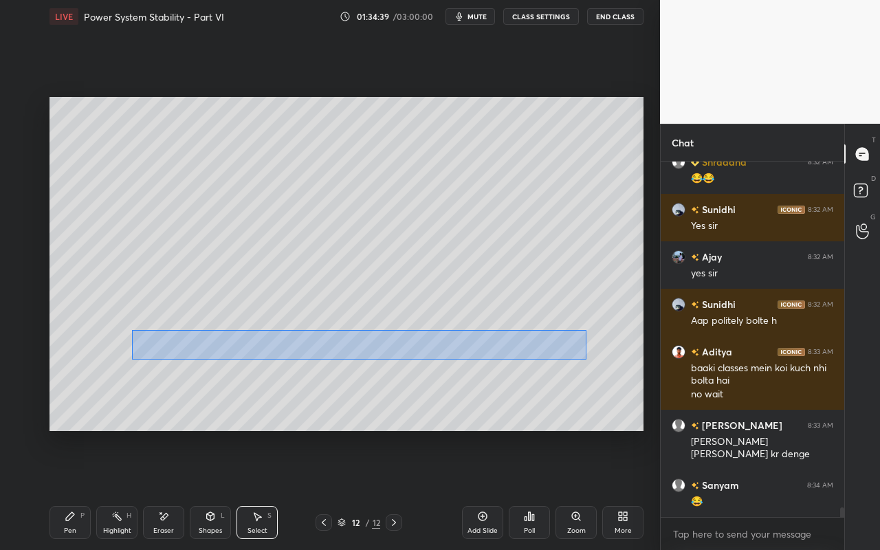
drag, startPoint x: 131, startPoint y: 330, endPoint x: 557, endPoint y: 352, distance: 426.7
click at [583, 358] on div "0 ° Undo Copy Paste here Duplicate Duplicate to new slide Delete" at bounding box center [346, 264] width 594 height 334
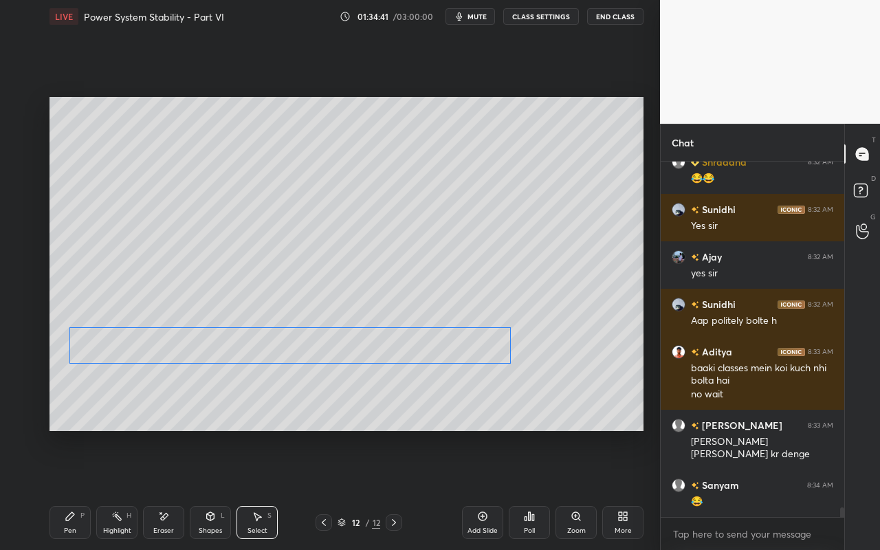
drag, startPoint x: 553, startPoint y: 352, endPoint x: 488, endPoint y: 353, distance: 65.3
click at [487, 353] on div "0 ° Undo Copy Paste here Duplicate Duplicate to new slide Delete" at bounding box center [346, 264] width 594 height 334
drag, startPoint x: 511, startPoint y: 364, endPoint x: 444, endPoint y: 381, distance: 69.5
click at [460, 364] on div at bounding box center [462, 365] width 5 height 5
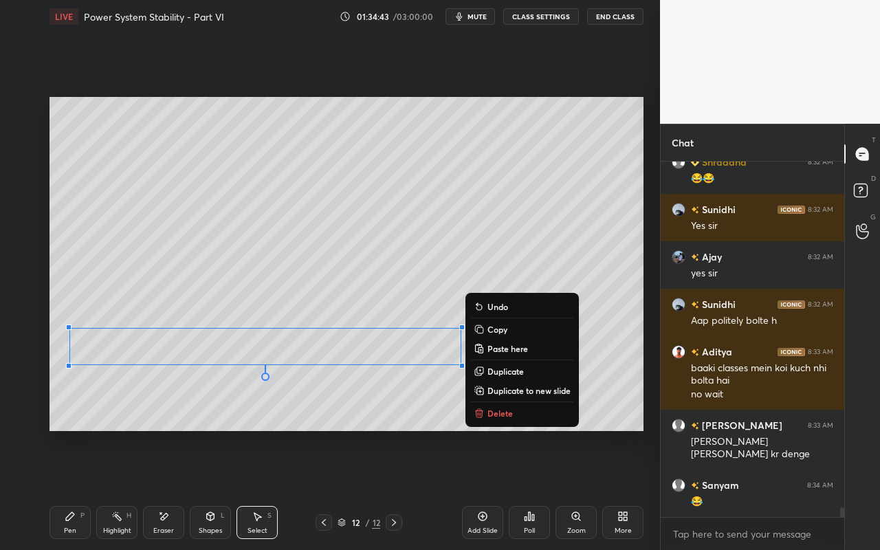
drag, startPoint x: 426, startPoint y: 419, endPoint x: 438, endPoint y: 408, distance: 15.6
click at [426, 419] on div "0 ° Undo Copy Paste here Duplicate Duplicate to new slide Delete" at bounding box center [346, 264] width 594 height 334
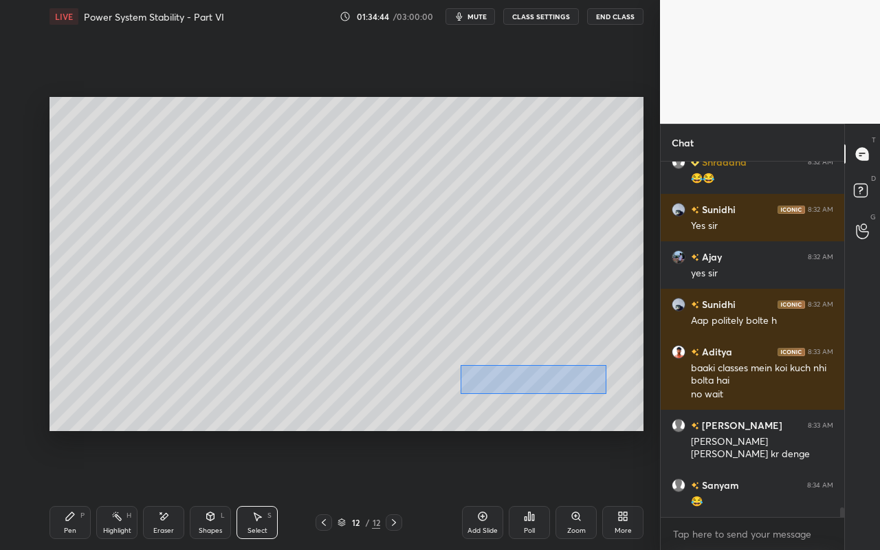
drag, startPoint x: 465, startPoint y: 370, endPoint x: 561, endPoint y: 385, distance: 98.0
click at [603, 392] on div "0 ° Undo Copy Paste here Duplicate Duplicate to new slide Delete" at bounding box center [346, 264] width 594 height 334
drag, startPoint x: 553, startPoint y: 382, endPoint x: 560, endPoint y: 355, distance: 27.7
click at [564, 353] on div "0 ° Undo Copy Paste here Duplicate Duplicate to new slide Delete" at bounding box center [346, 264] width 594 height 334
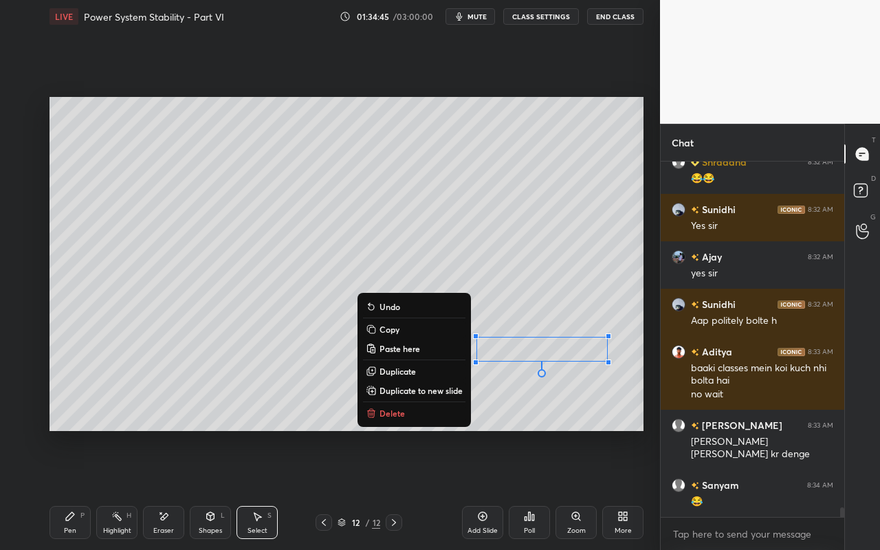
click at [554, 395] on div "0 ° Undo Copy Paste here Duplicate Duplicate to new slide Delete" at bounding box center [346, 264] width 594 height 334
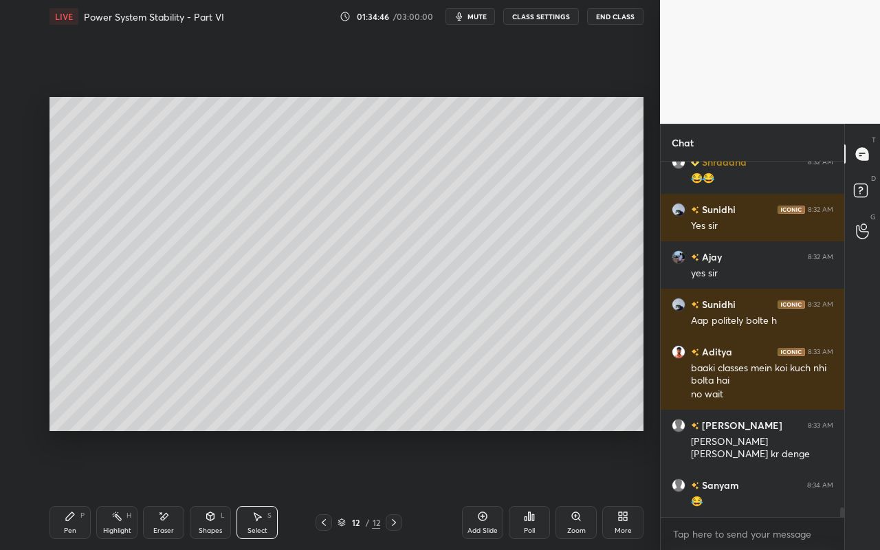
click at [262, 489] on div "Select S" at bounding box center [256, 522] width 41 height 33
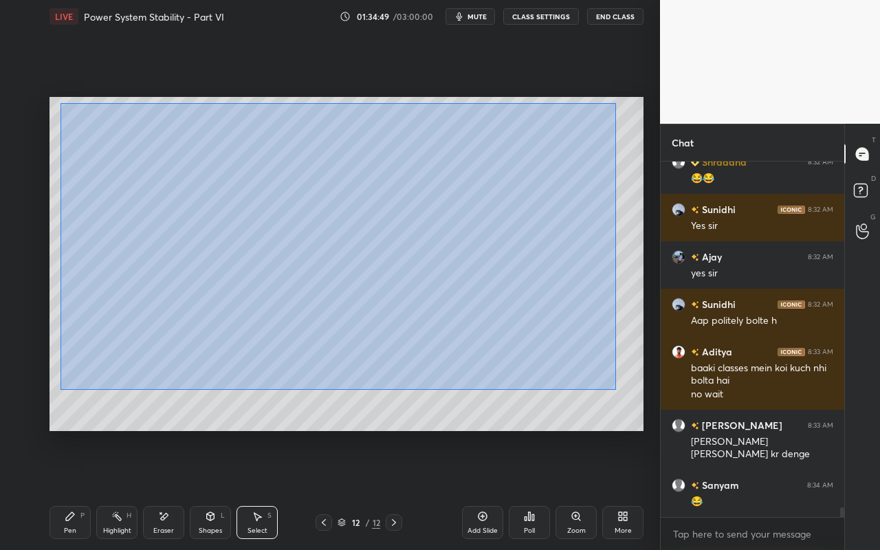
drag, startPoint x: 60, startPoint y: 102, endPoint x: 613, endPoint y: 387, distance: 622.1
click at [614, 389] on div "0 ° Undo Copy Paste here Duplicate Duplicate to new slide Delete" at bounding box center [346, 264] width 594 height 334
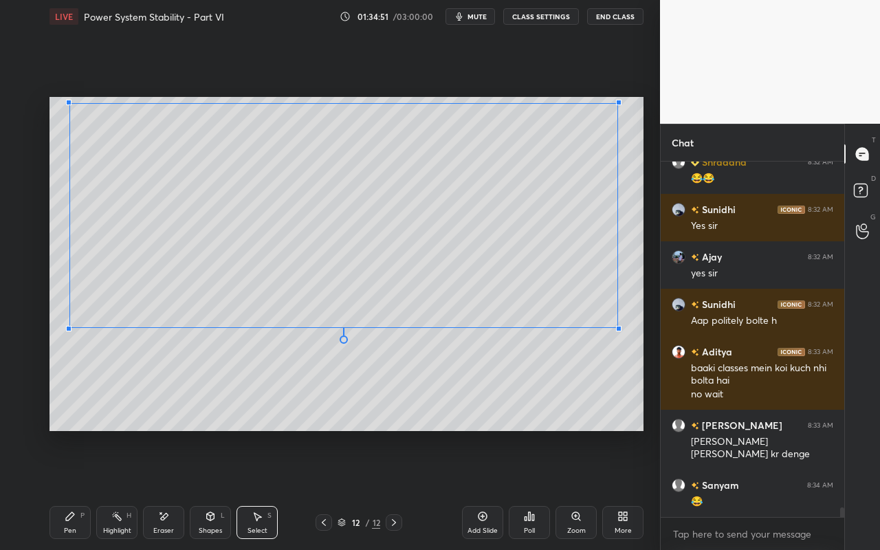
drag, startPoint x: 610, startPoint y: 366, endPoint x: 603, endPoint y: 322, distance: 44.5
click at [616, 327] on div at bounding box center [618, 328] width 5 height 5
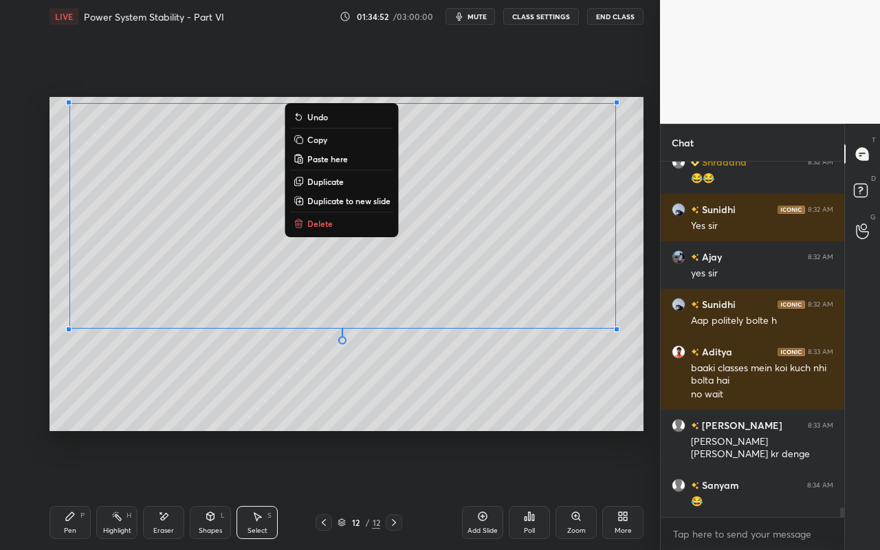
drag, startPoint x: 67, startPoint y: 521, endPoint x: 73, endPoint y: 515, distance: 7.8
click at [69, 489] on div "Pen P" at bounding box center [69, 522] width 41 height 33
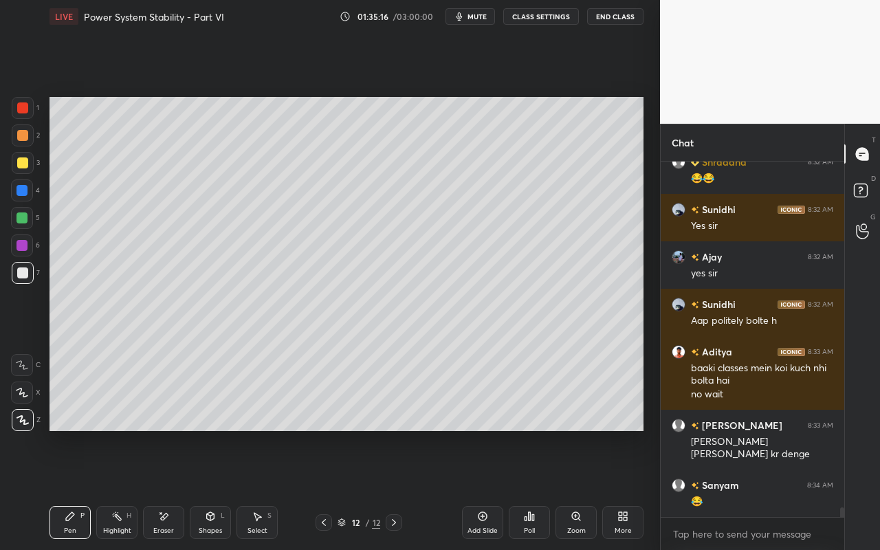
click at [225, 489] on div "Shapes L" at bounding box center [210, 522] width 41 height 33
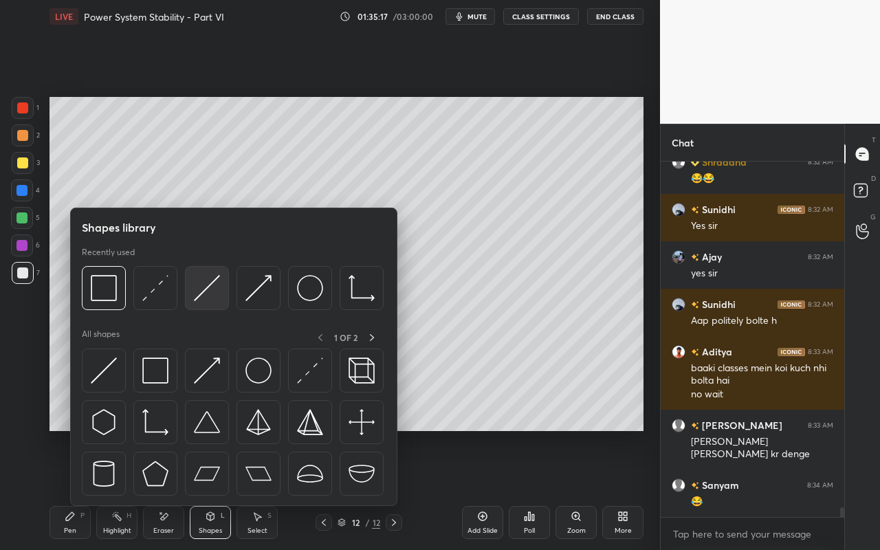
click at [219, 298] on img at bounding box center [207, 288] width 26 height 26
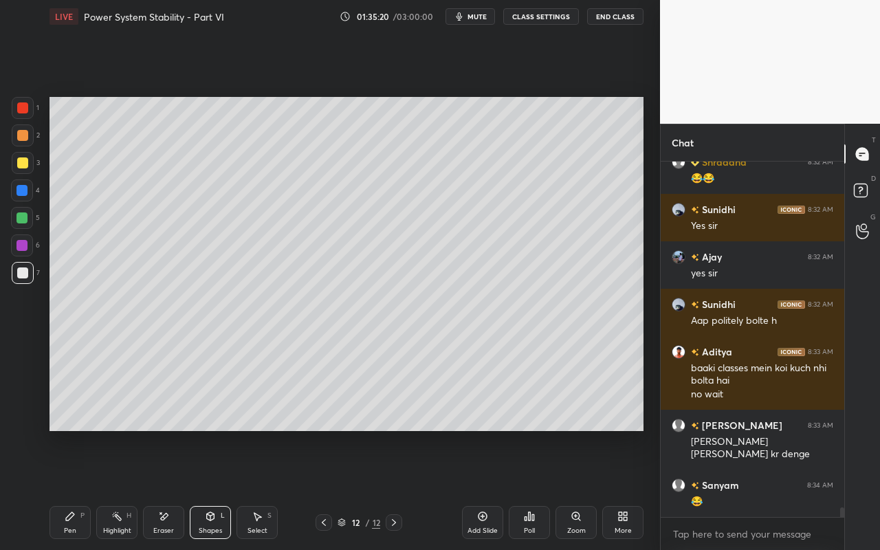
drag, startPoint x: 71, startPoint y: 525, endPoint x: 151, endPoint y: 474, distance: 94.6
click at [74, 489] on div "Pen" at bounding box center [70, 530] width 12 height 7
click at [218, 489] on div "Shapes" at bounding box center [210, 530] width 23 height 7
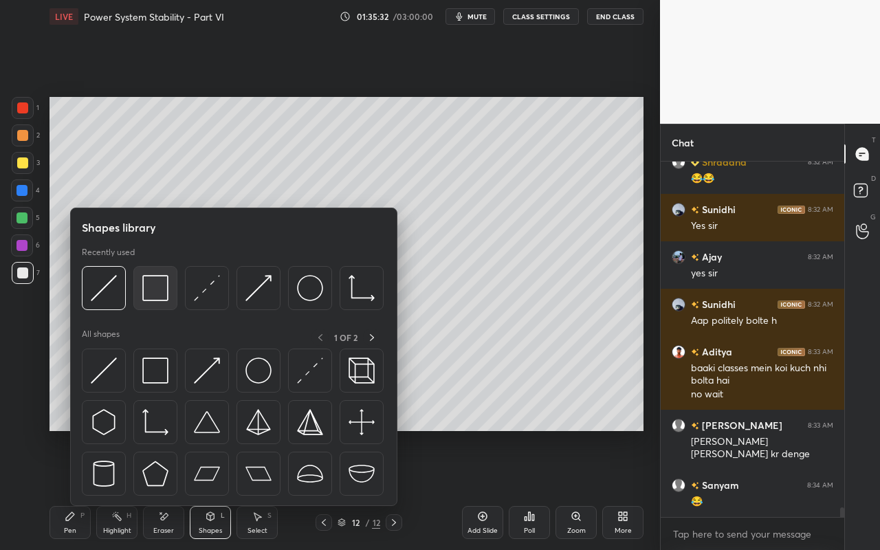
click at [161, 298] on img at bounding box center [155, 288] width 26 height 26
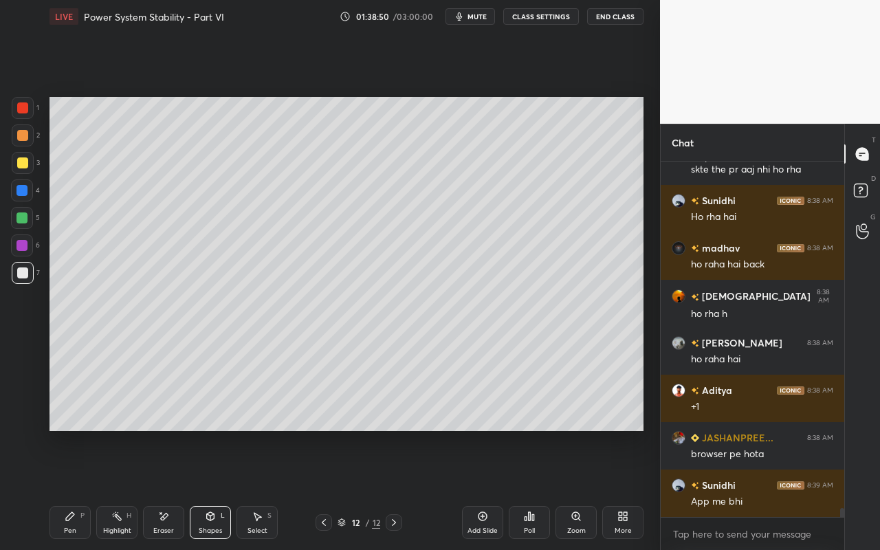
scroll to position [14081, 0]
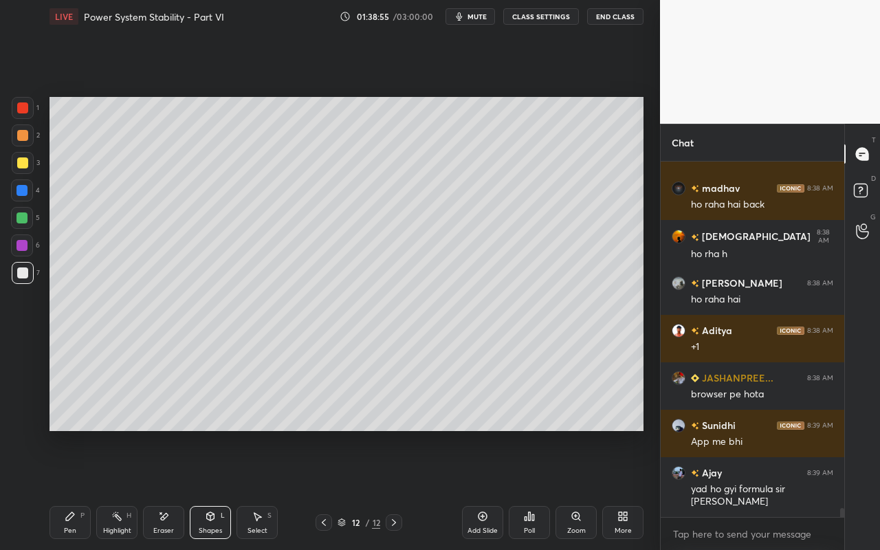
click at [258, 489] on div "Select S" at bounding box center [256, 522] width 41 height 33
click at [478, 489] on icon at bounding box center [482, 516] width 11 height 11
click at [69, 489] on icon at bounding box center [70, 516] width 8 height 8
click at [22, 163] on div at bounding box center [22, 162] width 11 height 11
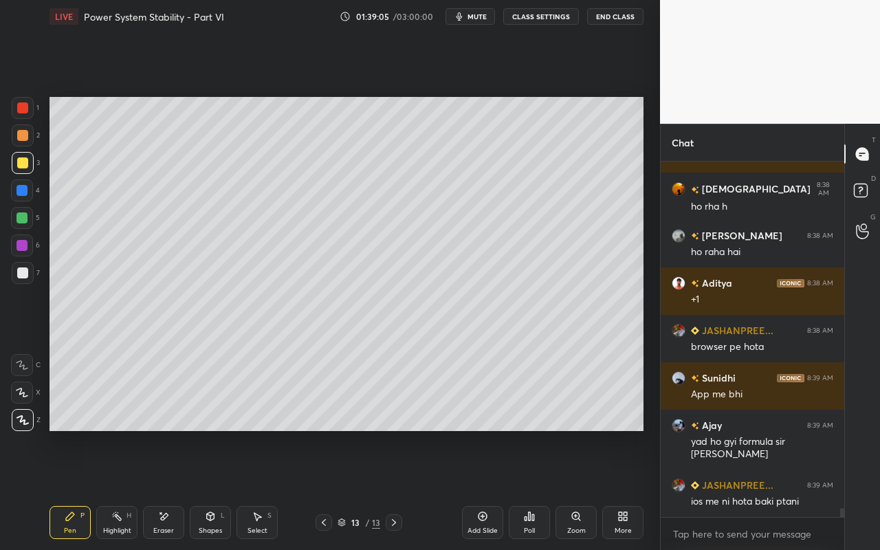
click at [216, 489] on div "Shapes" at bounding box center [210, 530] width 23 height 7
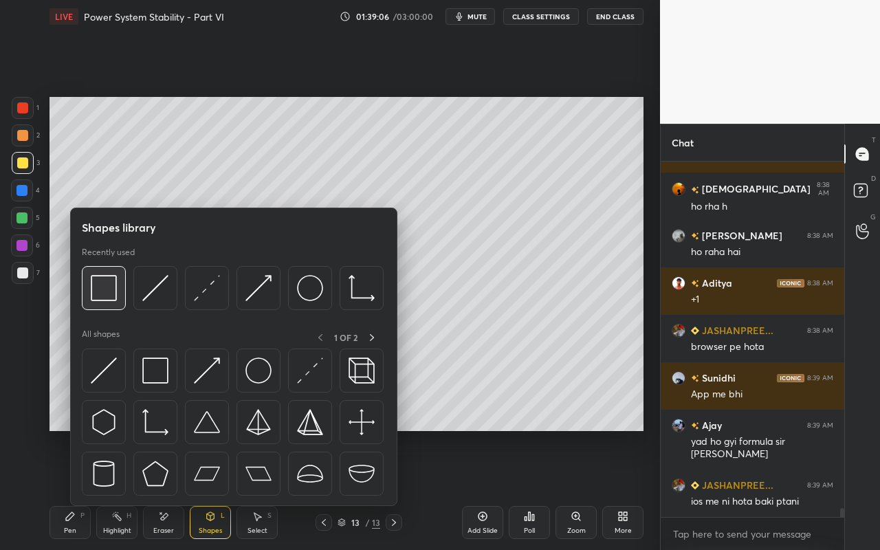
click at [104, 294] on img at bounding box center [104, 288] width 26 height 26
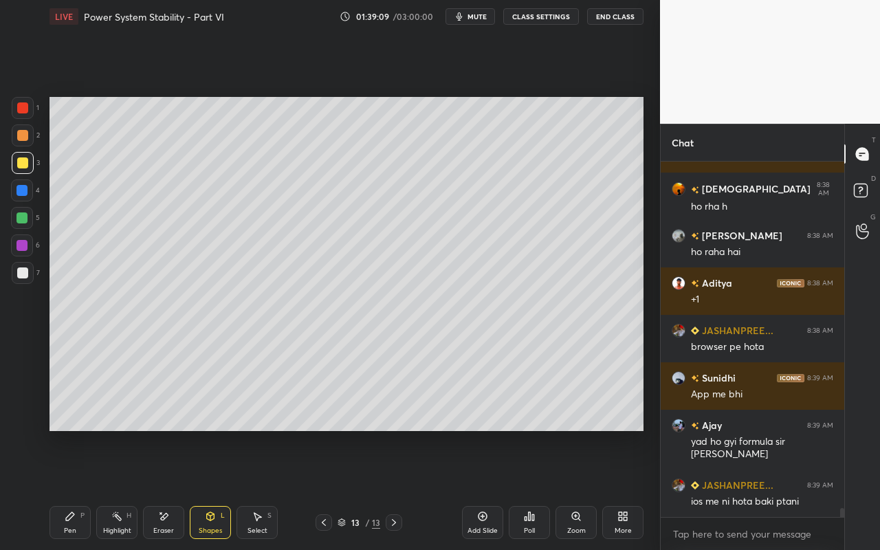
drag, startPoint x: 71, startPoint y: 526, endPoint x: 94, endPoint y: 439, distance: 89.7
click at [71, 489] on div "Pen" at bounding box center [70, 530] width 12 height 7
click at [22, 170] on div at bounding box center [23, 163] width 22 height 22
drag, startPoint x: 113, startPoint y: 514, endPoint x: 131, endPoint y: 464, distance: 53.3
click at [116, 489] on icon at bounding box center [116, 516] width 11 height 11
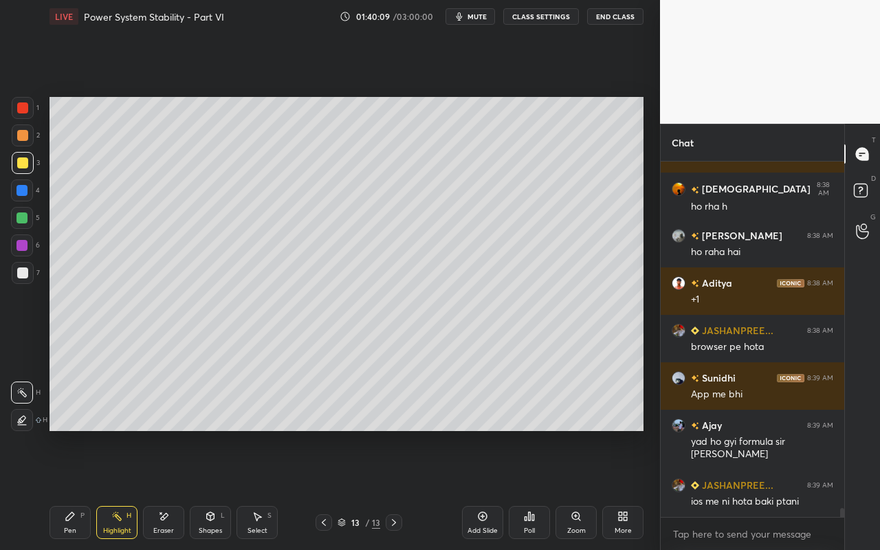
scroll to position [14175, 0]
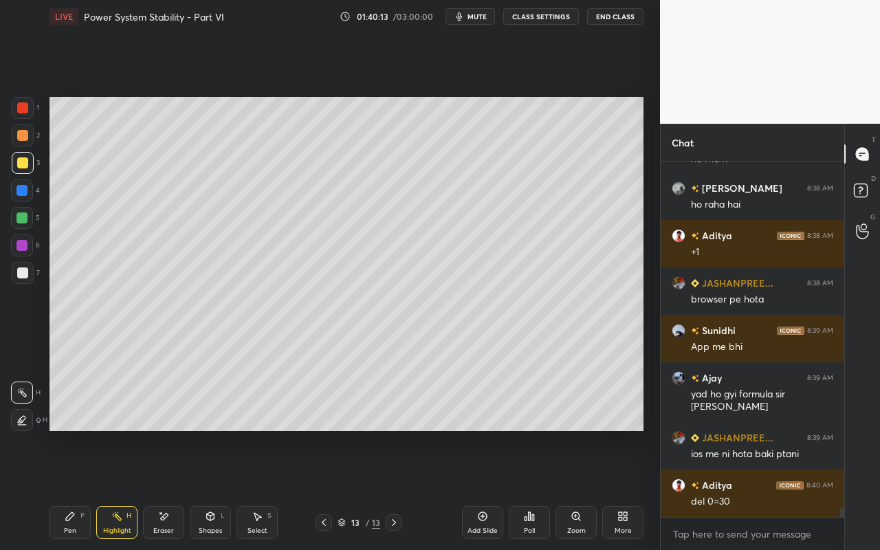
drag, startPoint x: 65, startPoint y: 520, endPoint x: 133, endPoint y: 443, distance: 102.7
click at [65, 489] on icon at bounding box center [70, 516] width 11 height 11
click at [122, 489] on div "Highlight H" at bounding box center [116, 522] width 41 height 33
click at [69, 489] on div "Pen P" at bounding box center [69, 522] width 41 height 33
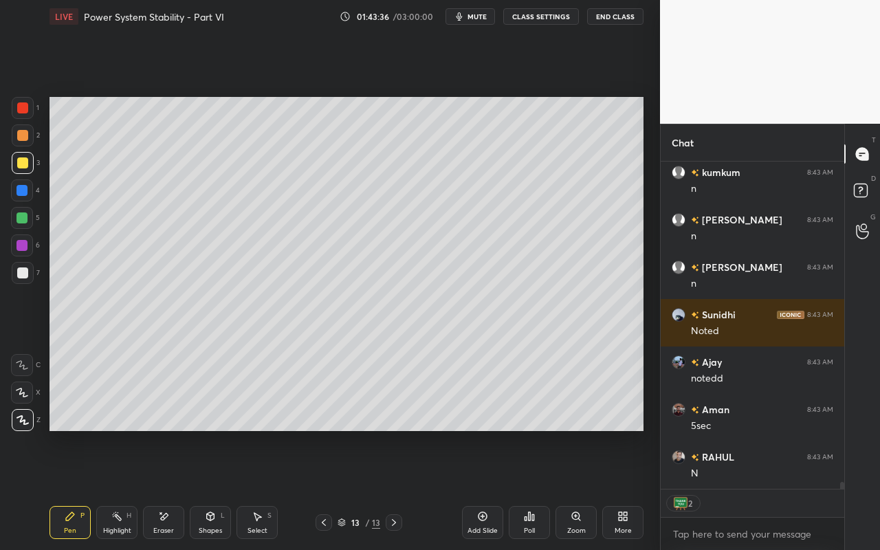
scroll to position [15096, 0]
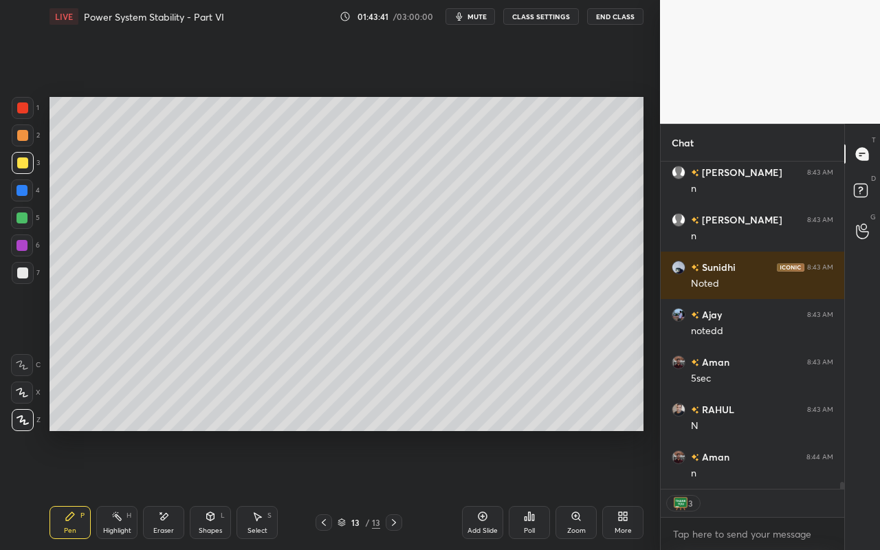
drag, startPoint x: 118, startPoint y: 521, endPoint x: 137, endPoint y: 517, distance: 19.7
click at [119, 489] on div "Highlight H" at bounding box center [116, 522] width 41 height 33
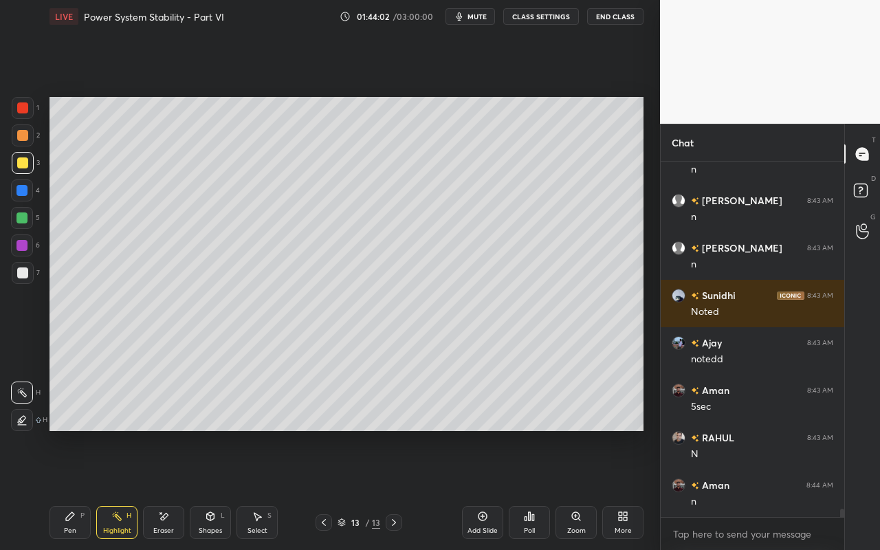
scroll to position [15127, 0]
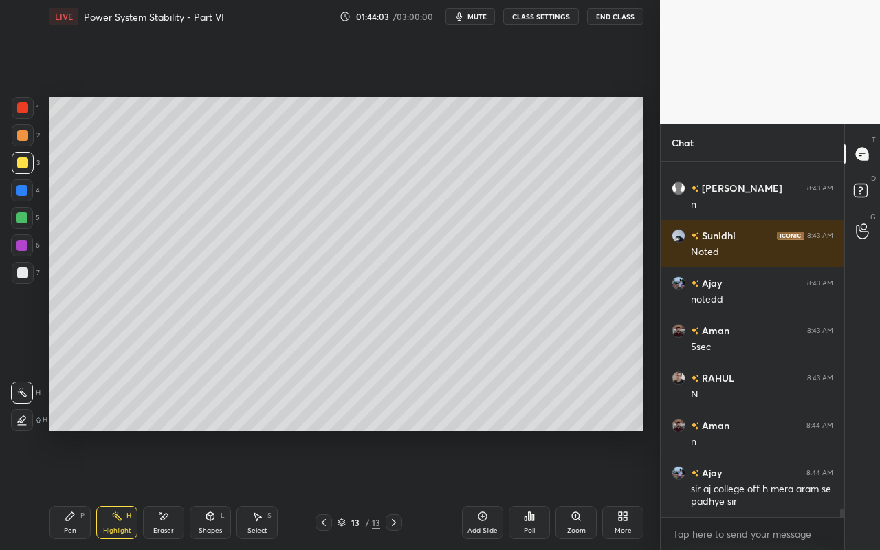
click at [477, 489] on icon at bounding box center [482, 516] width 11 height 11
click at [75, 489] on div "Pen P" at bounding box center [69, 522] width 41 height 33
click at [261, 489] on div "Select S" at bounding box center [256, 522] width 41 height 33
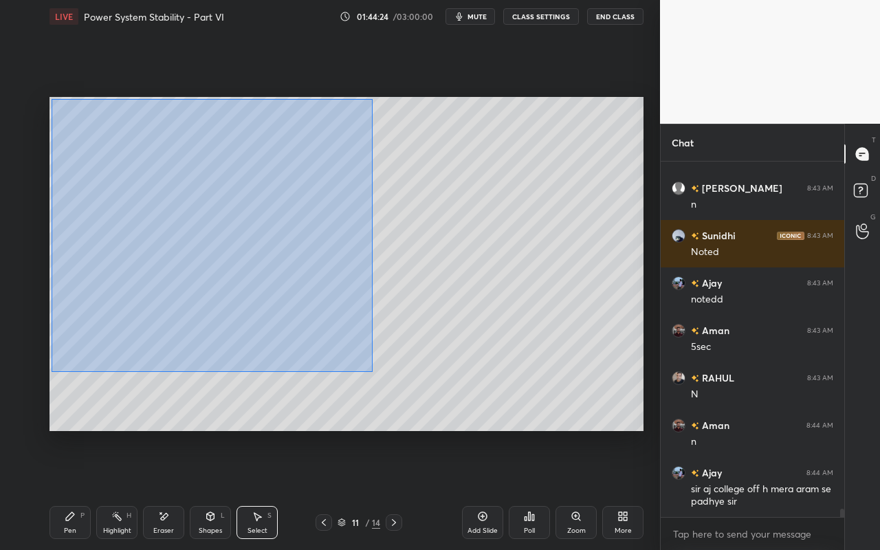
drag, startPoint x: 51, startPoint y: 99, endPoint x: 372, endPoint y: 370, distance: 419.9
click at [371, 372] on div "0 ° Undo Copy Paste here Duplicate Duplicate to new slide Delete" at bounding box center [346, 264] width 594 height 334
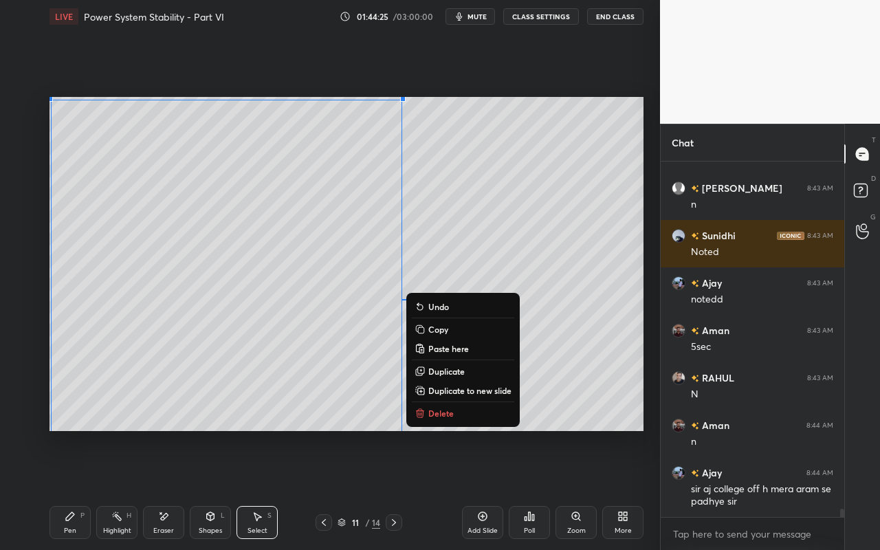
click at [445, 331] on p "Copy" at bounding box center [438, 329] width 20 height 11
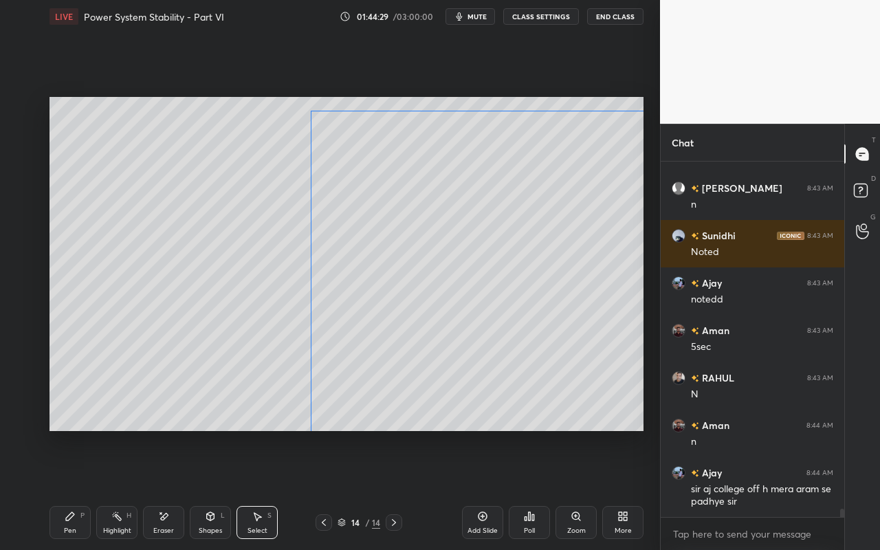
drag, startPoint x: 309, startPoint y: 308, endPoint x: 443, endPoint y: 336, distance: 136.9
click at [495, 321] on div "0 ° Undo Copy Paste here Duplicate Duplicate to new slide Delete" at bounding box center [346, 264] width 594 height 334
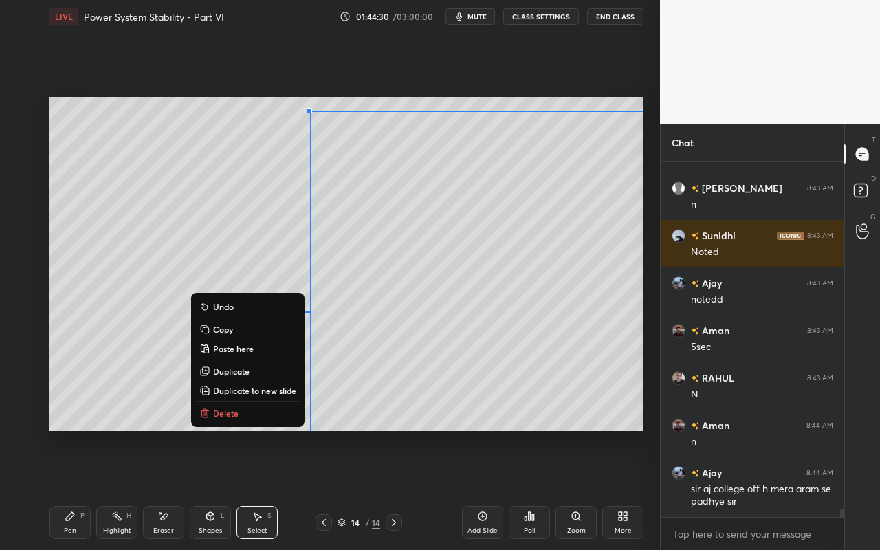
click at [99, 338] on div "0 ° Undo Copy Paste here Duplicate Duplicate to new slide Delete" at bounding box center [346, 264] width 594 height 334
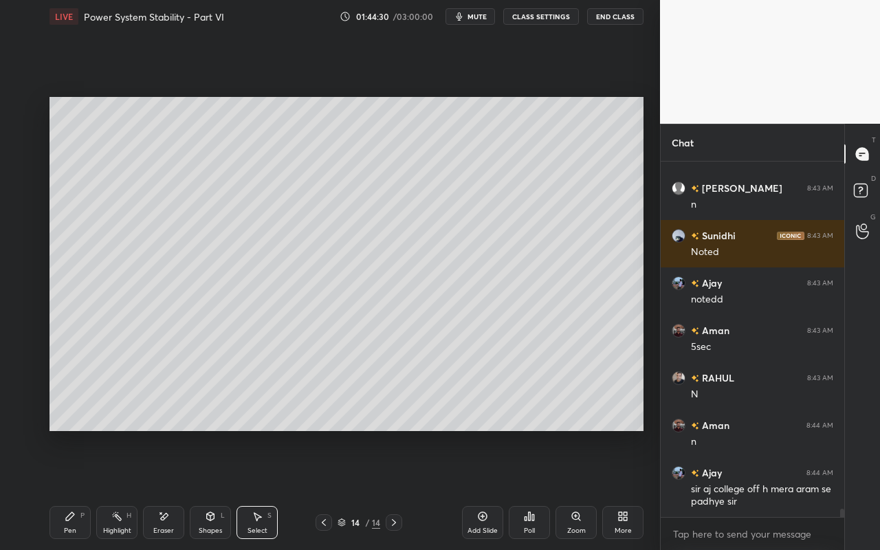
click at [69, 489] on div "Pen P" at bounding box center [69, 522] width 41 height 33
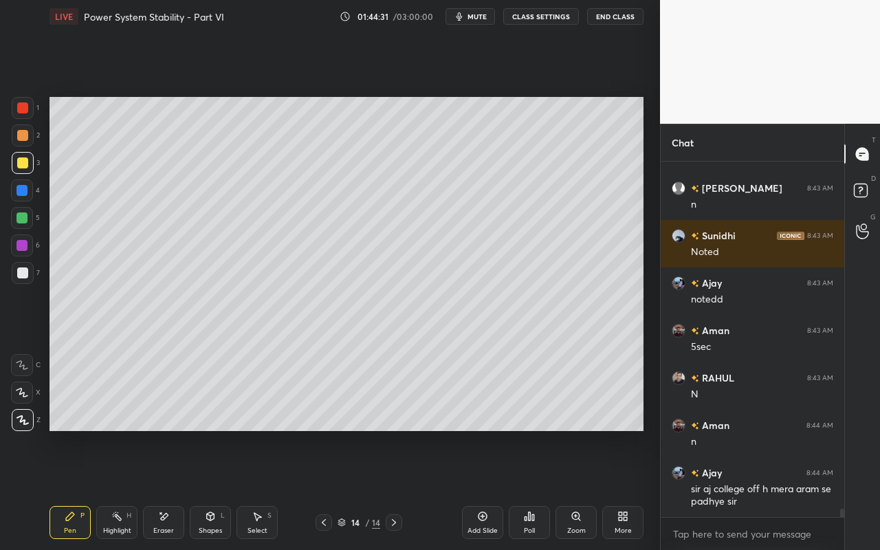
scroll to position [15175, 0]
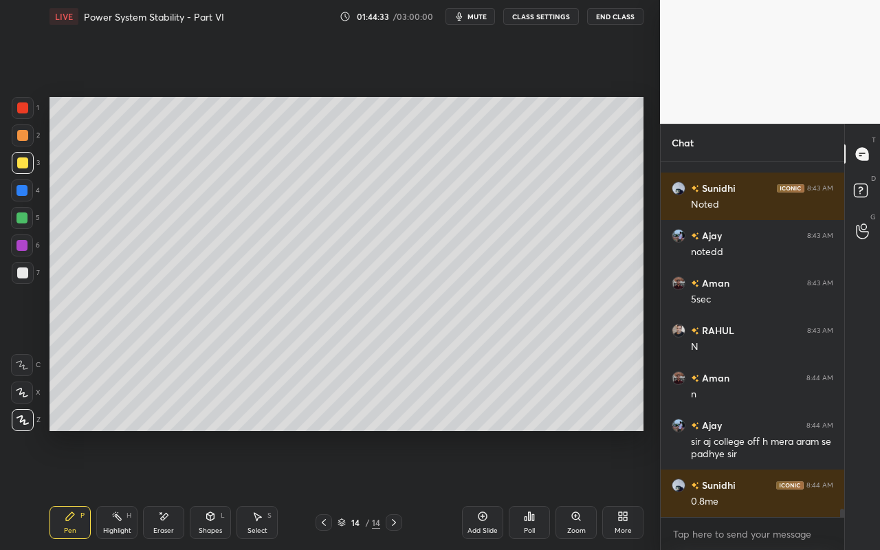
drag, startPoint x: 114, startPoint y: 525, endPoint x: 159, endPoint y: 431, distance: 104.5
click at [119, 489] on div "Highlight H" at bounding box center [116, 522] width 41 height 33
drag, startPoint x: 121, startPoint y: 518, endPoint x: 136, endPoint y: 493, distance: 29.6
click at [128, 489] on div "Highlight H" at bounding box center [116, 522] width 41 height 33
click at [67, 489] on div "Pen P" at bounding box center [69, 522] width 41 height 33
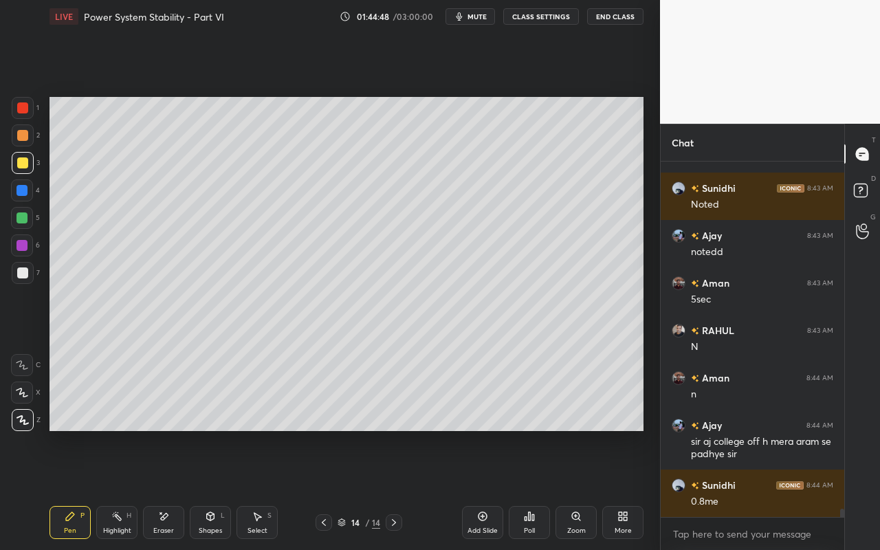
click at [25, 215] on div at bounding box center [21, 217] width 11 height 11
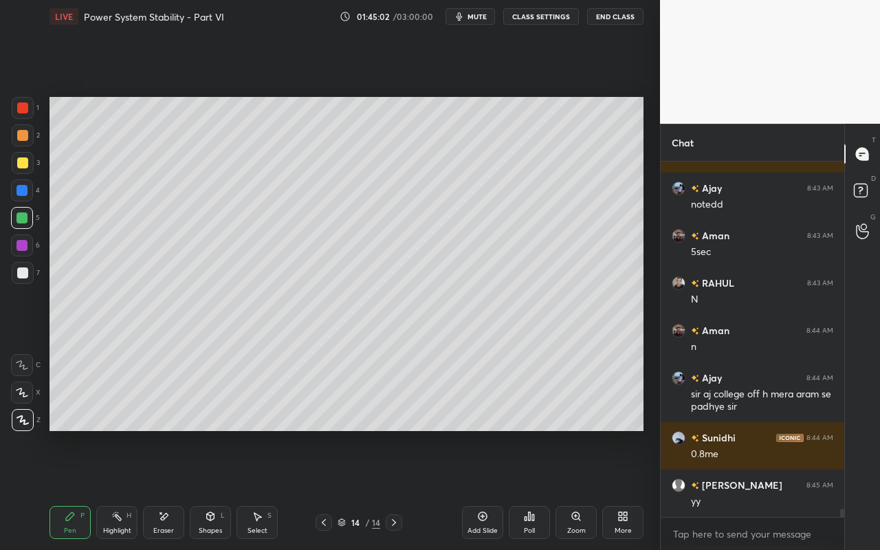
scroll to position [15270, 0]
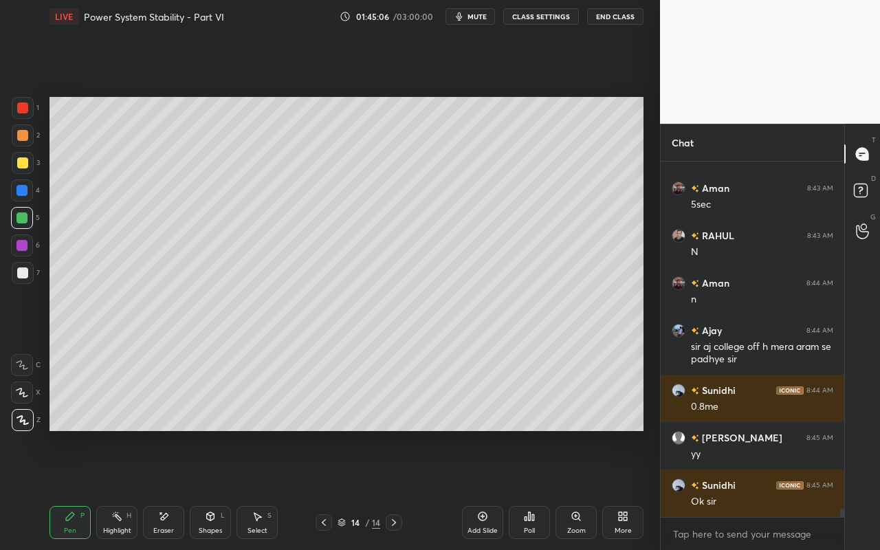
click at [122, 489] on div "Highlight H" at bounding box center [116, 522] width 41 height 33
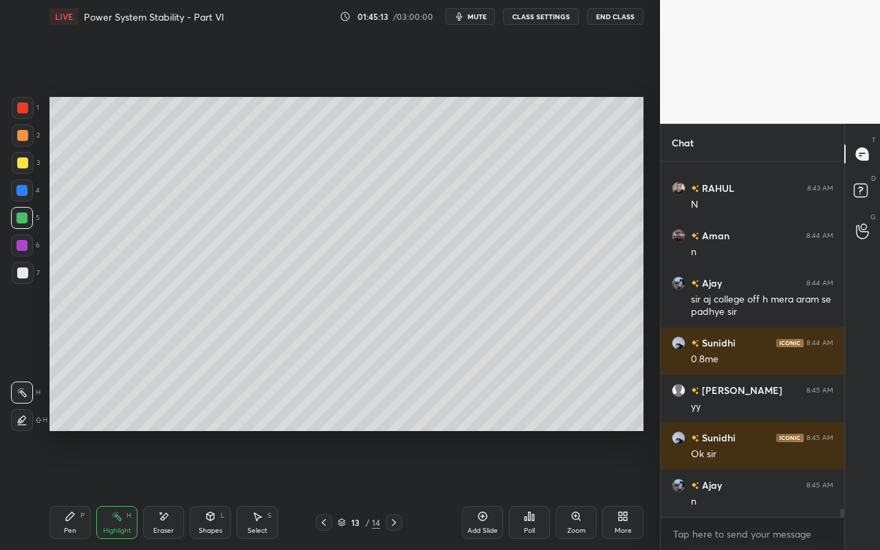
click at [133, 489] on div "Highlight H" at bounding box center [116, 522] width 41 height 33
drag, startPoint x: 111, startPoint y: 527, endPoint x: 118, endPoint y: 521, distance: 9.2
click at [118, 489] on div "Highlight H" at bounding box center [116, 522] width 41 height 33
drag, startPoint x: 58, startPoint y: 531, endPoint x: 68, endPoint y: 507, distance: 25.9
click at [62, 489] on div "Pen P" at bounding box center [69, 522] width 41 height 33
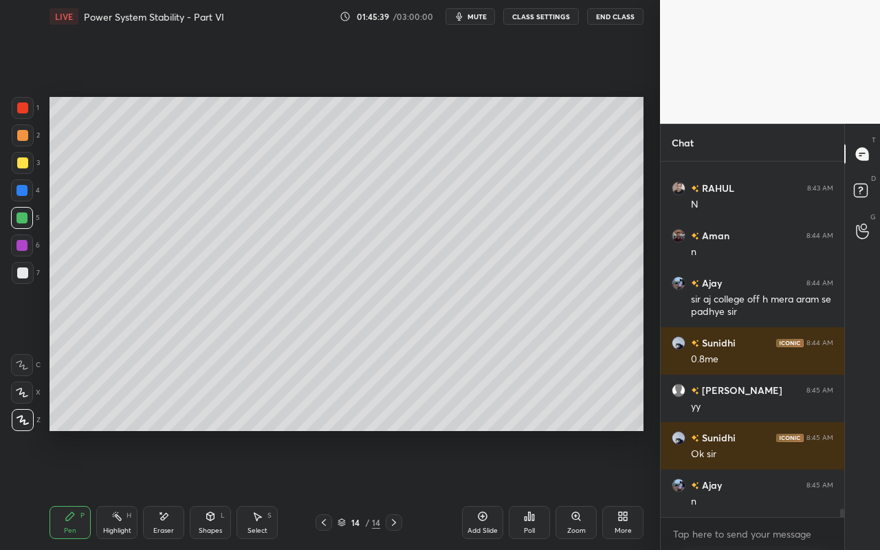
drag, startPoint x: 25, startPoint y: 107, endPoint x: 45, endPoint y: 135, distance: 34.9
click at [25, 108] on div at bounding box center [22, 107] width 11 height 11
click at [116, 489] on div "Highlight H" at bounding box center [116, 522] width 41 height 33
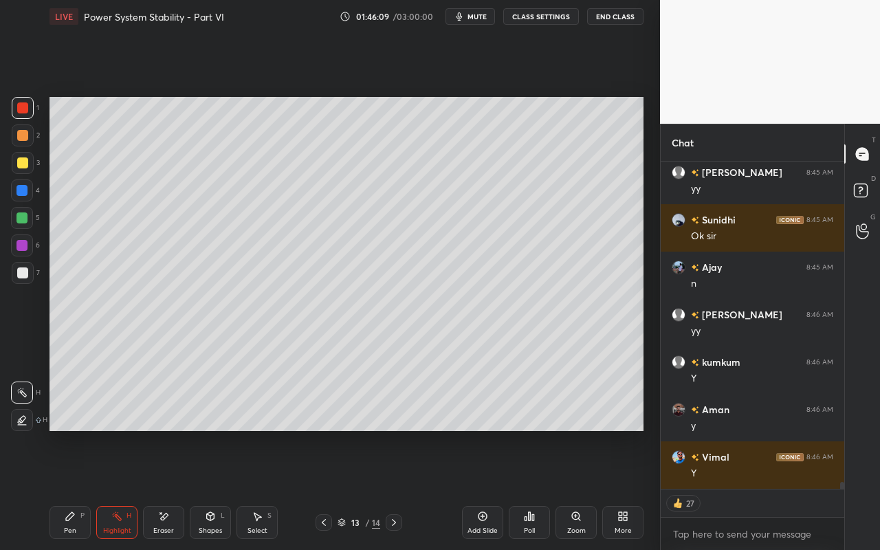
scroll to position [15582, 0]
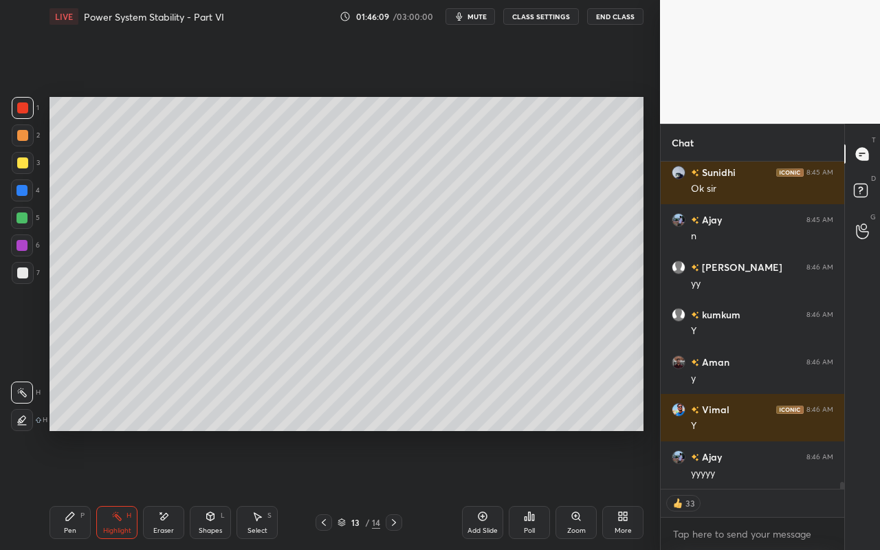
click at [118, 489] on div "Highlight H" at bounding box center [116, 522] width 41 height 33
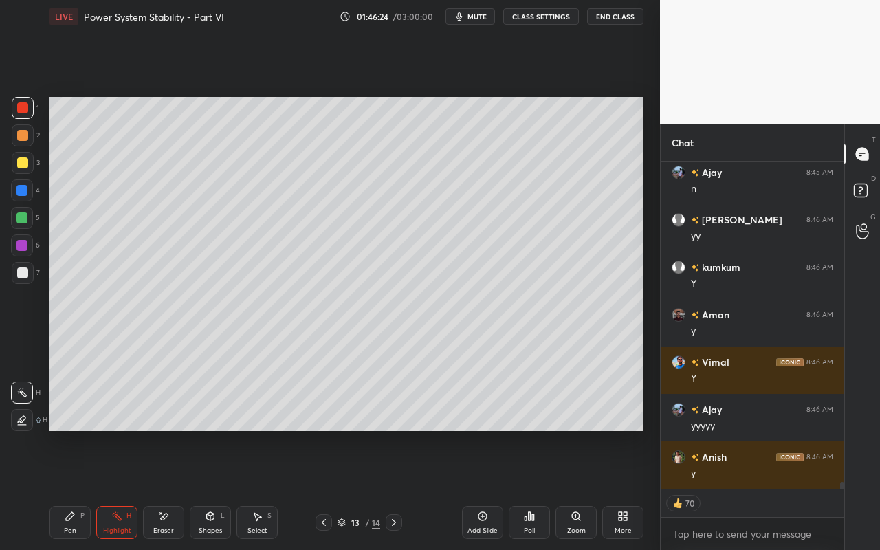
scroll to position [15677, 0]
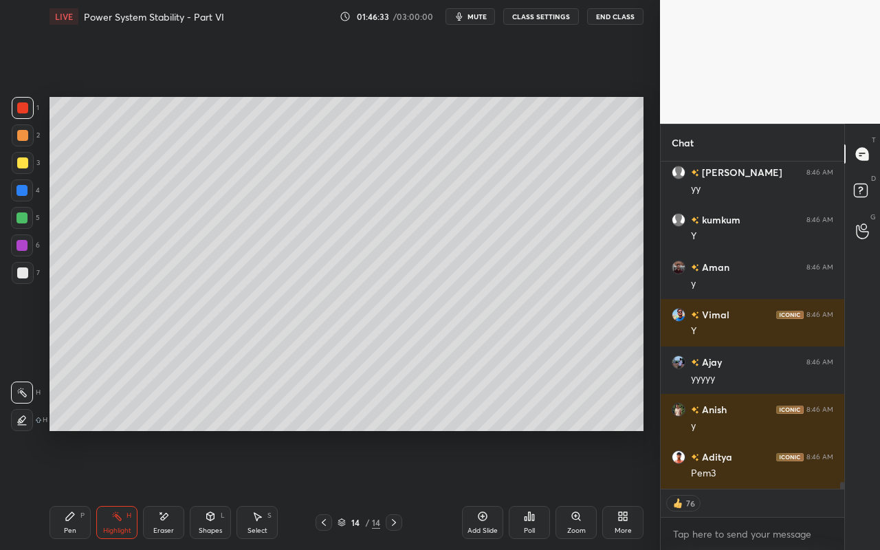
drag, startPoint x: 74, startPoint y: 524, endPoint x: 76, endPoint y: 487, distance: 37.2
click at [73, 489] on div "Pen P" at bounding box center [69, 522] width 41 height 33
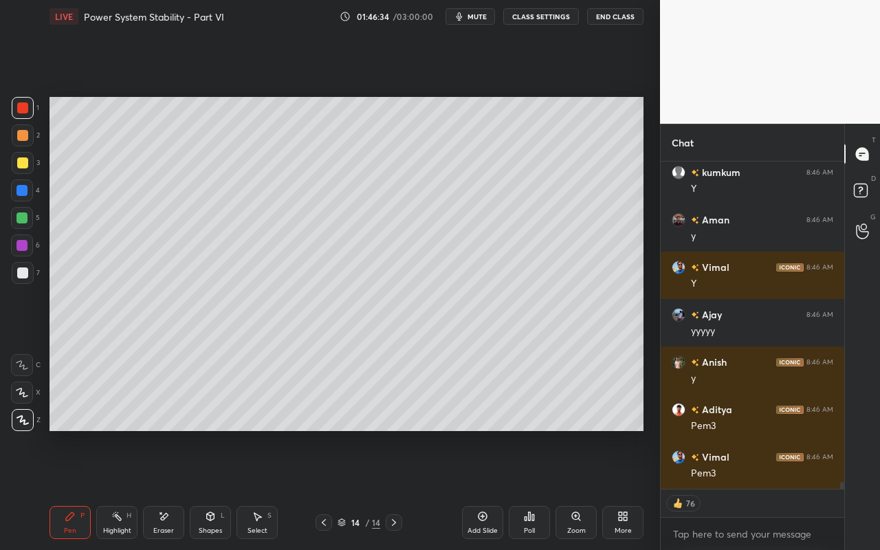
drag, startPoint x: 23, startPoint y: 246, endPoint x: 47, endPoint y: 245, distance: 24.1
click at [23, 246] on div at bounding box center [21, 245] width 11 height 11
click at [115, 489] on div "Highlight" at bounding box center [117, 530] width 28 height 7
click at [258, 489] on div "Select S" at bounding box center [256, 522] width 41 height 33
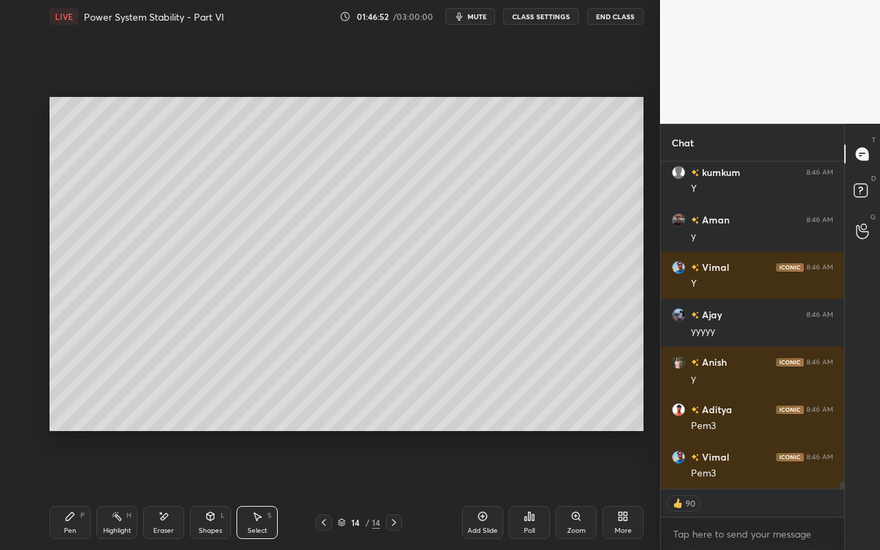
click at [56, 489] on div "Pen P" at bounding box center [69, 522] width 41 height 33
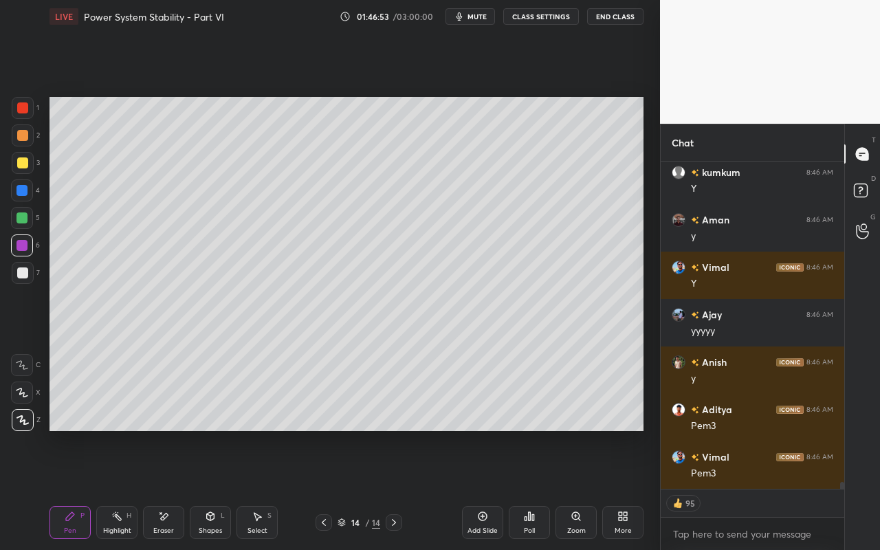
click at [30, 276] on div at bounding box center [23, 273] width 22 height 22
click at [265, 489] on div "Select S" at bounding box center [256, 522] width 41 height 33
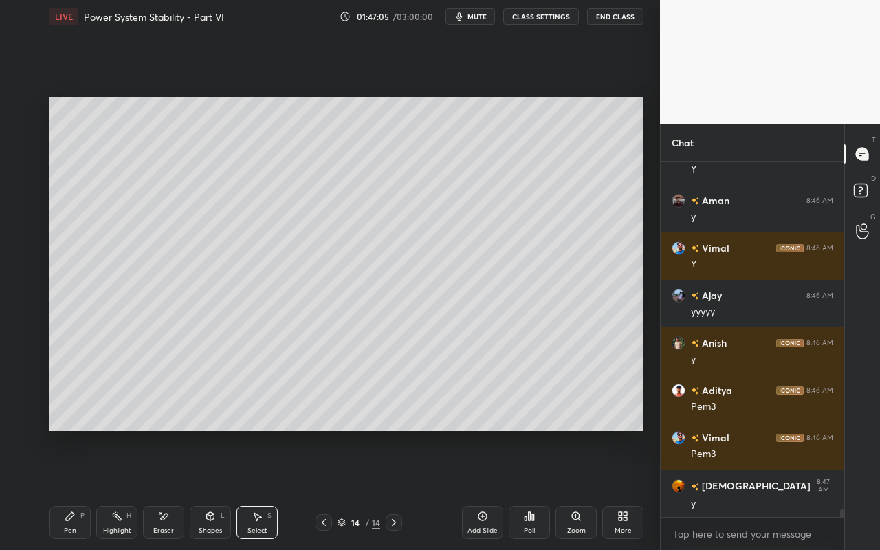
scroll to position [15744, 0]
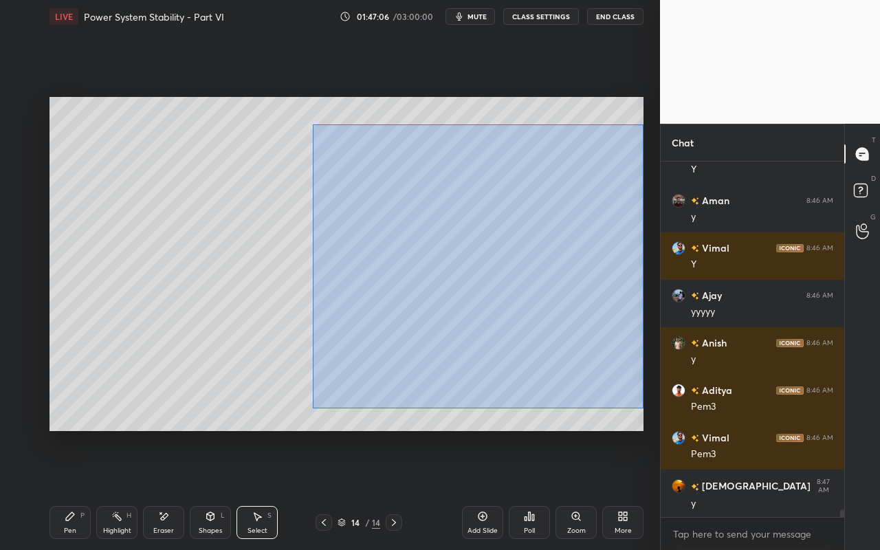
drag, startPoint x: 312, startPoint y: 124, endPoint x: 641, endPoint y: 397, distance: 427.6
click at [643, 405] on div "0 ° Undo Copy Paste here Duplicate Duplicate to new slide Delete" at bounding box center [346, 264] width 594 height 334
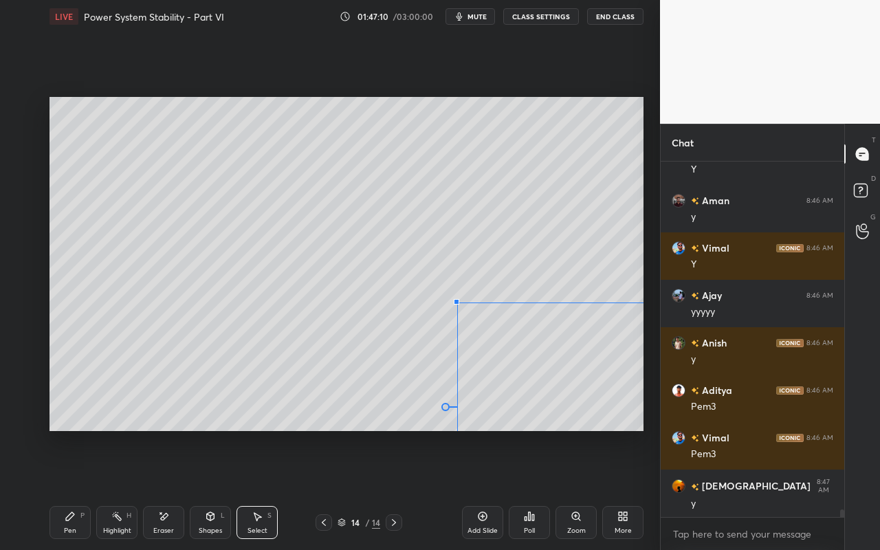
drag, startPoint x: 302, startPoint y: 113, endPoint x: 458, endPoint y: 307, distance: 249.2
click at [458, 304] on div at bounding box center [456, 301] width 5 height 5
drag, startPoint x: 577, startPoint y: 398, endPoint x: 510, endPoint y: 212, distance: 198.1
click at [512, 201] on div "0 ° Undo Copy Paste here Duplicate Duplicate to new slide Delete" at bounding box center [346, 264] width 594 height 334
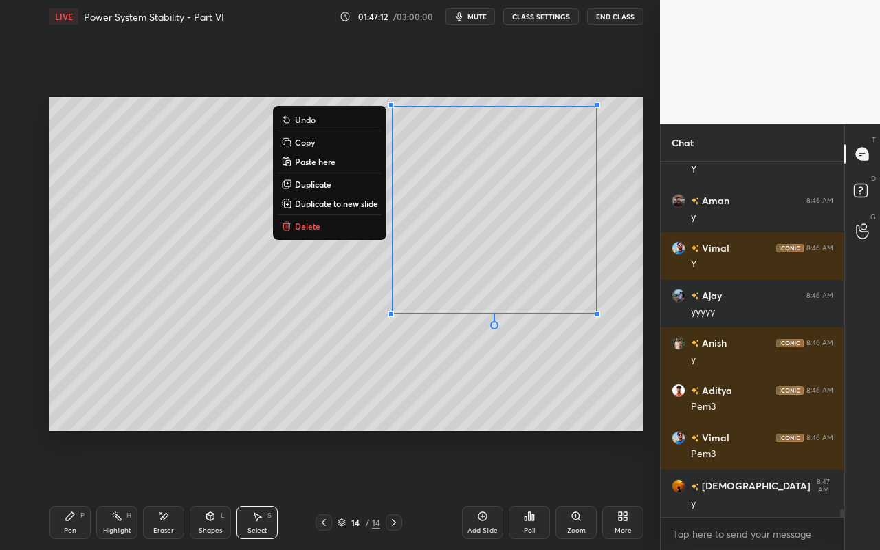
click at [383, 425] on div "0 ° Undo Copy Paste here Duplicate Duplicate to new slide Delete" at bounding box center [346, 264] width 594 height 334
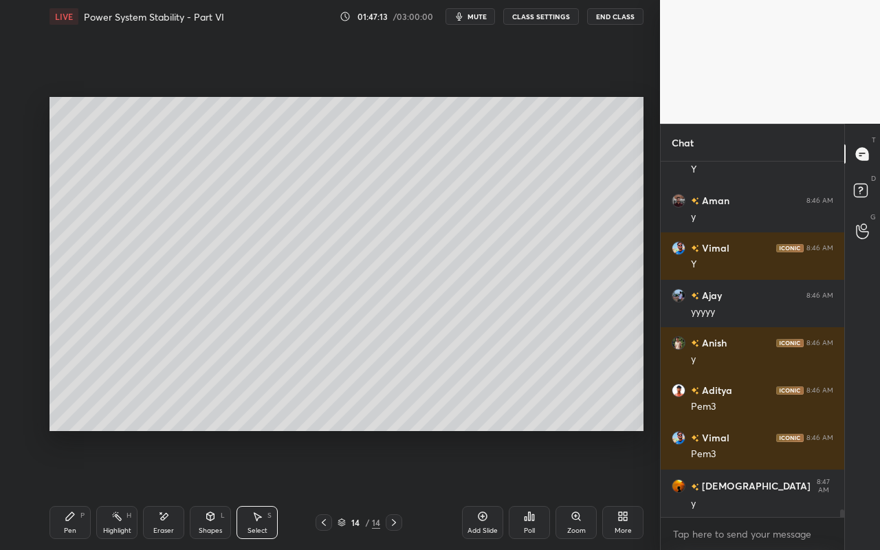
drag, startPoint x: 163, startPoint y: 520, endPoint x: 214, endPoint y: 476, distance: 67.7
click at [163, 489] on icon at bounding box center [163, 517] width 11 height 12
click at [26, 366] on icon at bounding box center [21, 364] width 11 height 11
click at [93, 489] on div "Pen P Highlight H Eraser Shapes L Select S" at bounding box center [152, 522] width 206 height 33
click at [68, 489] on div "Pen P" at bounding box center [69, 522] width 41 height 33
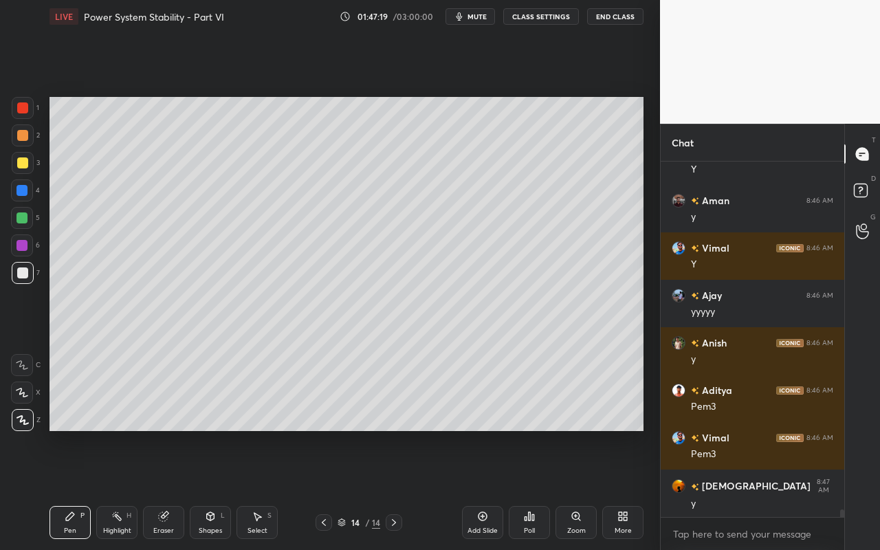
drag, startPoint x: 128, startPoint y: 527, endPoint x: 167, endPoint y: 456, distance: 81.5
click at [131, 489] on div "Highlight H" at bounding box center [116, 522] width 41 height 33
drag, startPoint x: 76, startPoint y: 525, endPoint x: 91, endPoint y: 511, distance: 20.4
click at [78, 489] on div "Pen P" at bounding box center [69, 522] width 41 height 33
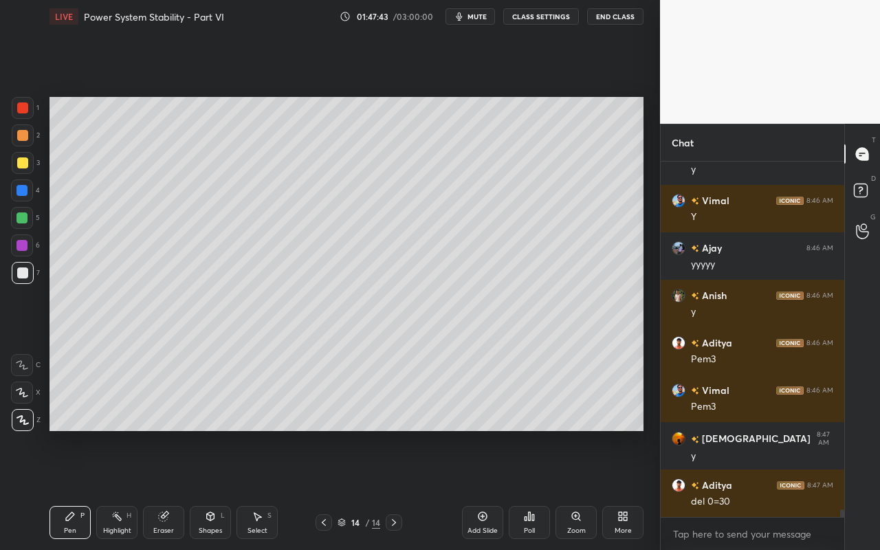
click at [115, 489] on icon at bounding box center [116, 516] width 11 height 11
click at [78, 489] on div "Pen P" at bounding box center [69, 522] width 41 height 33
click at [269, 489] on div "Select S" at bounding box center [256, 522] width 41 height 33
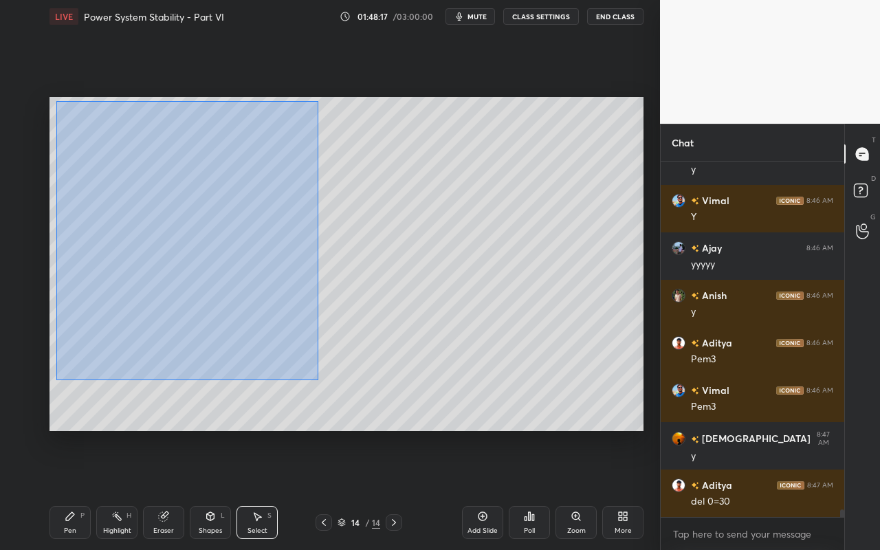
drag, startPoint x: 56, startPoint y: 101, endPoint x: 318, endPoint y: 374, distance: 378.2
click at [316, 377] on div "0 ° Undo Copy Paste here Duplicate Duplicate to new slide Delete" at bounding box center [346, 264] width 594 height 334
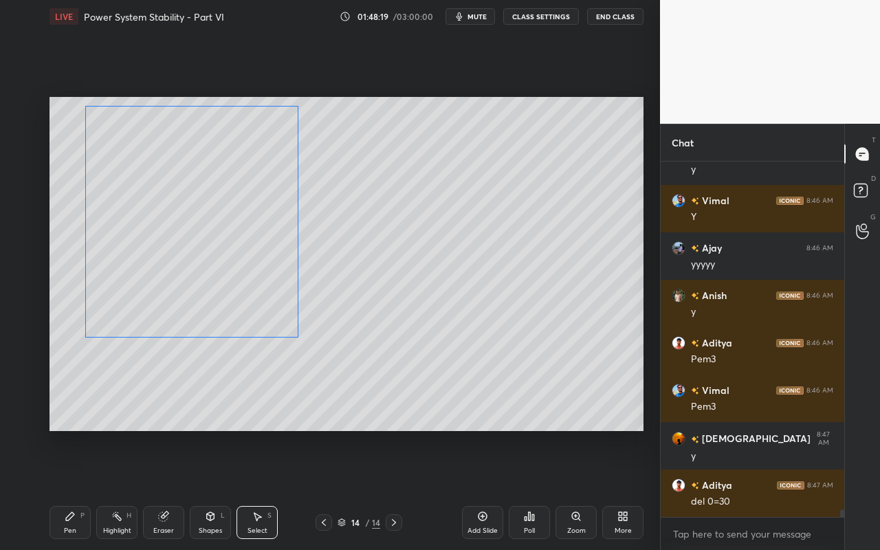
drag, startPoint x: 302, startPoint y: 340, endPoint x: 289, endPoint y: 333, distance: 14.4
click at [290, 333] on div "0 ° Undo Copy Paste here Duplicate Duplicate to new slide Delete" at bounding box center [346, 264] width 594 height 334
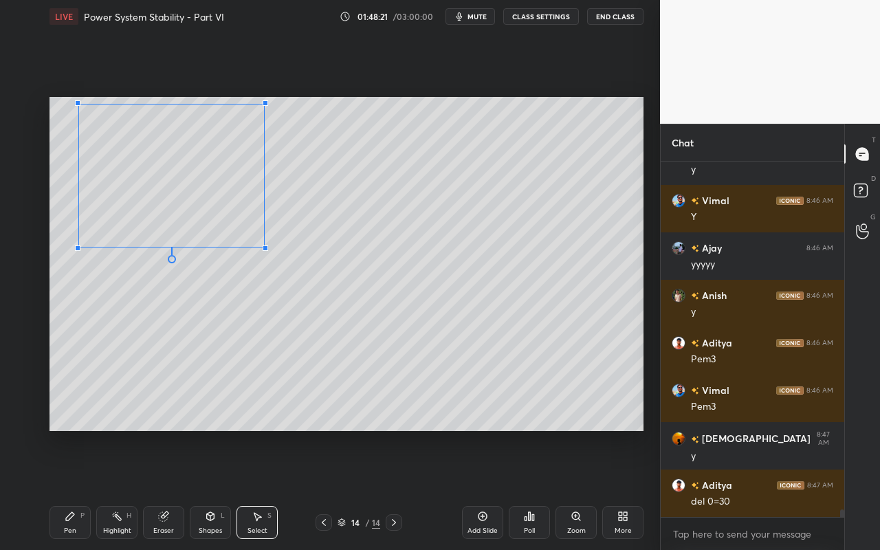
drag, startPoint x: 292, startPoint y: 336, endPoint x: 264, endPoint y: 249, distance: 91.7
click at [264, 246] on div at bounding box center [265, 247] width 5 height 5
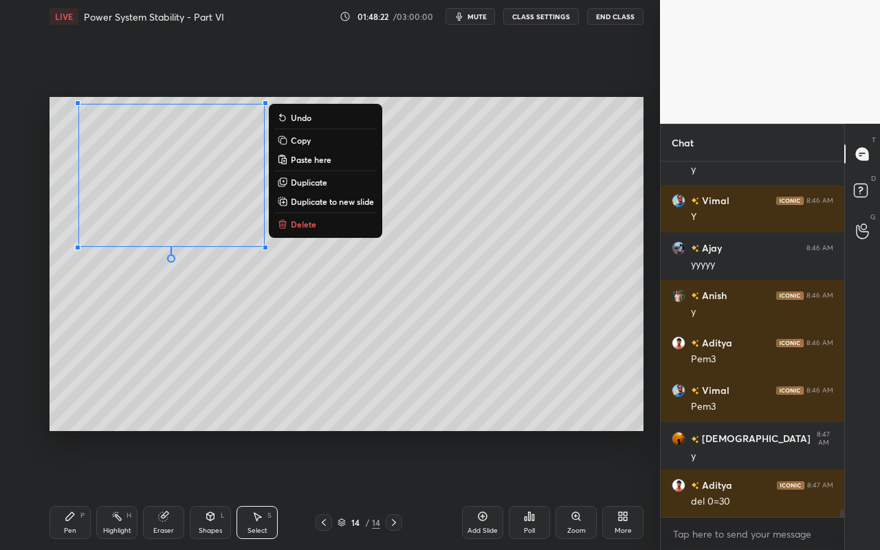
click at [290, 377] on div "0 ° Undo Copy Paste here Duplicate Duplicate to new slide Delete" at bounding box center [346, 264] width 594 height 334
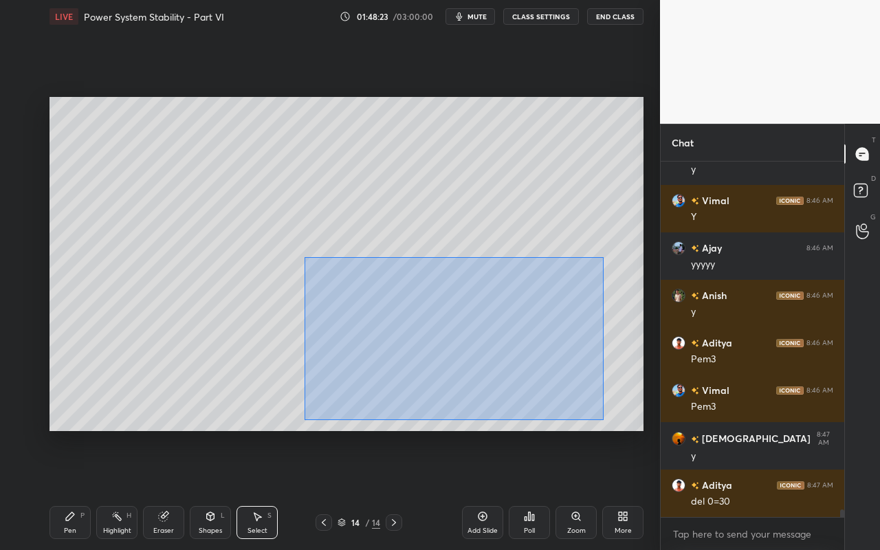
drag, startPoint x: 315, startPoint y: 303, endPoint x: 586, endPoint y: 410, distance: 291.2
click at [600, 420] on div "0 ° Undo Copy Paste here Duplicate Duplicate to new slide Delete" at bounding box center [346, 264] width 594 height 334
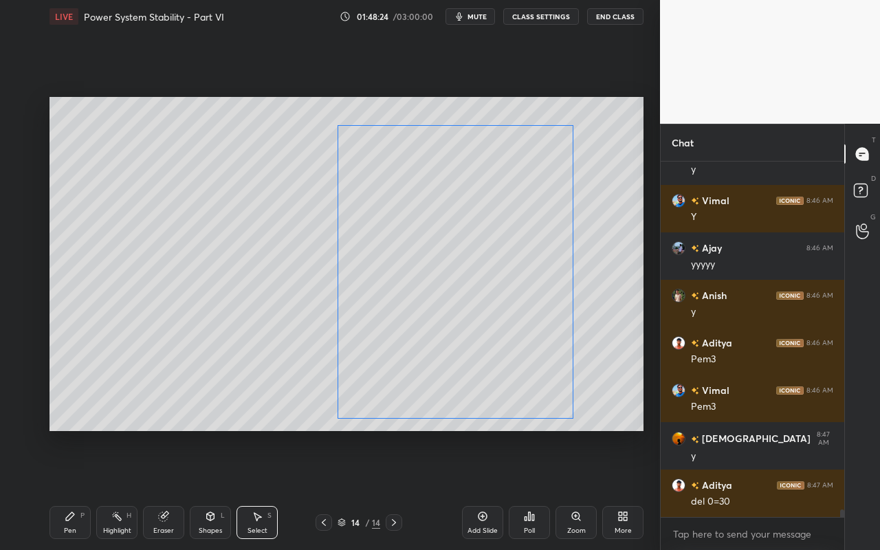
scroll to position [15839, 0]
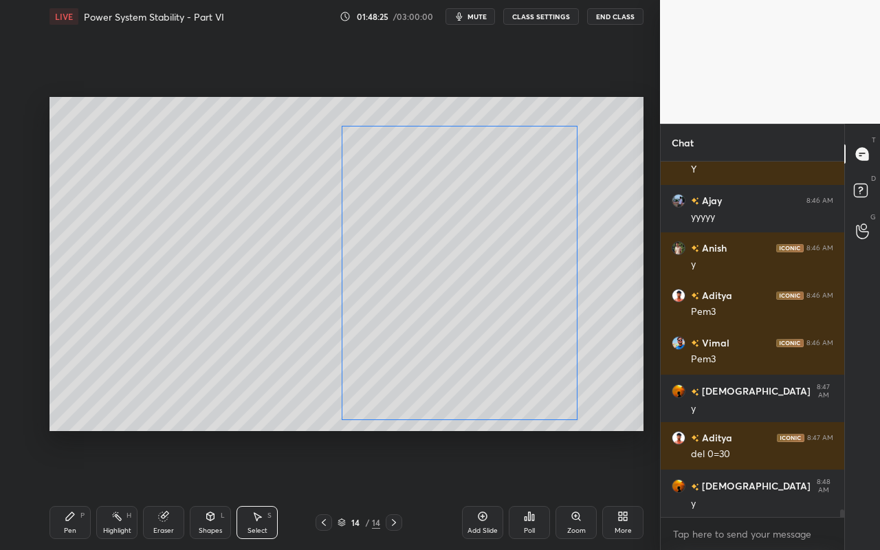
click at [525, 383] on div "0 ° Undo Copy Paste here Duplicate Duplicate to new slide Delete" at bounding box center [346, 264] width 594 height 334
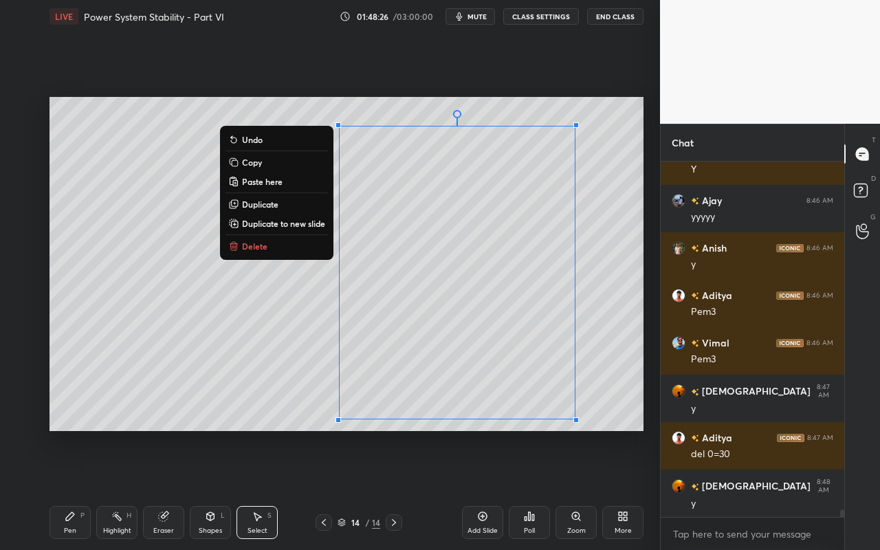
click at [158, 392] on div "0 ° Undo Copy Paste here Duplicate Duplicate to new slide Delete" at bounding box center [346, 264] width 594 height 334
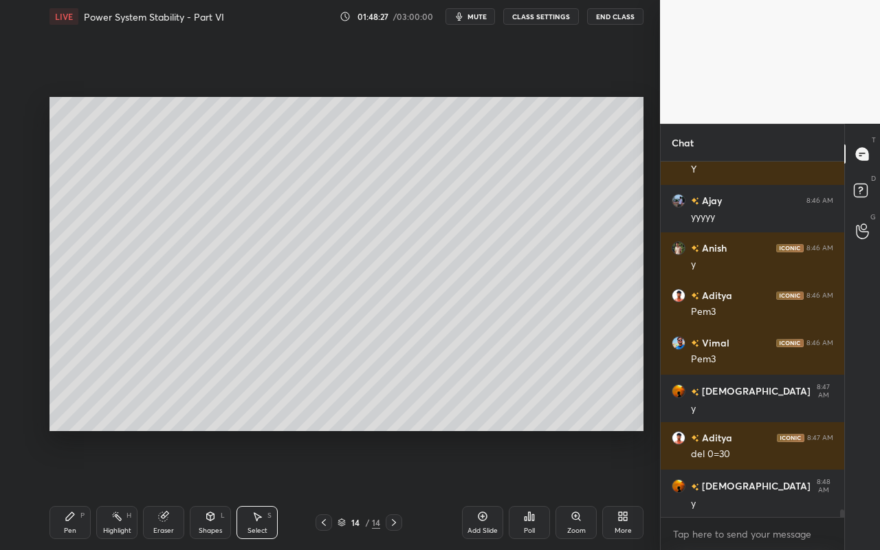
drag, startPoint x: 216, startPoint y: 526, endPoint x: 221, endPoint y: 511, distance: 16.5
click at [216, 489] on div "Shapes" at bounding box center [210, 530] width 23 height 7
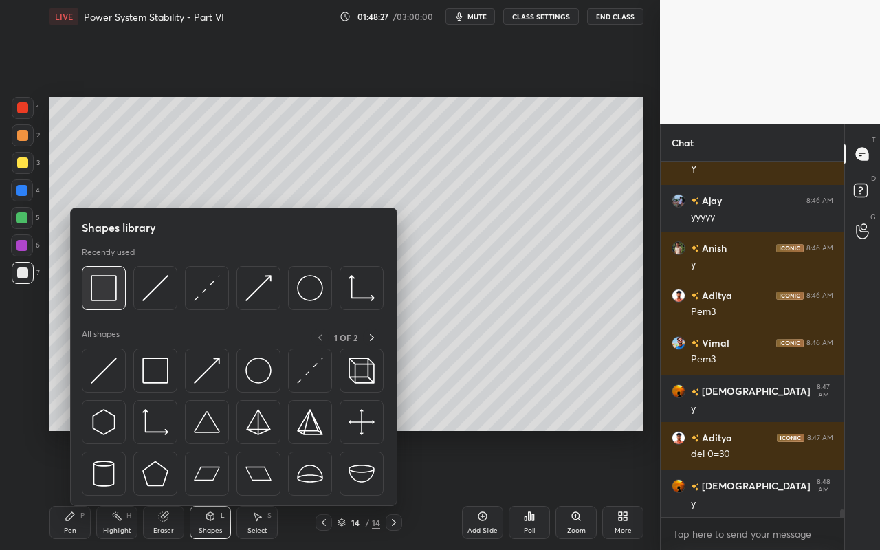
click at [119, 300] on div at bounding box center [104, 288] width 44 height 44
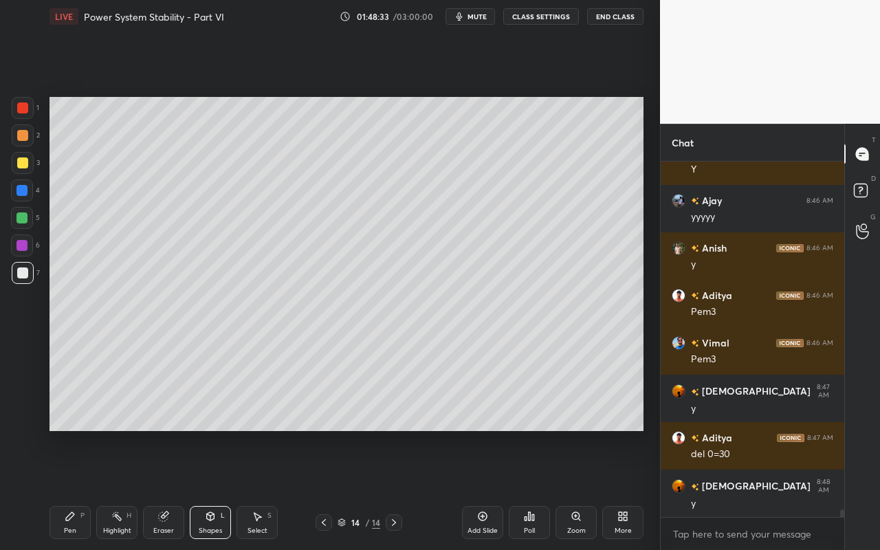
click at [109, 489] on div "Highlight" at bounding box center [117, 530] width 28 height 7
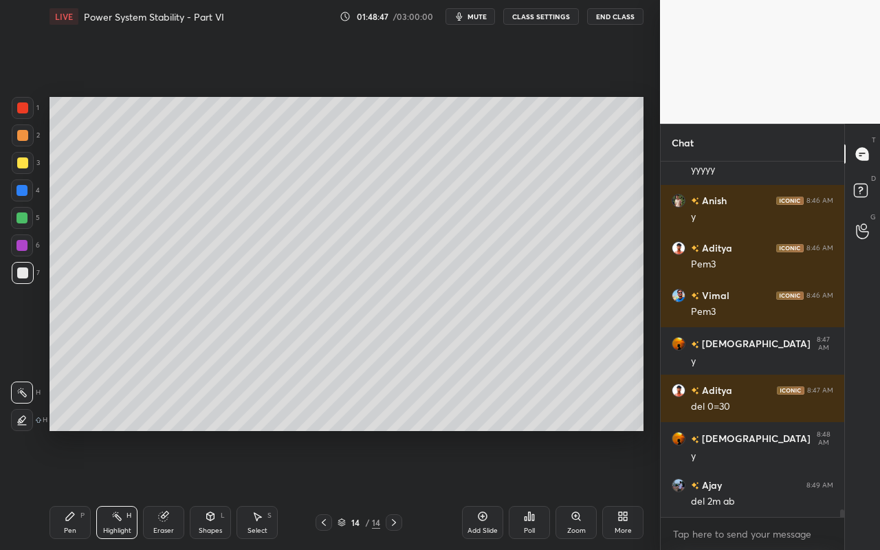
click at [72, 489] on icon at bounding box center [70, 516] width 11 height 11
drag, startPoint x: 118, startPoint y: 516, endPoint x: 130, endPoint y: 486, distance: 32.7
click at [118, 489] on icon at bounding box center [116, 516] width 11 height 11
click at [80, 489] on div "Pen P" at bounding box center [69, 522] width 41 height 33
drag, startPoint x: 122, startPoint y: 528, endPoint x: 148, endPoint y: 493, distance: 42.7
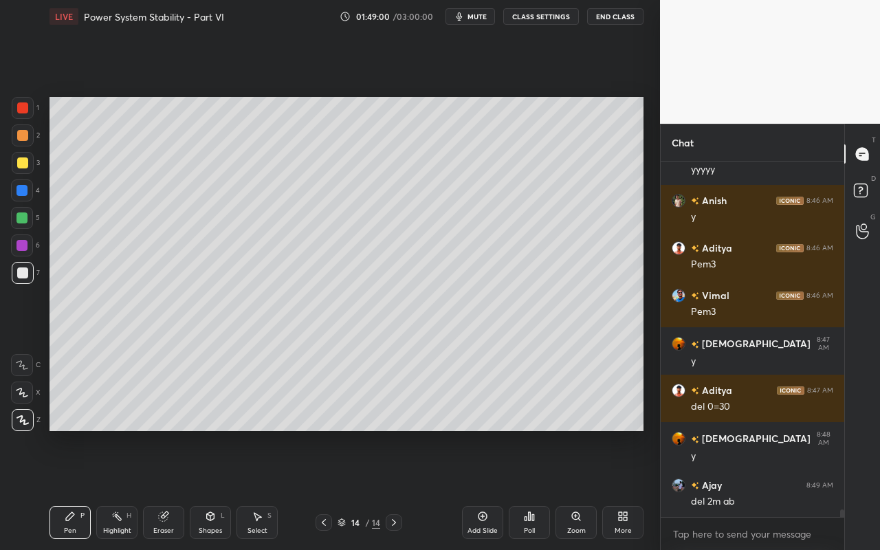
click at [126, 489] on div "Highlight H" at bounding box center [116, 522] width 41 height 33
drag, startPoint x: 69, startPoint y: 524, endPoint x: 74, endPoint y: 505, distance: 20.0
click at [70, 489] on div "Pen P" at bounding box center [69, 522] width 41 height 33
click at [114, 489] on div "Highlight H" at bounding box center [116, 522] width 41 height 33
drag, startPoint x: 72, startPoint y: 517, endPoint x: 79, endPoint y: 501, distance: 17.2
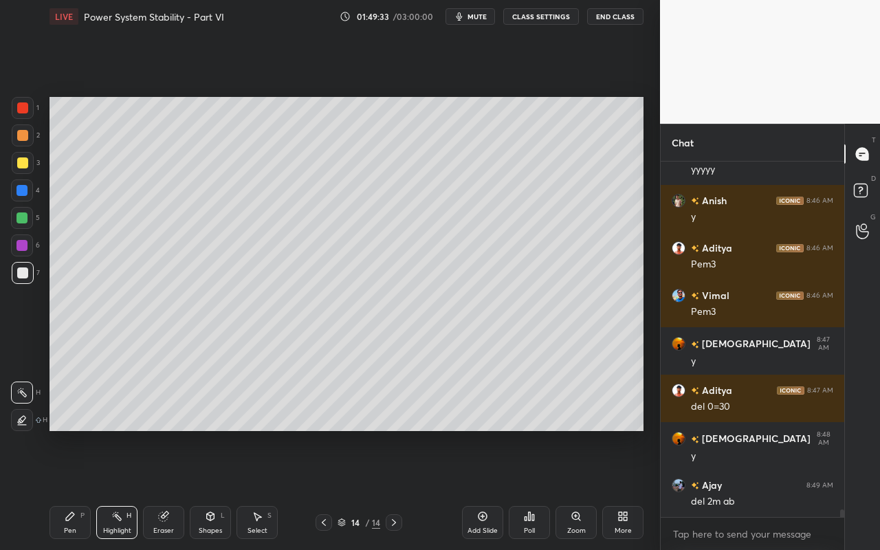
click at [74, 489] on icon at bounding box center [70, 516] width 11 height 11
drag, startPoint x: 67, startPoint y: 524, endPoint x: 71, endPoint y: 515, distance: 9.6
click at [69, 489] on div "Pen P" at bounding box center [69, 522] width 41 height 33
click at [75, 489] on div "Pen P" at bounding box center [69, 522] width 41 height 33
click at [218, 489] on div "Shapes" at bounding box center [210, 530] width 23 height 7
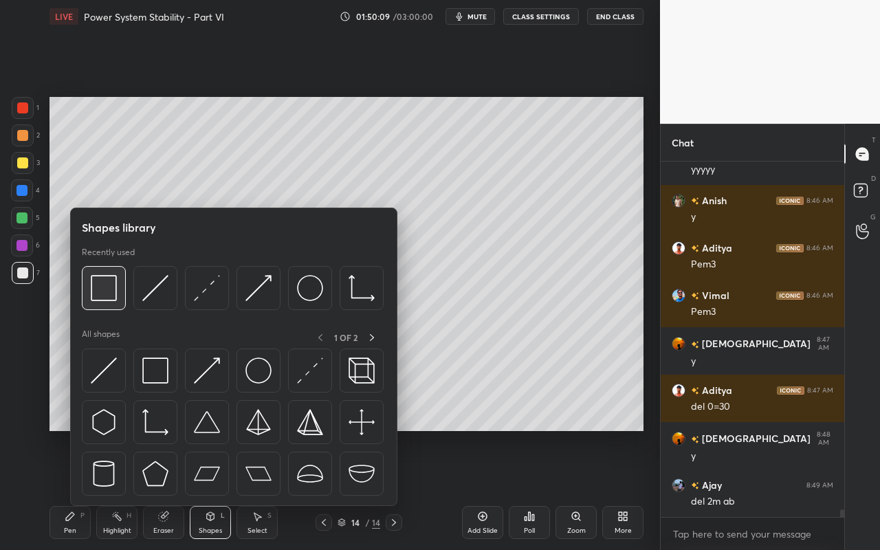
click at [118, 306] on div at bounding box center [104, 288] width 44 height 44
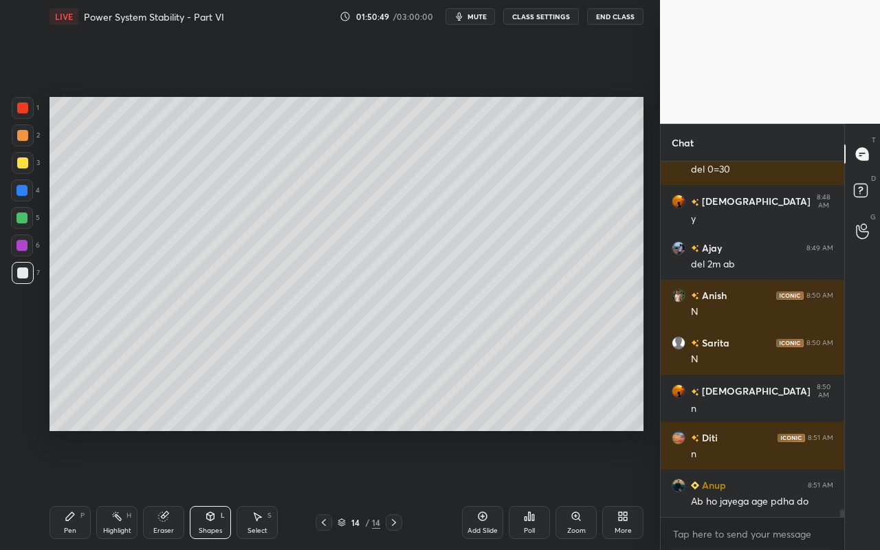
scroll to position [16171, 0]
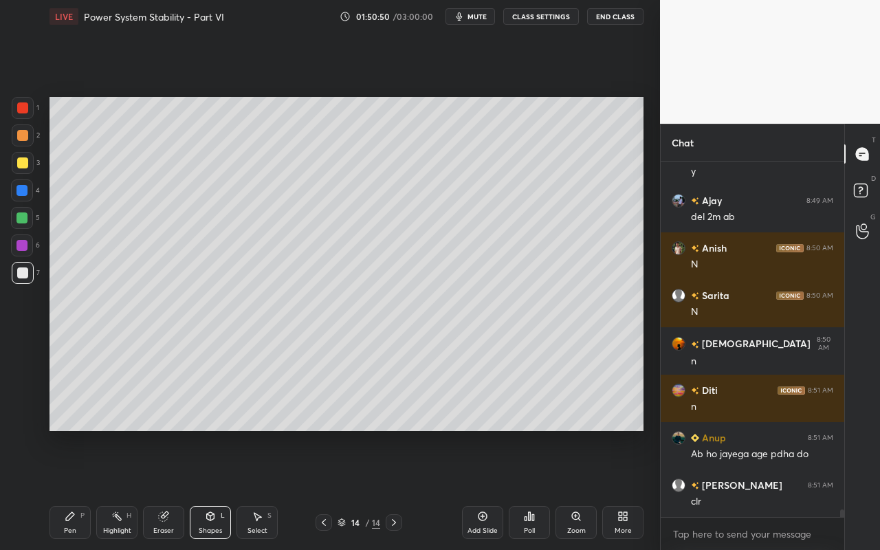
click at [252, 489] on div "Select S" at bounding box center [256, 522] width 41 height 33
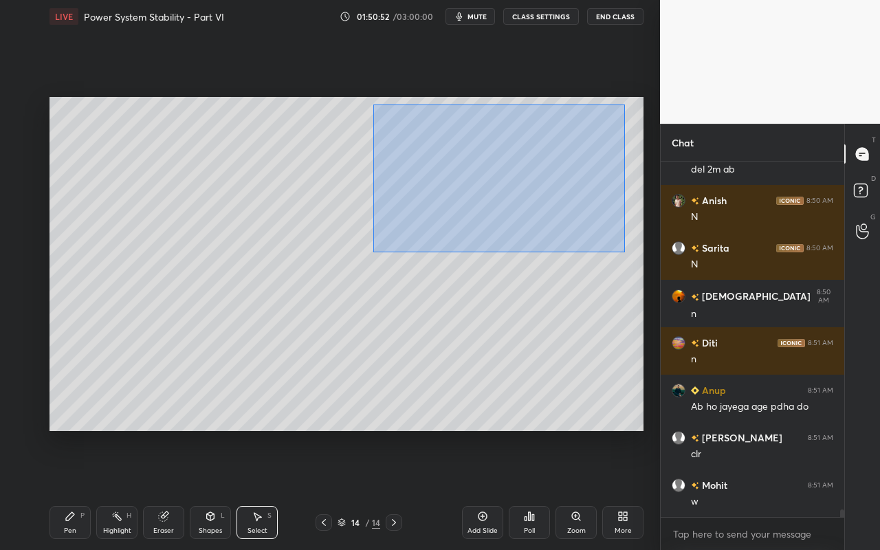
drag, startPoint x: 372, startPoint y: 104, endPoint x: 616, endPoint y: 248, distance: 283.5
click at [625, 252] on div "0 ° Undo Copy Paste here Duplicate Duplicate to new slide Delete" at bounding box center [346, 264] width 594 height 334
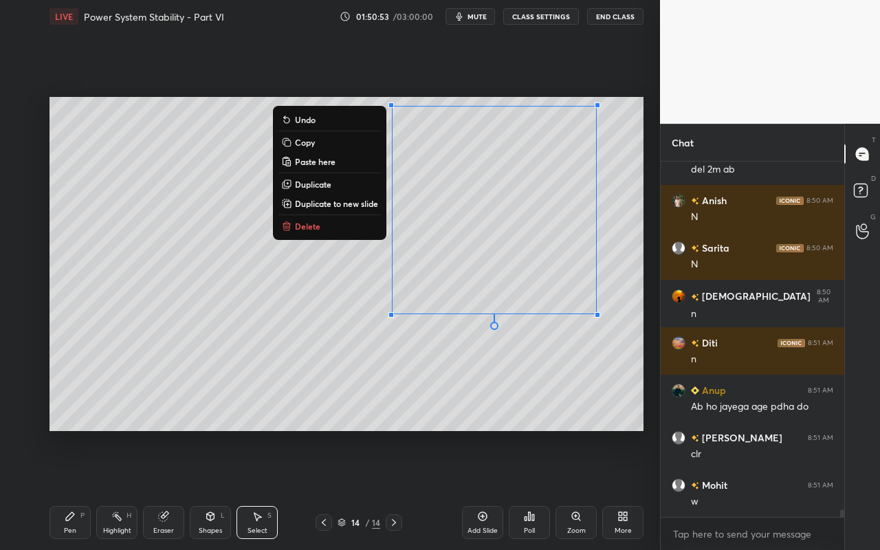
scroll to position [16265, 0]
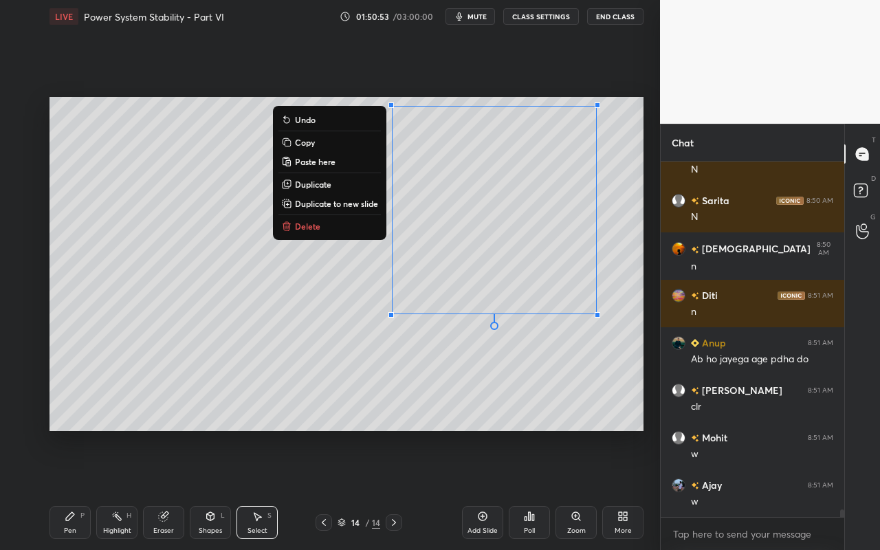
click at [365, 201] on p "Duplicate to new slide" at bounding box center [336, 203] width 83 height 11
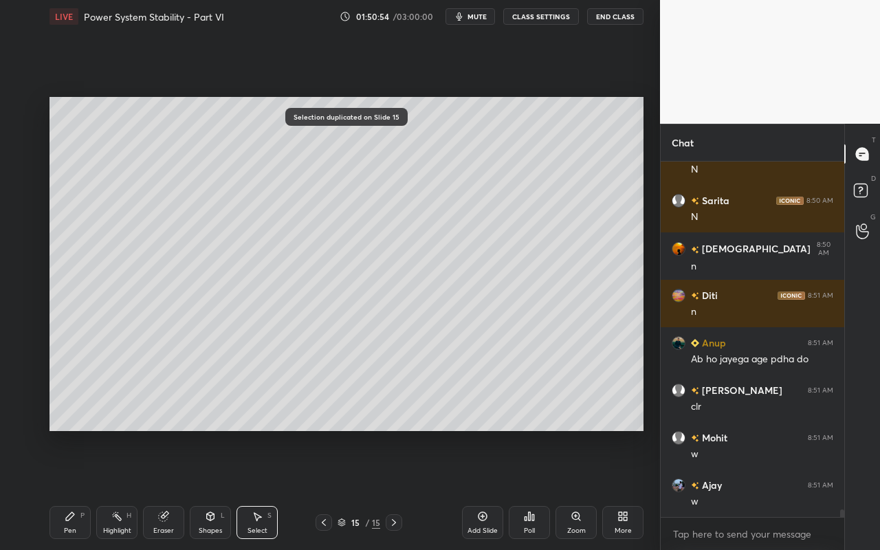
scroll to position [16360, 0]
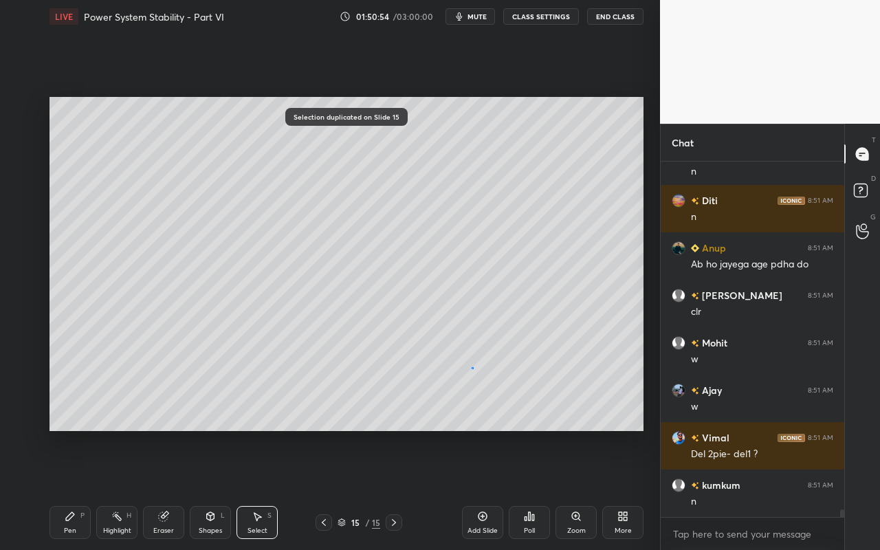
click at [471, 364] on div "0 ° Undo Copy Paste here Duplicate Duplicate to new slide Delete" at bounding box center [346, 264] width 594 height 334
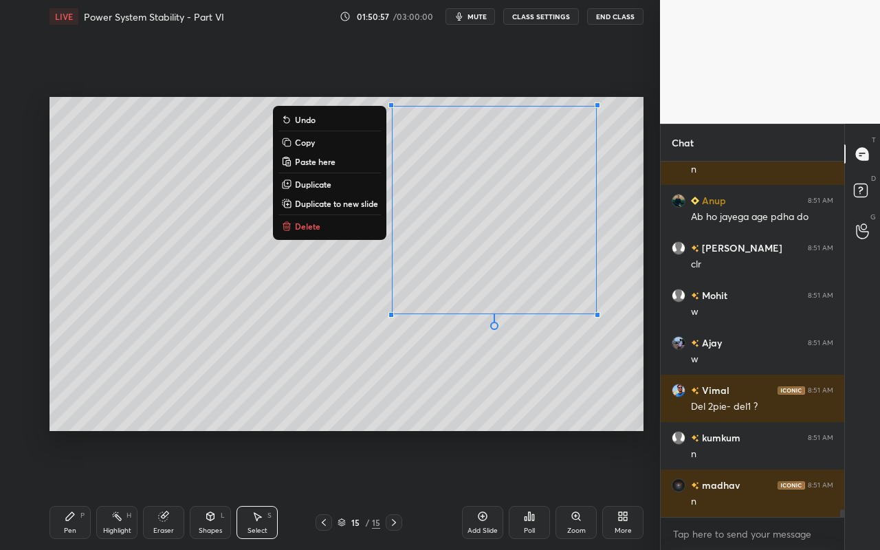
drag, startPoint x: 369, startPoint y: 103, endPoint x: 644, endPoint y: 287, distance: 330.9
click at [645, 289] on div "0 ° Undo Copy Paste here Duplicate Duplicate to new slide Delete Setting up you…" at bounding box center [346, 264] width 605 height 462
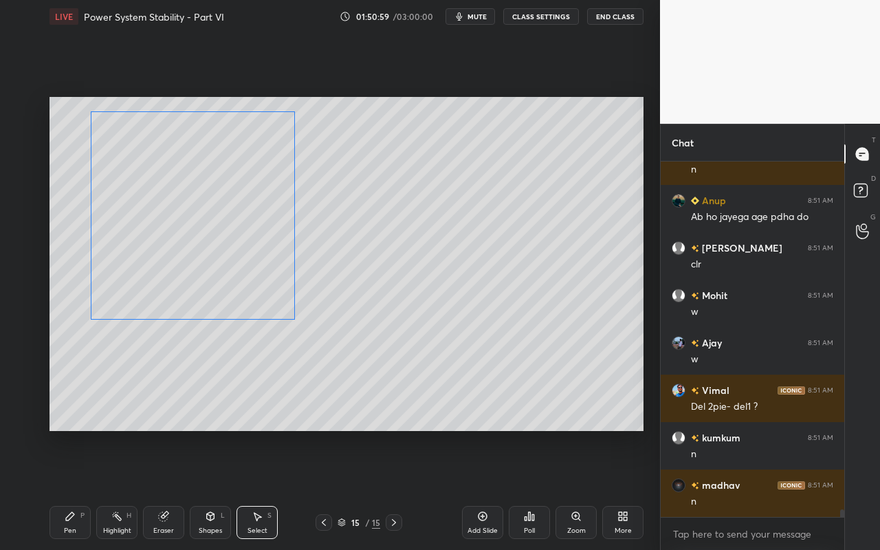
drag, startPoint x: 550, startPoint y: 252, endPoint x: 248, endPoint y: 252, distance: 302.4
click at [248, 252] on div "0 ° Undo Copy Paste here Duplicate Duplicate to new slide Delete" at bounding box center [346, 264] width 594 height 334
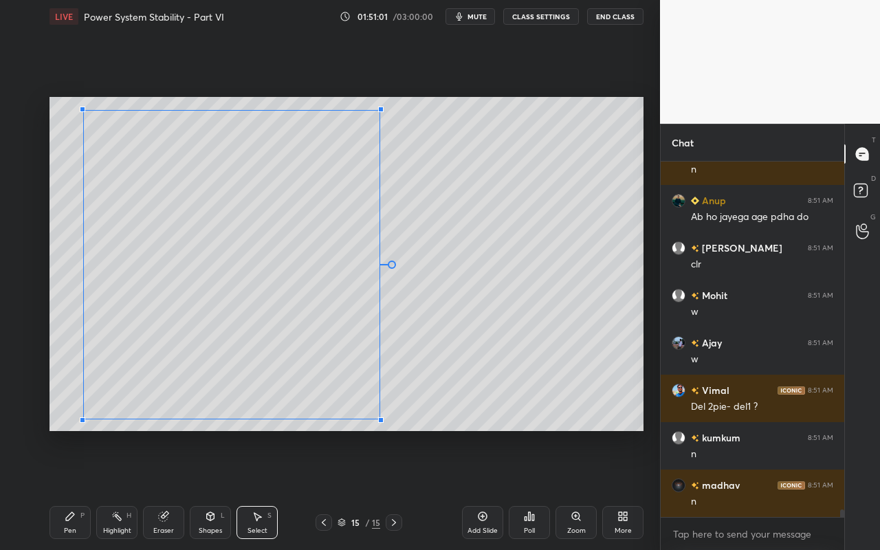
drag, startPoint x: 287, startPoint y: 317, endPoint x: 401, endPoint y: 392, distance: 137.4
click at [379, 418] on div at bounding box center [380, 419] width 5 height 5
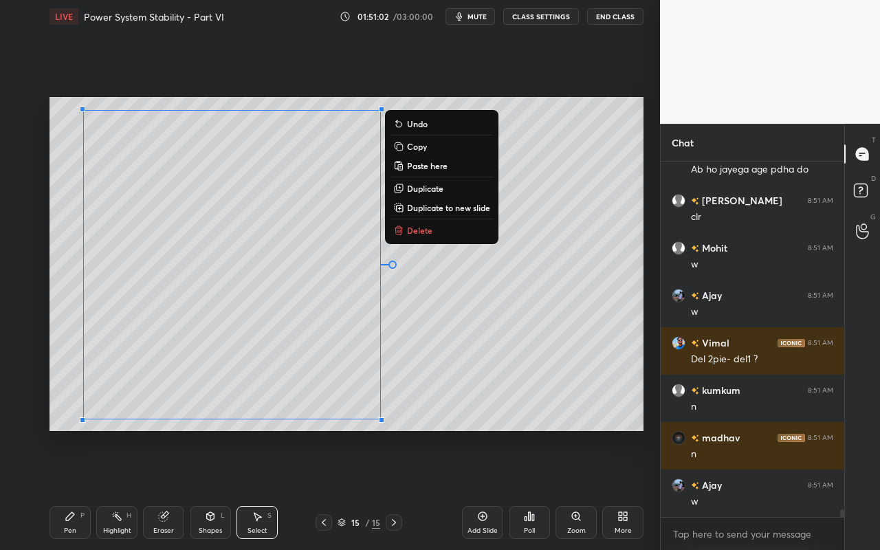
click at [496, 353] on div "0 ° Undo Copy Paste here Duplicate Duplicate to new slide Delete" at bounding box center [346, 264] width 594 height 334
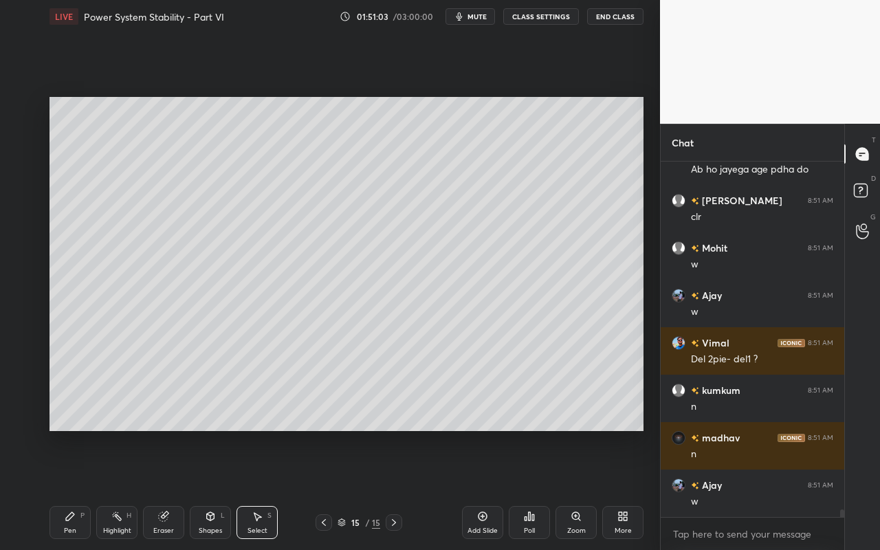
drag, startPoint x: 118, startPoint y: 527, endPoint x: 136, endPoint y: 478, distance: 52.2
click at [117, 489] on div "Highlight" at bounding box center [117, 530] width 28 height 7
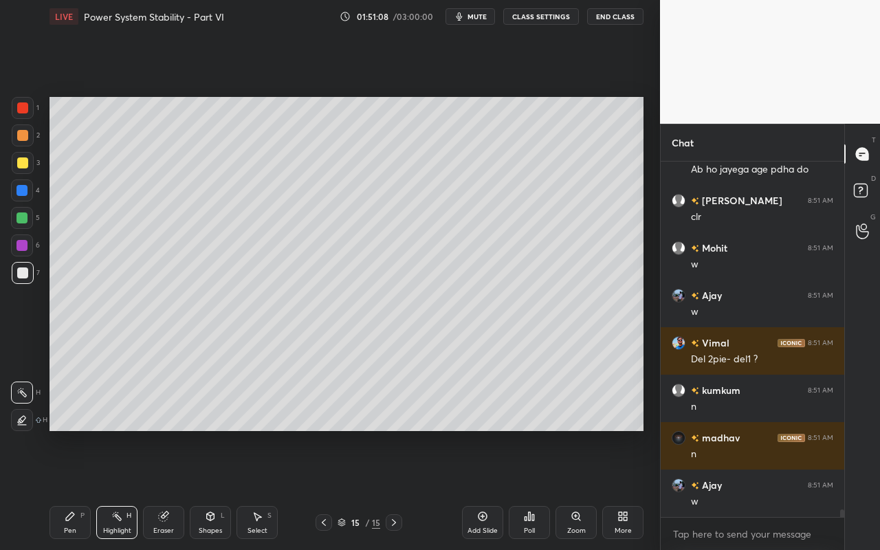
drag, startPoint x: 69, startPoint y: 521, endPoint x: 137, endPoint y: 466, distance: 88.0
click at [69, 489] on icon at bounding box center [70, 516] width 11 height 11
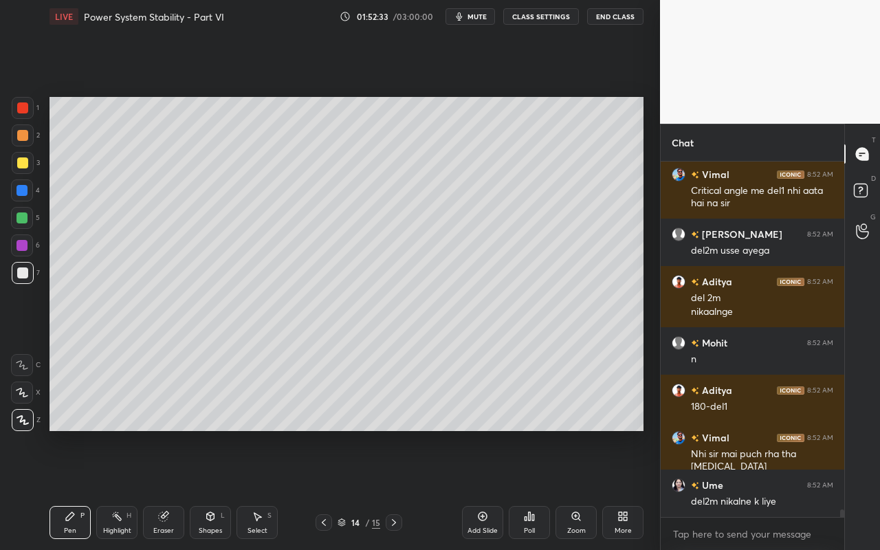
scroll to position [17003, 0]
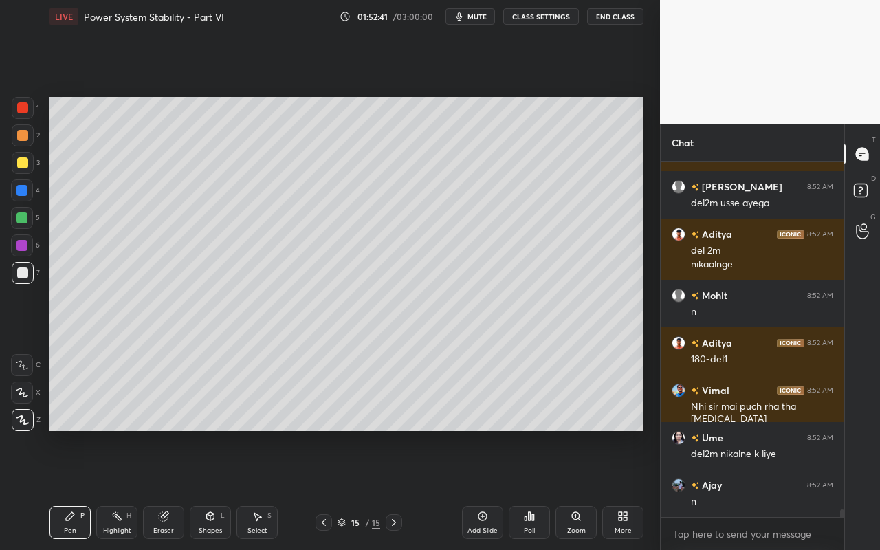
click at [122, 489] on div "Highlight H" at bounding box center [116, 522] width 41 height 33
click at [128, 489] on div "Highlight H" at bounding box center [116, 522] width 41 height 33
click at [69, 489] on div "Pen P" at bounding box center [69, 522] width 41 height 33
drag, startPoint x: 119, startPoint y: 529, endPoint x: 161, endPoint y: 433, distance: 104.3
click at [122, 489] on div "Highlight H" at bounding box center [116, 522] width 41 height 33
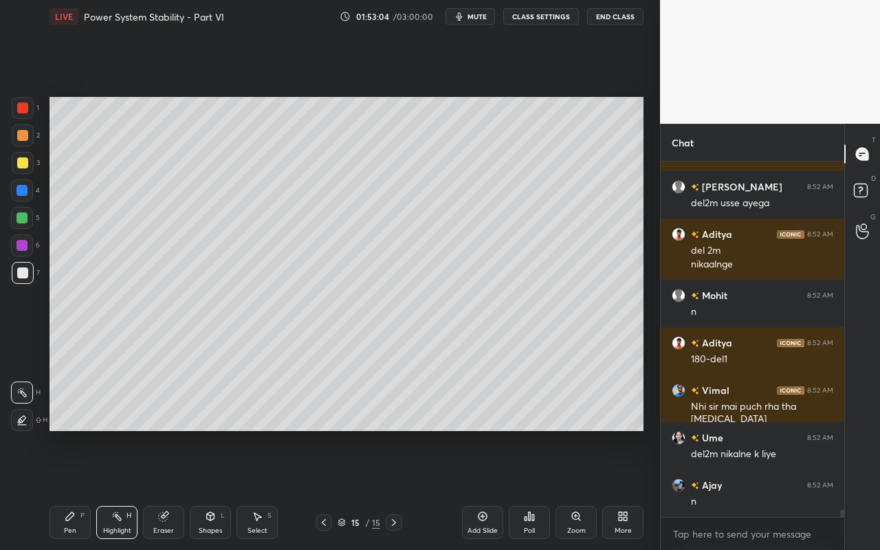
click at [66, 489] on div "Pen P" at bounding box center [69, 522] width 41 height 33
drag, startPoint x: 73, startPoint y: 522, endPoint x: 125, endPoint y: 474, distance: 71.0
click at [75, 489] on div "Pen P" at bounding box center [69, 522] width 41 height 33
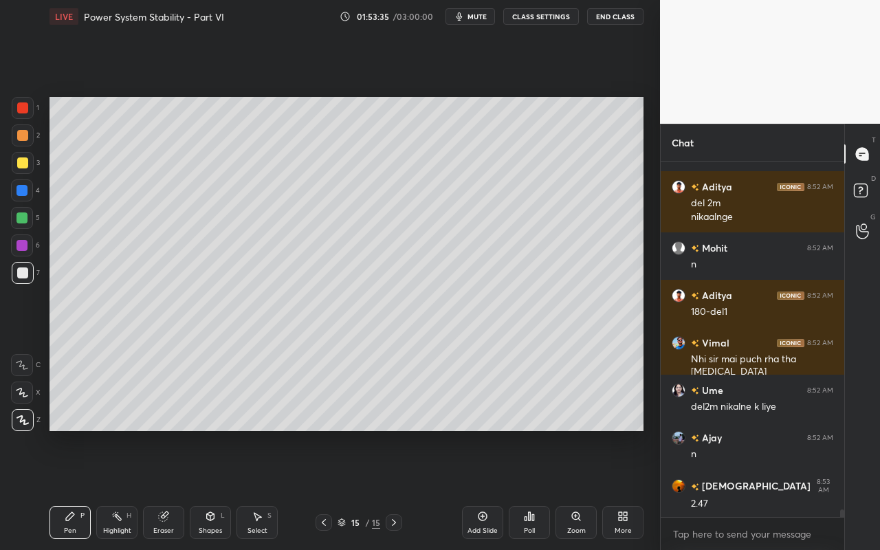
scroll to position [17098, 0]
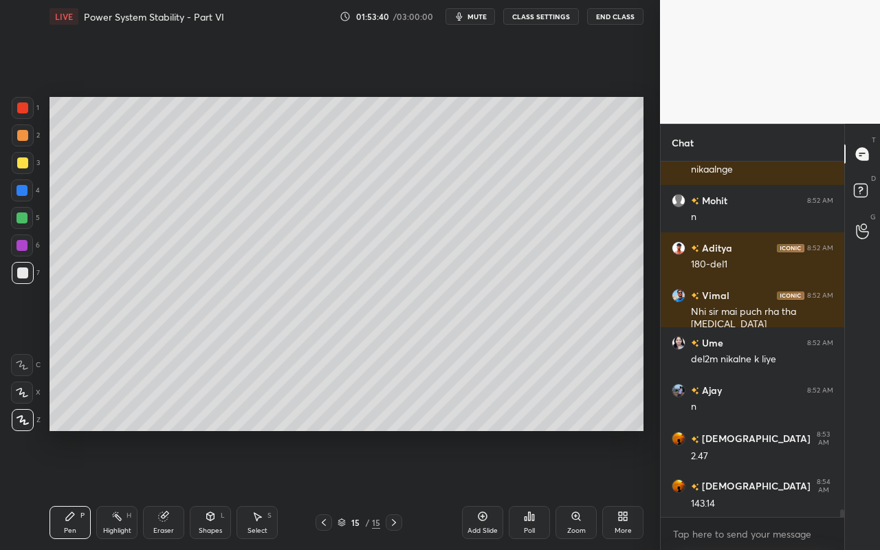
click at [118, 489] on div "Highlight" at bounding box center [117, 530] width 28 height 7
click at [79, 489] on div "Pen P" at bounding box center [69, 522] width 41 height 33
click at [129, 489] on div "Highlight H" at bounding box center [116, 522] width 41 height 33
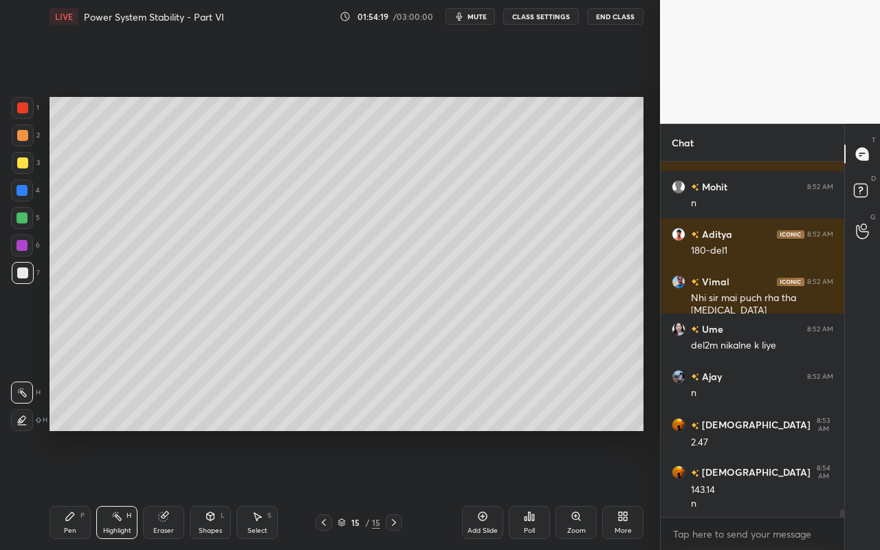
click at [484, 489] on icon at bounding box center [482, 516] width 11 height 11
click at [72, 489] on div "Pen" at bounding box center [70, 530] width 12 height 7
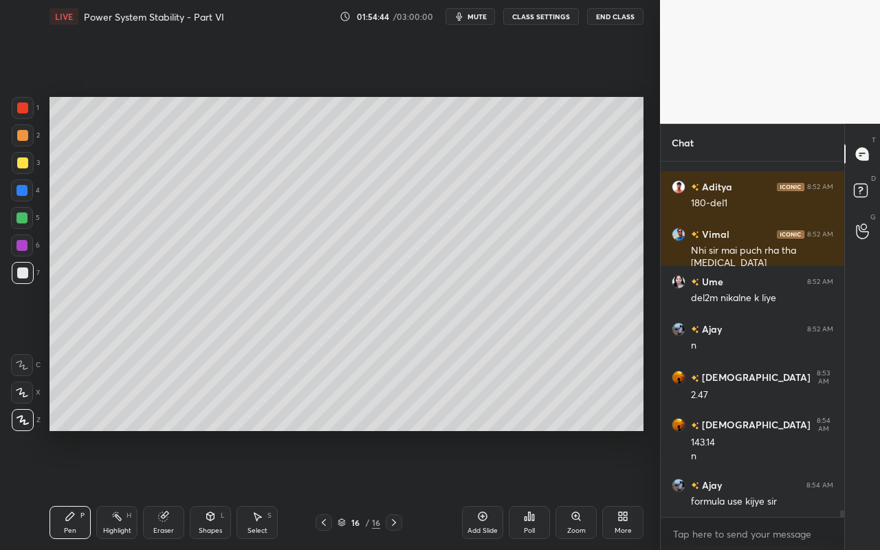
click at [212, 489] on div "Shapes L" at bounding box center [210, 522] width 41 height 33
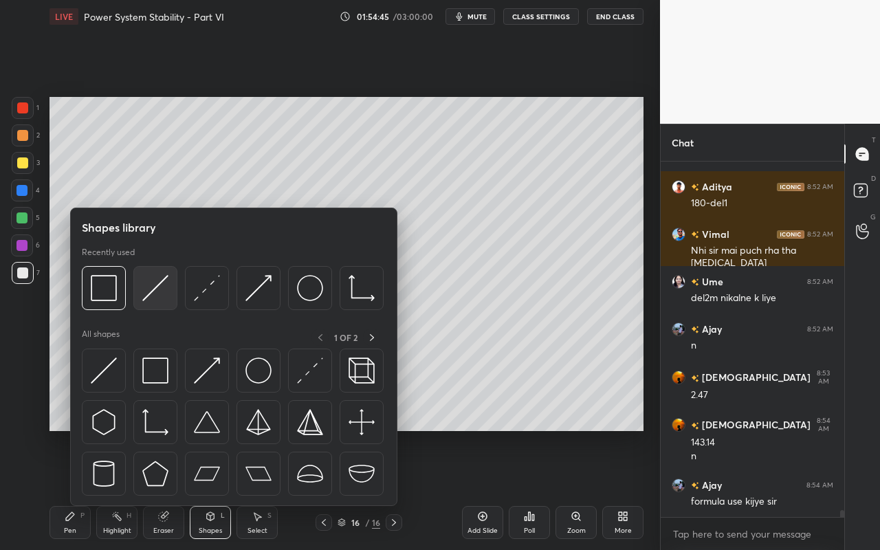
click at [157, 293] on img at bounding box center [155, 288] width 26 height 26
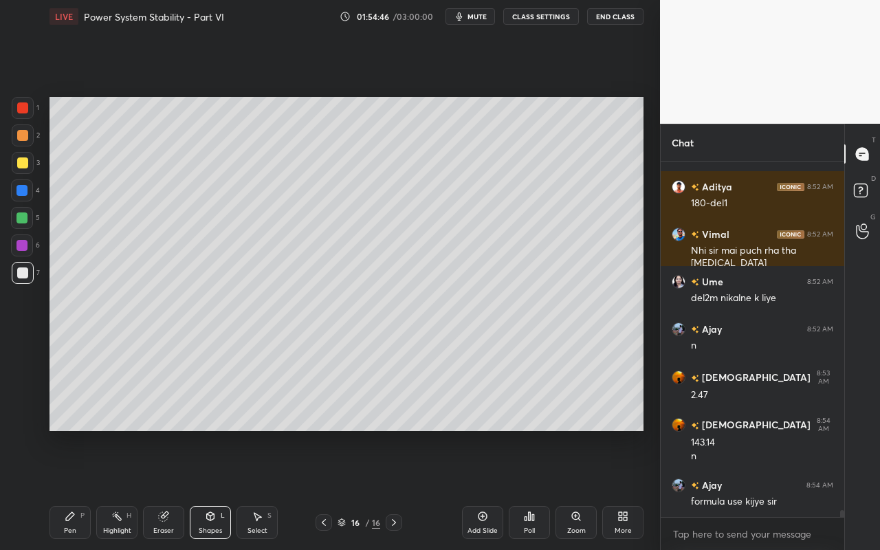
drag, startPoint x: 26, startPoint y: 164, endPoint x: 43, endPoint y: 159, distance: 17.4
click at [26, 164] on div at bounding box center [22, 162] width 11 height 11
drag, startPoint x: 69, startPoint y: 522, endPoint x: 98, endPoint y: 479, distance: 52.0
click at [69, 489] on div "Pen P" at bounding box center [69, 522] width 41 height 33
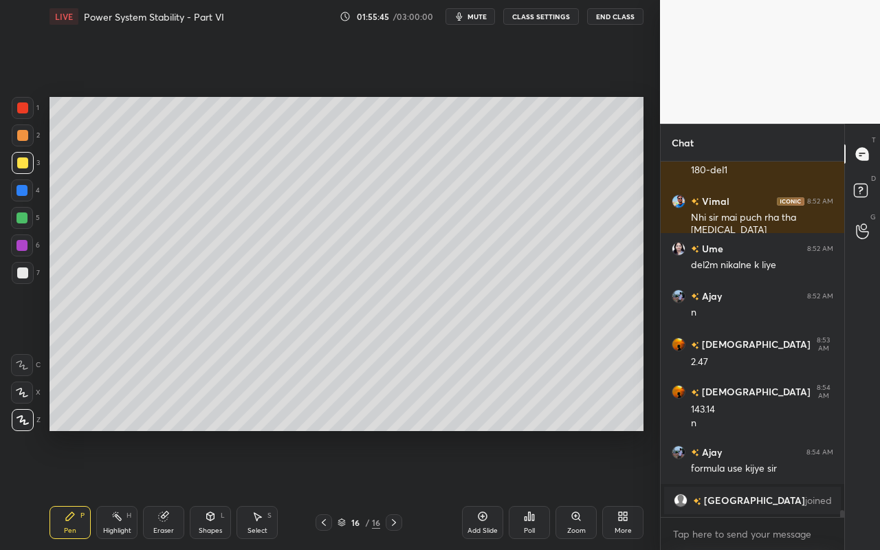
click at [218, 489] on div "Shapes L" at bounding box center [210, 522] width 41 height 33
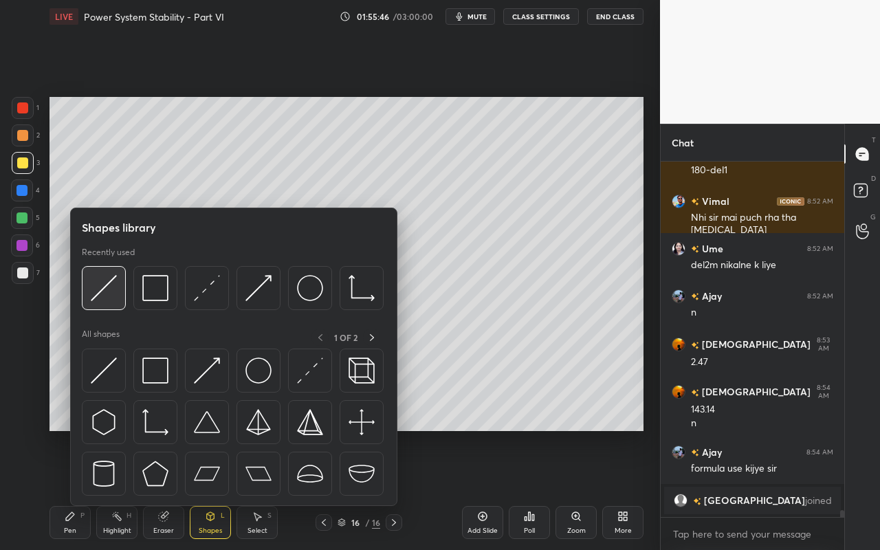
click at [112, 293] on img at bounding box center [104, 288] width 26 height 26
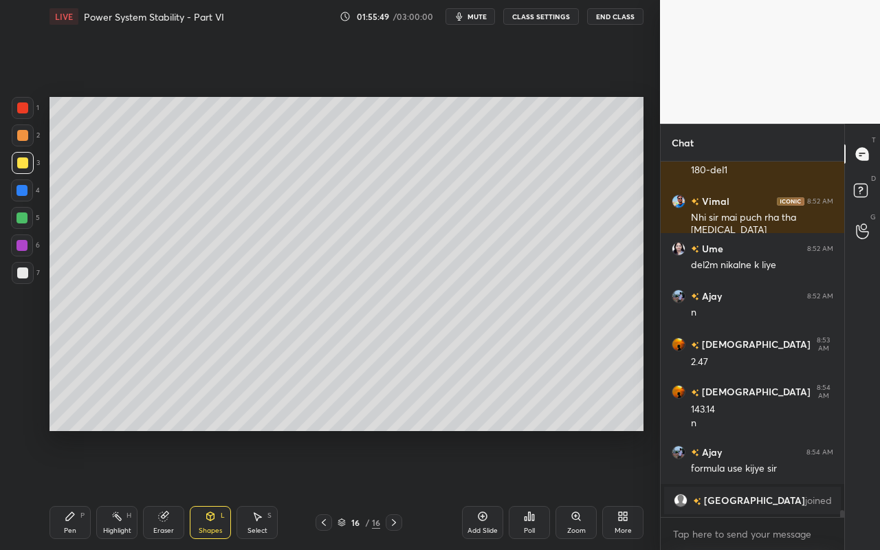
click at [76, 489] on div "Pen P" at bounding box center [69, 522] width 41 height 33
click at [83, 489] on div "Pen P" at bounding box center [69, 522] width 41 height 33
drag, startPoint x: 21, startPoint y: 219, endPoint x: 38, endPoint y: 216, distance: 17.4
click at [22, 221] on div at bounding box center [21, 217] width 11 height 11
drag, startPoint x: 118, startPoint y: 526, endPoint x: 127, endPoint y: 506, distance: 21.8
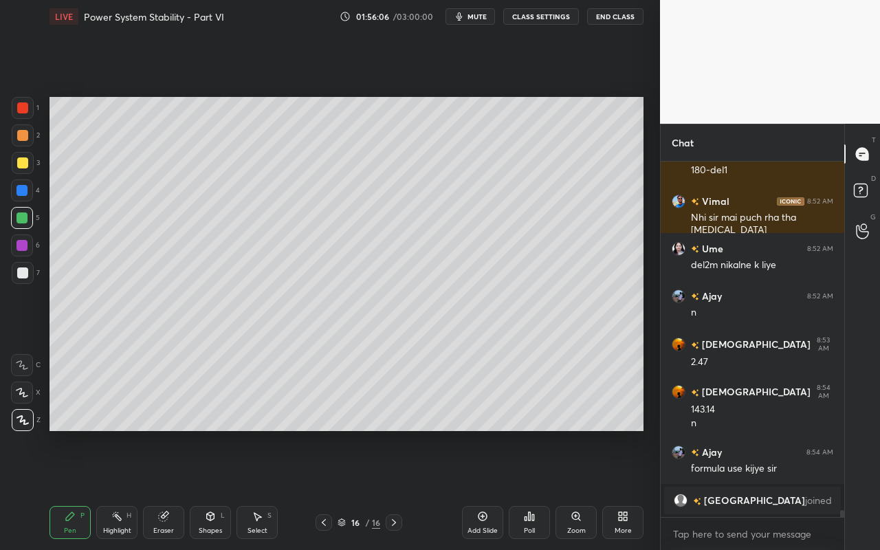
click at [120, 489] on div "Highlight H" at bounding box center [116, 522] width 41 height 33
click at [62, 489] on div "Pen P" at bounding box center [69, 522] width 41 height 33
click at [216, 489] on div "Shapes" at bounding box center [210, 530] width 23 height 7
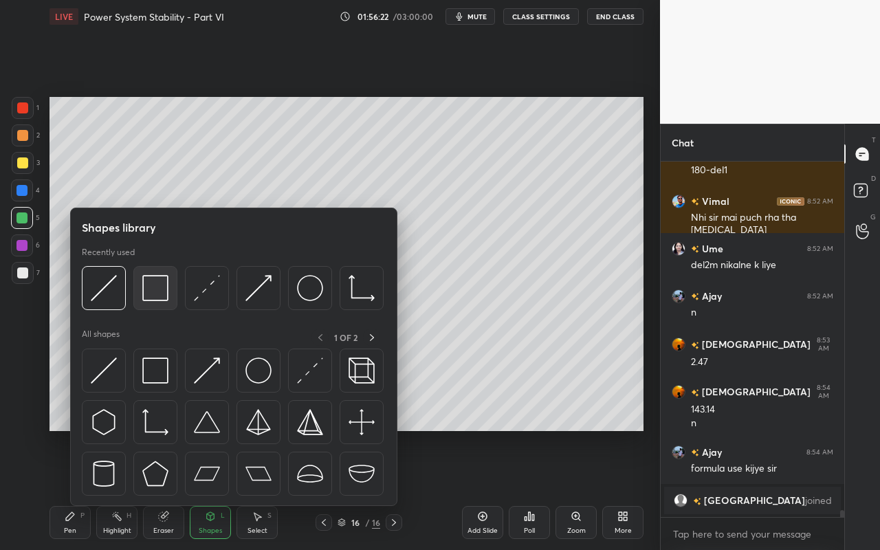
click at [160, 289] on img at bounding box center [155, 288] width 26 height 26
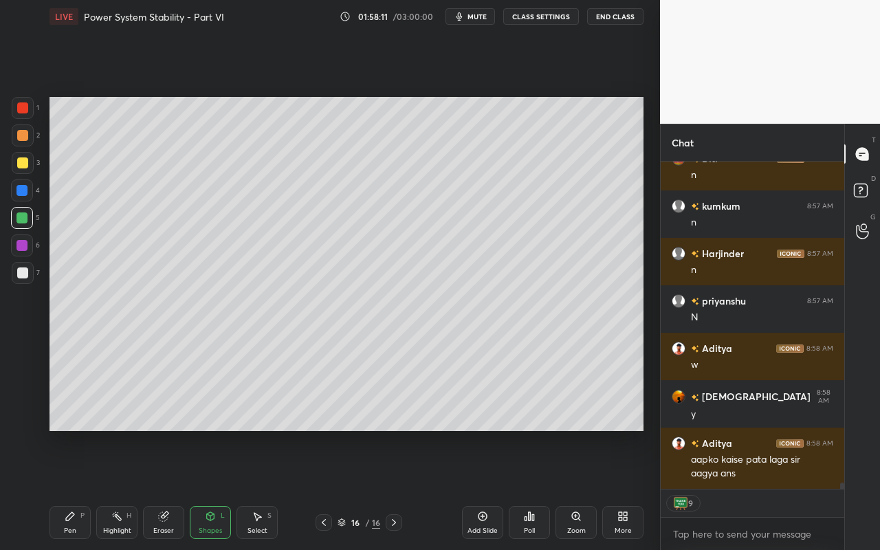
scroll to position [16379, 0]
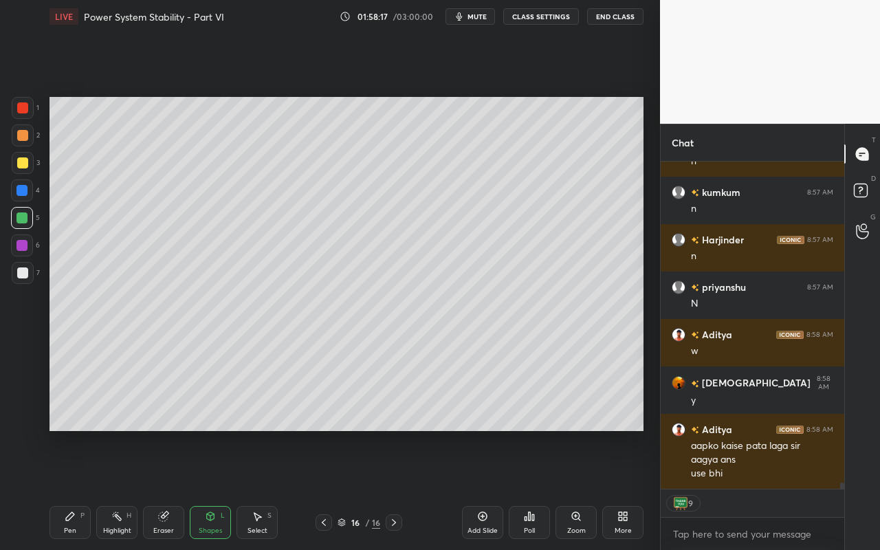
type textarea "x"
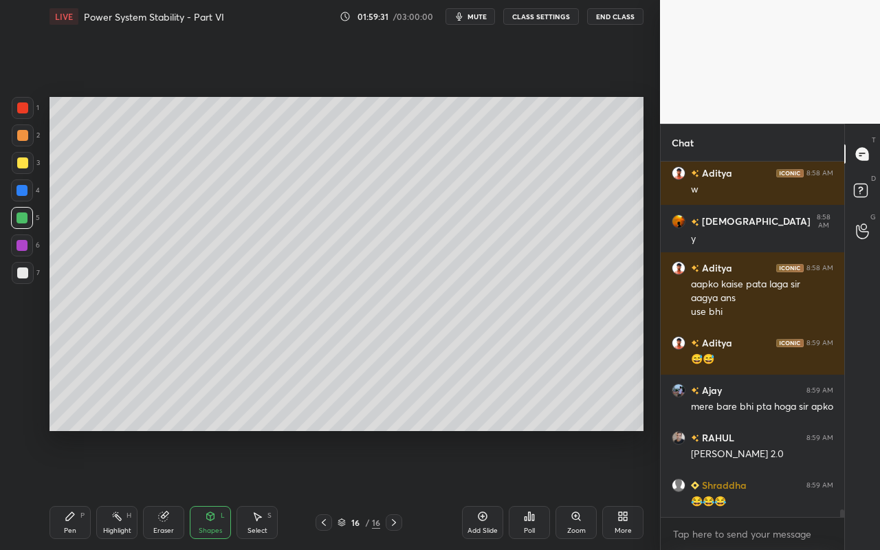
scroll to position [16588, 0]
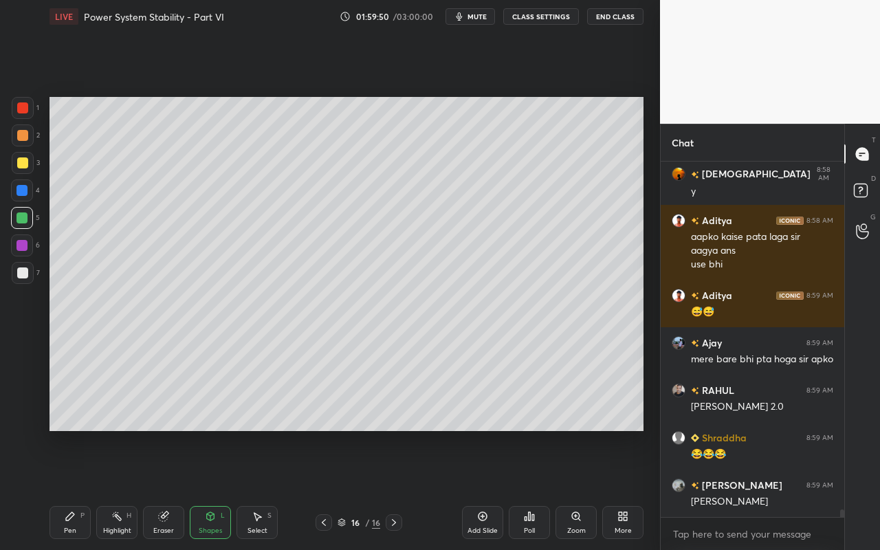
click at [627, 489] on div "More" at bounding box center [622, 522] width 41 height 33
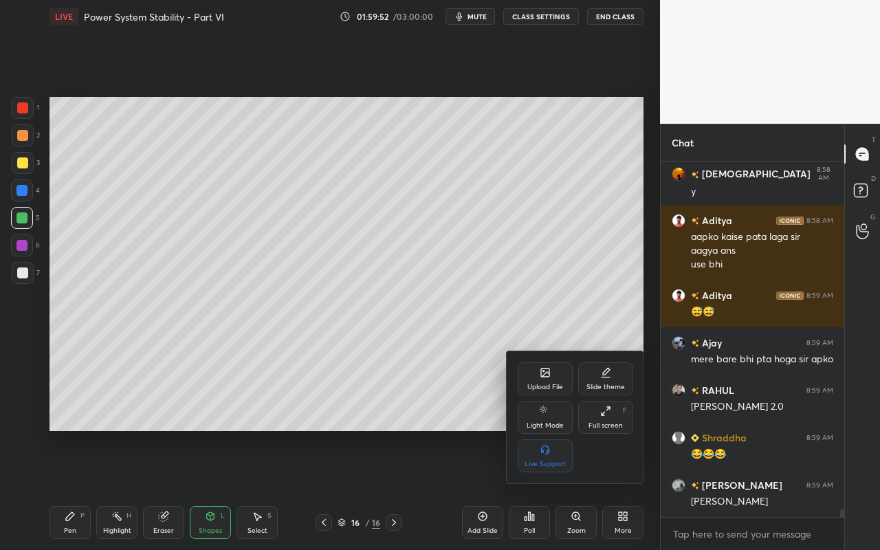
click at [551, 379] on div "Upload File" at bounding box center [545, 378] width 55 height 33
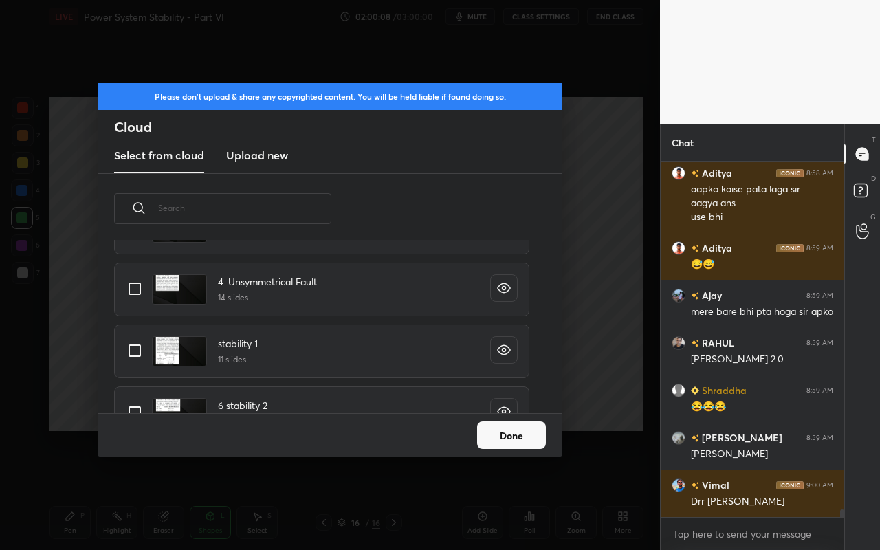
scroll to position [6119, 0]
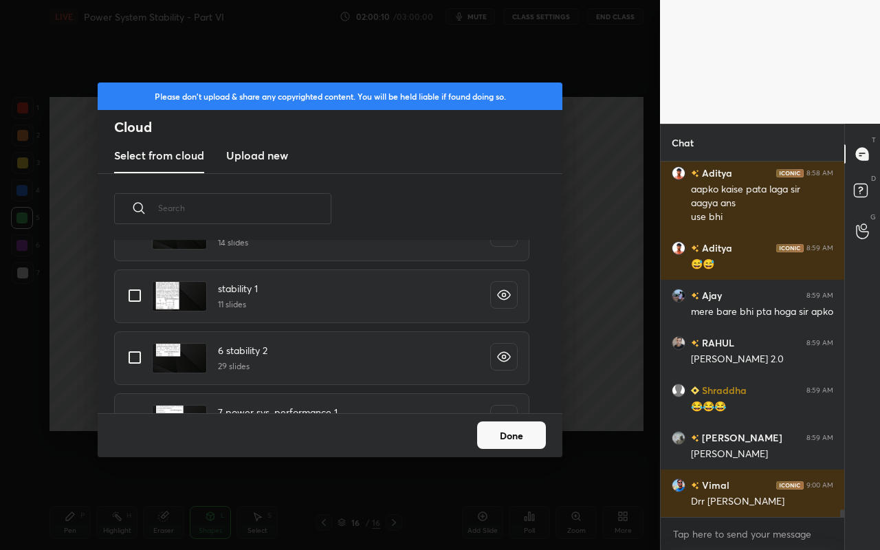
click at [129, 352] on input "grid" at bounding box center [134, 357] width 29 height 29
checkbox input "true"
click at [510, 441] on button "Done" at bounding box center [511, 434] width 69 height 27
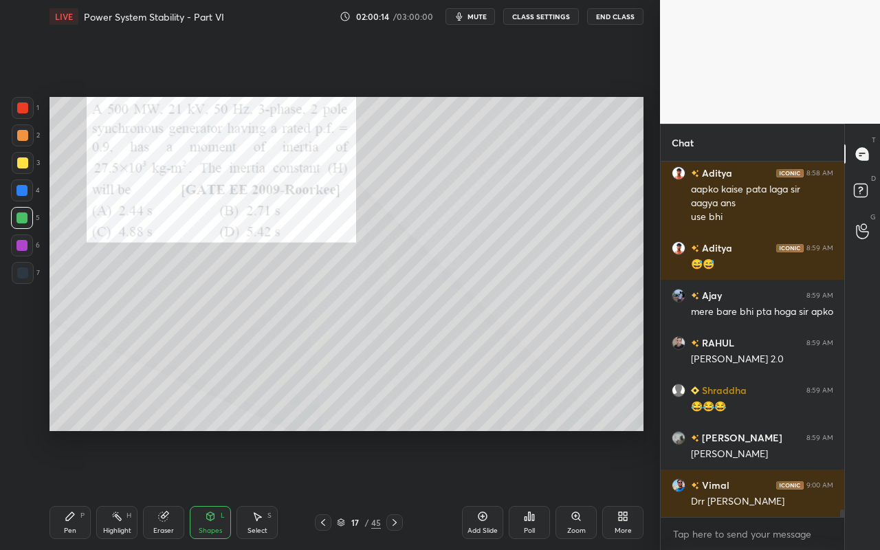
click at [77, 489] on div "Pen P" at bounding box center [69, 522] width 41 height 33
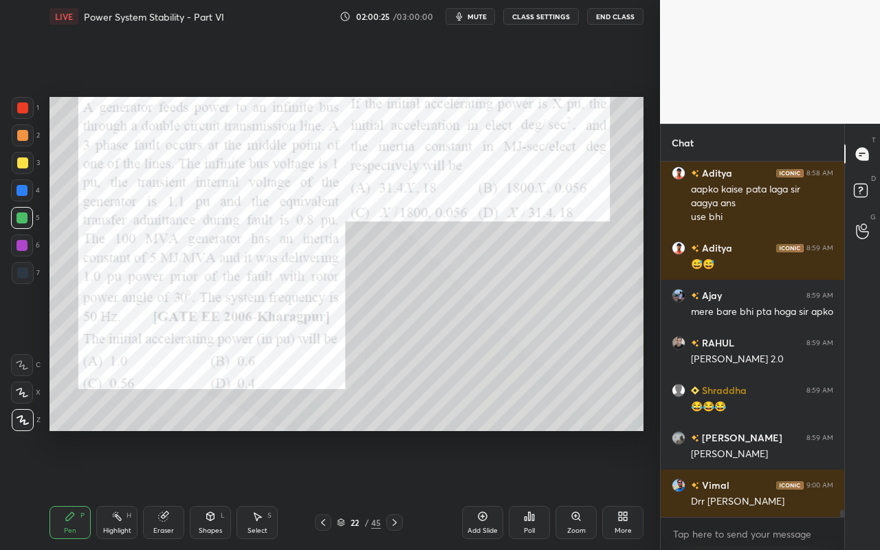
scroll to position [16696, 0]
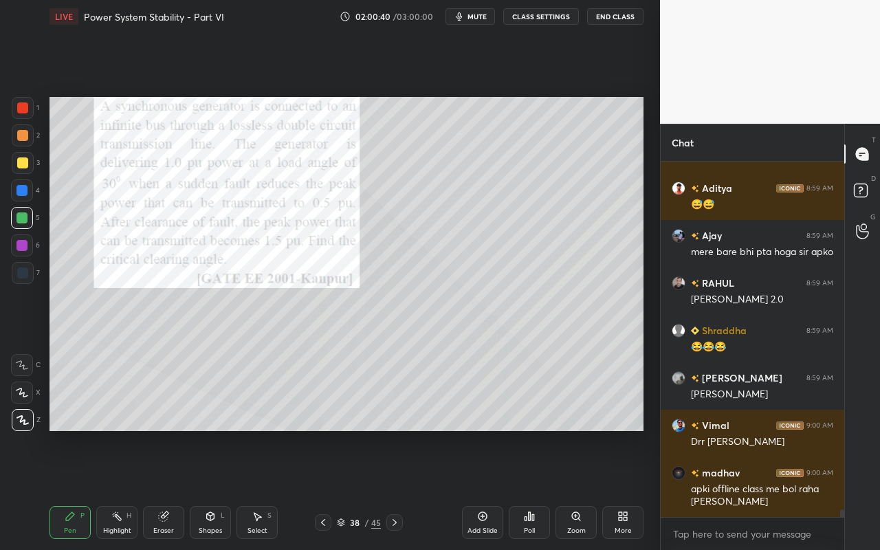
click at [67, 489] on icon at bounding box center [70, 516] width 8 height 8
click at [22, 167] on div at bounding box center [22, 162] width 11 height 11
click at [116, 489] on icon at bounding box center [116, 516] width 11 height 11
drag, startPoint x: 74, startPoint y: 524, endPoint x: 84, endPoint y: 510, distance: 17.2
click at [76, 489] on div "Pen P" at bounding box center [69, 522] width 41 height 33
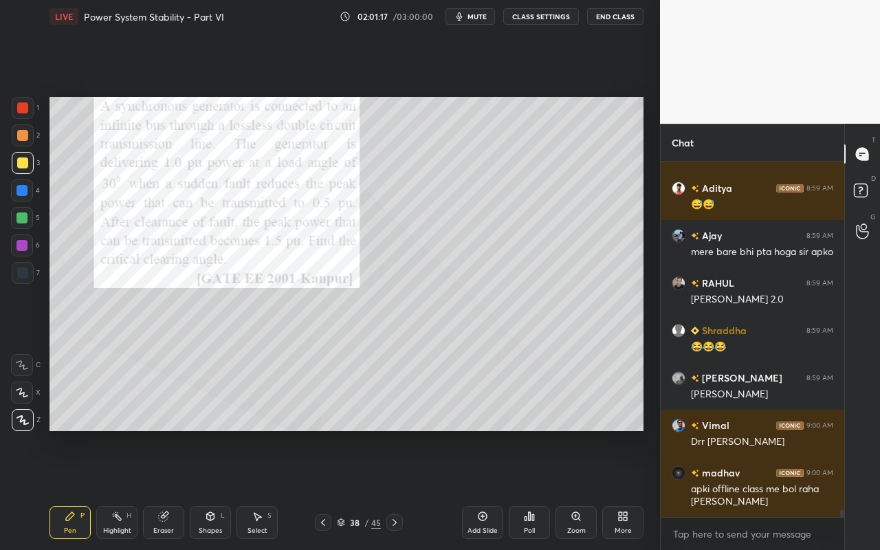
click at [530, 489] on icon at bounding box center [530, 516] width 2 height 8
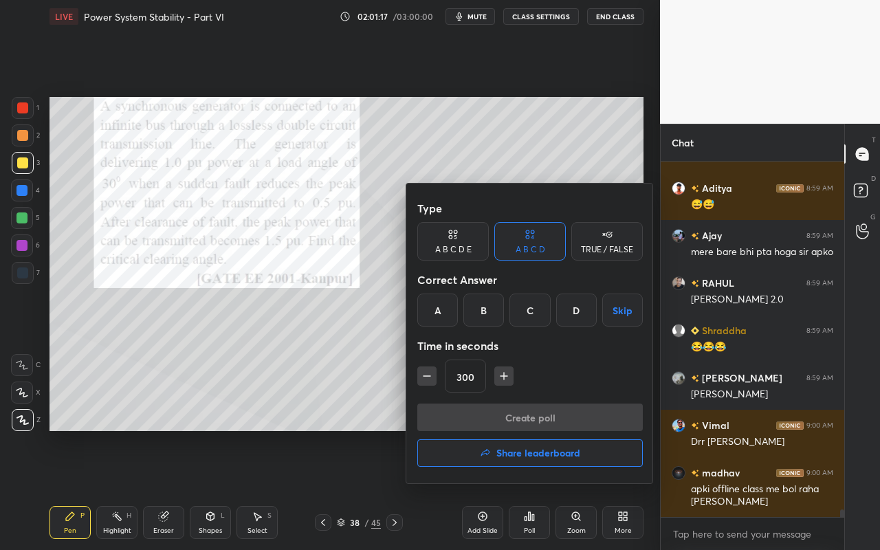
click at [526, 302] on div "C" at bounding box center [529, 309] width 41 height 33
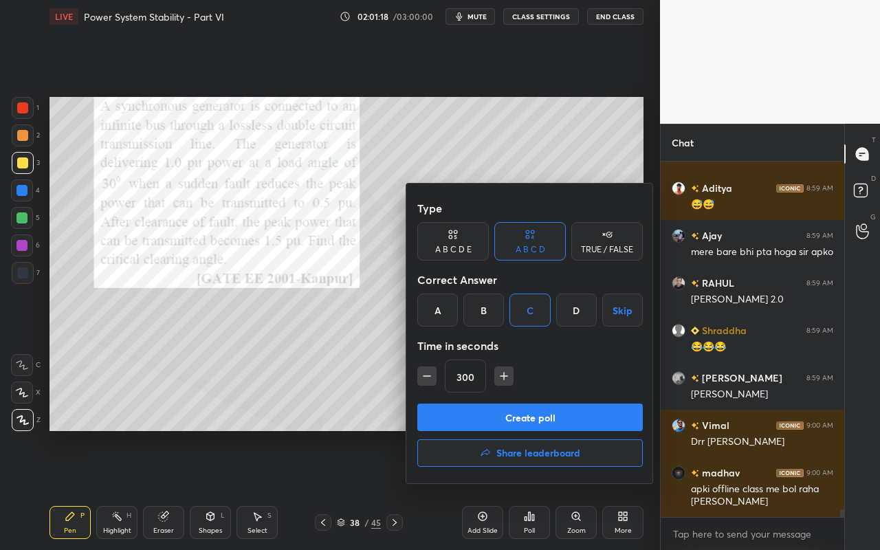
click at [426, 378] on icon "button" at bounding box center [427, 376] width 14 height 14
click at [429, 379] on icon "button" at bounding box center [427, 376] width 14 height 14
click at [428, 380] on icon "button" at bounding box center [427, 376] width 14 height 14
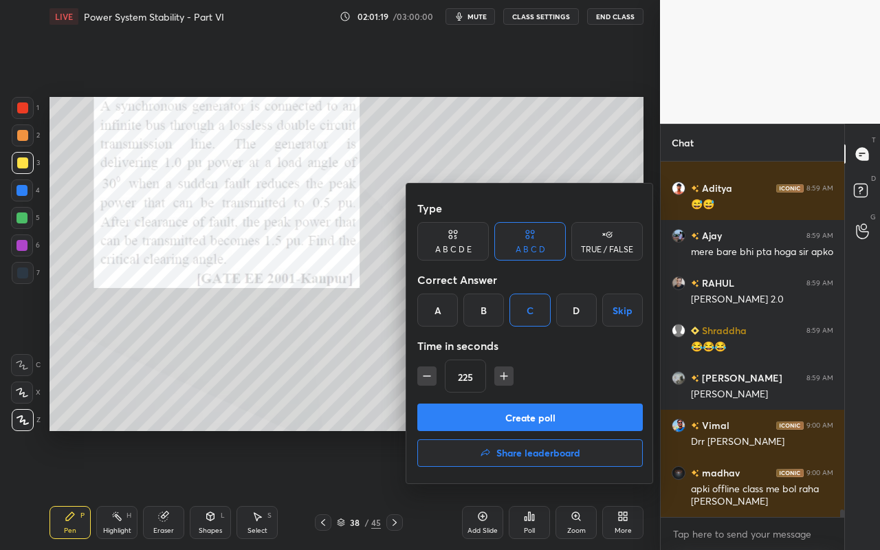
click at [430, 380] on icon "button" at bounding box center [427, 376] width 14 height 14
click at [505, 377] on icon "button" at bounding box center [504, 376] width 14 height 14
click at [504, 372] on icon "button" at bounding box center [504, 376] width 14 height 14
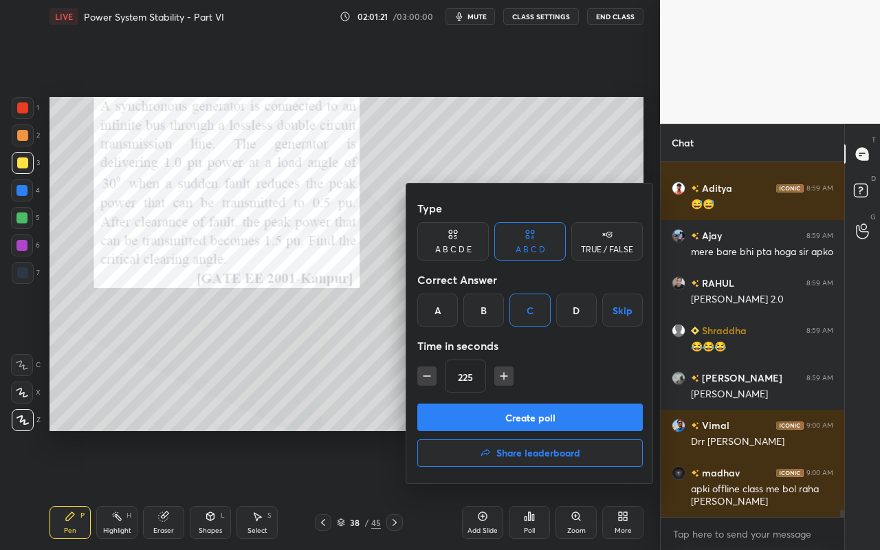
type input "240"
click at [507, 429] on button "Create poll" at bounding box center [529, 416] width 225 height 27
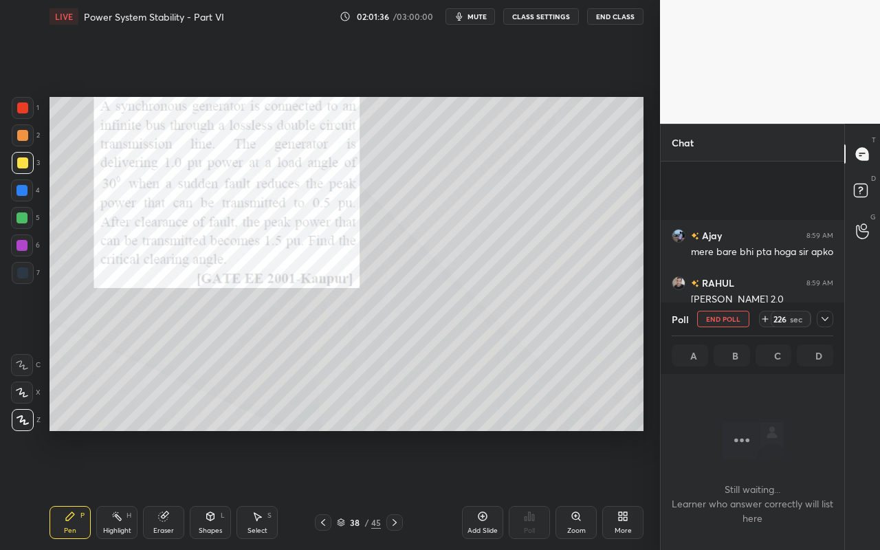
scroll to position [16815, 0]
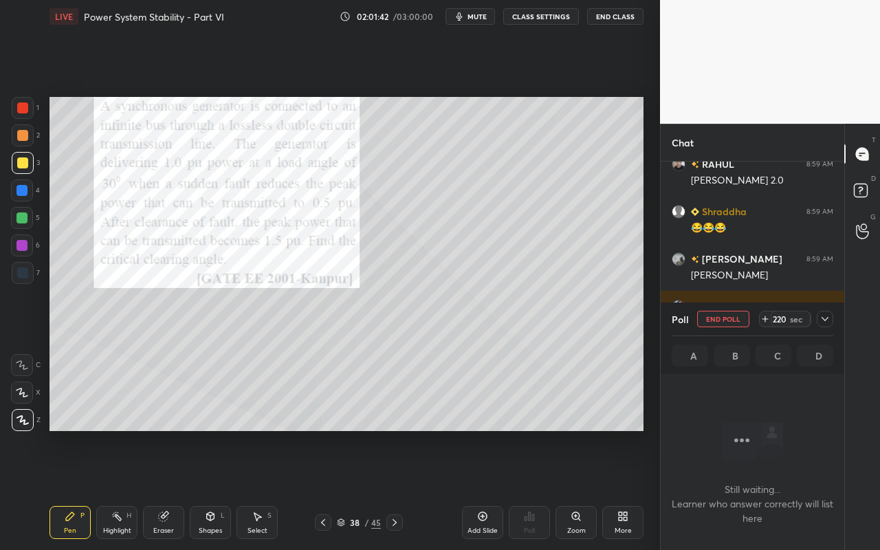
click at [825, 320] on icon at bounding box center [824, 319] width 7 height 4
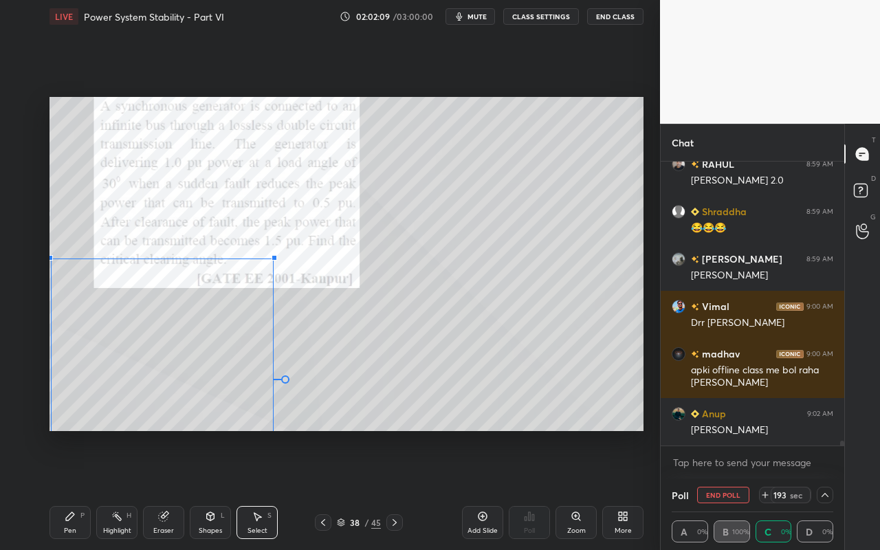
drag, startPoint x: 403, startPoint y: 98, endPoint x: 271, endPoint y: 258, distance: 208.5
click at [271, 258] on div at bounding box center [273, 257] width 5 height 5
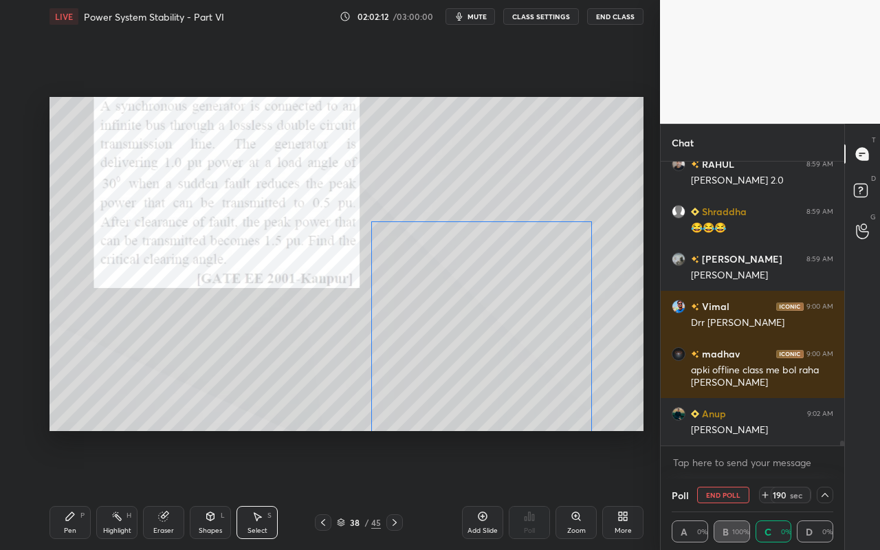
drag, startPoint x: 219, startPoint y: 335, endPoint x: 472, endPoint y: 305, distance: 254.7
click at [474, 306] on div "0 ° Undo Copy Paste here Duplicate Duplicate to new slide Delete" at bounding box center [346, 264] width 594 height 334
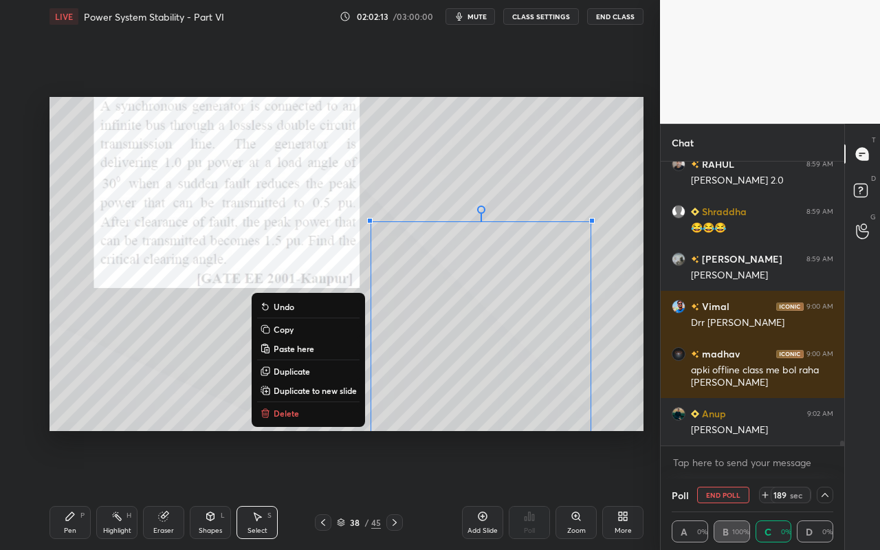
drag, startPoint x: 137, startPoint y: 313, endPoint x: 200, endPoint y: 337, distance: 67.6
click at [137, 313] on div "0 ° Undo Copy Paste here Duplicate Duplicate to new slide Delete" at bounding box center [346, 264] width 594 height 334
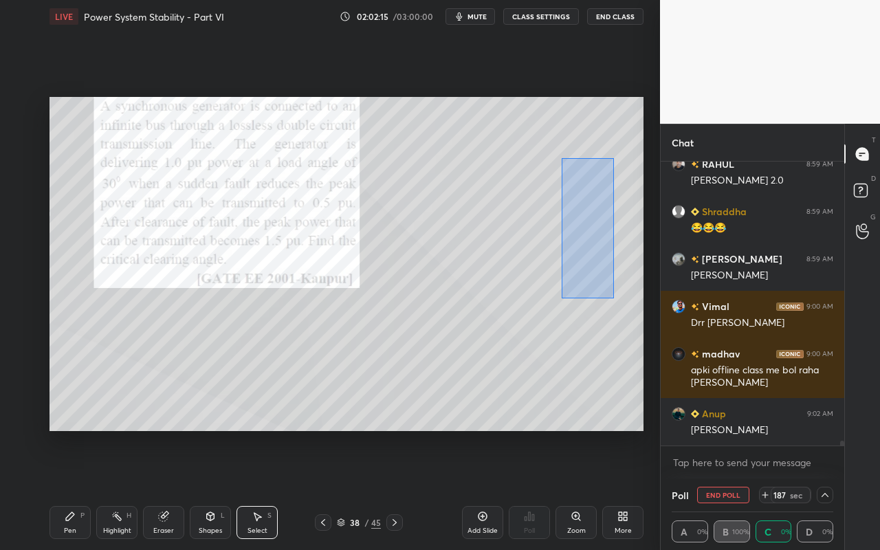
drag, startPoint x: 564, startPoint y: 198, endPoint x: 613, endPoint y: 293, distance: 107.3
click at [614, 296] on div "0 ° Undo Copy Paste here Duplicate Duplicate to new slide Delete" at bounding box center [346, 264] width 594 height 334
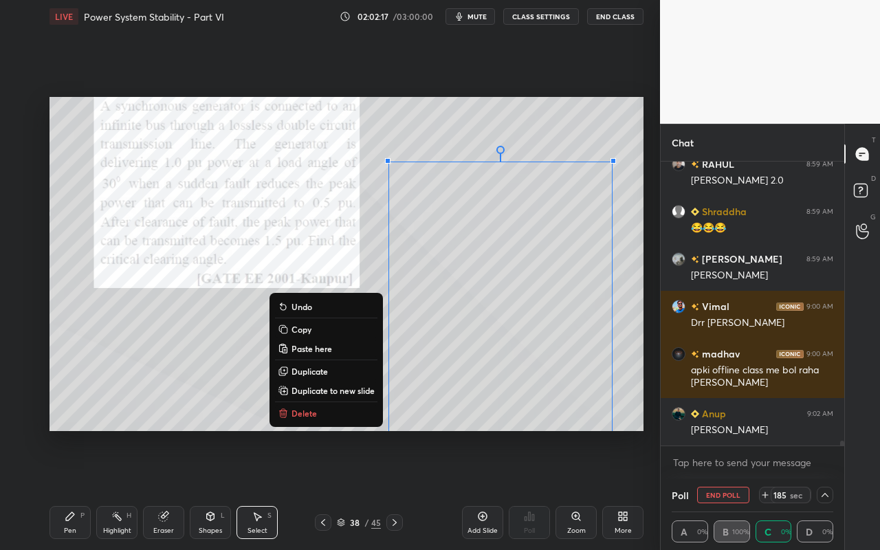
click at [624, 223] on div "0 ° Undo Copy Paste here Duplicate Duplicate to new slide Delete" at bounding box center [346, 264] width 594 height 334
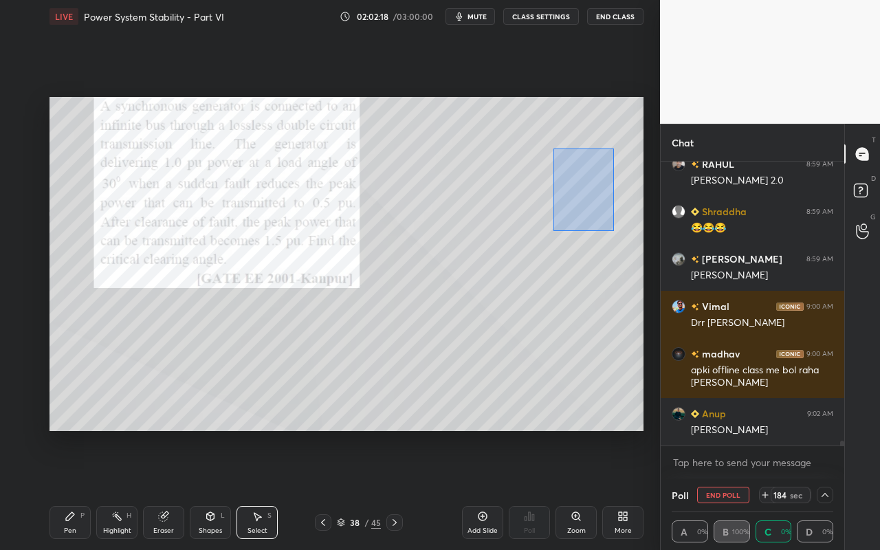
drag, startPoint x: 552, startPoint y: 156, endPoint x: 610, endPoint y: 225, distance: 89.8
click at [613, 229] on div "0 ° Undo Copy Paste here Duplicate Duplicate to new slide Delete" at bounding box center [346, 264] width 594 height 334
click at [617, 161] on div "0 ° Undo Copy Paste here Duplicate Duplicate to new slide Delete" at bounding box center [346, 264] width 594 height 334
click at [67, 489] on div "Pen P" at bounding box center [69, 522] width 41 height 33
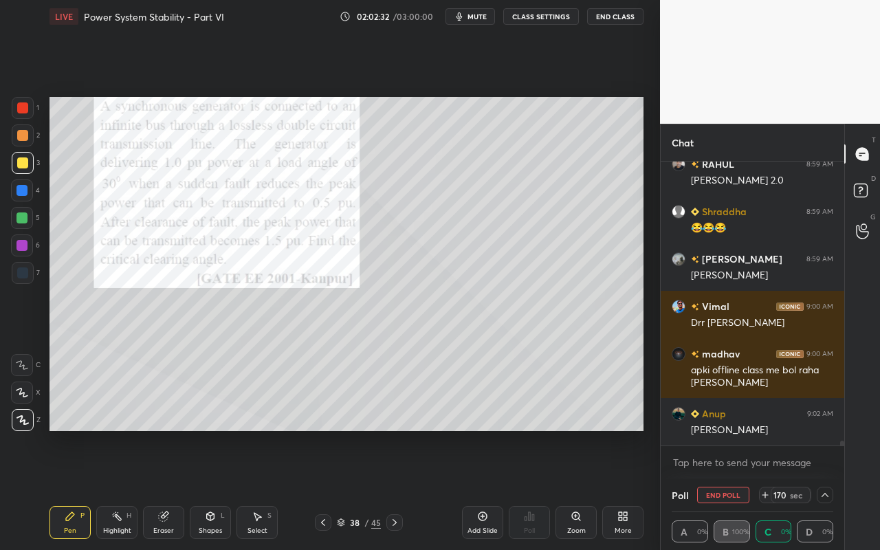
click at [112, 489] on div "Highlight H" at bounding box center [116, 522] width 41 height 33
click at [171, 489] on div "Eraser" at bounding box center [163, 522] width 41 height 33
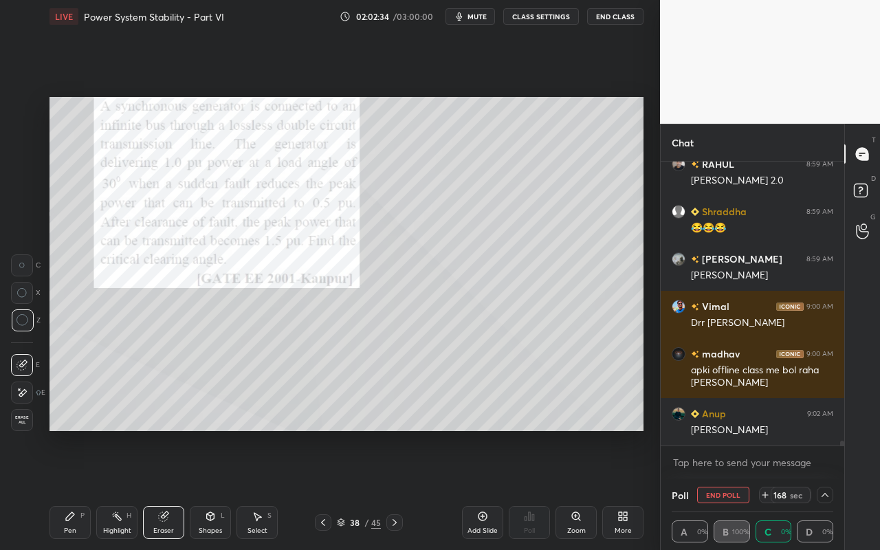
click at [27, 322] on icon at bounding box center [22, 320] width 12 height 12
click at [257, 489] on div "Select S" at bounding box center [256, 522] width 41 height 33
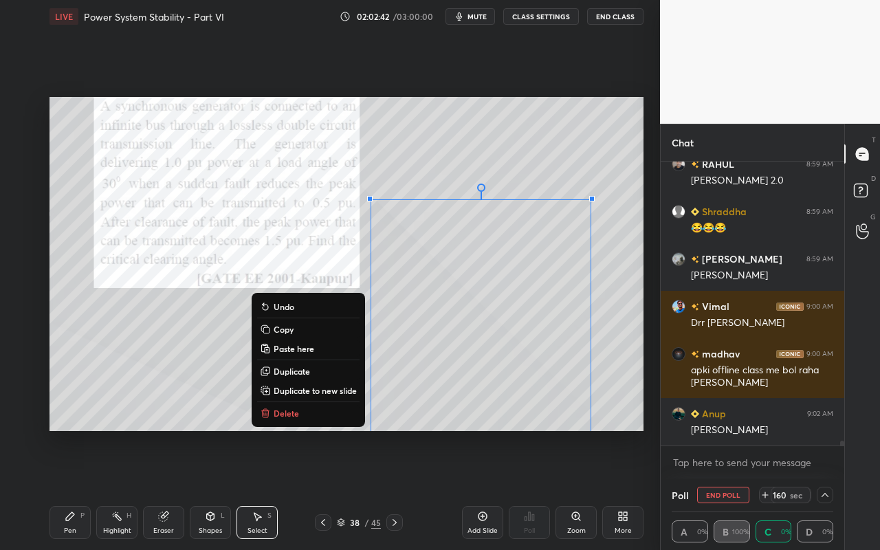
drag, startPoint x: 369, startPoint y: 205, endPoint x: 570, endPoint y: 410, distance: 286.7
click at [583, 432] on div "0 ° Undo Copy Paste here Duplicate Duplicate to new slide Delete Setting up you…" at bounding box center [346, 264] width 605 height 462
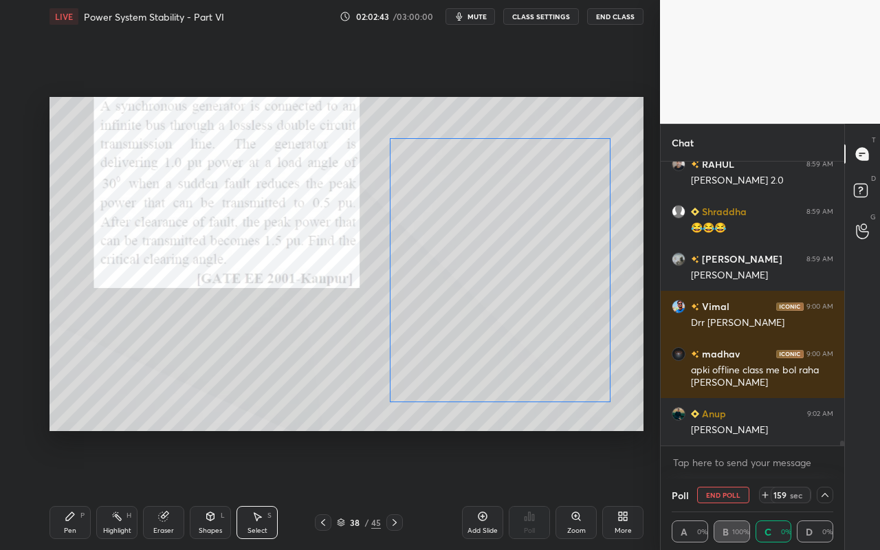
drag, startPoint x: 575, startPoint y: 355, endPoint x: 574, endPoint y: 321, distance: 33.7
click at [575, 321] on div "0 ° Undo Copy Paste here Duplicate Duplicate to new slide Delete" at bounding box center [346, 264] width 594 height 334
click at [269, 390] on div "0 ° Undo Copy Paste here Duplicate Duplicate to new slide Delete" at bounding box center [346, 264] width 594 height 334
click at [162, 489] on icon at bounding box center [163, 516] width 11 height 11
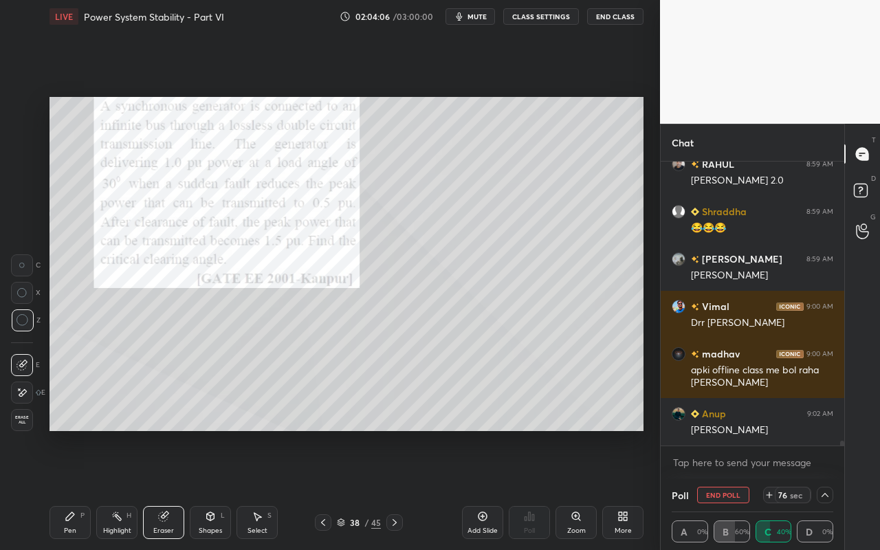
scroll to position [16862, 0]
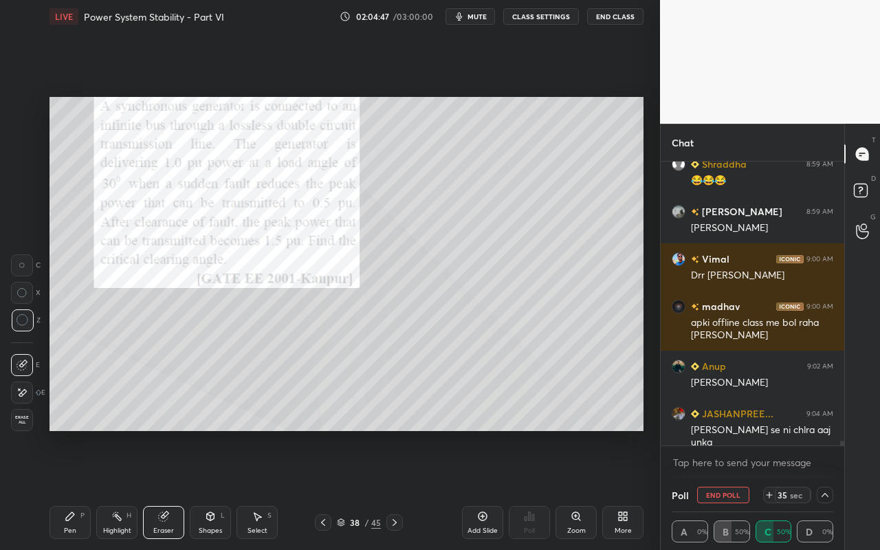
click at [827, 489] on icon at bounding box center [824, 494] width 11 height 11
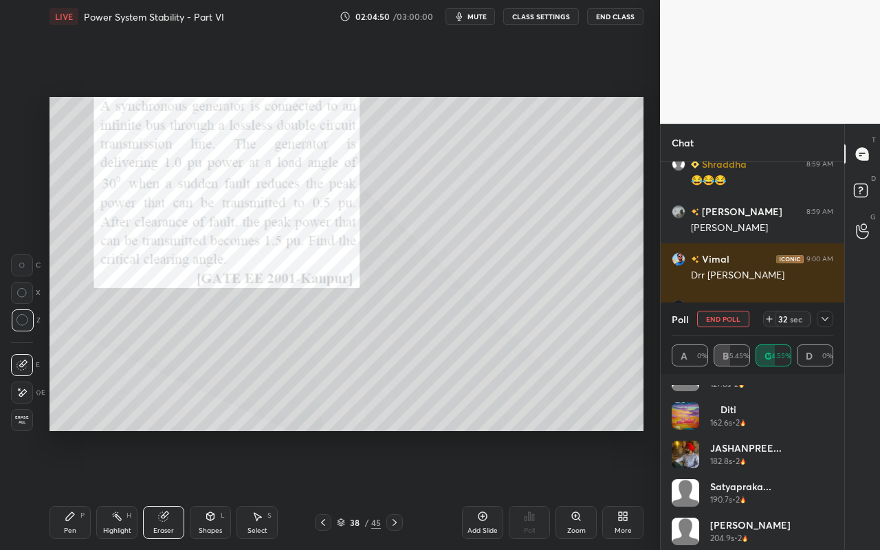
scroll to position [66, 0]
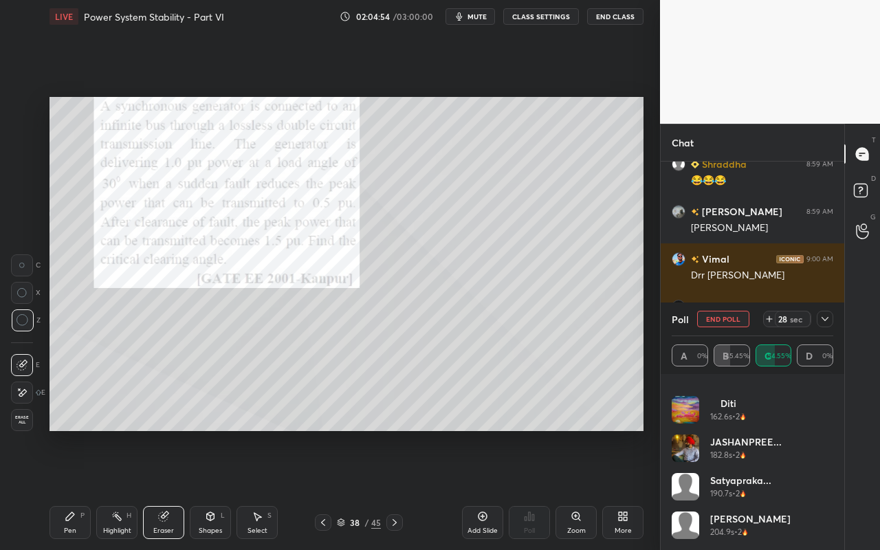
click at [827, 318] on icon at bounding box center [824, 319] width 7 height 4
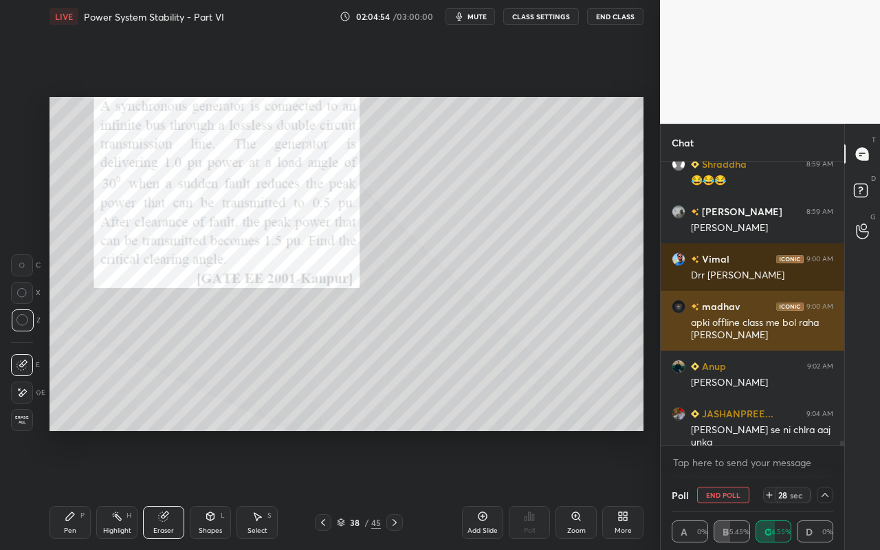
scroll to position [0, 0]
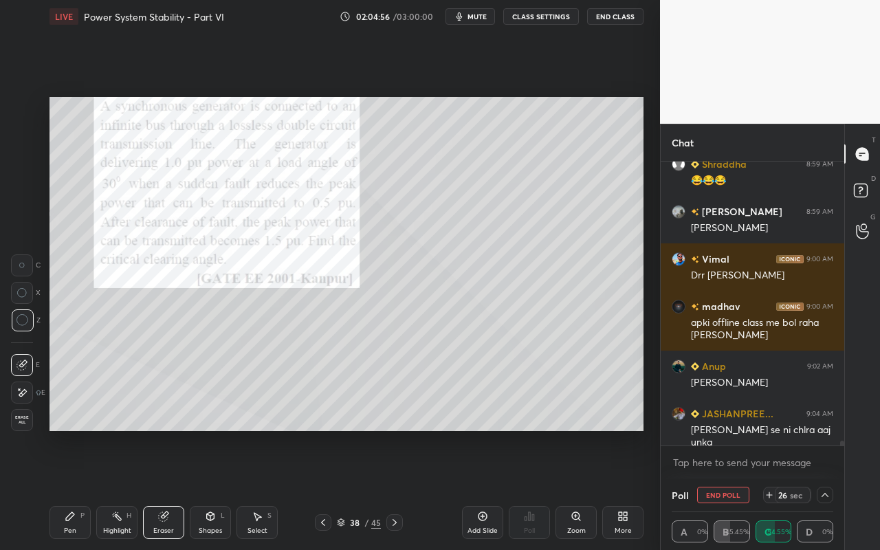
click at [830, 489] on div at bounding box center [824, 495] width 16 height 16
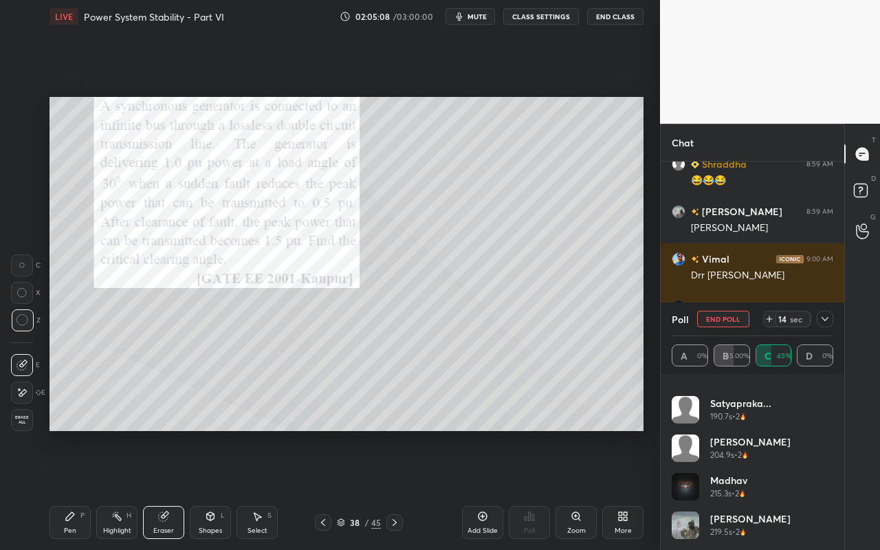
scroll to position [181, 0]
click at [768, 320] on icon at bounding box center [769, 318] width 11 height 11
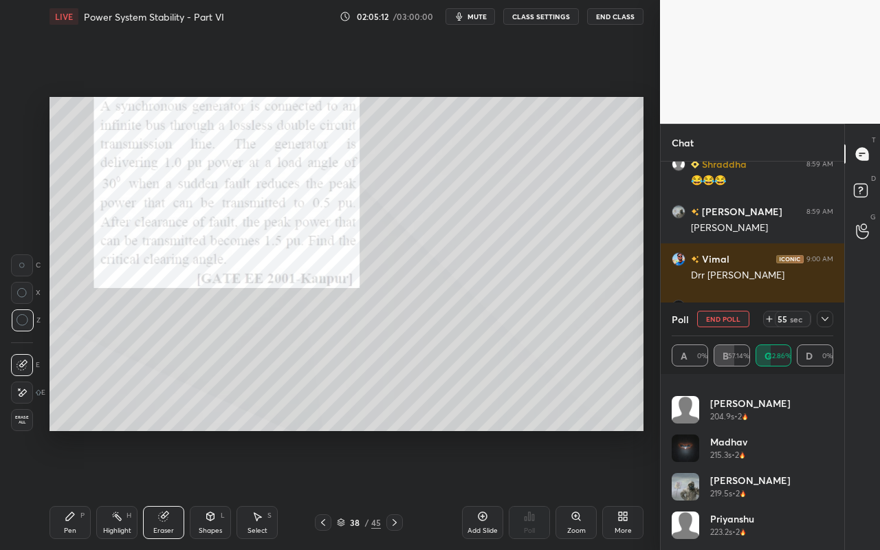
scroll to position [16895, 0]
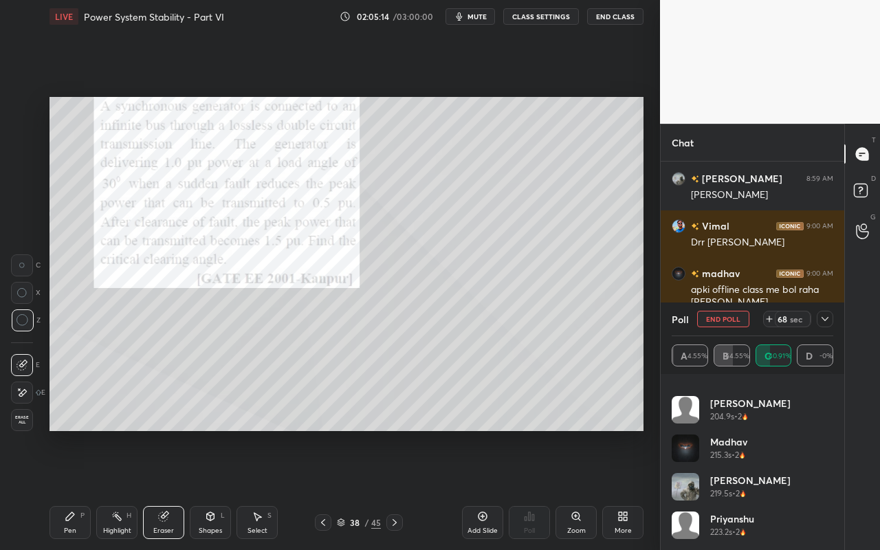
click at [823, 320] on icon at bounding box center [824, 318] width 11 height 11
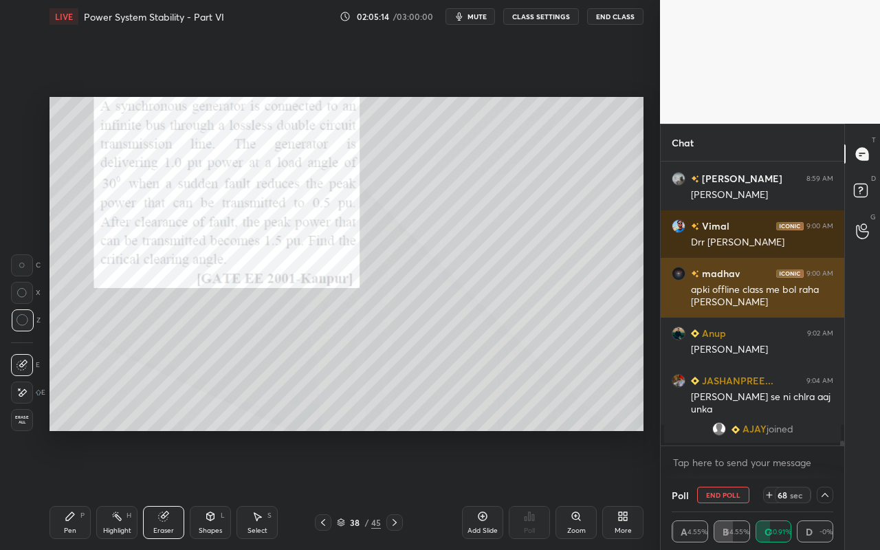
scroll to position [0, 0]
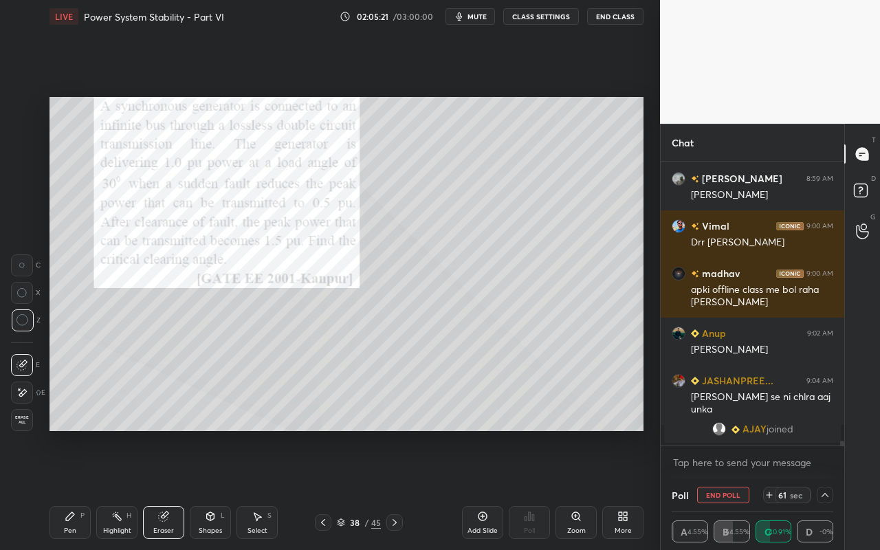
click at [826, 489] on icon at bounding box center [824, 494] width 11 height 11
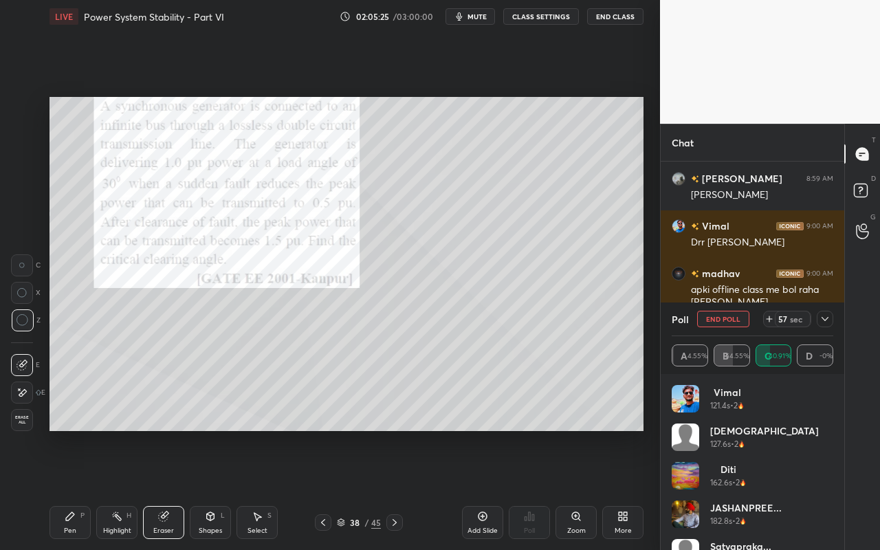
click at [827, 322] on icon at bounding box center [824, 318] width 11 height 11
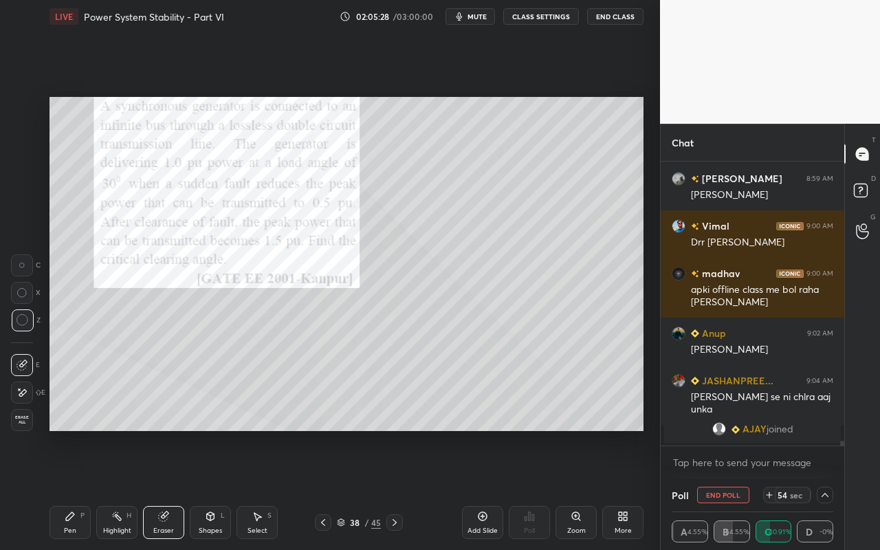
click at [825, 489] on icon at bounding box center [824, 494] width 11 height 11
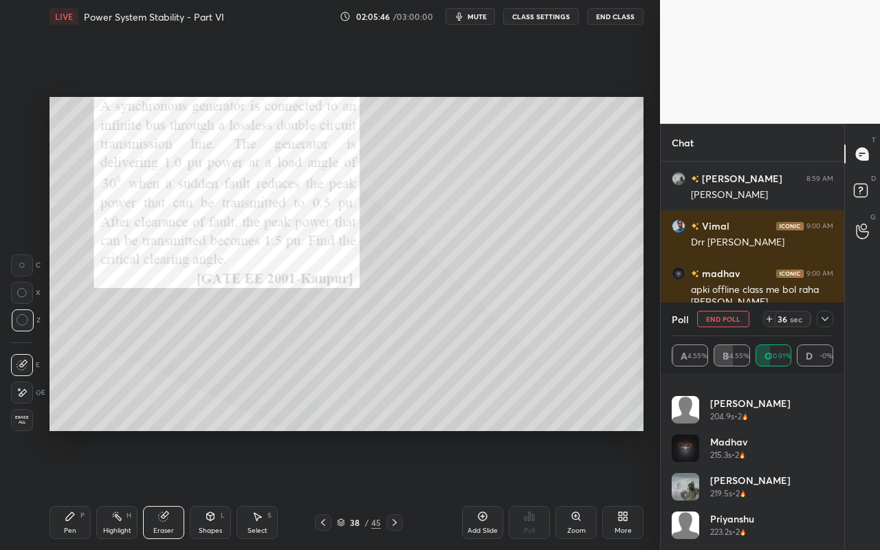
click at [828, 320] on icon at bounding box center [824, 318] width 11 height 11
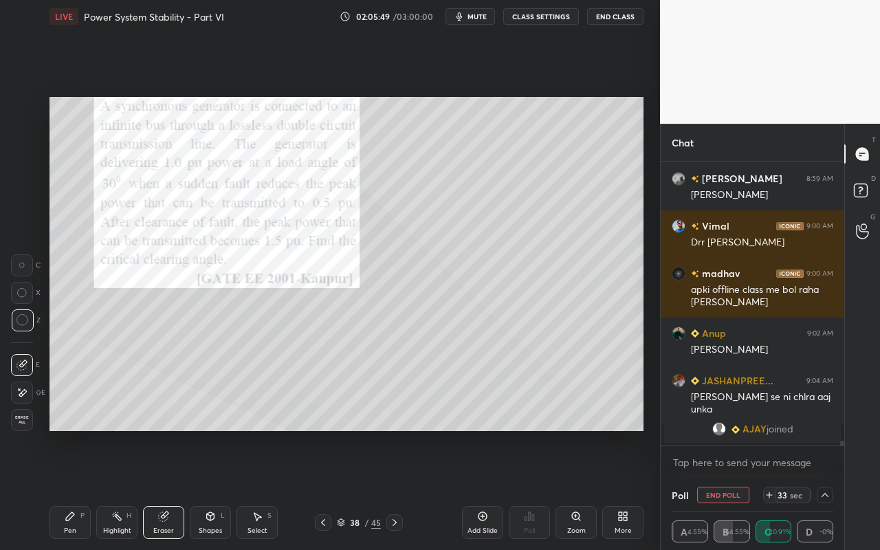
drag, startPoint x: 829, startPoint y: 496, endPoint x: 824, endPoint y: 490, distance: 7.3
click at [824, 489] on icon at bounding box center [824, 494] width 11 height 11
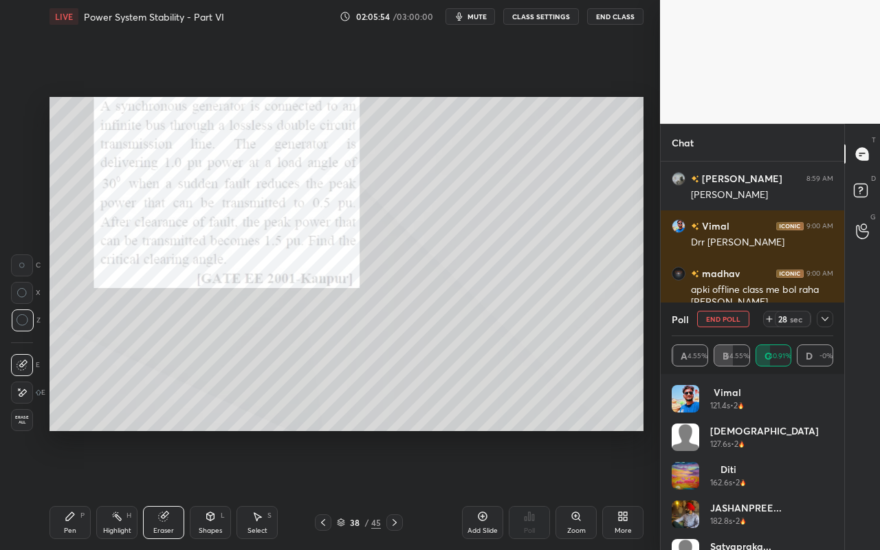
click at [827, 319] on icon at bounding box center [824, 318] width 11 height 11
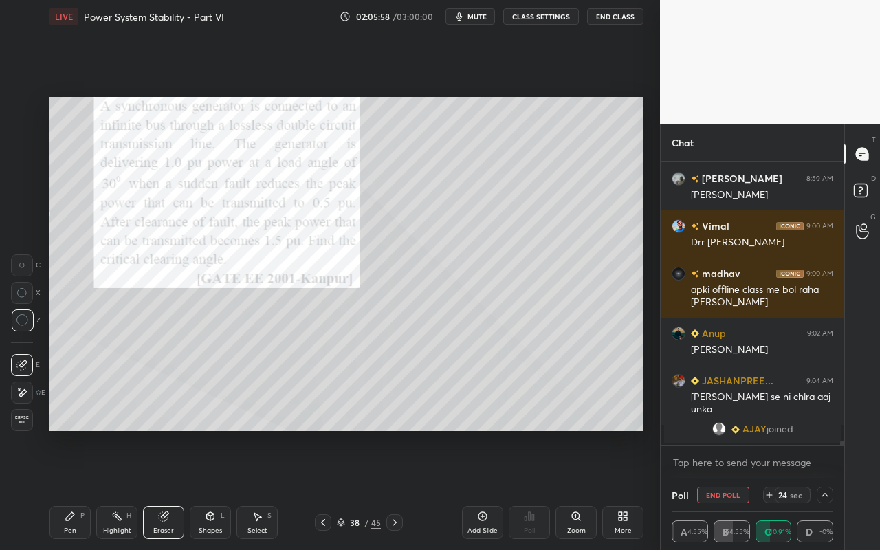
click at [116, 489] on icon at bounding box center [116, 516] width 11 height 11
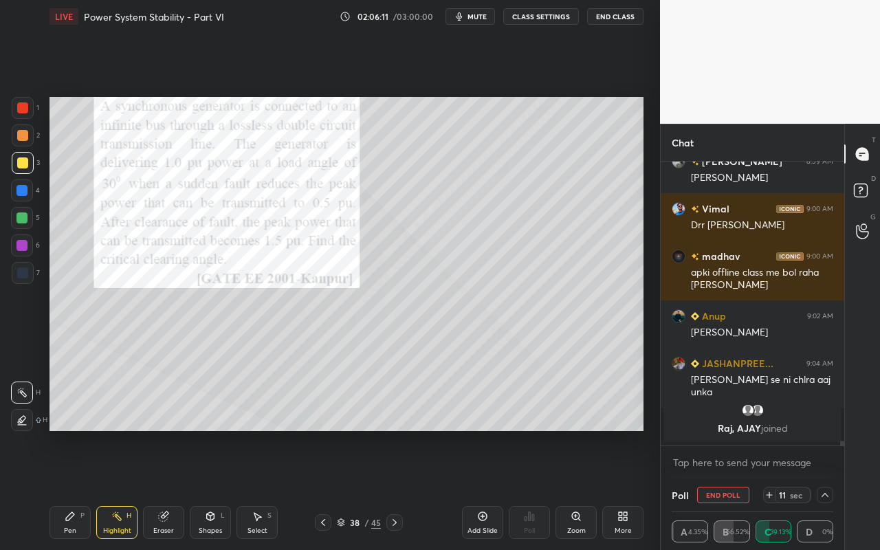
drag, startPoint x: 60, startPoint y: 511, endPoint x: 67, endPoint y: 504, distance: 9.8
click at [60, 489] on div "Pen P" at bounding box center [69, 522] width 41 height 33
click at [122, 489] on div "Highlight H" at bounding box center [116, 522] width 41 height 33
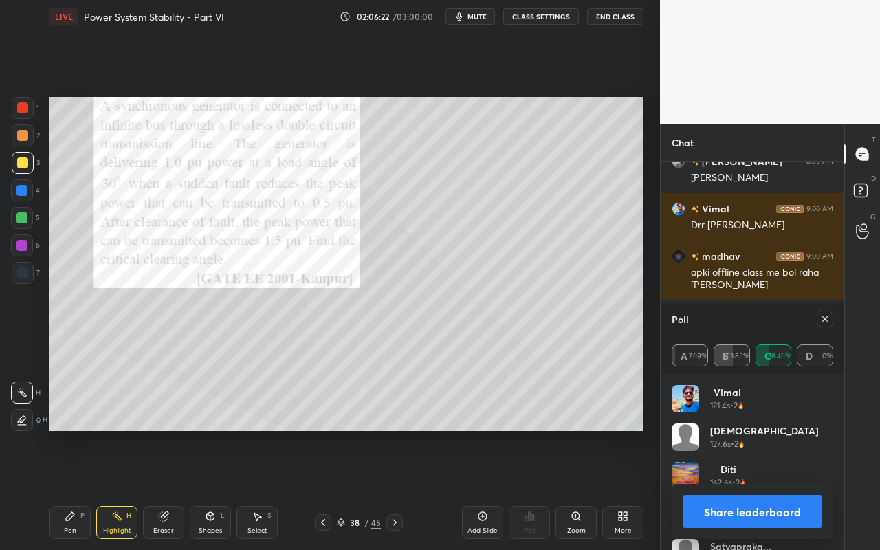
drag, startPoint x: 69, startPoint y: 519, endPoint x: 131, endPoint y: 432, distance: 106.0
click at [69, 489] on div "Pen P" at bounding box center [69, 522] width 41 height 33
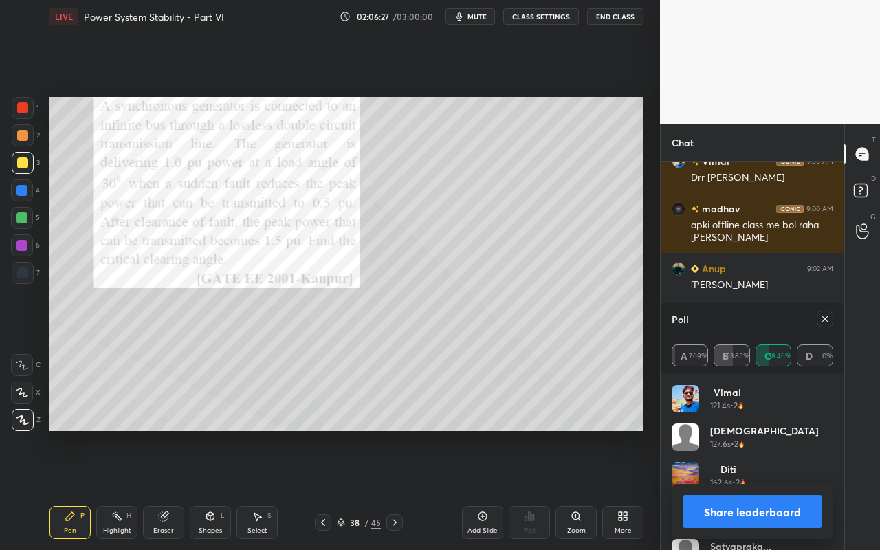
drag, startPoint x: 115, startPoint y: 524, endPoint x: 127, endPoint y: 485, distance: 40.9
click at [115, 489] on div "Highlight H" at bounding box center [116, 522] width 41 height 33
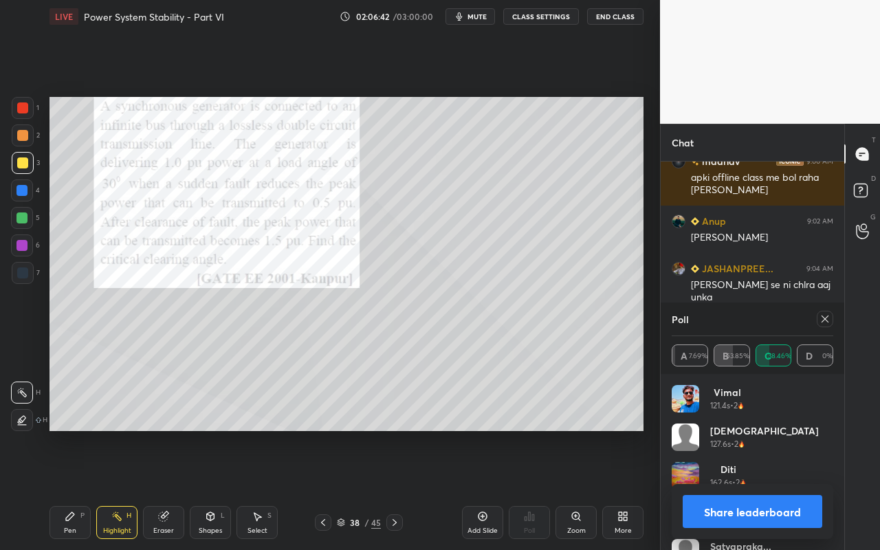
scroll to position [16665, 0]
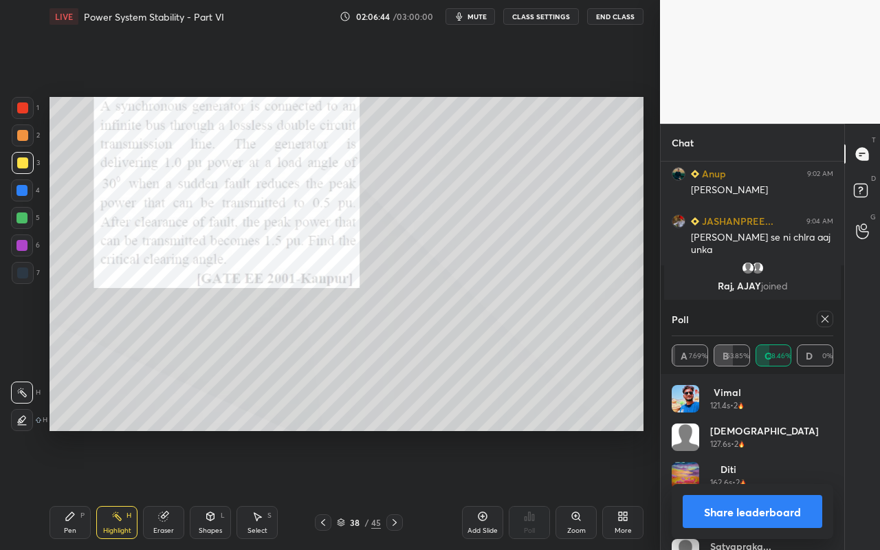
click at [76, 489] on div "Pen P" at bounding box center [69, 522] width 41 height 33
click at [118, 489] on div "Highlight H" at bounding box center [116, 522] width 41 height 33
click at [115, 489] on div "Highlight H" at bounding box center [116, 522] width 41 height 33
drag, startPoint x: 69, startPoint y: 526, endPoint x: 83, endPoint y: 489, distance: 39.6
click at [73, 489] on div "Pen P" at bounding box center [69, 522] width 41 height 33
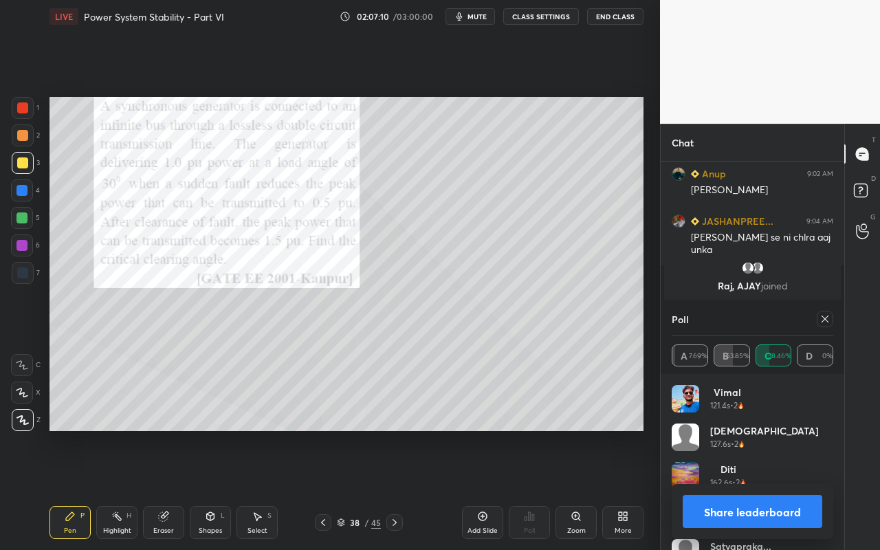
click at [819, 320] on icon at bounding box center [824, 318] width 11 height 11
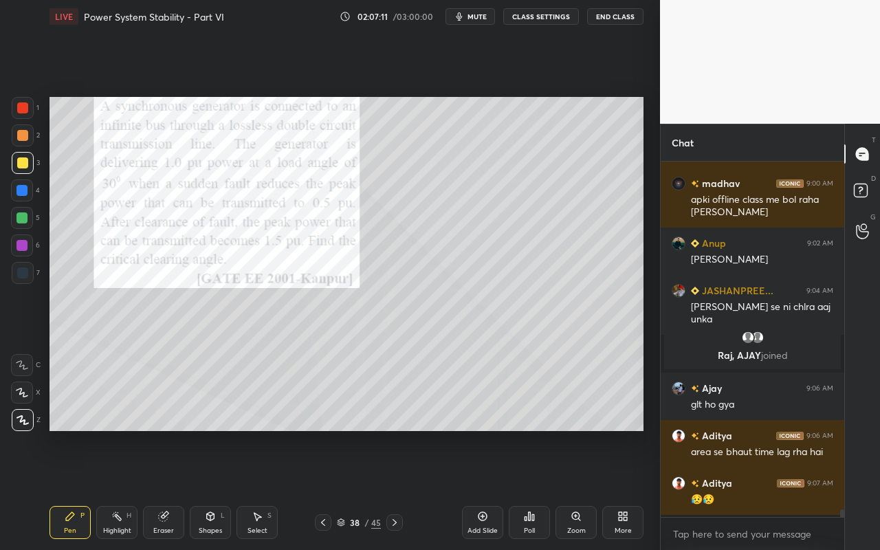
scroll to position [16593, 0]
click at [124, 489] on div "Highlight H" at bounding box center [116, 522] width 41 height 33
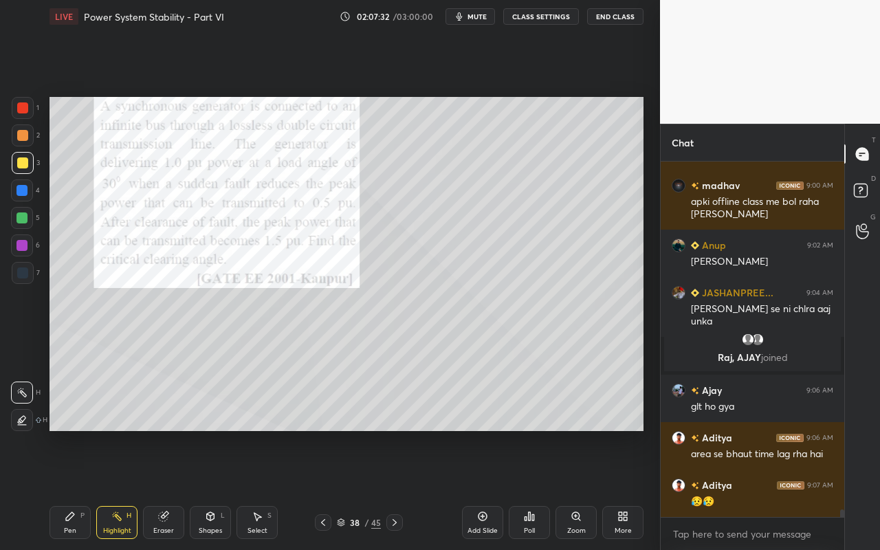
click at [347, 90] on div "Setting up your live class Poll for secs No correct answer Start poll" at bounding box center [346, 264] width 605 height 462
click at [268, 489] on div "Select S" at bounding box center [256, 522] width 41 height 33
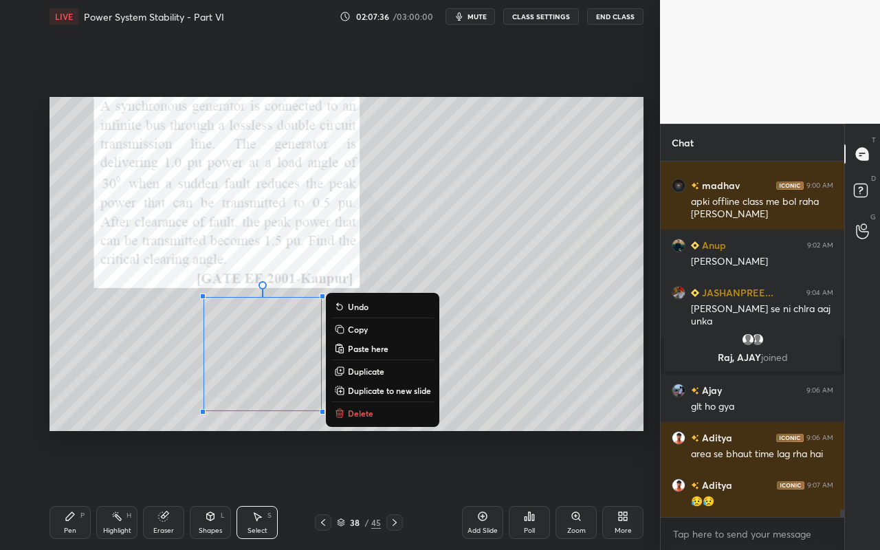
drag, startPoint x: 188, startPoint y: 299, endPoint x: 359, endPoint y: 419, distance: 208.6
click at [363, 443] on div "0 ° Undo Copy Paste here Duplicate Duplicate to new slide Delete Setting up you…" at bounding box center [346, 264] width 605 height 462
click at [380, 387] on p "Duplicate to new slide" at bounding box center [389, 390] width 83 height 11
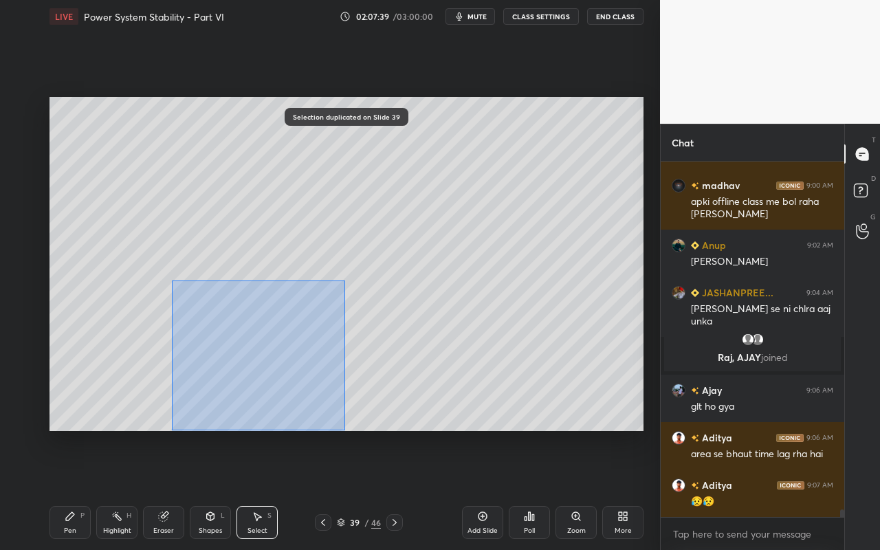
drag, startPoint x: 171, startPoint y: 280, endPoint x: 314, endPoint y: 403, distance: 188.6
click at [338, 429] on div "0 ° Undo Copy Paste here Duplicate Duplicate to new slide Delete" at bounding box center [346, 264] width 594 height 334
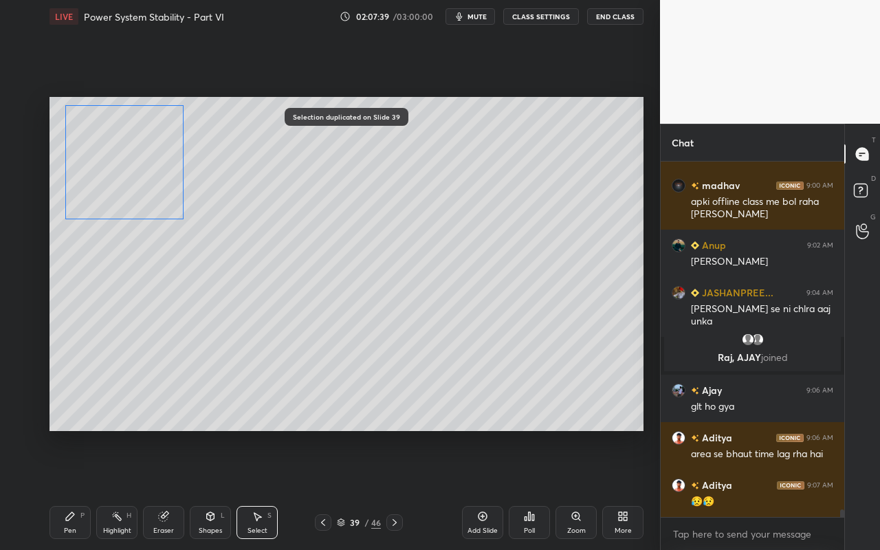
drag, startPoint x: 293, startPoint y: 383, endPoint x: 161, endPoint y: 221, distance: 209.1
click at [153, 192] on div "0 ° Undo Copy Paste here Duplicate Duplicate to new slide Delete" at bounding box center [346, 264] width 594 height 334
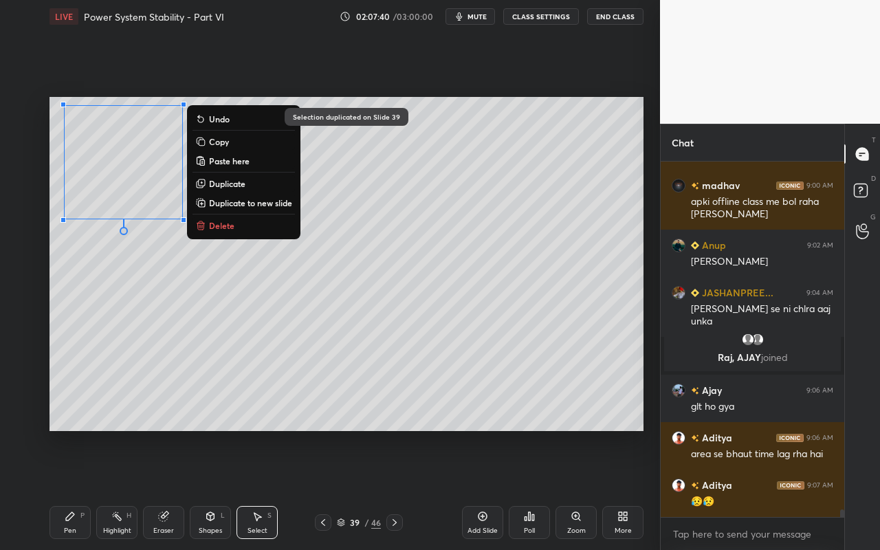
click at [177, 302] on div "0 ° Undo Copy Paste here Duplicate Duplicate to new slide Delete" at bounding box center [346, 264] width 594 height 334
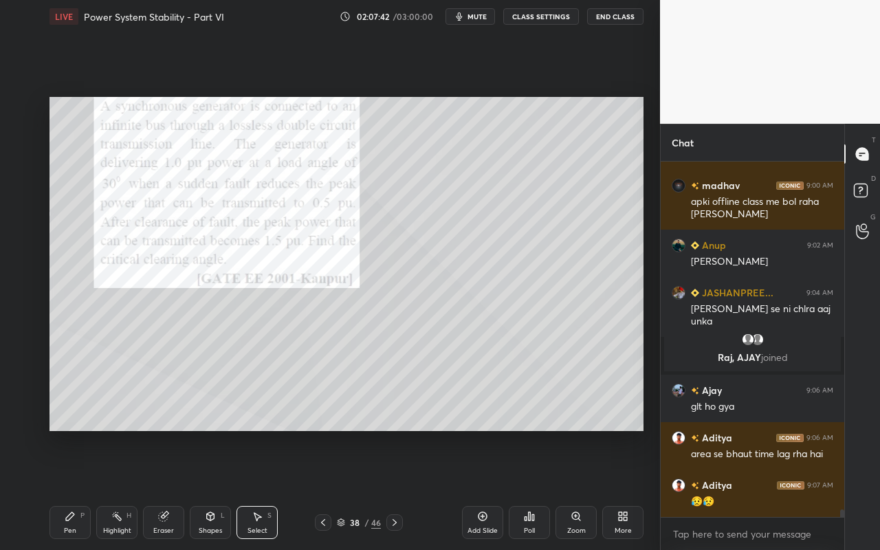
click at [263, 489] on div "Select S" at bounding box center [256, 522] width 41 height 33
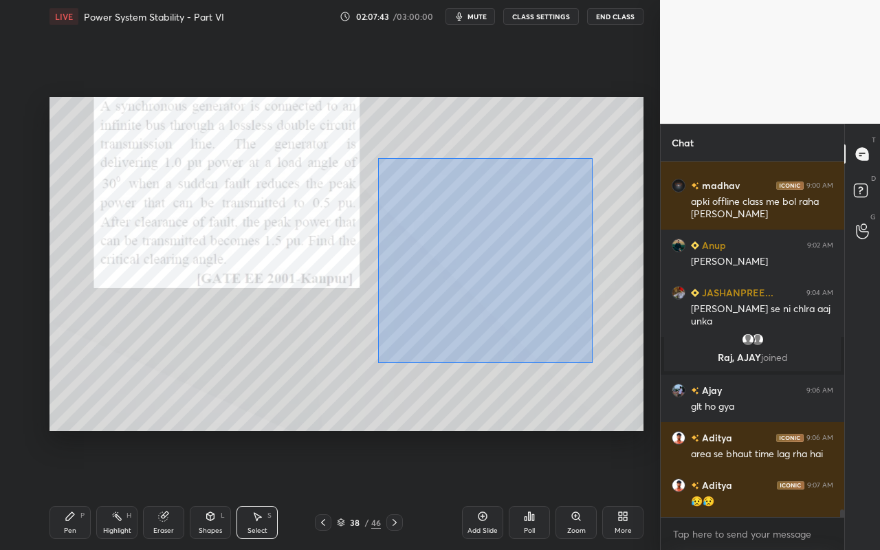
drag, startPoint x: 372, startPoint y: 160, endPoint x: 590, endPoint y: 359, distance: 294.8
click at [594, 364] on div "0 ° Undo Copy Paste here Duplicate Duplicate to new slide Delete" at bounding box center [346, 264] width 594 height 334
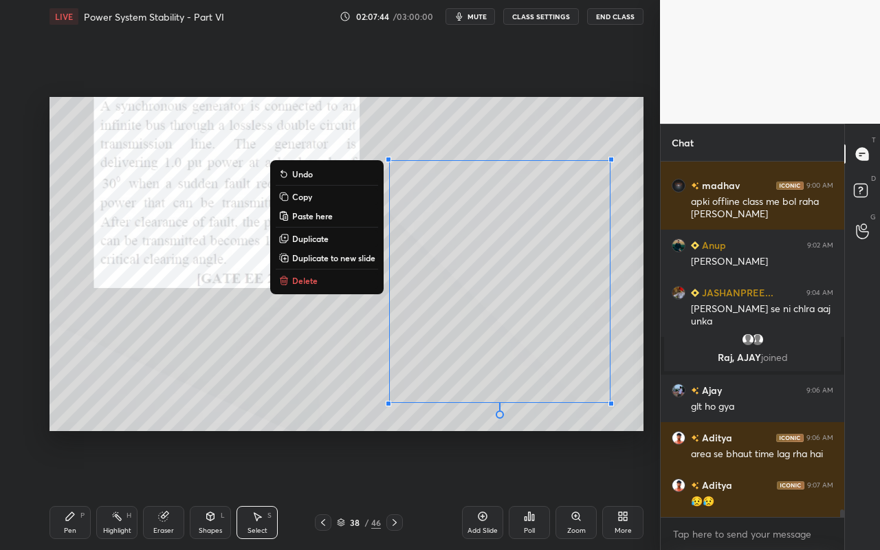
click at [337, 197] on button "Copy" at bounding box center [327, 196] width 102 height 16
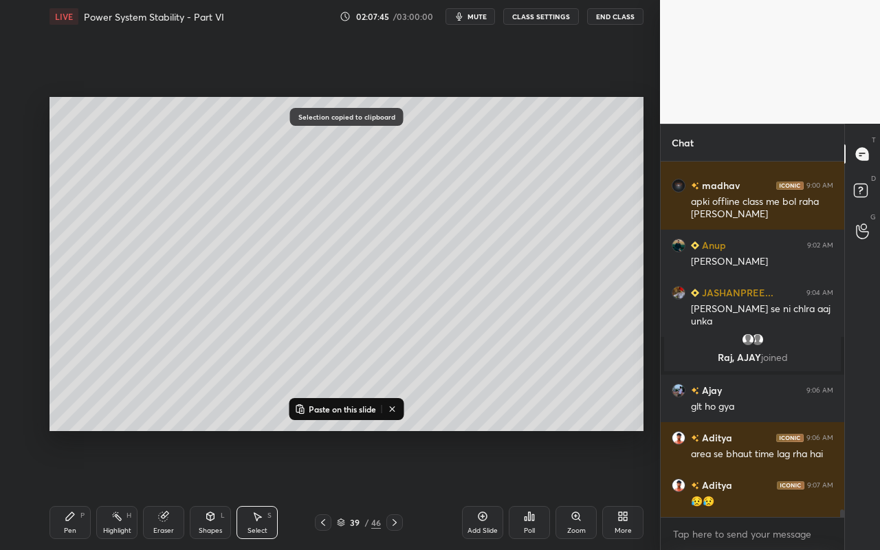
scroll to position [16641, 0]
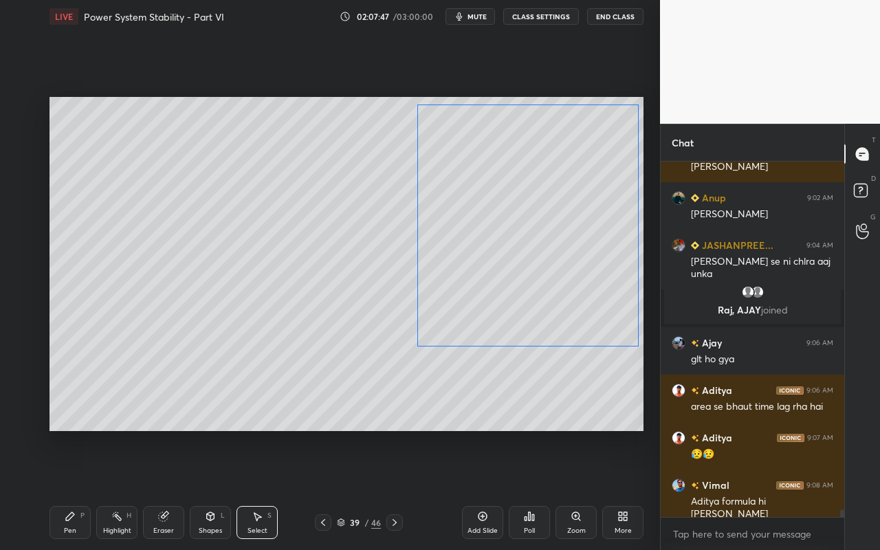
drag, startPoint x: 522, startPoint y: 271, endPoint x: 537, endPoint y: 236, distance: 37.5
click at [540, 235] on div "0 ° Undo Copy Paste here Duplicate Duplicate to new slide Delete" at bounding box center [346, 264] width 594 height 334
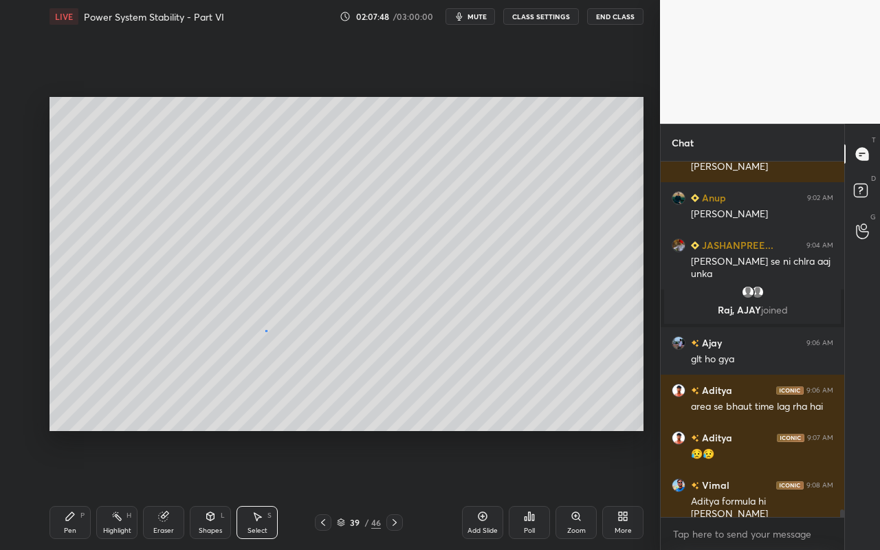
drag, startPoint x: 266, startPoint y: 331, endPoint x: 269, endPoint y: 353, distance: 22.9
click at [261, 329] on div "0 ° Undo Copy Paste here Duplicate Duplicate to new slide Delete" at bounding box center [346, 264] width 594 height 334
drag, startPoint x: 115, startPoint y: 518, endPoint x: 145, endPoint y: 521, distance: 30.4
click at [114, 489] on icon at bounding box center [116, 516] width 11 height 11
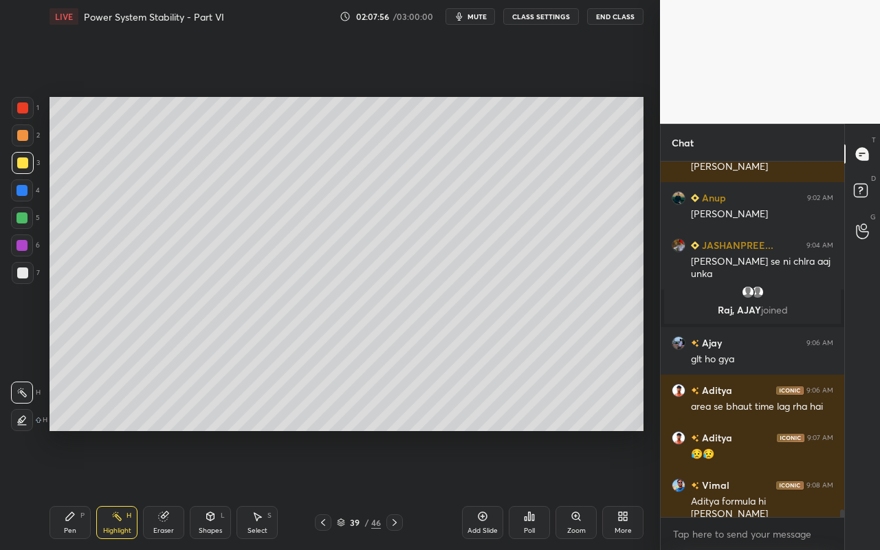
drag, startPoint x: 127, startPoint y: 528, endPoint x: 144, endPoint y: 474, distance: 56.3
click at [130, 489] on div "Highlight H" at bounding box center [116, 522] width 41 height 33
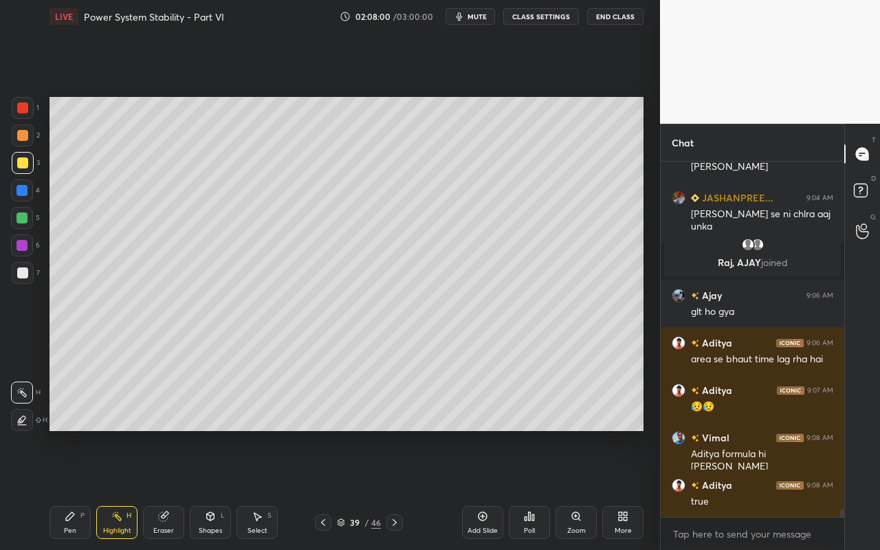
click at [74, 489] on div "Pen" at bounding box center [70, 530] width 12 height 7
click at [126, 489] on div "Highlight H" at bounding box center [116, 522] width 41 height 33
click at [65, 489] on div "Pen" at bounding box center [70, 530] width 12 height 7
drag, startPoint x: 120, startPoint y: 523, endPoint x: 200, endPoint y: 454, distance: 105.7
click at [124, 489] on div "Highlight H" at bounding box center [116, 522] width 41 height 33
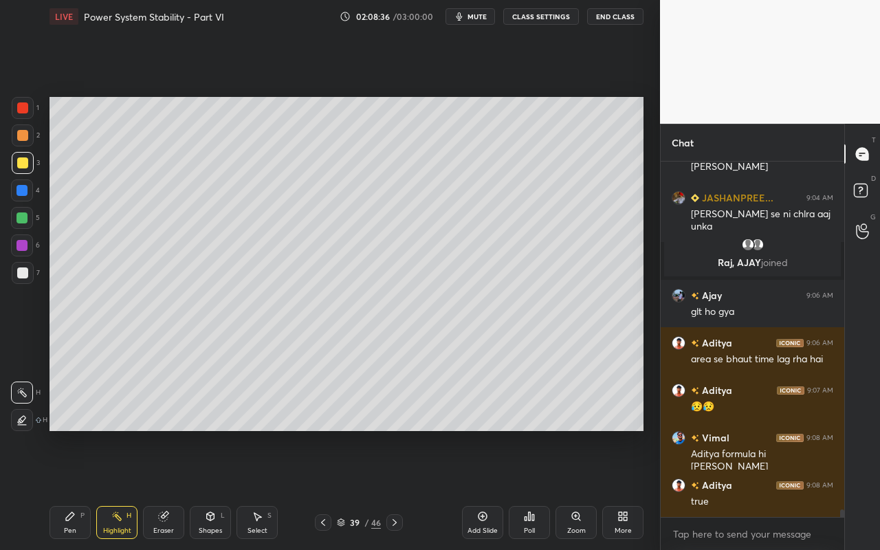
click at [63, 489] on div "Pen P" at bounding box center [69, 522] width 41 height 33
click at [206, 489] on div "Shapes L" at bounding box center [210, 522] width 41 height 33
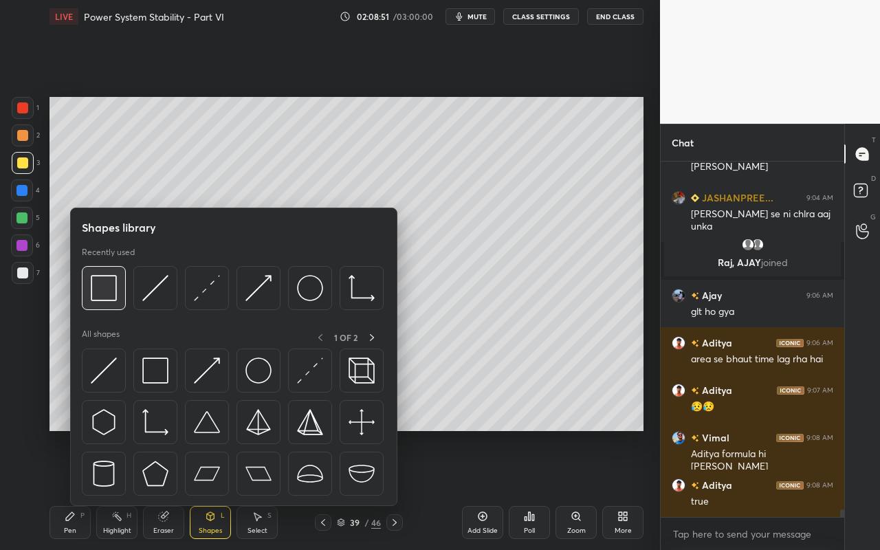
click at [113, 287] on img at bounding box center [104, 288] width 26 height 26
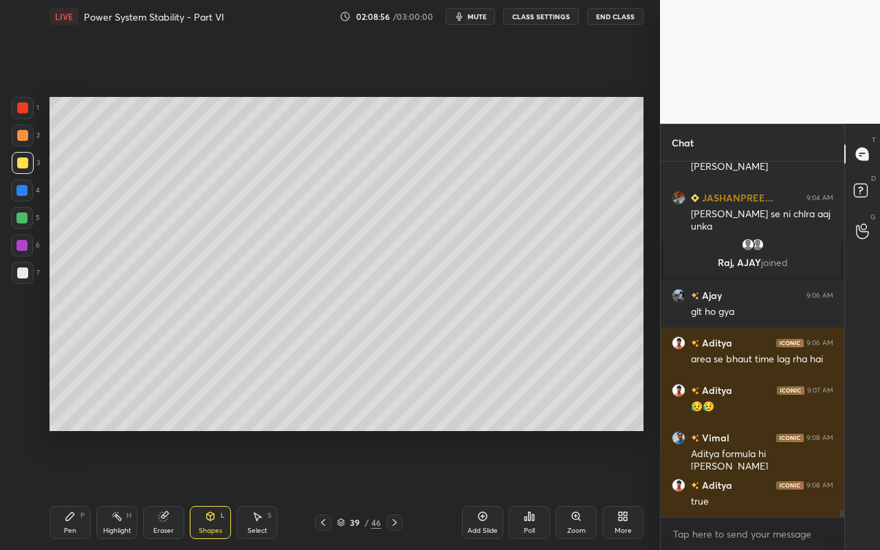
click at [122, 489] on div "Highlight H" at bounding box center [116, 522] width 41 height 33
click at [71, 489] on div "Pen" at bounding box center [70, 530] width 12 height 7
click at [126, 489] on div "Highlight H" at bounding box center [116, 522] width 41 height 33
click at [69, 489] on div "Pen" at bounding box center [70, 530] width 12 height 7
click at [123, 489] on div "Highlight H" at bounding box center [116, 522] width 41 height 33
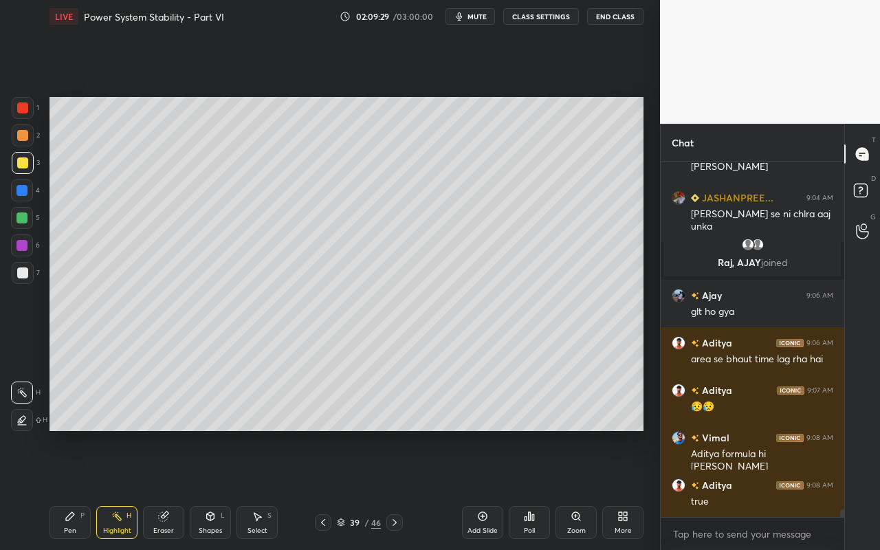
drag, startPoint x: 71, startPoint y: 521, endPoint x: 75, endPoint y: 494, distance: 27.1
click at [73, 489] on icon at bounding box center [70, 516] width 11 height 11
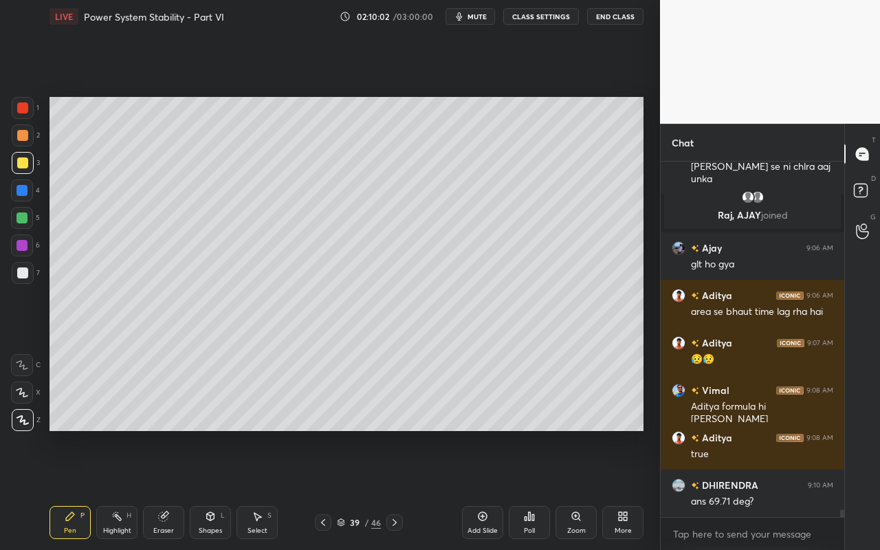
click at [71, 489] on div "Pen P" at bounding box center [69, 522] width 41 height 33
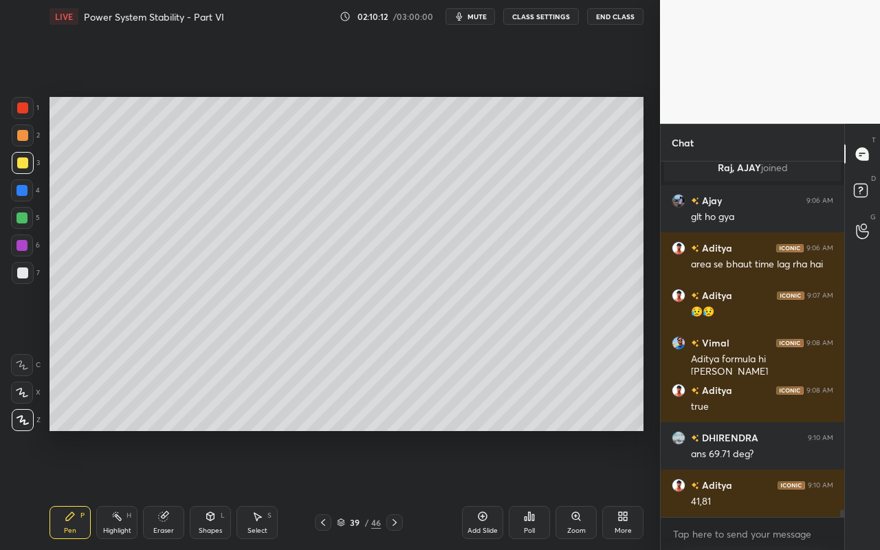
scroll to position [16830, 0]
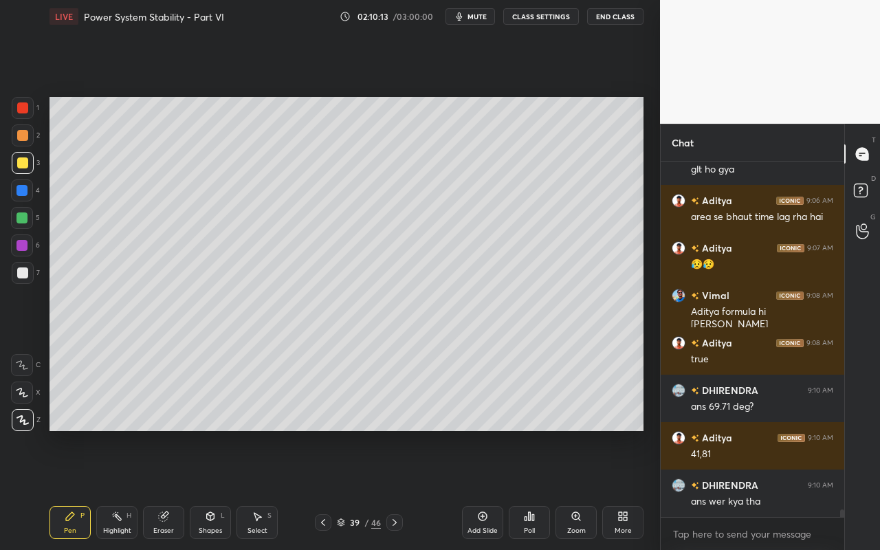
click at [69, 489] on div "Pen" at bounding box center [70, 530] width 12 height 7
click at [199, 489] on div "Shapes" at bounding box center [210, 530] width 23 height 7
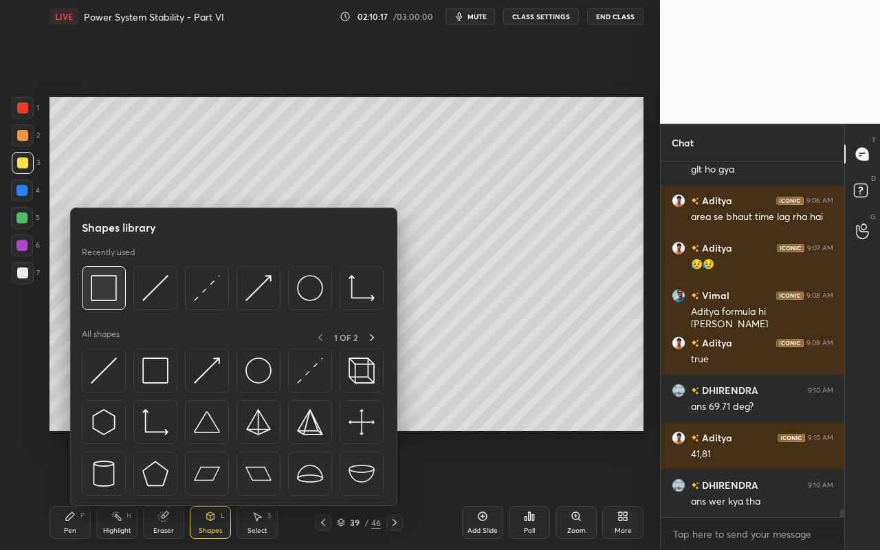
click at [111, 297] on img at bounding box center [104, 288] width 26 height 26
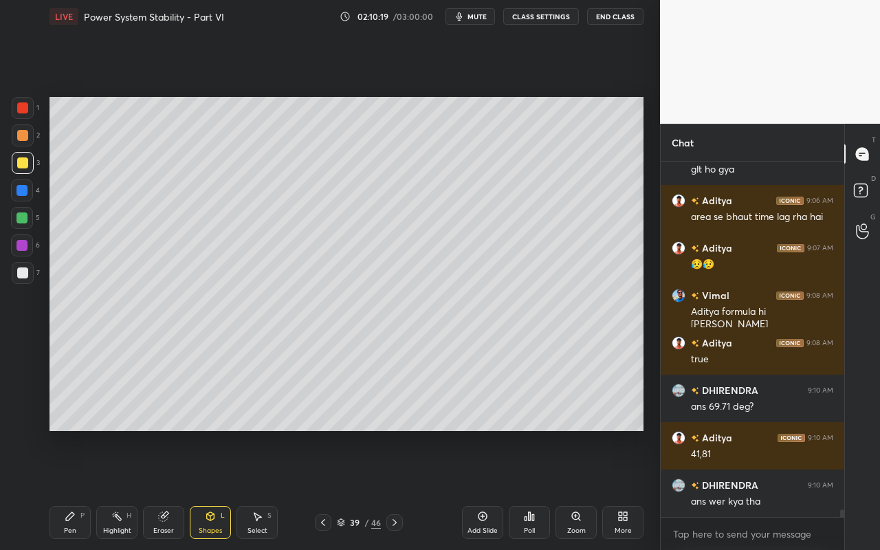
click at [67, 489] on div "Pen P Highlight H Eraser Shapes L Select S 39 / 46 Add Slide Poll Zoom More" at bounding box center [346, 522] width 594 height 55
drag, startPoint x: 60, startPoint y: 526, endPoint x: 76, endPoint y: 508, distance: 23.4
click at [65, 489] on div "Pen P" at bounding box center [69, 522] width 41 height 33
drag, startPoint x: 115, startPoint y: 518, endPoint x: 147, endPoint y: 490, distance: 42.4
click at [120, 489] on icon at bounding box center [116, 516] width 11 height 11
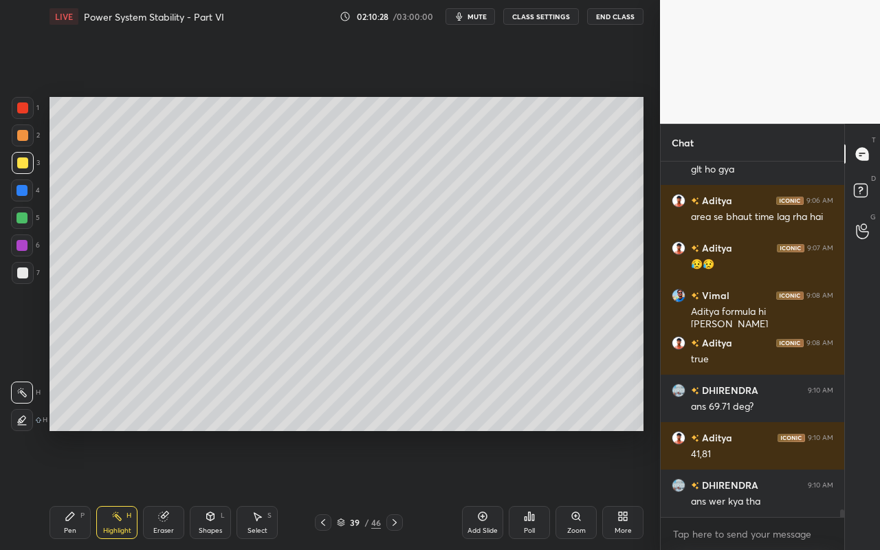
click at [65, 489] on div "Pen P" at bounding box center [69, 522] width 41 height 33
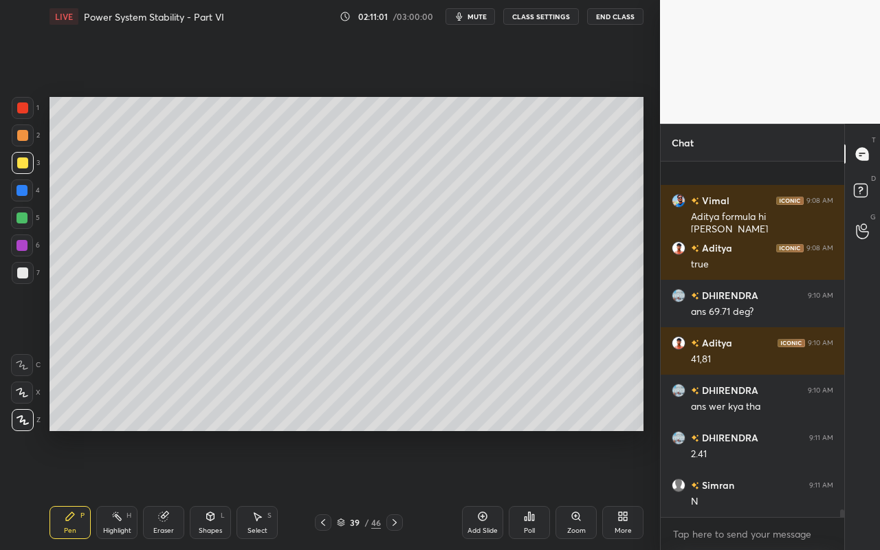
scroll to position [17010, 0]
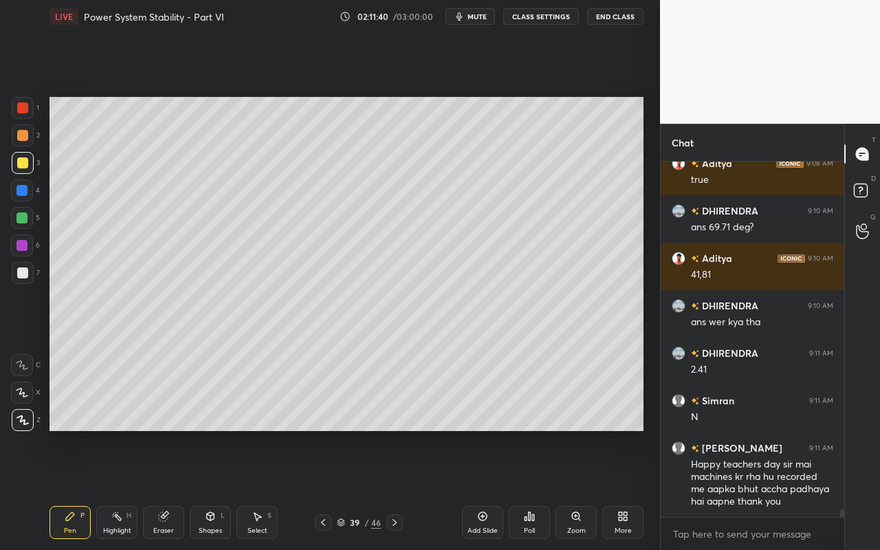
drag, startPoint x: 265, startPoint y: 520, endPoint x: 271, endPoint y: 504, distance: 17.2
click at [267, 489] on div "Select S" at bounding box center [256, 522] width 41 height 33
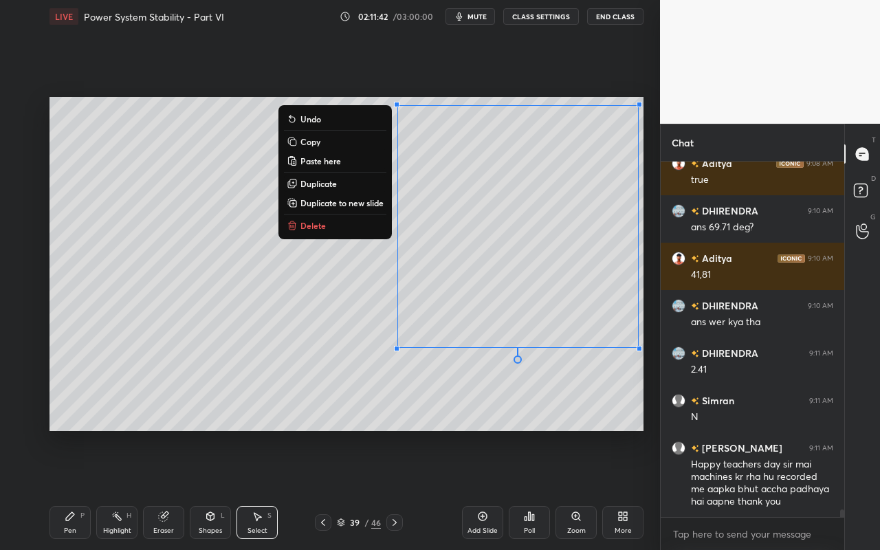
drag, startPoint x: 397, startPoint y: 108, endPoint x: 624, endPoint y: 298, distance: 296.2
click at [640, 287] on div "0 ° Undo Copy Paste here Duplicate Duplicate to new slide Delete" at bounding box center [346, 264] width 594 height 334
drag, startPoint x: 524, startPoint y: 416, endPoint x: 524, endPoint y: 353, distance: 62.5
click at [524, 416] on div "0 ° Undo Copy Paste here Duplicate Duplicate to new slide Delete" at bounding box center [346, 264] width 594 height 334
drag, startPoint x: 395, startPoint y: 106, endPoint x: 623, endPoint y: 272, distance: 282.4
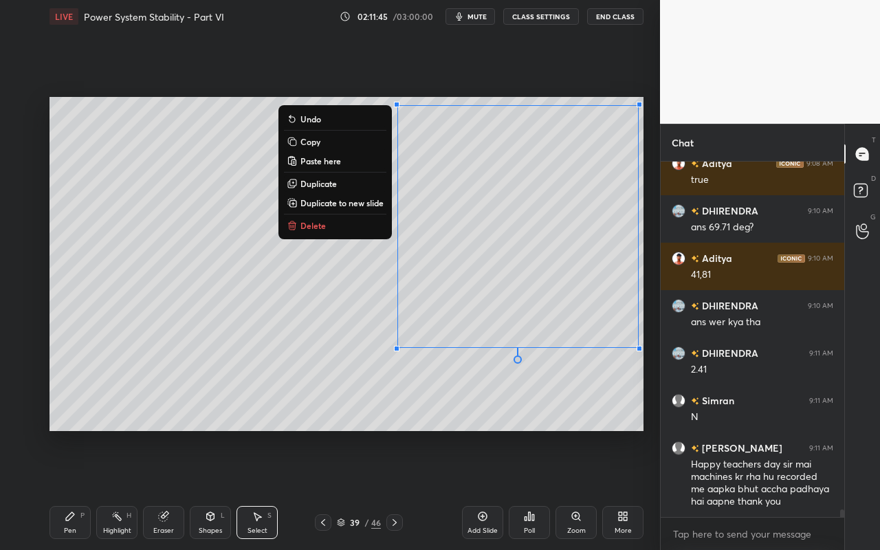
click at [639, 255] on div "0 ° Undo Copy Paste here Duplicate Duplicate to new slide Delete" at bounding box center [346, 264] width 594 height 334
click at [365, 205] on p "Duplicate to new slide" at bounding box center [341, 202] width 83 height 11
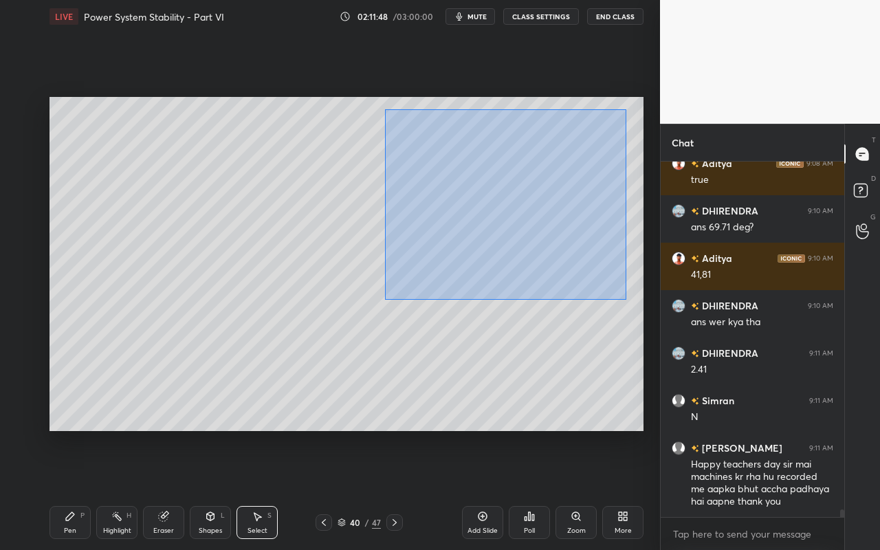
drag, startPoint x: 626, startPoint y: 109, endPoint x: 394, endPoint y: 292, distance: 296.0
click at [388, 299] on div "0 ° Undo Copy Paste here Duplicate Duplicate to new slide Delete" at bounding box center [346, 264] width 594 height 334
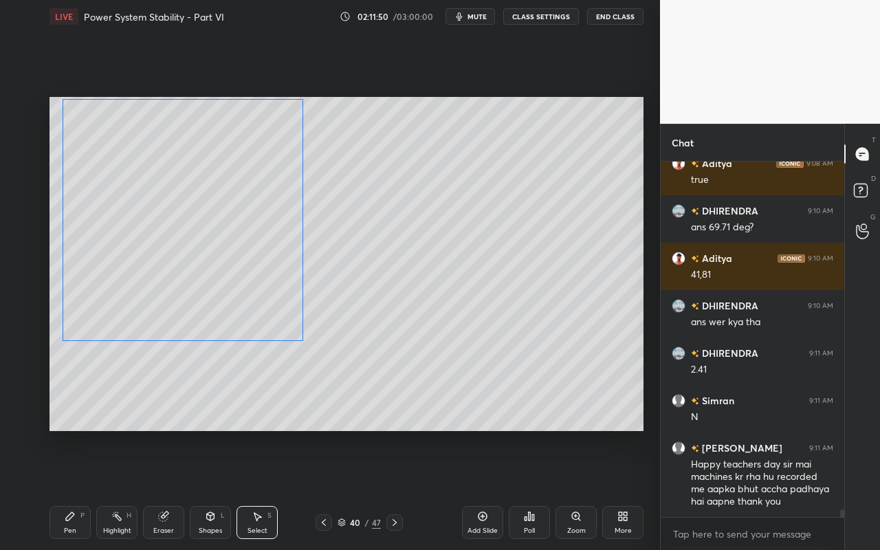
drag, startPoint x: 509, startPoint y: 243, endPoint x: 187, endPoint y: 239, distance: 322.4
click at [184, 238] on div "0 ° Undo Copy Paste here Duplicate Duplicate to new slide Delete" at bounding box center [346, 264] width 594 height 334
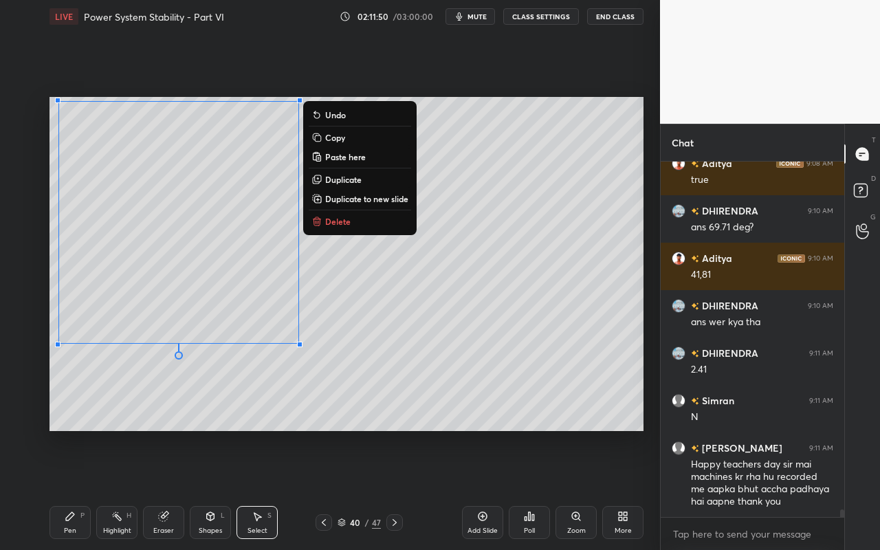
click at [567, 278] on div "0 ° Undo Copy Paste here Duplicate Duplicate to new slide Delete" at bounding box center [346, 264] width 594 height 334
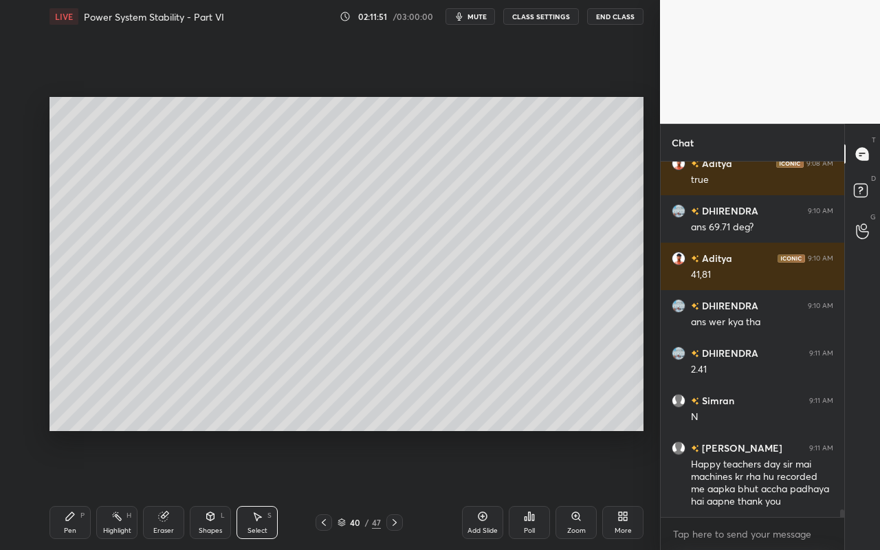
click at [66, 489] on div "Pen P" at bounding box center [69, 522] width 41 height 33
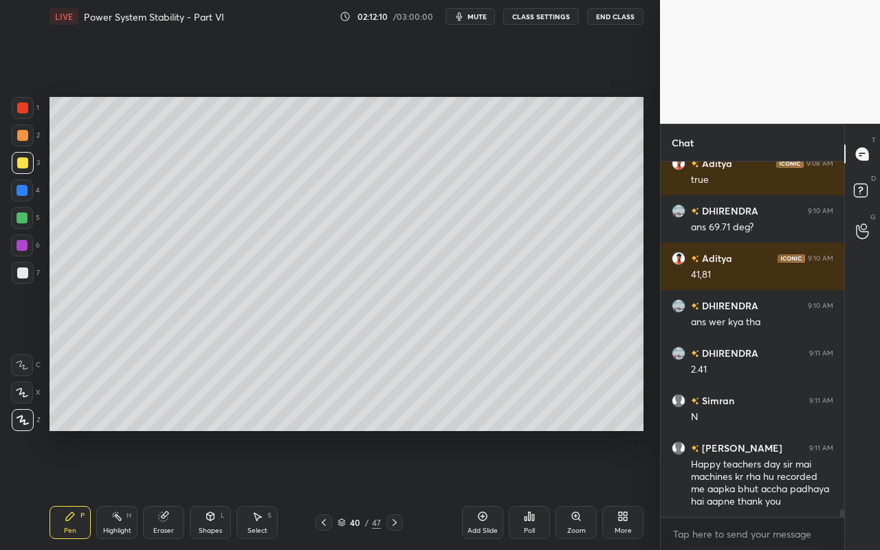
drag, startPoint x: 76, startPoint y: 522, endPoint x: 150, endPoint y: 446, distance: 106.0
click at [79, 489] on div "Pen P" at bounding box center [69, 522] width 41 height 33
click at [61, 489] on div "Pen P" at bounding box center [69, 522] width 41 height 33
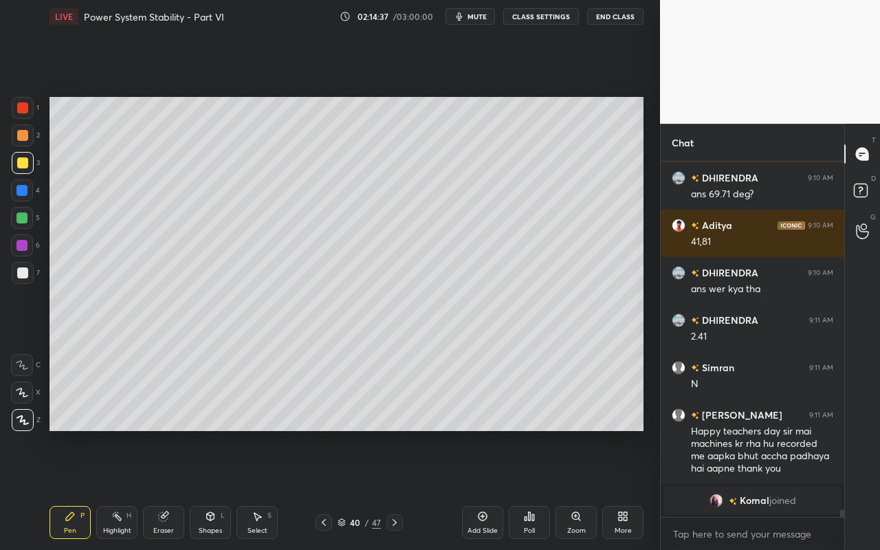
click at [210, 489] on div "Shapes L" at bounding box center [210, 522] width 41 height 33
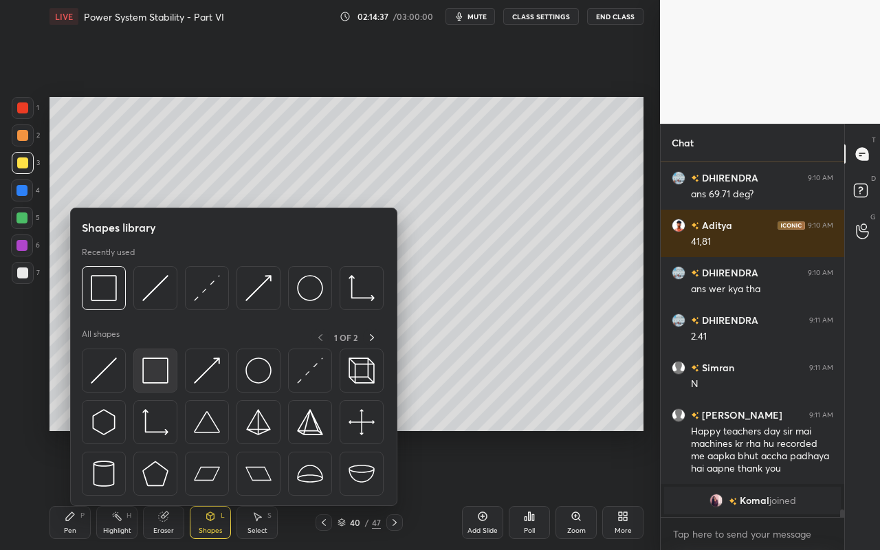
click at [157, 372] on img at bounding box center [155, 370] width 26 height 26
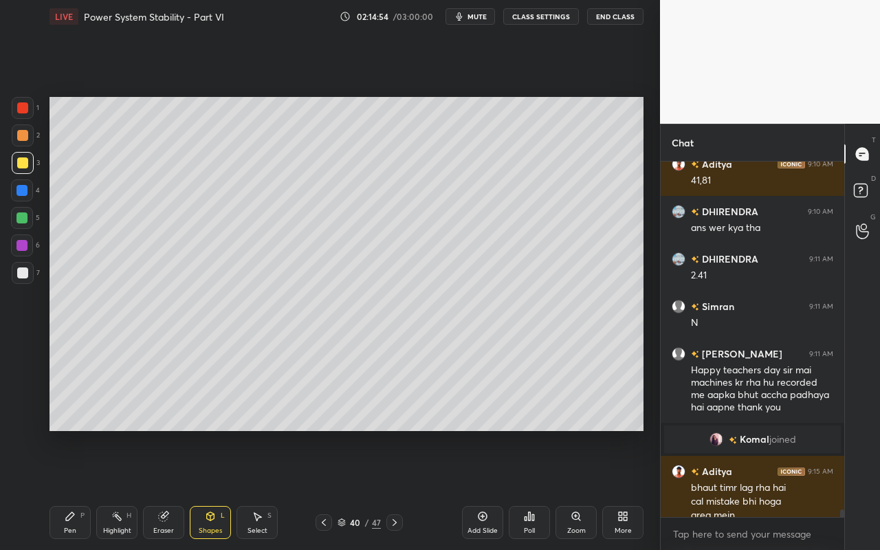
scroll to position [16960, 0]
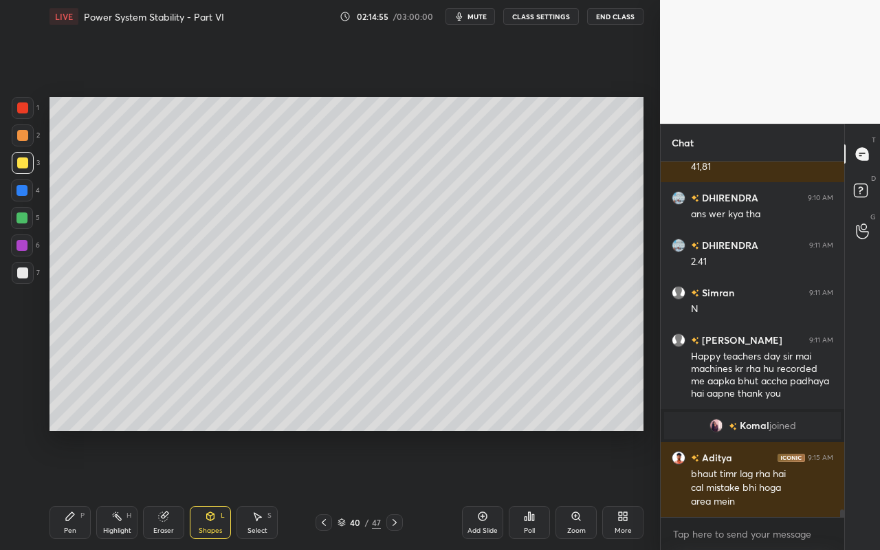
drag, startPoint x: 71, startPoint y: 521, endPoint x: 105, endPoint y: 434, distance: 93.6
click at [74, 489] on div "Pen P" at bounding box center [69, 522] width 41 height 33
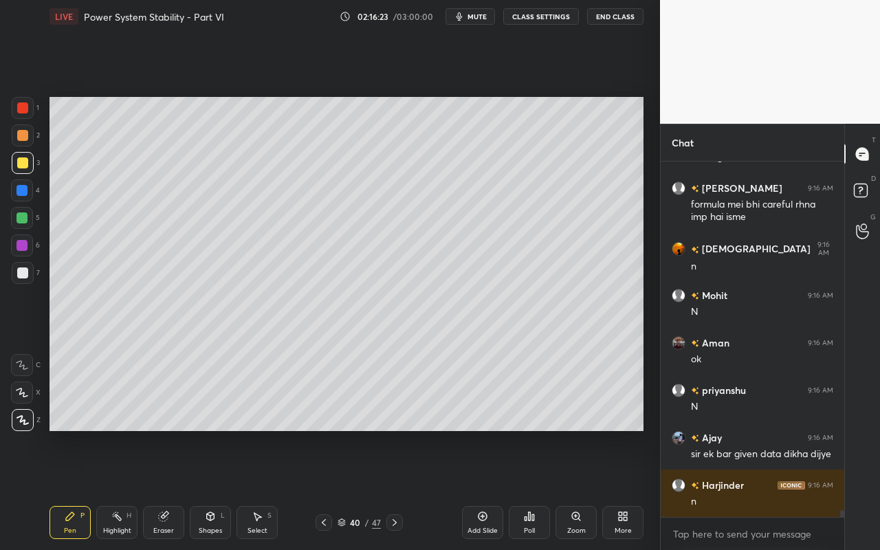
scroll to position [17506, 0]
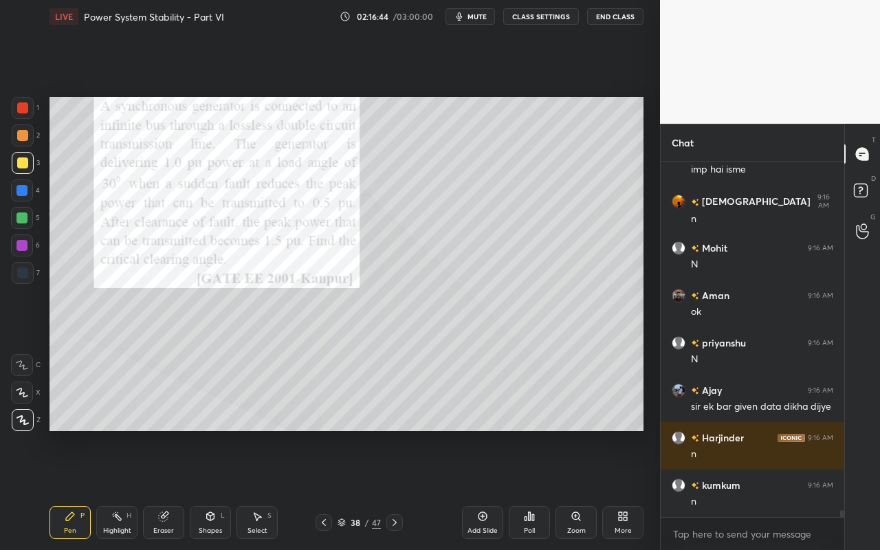
drag, startPoint x: 121, startPoint y: 520, endPoint x: 236, endPoint y: 441, distance: 139.9
click at [124, 489] on div "Highlight H" at bounding box center [116, 522] width 41 height 33
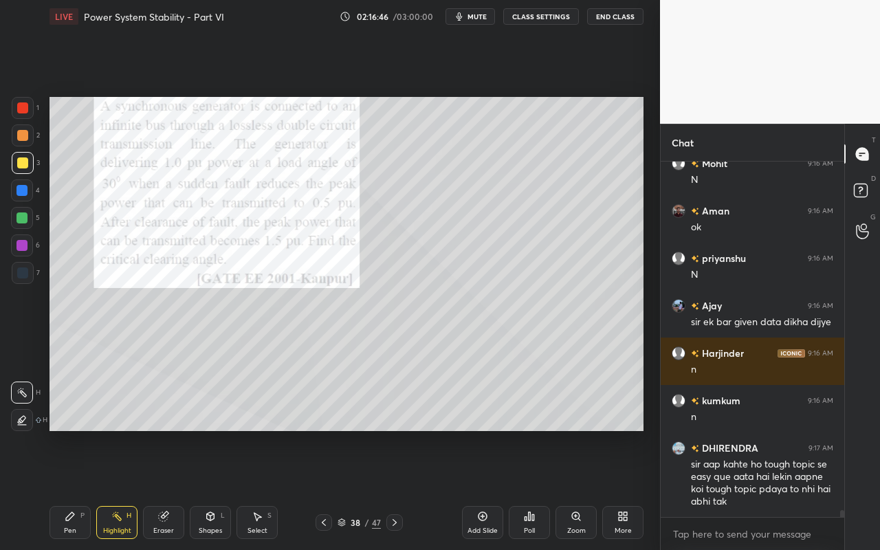
scroll to position [17638, 0]
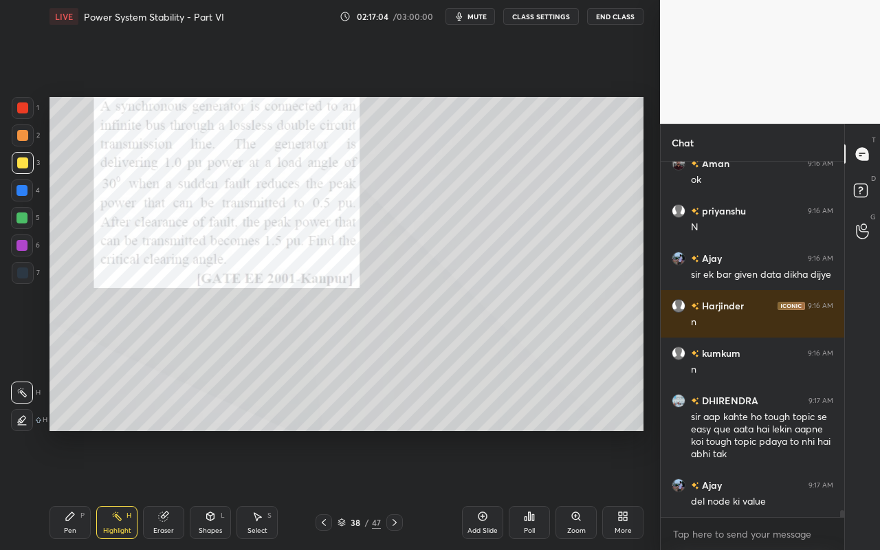
drag, startPoint x: 123, startPoint y: 533, endPoint x: 130, endPoint y: 514, distance: 19.8
click at [127, 489] on div "Highlight" at bounding box center [117, 530] width 28 height 7
click at [124, 489] on div "Highlight H" at bounding box center [116, 522] width 41 height 33
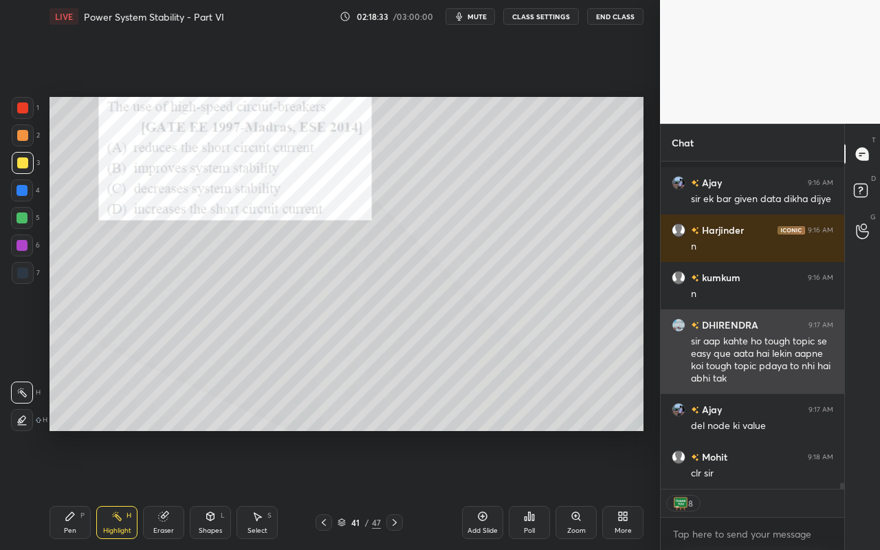
scroll to position [17773, 0]
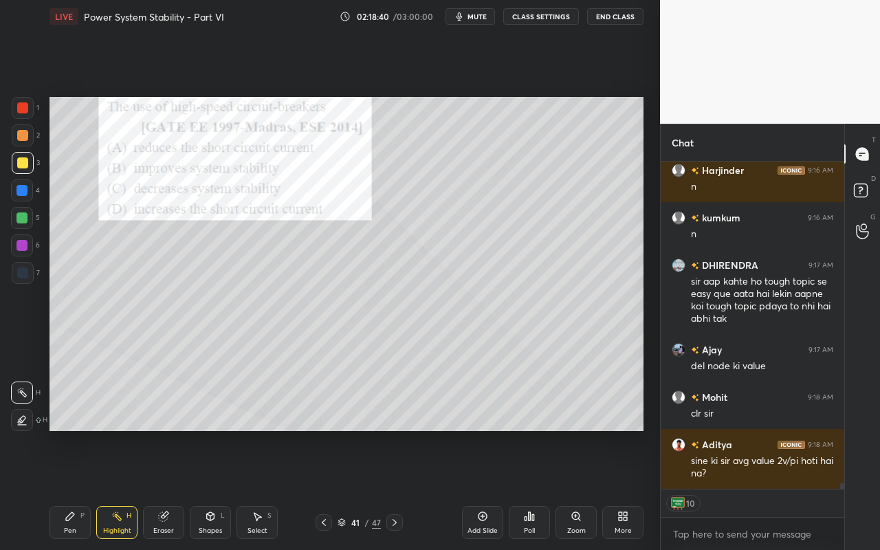
click at [68, 489] on div "Pen P" at bounding box center [69, 522] width 41 height 33
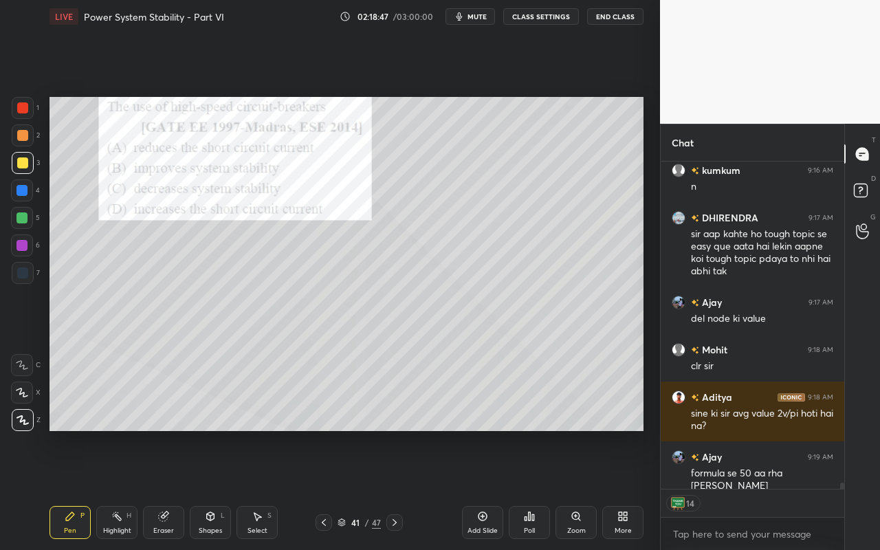
click at [529, 489] on icon at bounding box center [530, 516] width 2 height 8
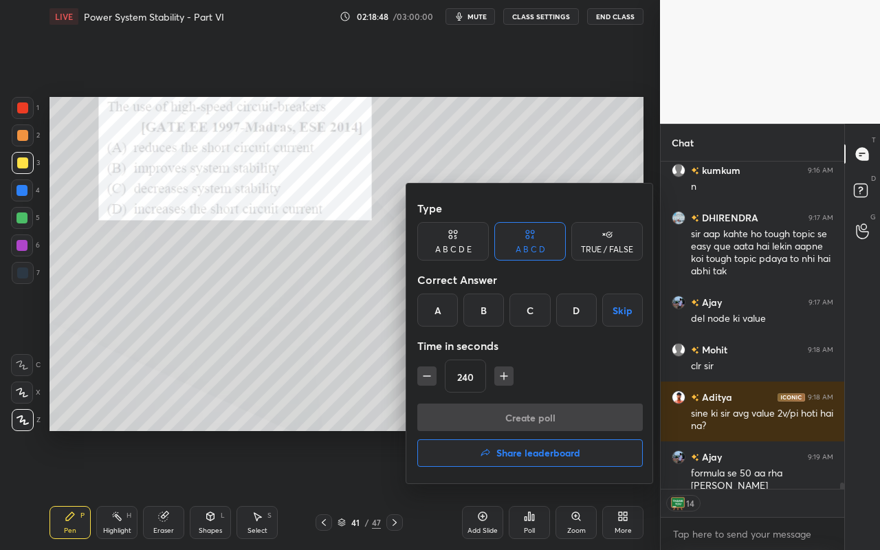
drag, startPoint x: 487, startPoint y: 315, endPoint x: 496, endPoint y: 340, distance: 26.5
click at [487, 315] on div "B" at bounding box center [483, 309] width 41 height 33
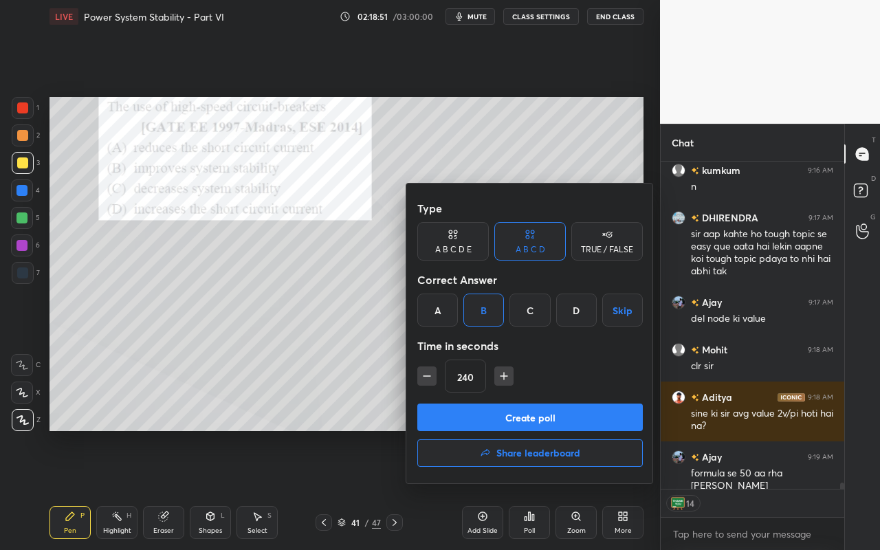
click at [525, 413] on button "Create poll" at bounding box center [529, 416] width 225 height 27
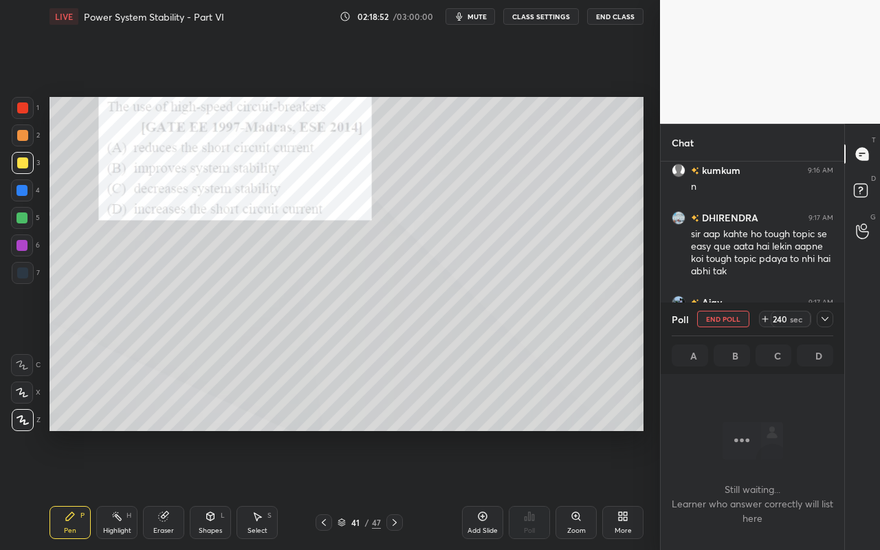
scroll to position [165, 179]
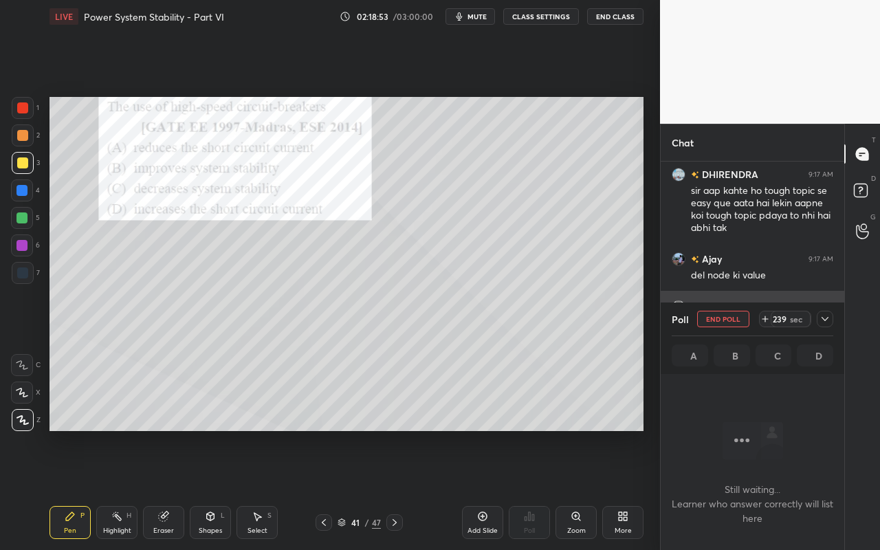
drag, startPoint x: 825, startPoint y: 318, endPoint x: 816, endPoint y: 322, distance: 9.8
click at [827, 318] on icon at bounding box center [824, 318] width 11 height 11
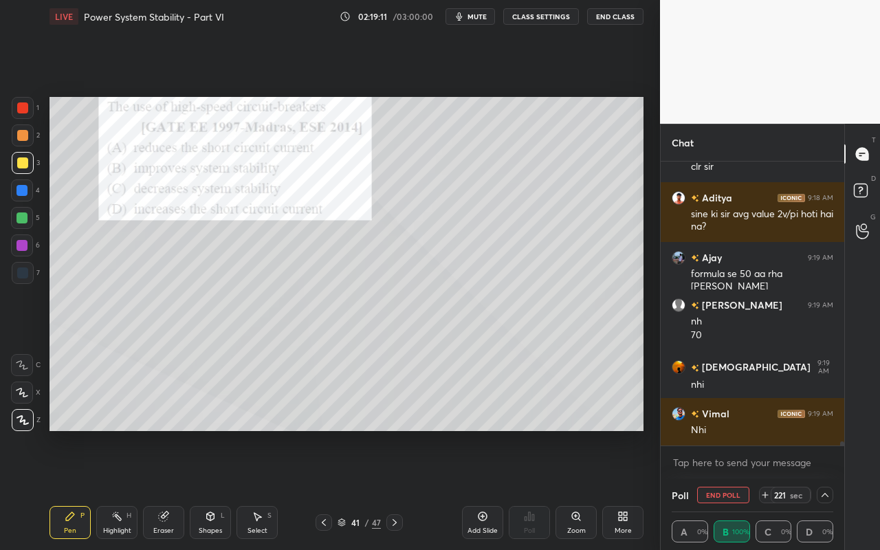
scroll to position [18067, 0]
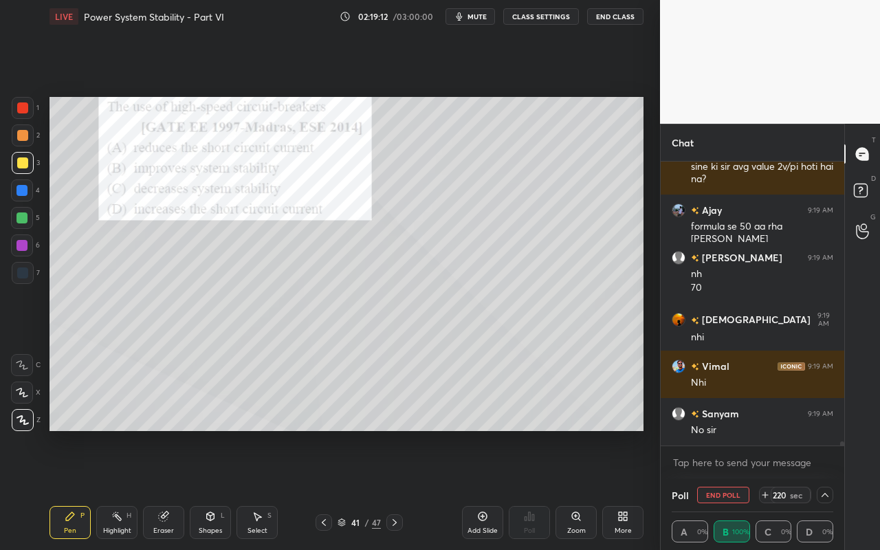
click at [827, 489] on icon at bounding box center [824, 494] width 11 height 11
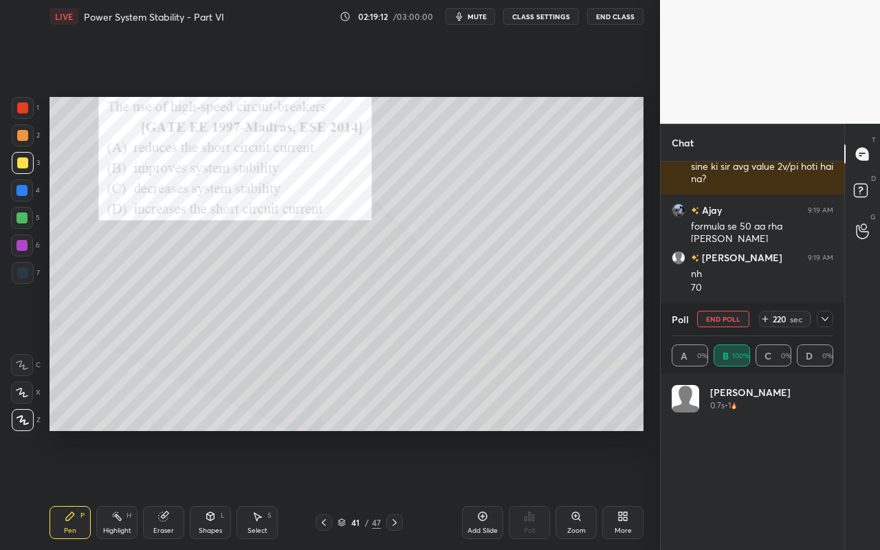
scroll to position [159, 157]
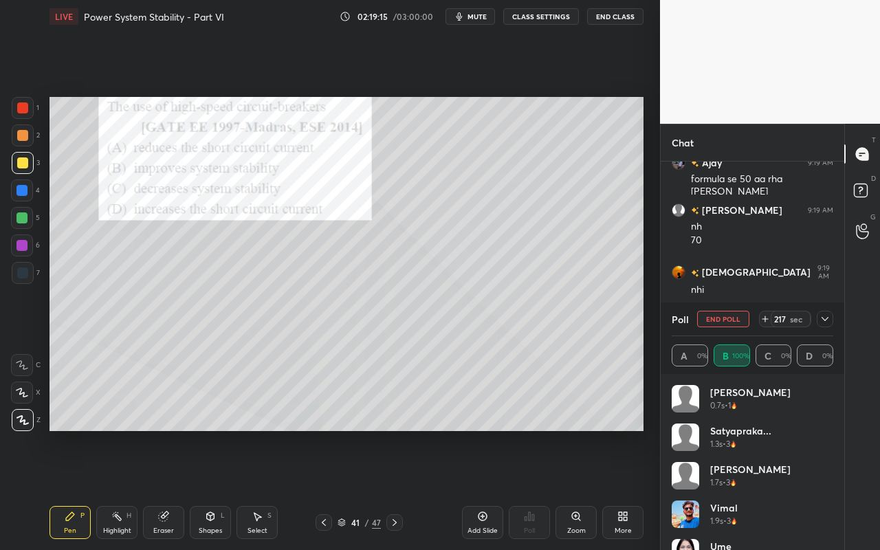
click at [818, 320] on div at bounding box center [824, 319] width 16 height 16
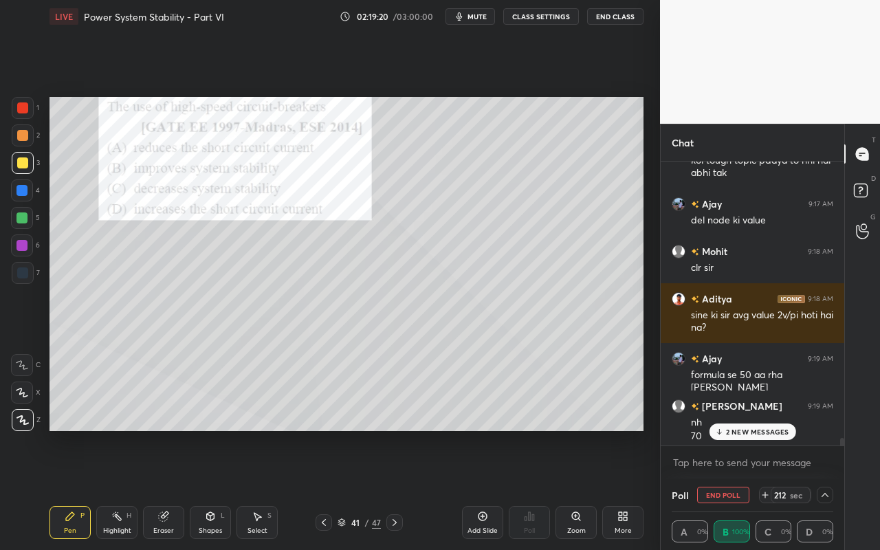
click at [71, 489] on div "Pen P" at bounding box center [69, 522] width 41 height 33
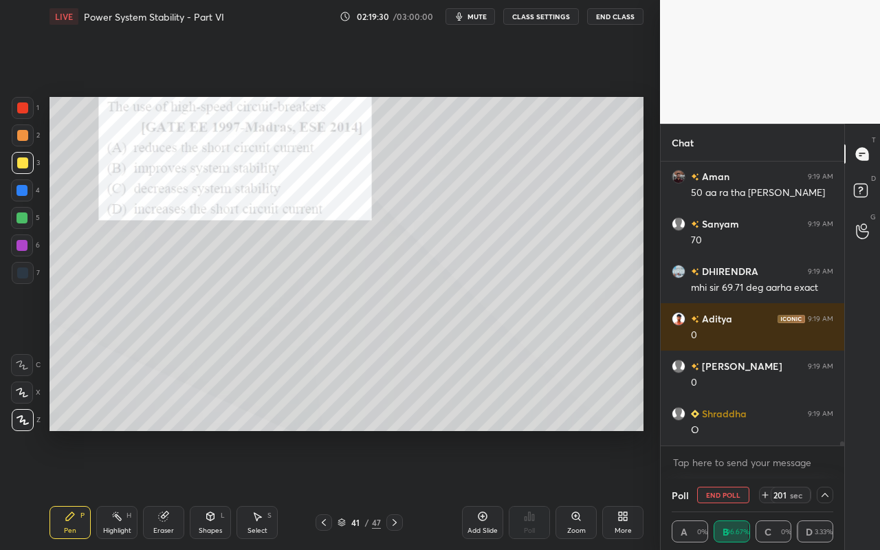
click at [73, 489] on div "Pen P" at bounding box center [69, 522] width 41 height 33
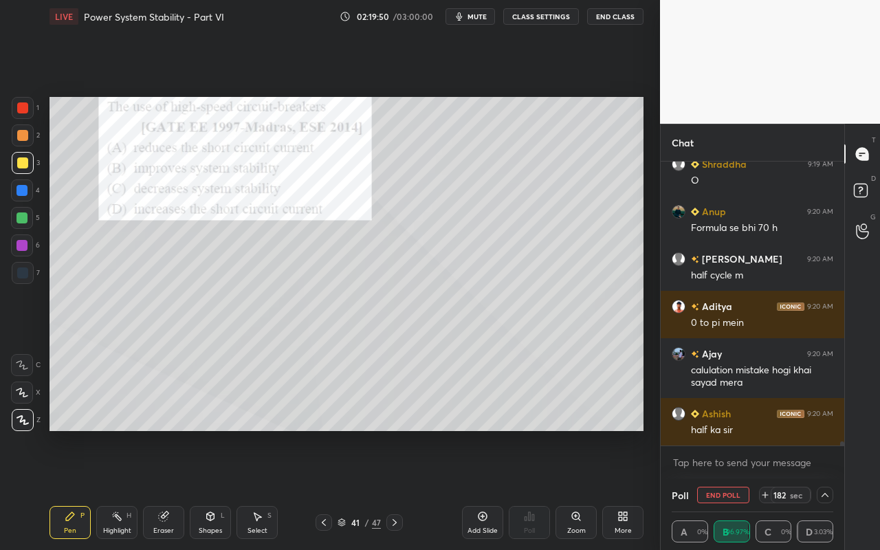
click at [74, 489] on div "Pen P" at bounding box center [69, 522] width 41 height 33
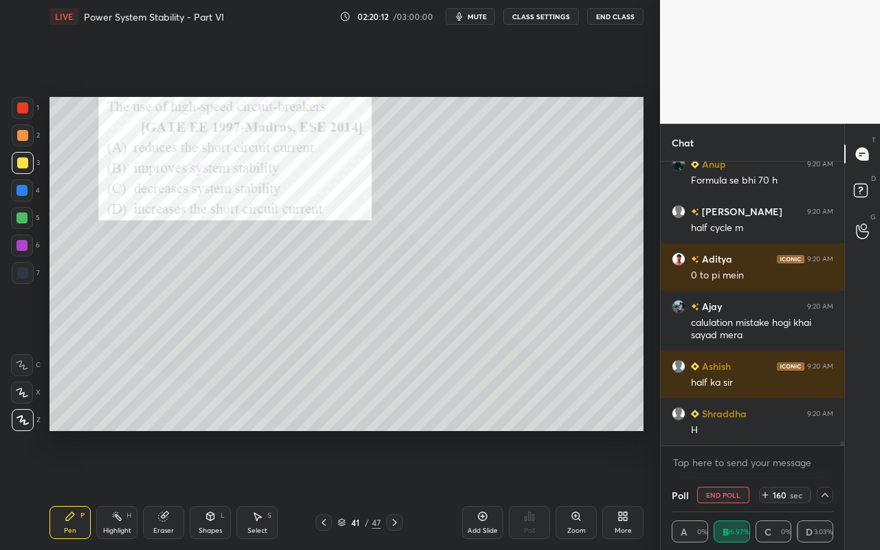
scroll to position [18803, 0]
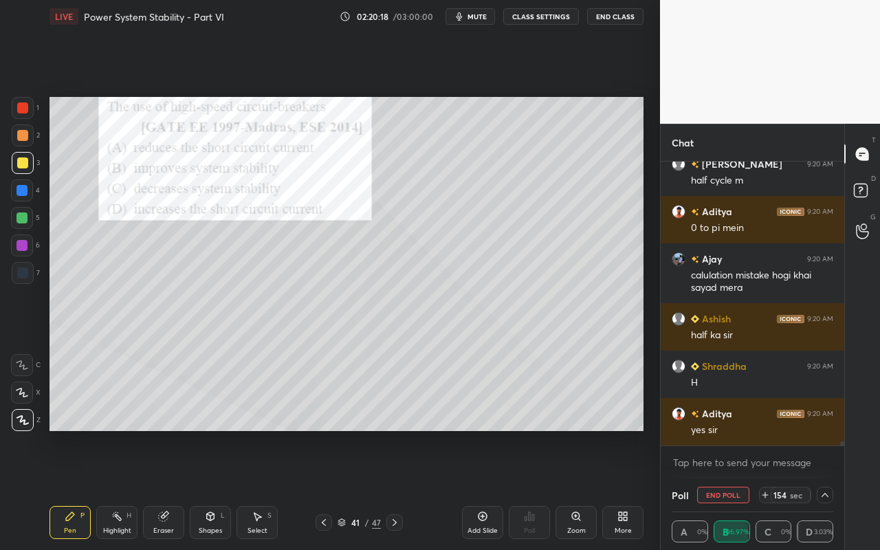
drag, startPoint x: 109, startPoint y: 521, endPoint x: 119, endPoint y: 515, distance: 11.4
click at [115, 489] on div "Highlight H" at bounding box center [116, 522] width 41 height 33
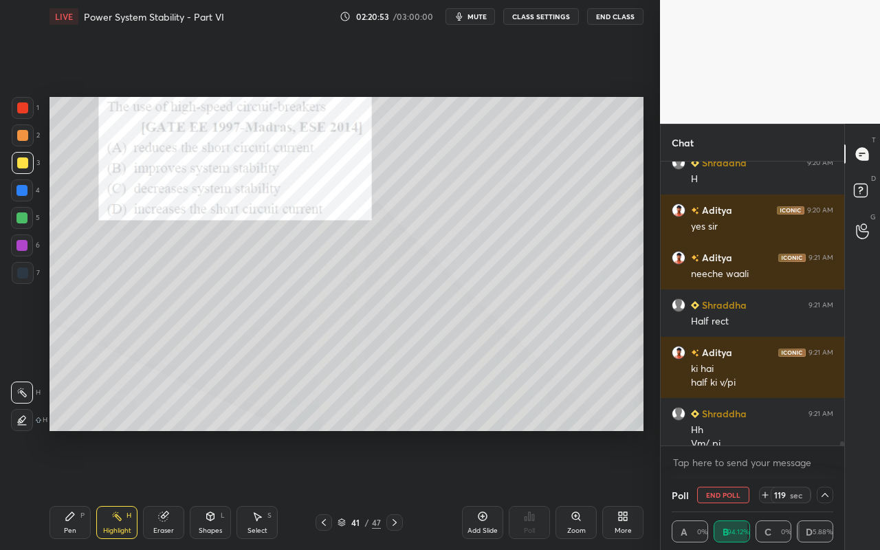
scroll to position [19021, 0]
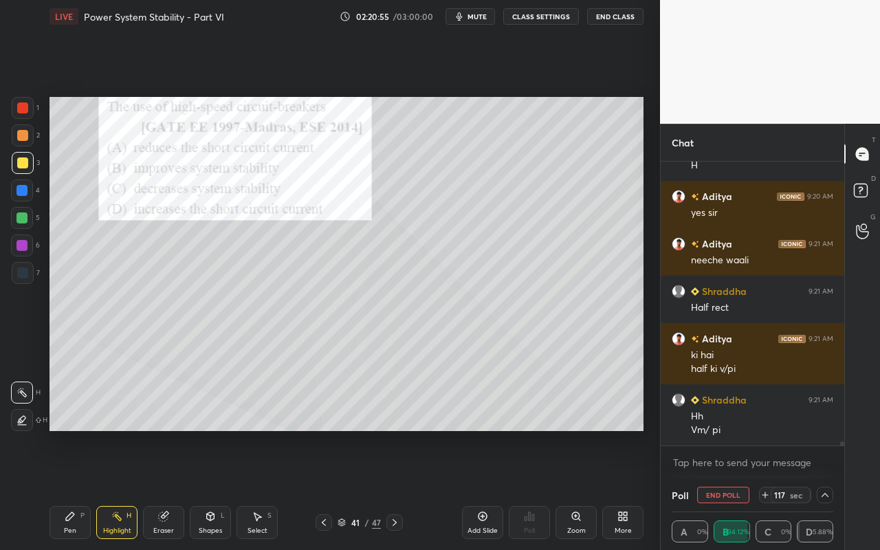
drag, startPoint x: 263, startPoint y: 530, endPoint x: 275, endPoint y: 485, distance: 46.4
click at [262, 489] on div "Select" at bounding box center [257, 530] width 20 height 7
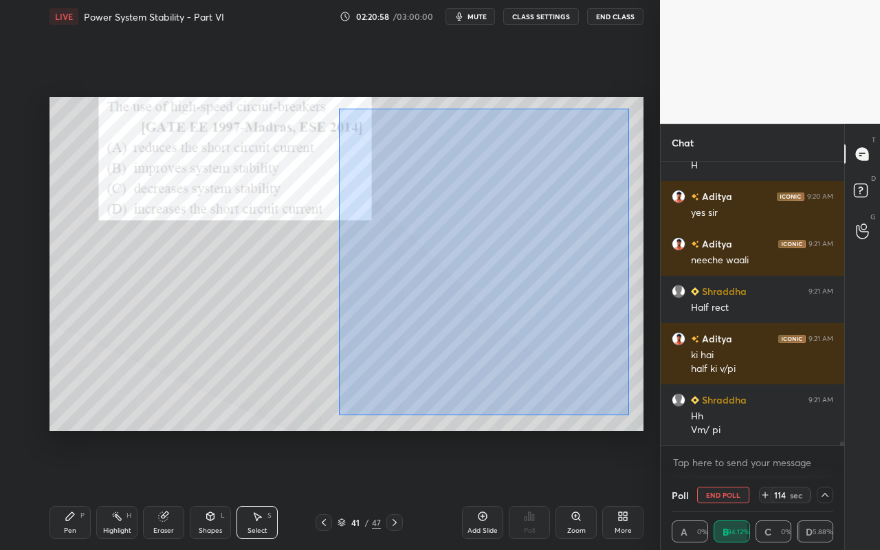
drag, startPoint x: 338, startPoint y: 109, endPoint x: 627, endPoint y: 416, distance: 422.5
click at [627, 416] on div "0 ° Undo Copy Paste here Duplicate Duplicate to new slide Delete" at bounding box center [346, 264] width 594 height 334
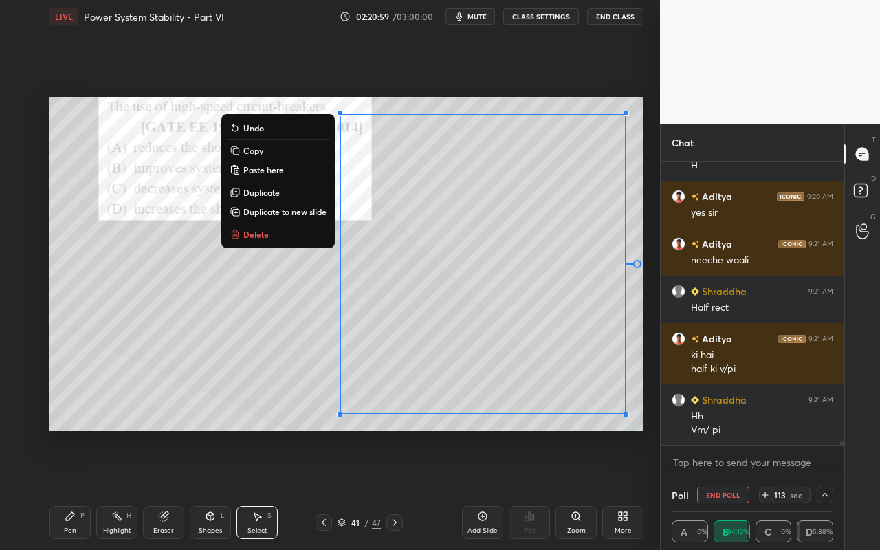
drag, startPoint x: 289, startPoint y: 232, endPoint x: 292, endPoint y: 248, distance: 16.2
click at [289, 232] on button "Delete" at bounding box center [278, 234] width 102 height 16
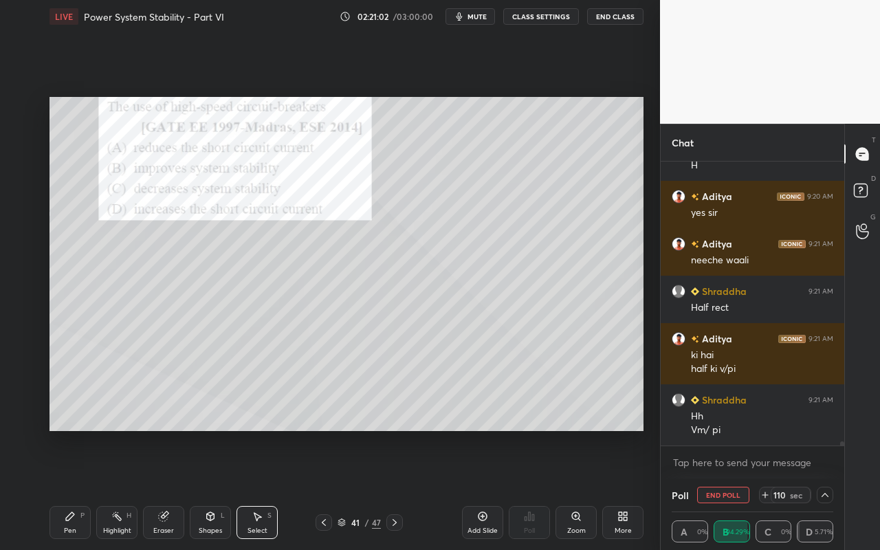
click at [75, 489] on icon at bounding box center [70, 516] width 11 height 11
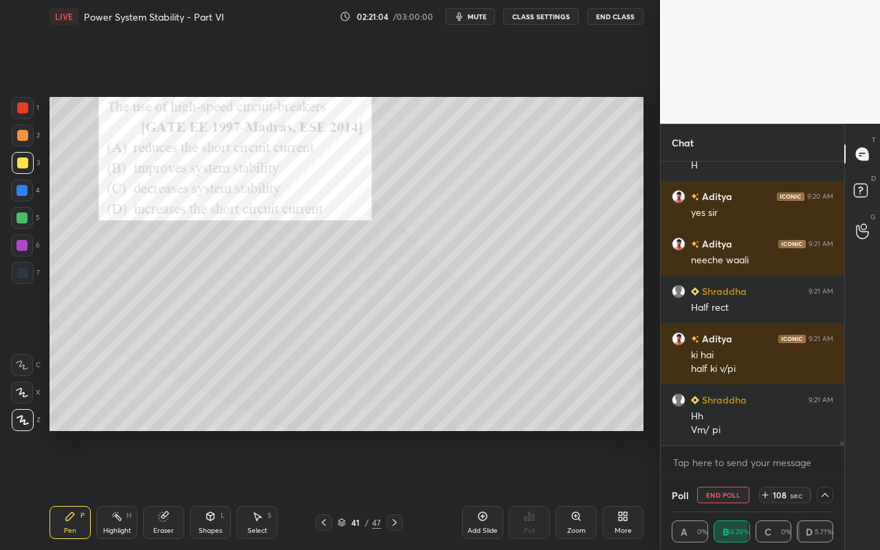
click at [27, 140] on div at bounding box center [23, 135] width 22 height 22
drag, startPoint x: 21, startPoint y: 135, endPoint x: 38, endPoint y: 159, distance: 29.7
click at [21, 135] on div at bounding box center [22, 135] width 11 height 11
drag, startPoint x: 826, startPoint y: 496, endPoint x: 815, endPoint y: 496, distance: 11.0
click at [826, 489] on icon at bounding box center [824, 494] width 11 height 11
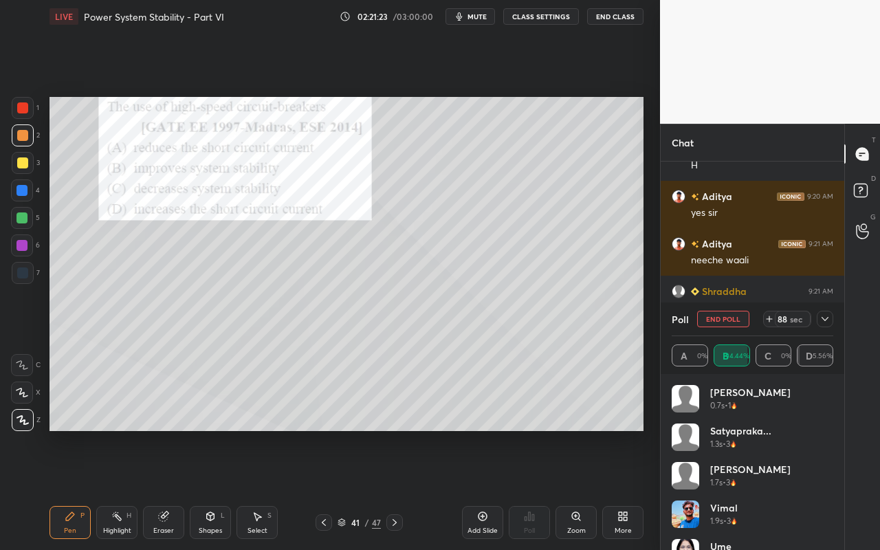
scroll to position [19093, 0]
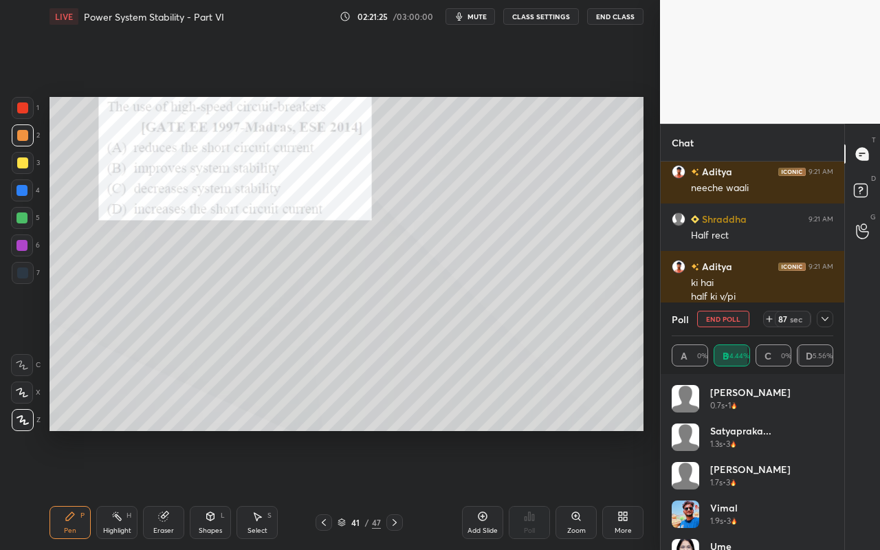
click at [823, 321] on icon at bounding box center [824, 318] width 11 height 11
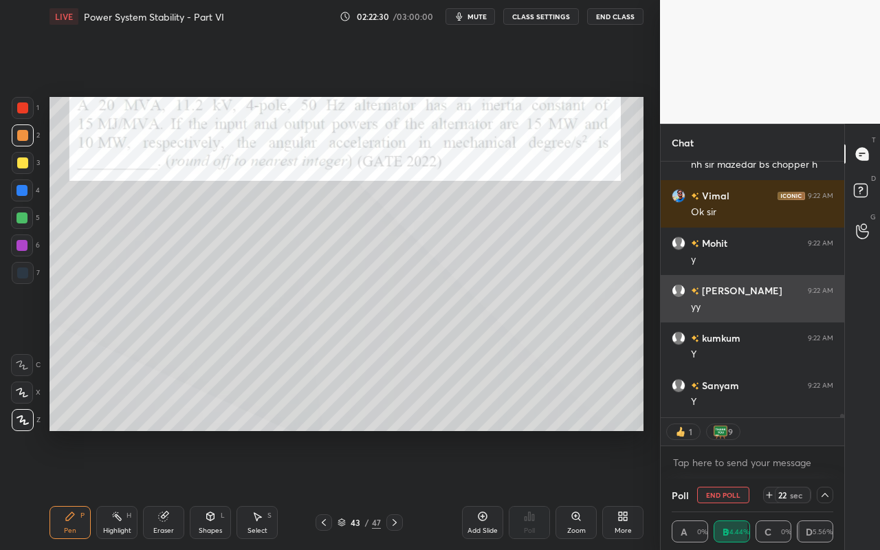
scroll to position [19453, 0]
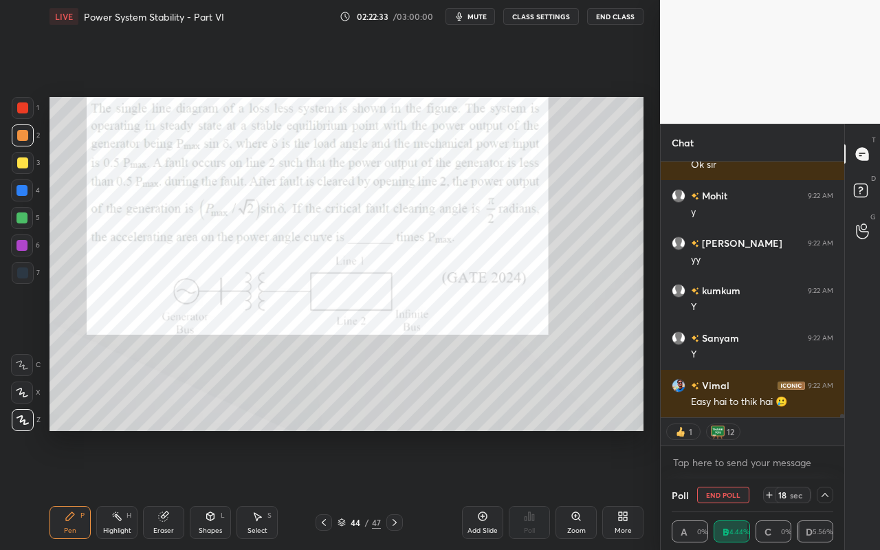
drag, startPoint x: 66, startPoint y: 524, endPoint x: 94, endPoint y: 451, distance: 78.8
click at [66, 489] on div "Pen P" at bounding box center [69, 522] width 41 height 33
drag, startPoint x: 120, startPoint y: 524, endPoint x: 138, endPoint y: 433, distance: 93.1
click at [120, 489] on div "Highlight H" at bounding box center [116, 522] width 41 height 33
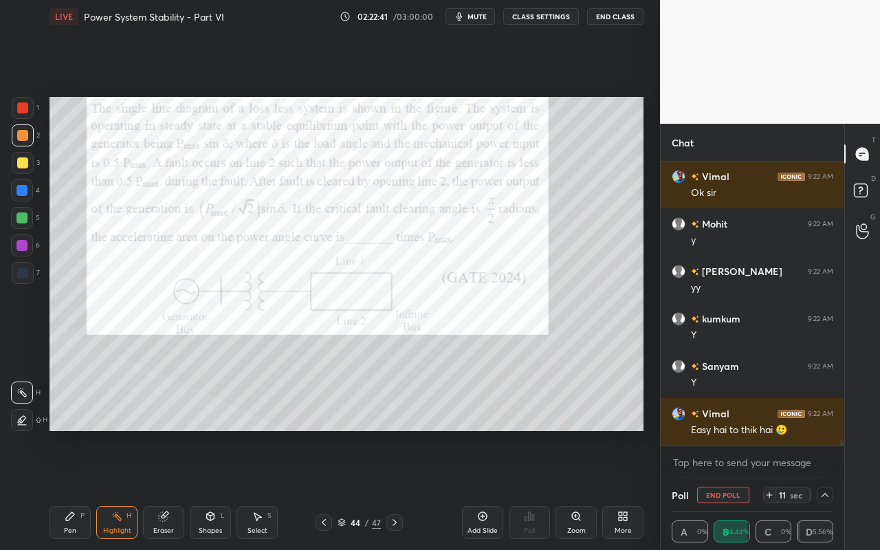
scroll to position [19425, 0]
drag, startPoint x: 74, startPoint y: 523, endPoint x: 74, endPoint y: 493, distance: 29.6
click at [74, 489] on div "Pen P" at bounding box center [69, 522] width 41 height 33
drag, startPoint x: 26, startPoint y: 161, endPoint x: 45, endPoint y: 183, distance: 29.2
click at [26, 163] on div at bounding box center [22, 162] width 11 height 11
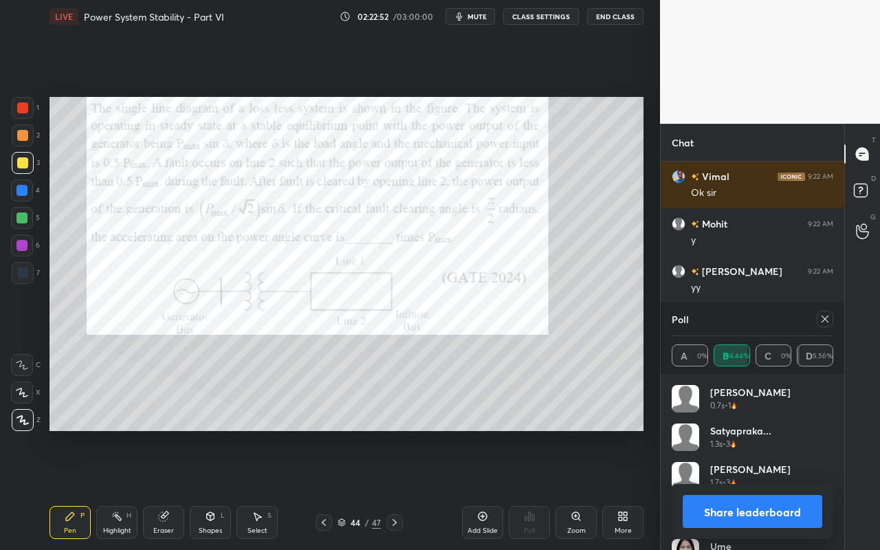
scroll to position [161, 157]
drag, startPoint x: 825, startPoint y: 322, endPoint x: 827, endPoint y: 329, distance: 7.2
click at [825, 322] on icon at bounding box center [824, 318] width 11 height 11
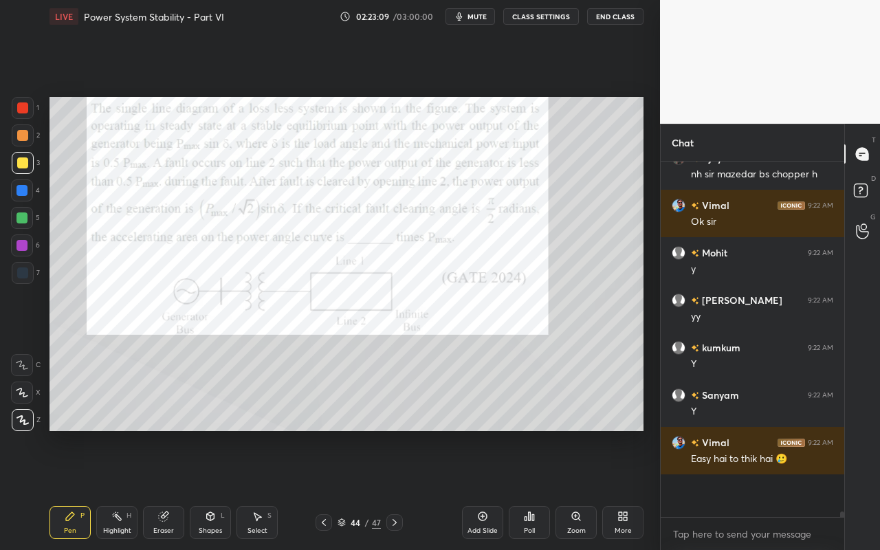
scroll to position [347, 179]
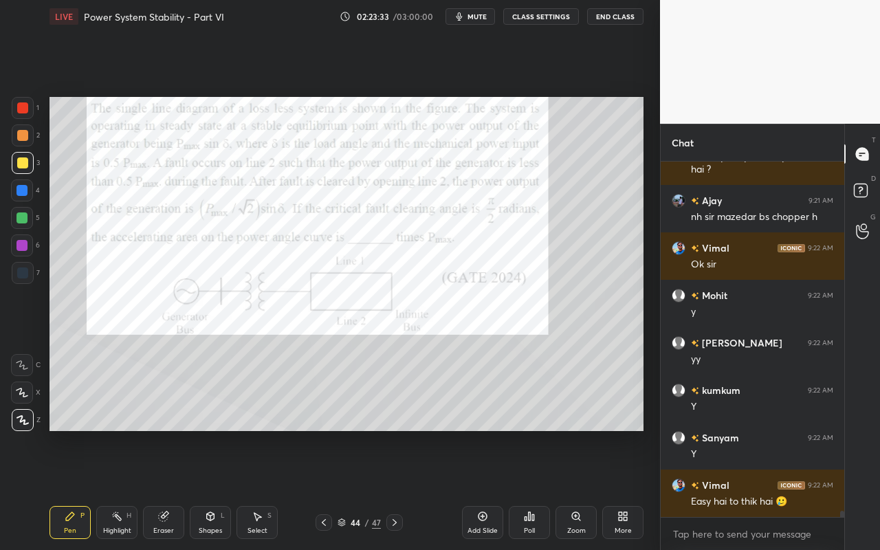
click at [531, 489] on div "Poll" at bounding box center [529, 522] width 41 height 33
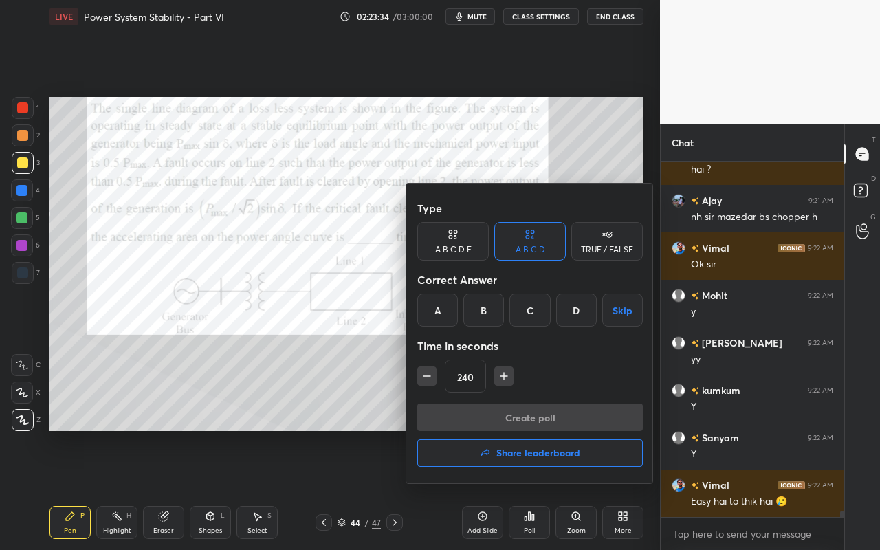
drag, startPoint x: 435, startPoint y: 312, endPoint x: 448, endPoint y: 340, distance: 30.4
click at [435, 312] on div "A" at bounding box center [437, 309] width 41 height 33
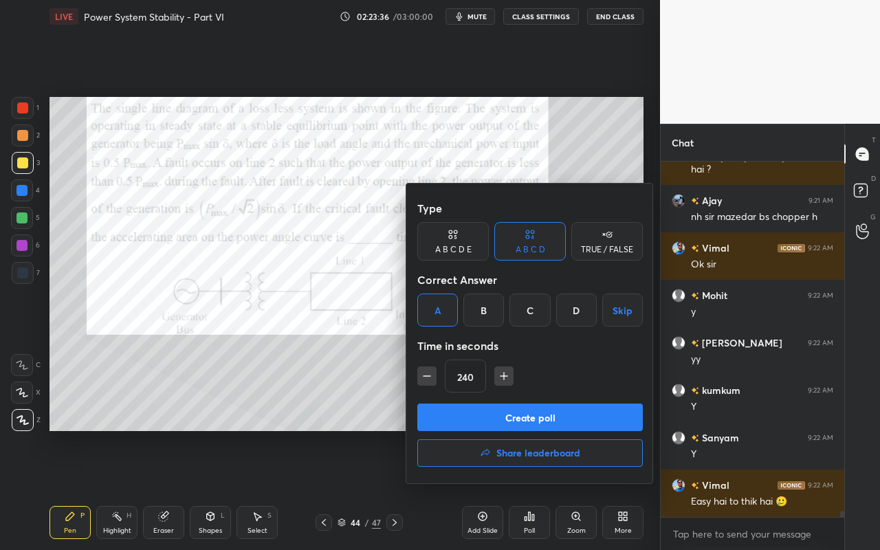
click at [516, 421] on button "Create poll" at bounding box center [529, 416] width 225 height 27
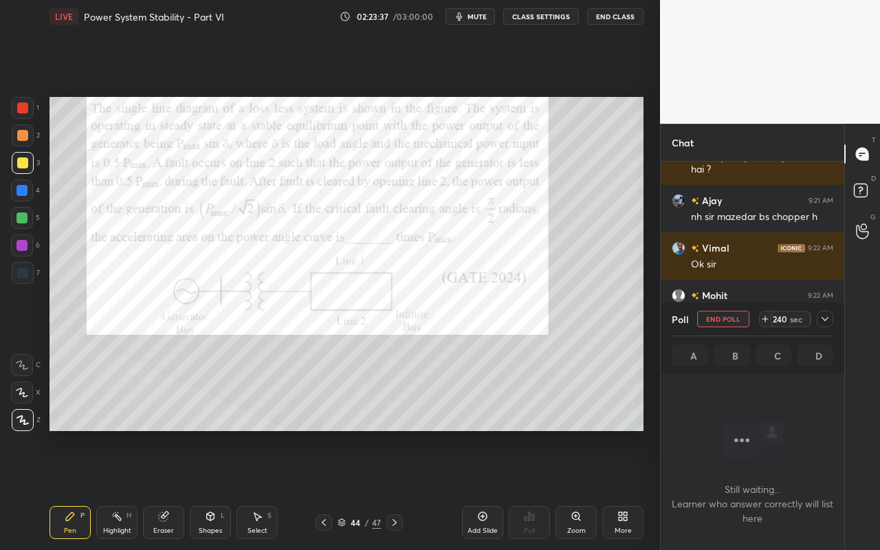
scroll to position [4, 5]
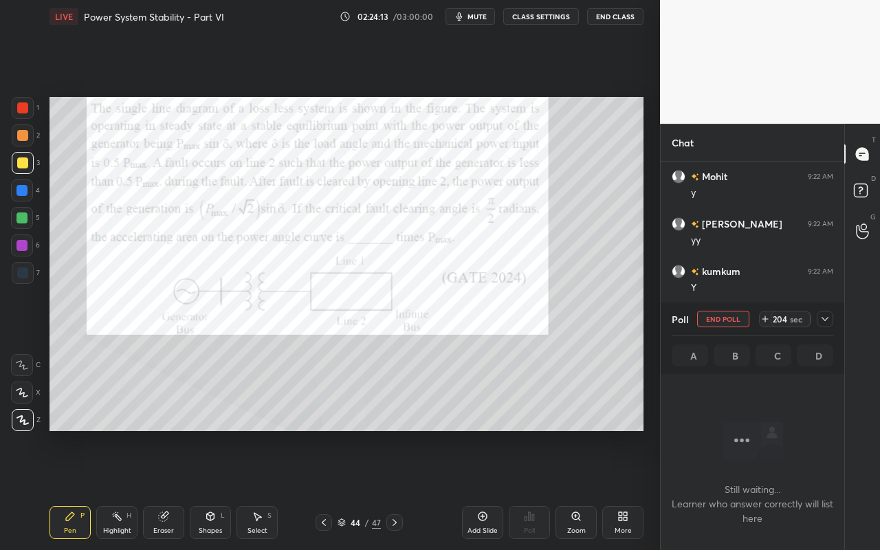
click at [829, 321] on icon at bounding box center [824, 318] width 11 height 11
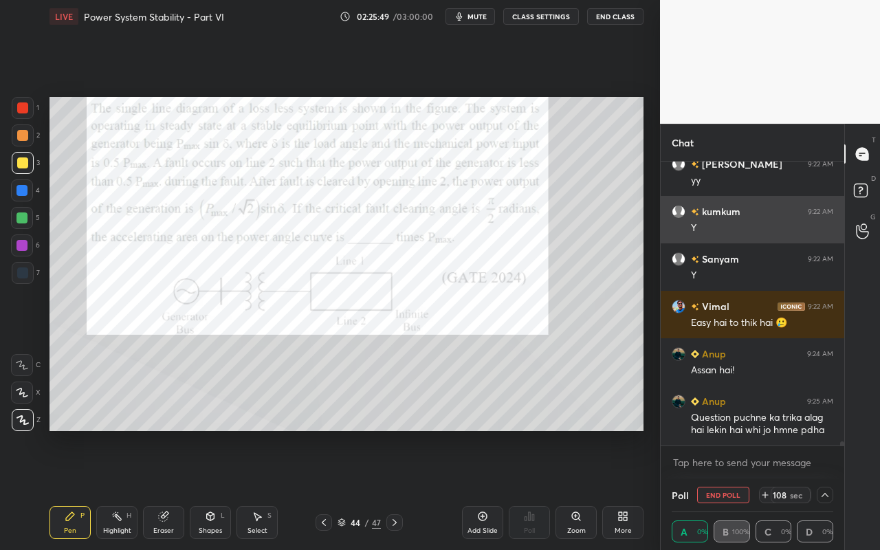
scroll to position [1, 5]
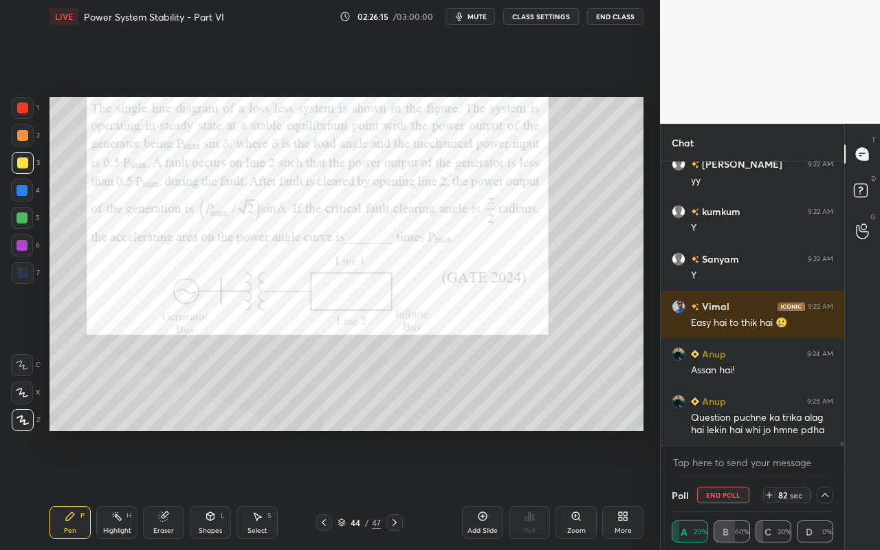
click at [832, 489] on div at bounding box center [824, 495] width 16 height 16
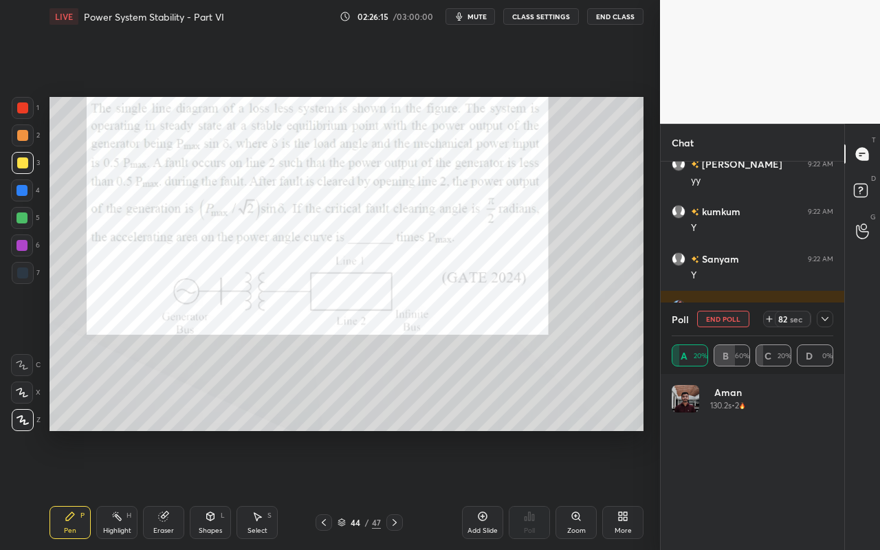
scroll to position [161, 157]
click at [821, 323] on icon at bounding box center [824, 318] width 11 height 11
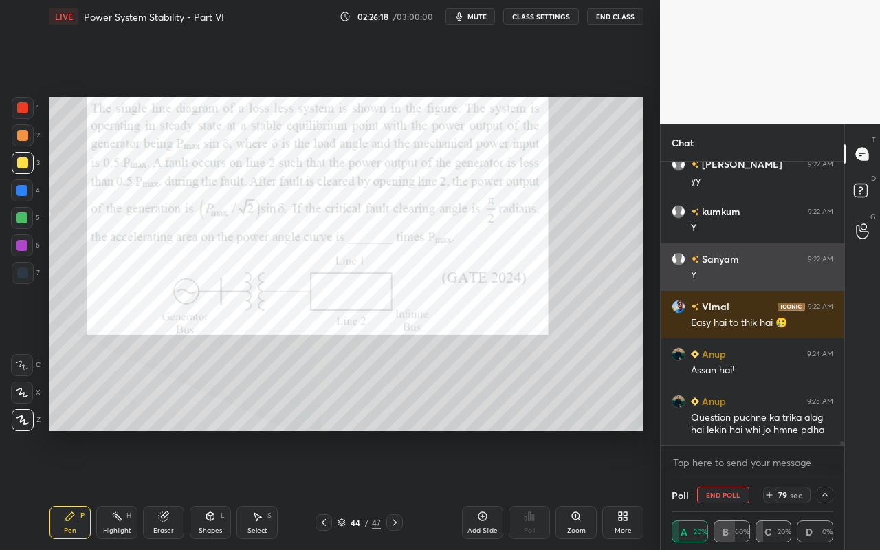
scroll to position [1, 5]
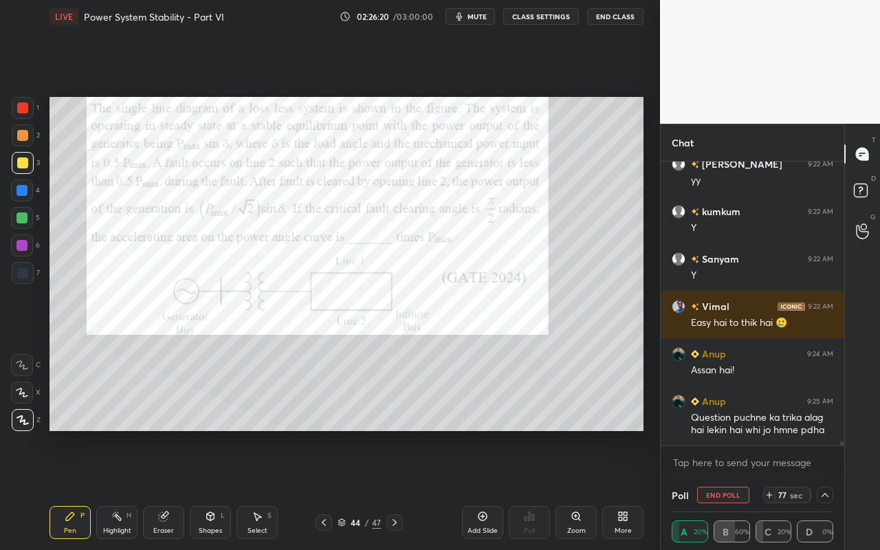
click at [825, 489] on icon at bounding box center [824, 494] width 11 height 11
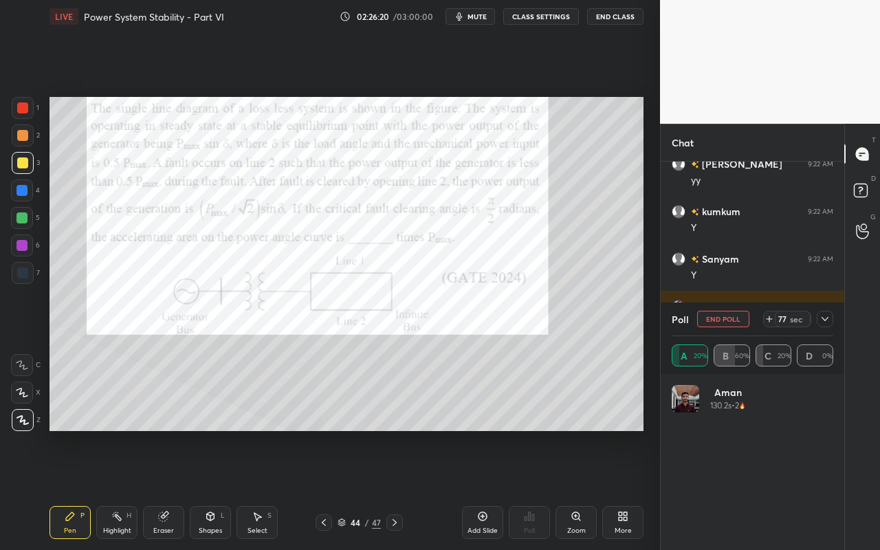
scroll to position [161, 157]
click at [830, 320] on div at bounding box center [824, 319] width 16 height 16
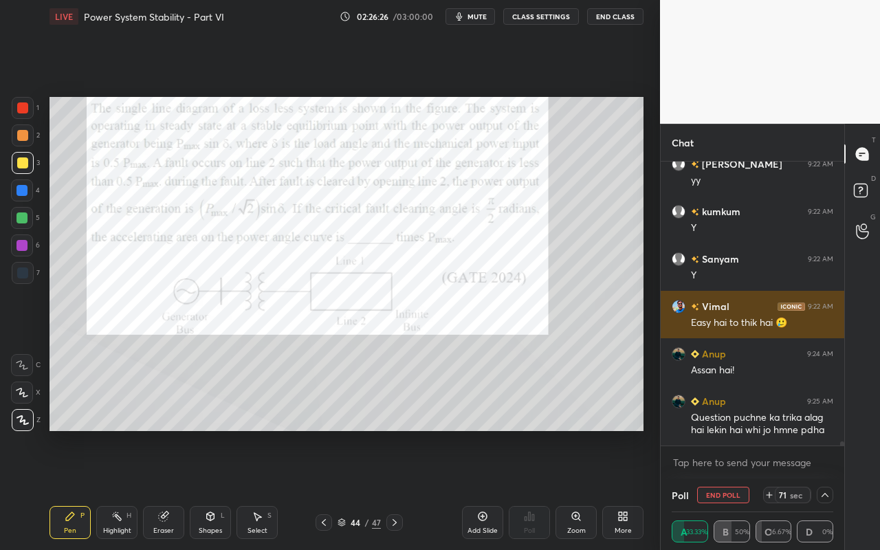
scroll to position [1, 5]
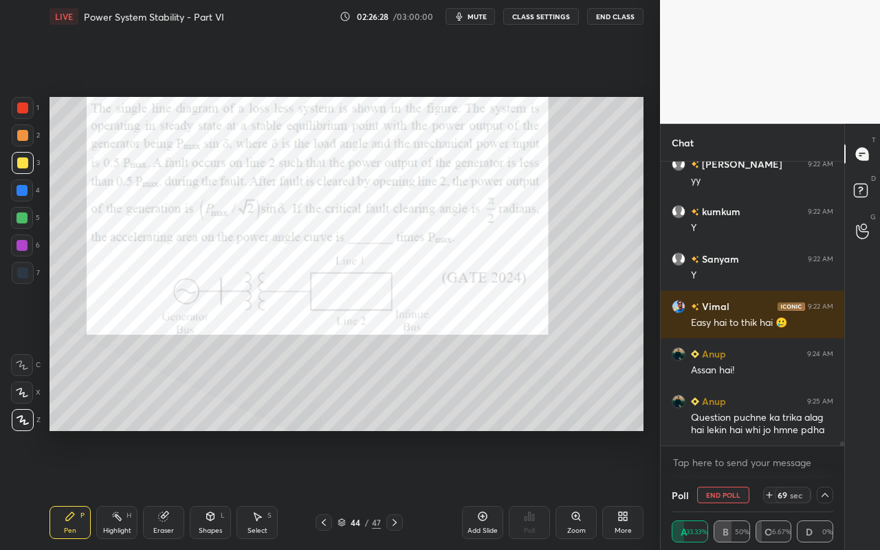
click at [826, 489] on icon at bounding box center [824, 494] width 11 height 11
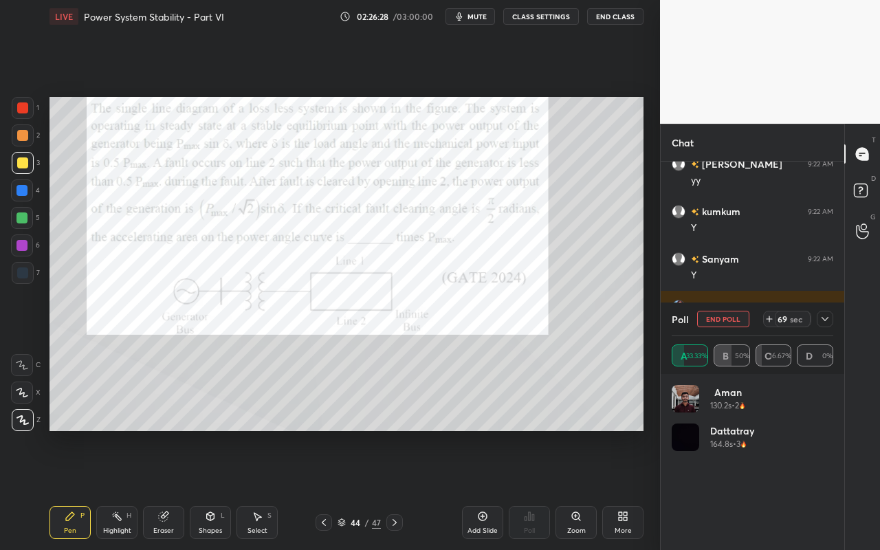
scroll to position [161, 157]
click at [825, 317] on icon at bounding box center [824, 318] width 11 height 11
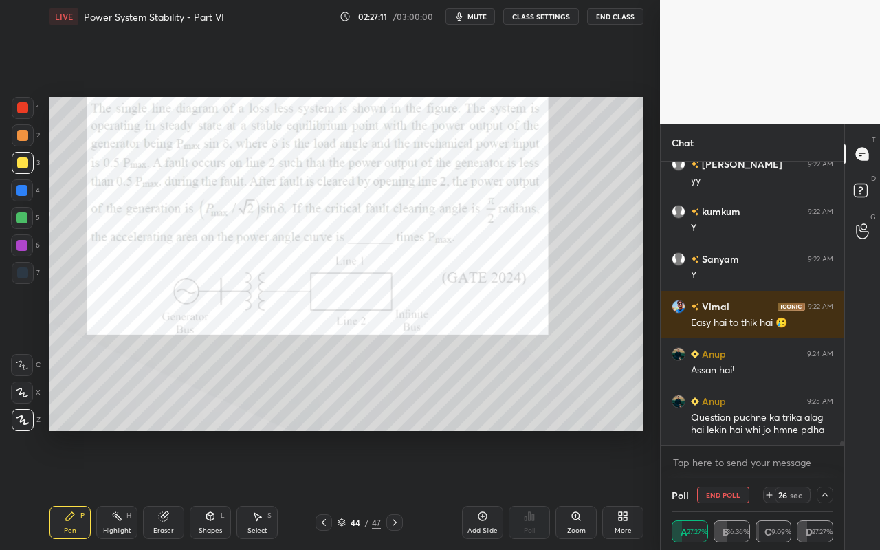
scroll to position [1, 5]
click at [824, 489] on icon at bounding box center [824, 494] width 11 height 11
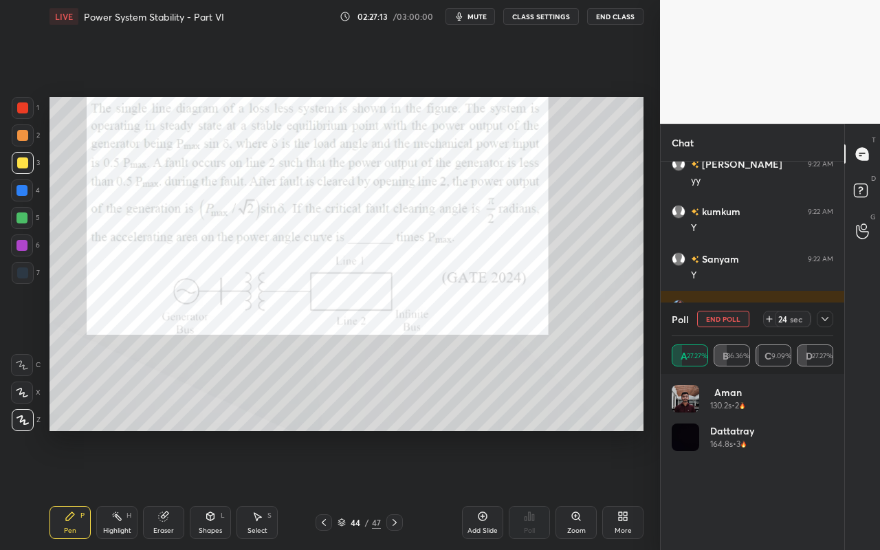
scroll to position [161, 157]
click at [822, 320] on icon at bounding box center [824, 318] width 11 height 11
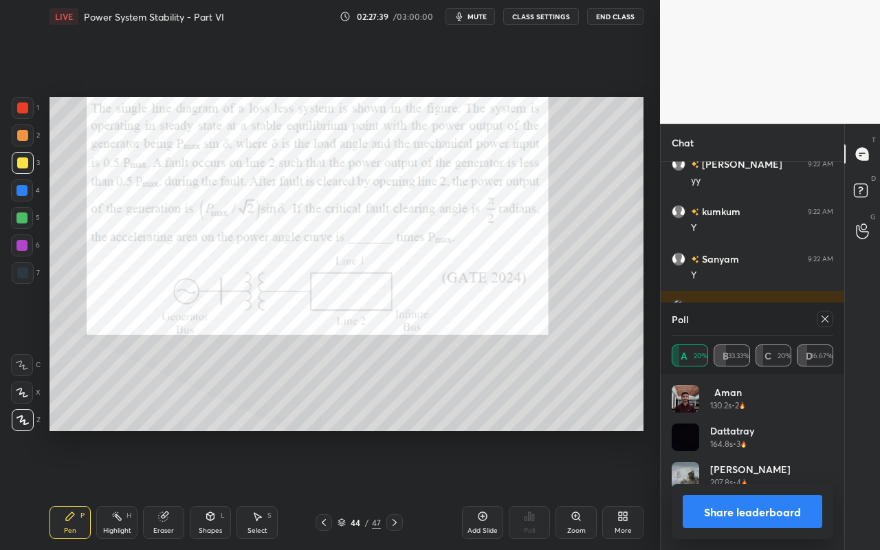
click at [824, 322] on icon at bounding box center [824, 318] width 11 height 11
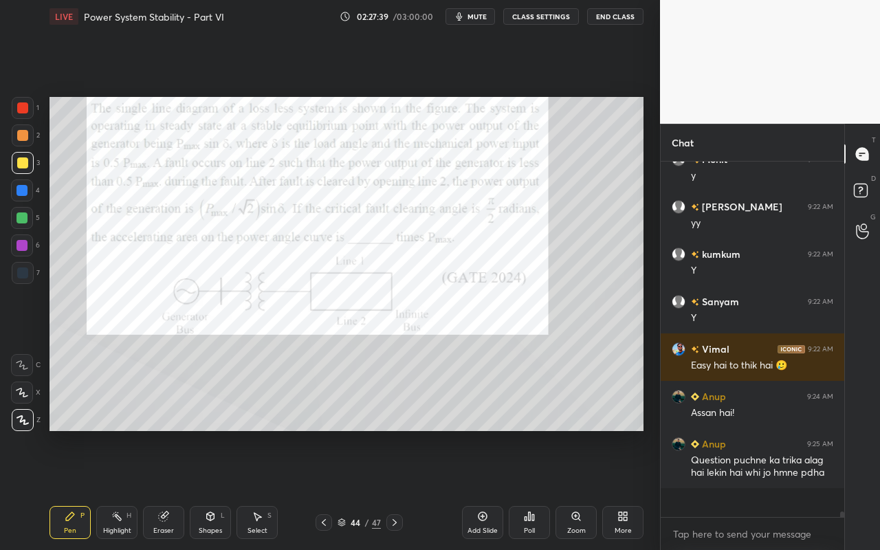
scroll to position [340, 179]
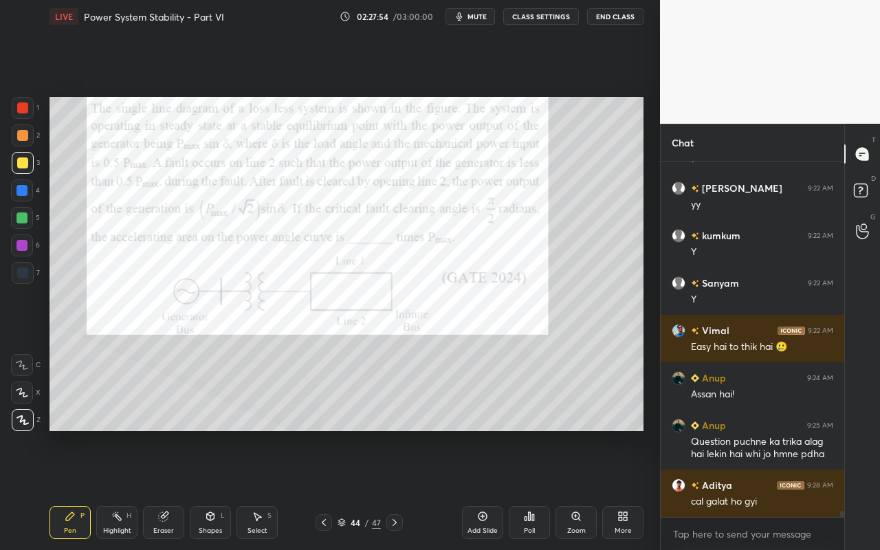
click at [122, 489] on div "Highlight" at bounding box center [117, 530] width 28 height 7
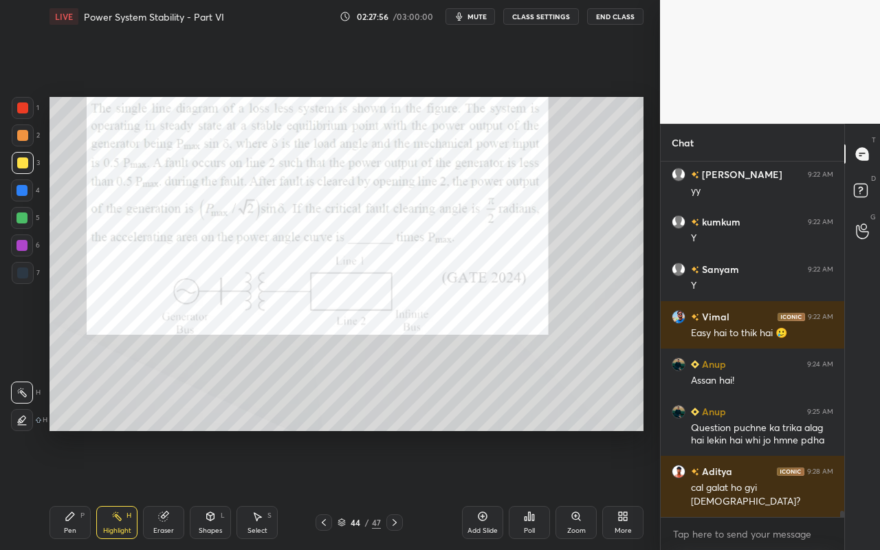
click at [233, 91] on div "Setting up your live class Poll for secs No correct answer Start poll" at bounding box center [346, 264] width 605 height 462
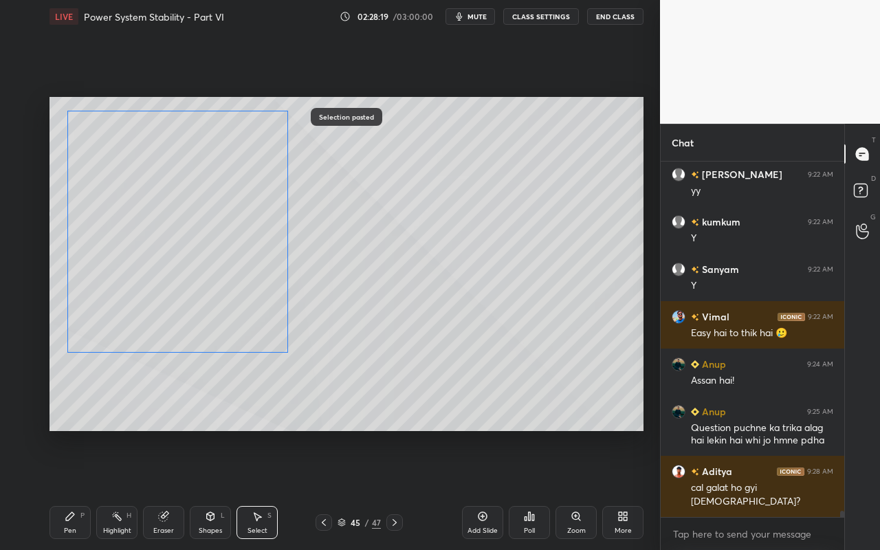
drag, startPoint x: 451, startPoint y: 313, endPoint x: 170, endPoint y: 278, distance: 282.5
click at [153, 265] on div "0 ° Undo Copy Paste here Duplicate Duplicate to new slide Delete" at bounding box center [346, 264] width 594 height 334
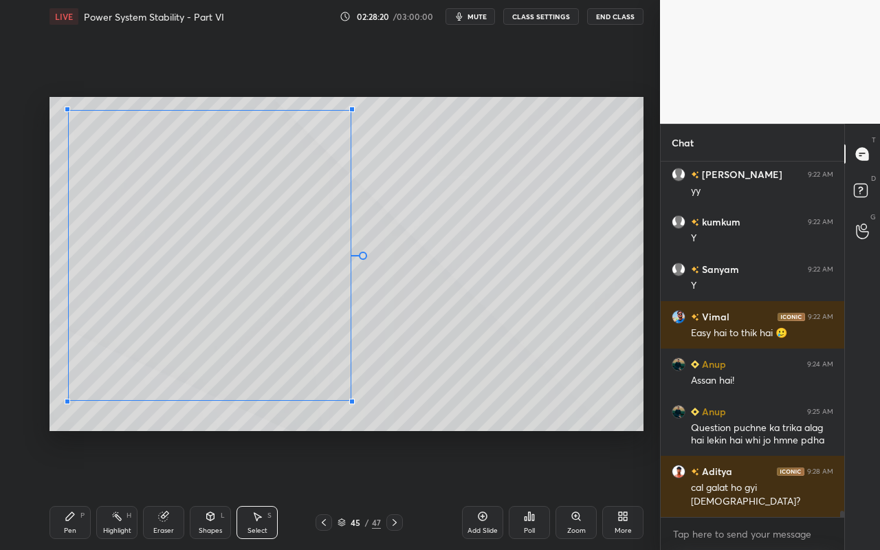
drag, startPoint x: 291, startPoint y: 351, endPoint x: 355, endPoint y: 401, distance: 80.7
click at [355, 403] on div at bounding box center [351, 401] width 5 height 5
drag, startPoint x: 431, startPoint y: 337, endPoint x: 392, endPoint y: 339, distance: 39.2
click at [431, 337] on div "0 ° Undo Copy Paste here Duplicate Duplicate to new slide Delete" at bounding box center [346, 264] width 594 height 334
click at [70, 489] on div "Pen" at bounding box center [70, 530] width 12 height 7
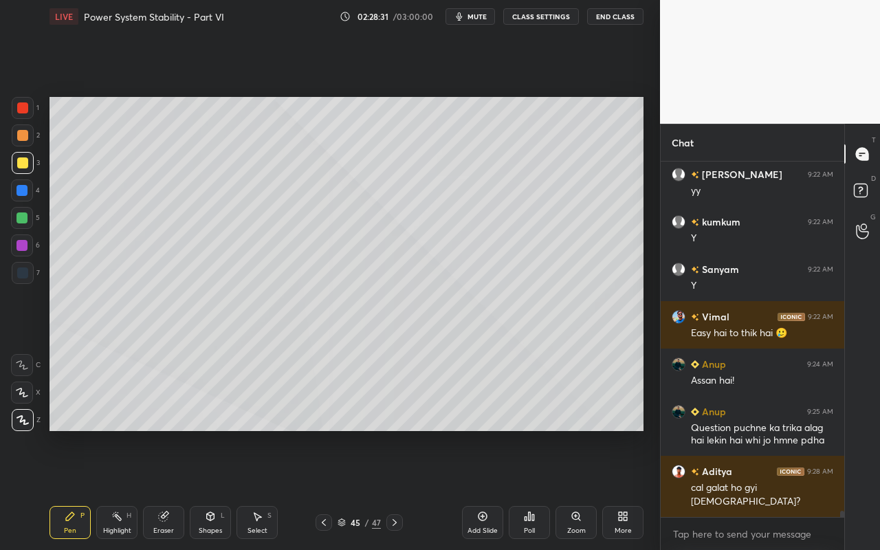
scroll to position [19569, 0]
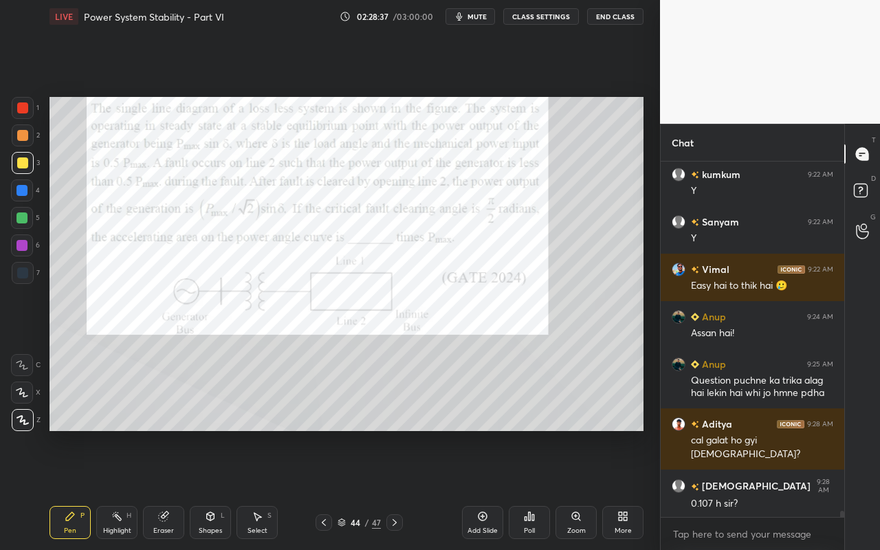
click at [119, 489] on div "Pen P Highlight H Eraser Shapes L Select S 44 / 47 Add Slide Poll Zoom More" at bounding box center [346, 522] width 594 height 55
click at [115, 489] on icon at bounding box center [116, 516] width 11 height 11
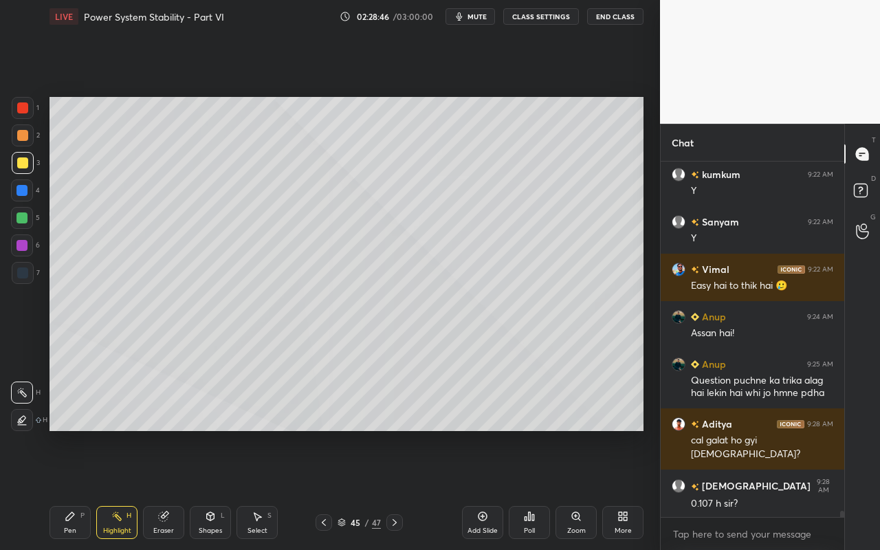
scroll to position [19616, 0]
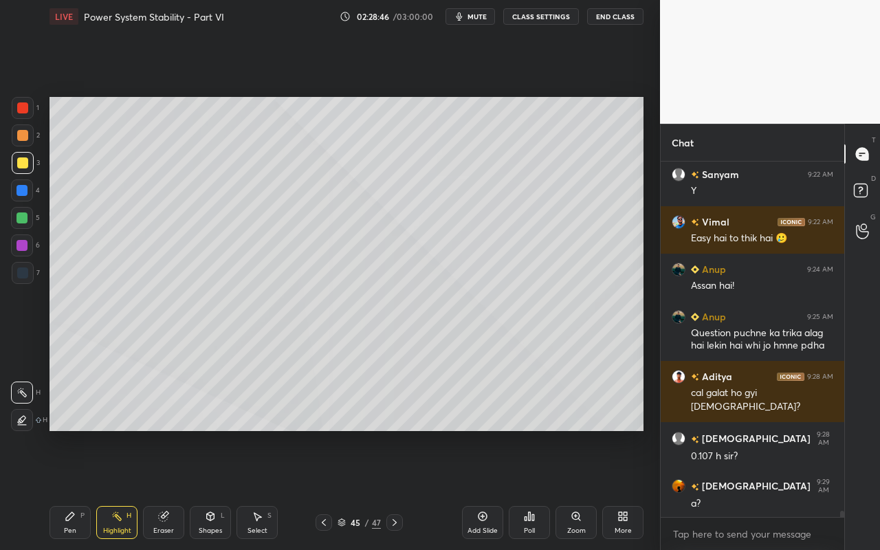
click at [73, 489] on div "Pen P" at bounding box center [69, 522] width 41 height 33
click at [124, 489] on div "Highlight H" at bounding box center [116, 522] width 41 height 33
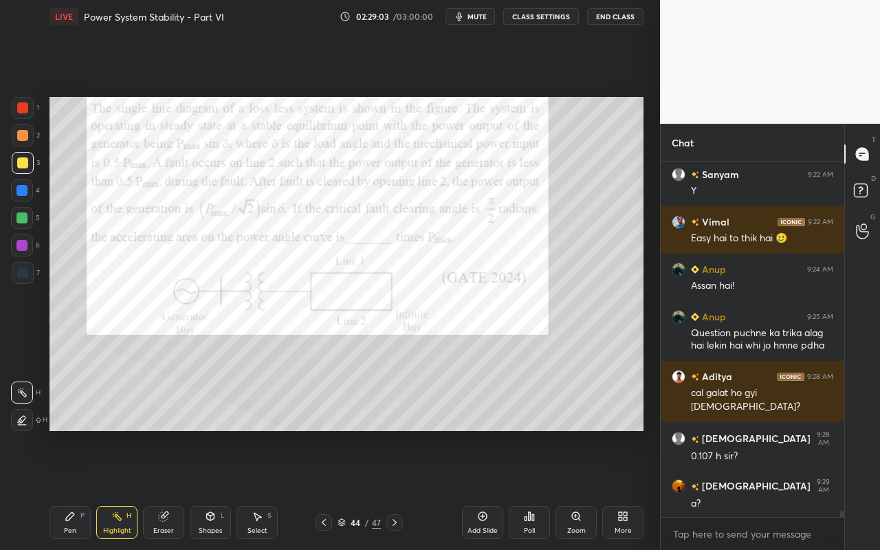
drag, startPoint x: 120, startPoint y: 526, endPoint x: 140, endPoint y: 438, distance: 90.4
click at [123, 489] on div "Highlight H" at bounding box center [116, 522] width 41 height 33
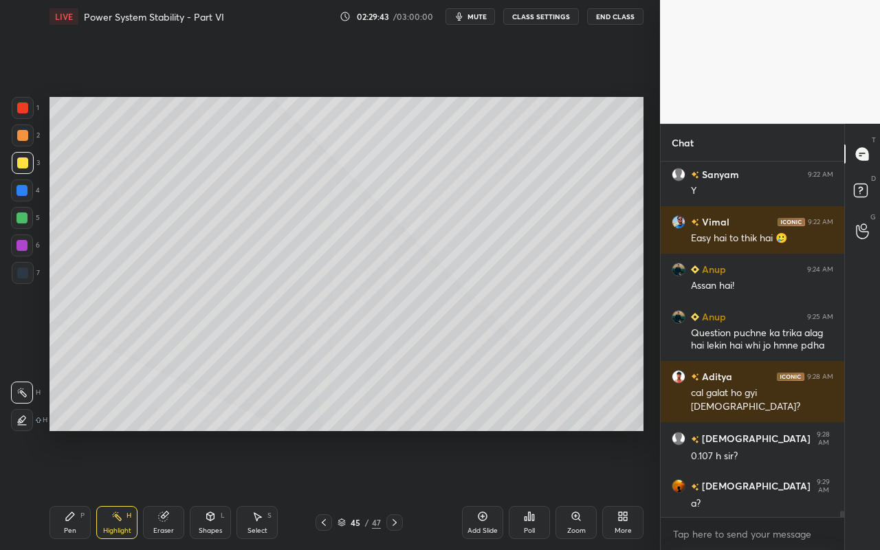
click at [115, 489] on icon at bounding box center [116, 516] width 11 height 11
drag, startPoint x: 57, startPoint y: 520, endPoint x: 159, endPoint y: 438, distance: 130.9
click at [61, 489] on div "Pen P" at bounding box center [69, 522] width 41 height 33
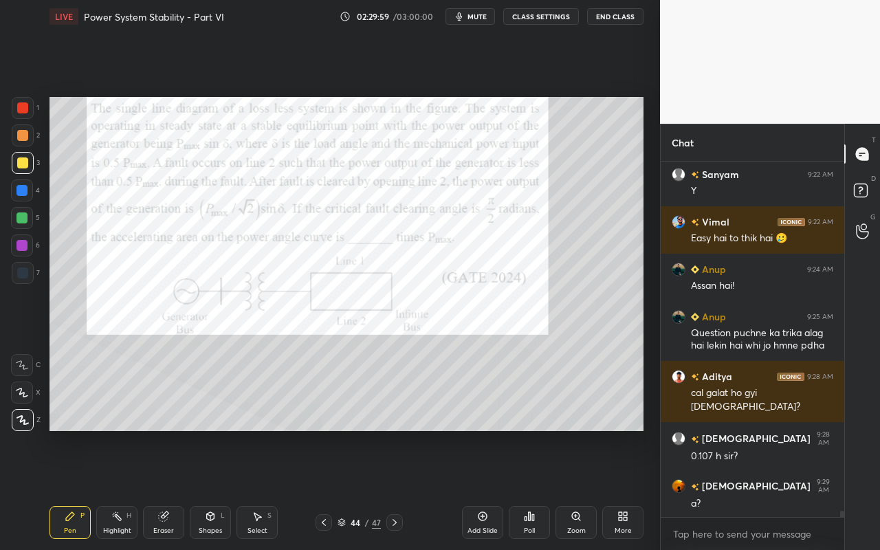
click at [130, 489] on div "Highlight H" at bounding box center [116, 522] width 41 height 33
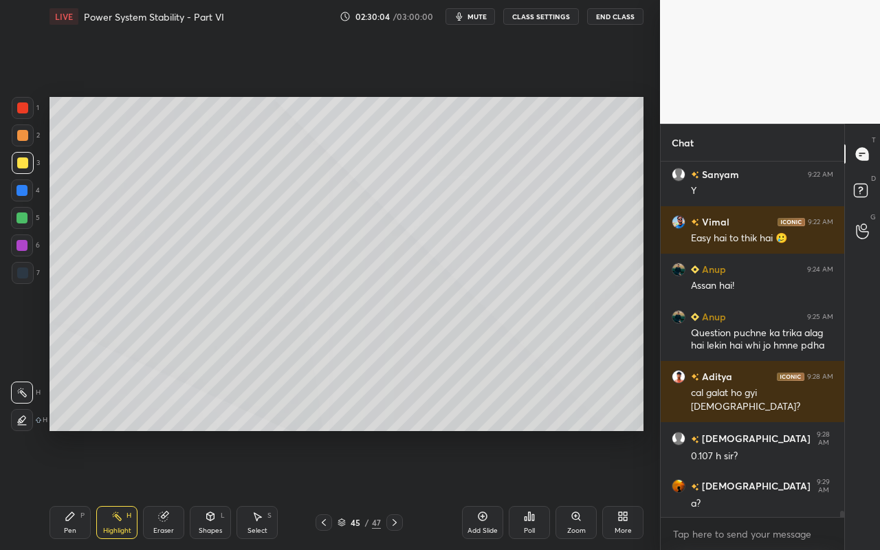
click at [79, 489] on div "Pen P" at bounding box center [69, 522] width 41 height 33
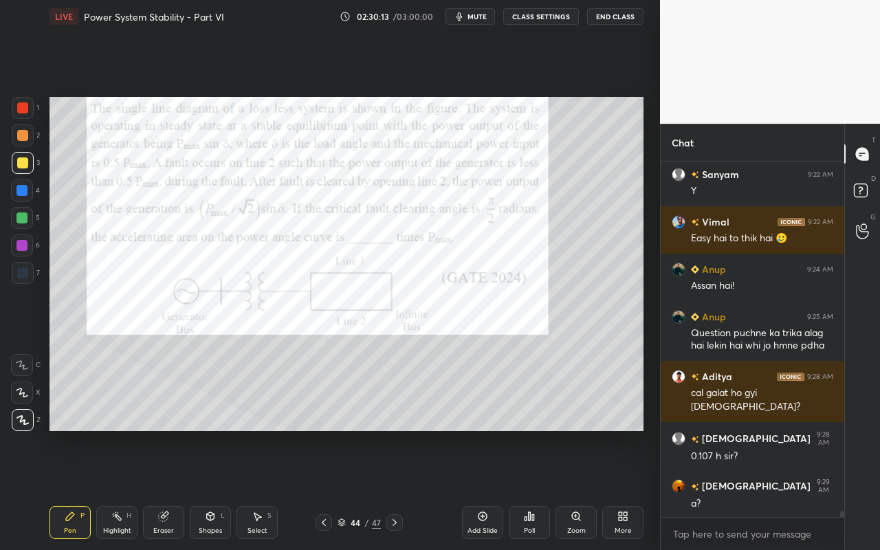
drag, startPoint x: 122, startPoint y: 537, endPoint x: 130, endPoint y: 493, distance: 44.0
click at [124, 489] on div "Highlight H" at bounding box center [116, 522] width 41 height 33
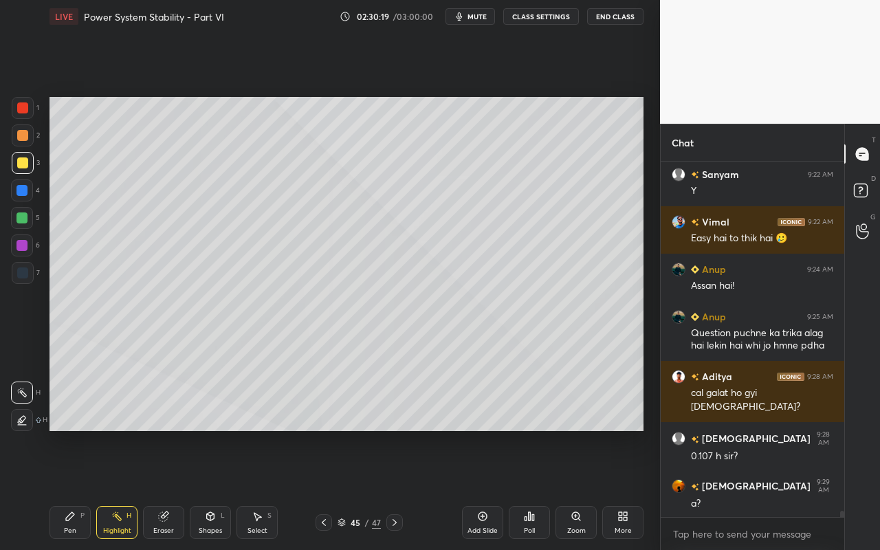
click at [69, 489] on div "Pen" at bounding box center [70, 530] width 12 height 7
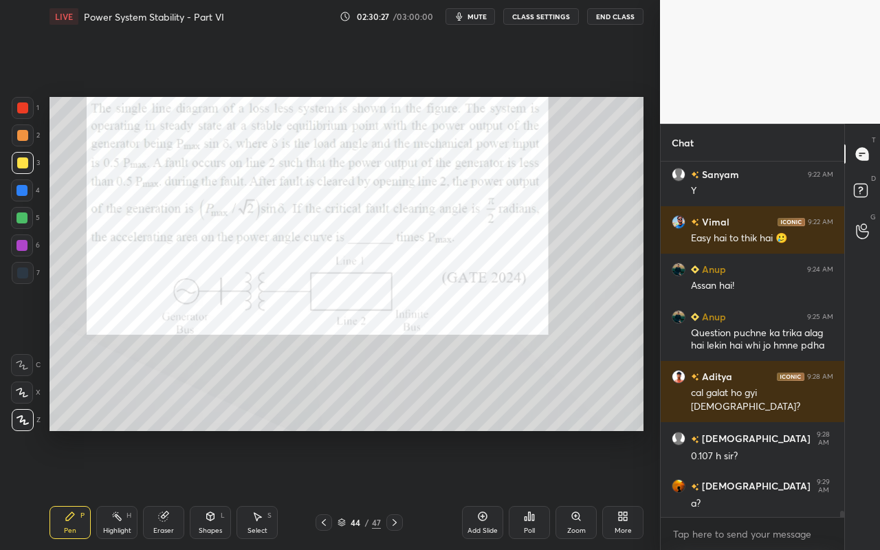
click at [113, 489] on div "Highlight H" at bounding box center [116, 522] width 41 height 33
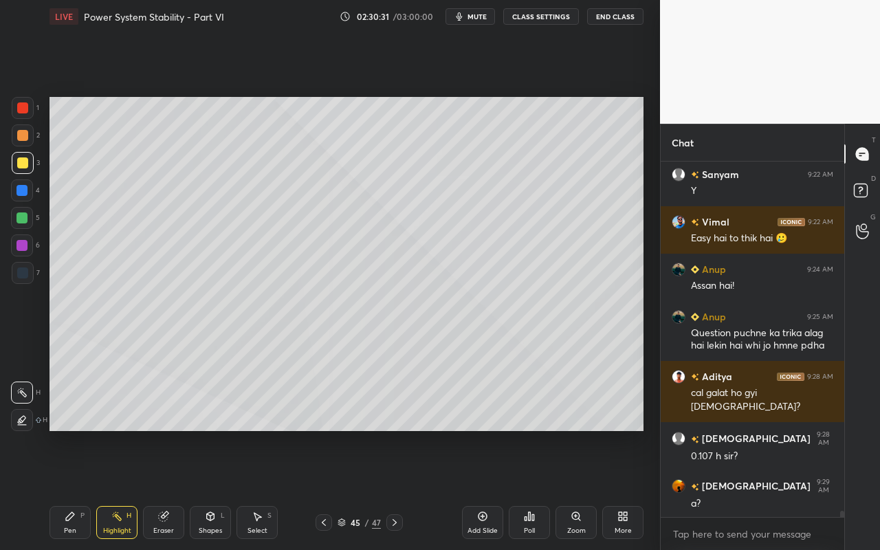
click at [336, 489] on div "Pen P Highlight H Eraser Shapes L Select S 45 / 47 Add Slide Poll Zoom More" at bounding box center [346, 522] width 594 height 55
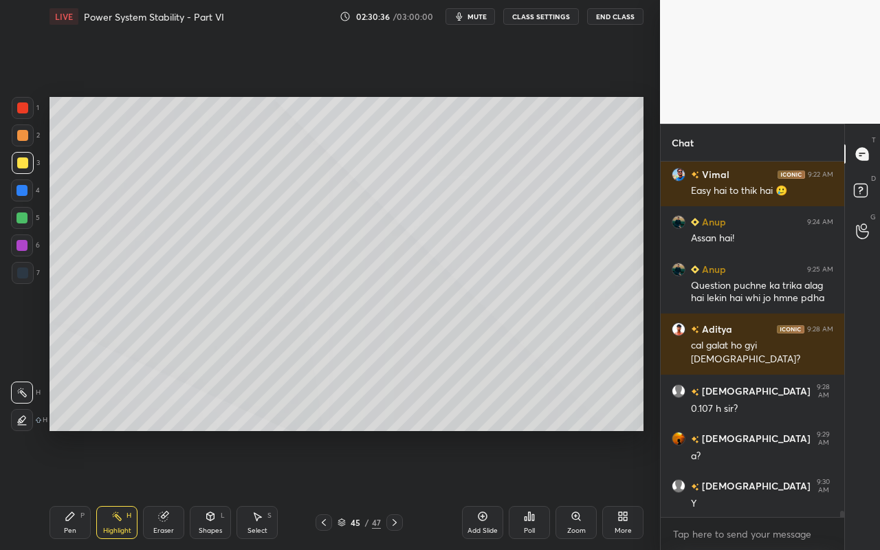
click at [77, 489] on div "Pen P" at bounding box center [69, 522] width 41 height 33
click at [120, 489] on rect at bounding box center [118, 517] width 7 height 7
click at [258, 489] on div "Select S" at bounding box center [256, 522] width 41 height 33
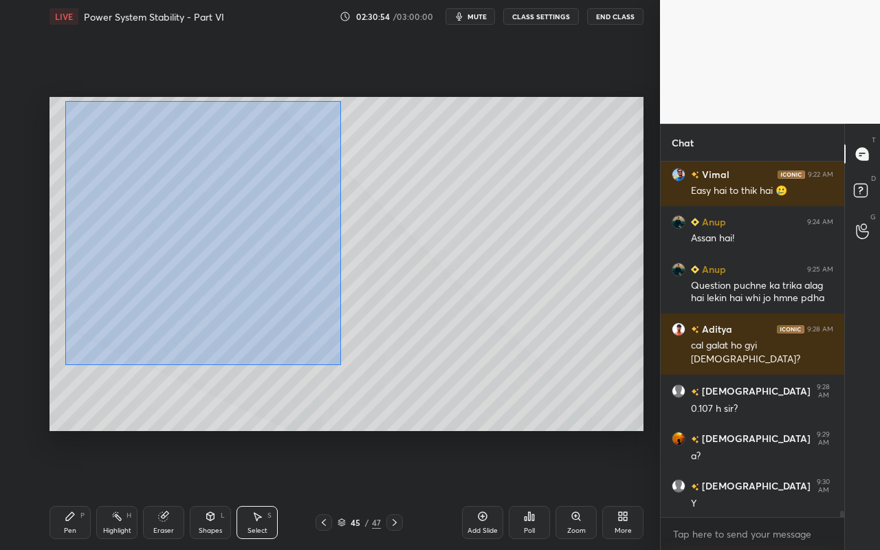
drag, startPoint x: 71, startPoint y: 115, endPoint x: 340, endPoint y: 364, distance: 366.7
click at [340, 365] on div "0 ° Undo Copy Paste here Duplicate Duplicate to new slide Delete" at bounding box center [346, 264] width 594 height 334
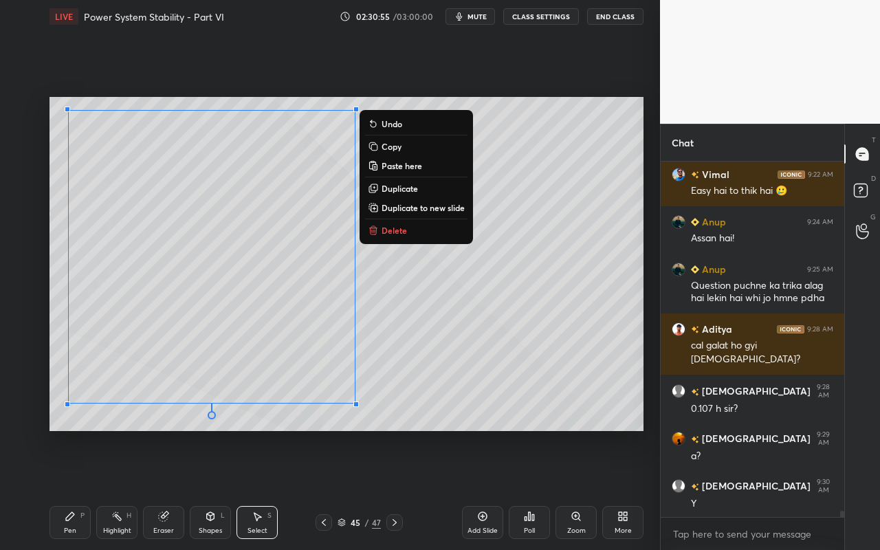
click at [386, 410] on div "0 ° Undo Copy Paste here Duplicate Duplicate to new slide Delete" at bounding box center [346, 264] width 594 height 334
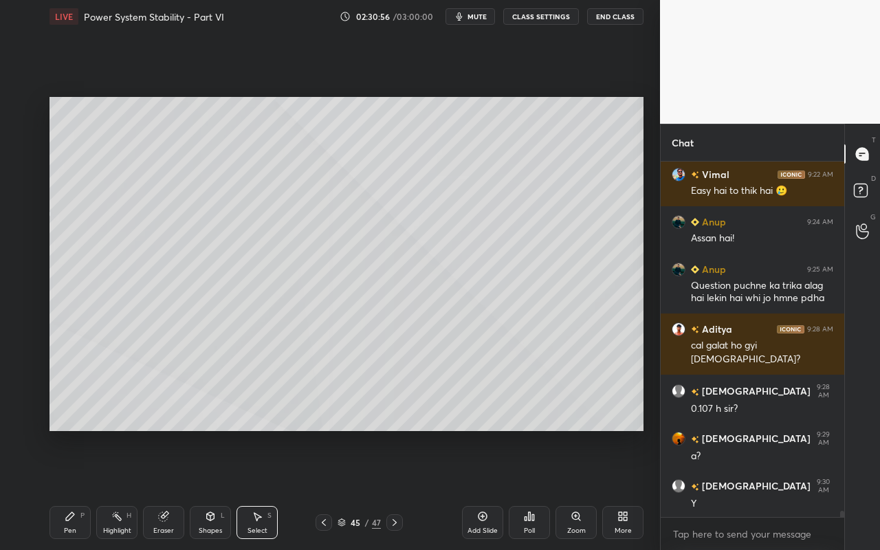
drag, startPoint x: 71, startPoint y: 524, endPoint x: 76, endPoint y: 513, distance: 12.9
click at [71, 489] on div "Pen P" at bounding box center [69, 522] width 41 height 33
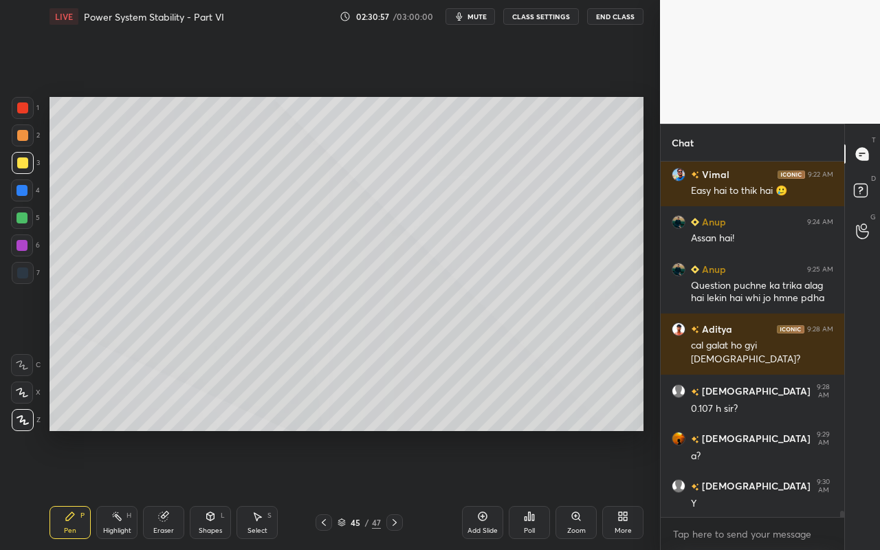
drag, startPoint x: 22, startPoint y: 214, endPoint x: 43, endPoint y: 223, distance: 22.5
click at [22, 214] on div at bounding box center [21, 217] width 11 height 11
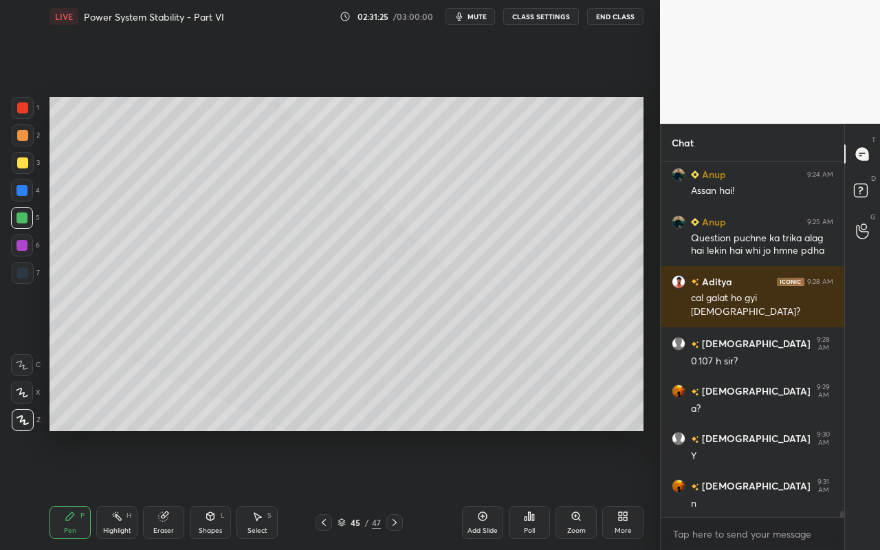
scroll to position [19771, 0]
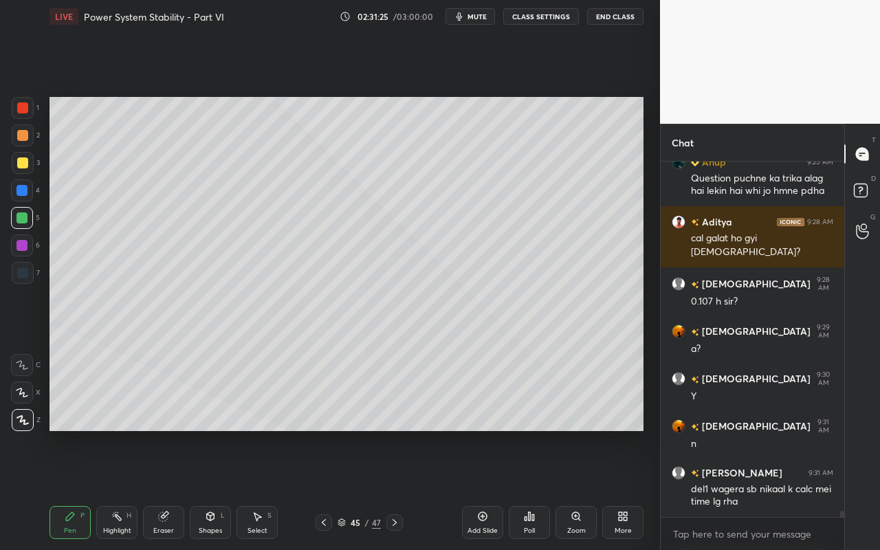
click at [265, 489] on div "Select S" at bounding box center [256, 522] width 41 height 33
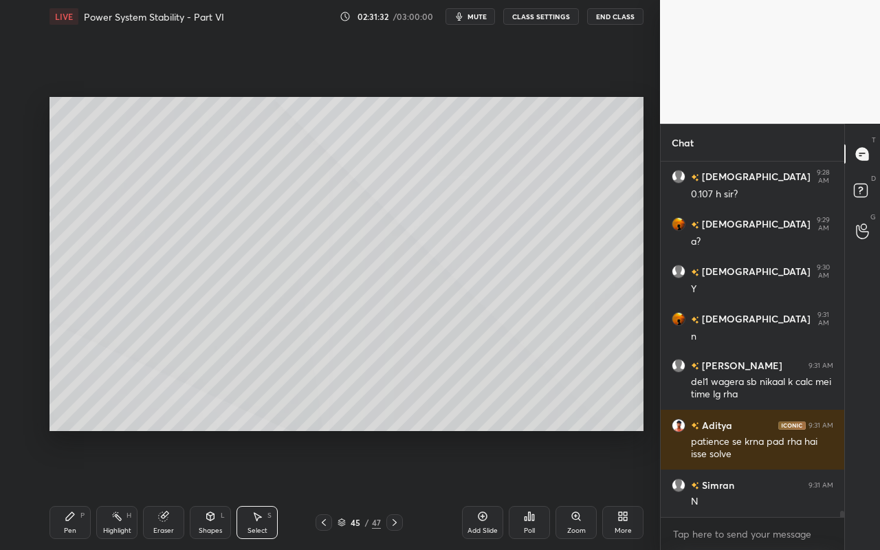
scroll to position [19926, 0]
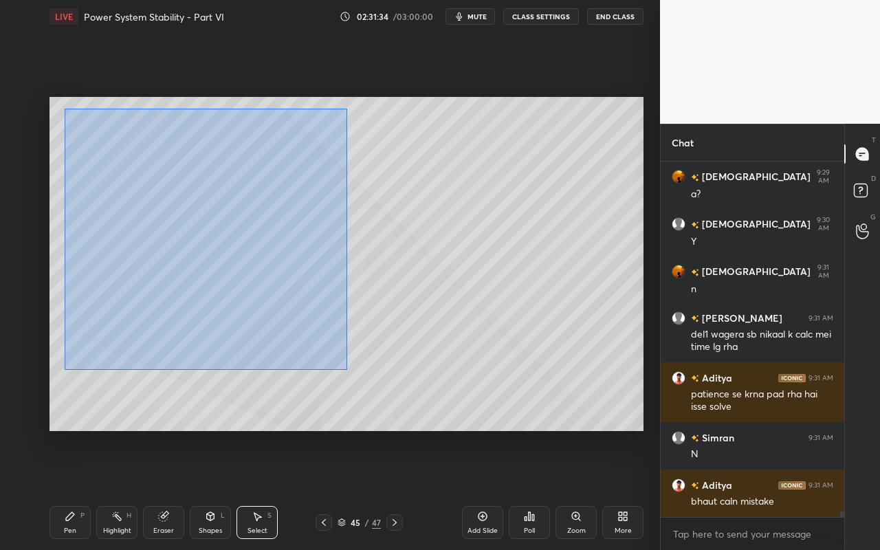
drag, startPoint x: 64, startPoint y: 108, endPoint x: 348, endPoint y: 367, distance: 384.3
click at [346, 368] on div "0 ° Undo Copy Paste here Duplicate Duplicate to new slide Delete" at bounding box center [346, 264] width 594 height 334
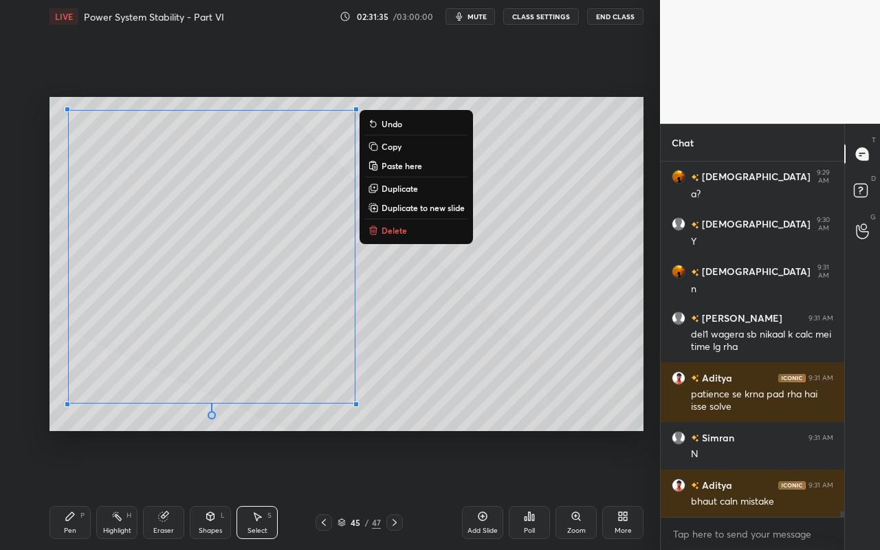
scroll to position [19973, 0]
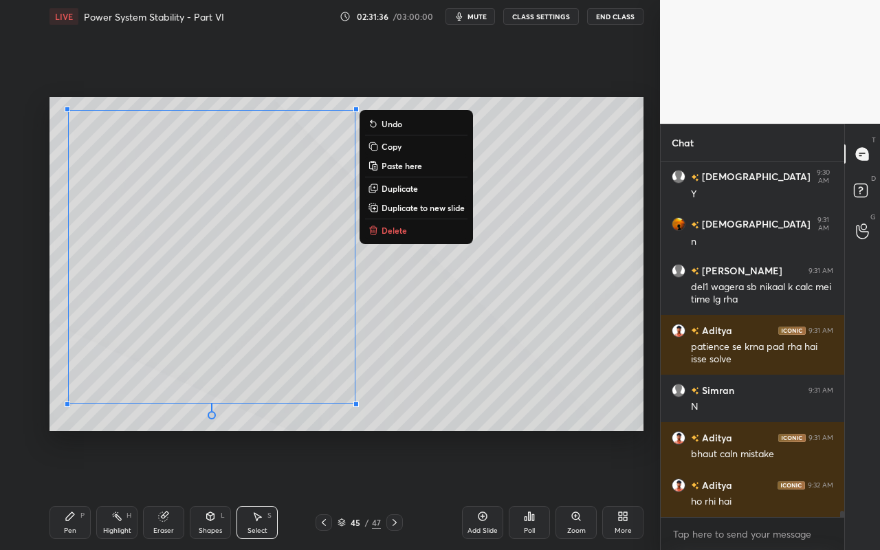
drag, startPoint x: 423, startPoint y: 210, endPoint x: 423, endPoint y: 220, distance: 9.6
click at [423, 210] on p "Duplicate to new slide" at bounding box center [422, 207] width 83 height 11
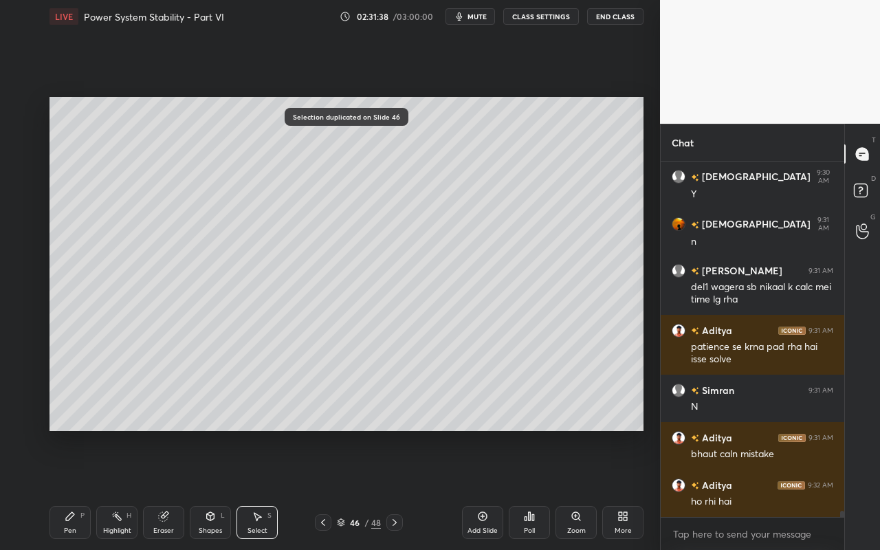
click at [70, 489] on div "Pen P" at bounding box center [69, 522] width 41 height 33
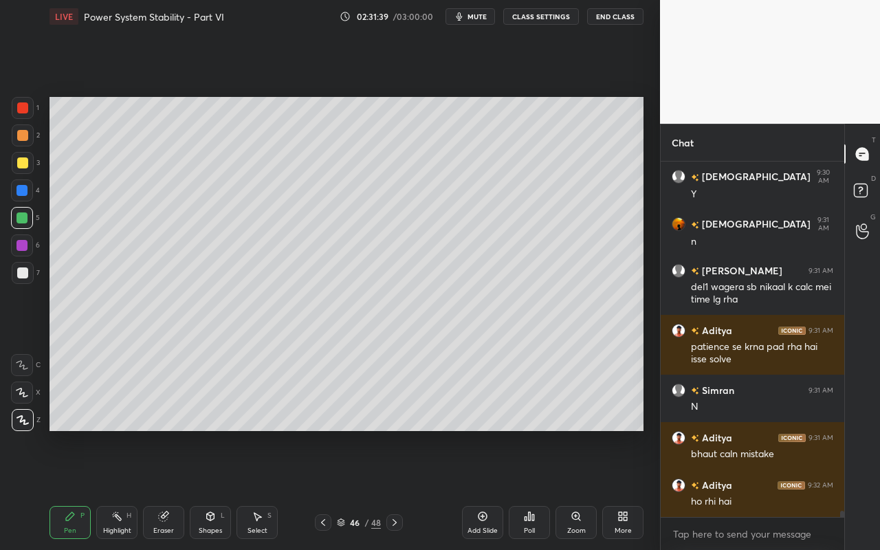
click at [18, 167] on div at bounding box center [22, 162] width 11 height 11
drag, startPoint x: 120, startPoint y: 522, endPoint x: 127, endPoint y: 453, distance: 69.8
click at [122, 489] on div "Highlight H" at bounding box center [116, 522] width 41 height 33
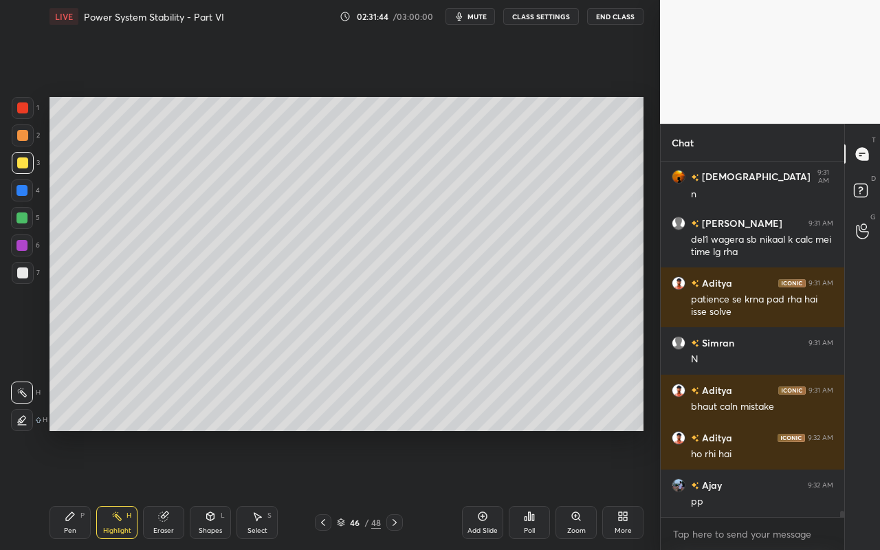
click at [85, 489] on div "Pen P" at bounding box center [69, 522] width 41 height 33
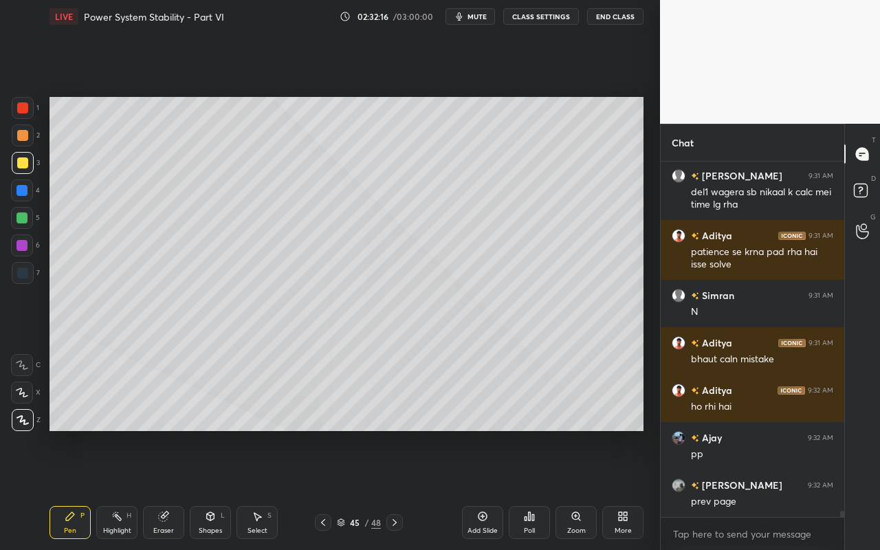
scroll to position [20115, 0]
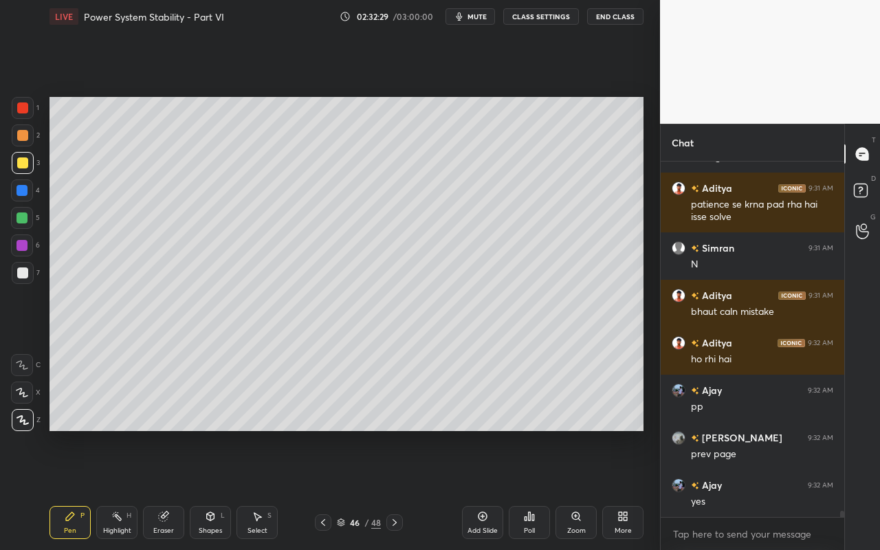
drag, startPoint x: 73, startPoint y: 527, endPoint x: 81, endPoint y: 529, distance: 8.4
click at [73, 489] on div "Pen" at bounding box center [70, 530] width 12 height 7
drag, startPoint x: 118, startPoint y: 524, endPoint x: 124, endPoint y: 493, distance: 31.4
click at [119, 489] on div "Highlight H" at bounding box center [116, 522] width 41 height 33
click at [69, 489] on div "Pen" at bounding box center [70, 530] width 12 height 7
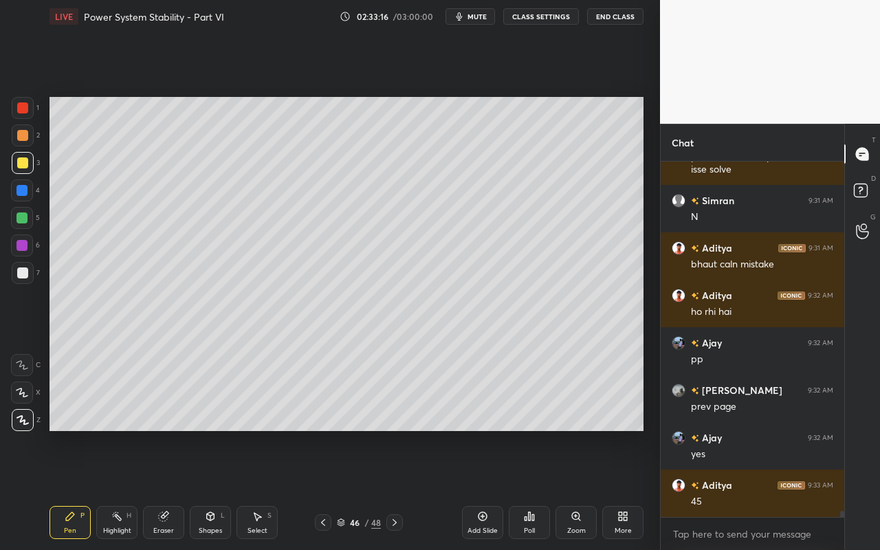
scroll to position [20210, 0]
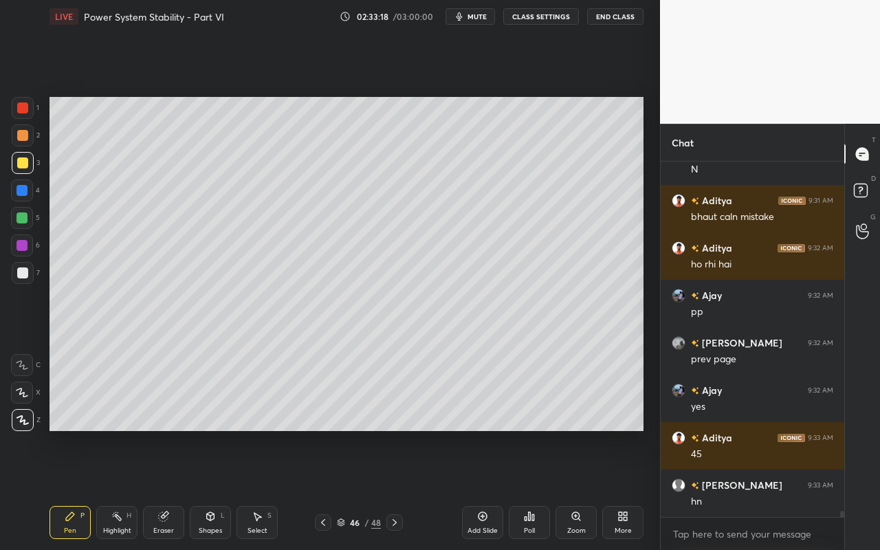
click at [74, 489] on div "Pen" at bounding box center [70, 530] width 12 height 7
drag, startPoint x: 76, startPoint y: 533, endPoint x: 154, endPoint y: 469, distance: 100.6
click at [85, 489] on div "Pen P" at bounding box center [69, 522] width 41 height 33
click at [73, 489] on div "Pen" at bounding box center [70, 530] width 12 height 7
drag, startPoint x: 120, startPoint y: 526, endPoint x: 122, endPoint y: 514, distance: 12.7
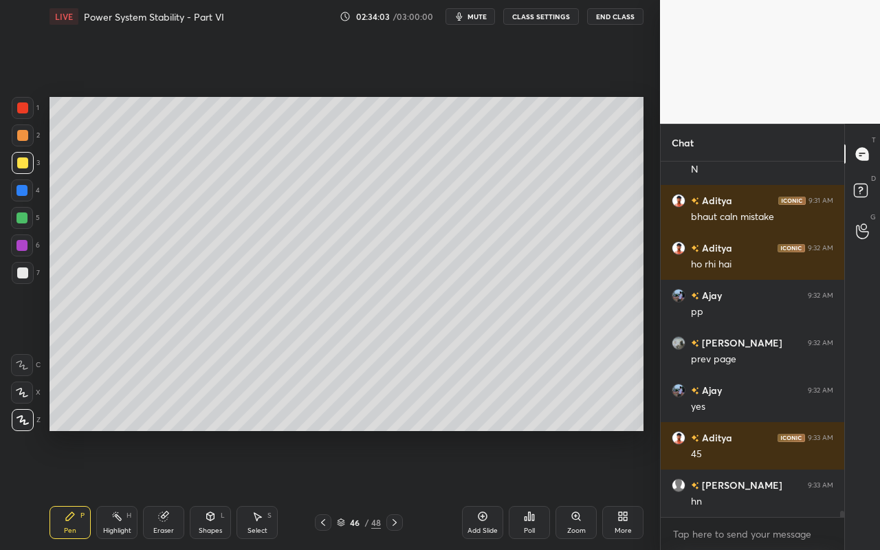
click at [122, 489] on div "Highlight H" at bounding box center [116, 522] width 41 height 33
drag, startPoint x: 111, startPoint y: 527, endPoint x: 131, endPoint y: 467, distance: 63.2
click at [111, 489] on div "Highlight" at bounding box center [117, 530] width 28 height 7
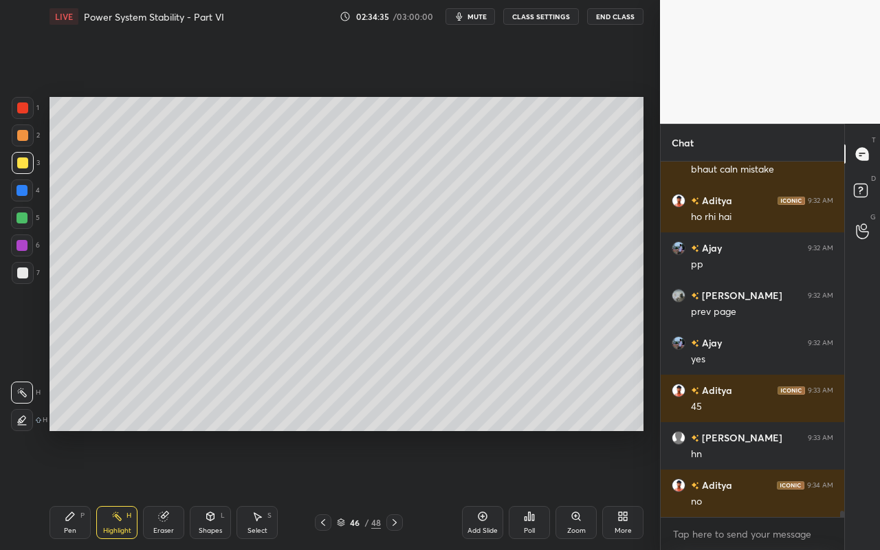
click at [266, 489] on div "Select S" at bounding box center [256, 522] width 41 height 33
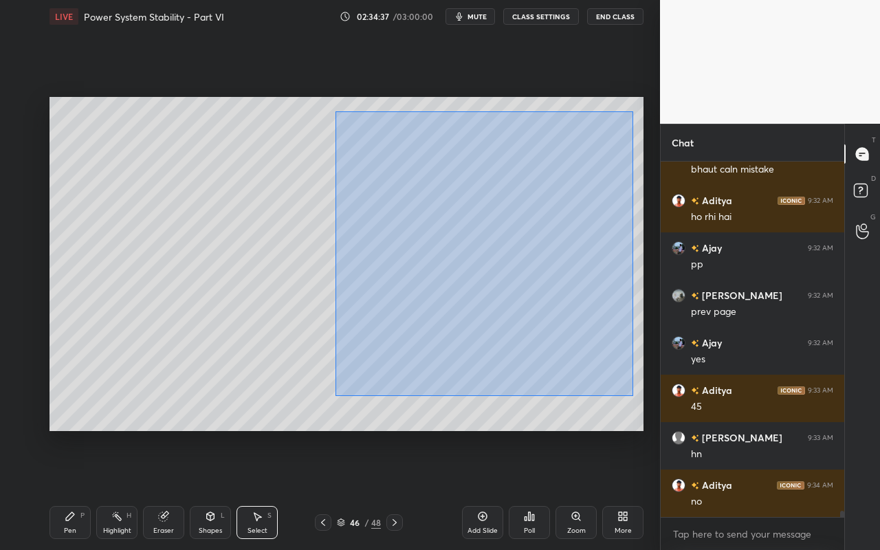
drag, startPoint x: 335, startPoint y: 111, endPoint x: 631, endPoint y: 394, distance: 409.8
click at [632, 395] on div "0 ° Undo Copy Paste here Duplicate Duplicate to new slide Delete" at bounding box center [346, 264] width 594 height 334
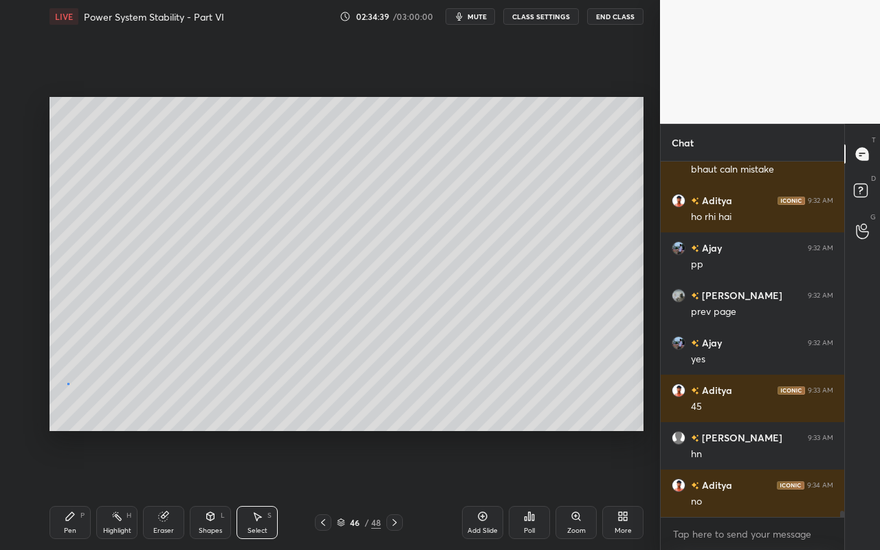
click at [68, 383] on div "0 ° Undo Copy Paste here Duplicate Duplicate to new slide Delete" at bounding box center [346, 264] width 594 height 334
drag, startPoint x: 482, startPoint y: 523, endPoint x: 457, endPoint y: 499, distance: 35.0
click at [482, 489] on div "Add Slide" at bounding box center [482, 522] width 41 height 33
click at [69, 489] on div "Pen P" at bounding box center [69, 522] width 41 height 33
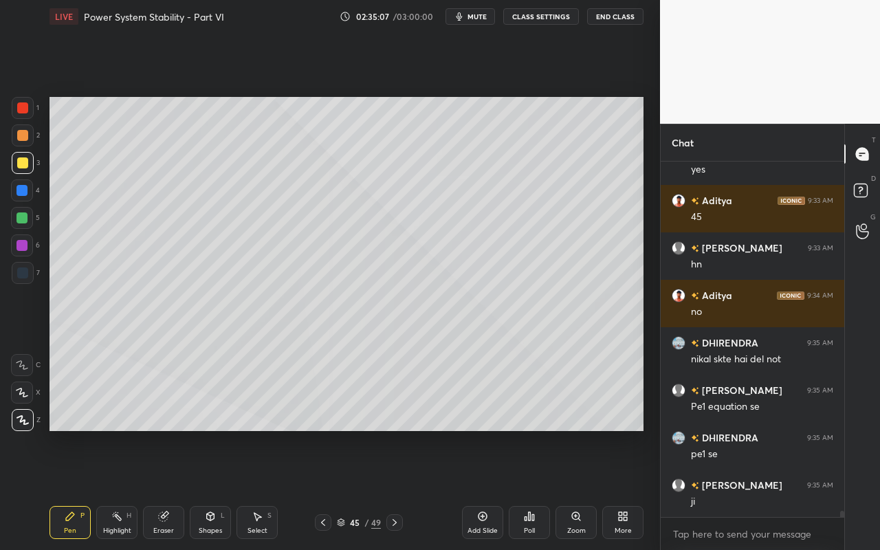
scroll to position [20495, 0]
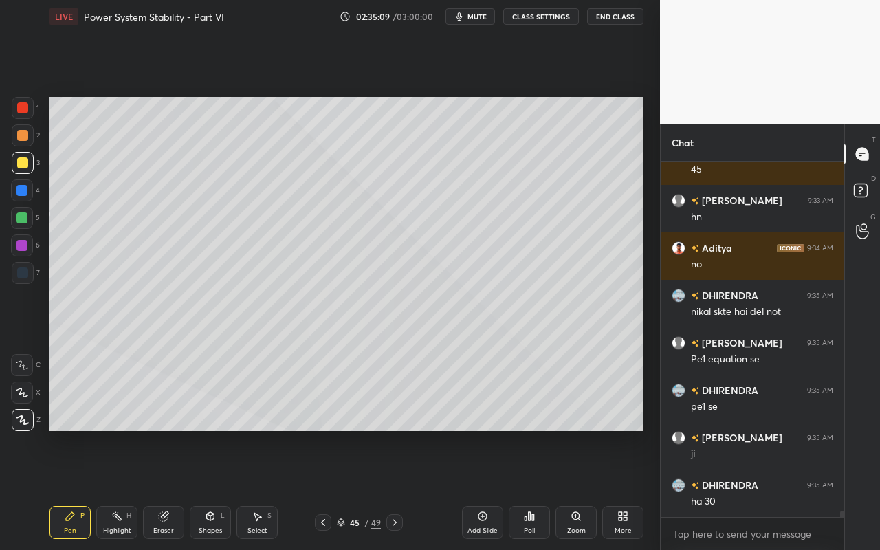
drag, startPoint x: 118, startPoint y: 524, endPoint x: 120, endPoint y: 510, distance: 13.9
click at [118, 489] on div "Highlight H" at bounding box center [116, 522] width 41 height 33
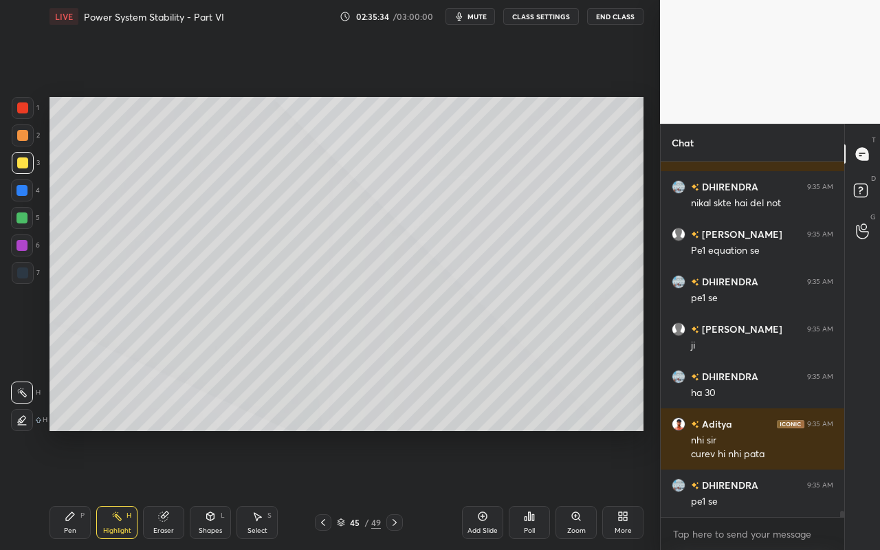
scroll to position [20651, 0]
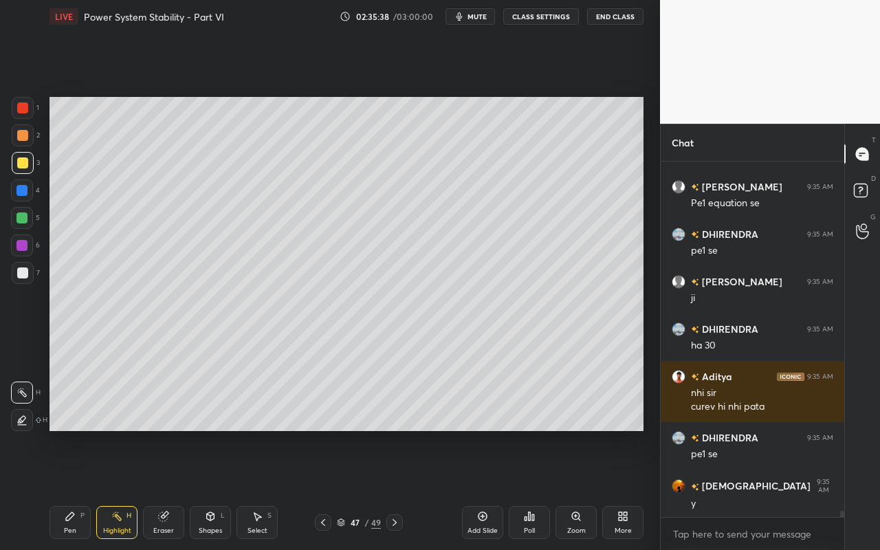
drag, startPoint x: 64, startPoint y: 522, endPoint x: 78, endPoint y: 498, distance: 28.6
click at [64, 489] on div "Pen P" at bounding box center [69, 522] width 41 height 33
click at [66, 489] on div "Pen P Highlight H Eraser Shapes L Select S 47 / 49 Add Slide Poll Zoom More" at bounding box center [346, 522] width 594 height 55
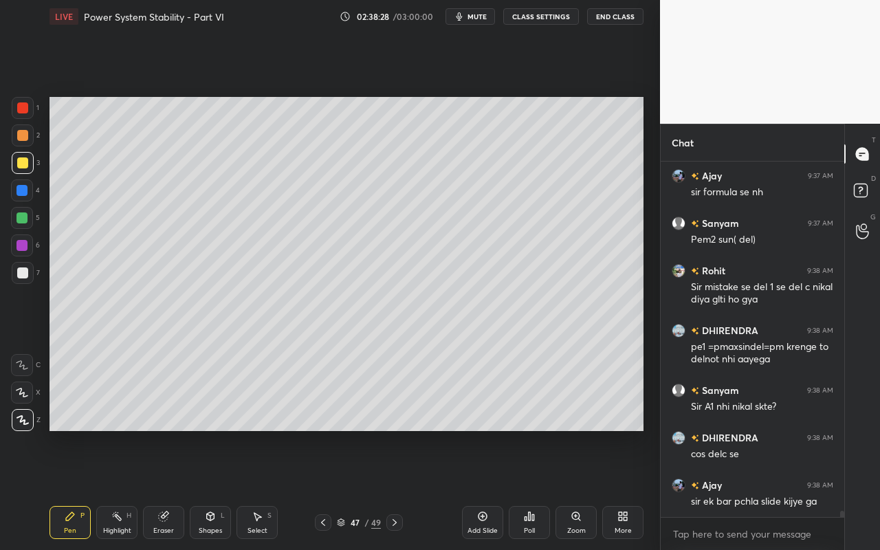
scroll to position [21067, 0]
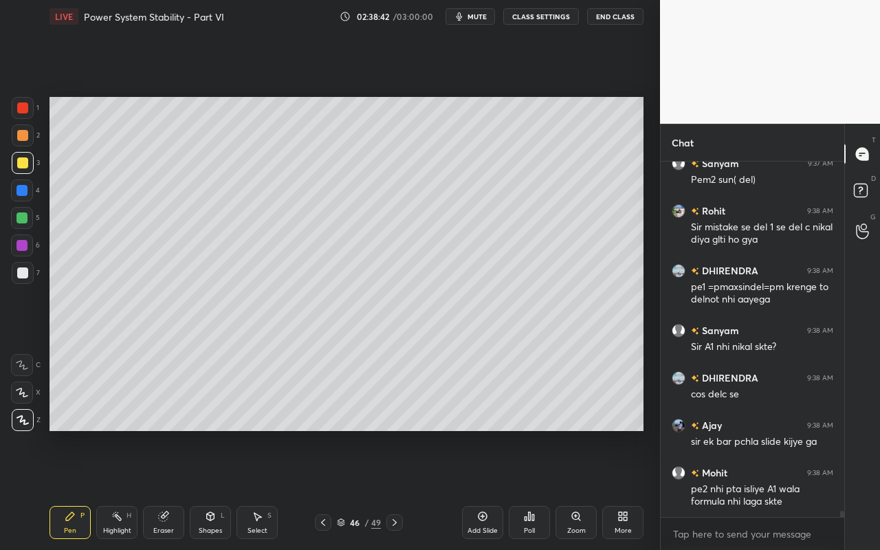
click at [116, 489] on div "Highlight H" at bounding box center [116, 522] width 41 height 33
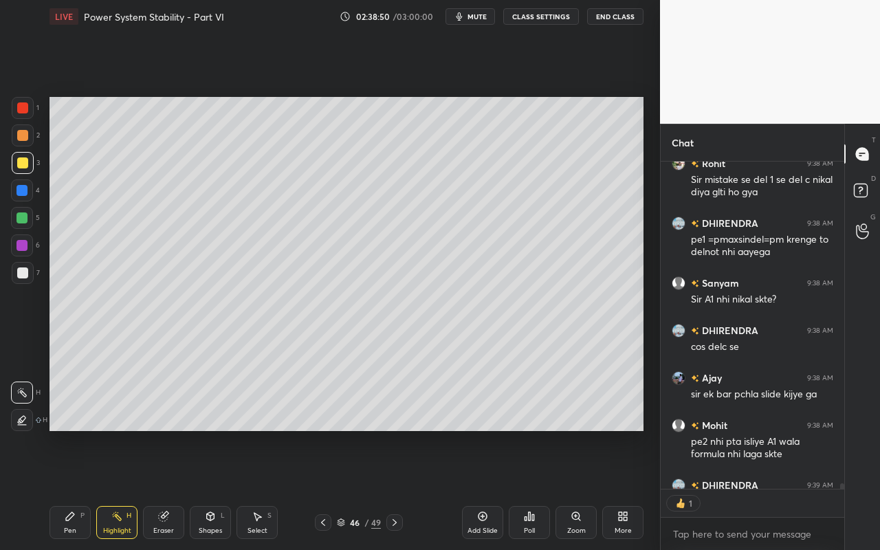
scroll to position [5, 5]
drag, startPoint x: 116, startPoint y: 536, endPoint x: 143, endPoint y: 465, distance: 75.7
click at [118, 489] on div "Highlight H" at bounding box center [116, 522] width 41 height 33
click at [69, 489] on div "Pen" at bounding box center [70, 530] width 12 height 7
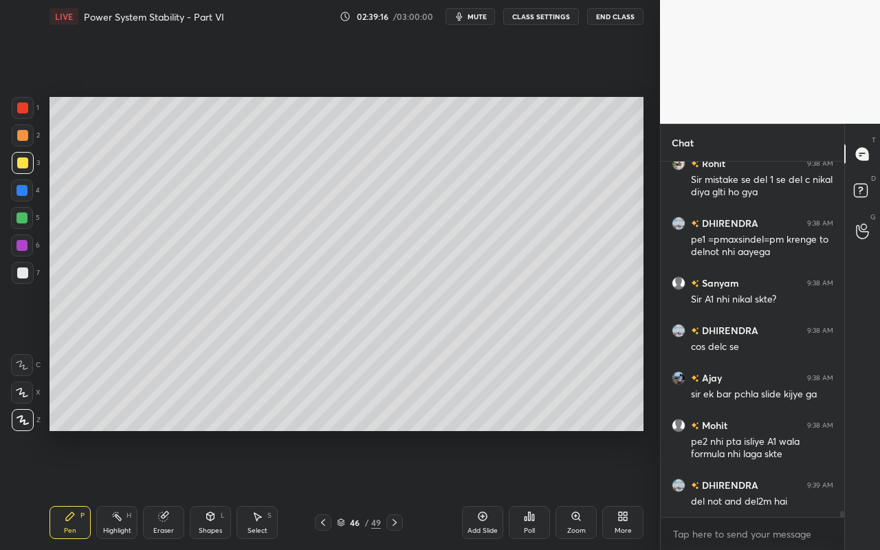
click at [119, 489] on div "Highlight H" at bounding box center [116, 522] width 41 height 33
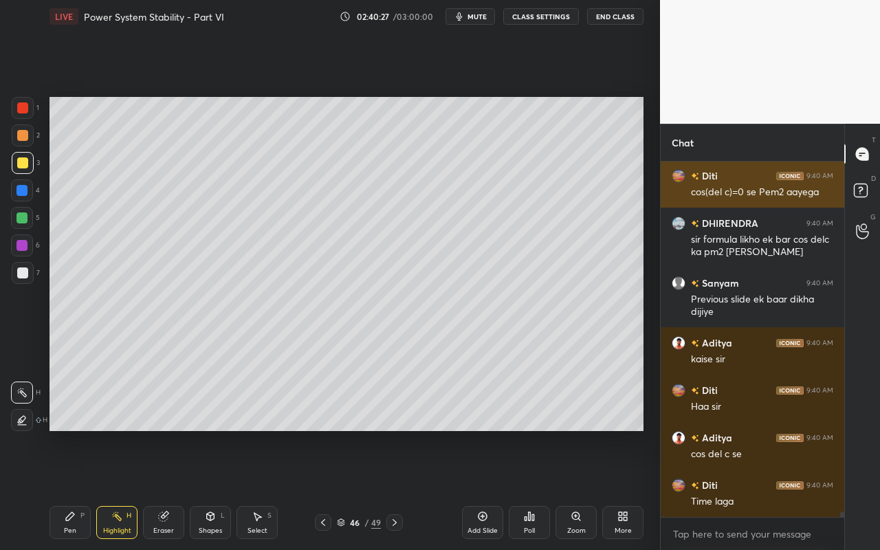
scroll to position [21519, 0]
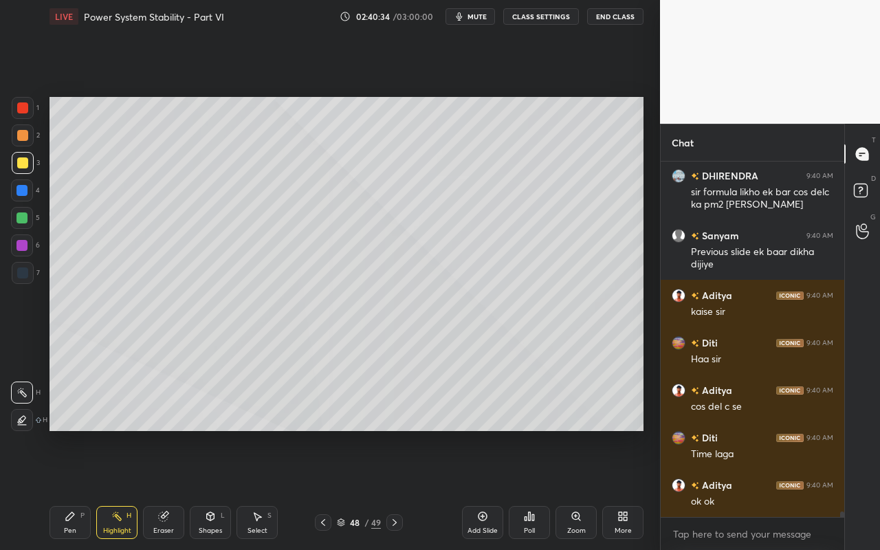
drag, startPoint x: 74, startPoint y: 523, endPoint x: 98, endPoint y: 444, distance: 82.4
click at [76, 489] on div "Pen P" at bounding box center [69, 522] width 41 height 33
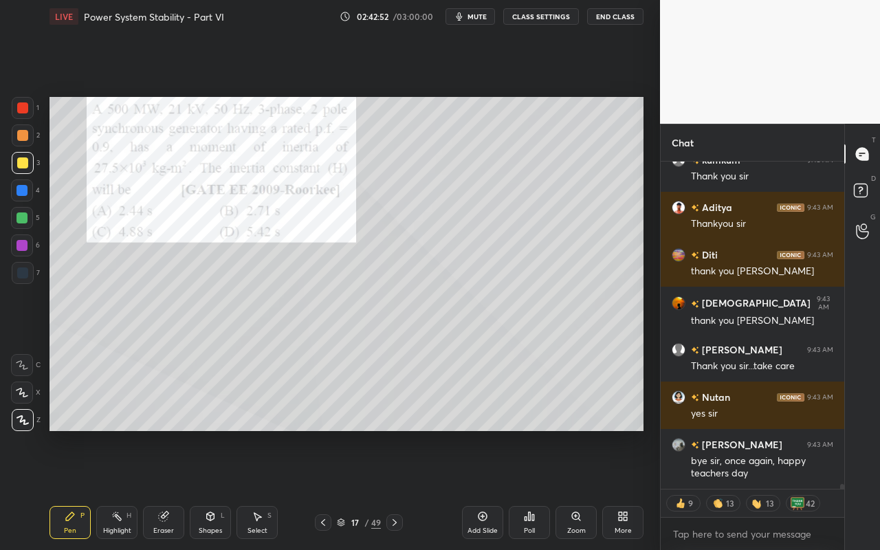
scroll to position [22153, 0]
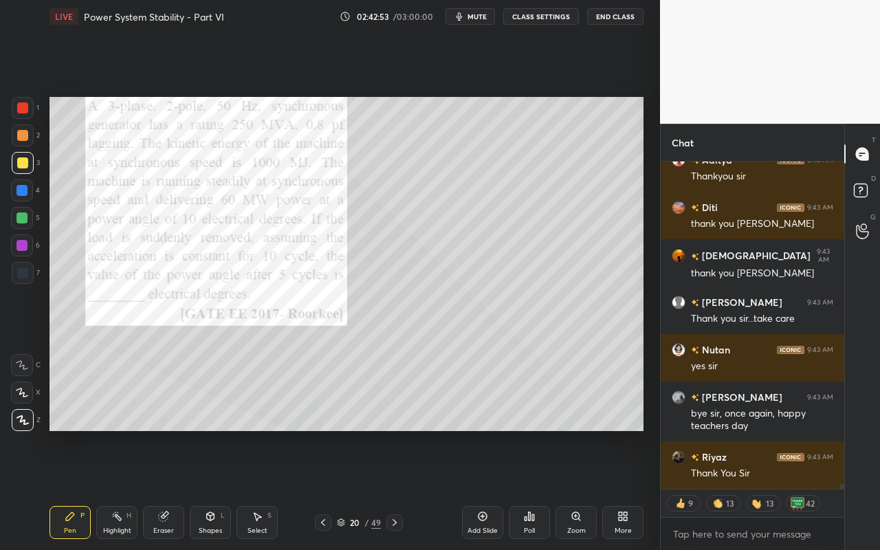
type textarea "x"
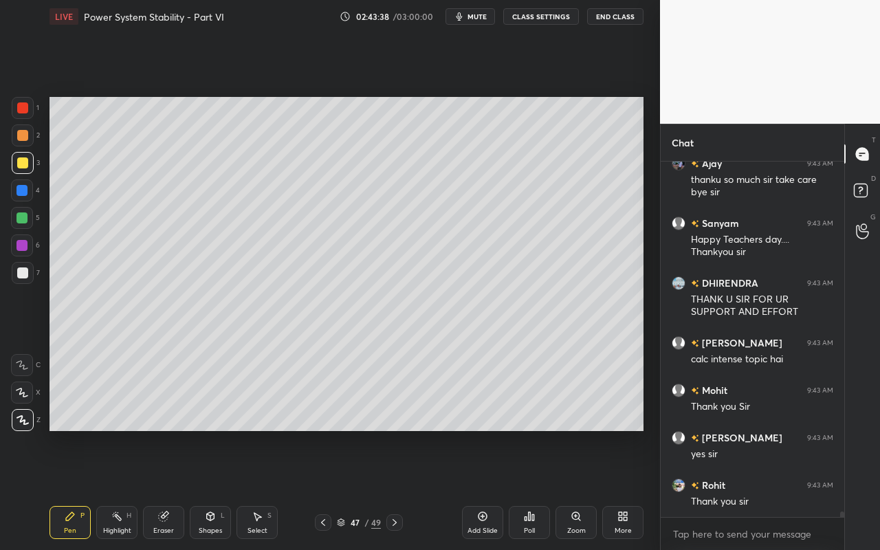
scroll to position [22589, 0]
